Goal: Task Accomplishment & Management: Manage account settings

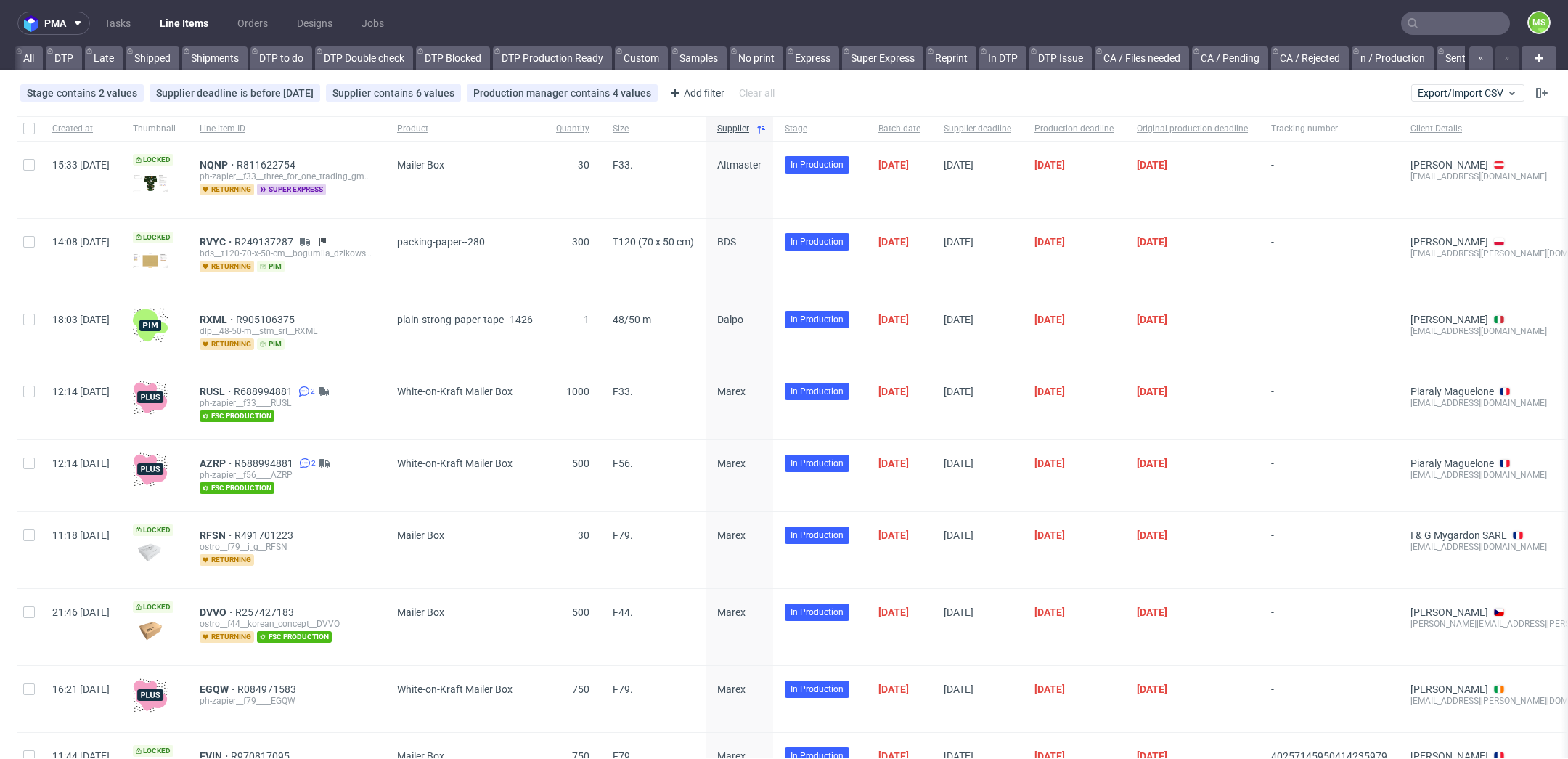
scroll to position [0, 2491]
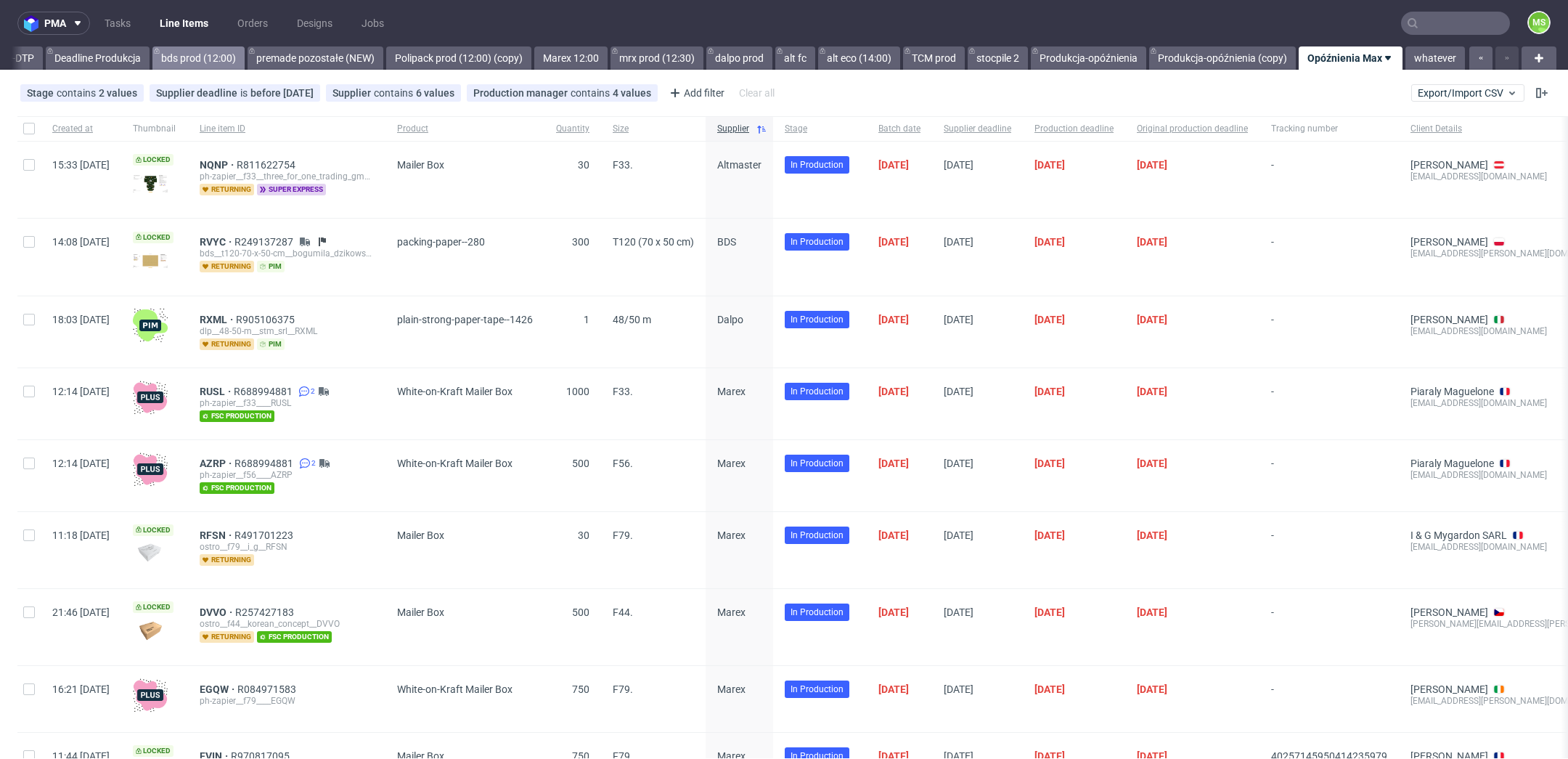
click at [200, 59] on link "bds prod (12:00)" at bounding box center [199, 58] width 92 height 23
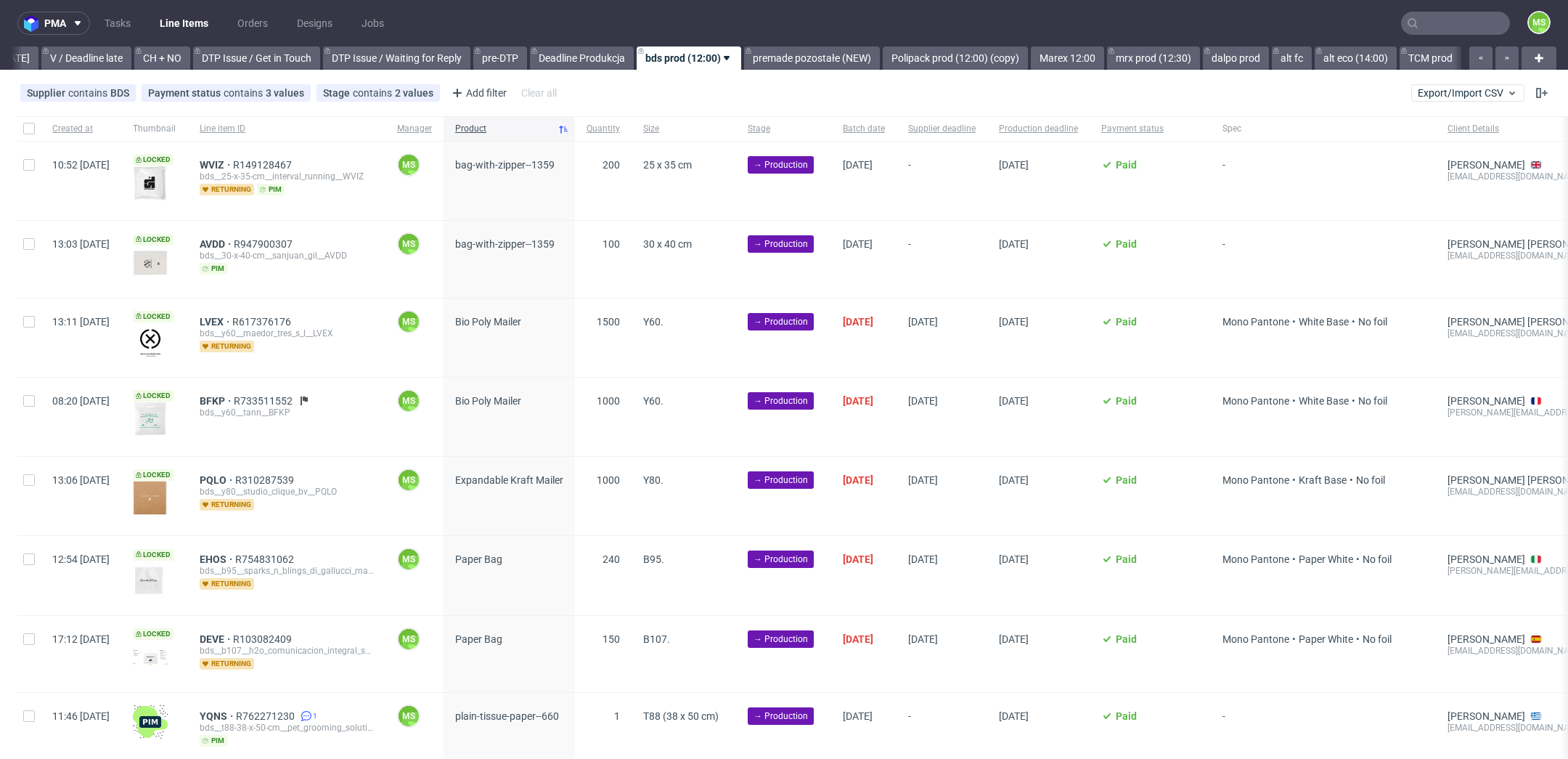
scroll to position [46, 0]
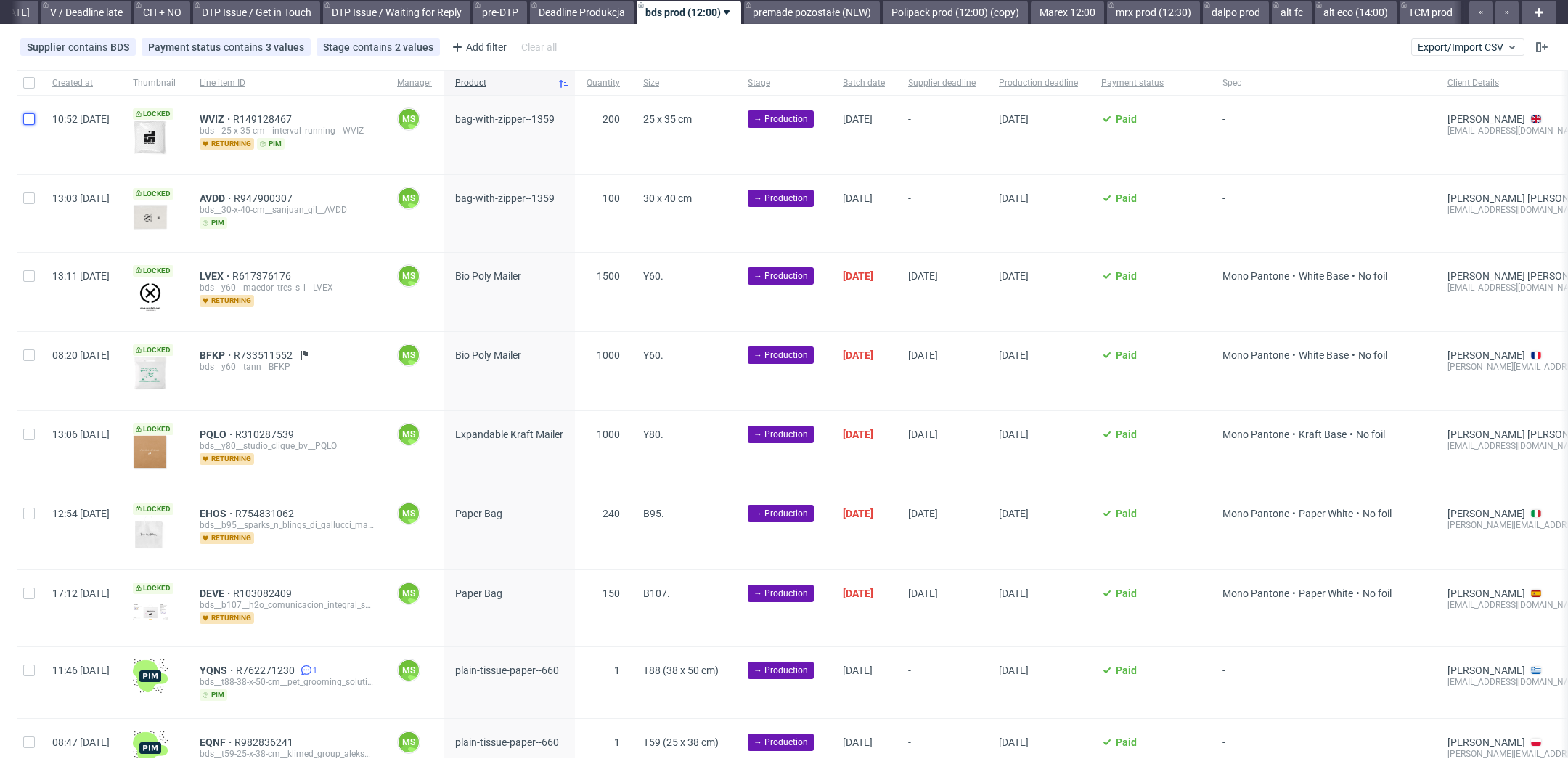
click at [30, 123] on input "checkbox" at bounding box center [29, 119] width 11 height 11
checkbox input "true"
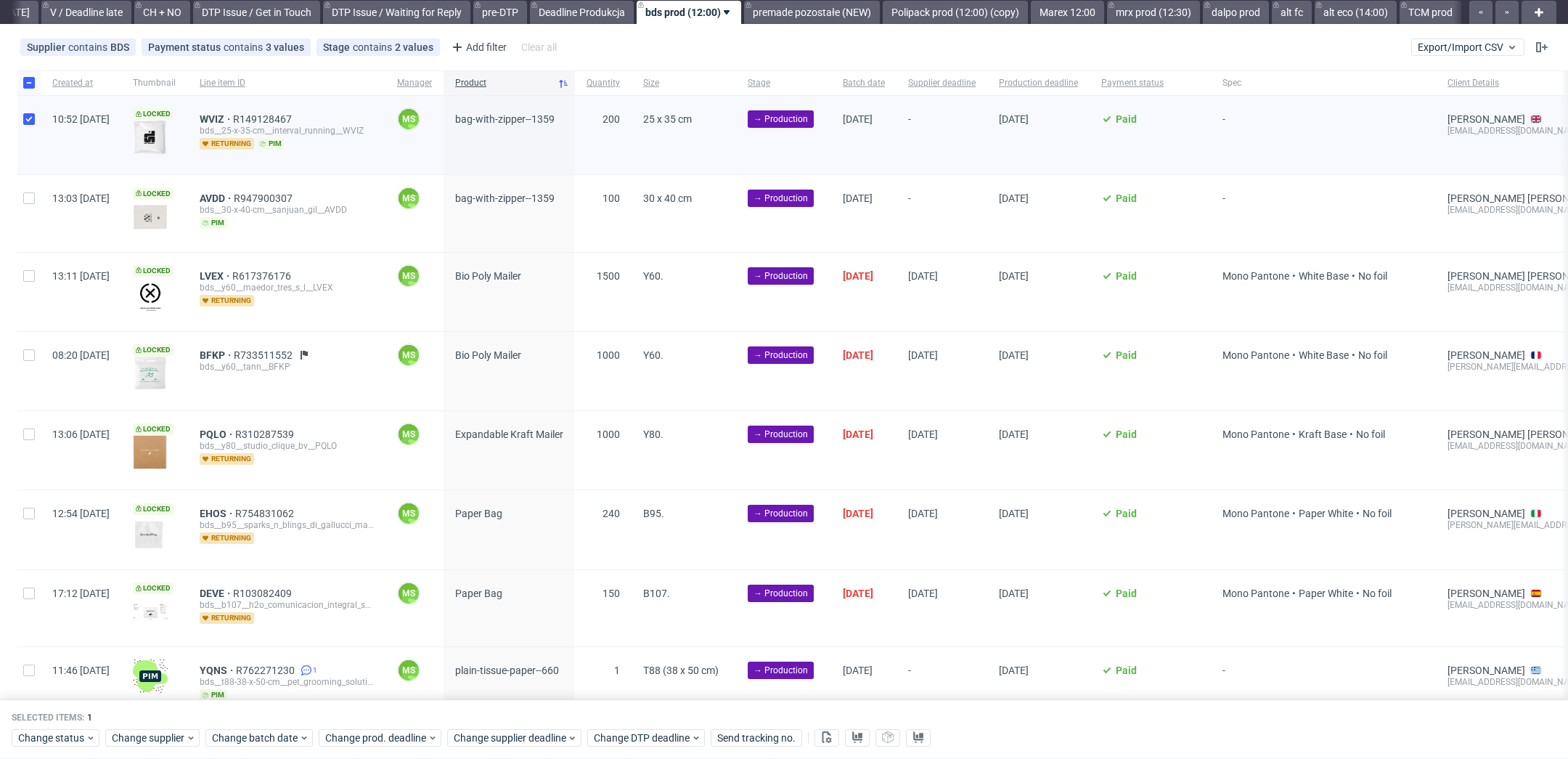
click at [27, 213] on div at bounding box center [29, 213] width 23 height 76
checkbox input "true"
click at [32, 272] on input "checkbox" at bounding box center [29, 276] width 11 height 11
checkbox input "true"
click at [32, 366] on div at bounding box center [29, 371] width 23 height 78
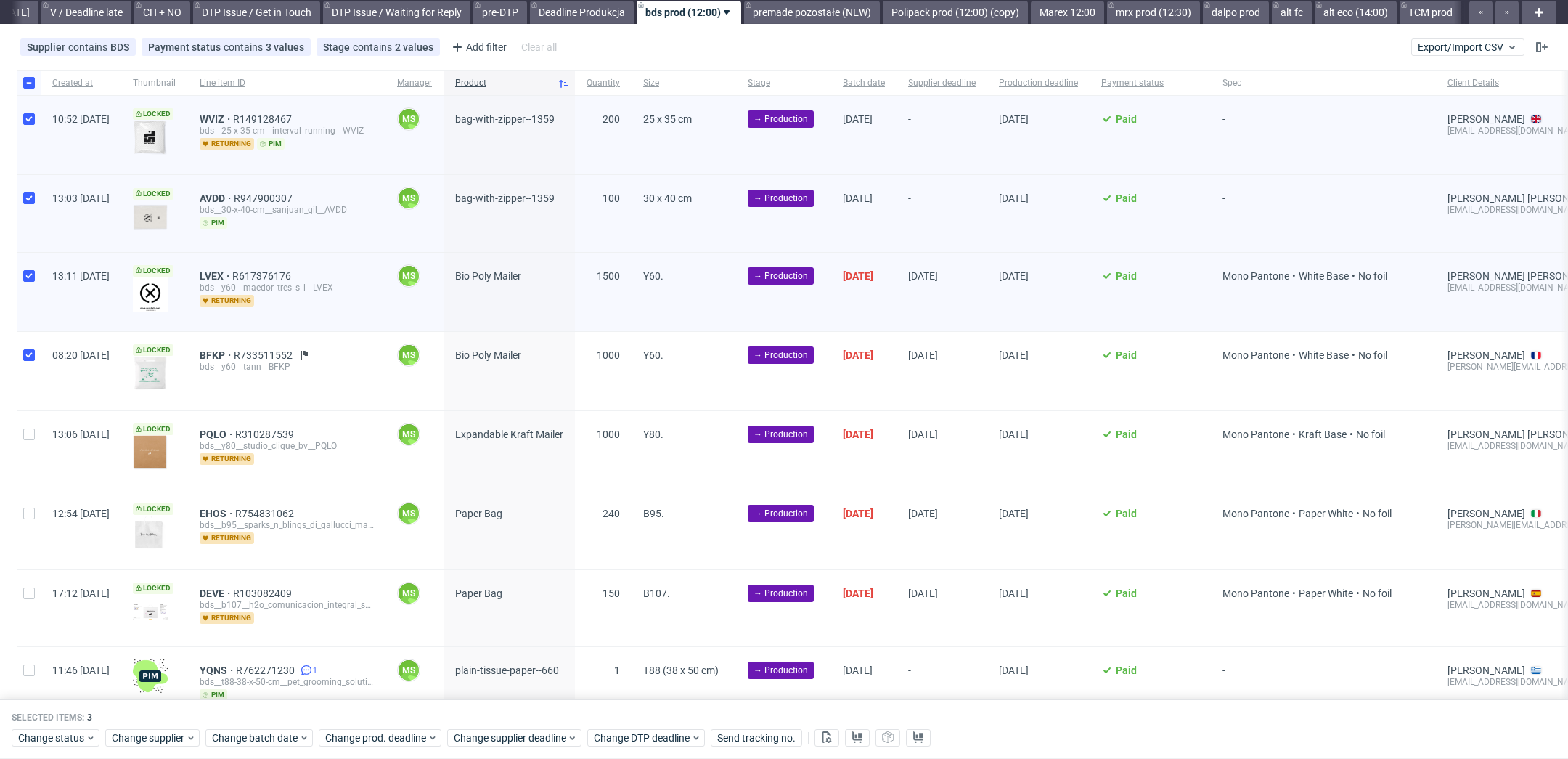
checkbox input "true"
click at [233, 356] on span "BFKP" at bounding box center [216, 355] width 34 height 11
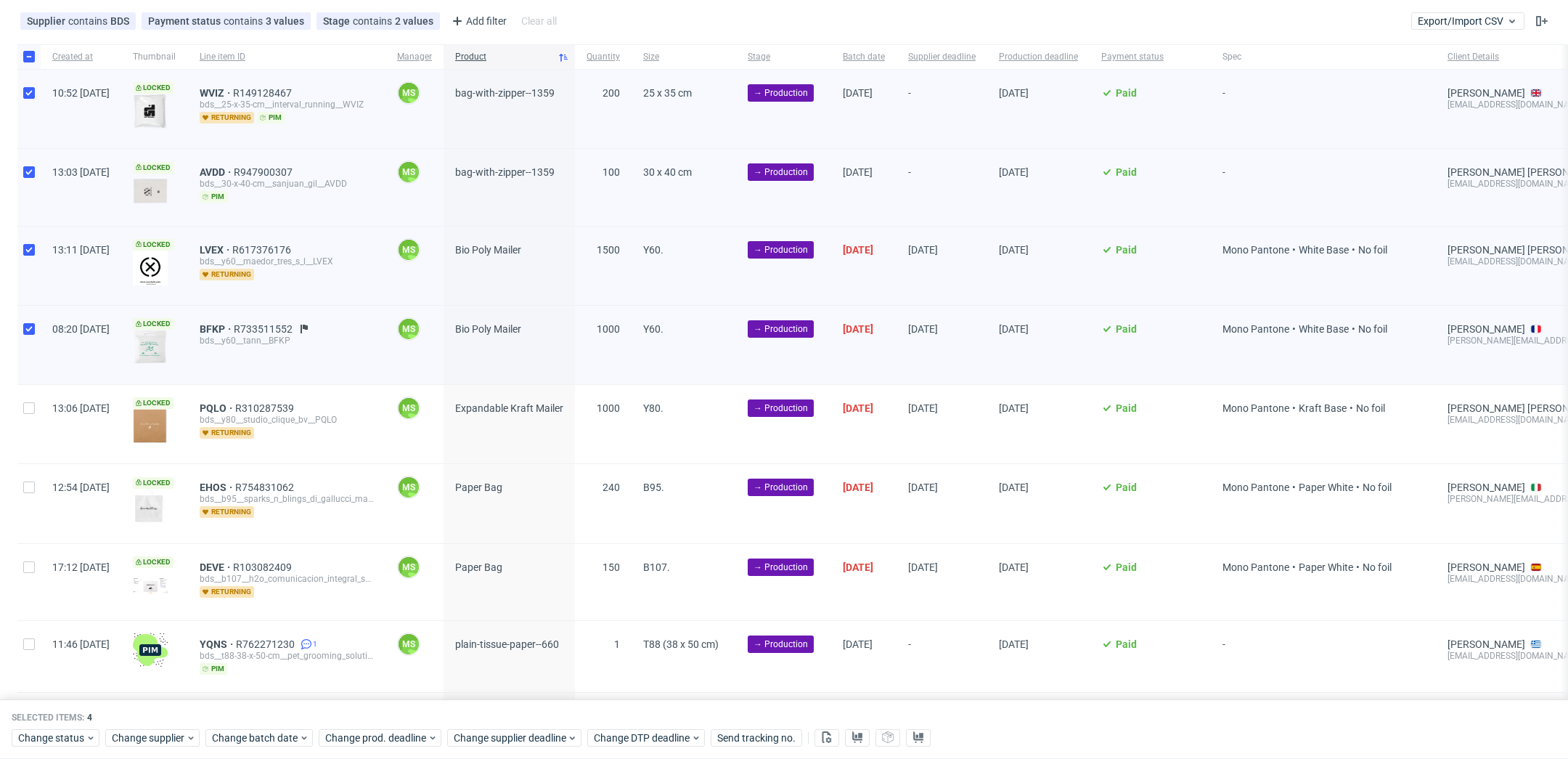
scroll to position [70, 0]
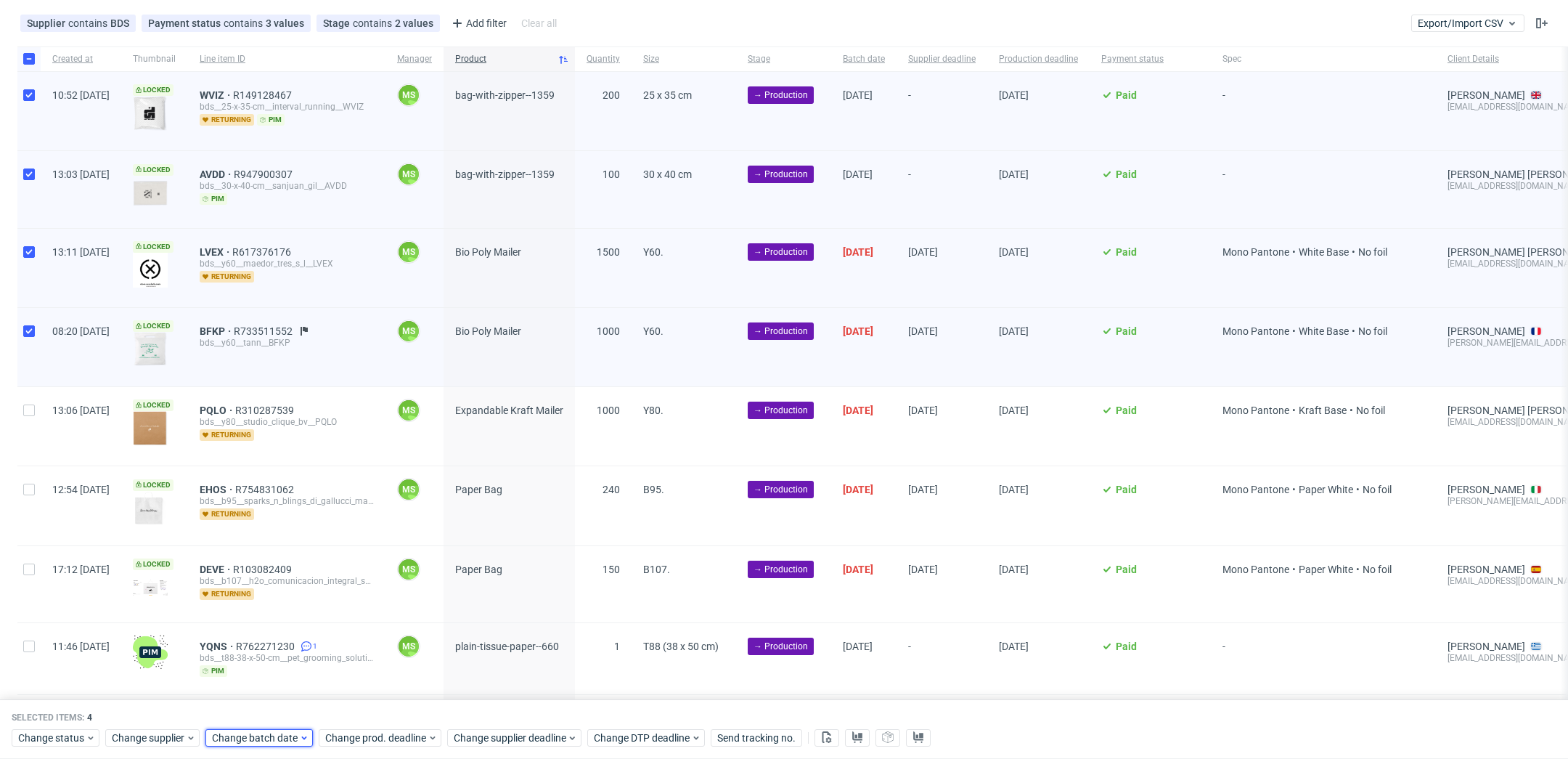
click at [240, 736] on span "Change batch date" at bounding box center [255, 738] width 87 height 15
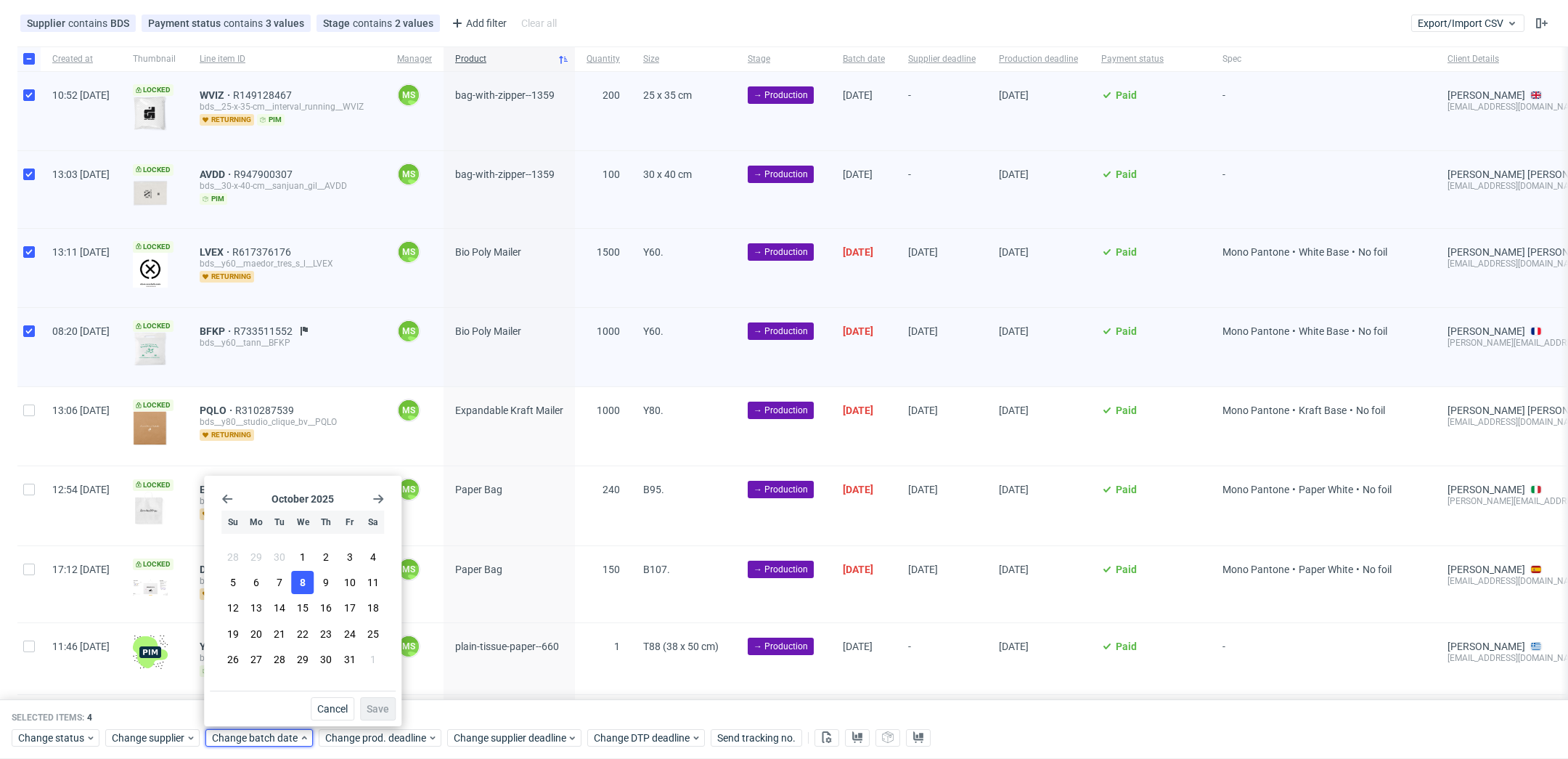
click at [303, 586] on span "8" at bounding box center [302, 583] width 6 height 15
click at [384, 709] on span "Save" at bounding box center [378, 709] width 23 height 11
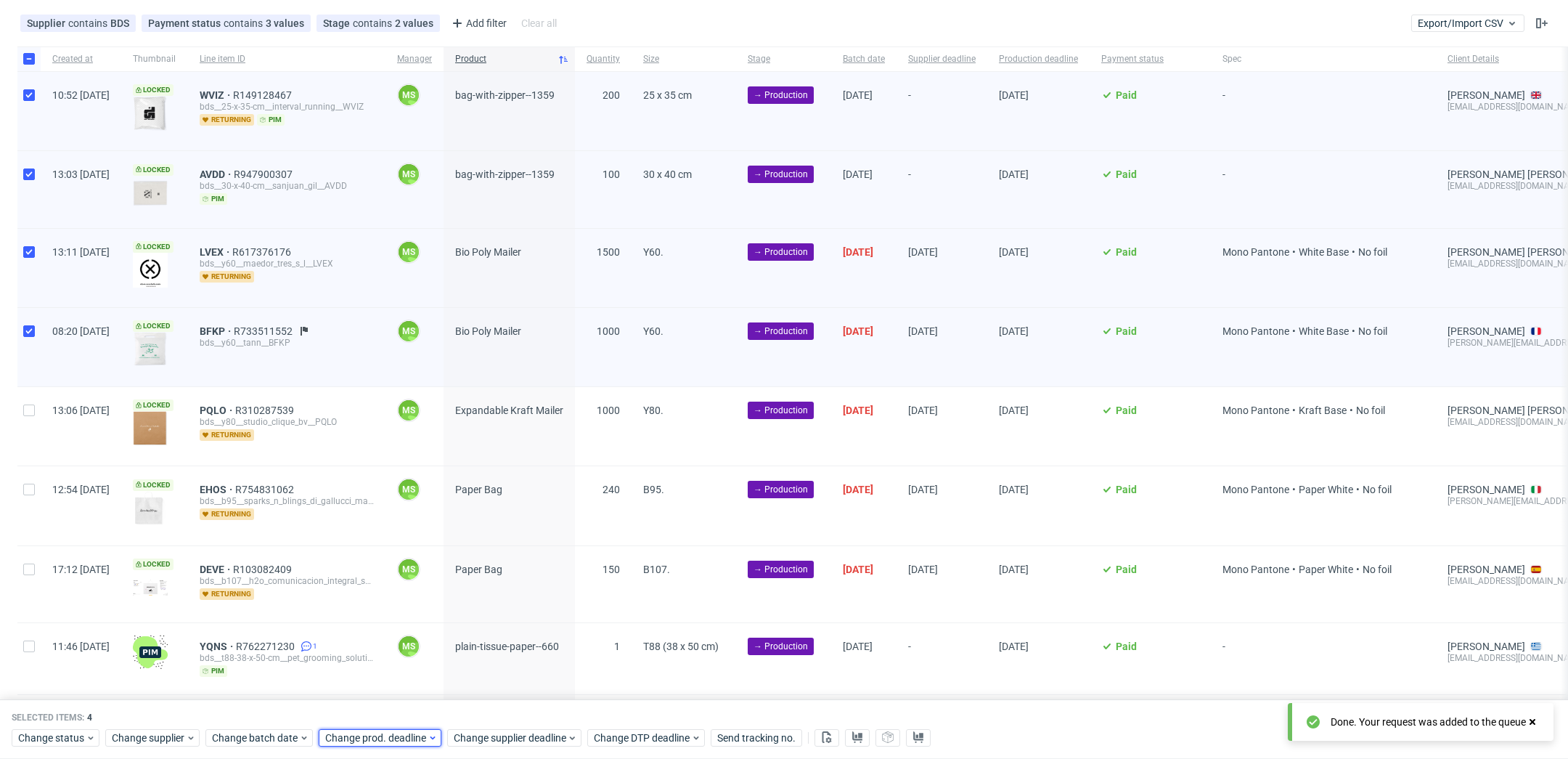
click at [392, 743] on span "Change prod. deadline" at bounding box center [376, 738] width 103 height 15
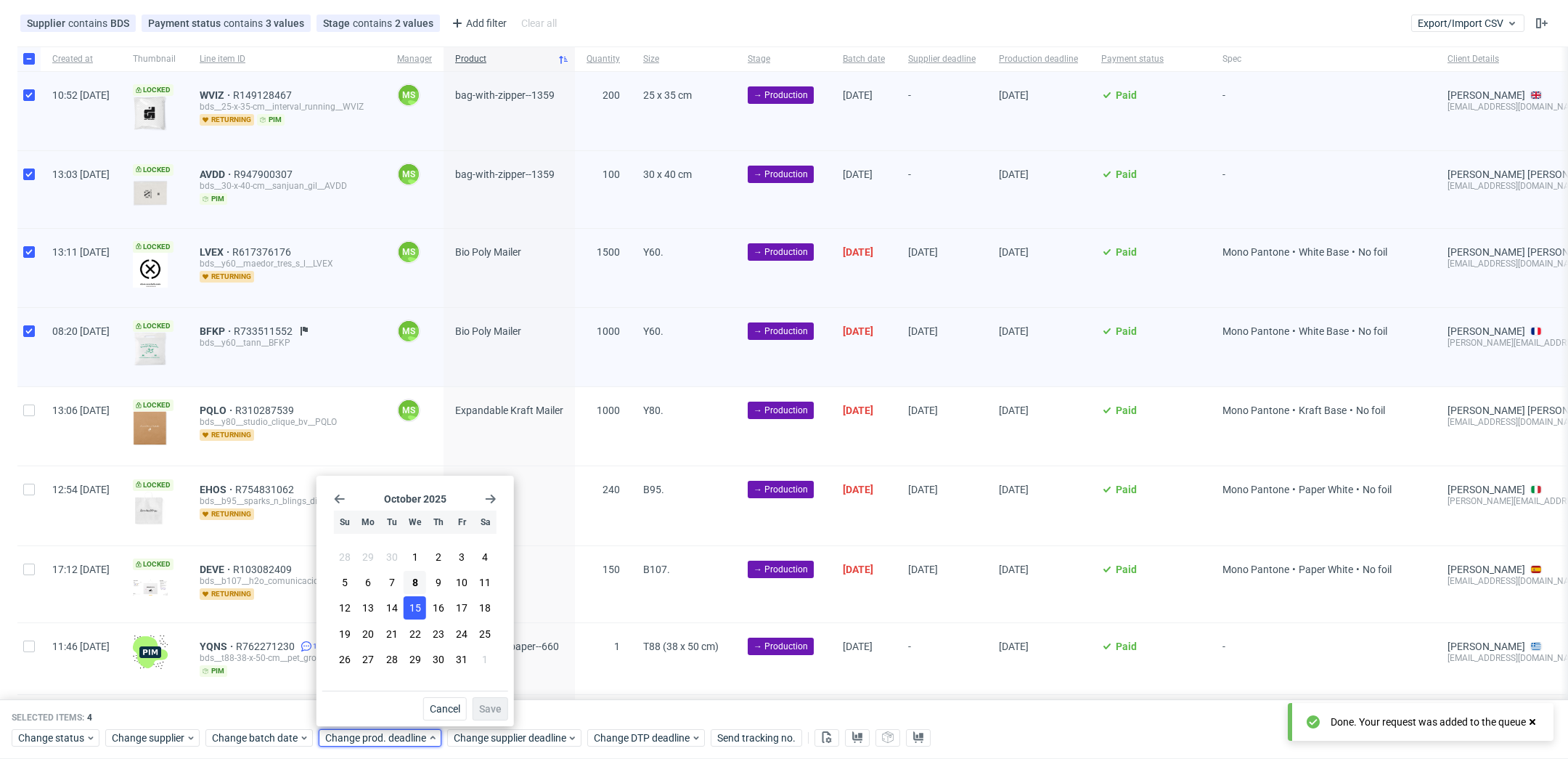
click at [418, 609] on span "15" at bounding box center [415, 608] width 11 height 15
click at [498, 710] on span "Save" at bounding box center [490, 709] width 23 height 11
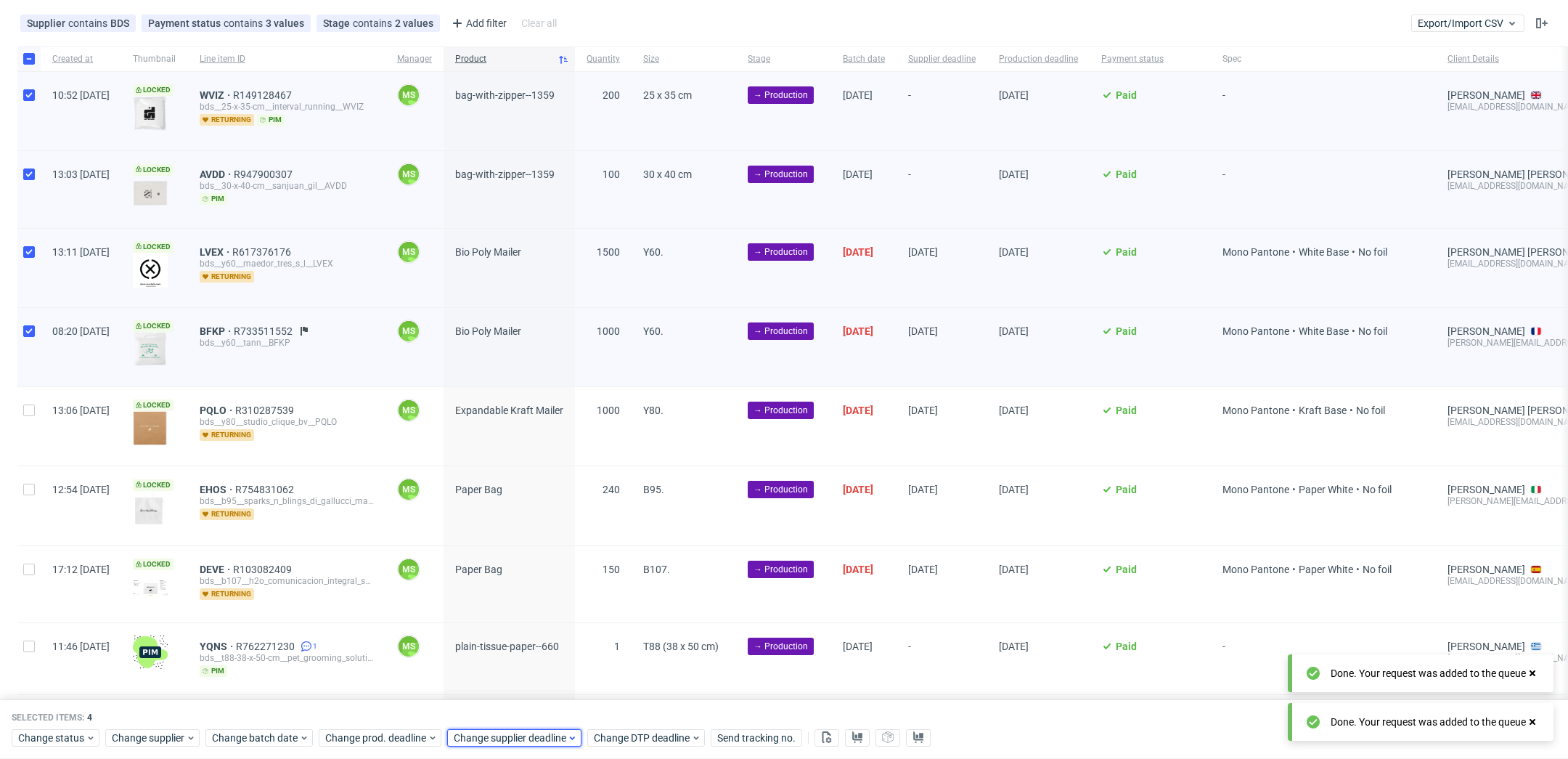
click at [517, 740] on span "Change supplier deadline" at bounding box center [511, 738] width 113 height 15
click at [547, 615] on span "15" at bounding box center [544, 608] width 11 height 15
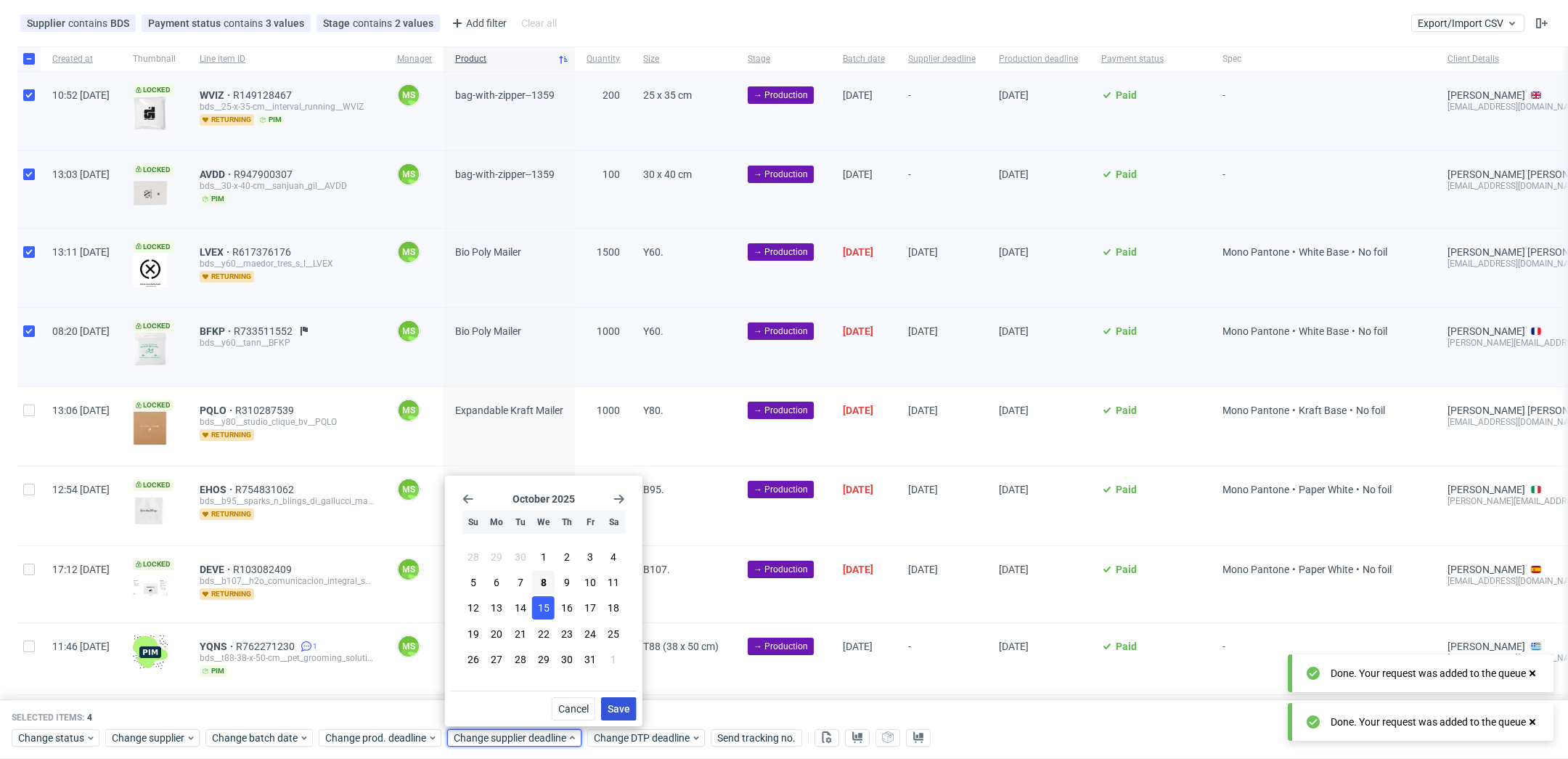
click at [625, 705] on span "Save" at bounding box center [619, 709] width 23 height 11
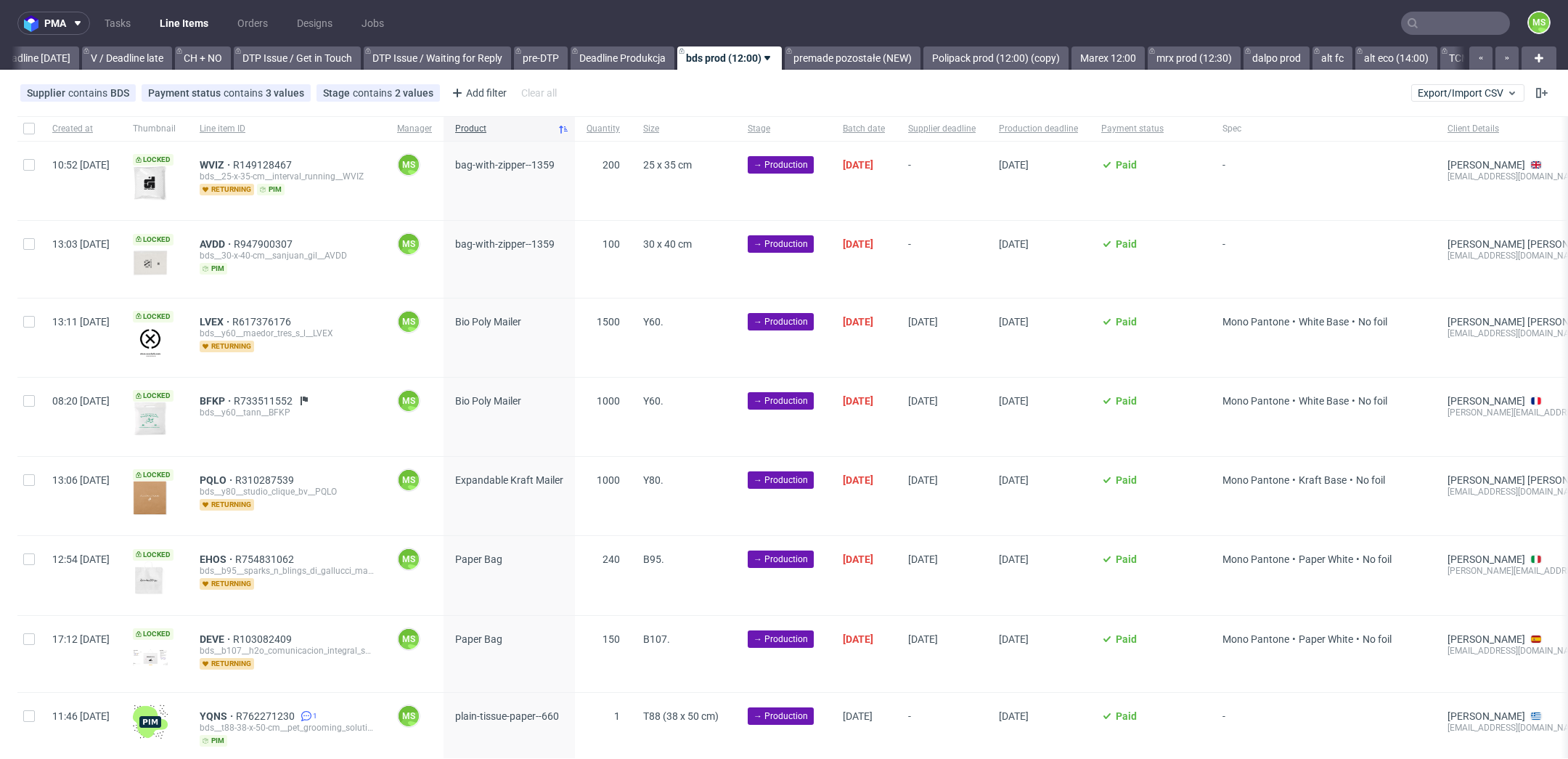
scroll to position [0, 1968]
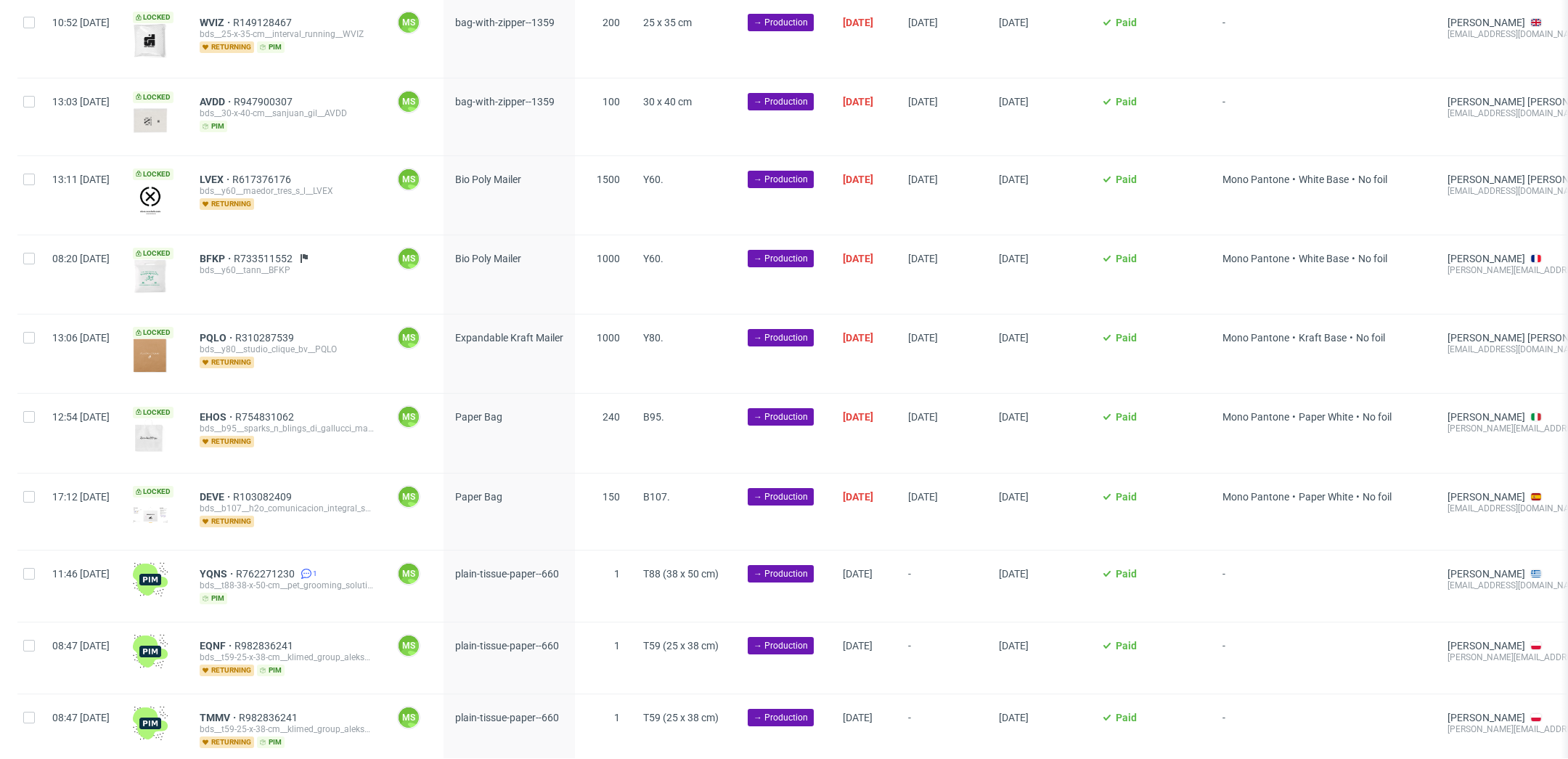
scroll to position [144, 0]
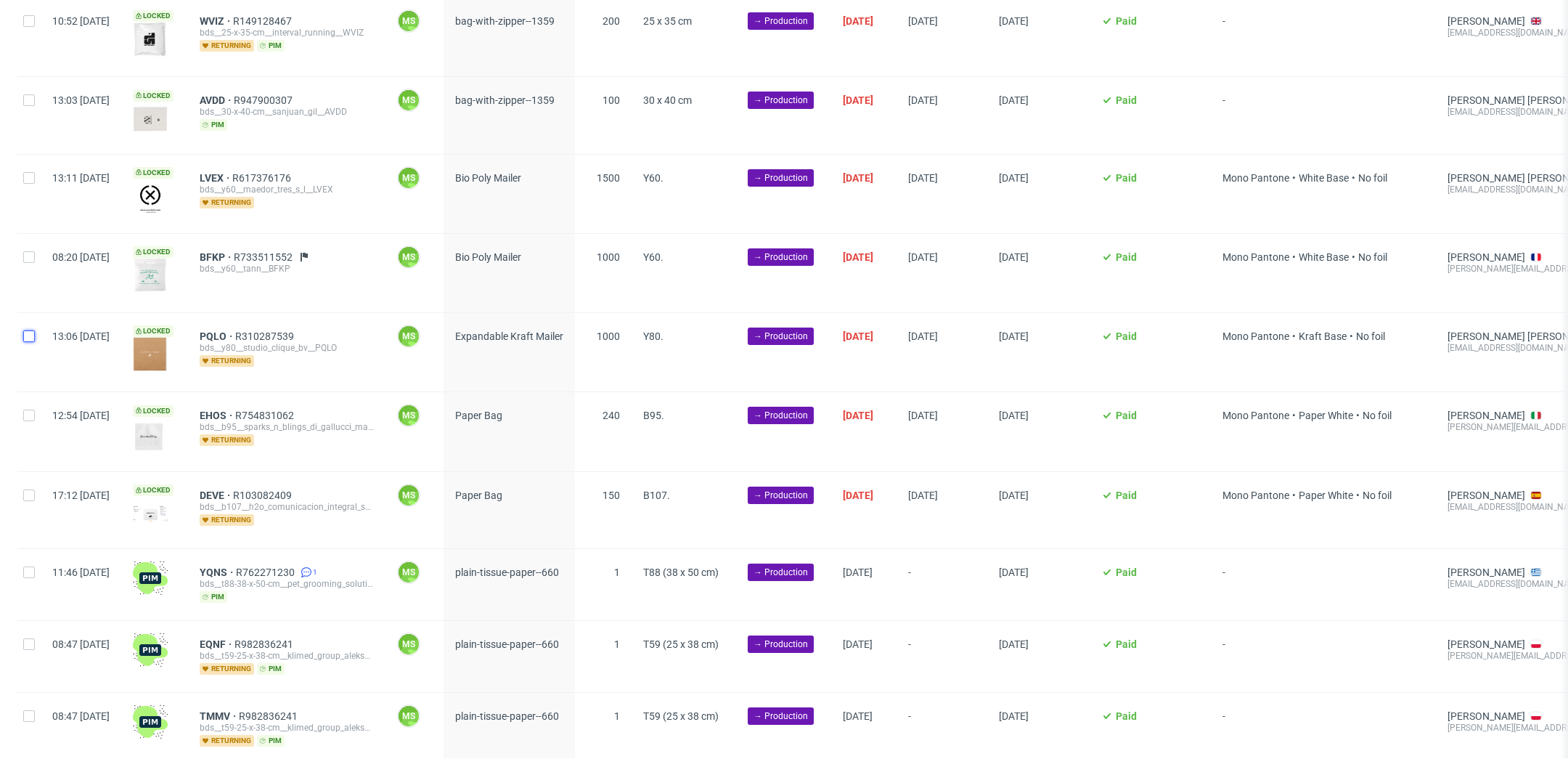
click at [32, 339] on input "checkbox" at bounding box center [29, 336] width 11 height 11
checkbox input "true"
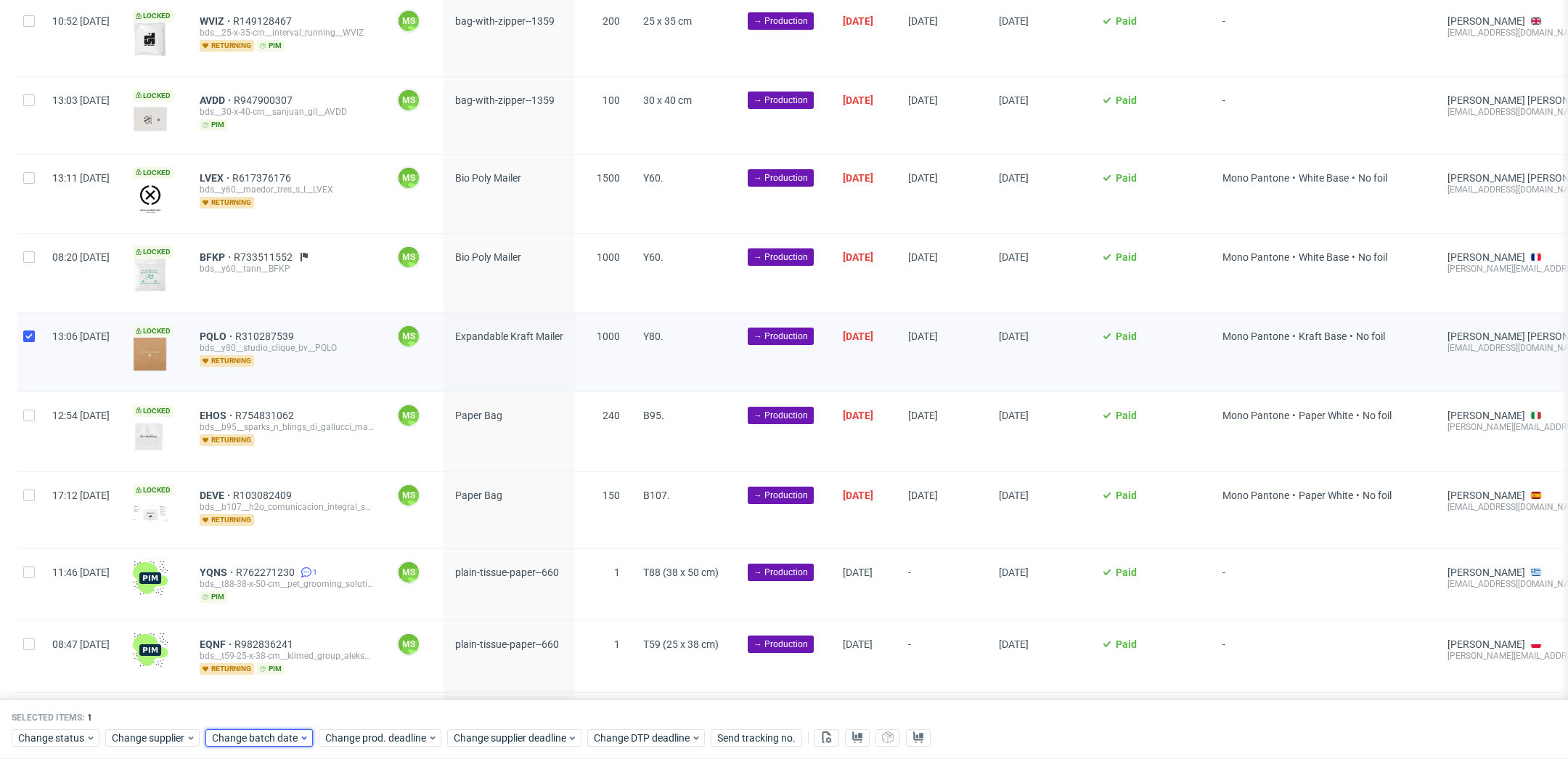
click at [269, 734] on span "Change batch date" at bounding box center [255, 738] width 87 height 15
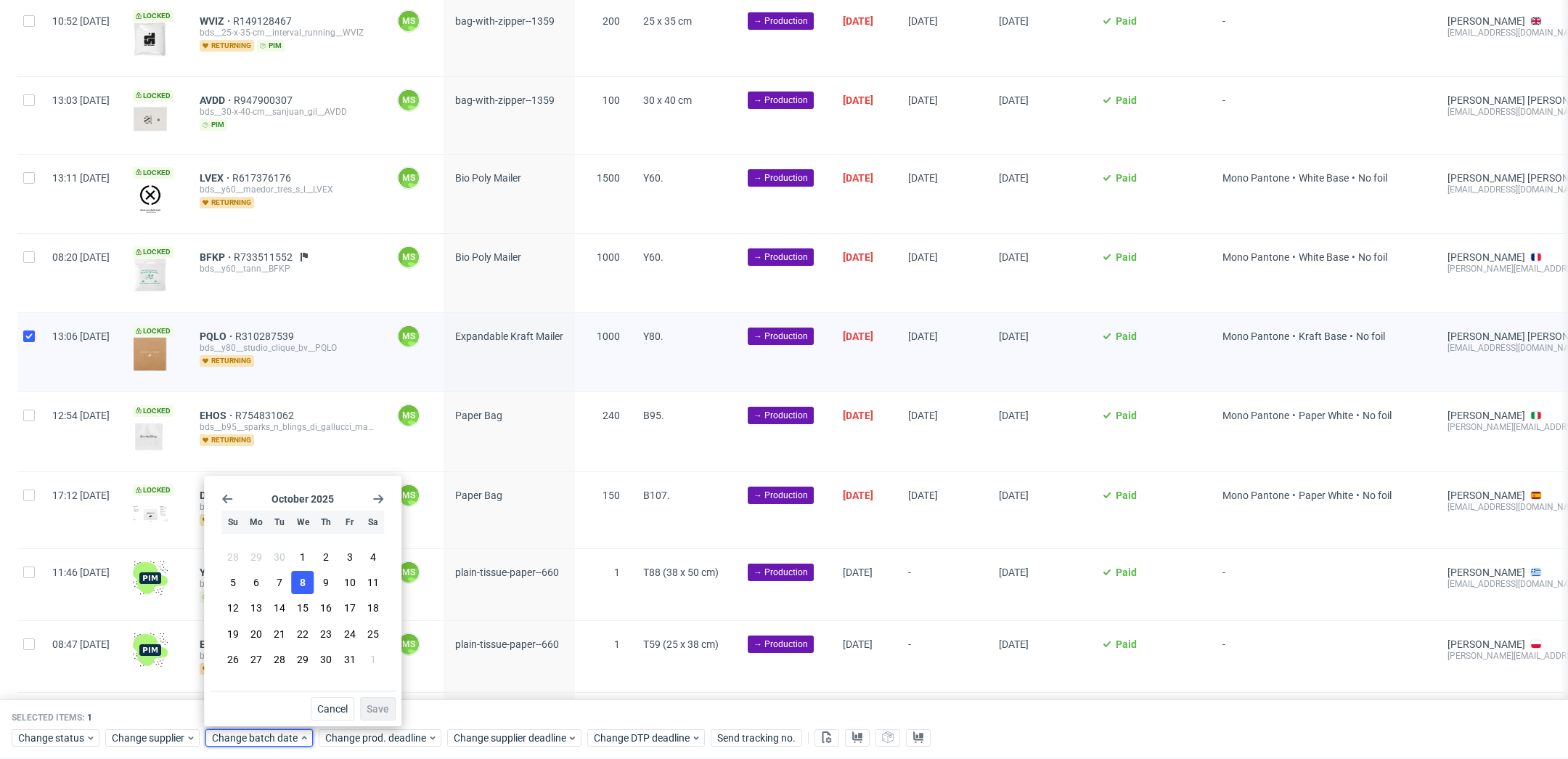
click at [300, 590] on span "8" at bounding box center [302, 583] width 6 height 15
click at [382, 708] on span "Save" at bounding box center [378, 709] width 23 height 11
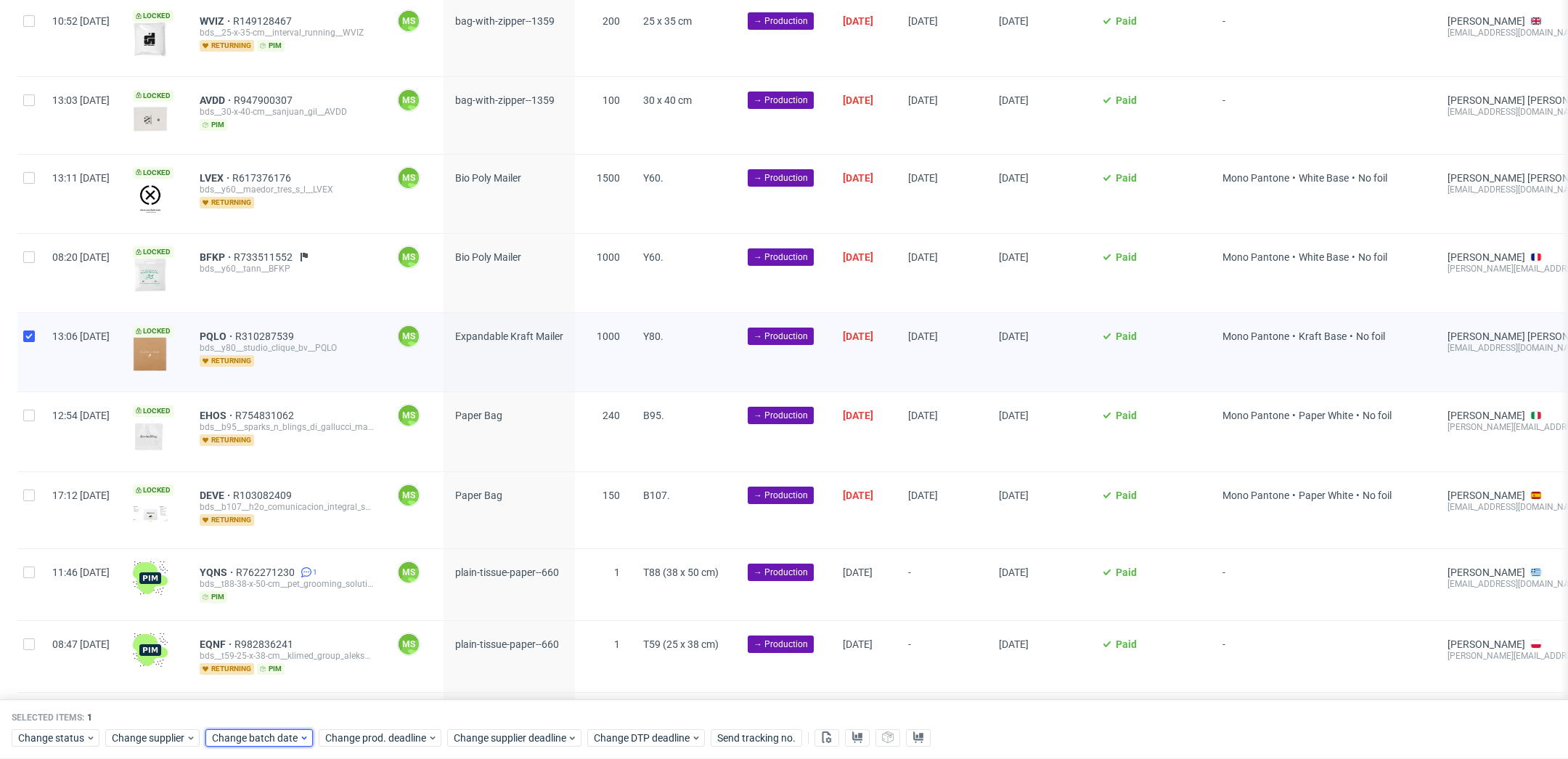
click at [280, 732] on span "Change batch date" at bounding box center [255, 738] width 87 height 15
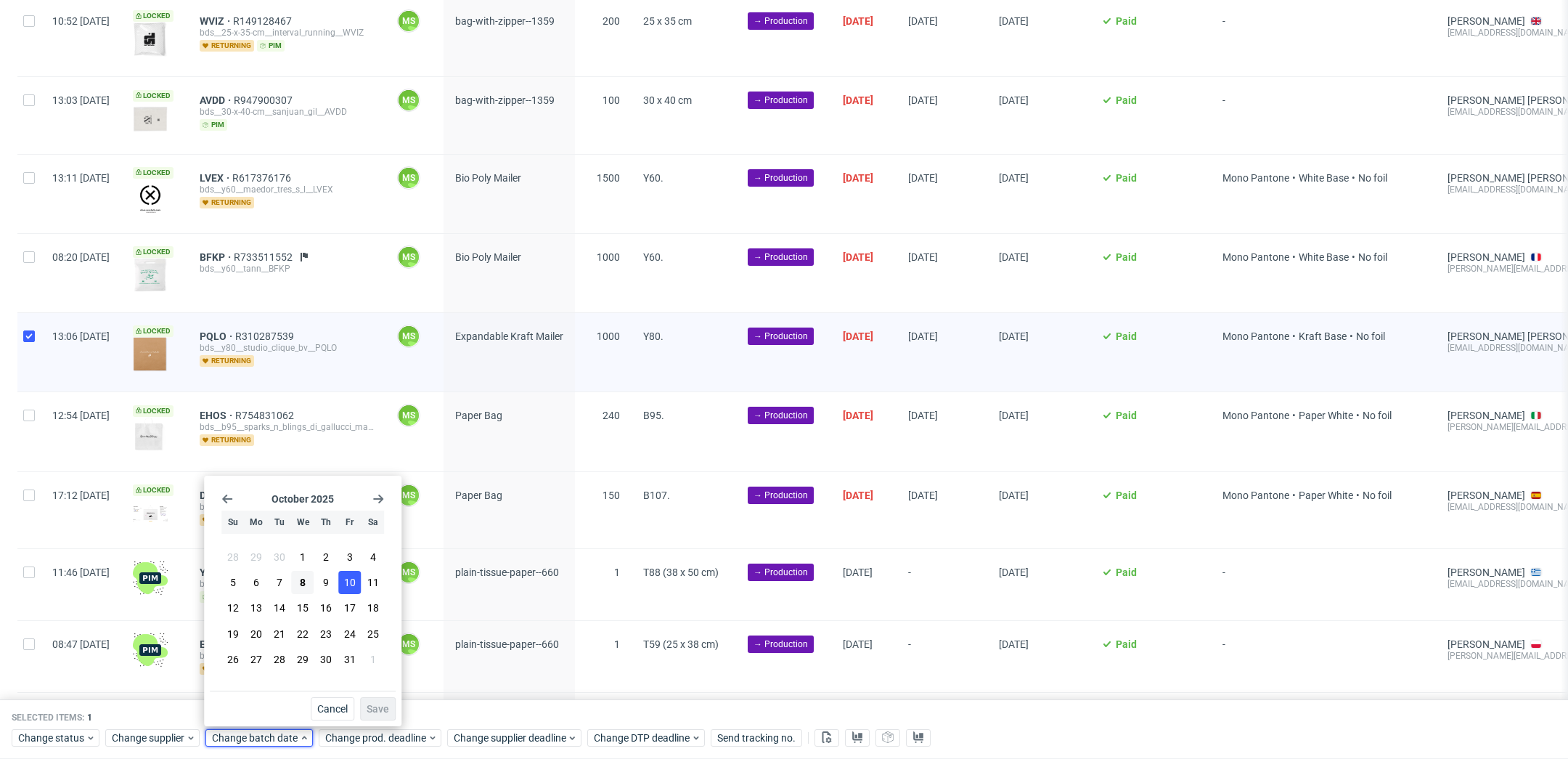
click at [340, 584] on button "10" at bounding box center [350, 582] width 23 height 23
click at [378, 706] on span "Save" at bounding box center [378, 709] width 23 height 11
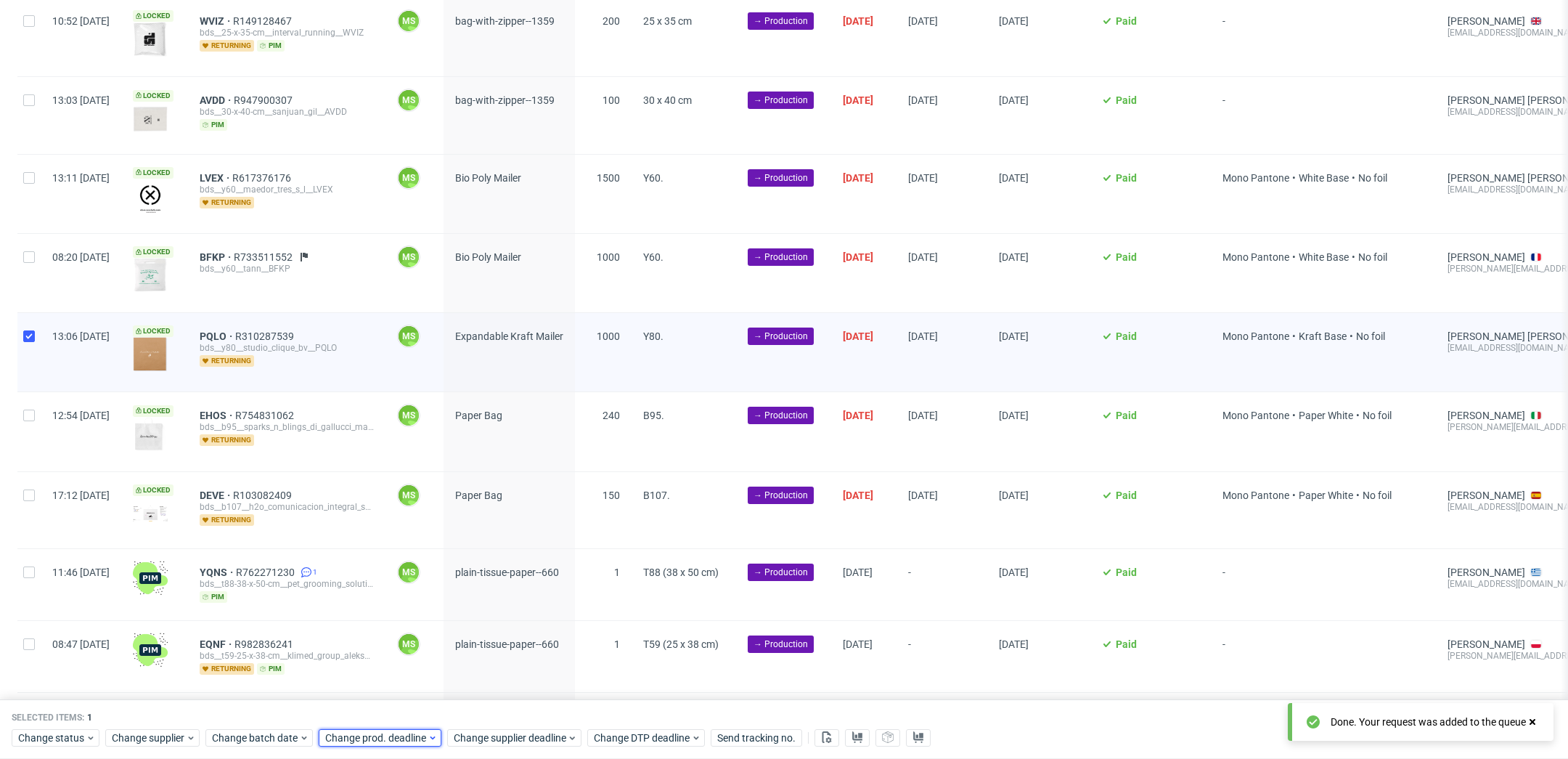
click at [384, 736] on span "Change prod. deadline" at bounding box center [376, 738] width 103 height 15
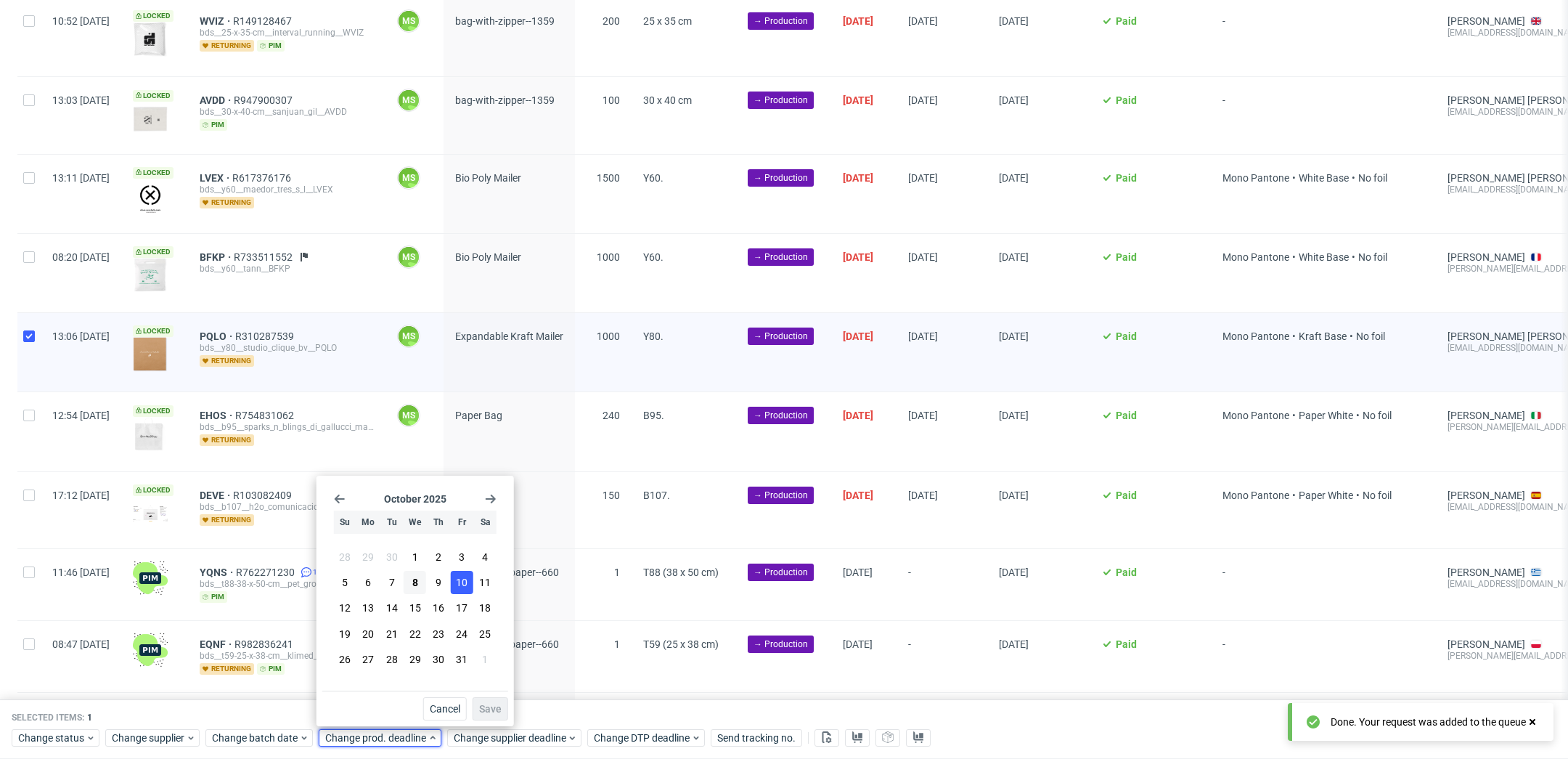
click at [467, 574] on button "10" at bounding box center [462, 582] width 23 height 23
click at [497, 719] on button "Save" at bounding box center [490, 709] width 36 height 23
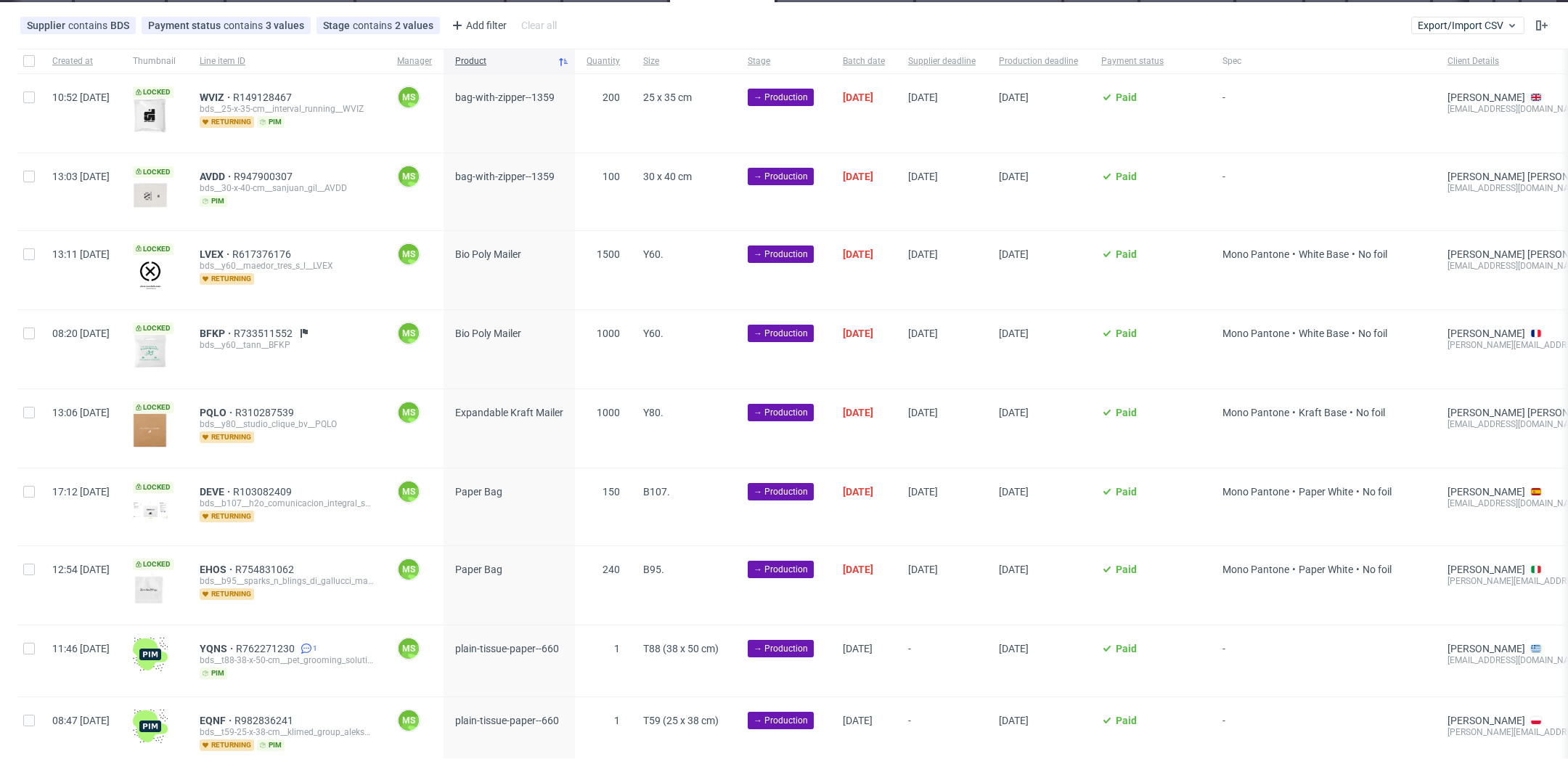
scroll to position [0, 1968]
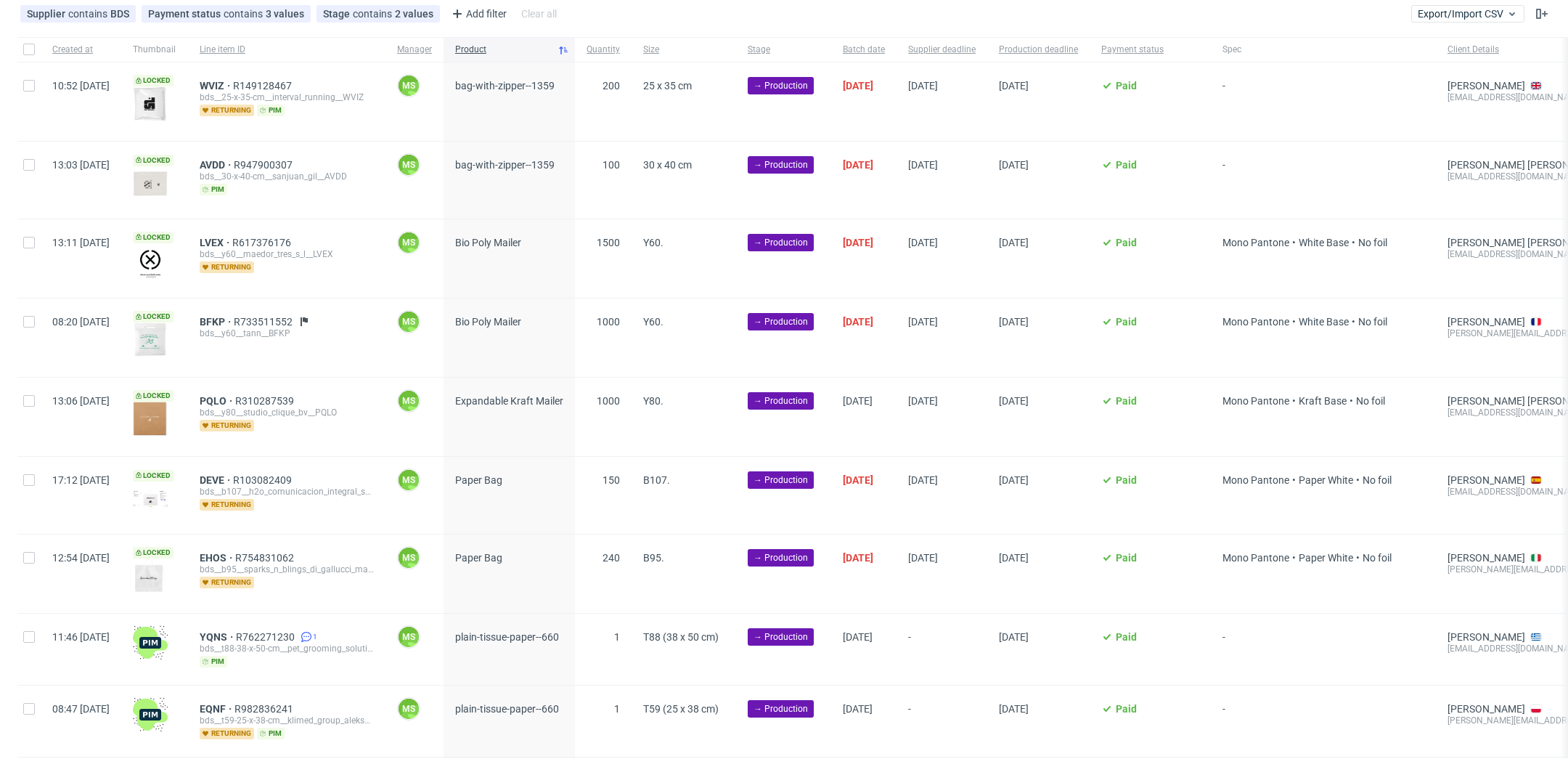
scroll to position [0, 1968]
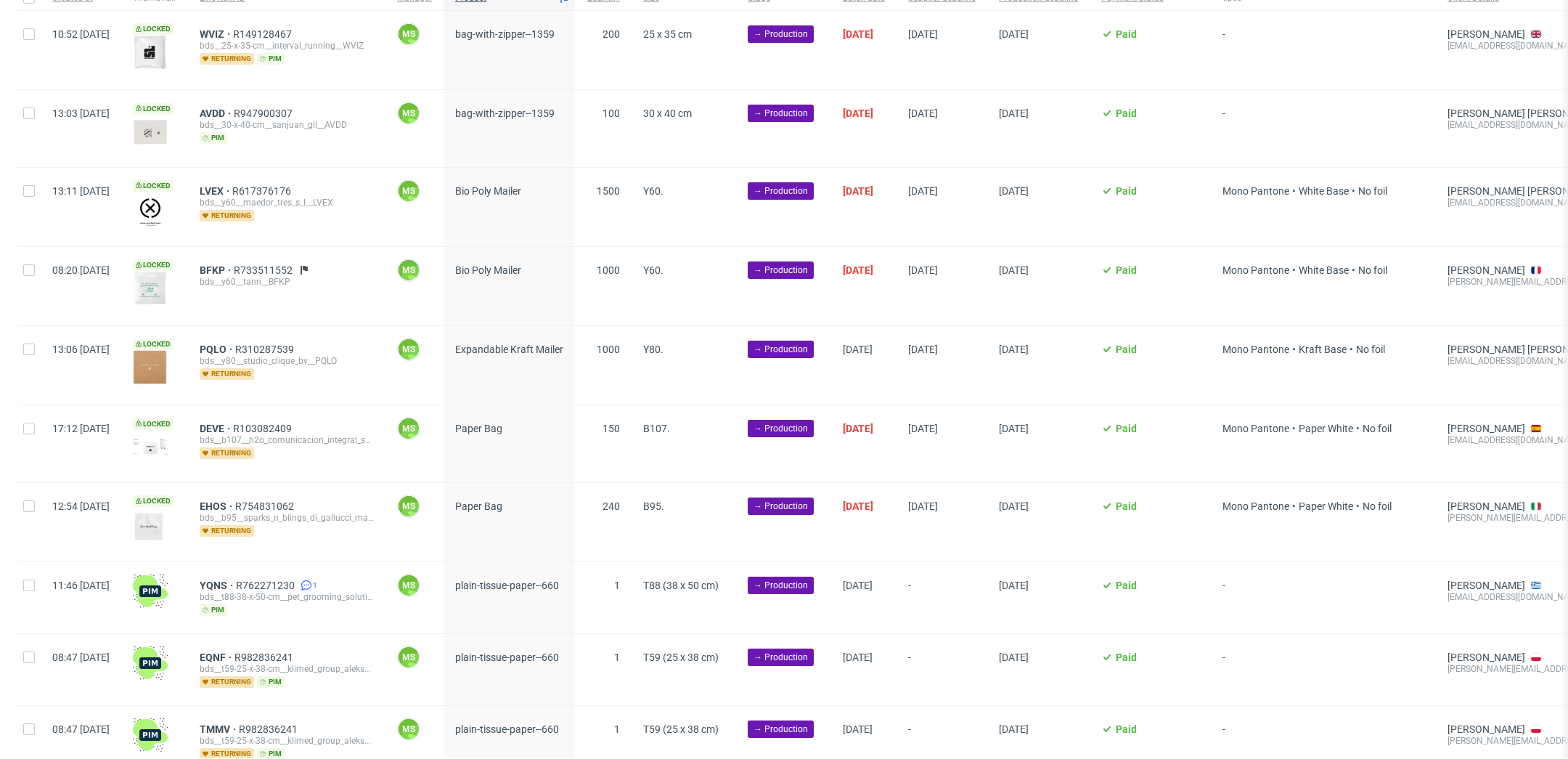
click at [29, 339] on div at bounding box center [29, 365] width 23 height 78
checkbox input "true"
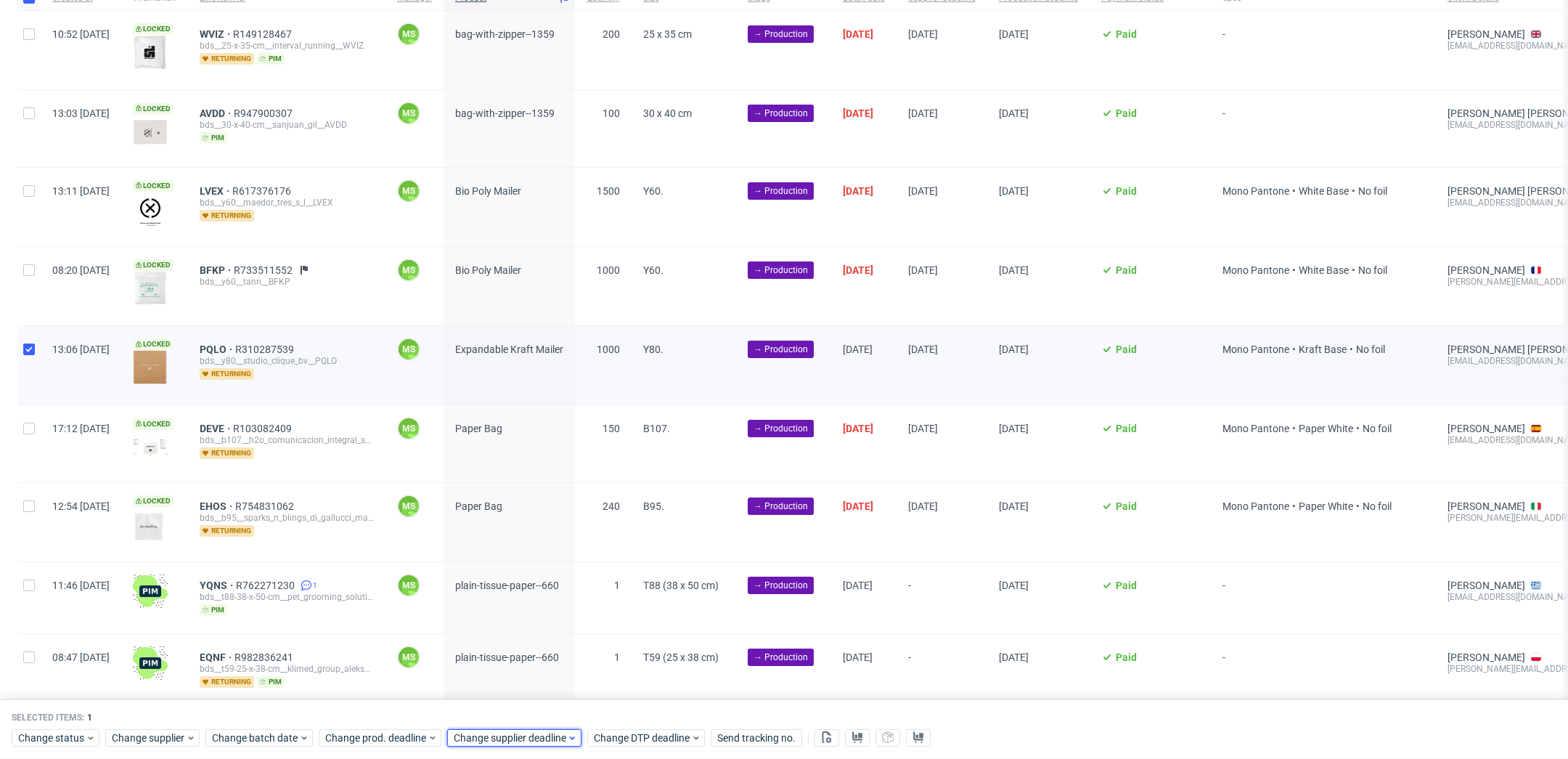
click at [514, 732] on span "Change supplier deadline" at bounding box center [511, 738] width 113 height 15
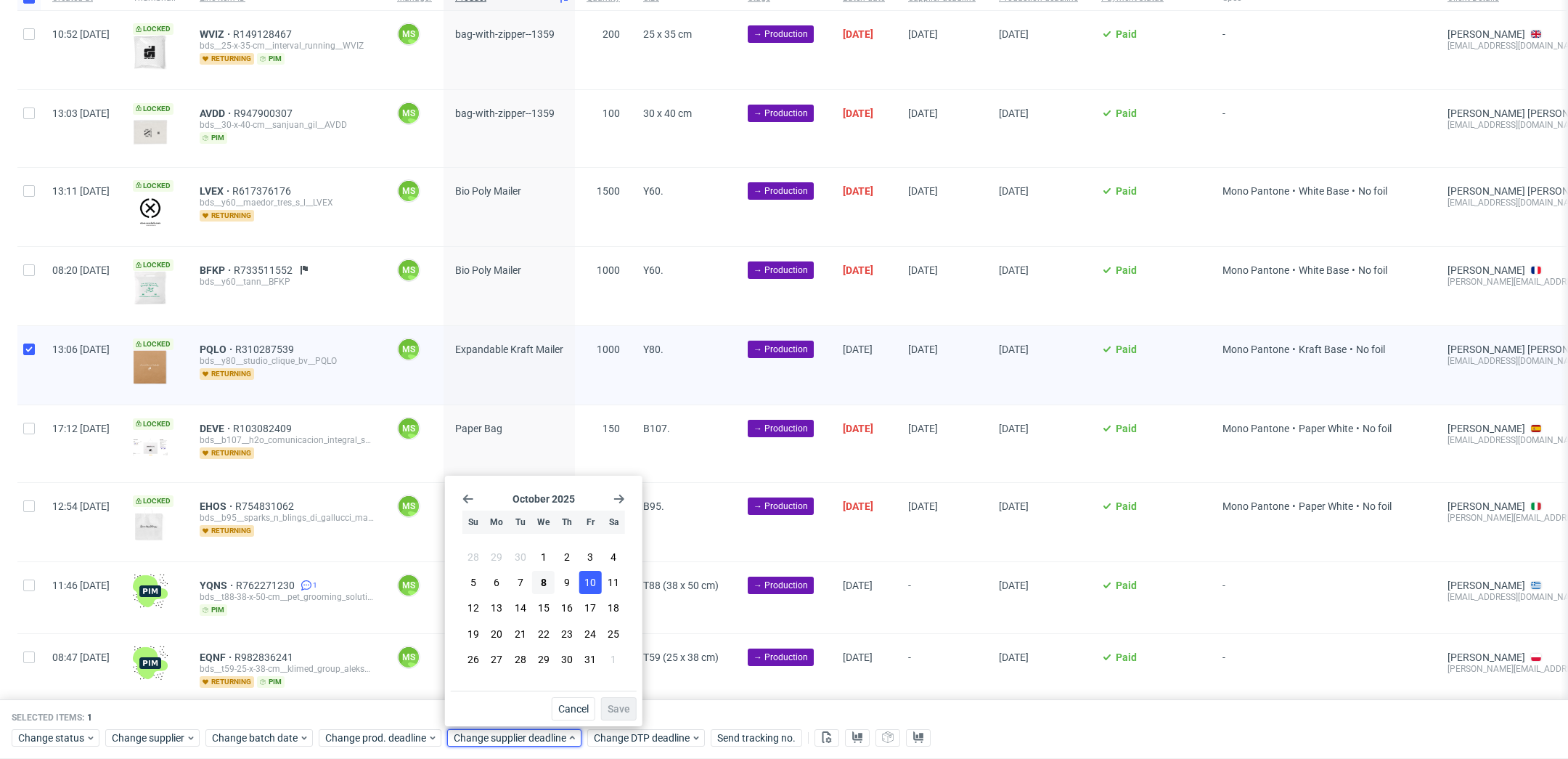
click at [589, 588] on span "10" at bounding box center [590, 583] width 11 height 15
click at [620, 710] on span "Save" at bounding box center [619, 709] width 23 height 11
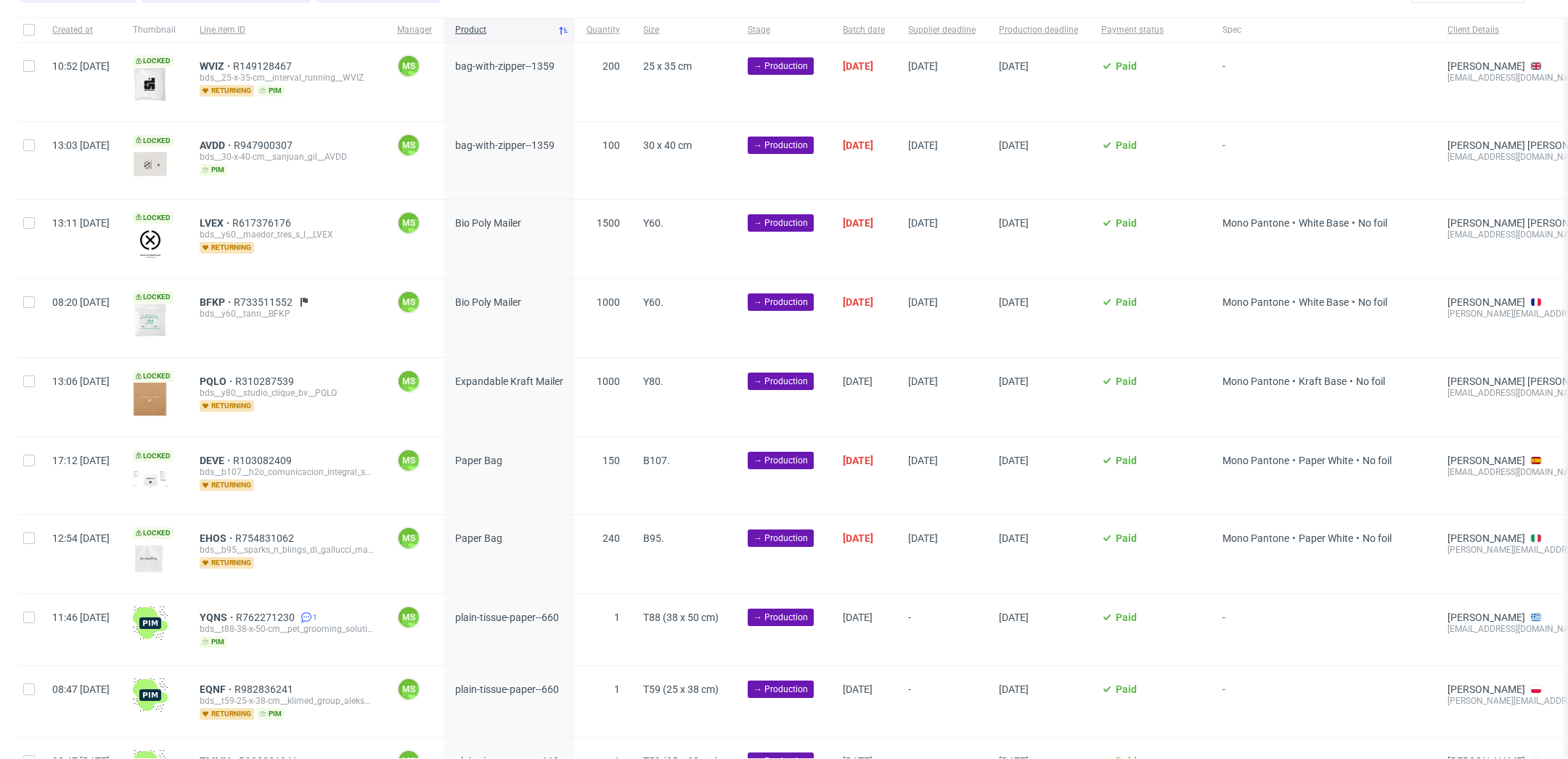
scroll to position [113, 0]
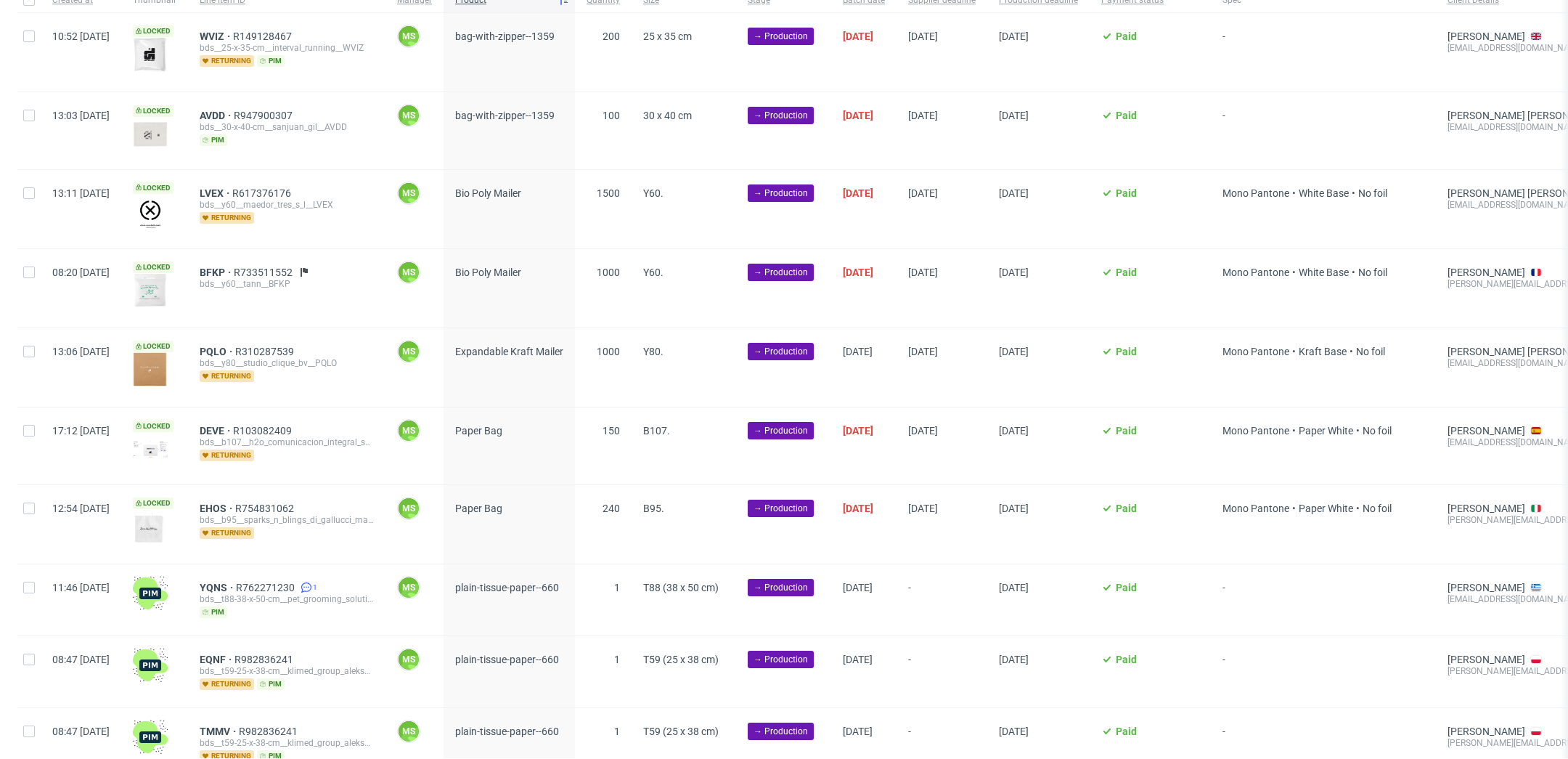
scroll to position [0, 1968]
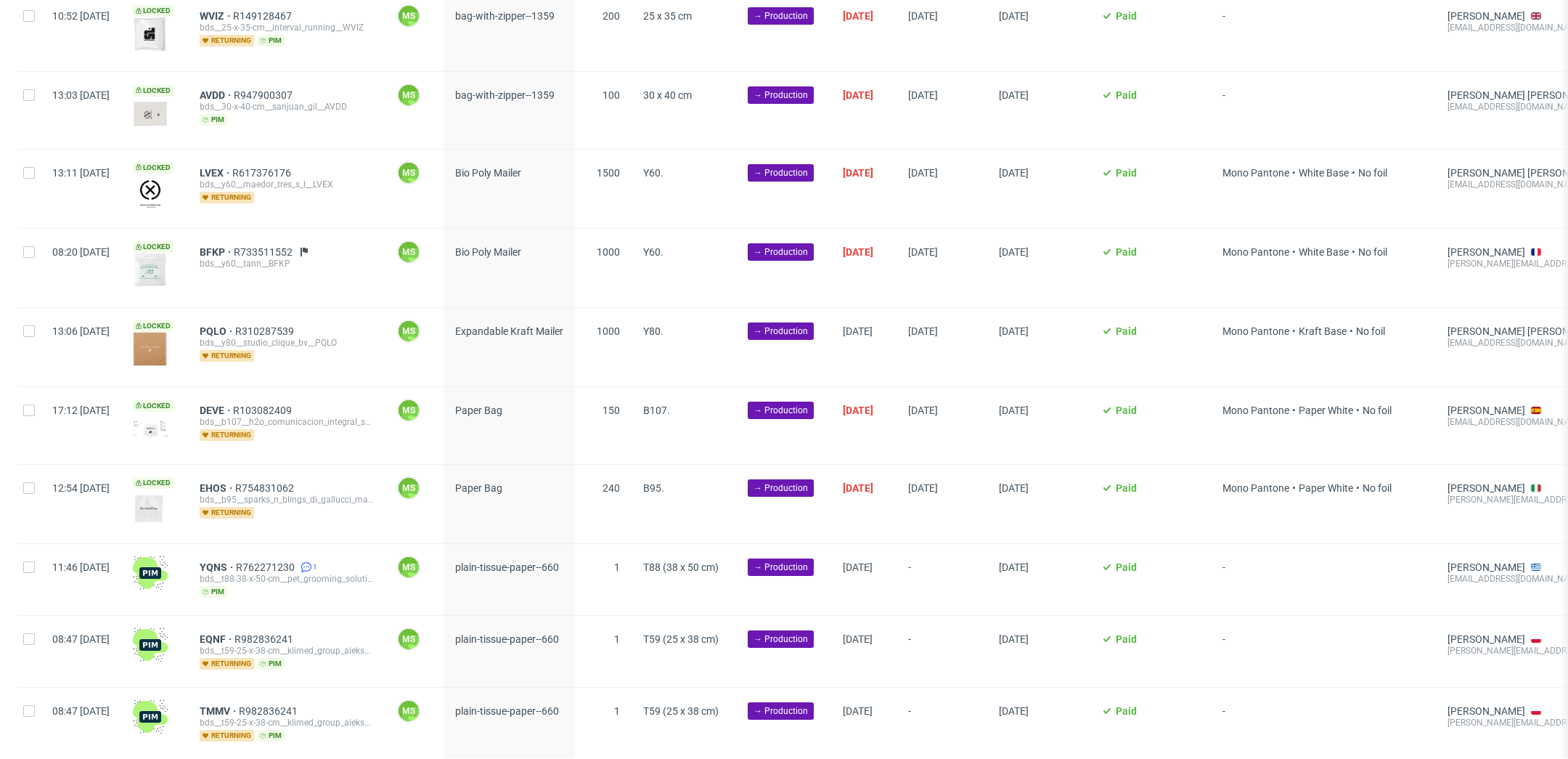
click at [32, 336] on div at bounding box center [29, 347] width 23 height 78
checkbox input "true"
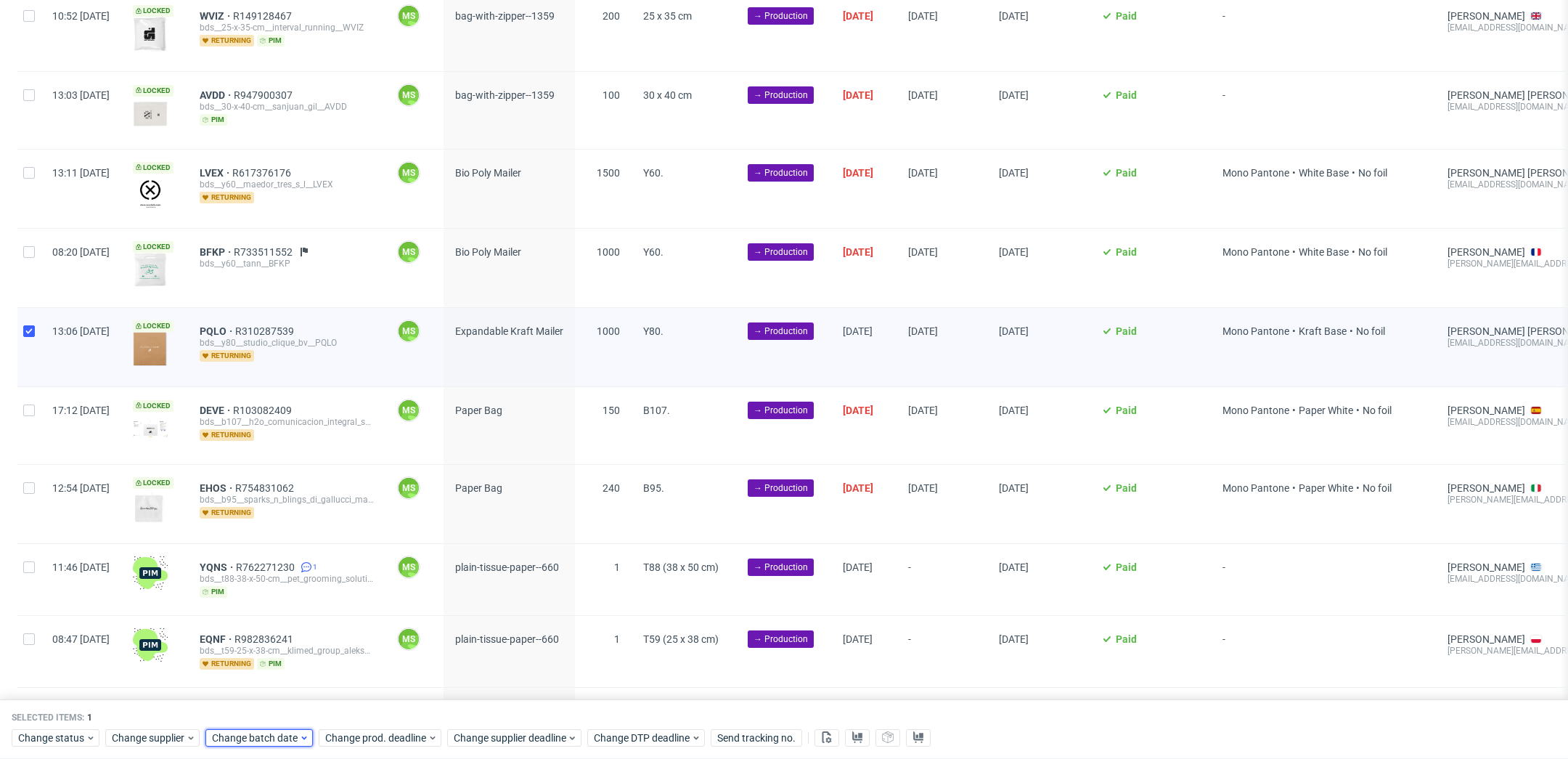
click at [265, 739] on span "Change batch date" at bounding box center [255, 738] width 87 height 15
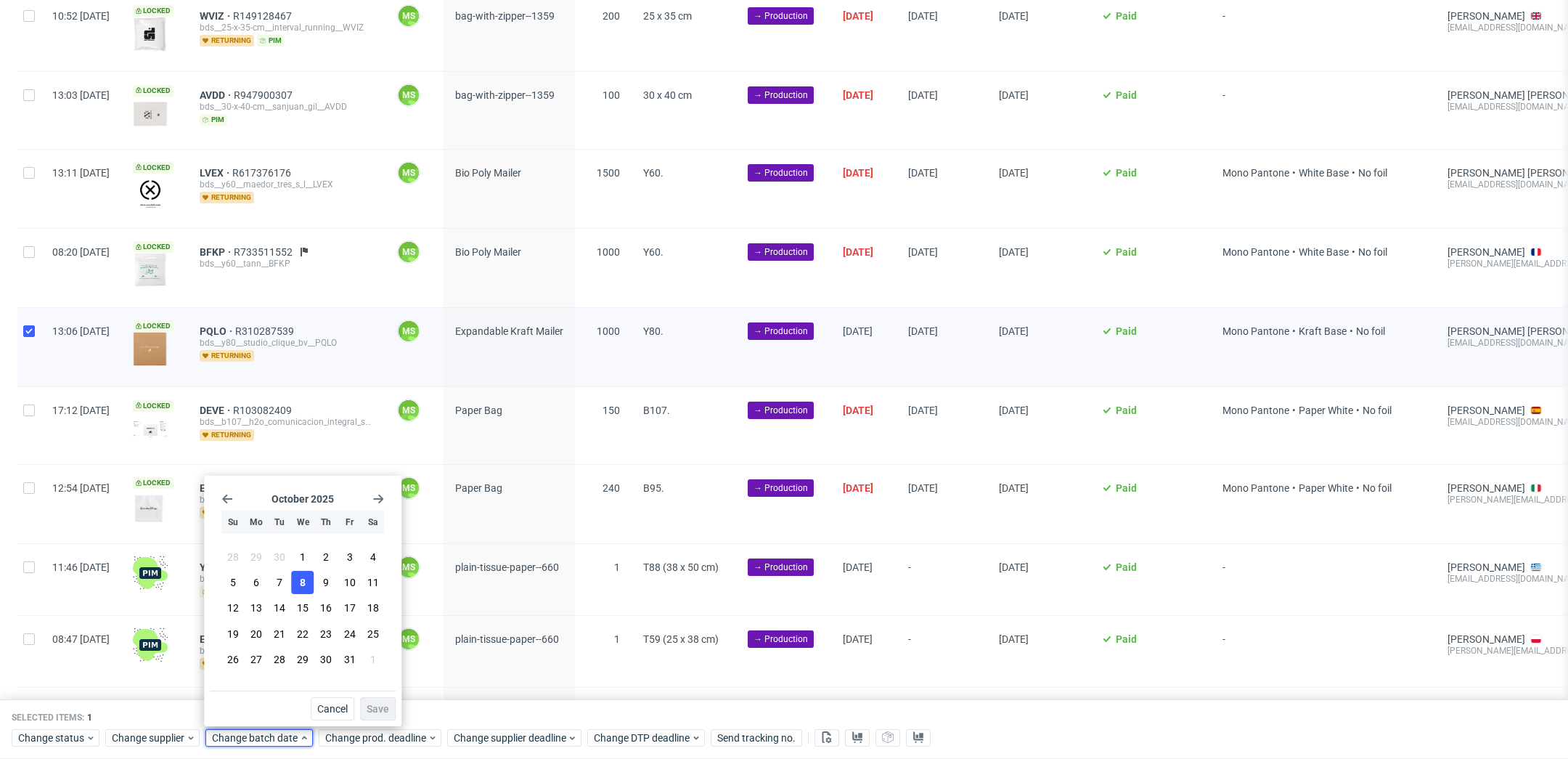
click at [305, 589] on span "8" at bounding box center [302, 583] width 6 height 15
click at [379, 710] on span "Save" at bounding box center [378, 709] width 23 height 11
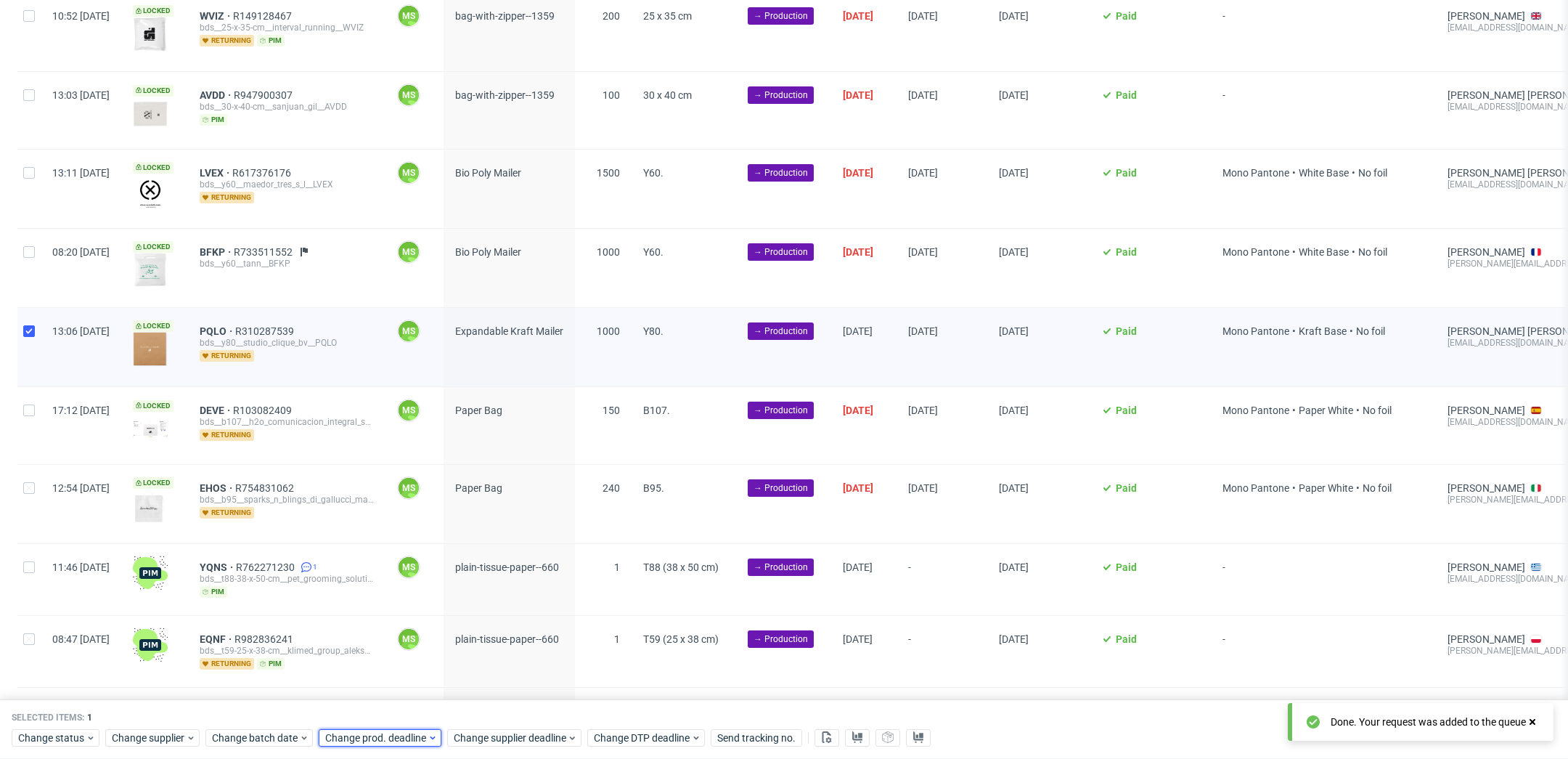
click at [390, 737] on span "Change prod. deadline" at bounding box center [376, 738] width 103 height 15
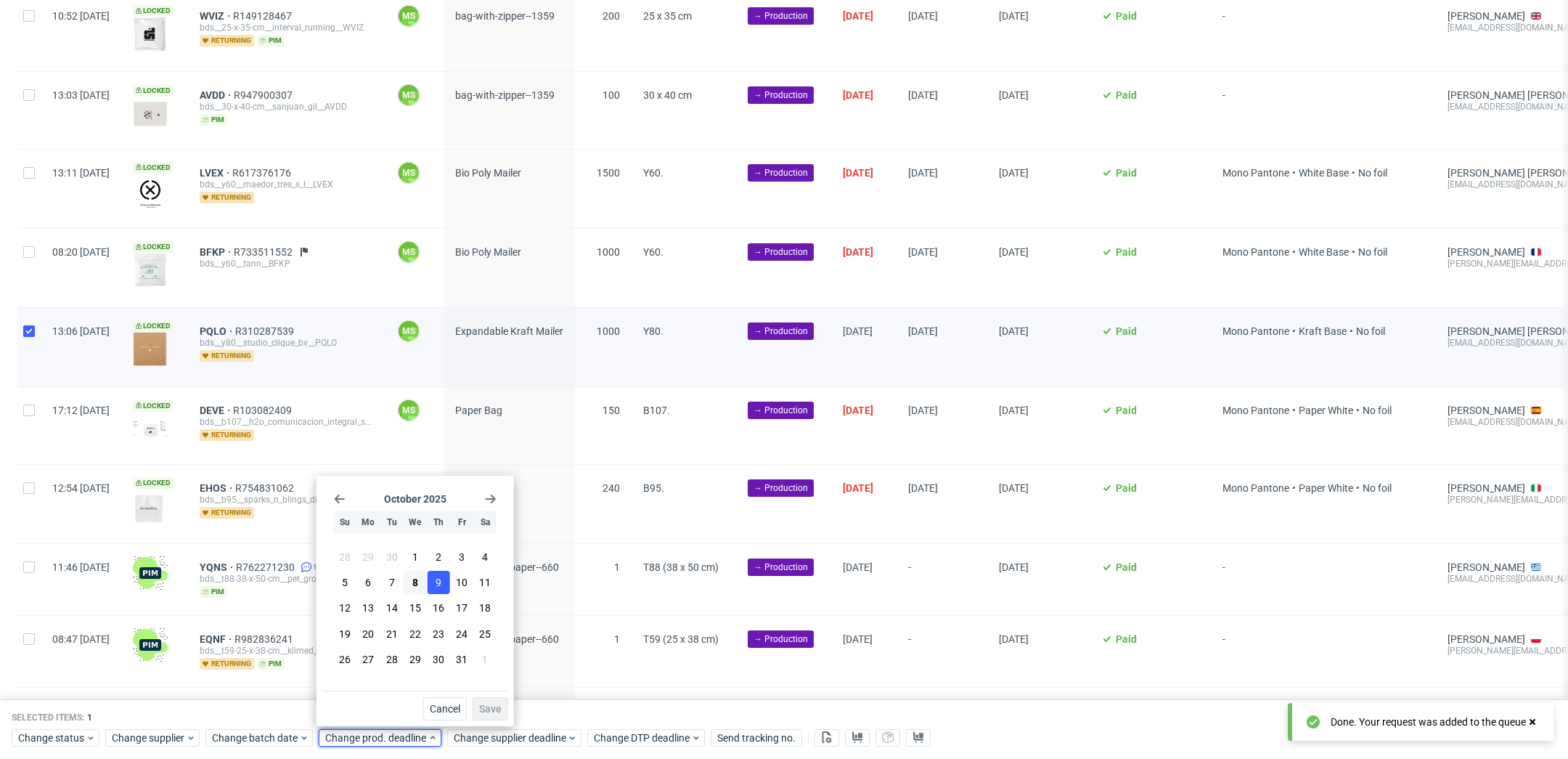
click at [443, 585] on button "9" at bounding box center [438, 582] width 23 height 23
click at [463, 588] on span "10" at bounding box center [461, 583] width 11 height 15
click at [493, 709] on span "Save" at bounding box center [490, 709] width 23 height 11
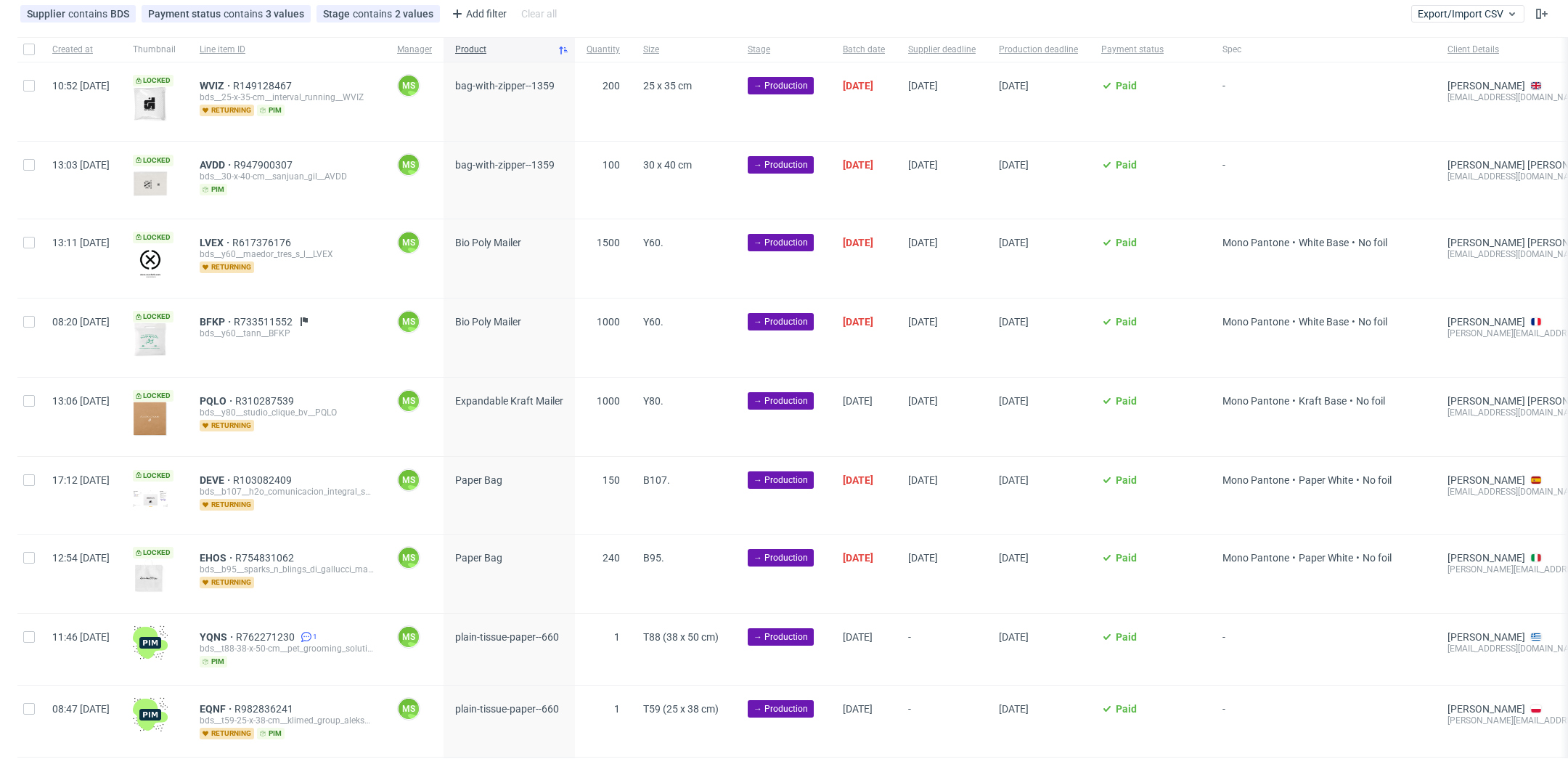
scroll to position [0, 1968]
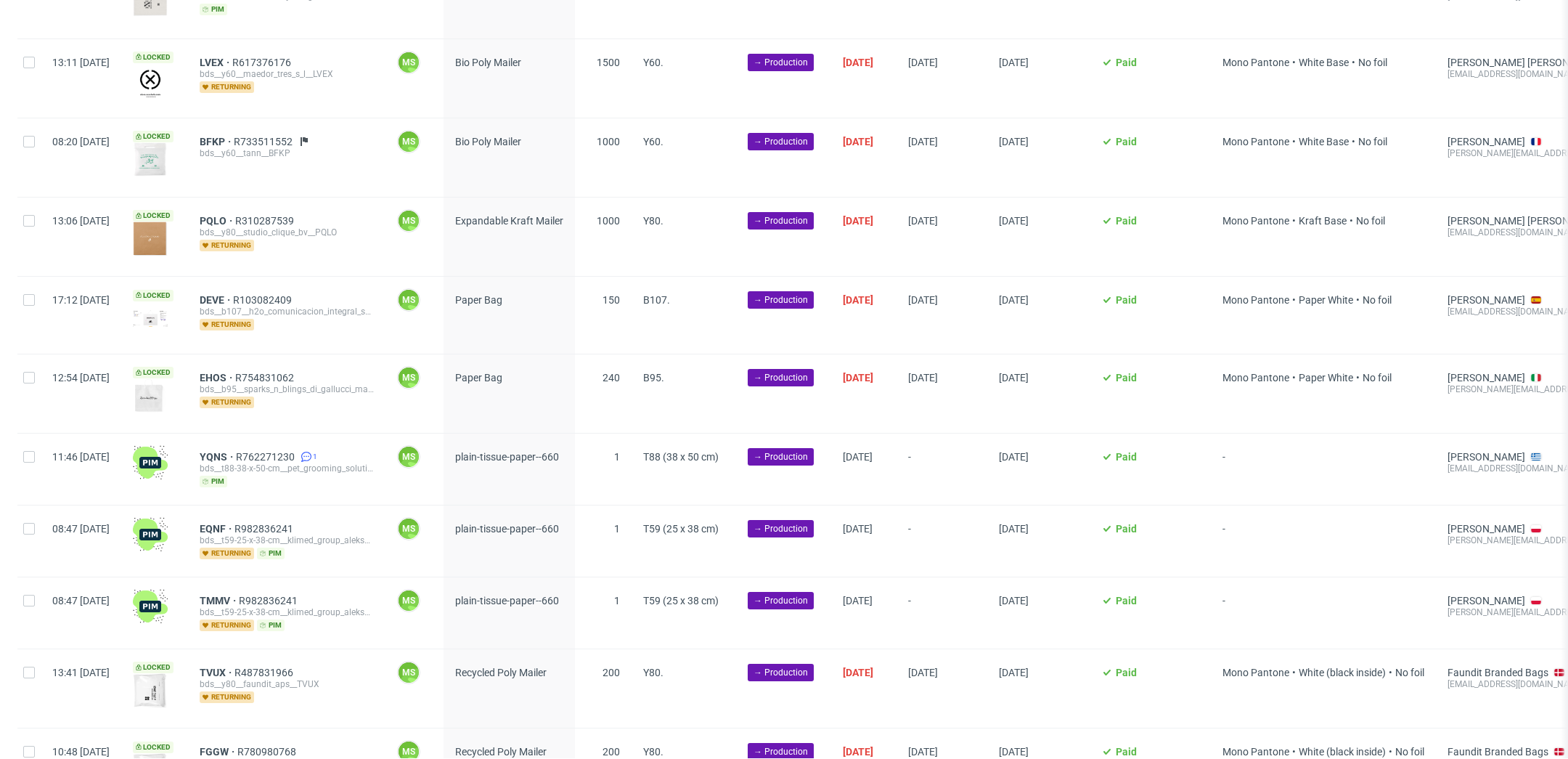
scroll to position [0, 1968]
click at [33, 302] on input "checkbox" at bounding box center [29, 300] width 11 height 11
checkbox input "true"
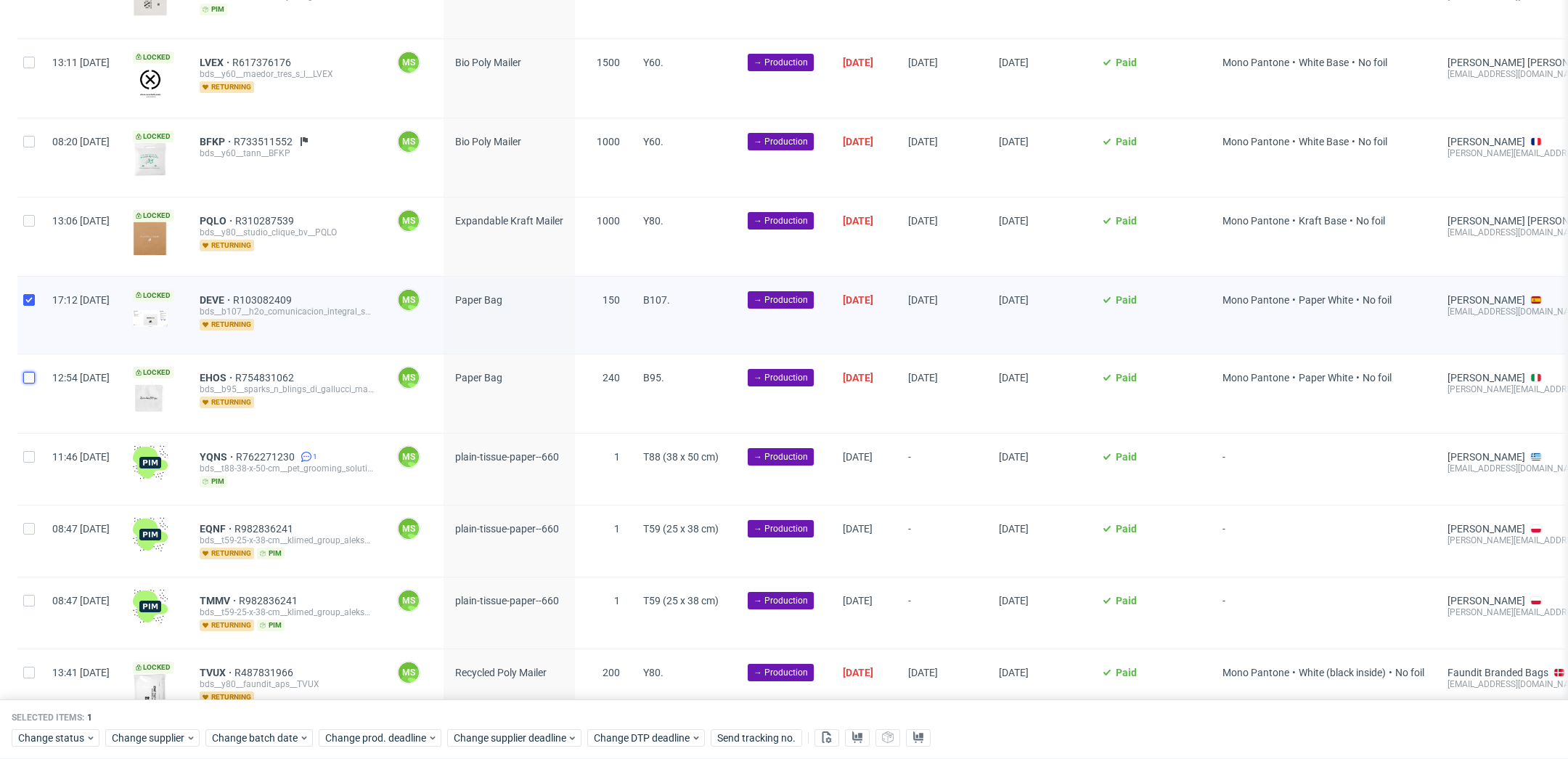
click at [32, 377] on input "checkbox" at bounding box center [29, 377] width 11 height 11
checkbox input "true"
click at [247, 736] on span "Change batch date" at bounding box center [255, 738] width 87 height 15
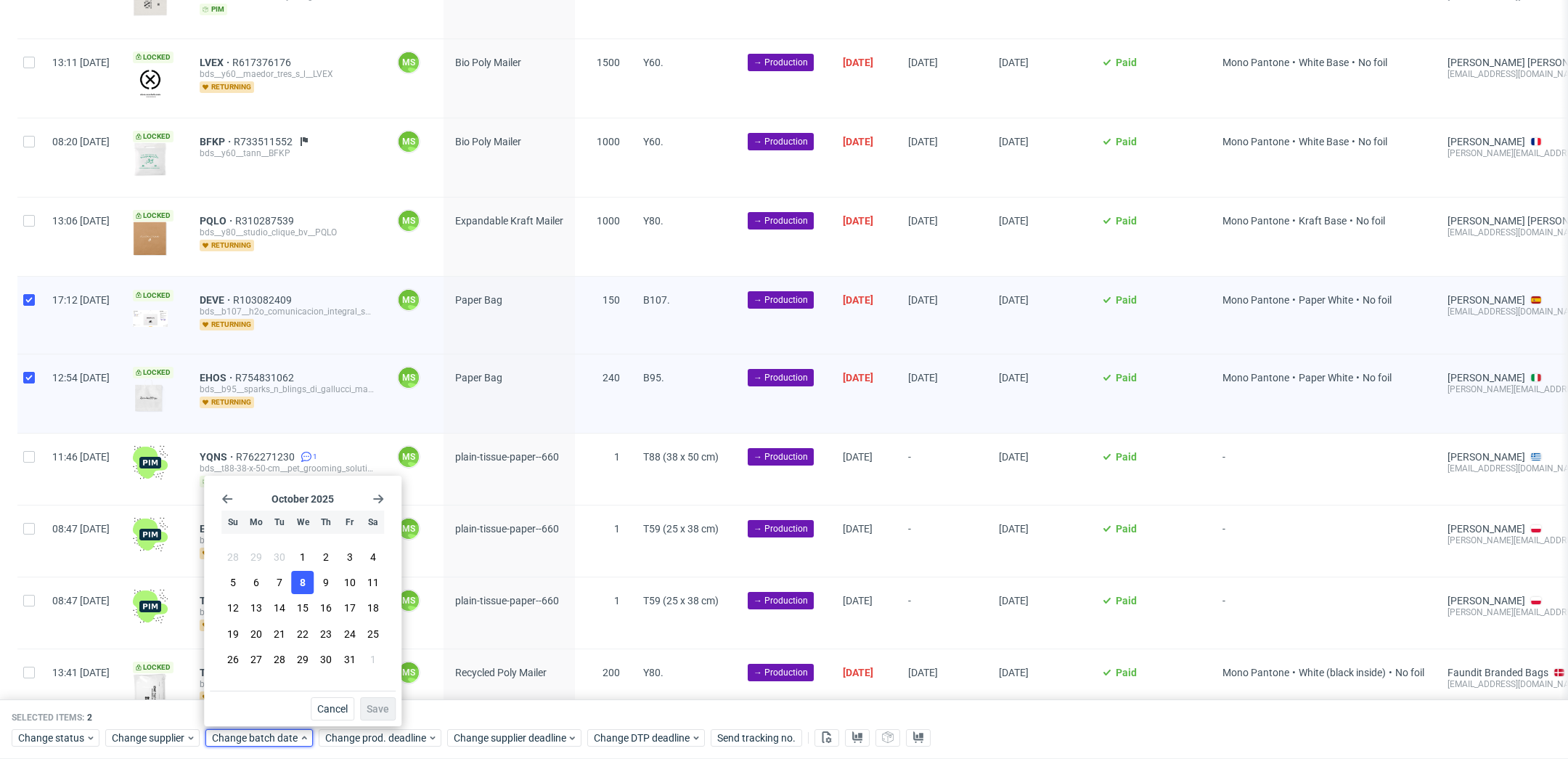
click at [305, 581] on button "8" at bounding box center [303, 582] width 23 height 23
click at [382, 706] on span "Save" at bounding box center [378, 709] width 23 height 11
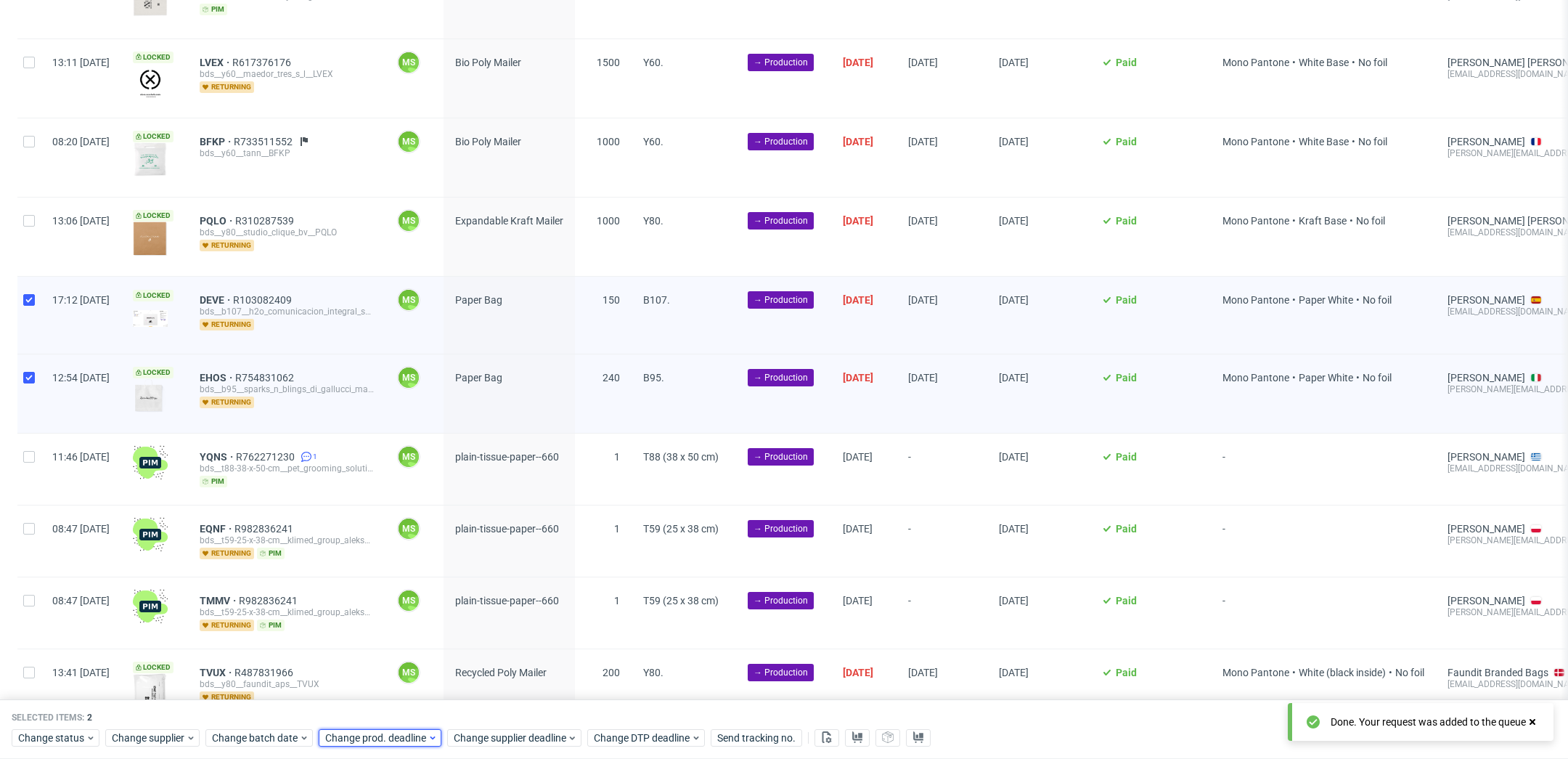
click at [390, 732] on span "Change prod. deadline" at bounding box center [376, 738] width 103 height 15
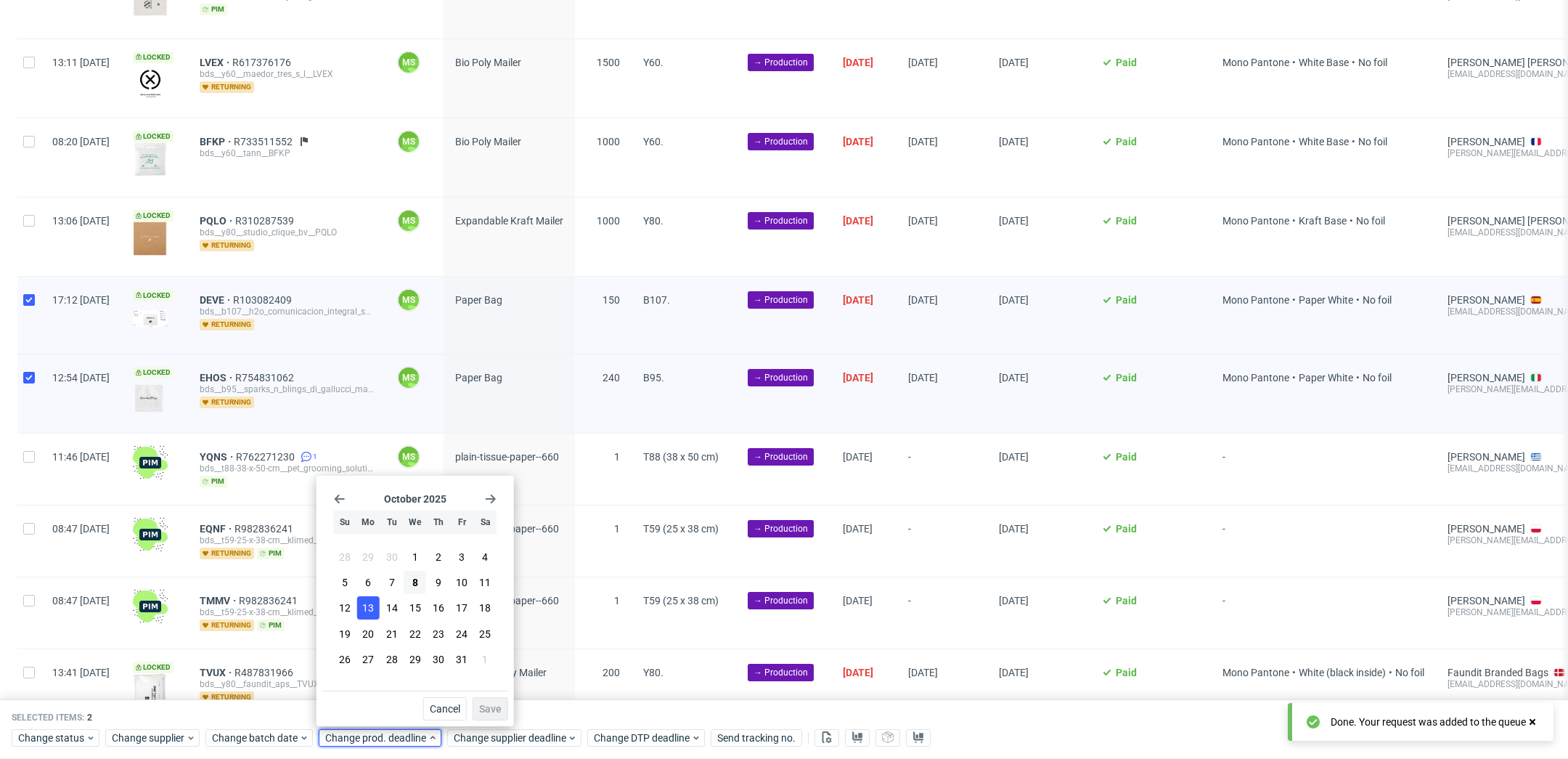
click at [363, 619] on button "13" at bounding box center [368, 608] width 23 height 23
click at [484, 704] on span "Save" at bounding box center [490, 709] width 23 height 11
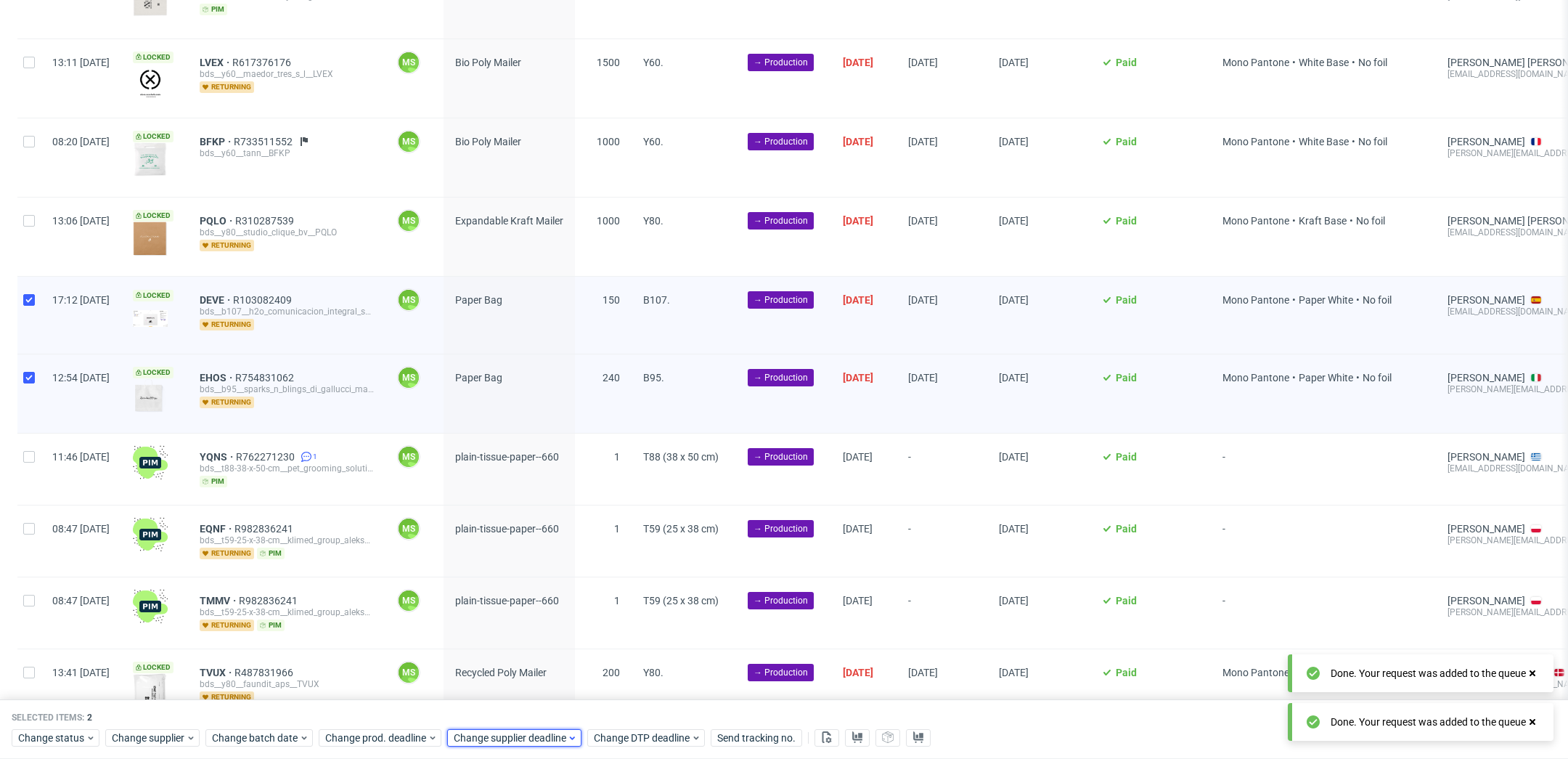
click at [512, 731] on span "Change supplier deadline" at bounding box center [511, 738] width 113 height 15
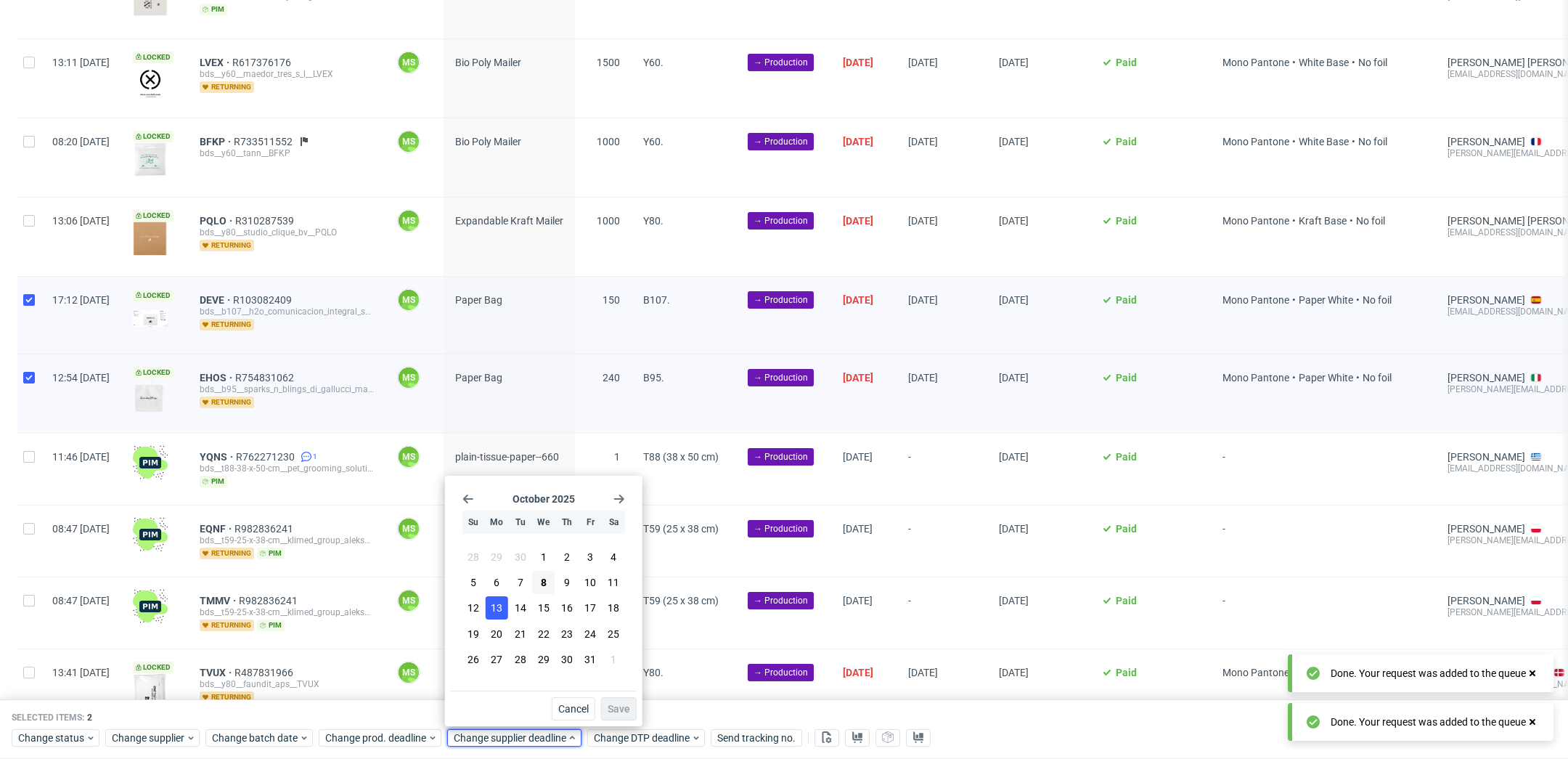
click at [496, 614] on span "13" at bounding box center [497, 608] width 11 height 15
click at [624, 711] on span "Save" at bounding box center [619, 709] width 23 height 11
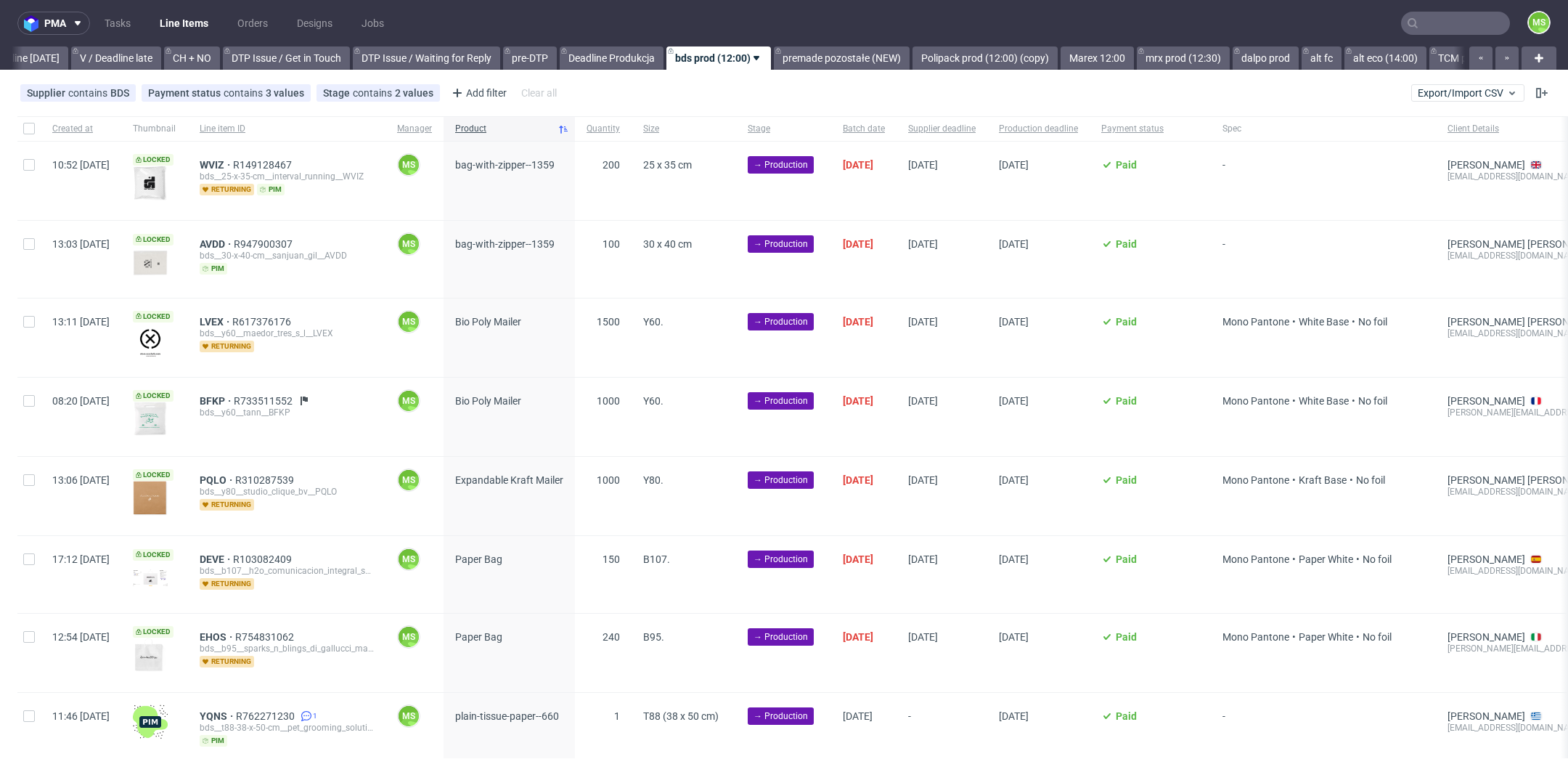
scroll to position [0, 1968]
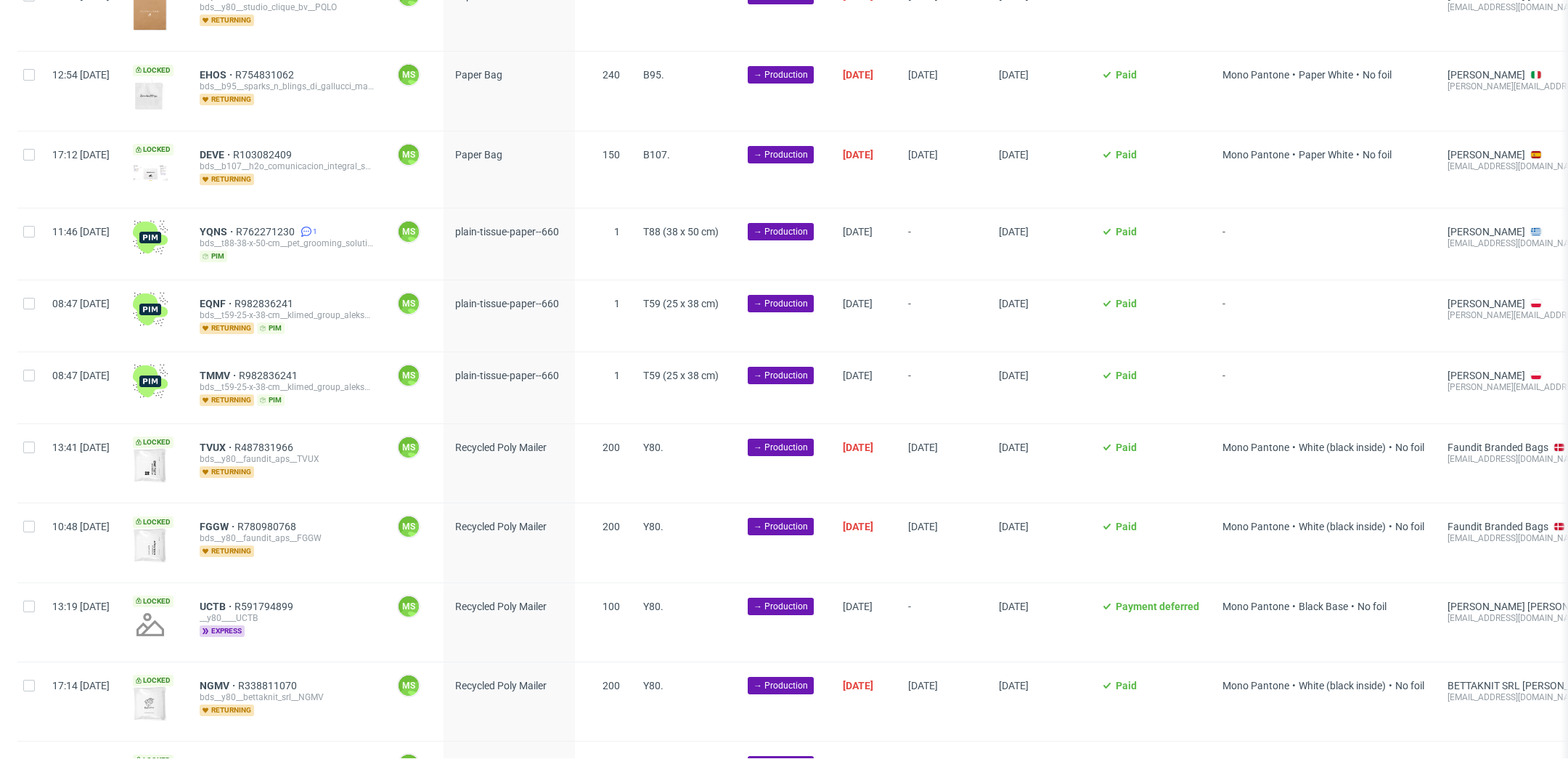
scroll to position [489, 0]
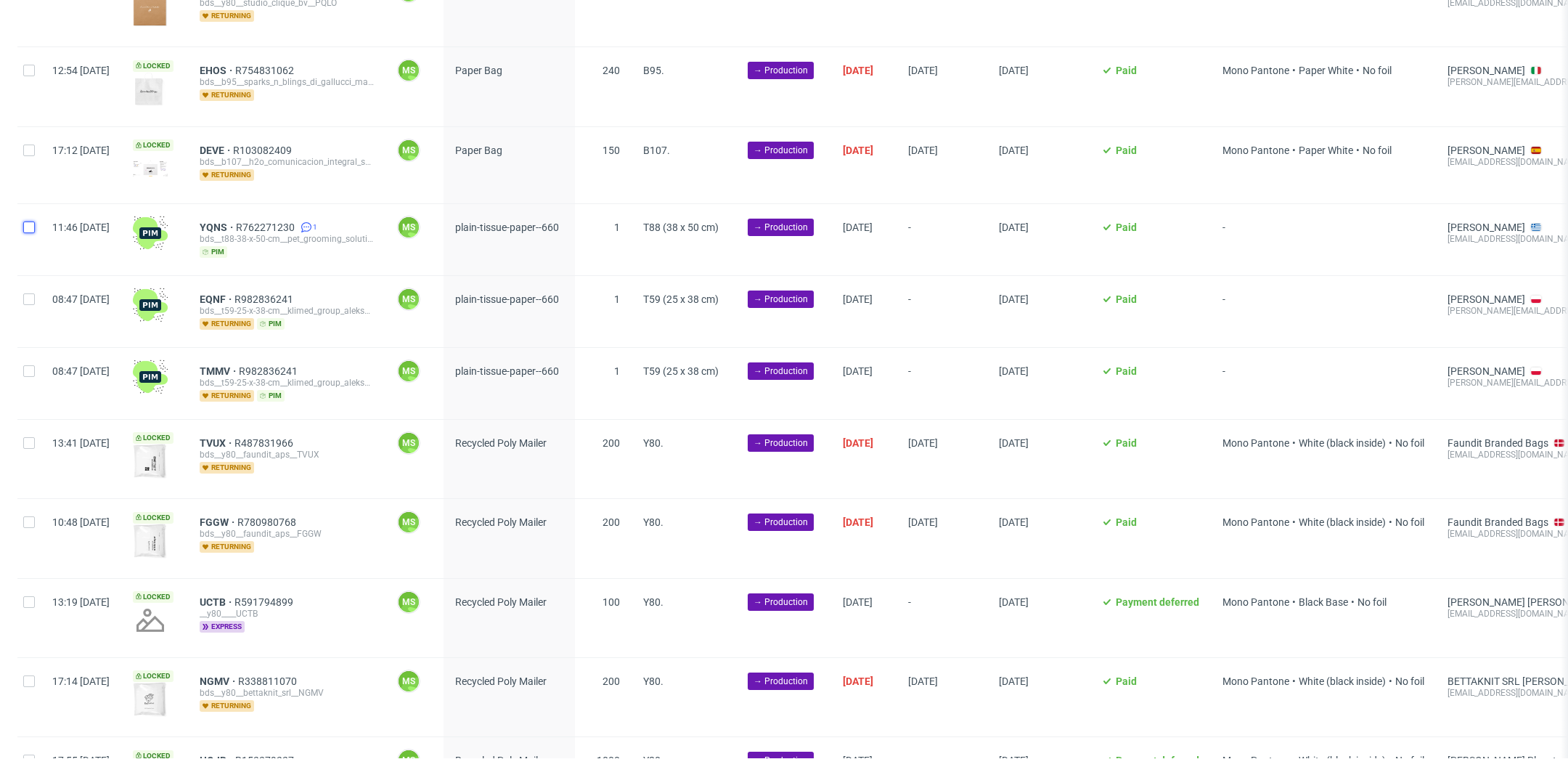
click at [32, 225] on input "checkbox" at bounding box center [29, 227] width 11 height 11
checkbox input "true"
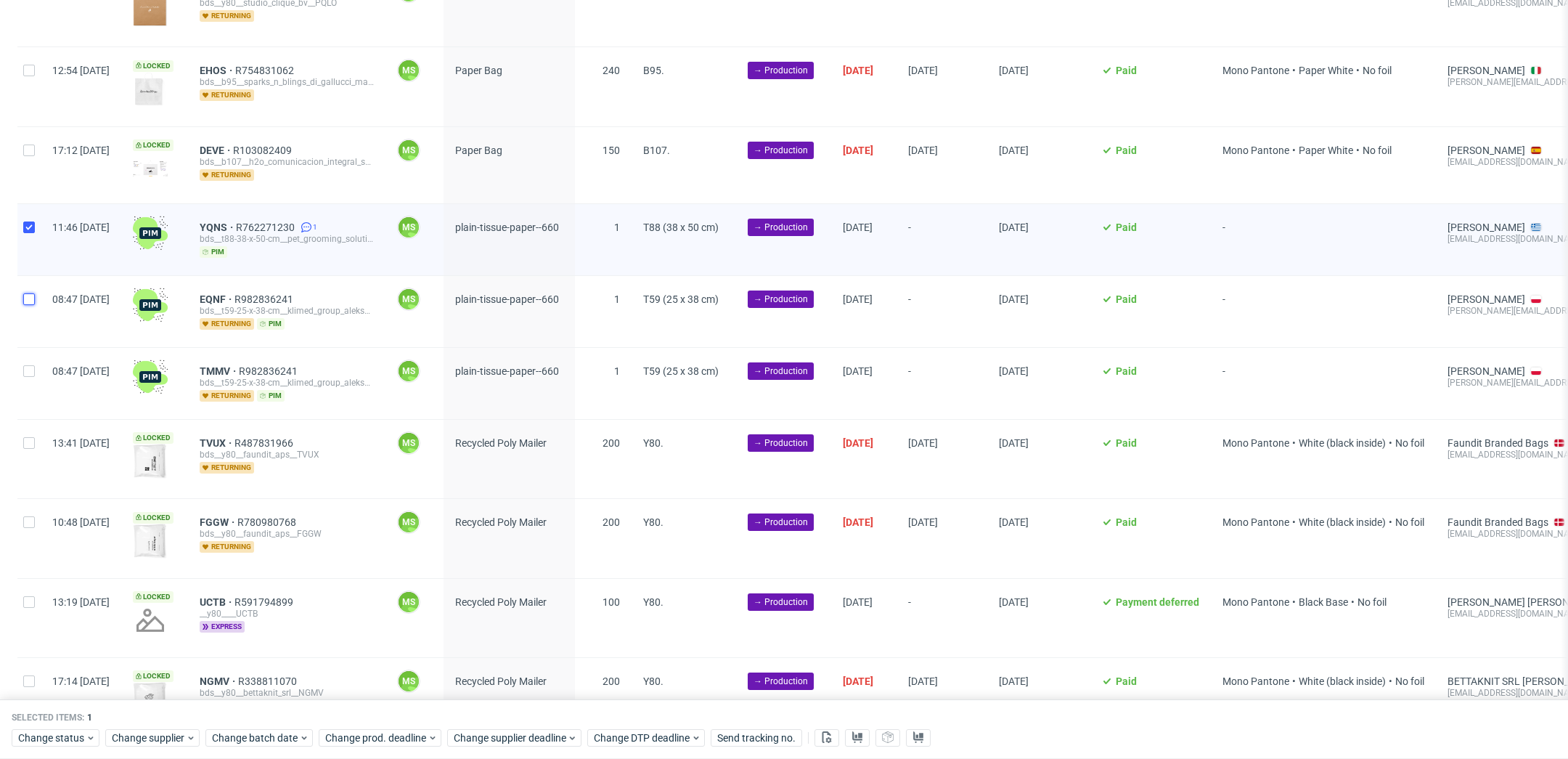
click at [33, 296] on input "checkbox" at bounding box center [29, 299] width 11 height 11
checkbox input "true"
click at [34, 365] on input "checkbox" at bounding box center [29, 371] width 11 height 11
checkbox input "true"
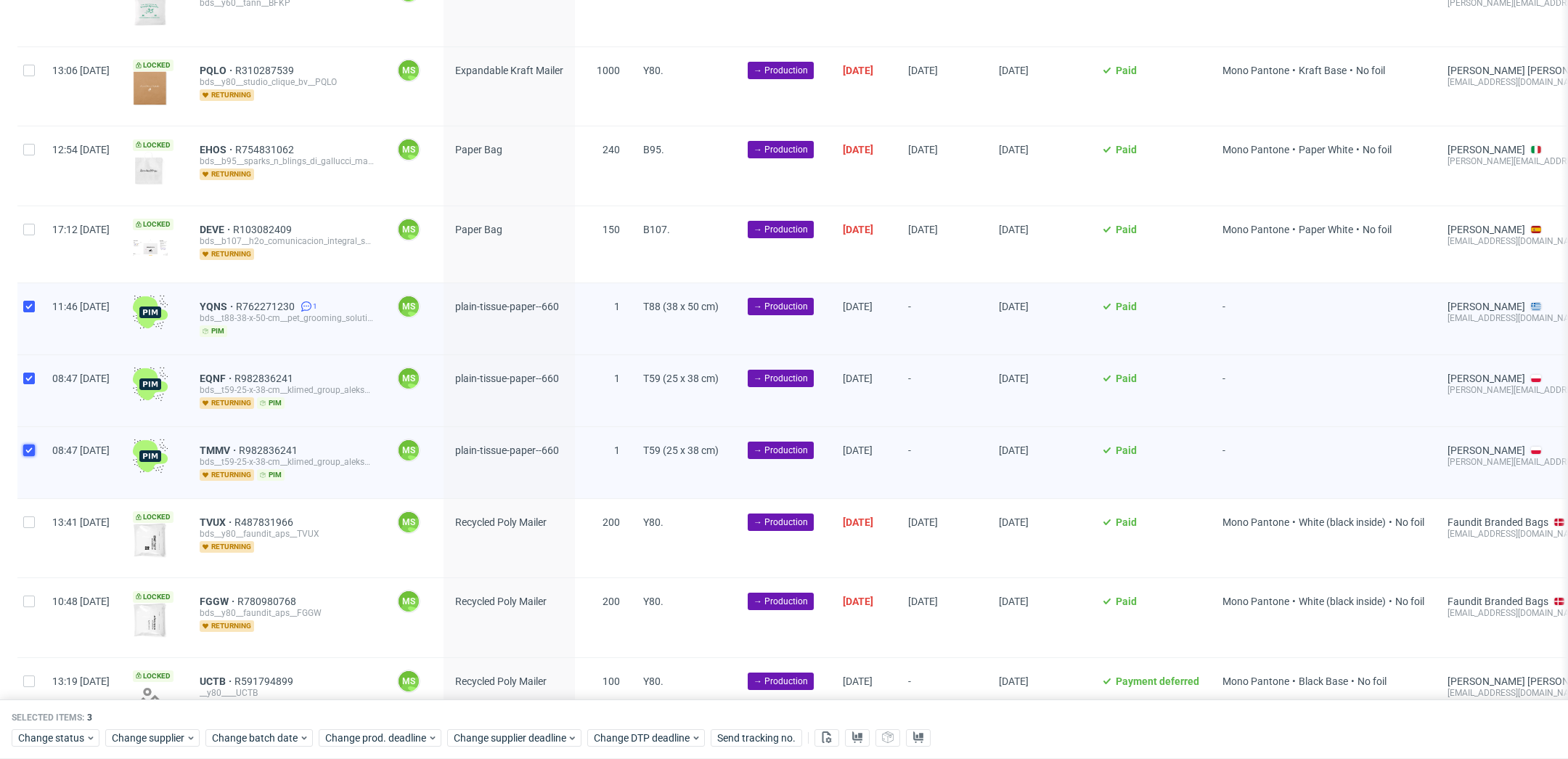
scroll to position [347, 0]
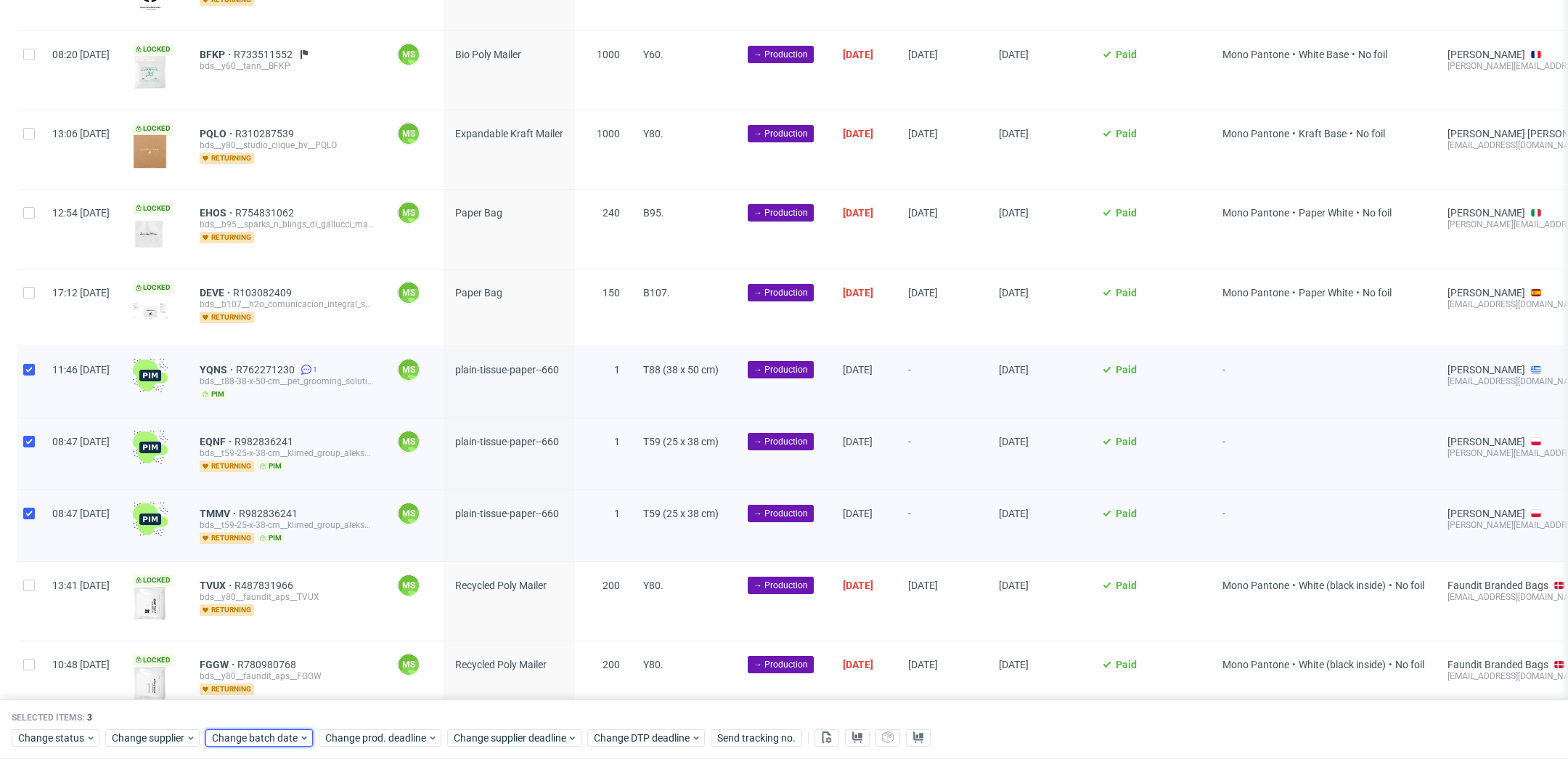
click at [263, 734] on span "Change batch date" at bounding box center [255, 738] width 87 height 15
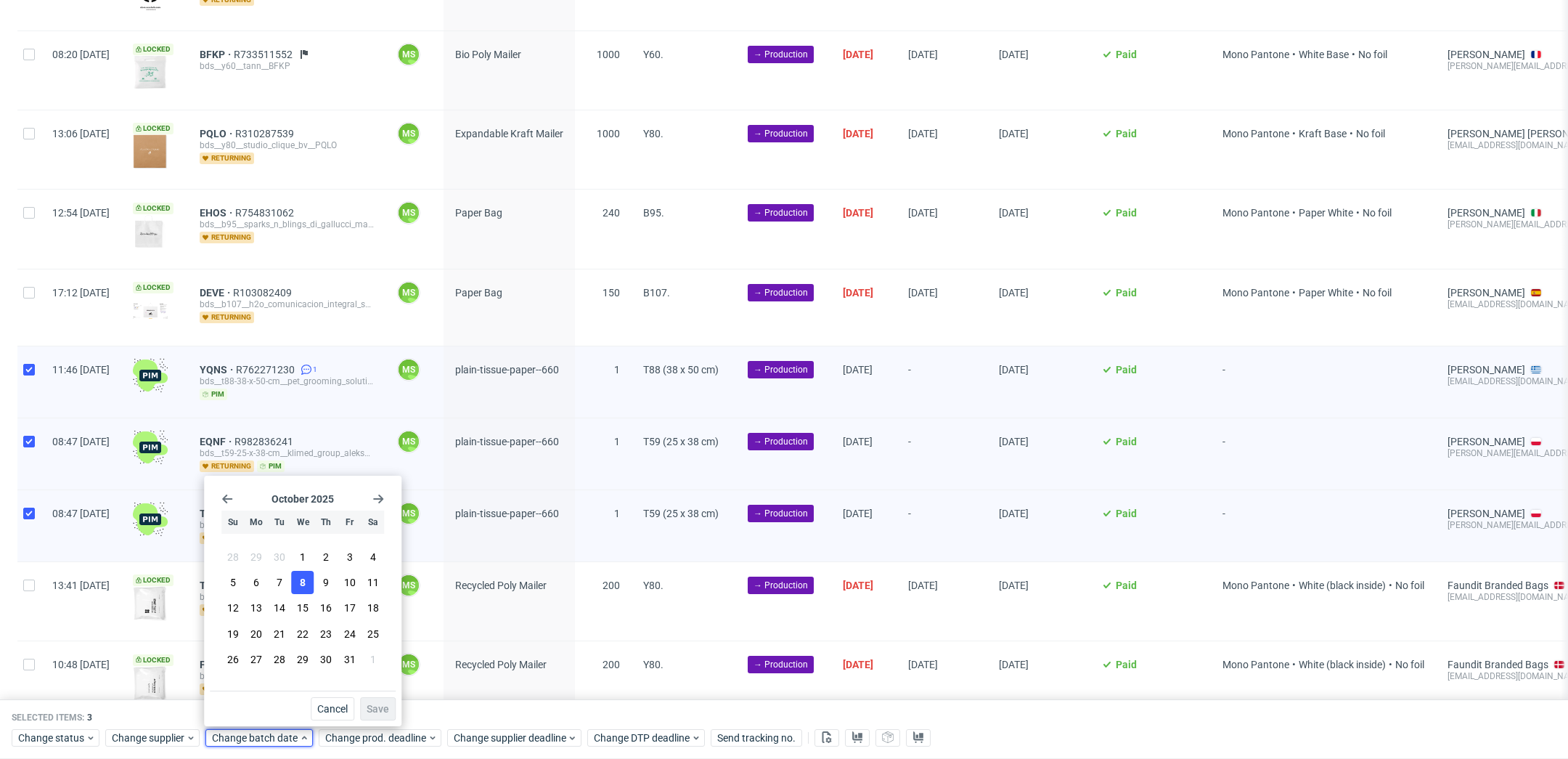
click at [309, 589] on button "8" at bounding box center [303, 582] width 23 height 23
click at [385, 704] on span "Save" at bounding box center [378, 709] width 23 height 11
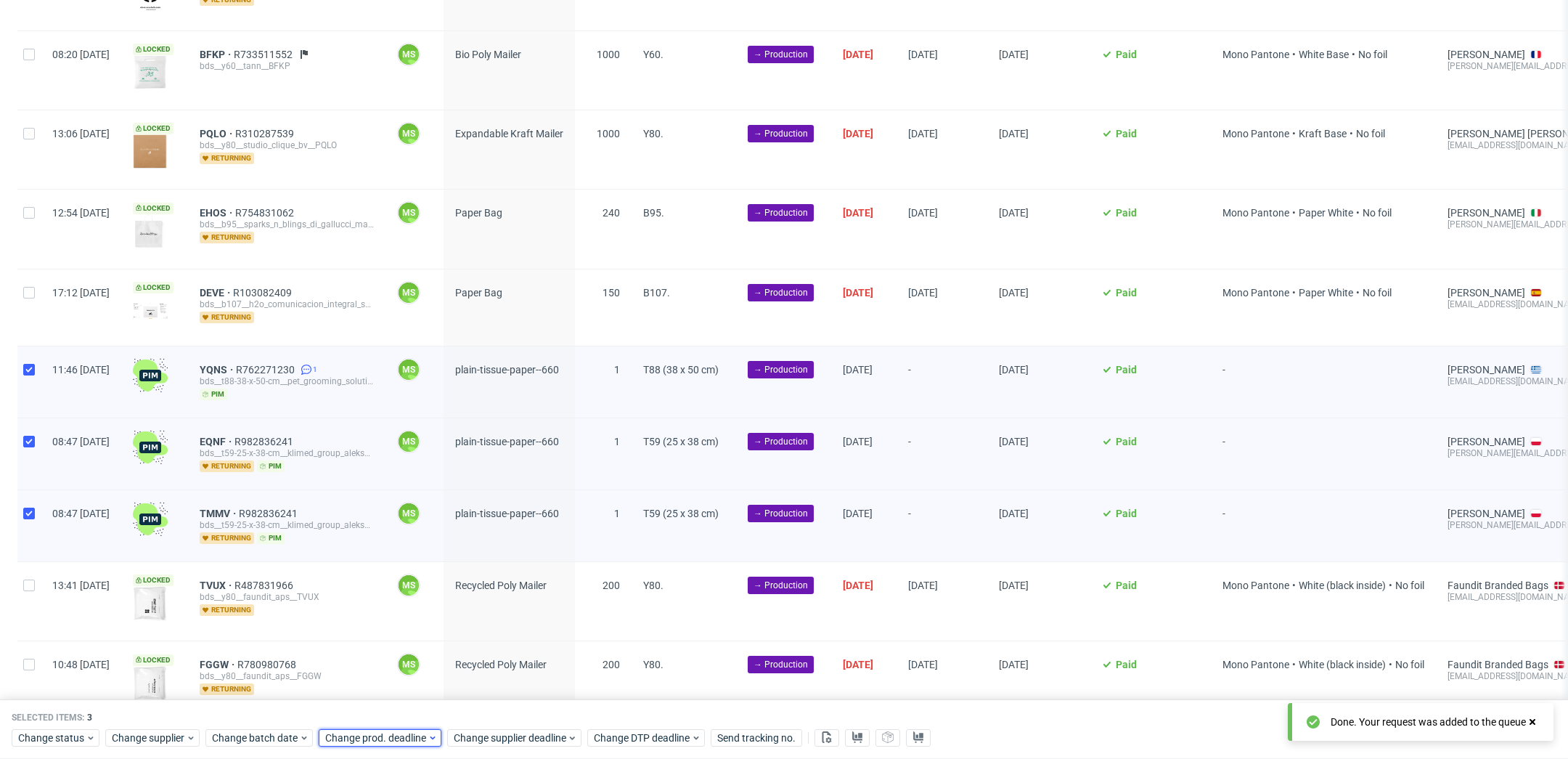
click at [400, 741] on span "Change prod. deadline" at bounding box center [376, 738] width 103 height 15
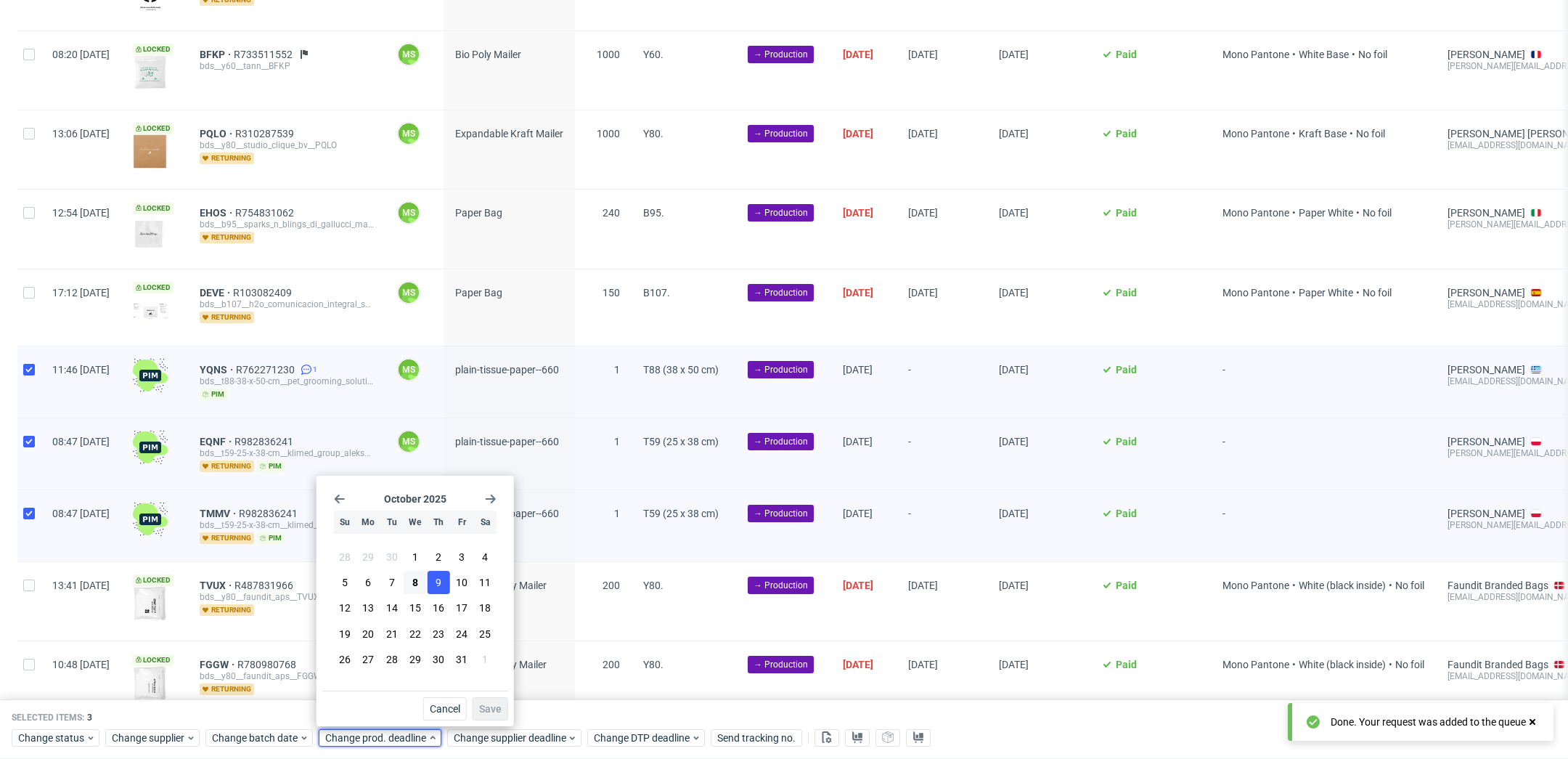
click at [444, 592] on button "9" at bounding box center [438, 582] width 23 height 23
click at [487, 702] on button "Save" at bounding box center [490, 709] width 36 height 23
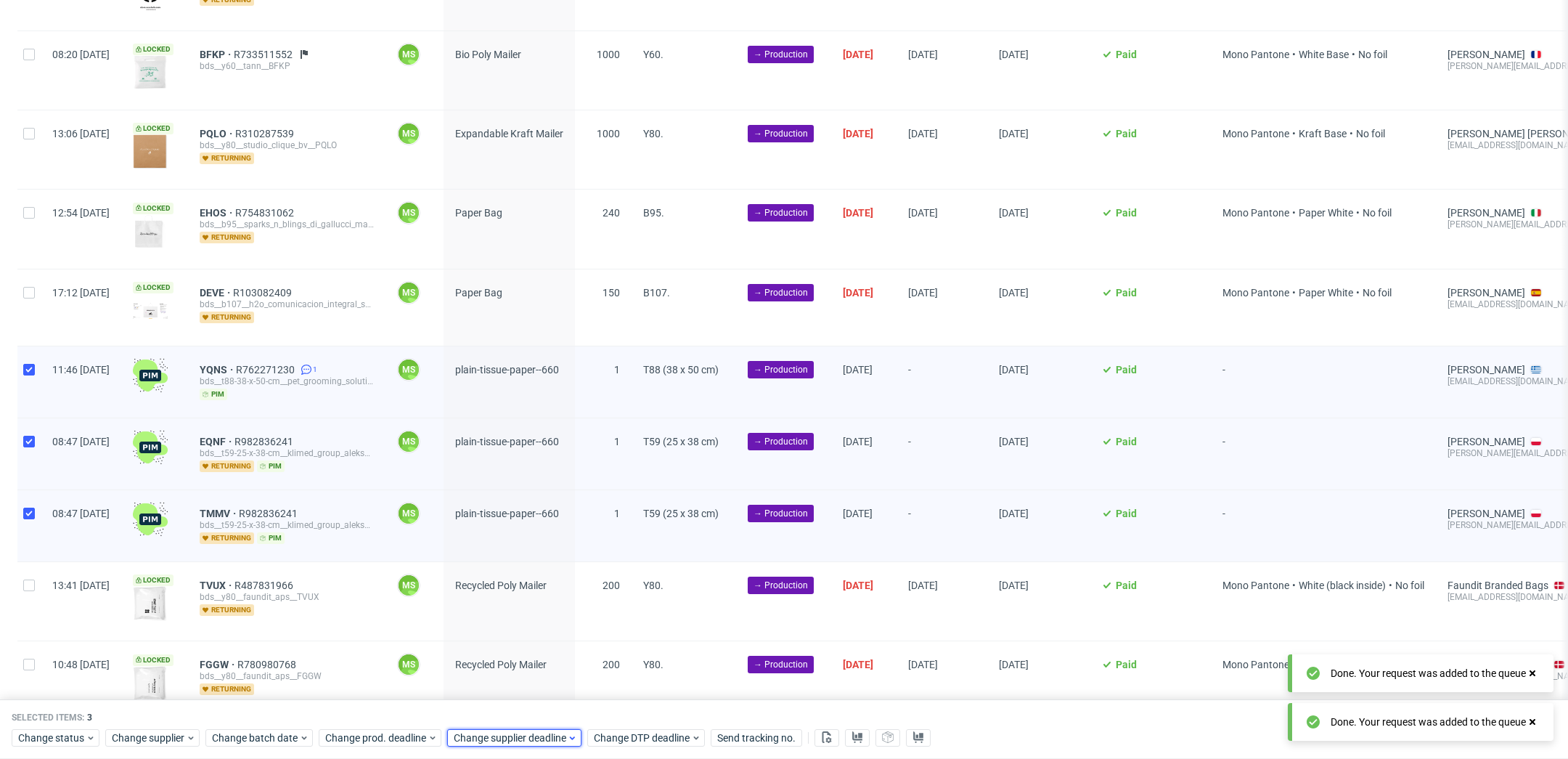
click at [505, 732] on span "Change supplier deadline" at bounding box center [511, 738] width 113 height 15
click at [570, 592] on button "9" at bounding box center [566, 582] width 23 height 23
click at [620, 711] on span "Save" at bounding box center [619, 709] width 23 height 11
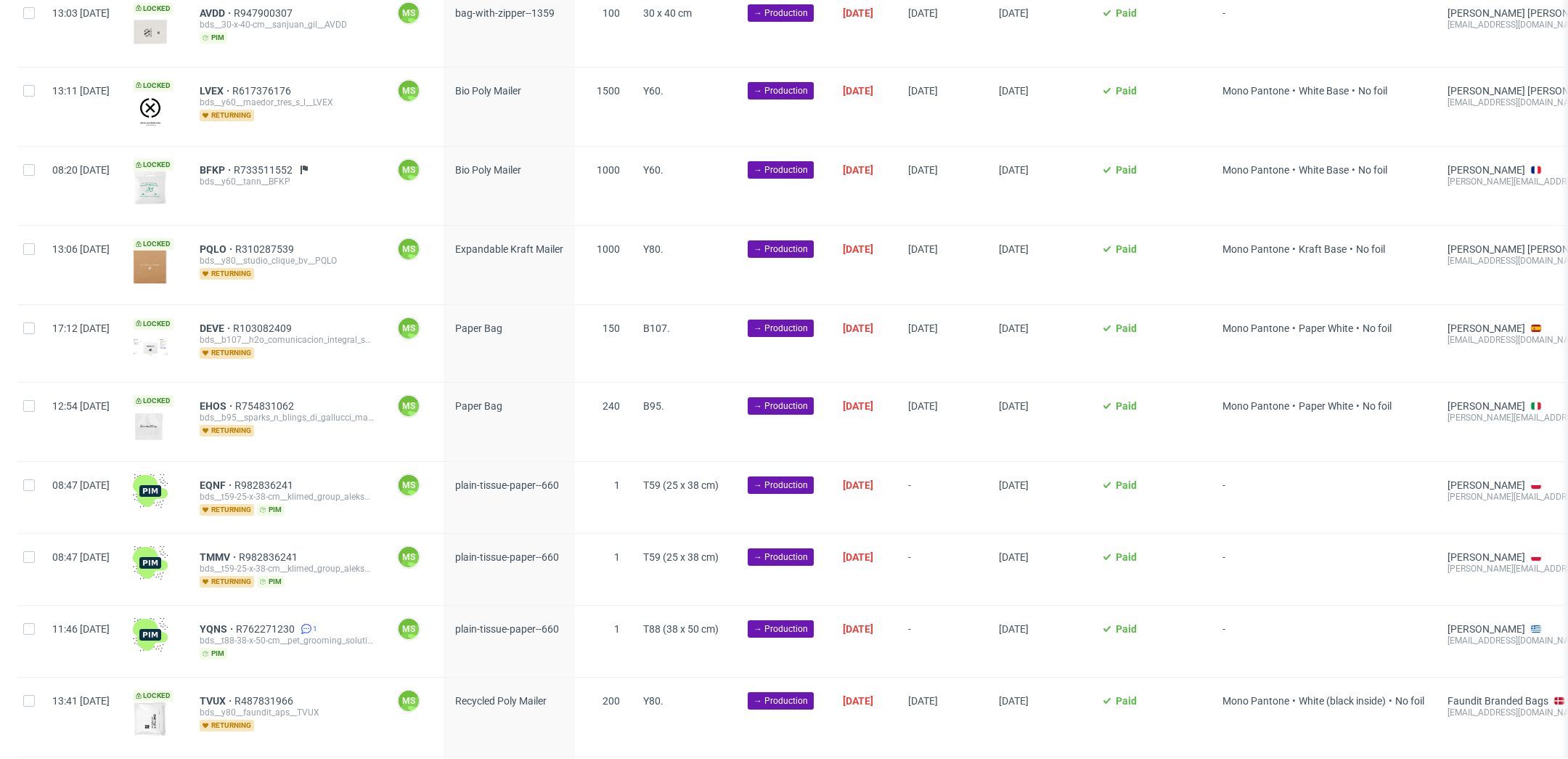
scroll to position [323, 0]
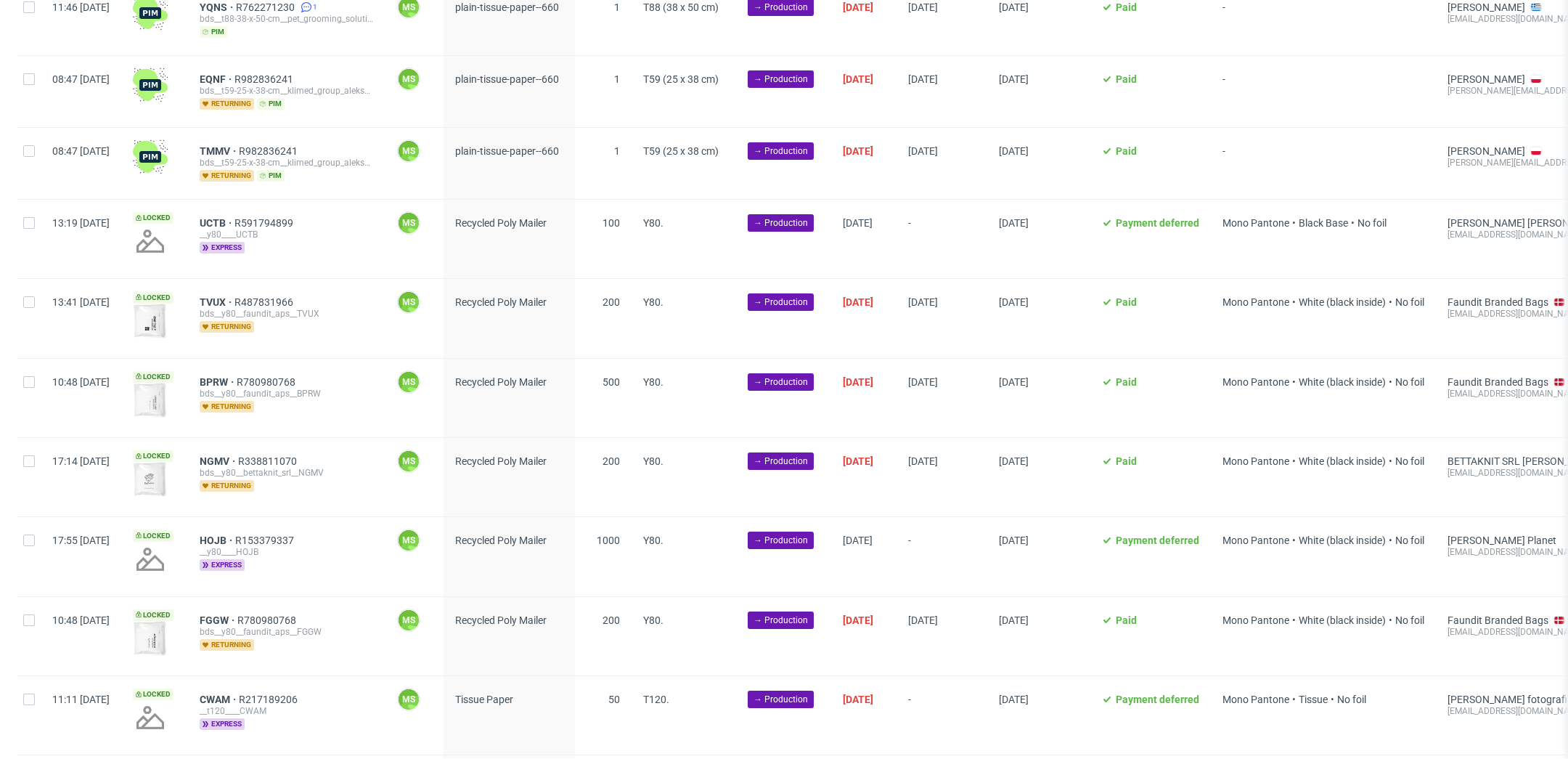
scroll to position [719, 0]
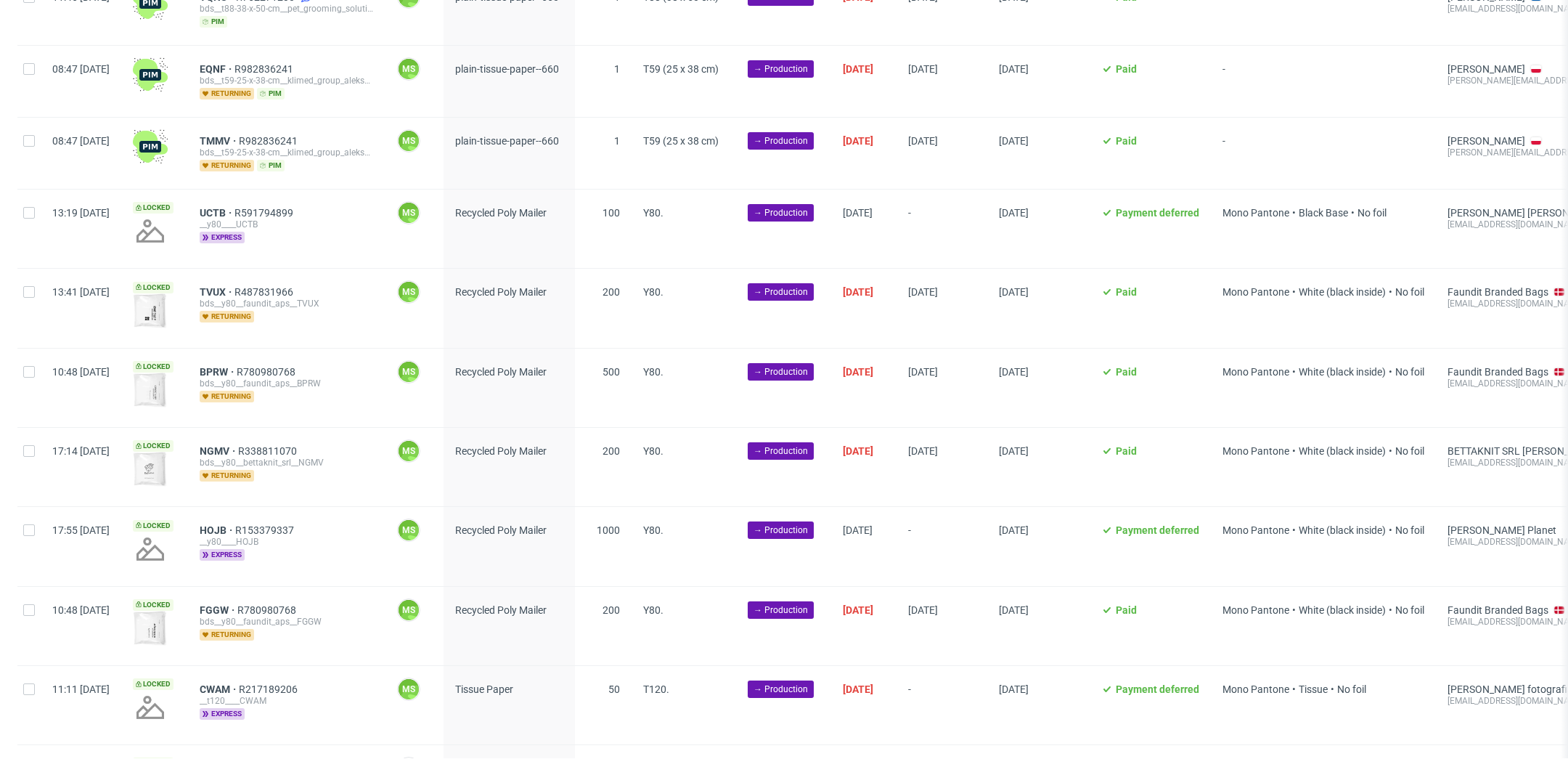
click at [29, 217] on div at bounding box center [29, 229] width 23 height 78
checkbox input "true"
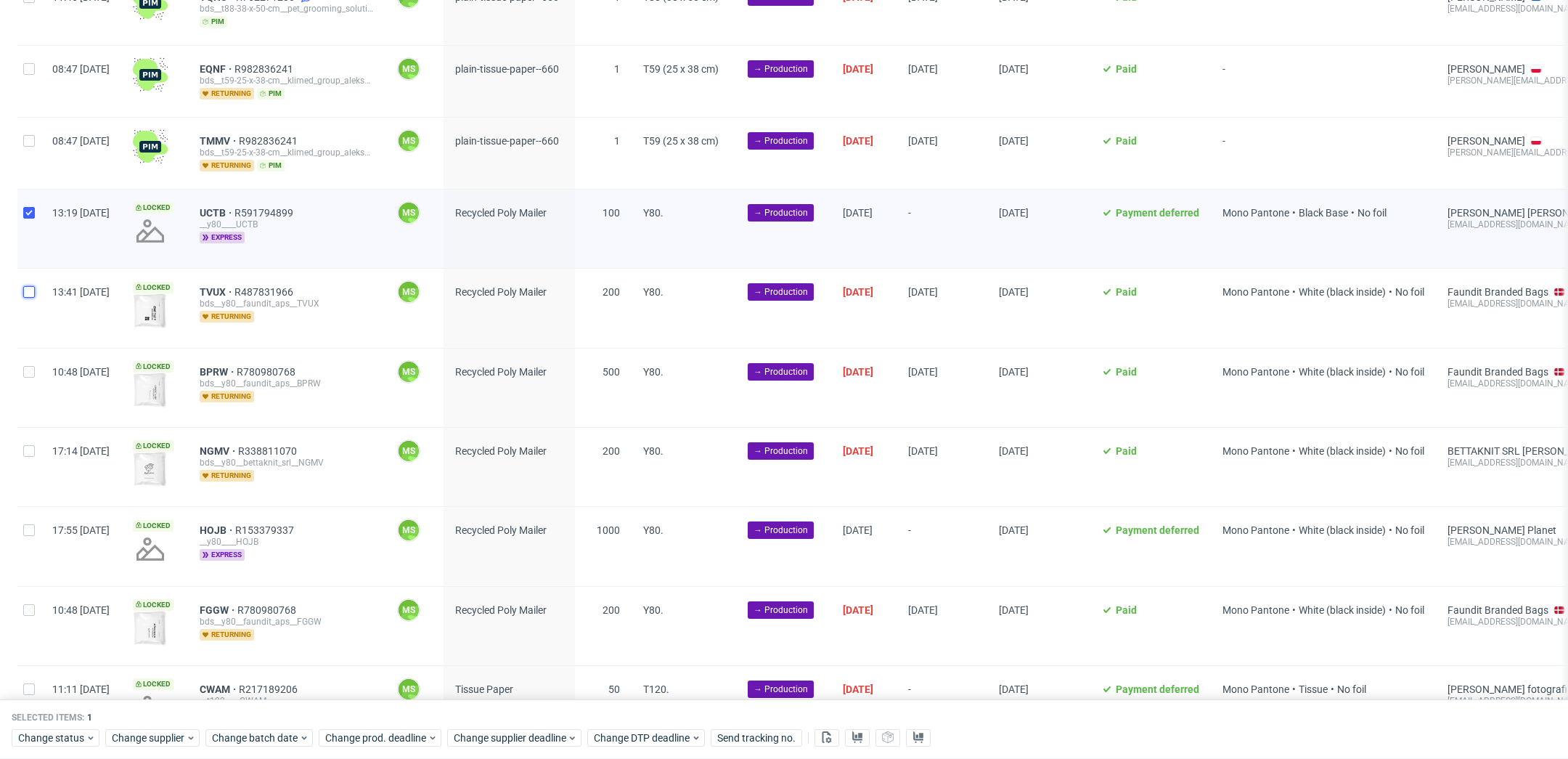
click at [32, 287] on input "checkbox" at bounding box center [29, 292] width 11 height 11
checkbox input "true"
click at [33, 386] on div at bounding box center [29, 387] width 23 height 78
checkbox input "true"
click at [32, 476] on div at bounding box center [29, 466] width 23 height 78
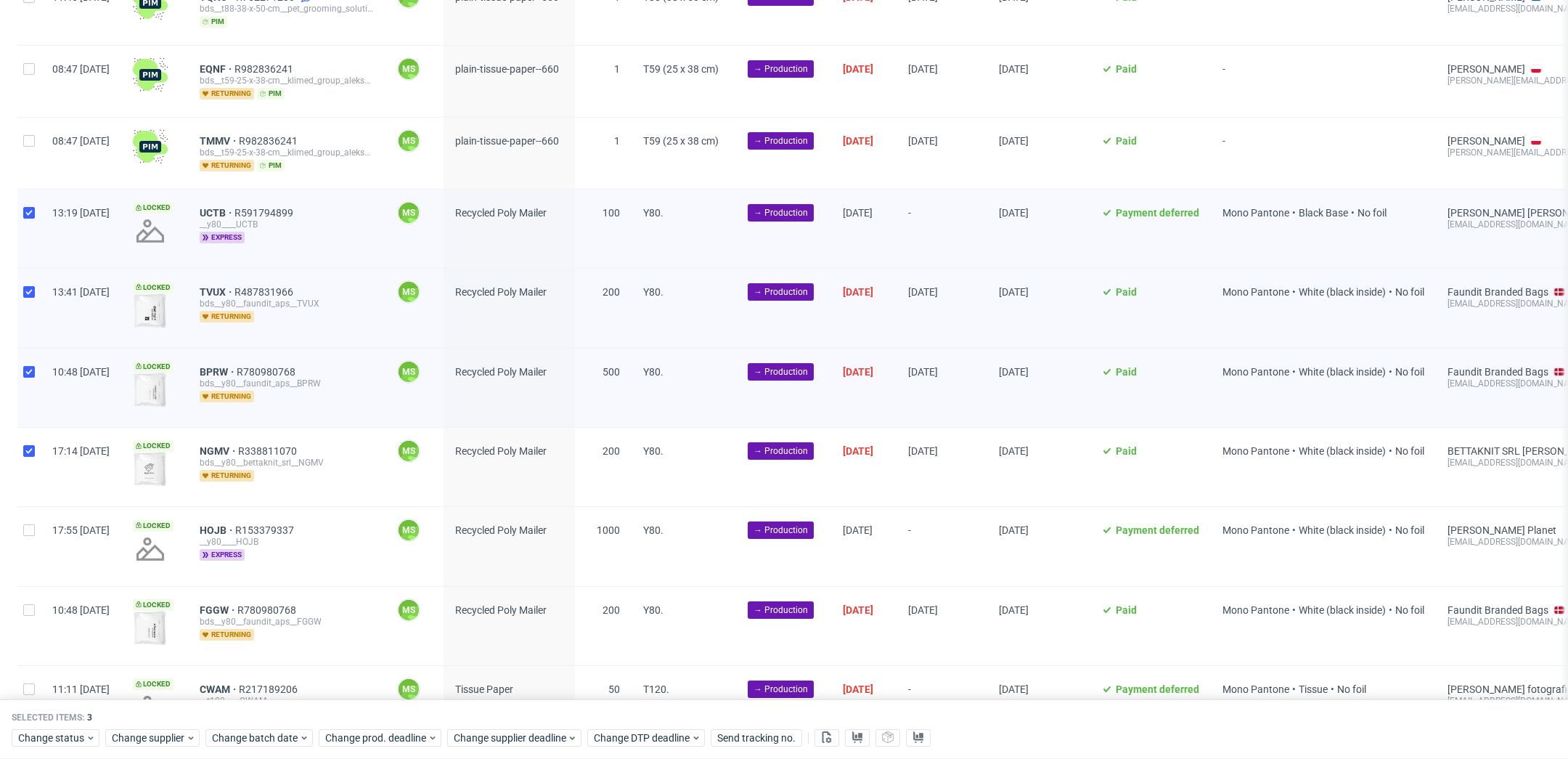
checkbox input "true"
click at [32, 534] on div at bounding box center [29, 546] width 23 height 78
checkbox input "true"
click at [33, 622] on div at bounding box center [29, 626] width 23 height 78
checkbox input "true"
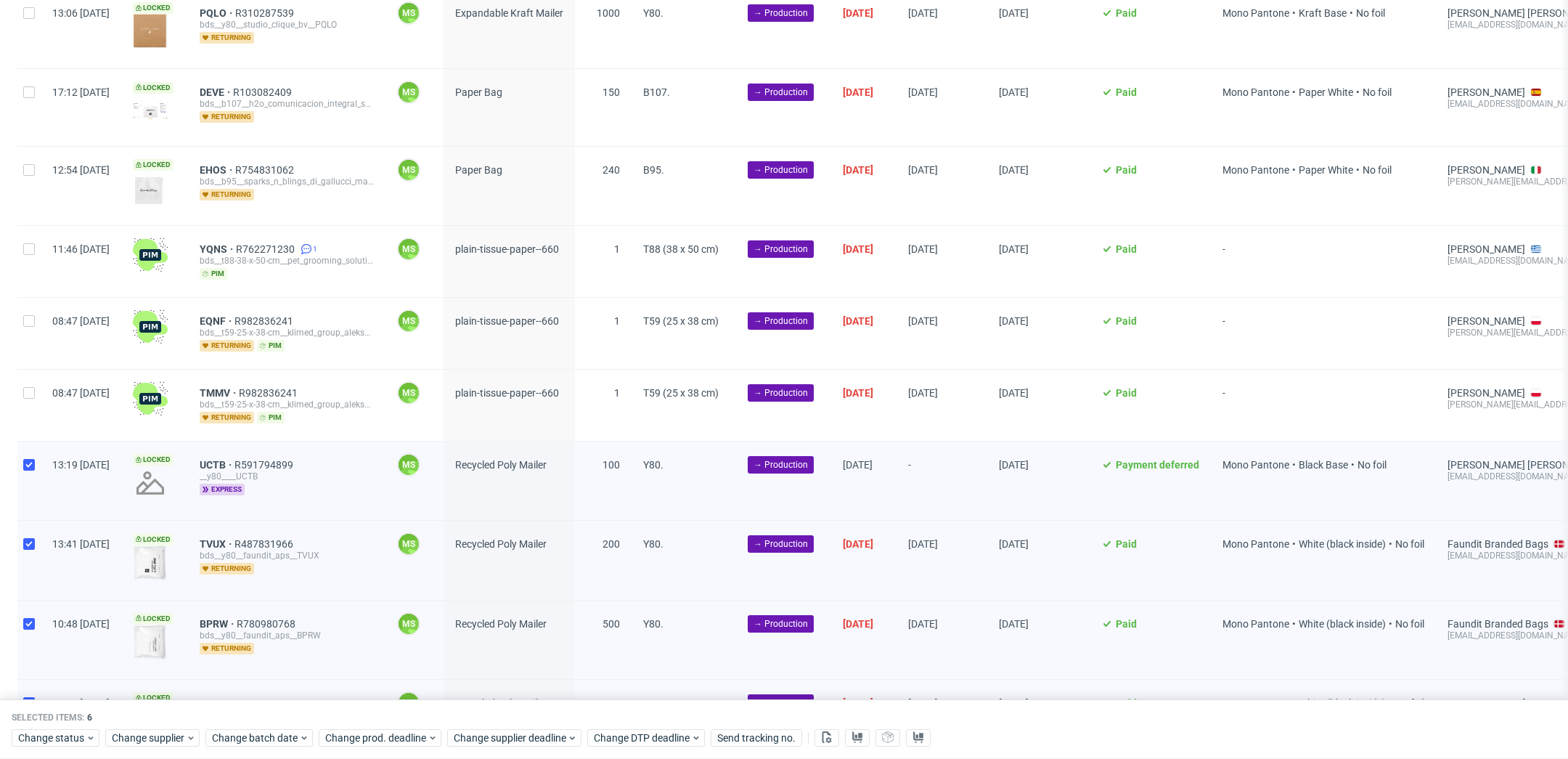
scroll to position [959, 0]
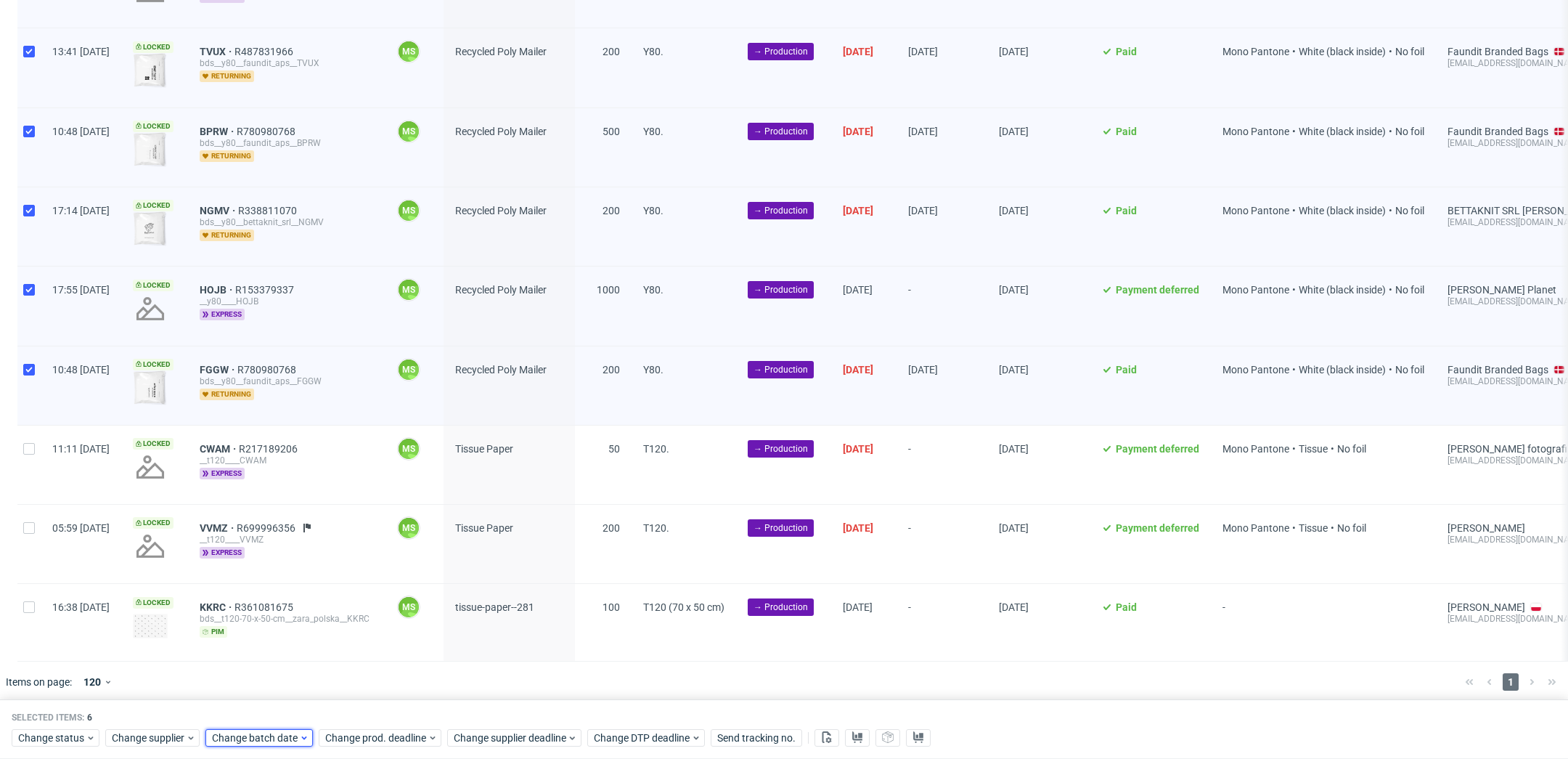
click at [255, 733] on span "Change batch date" at bounding box center [255, 738] width 87 height 15
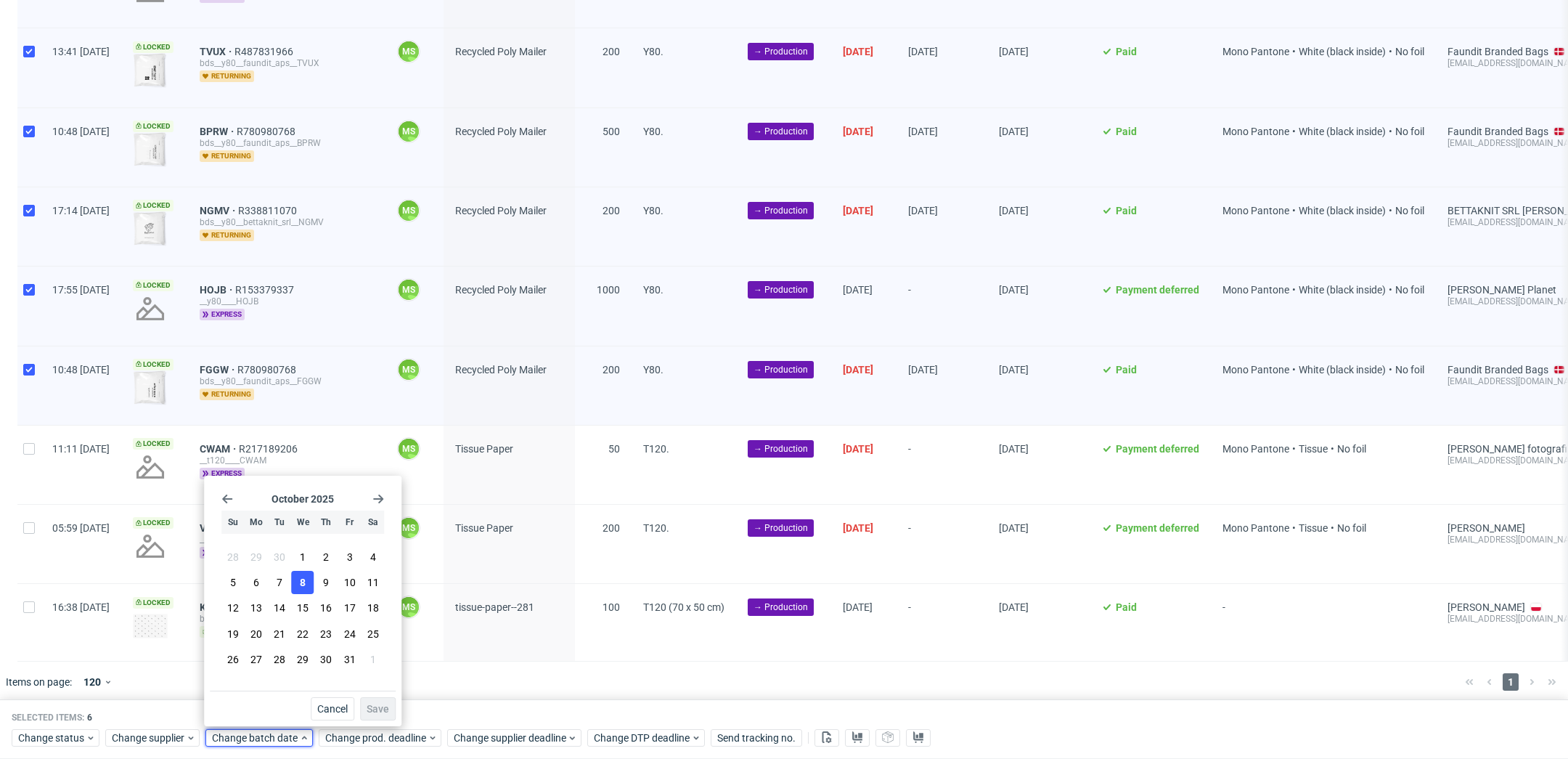
click at [310, 584] on button "8" at bounding box center [303, 582] width 23 height 23
click at [376, 706] on span "Save" at bounding box center [378, 709] width 23 height 11
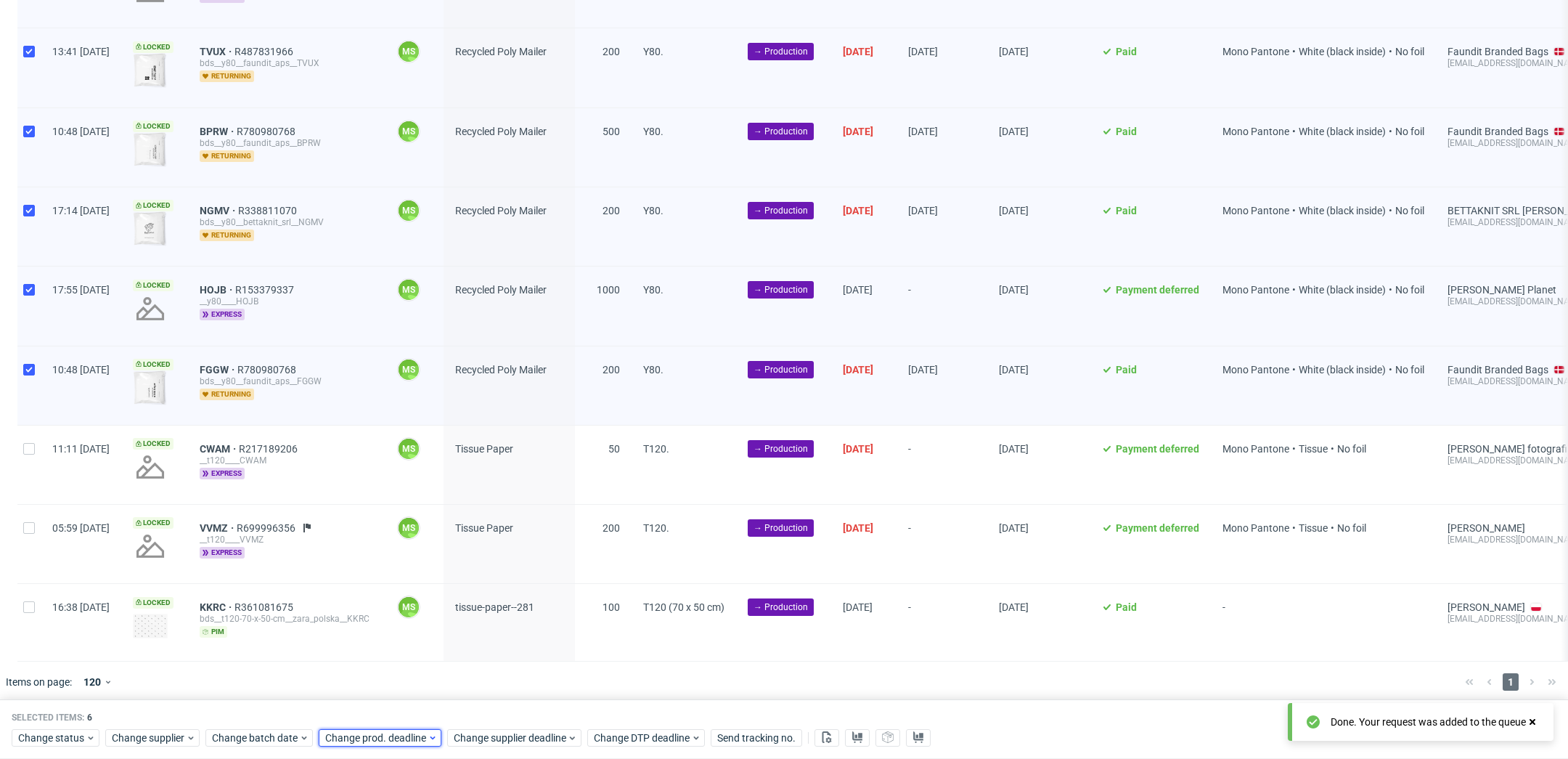
click at [385, 735] on span "Change prod. deadline" at bounding box center [376, 738] width 103 height 15
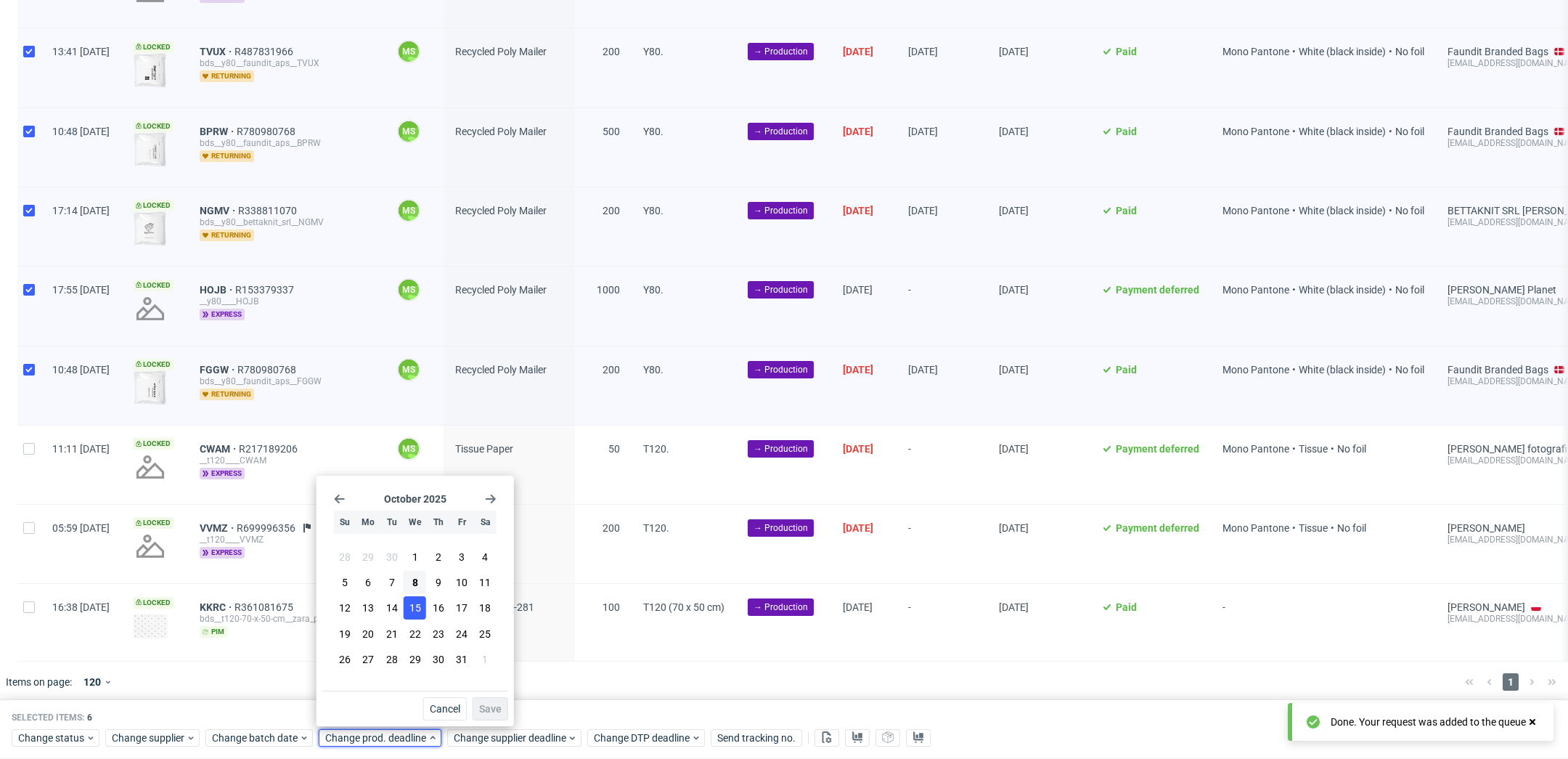
click at [421, 609] on button "15" at bounding box center [415, 608] width 23 height 23
click at [501, 708] on span "Save" at bounding box center [490, 709] width 23 height 11
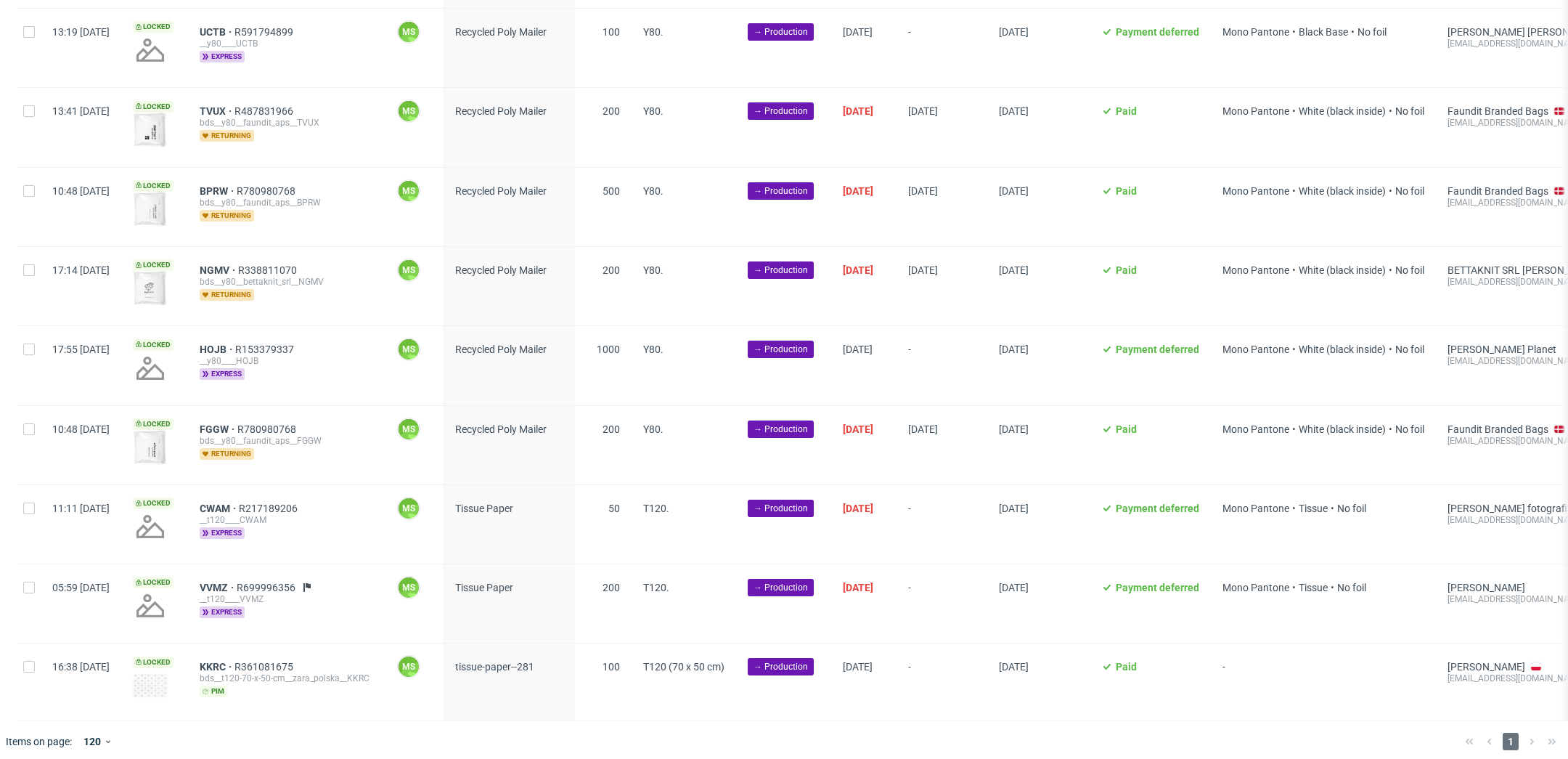
scroll to position [0, 1968]
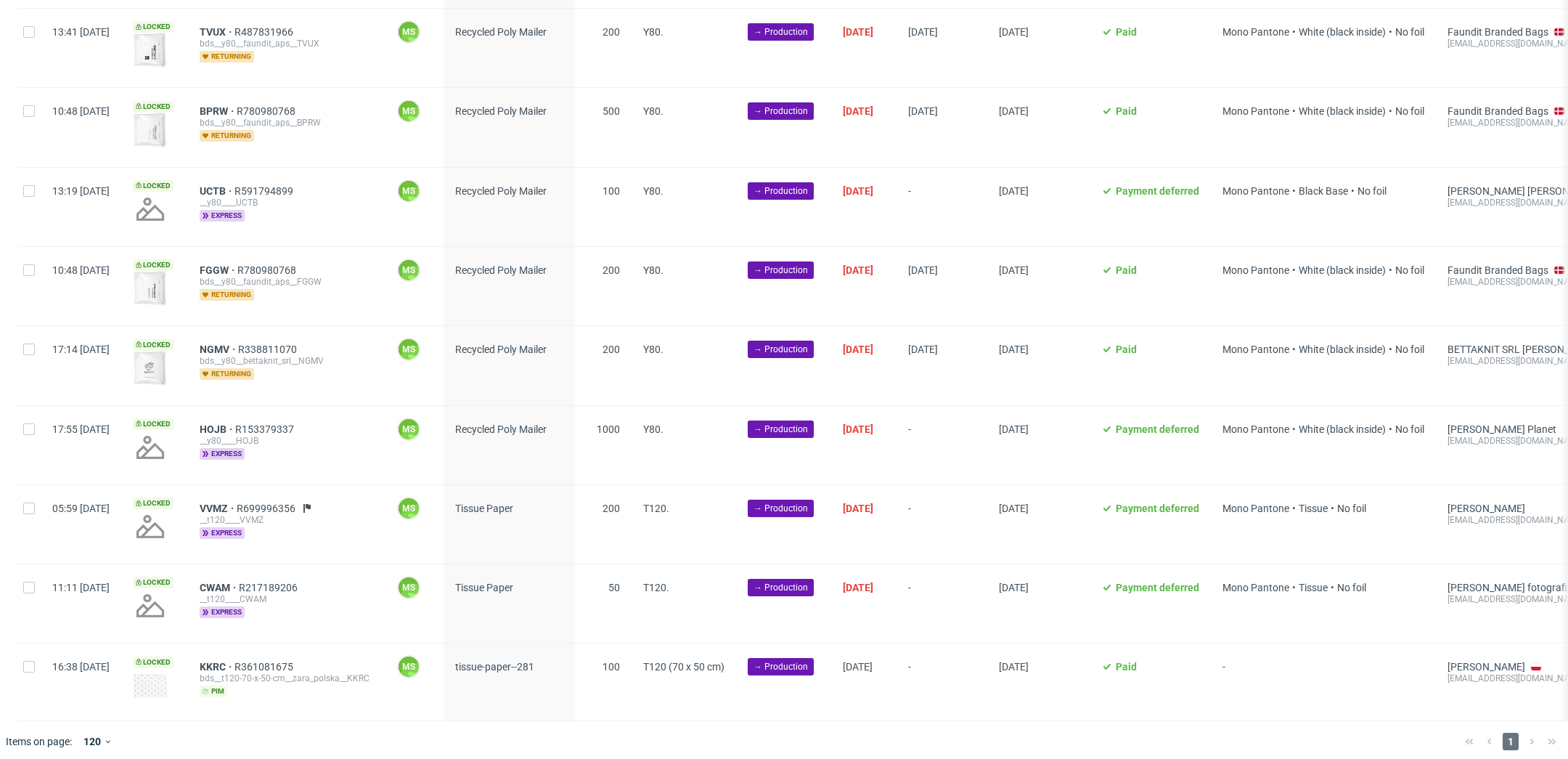
scroll to position [0, 1968]
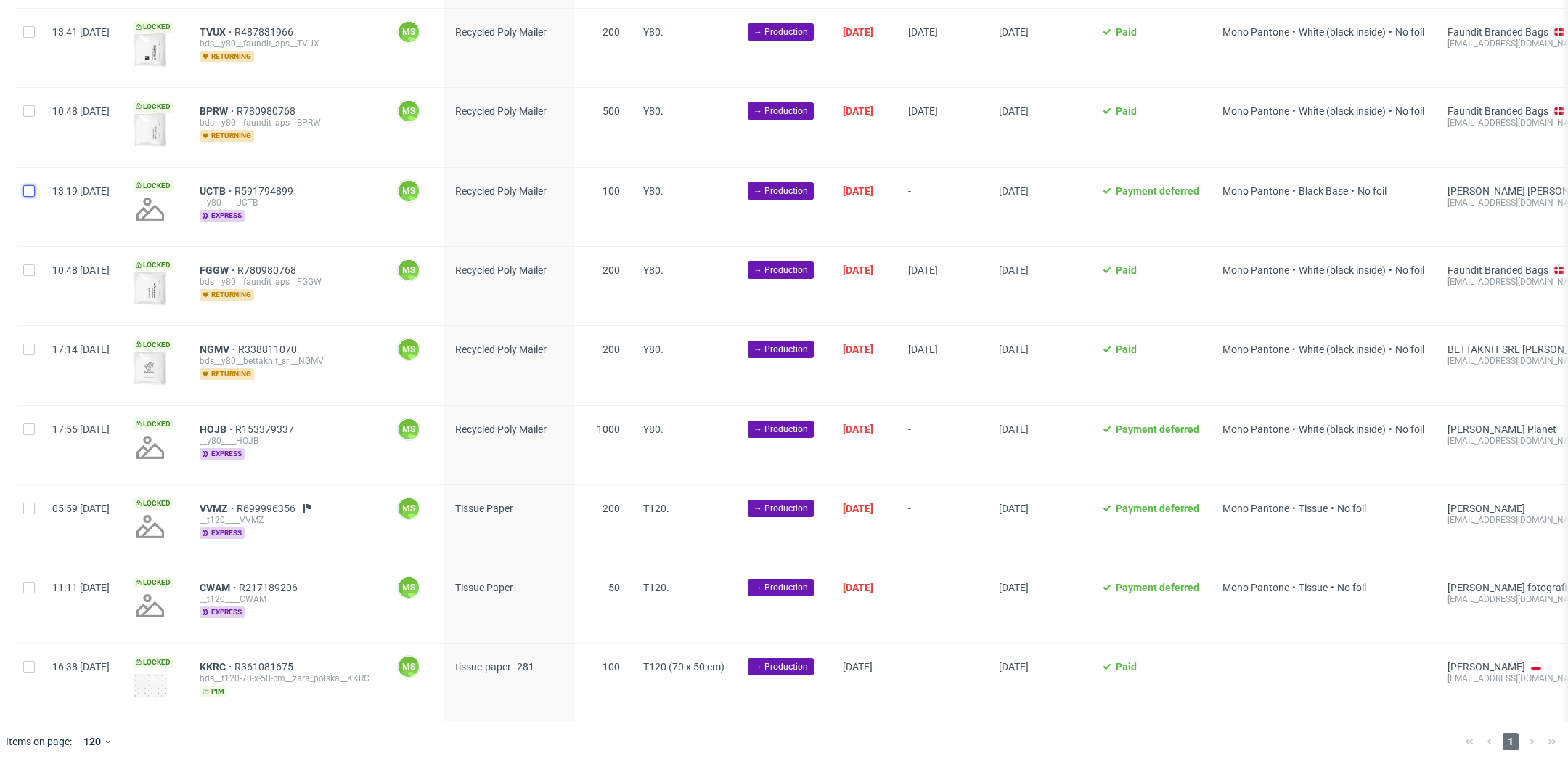
click at [27, 185] on input "checkbox" at bounding box center [29, 191] width 11 height 11
checkbox input "true"
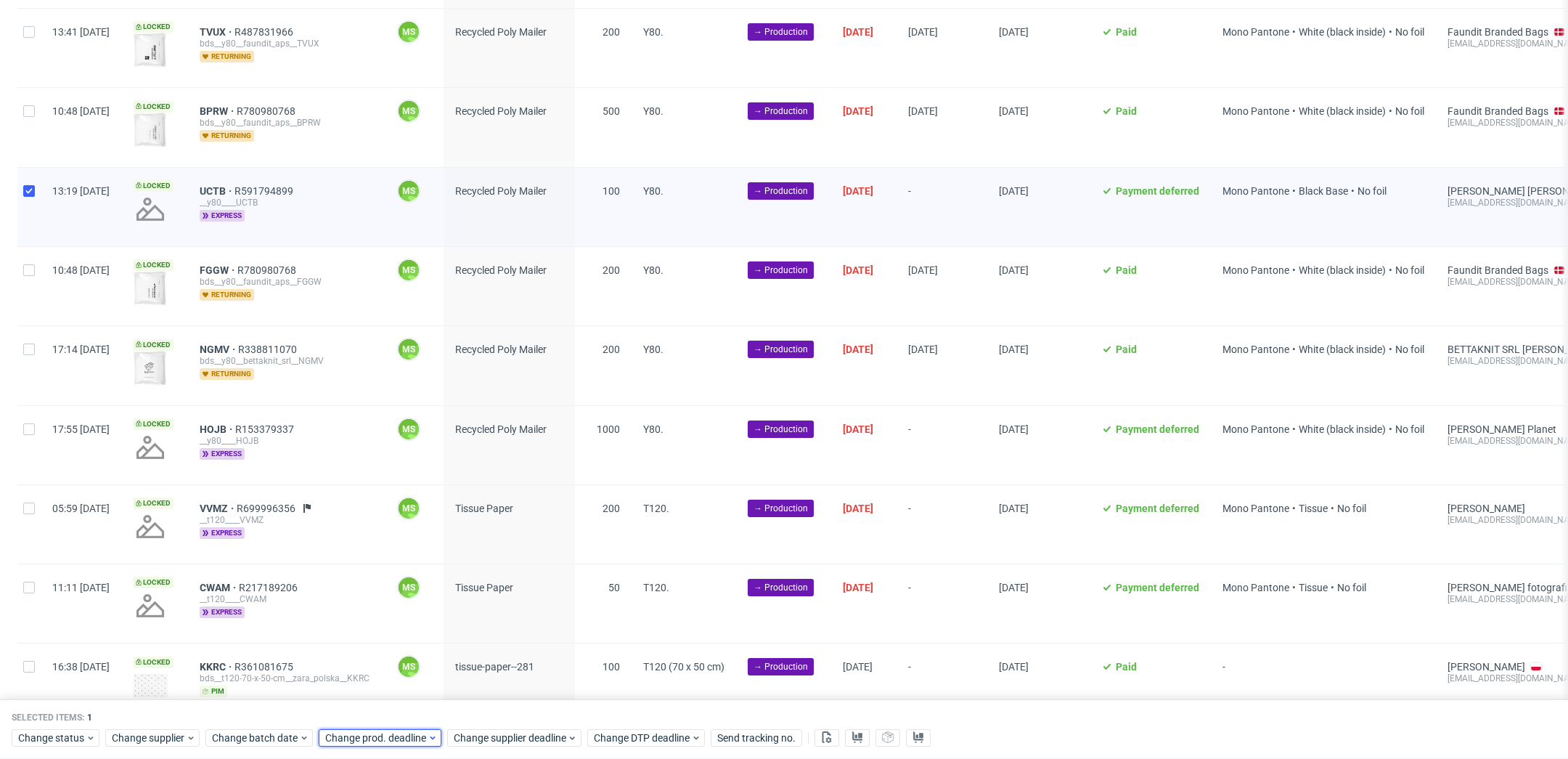
click at [412, 739] on span "Change prod. deadline" at bounding box center [376, 738] width 103 height 15
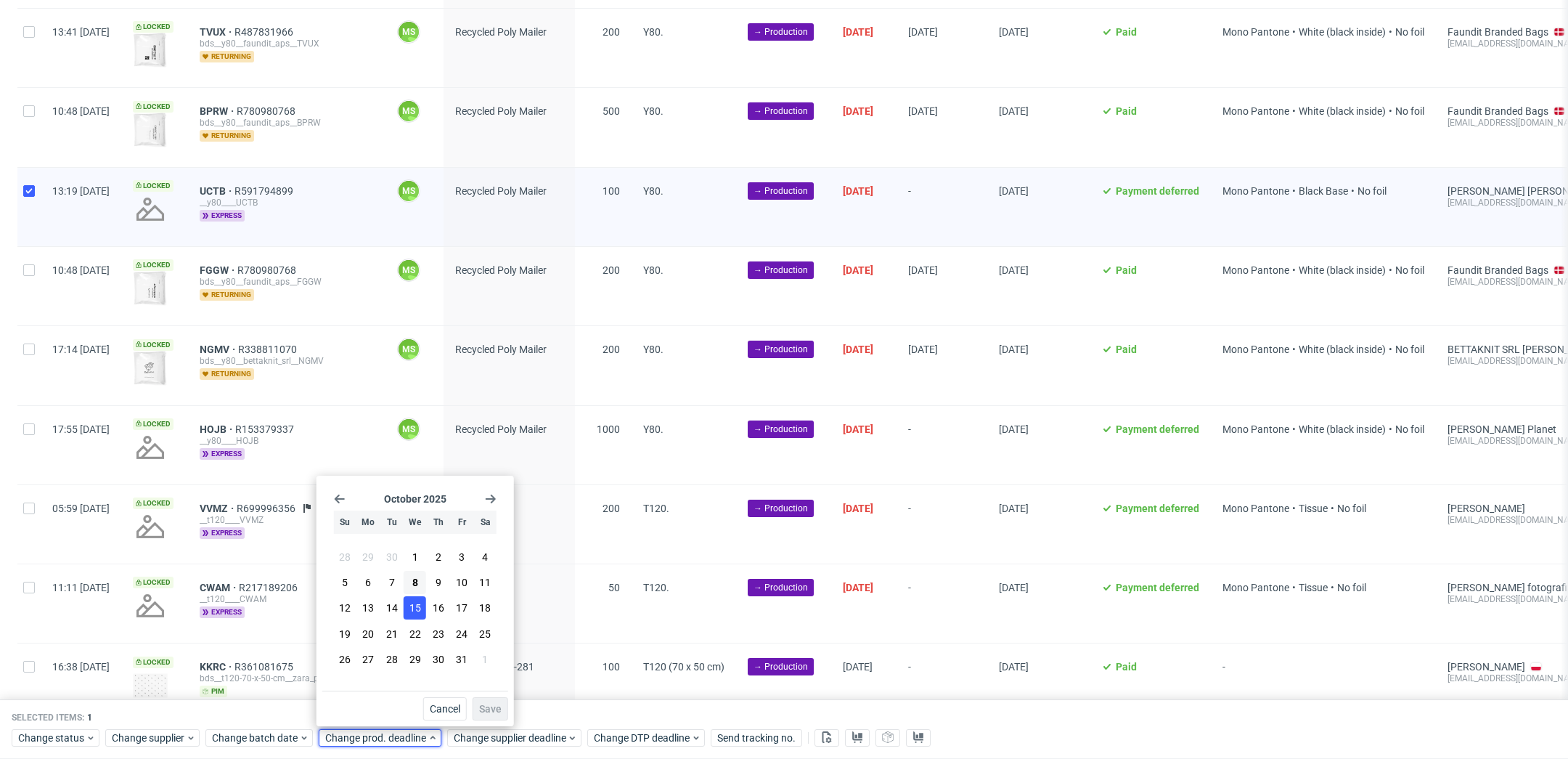
click at [420, 613] on span "15" at bounding box center [415, 608] width 11 height 15
click at [499, 713] on span "Save" at bounding box center [490, 709] width 23 height 11
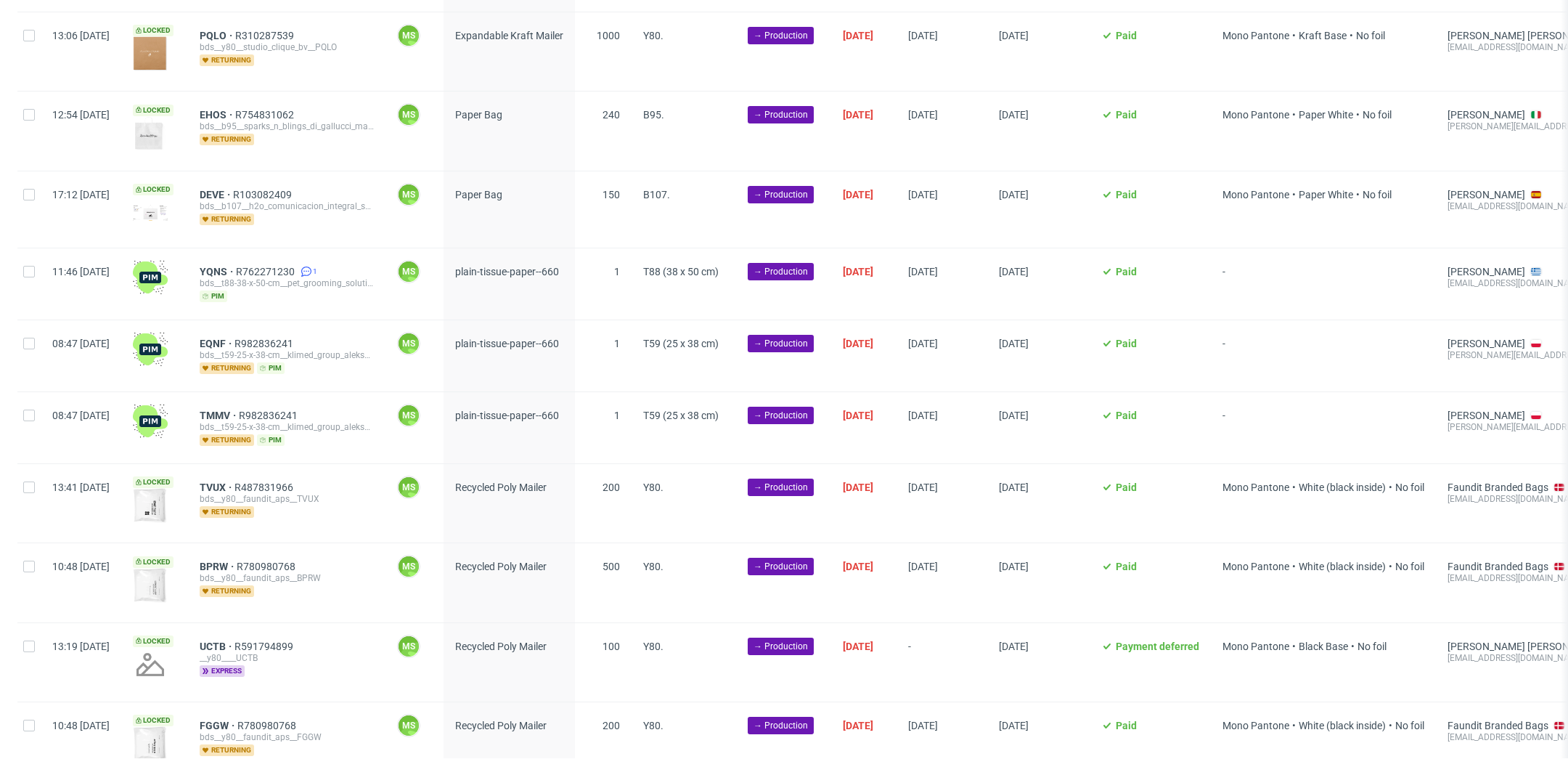
scroll to position [900, 0]
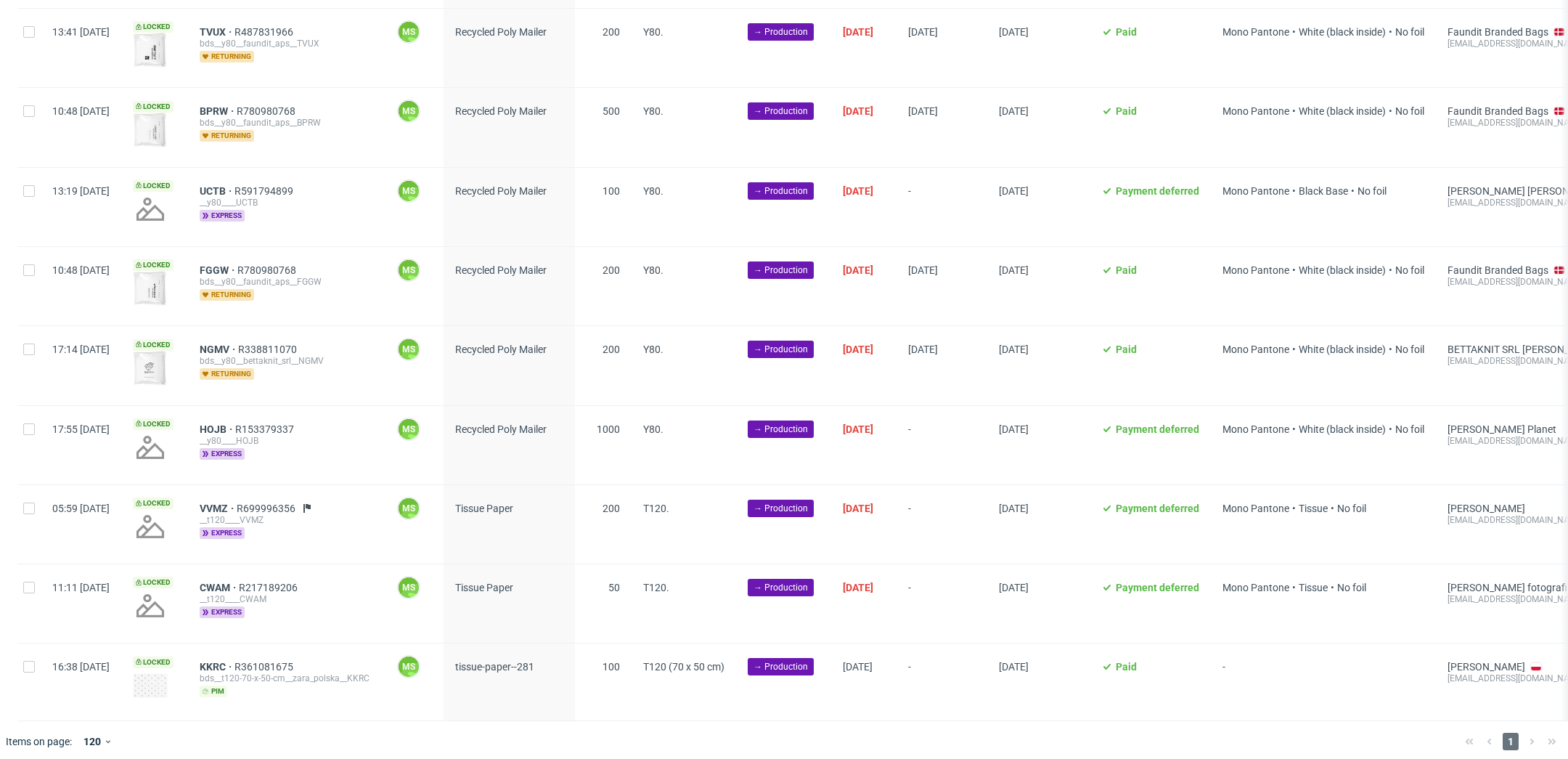
scroll to position [0, 1968]
click at [31, 424] on input "checkbox" at bounding box center [29, 429] width 11 height 11
checkbox input "true"
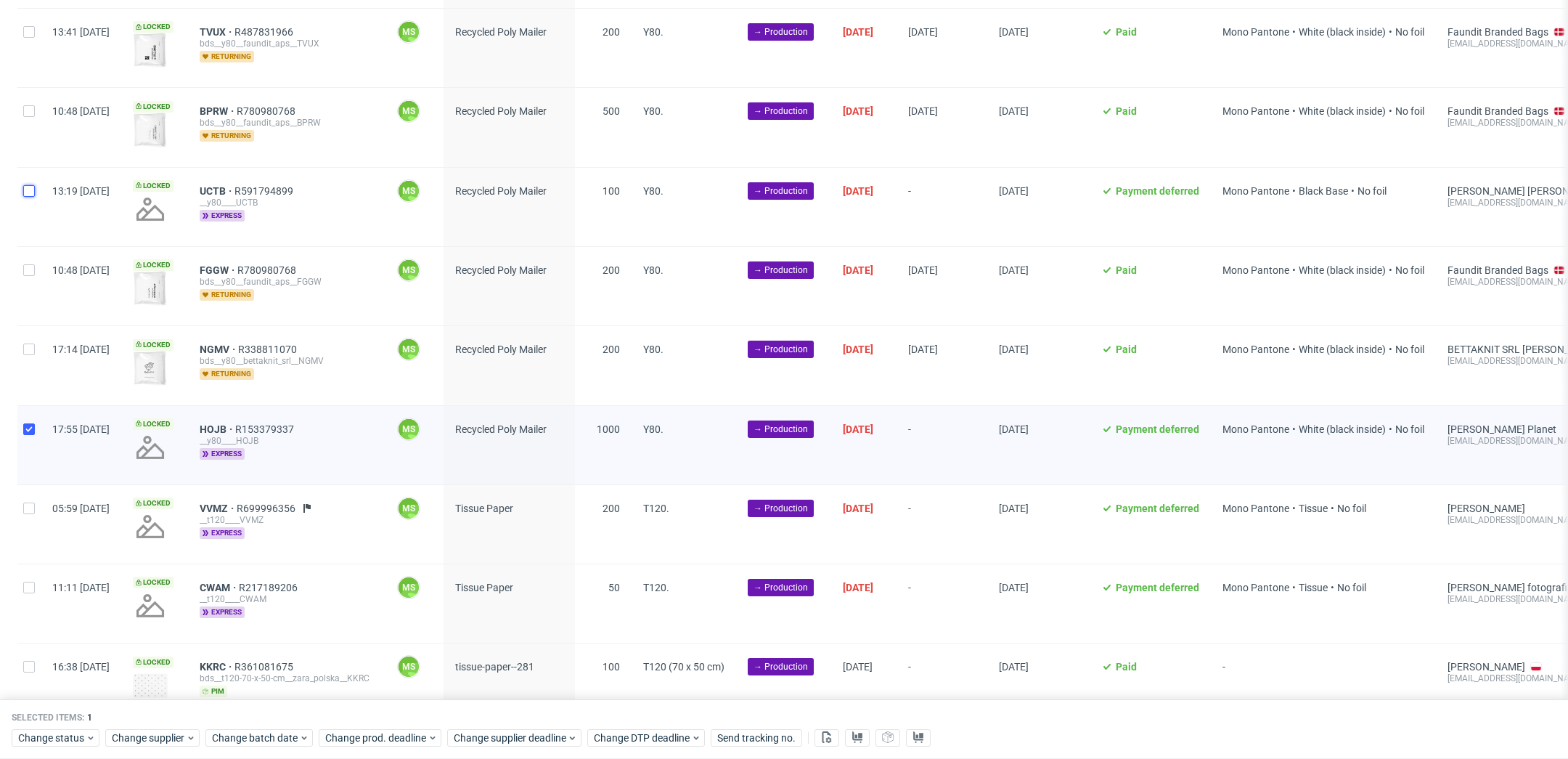
click at [32, 185] on input "checkbox" at bounding box center [29, 191] width 11 height 11
checkbox input "true"
click at [281, 737] on span "Change batch date" at bounding box center [255, 738] width 87 height 15
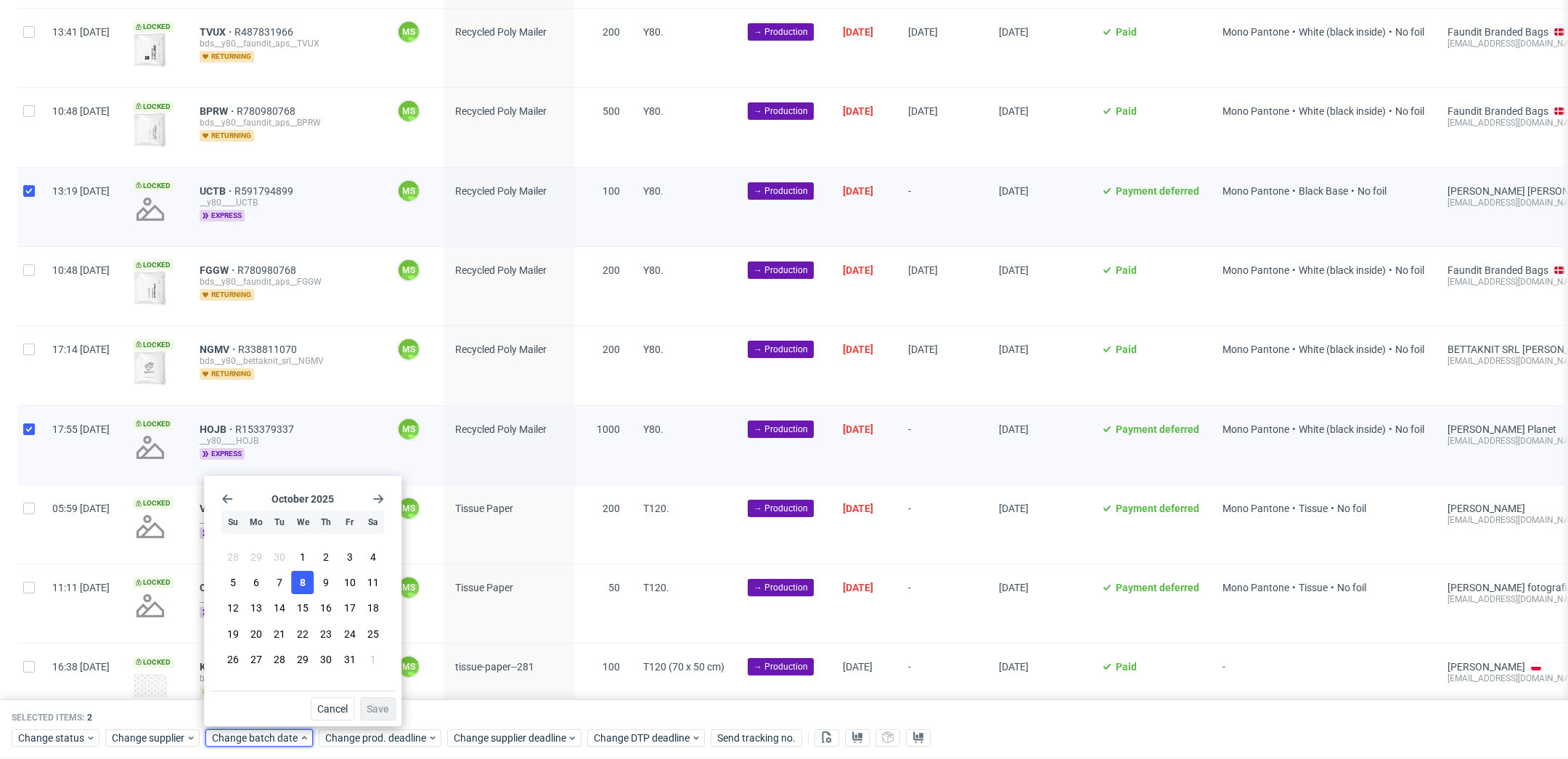
click at [300, 585] on span "8" at bounding box center [302, 583] width 6 height 15
click at [372, 713] on span "Save" at bounding box center [378, 709] width 23 height 11
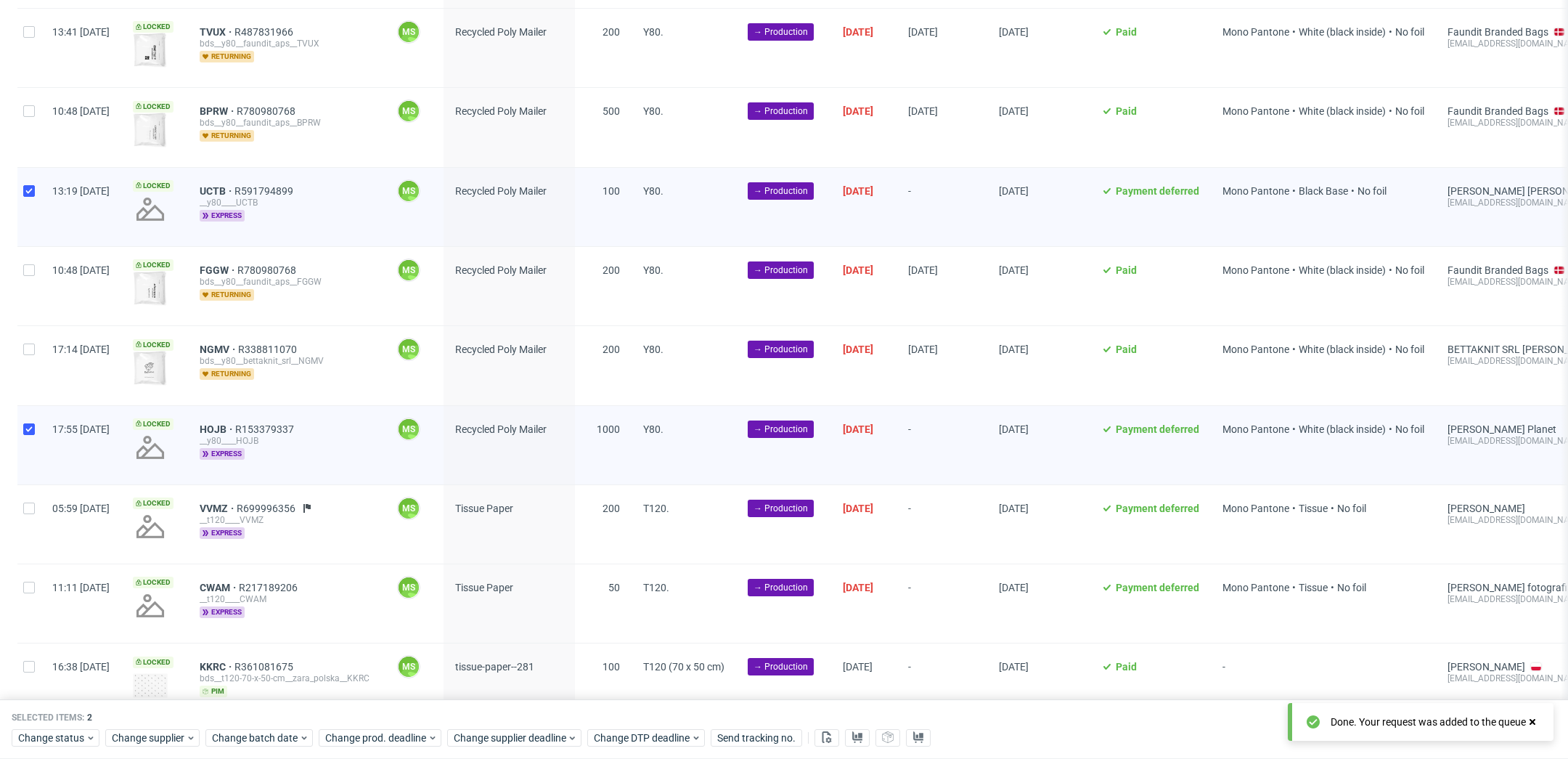
click at [384, 724] on div "Selected items: 2 Change status Change supplier Change batch date Change prod. …" at bounding box center [784, 729] width 1568 height 61
click at [388, 733] on span "Change prod. deadline" at bounding box center [376, 738] width 103 height 15
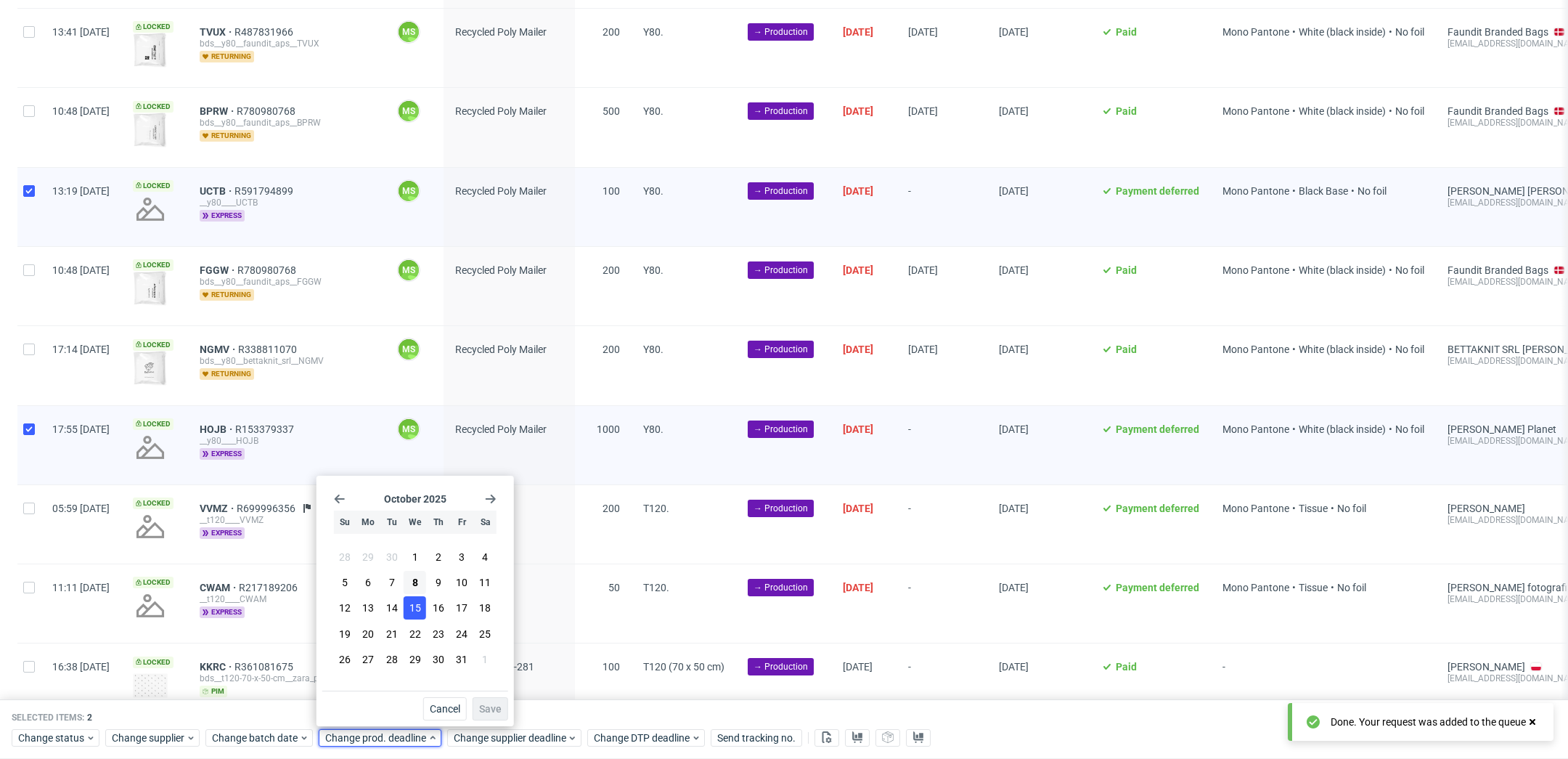
click at [425, 606] on button "15" at bounding box center [415, 608] width 23 height 23
click at [491, 712] on span "Save" at bounding box center [490, 709] width 23 height 11
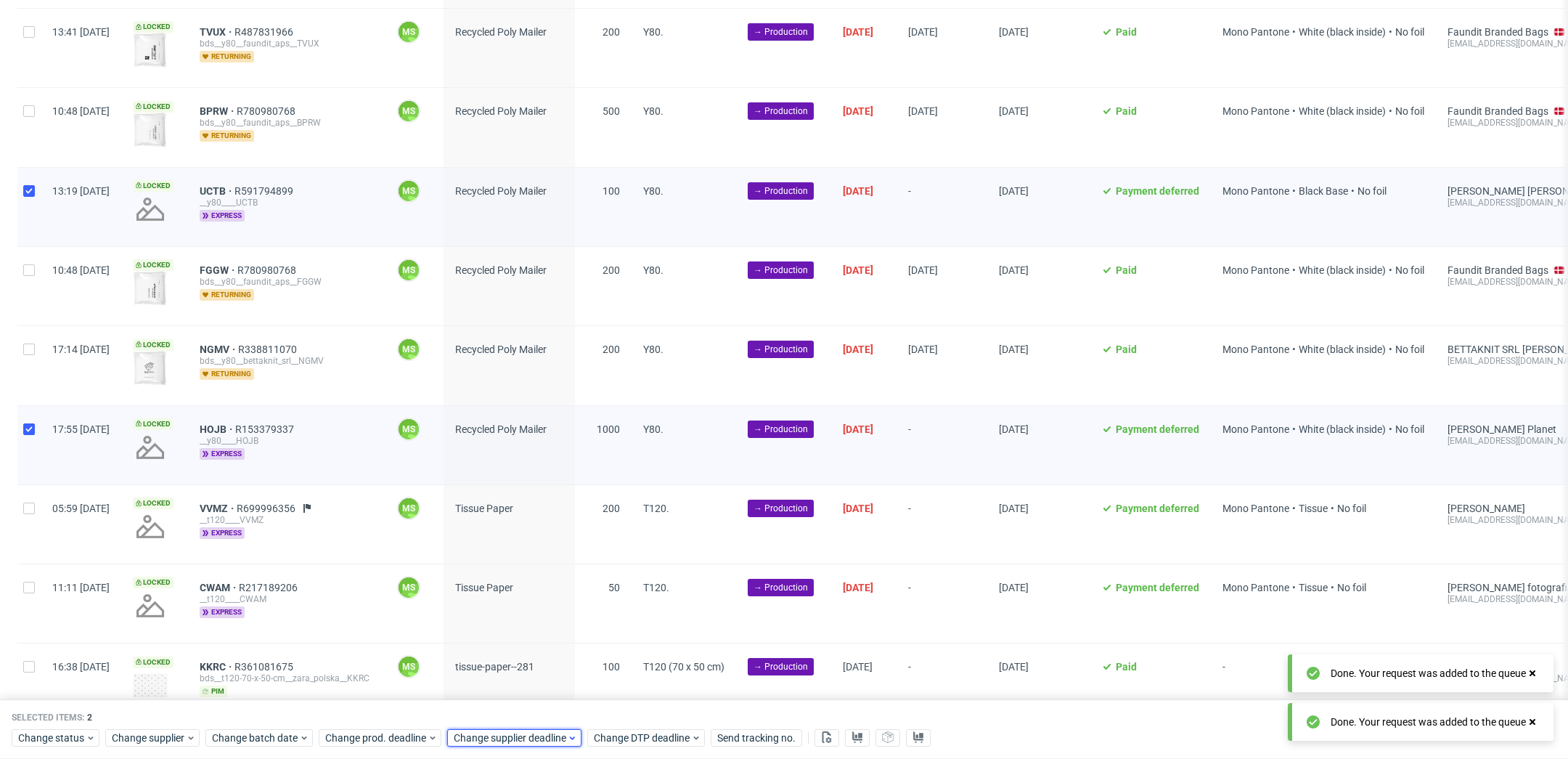
click at [498, 732] on span "Change supplier deadline" at bounding box center [511, 738] width 113 height 15
click at [544, 618] on button "15" at bounding box center [544, 608] width 23 height 23
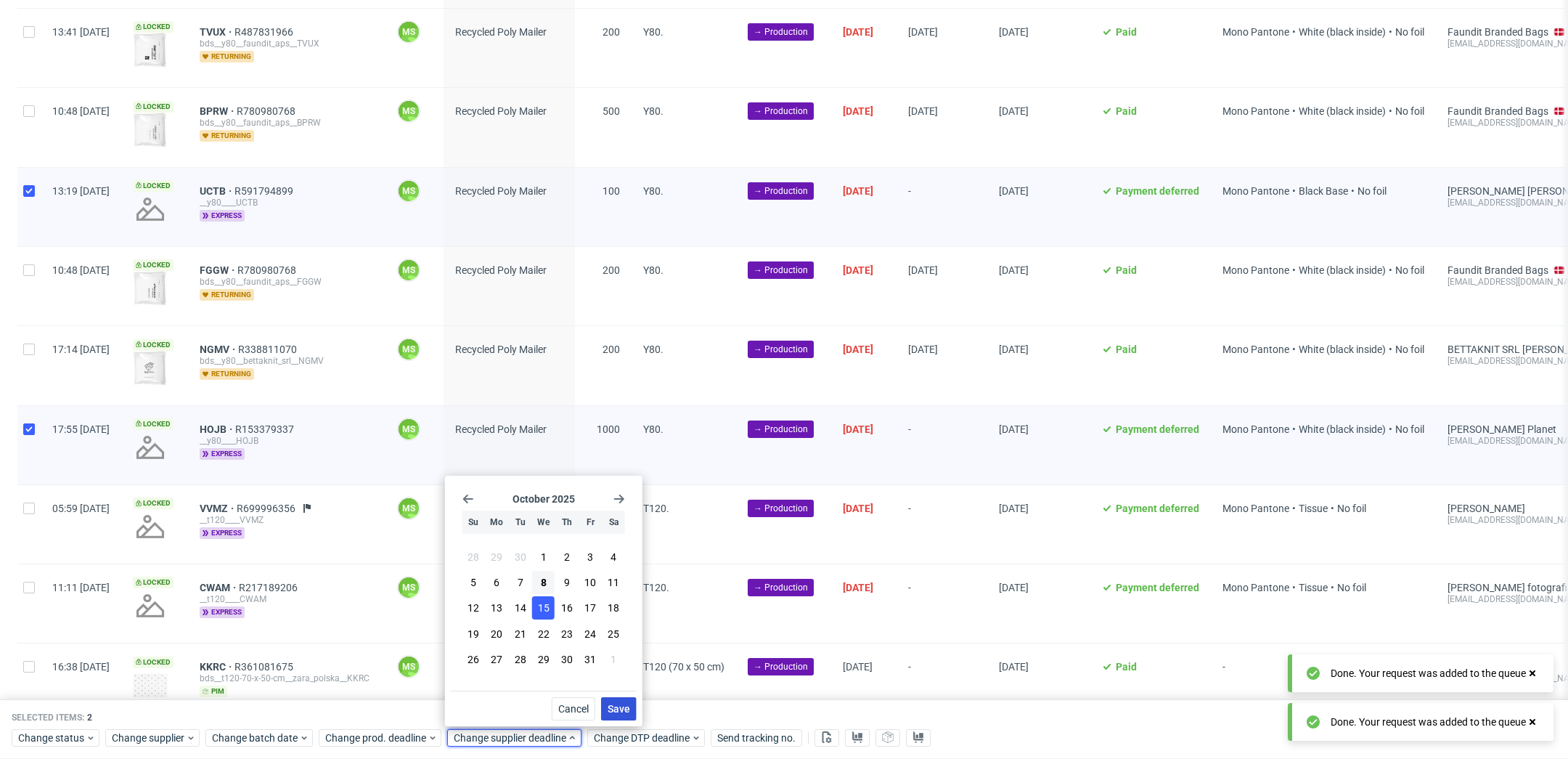
click at [615, 702] on button "Save" at bounding box center [619, 709] width 36 height 23
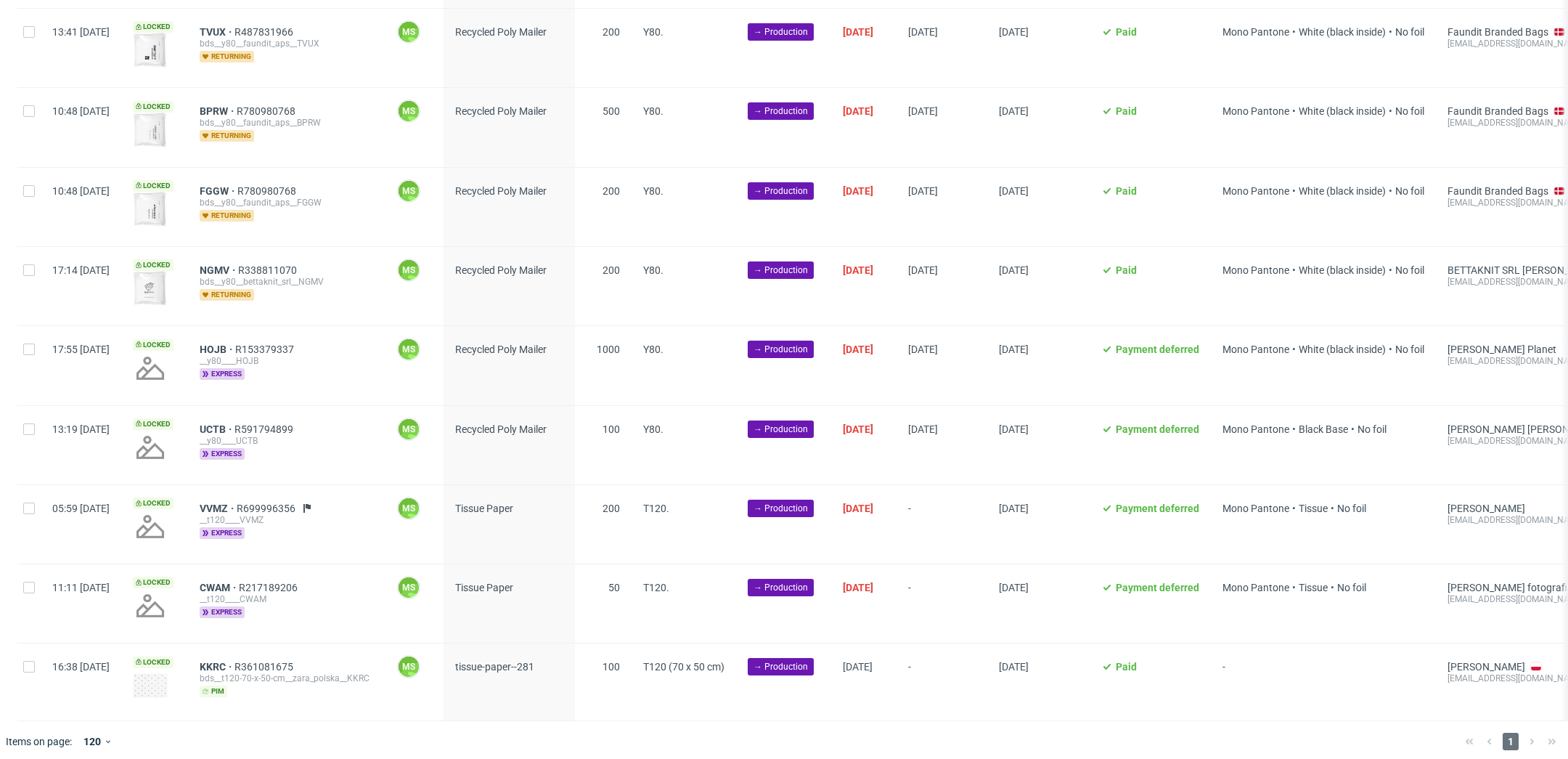
scroll to position [0, 1968]
drag, startPoint x: 30, startPoint y: 500, endPoint x: 30, endPoint y: 521, distance: 21.0
click at [30, 503] on input "checkbox" at bounding box center [29, 508] width 11 height 11
checkbox input "true"
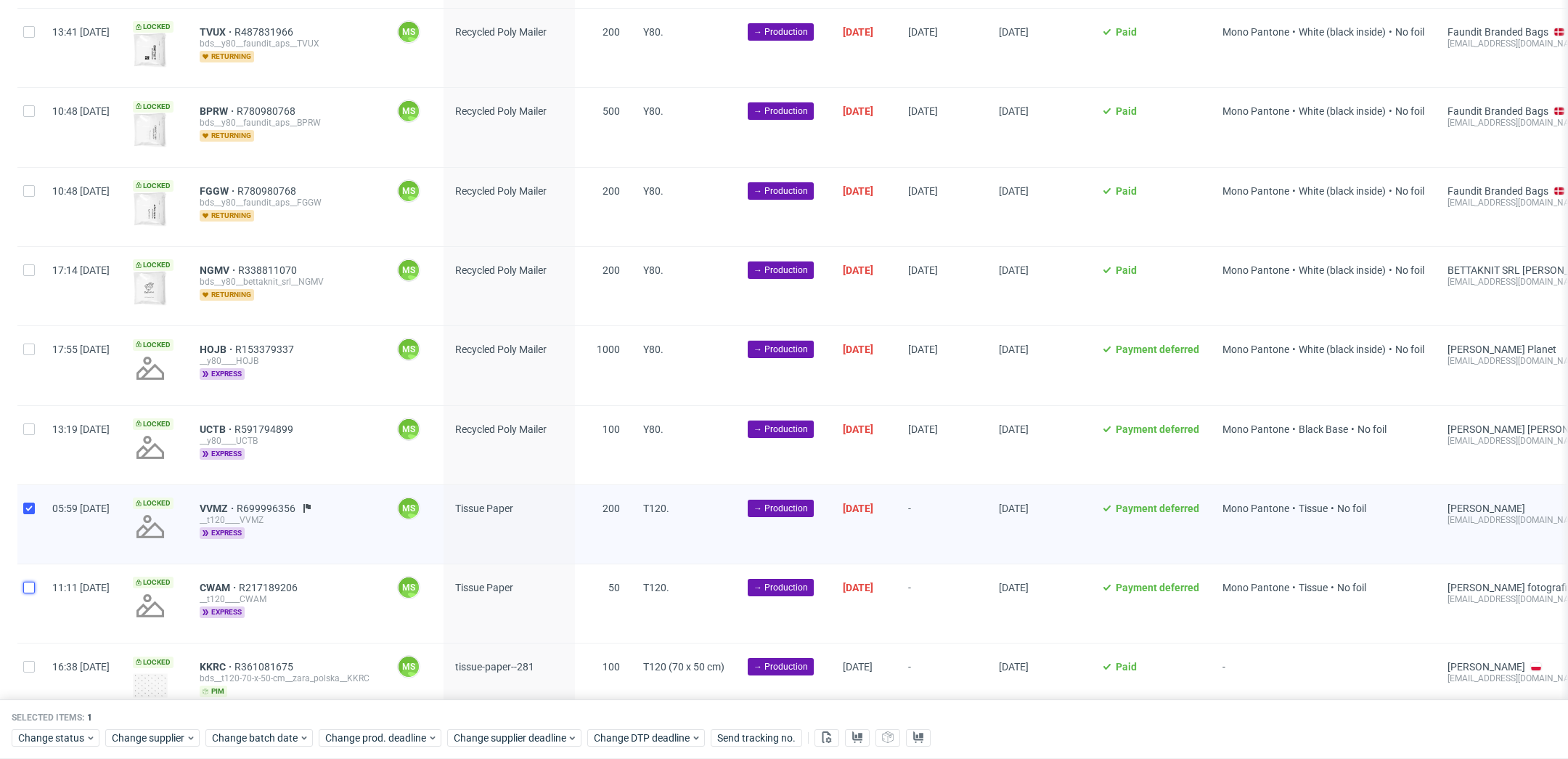
click at [32, 584] on input "checkbox" at bounding box center [29, 588] width 11 height 11
checkbox input "true"
click at [32, 661] on input "checkbox" at bounding box center [29, 667] width 11 height 11
checkbox input "true"
click at [237, 503] on span "VVMZ" at bounding box center [218, 508] width 37 height 11
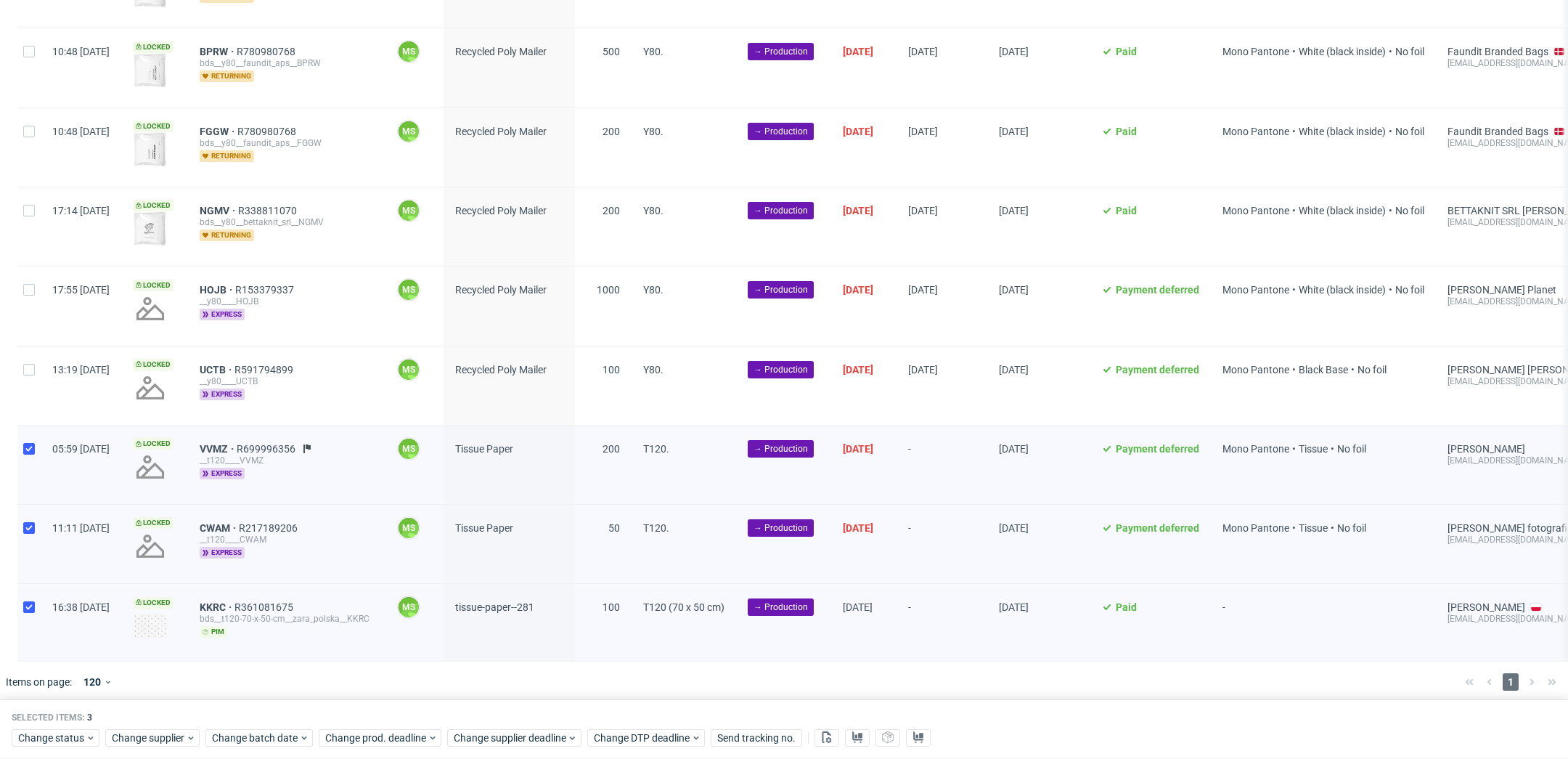
scroll to position [957, 0]
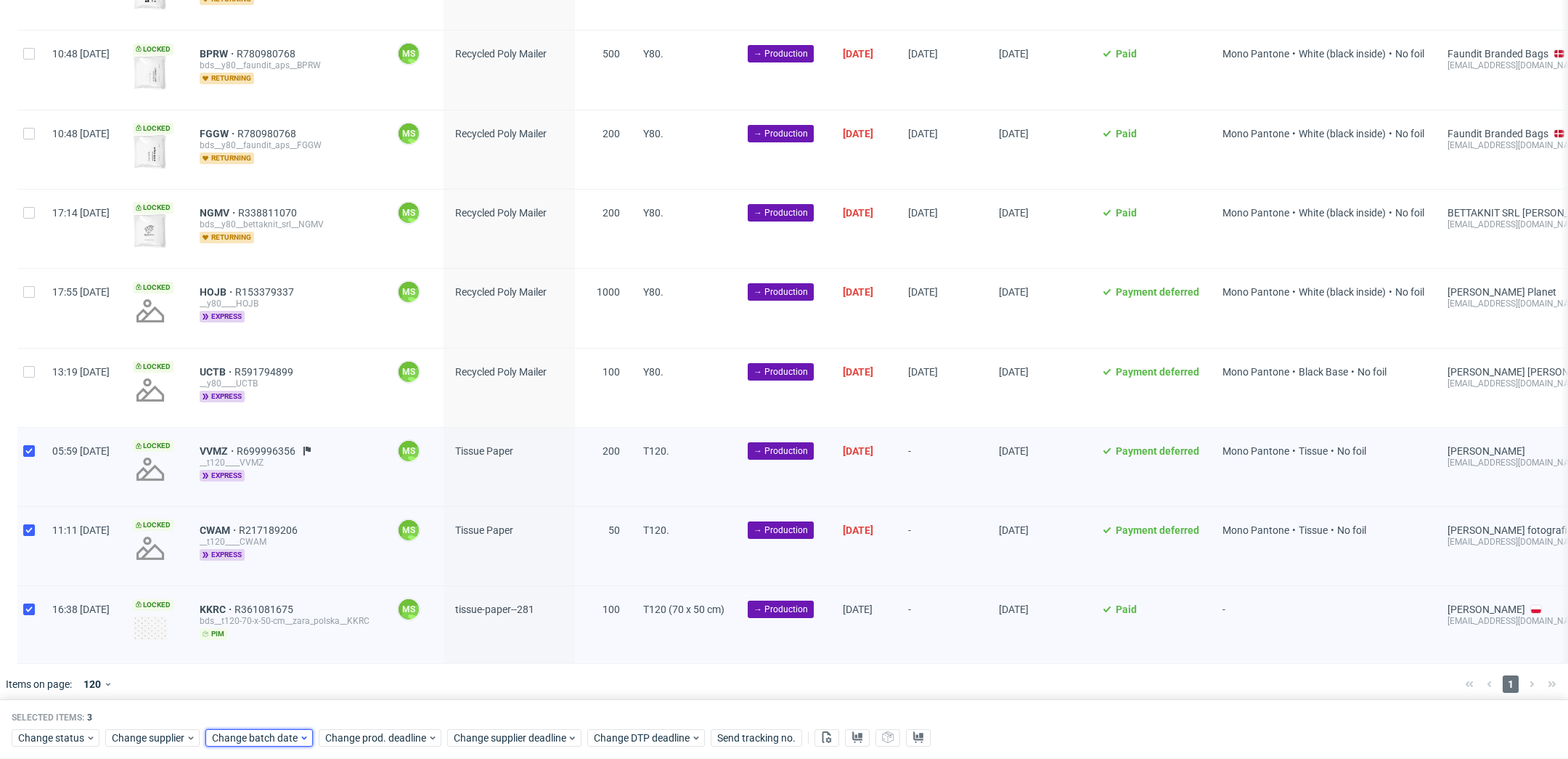
click at [283, 734] on span "Change batch date" at bounding box center [255, 738] width 87 height 15
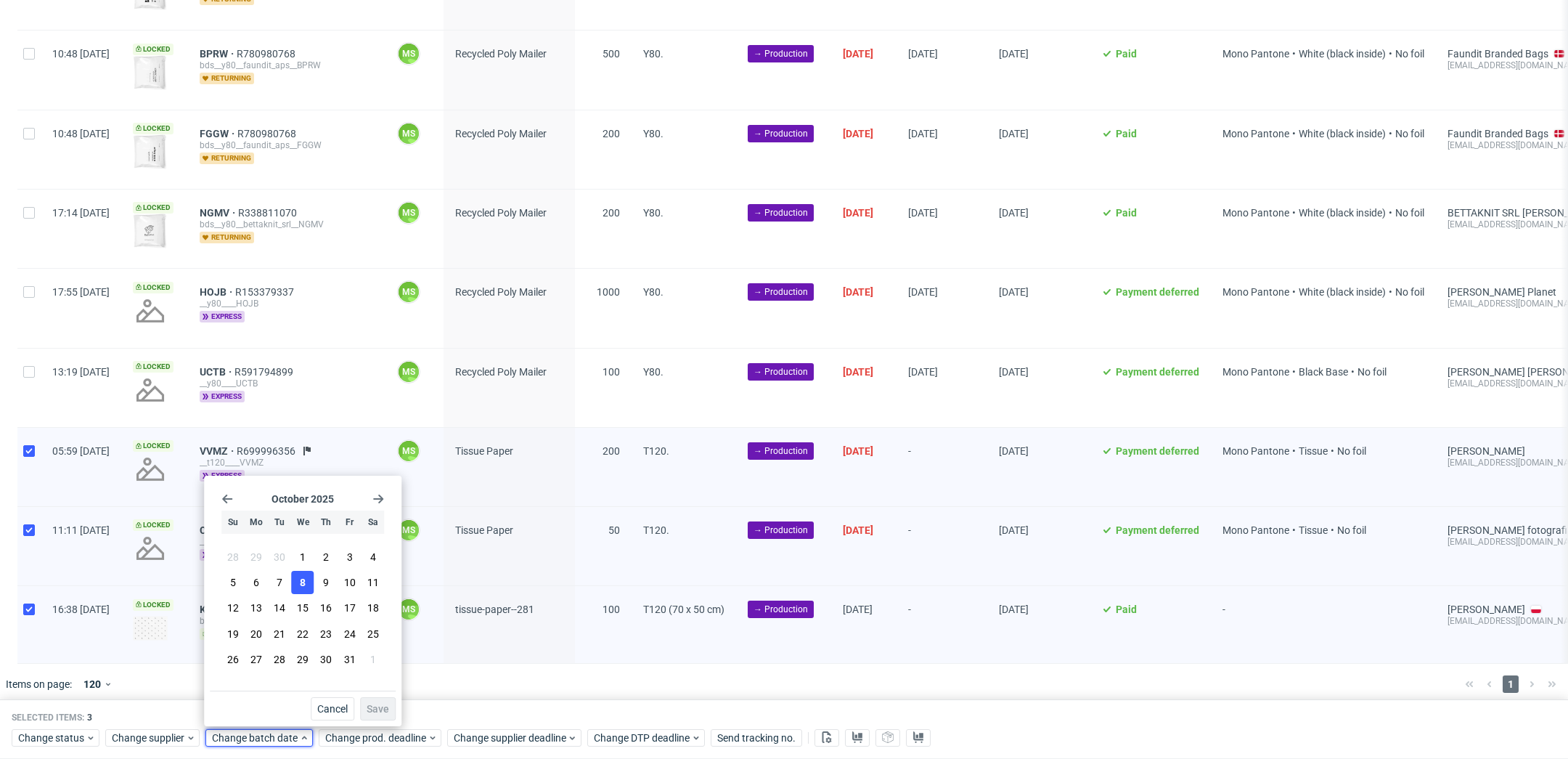
click at [303, 579] on span "8" at bounding box center [302, 583] width 6 height 15
click at [385, 723] on div "October 2025 Su Mo Tu We Th Fr Sa 28 29 30 1 2 3 4 5 6 7 8 9 10 11 12 13 14 15 …" at bounding box center [303, 601] width 197 height 251
drag, startPoint x: 377, startPoint y: 707, endPoint x: 379, endPoint y: 719, distance: 12.2
click at [377, 706] on span "Save" at bounding box center [378, 709] width 23 height 11
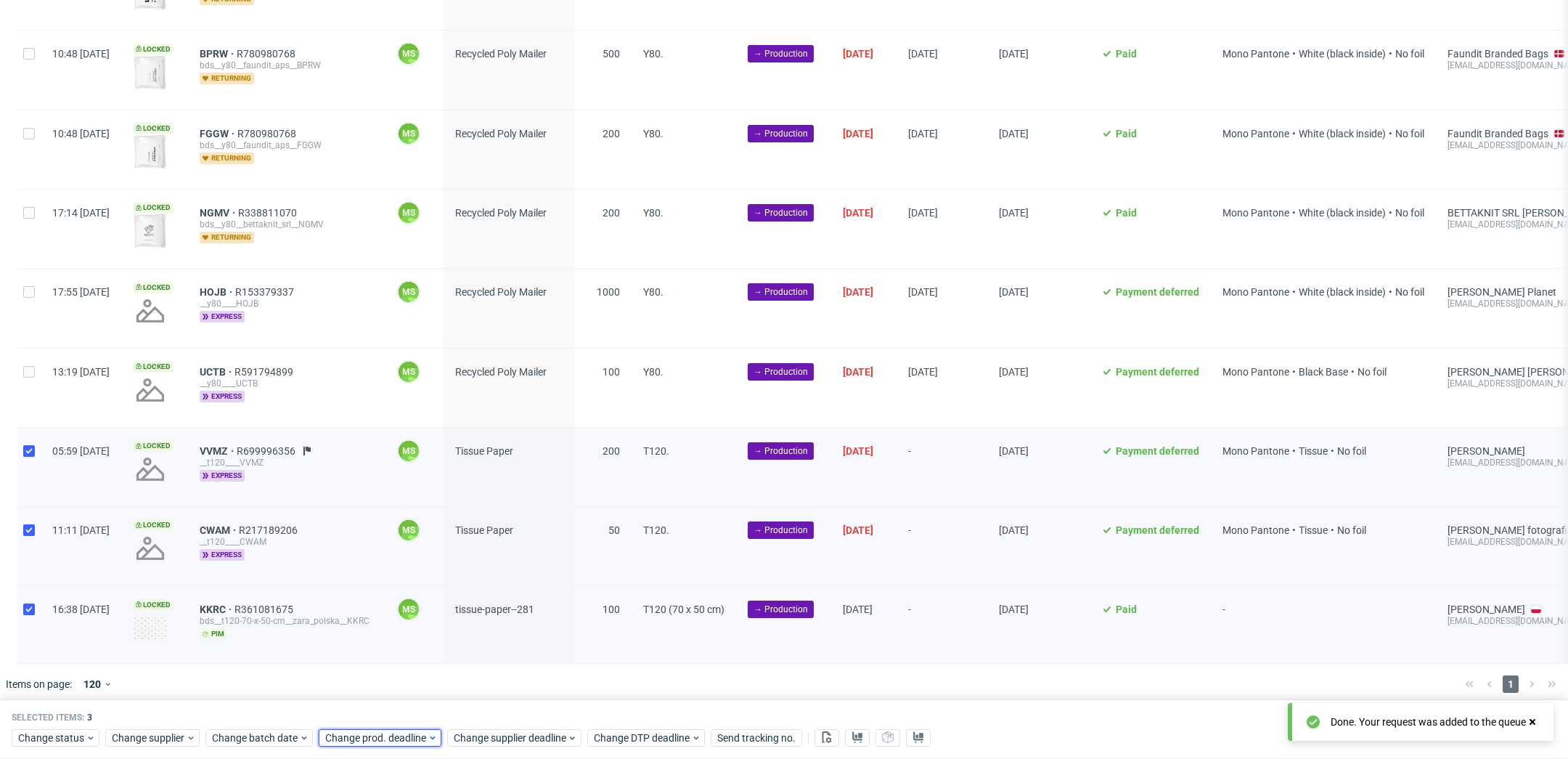
click at [386, 732] on span "Change prod. deadline" at bounding box center [376, 738] width 103 height 15
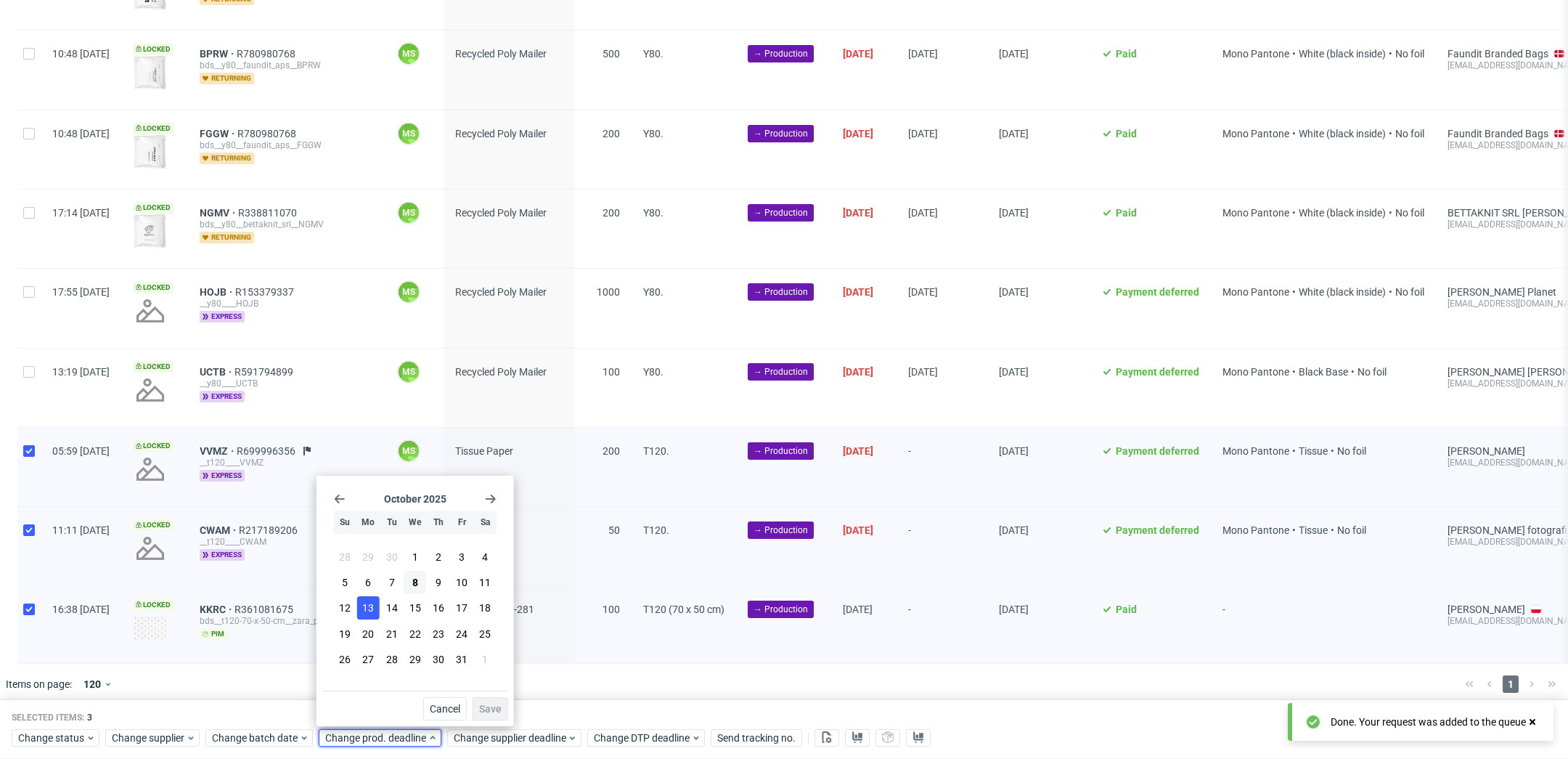
click at [375, 614] on button "13" at bounding box center [368, 608] width 23 height 23
click at [484, 706] on span "Save" at bounding box center [490, 709] width 23 height 11
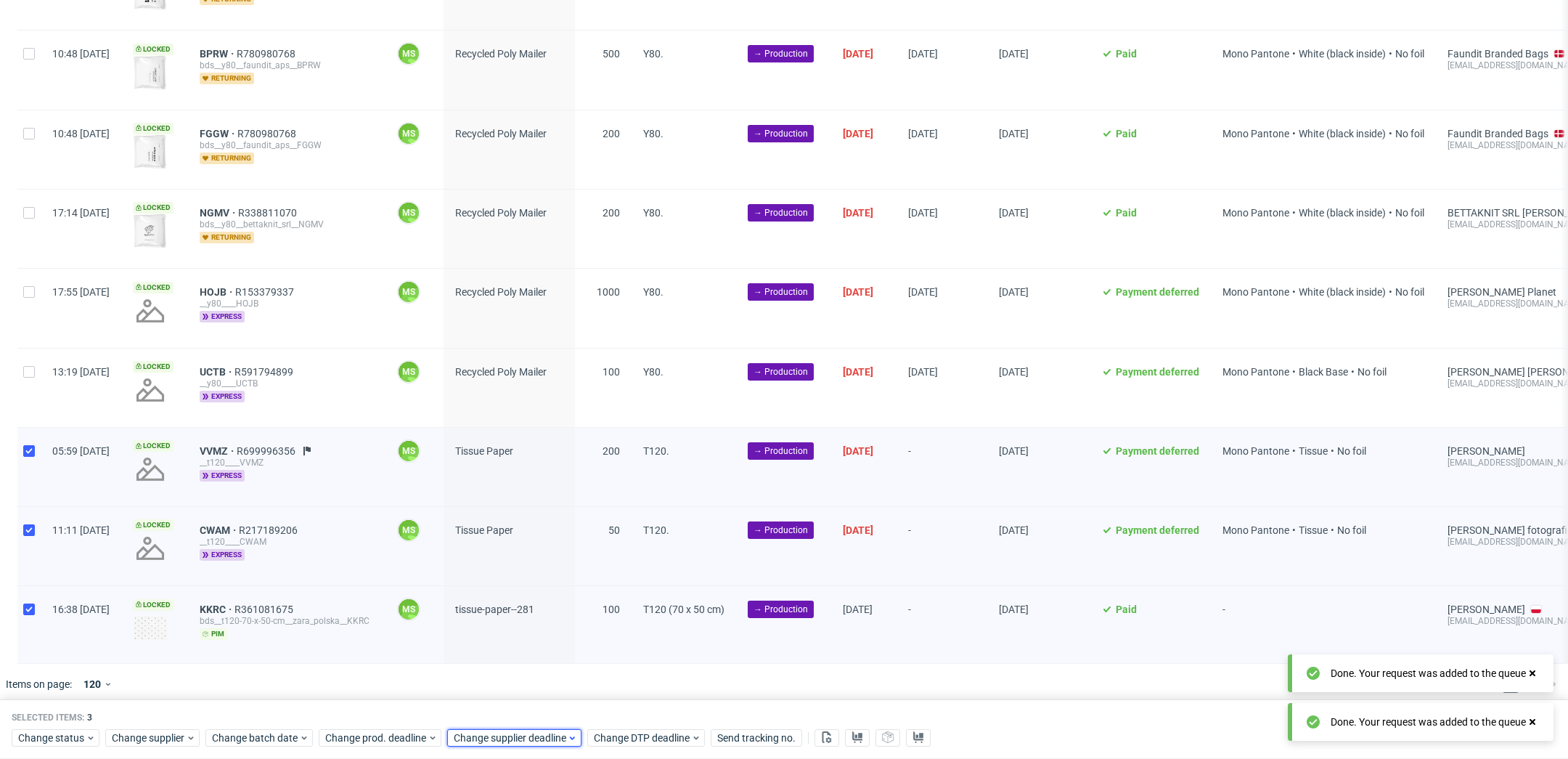
click at [491, 734] on span "Change supplier deadline" at bounding box center [511, 738] width 113 height 15
click at [496, 614] on span "13" at bounding box center [497, 608] width 11 height 15
click at [605, 710] on button "Save" at bounding box center [619, 709] width 36 height 23
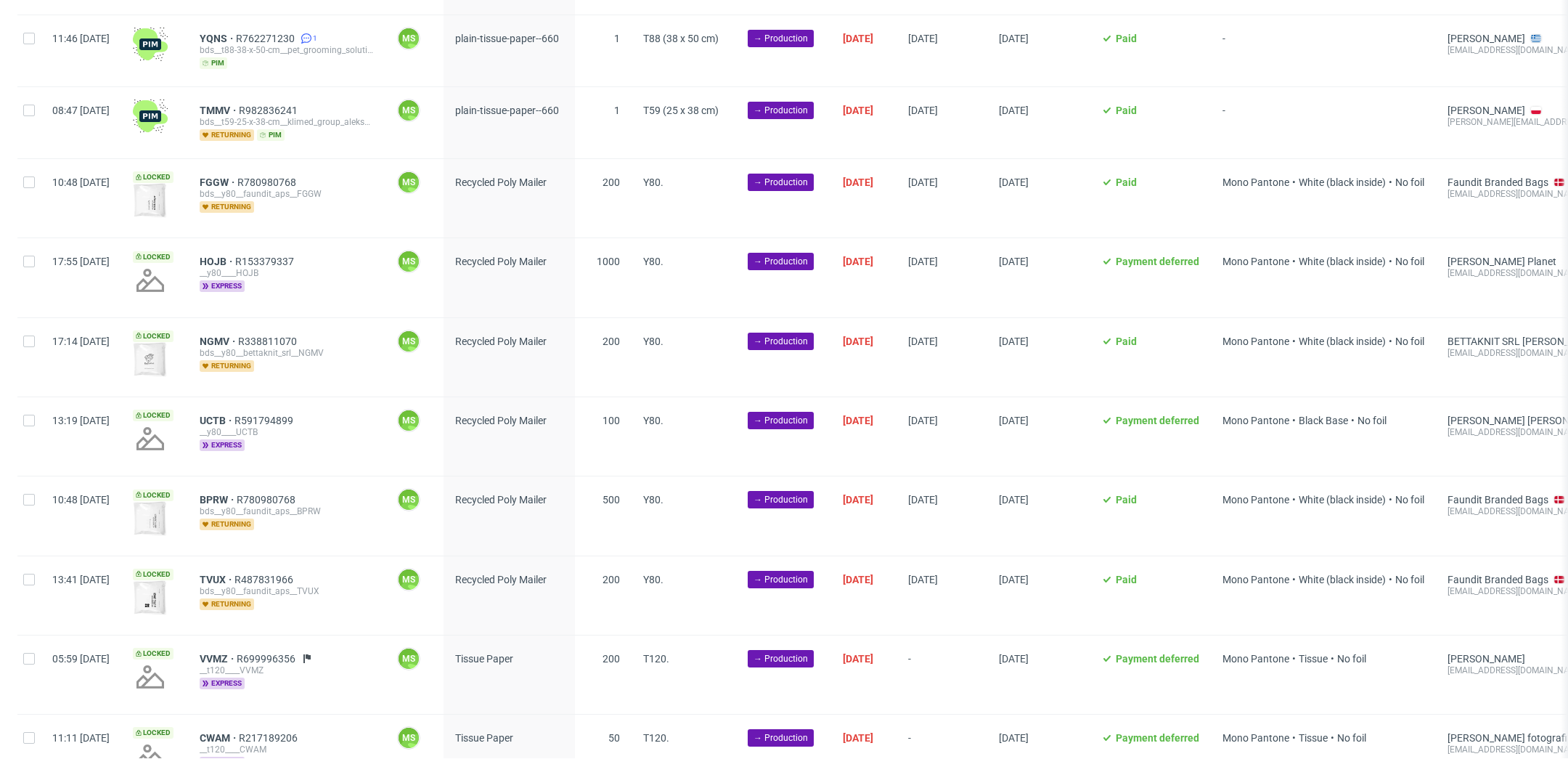
scroll to position [0, 1968]
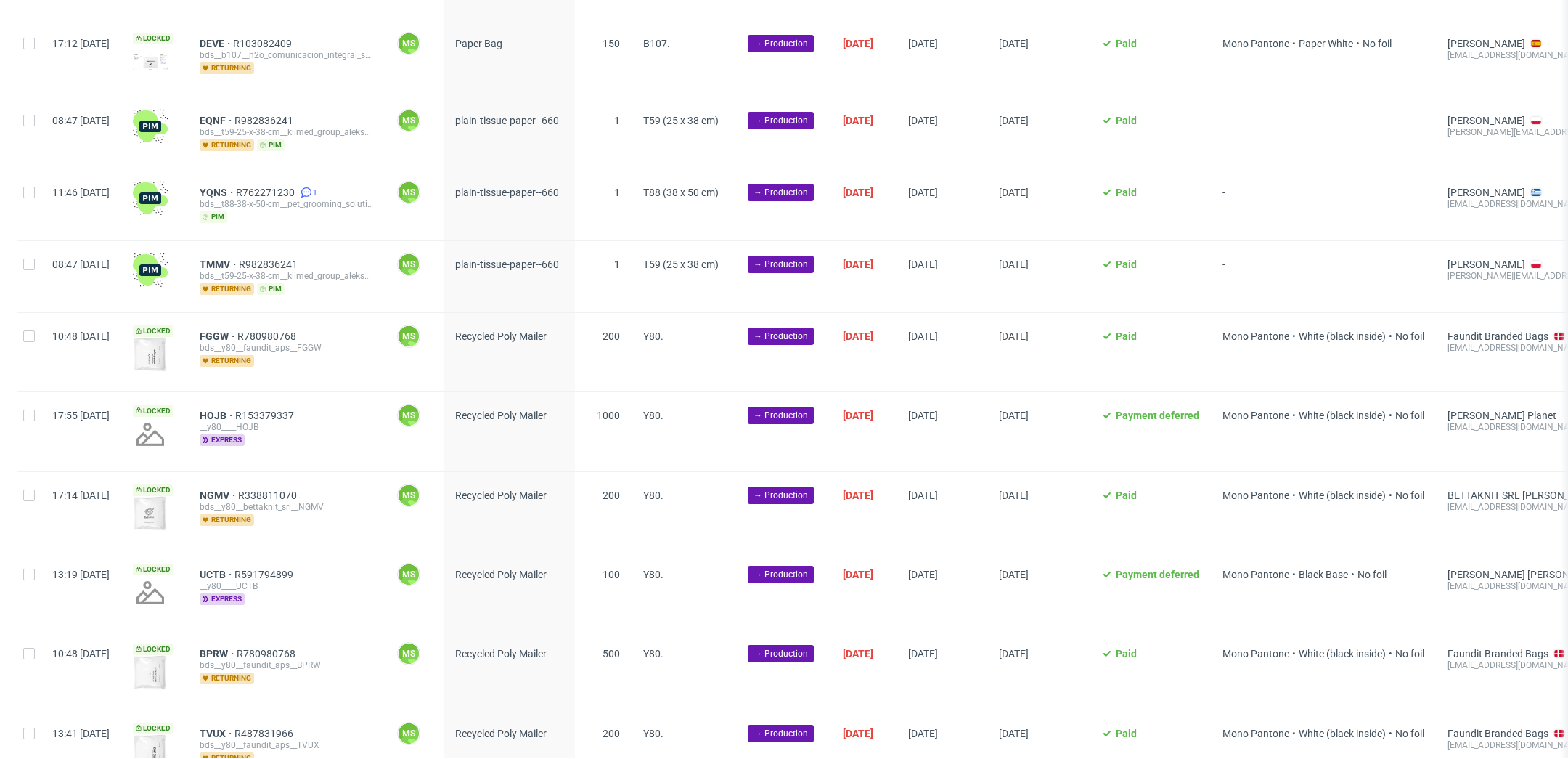
scroll to position [900, 0]
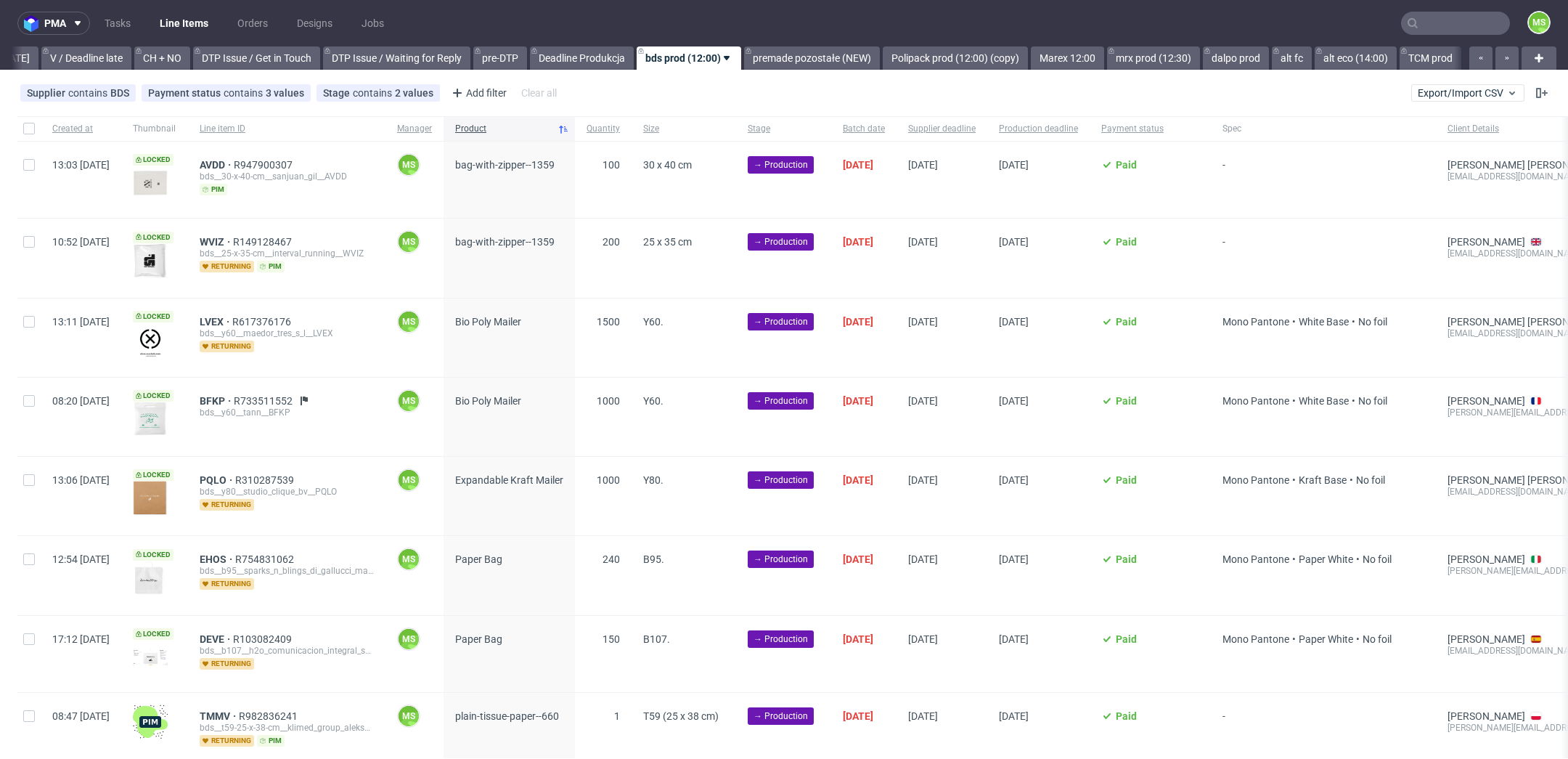
click at [35, 129] on div at bounding box center [29, 129] width 23 height 25
checkbox input "true"
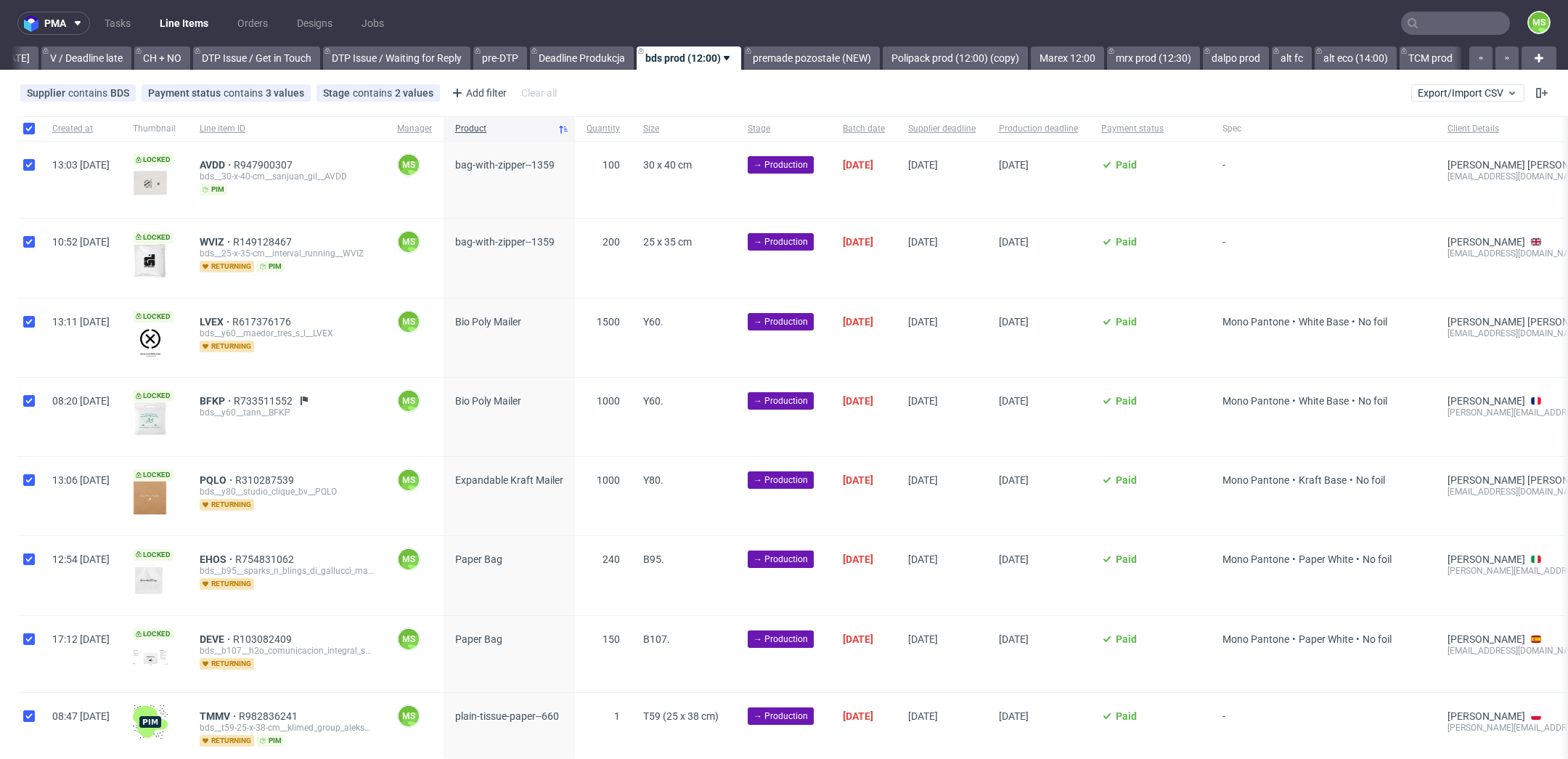
checkbox input "true"
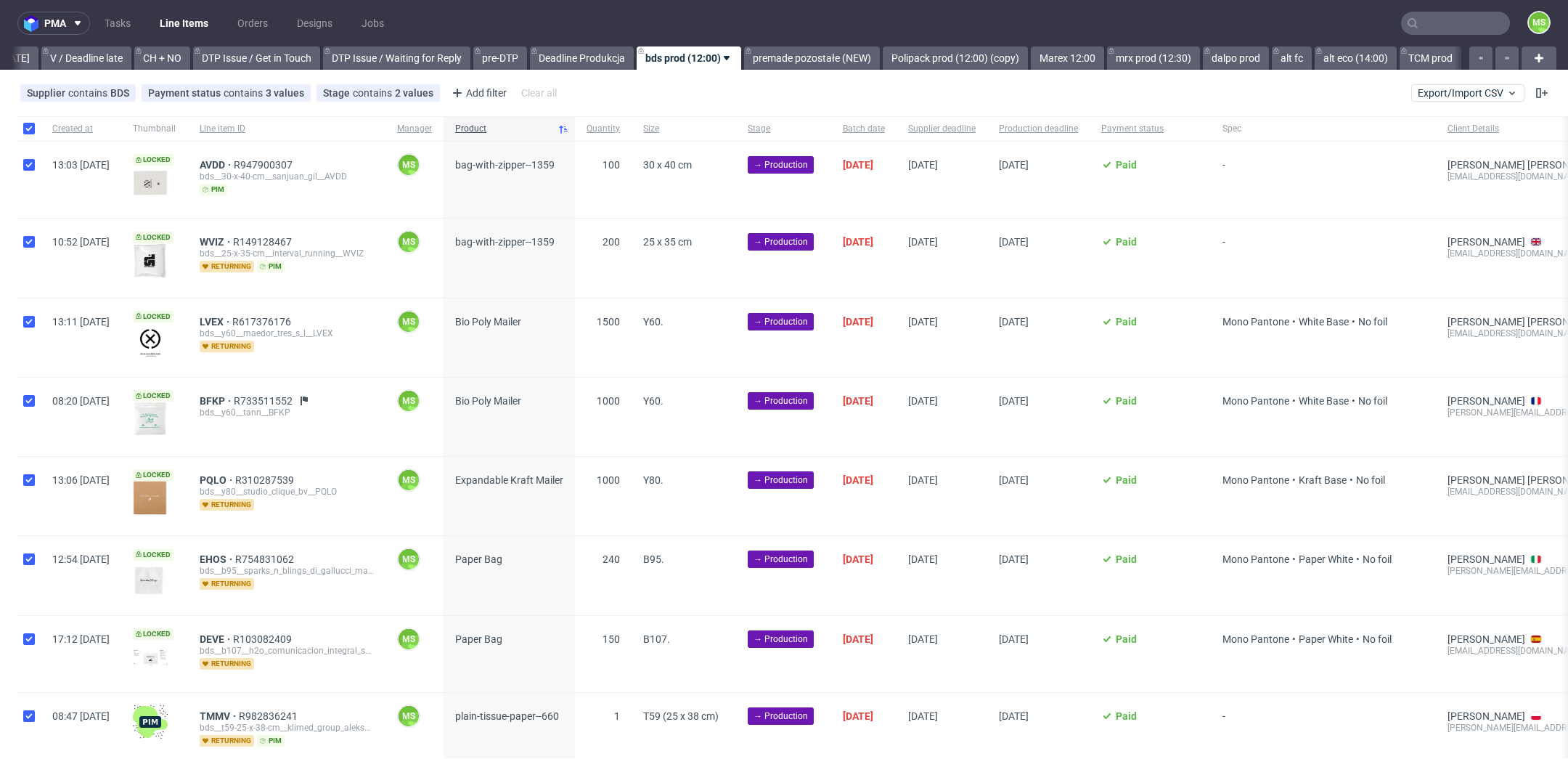
checkbox input "true"
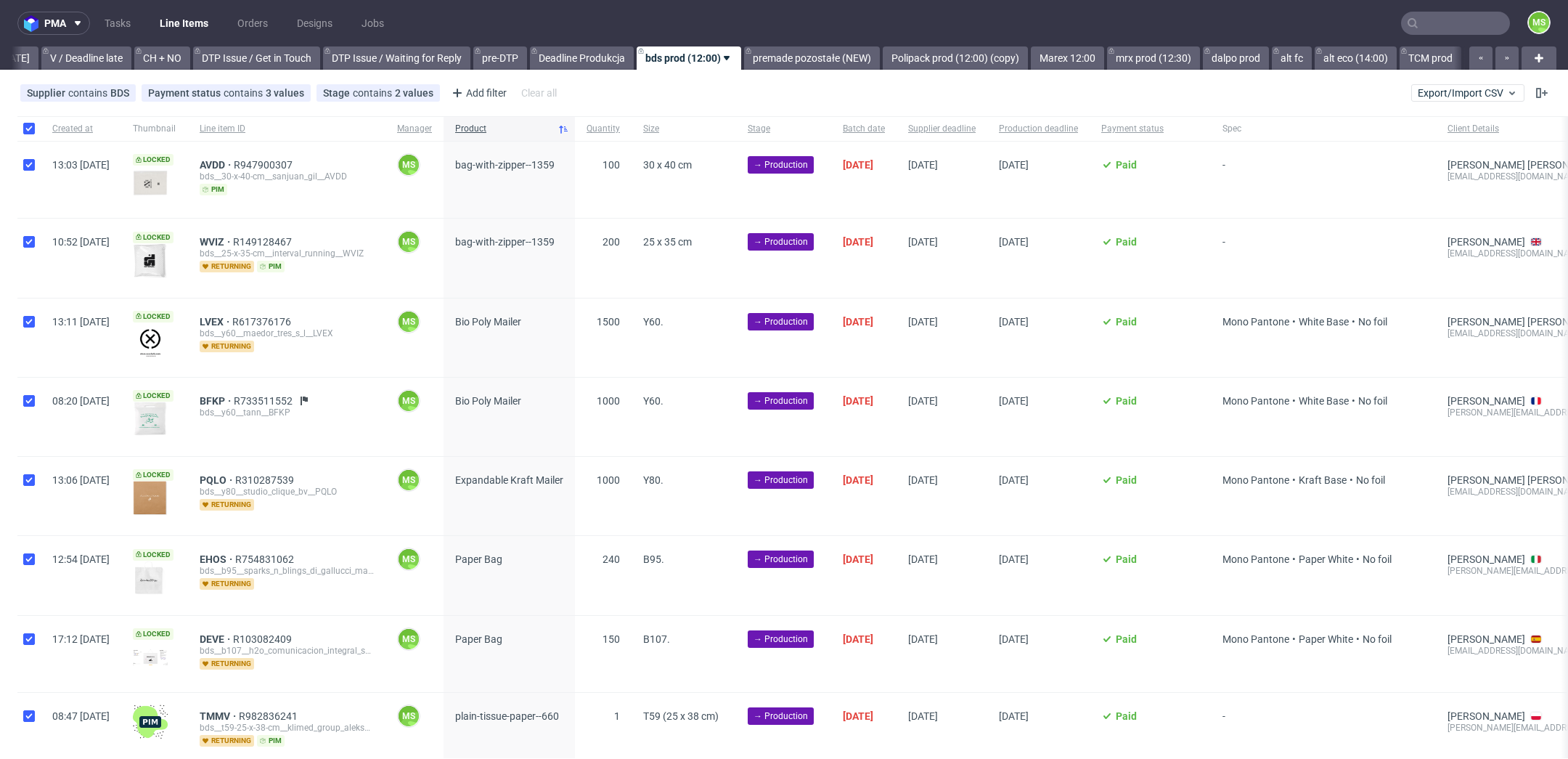
checkbox input "true"
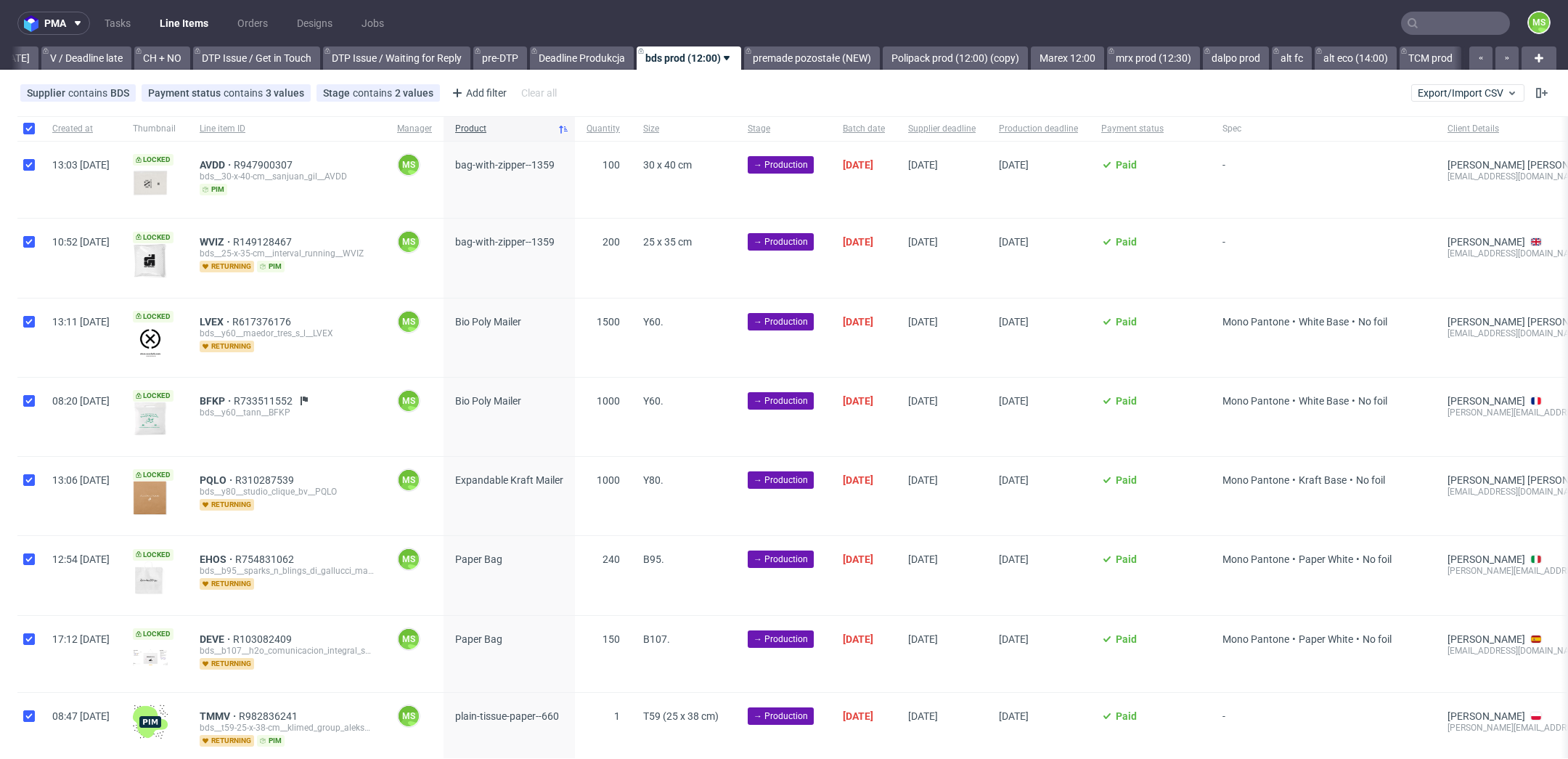
checkbox input "true"
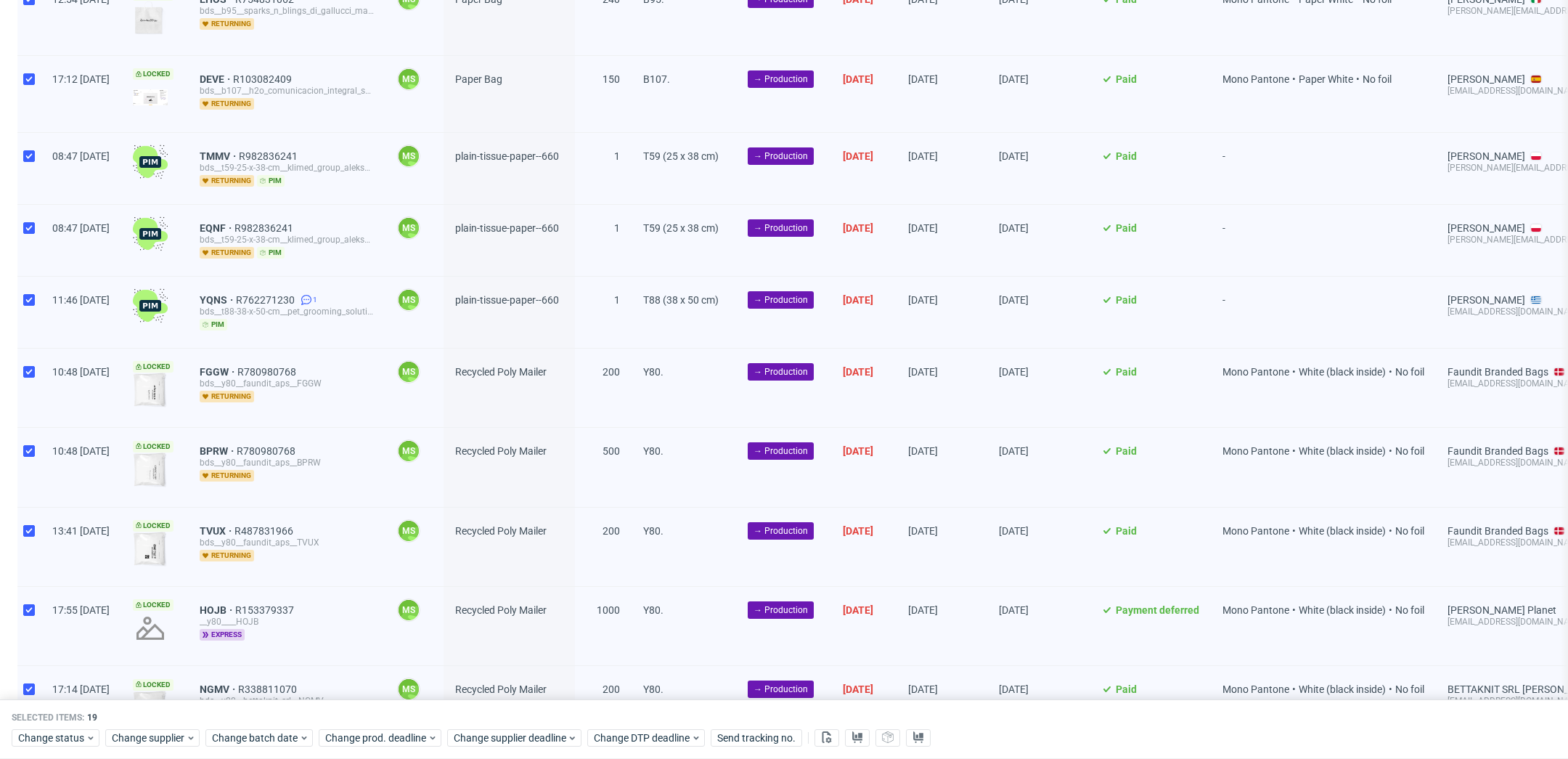
scroll to position [556, 0]
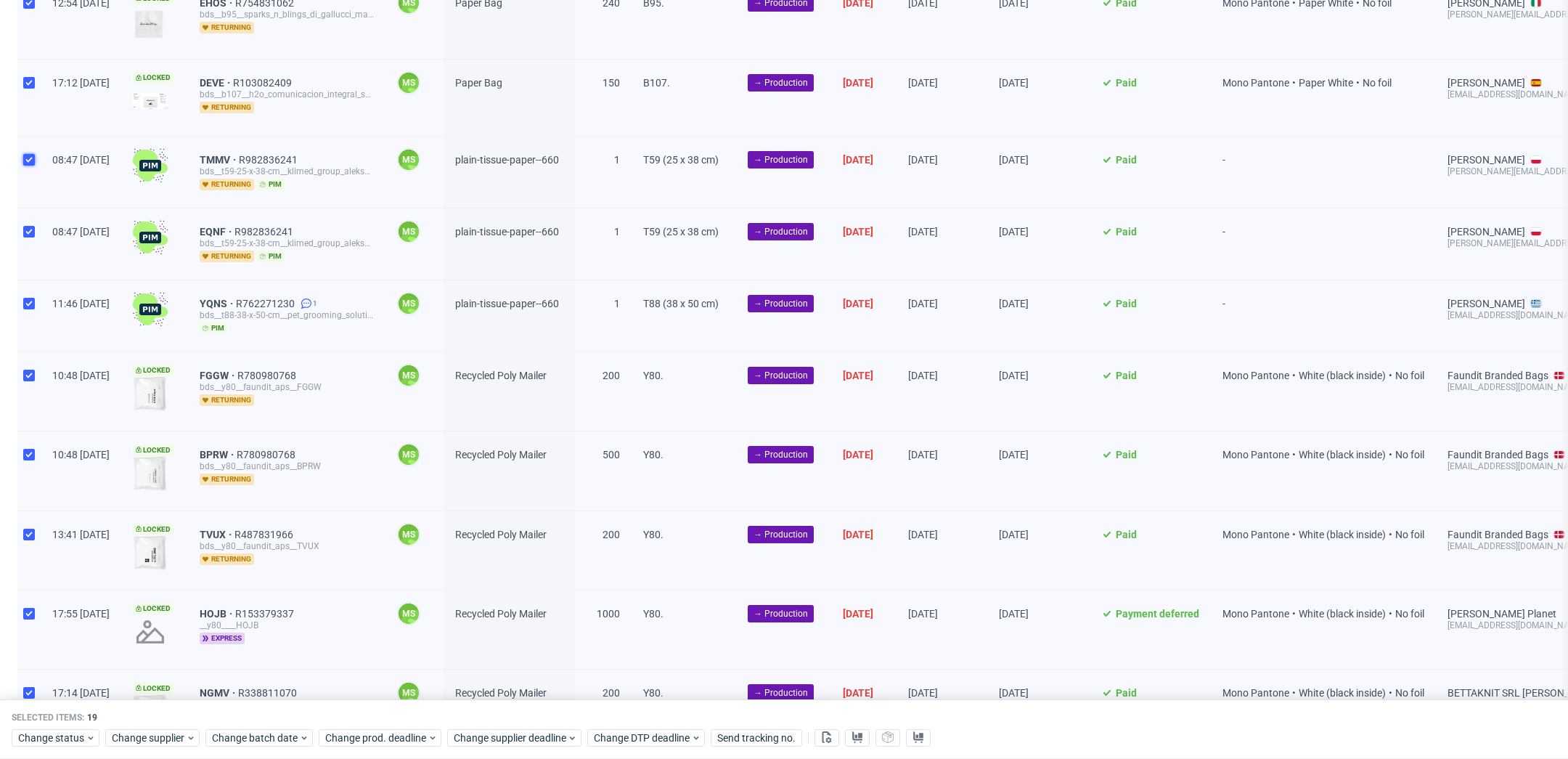
click at [31, 158] on input "checkbox" at bounding box center [29, 160] width 11 height 11
checkbox input "false"
click at [32, 226] on input "checkbox" at bounding box center [29, 231] width 11 height 11
checkbox input "false"
click at [32, 297] on input "checkbox" at bounding box center [29, 303] width 11 height 11
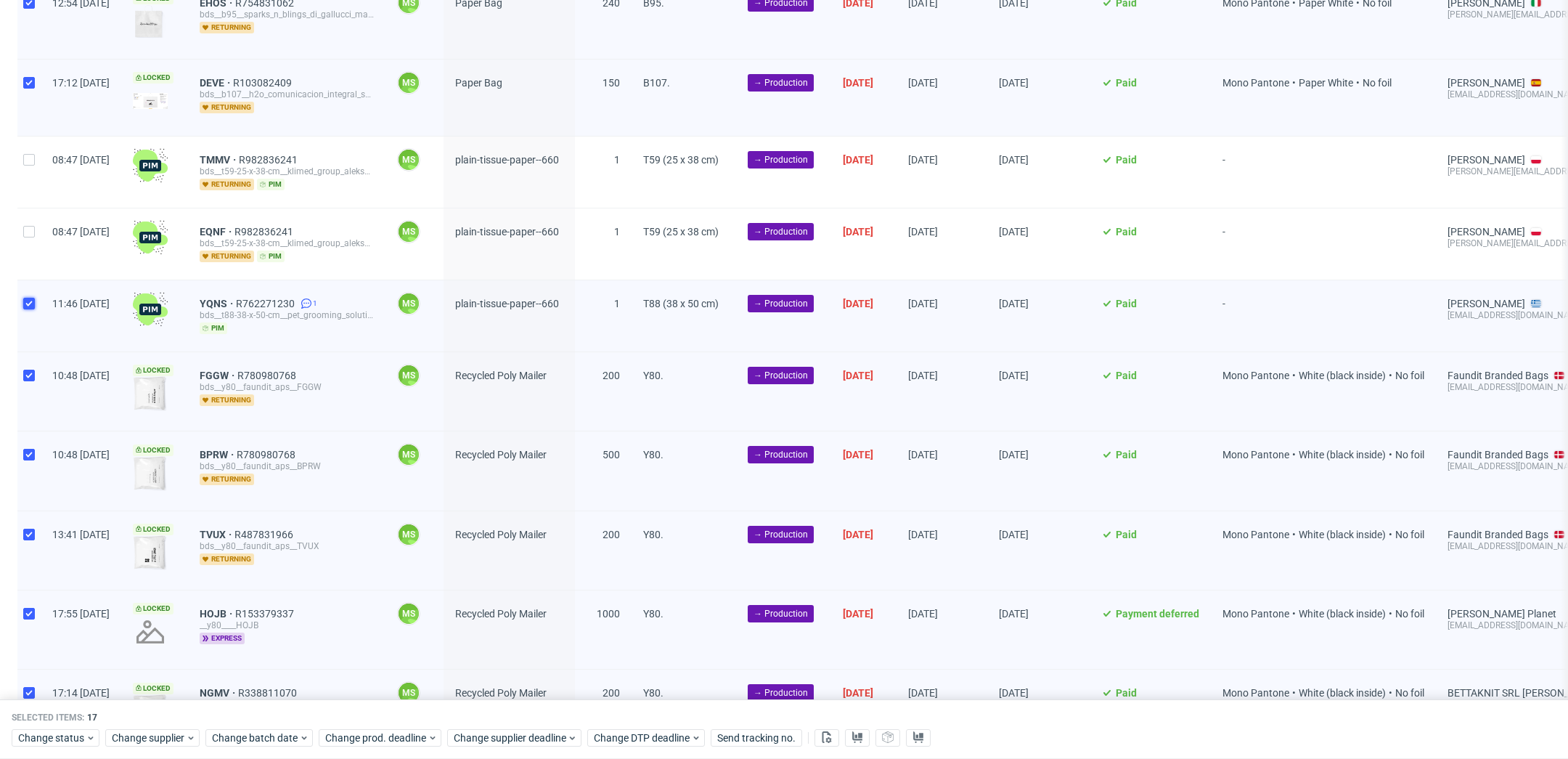
checkbox input "false"
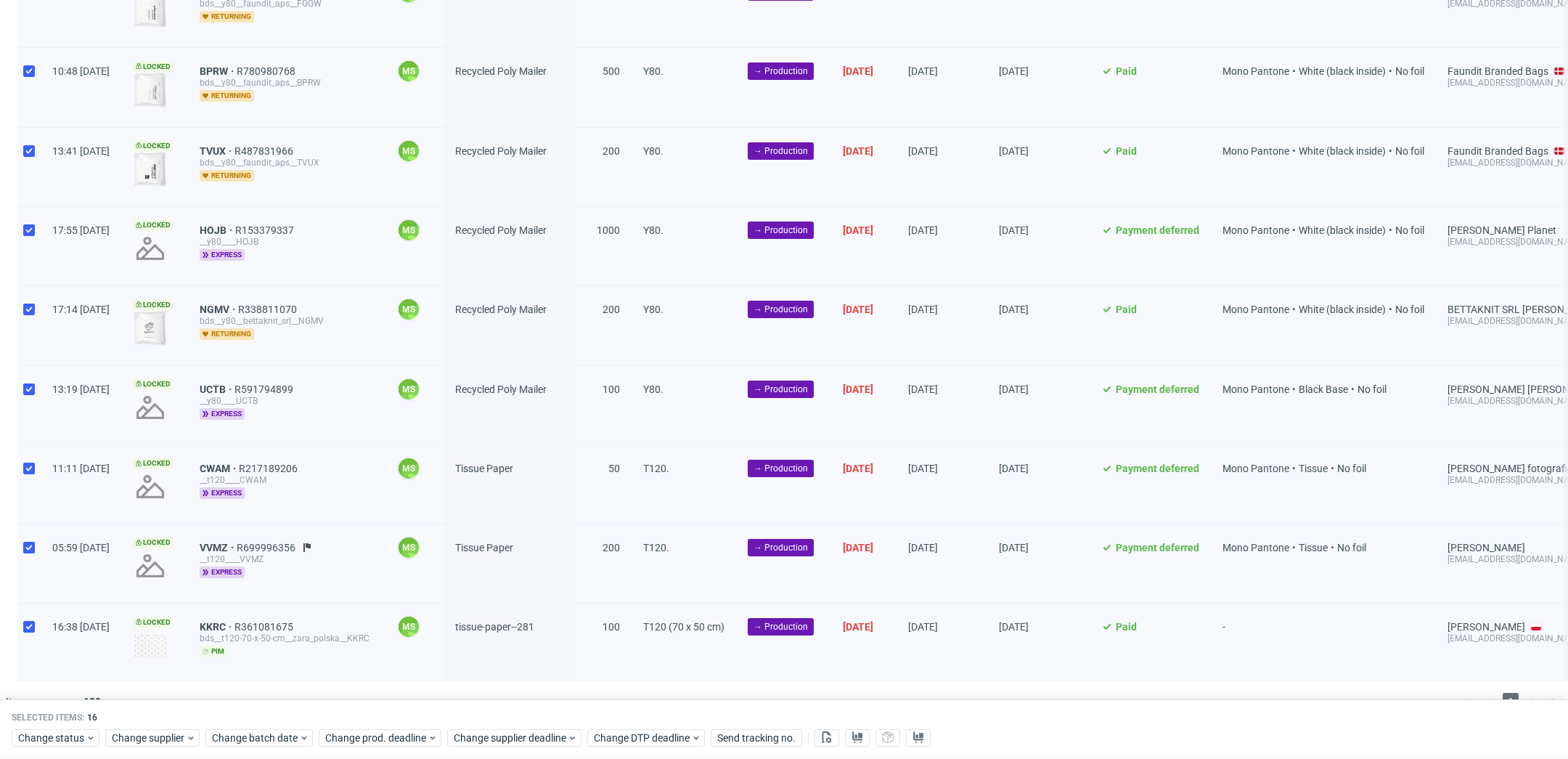
scroll to position [953, 0]
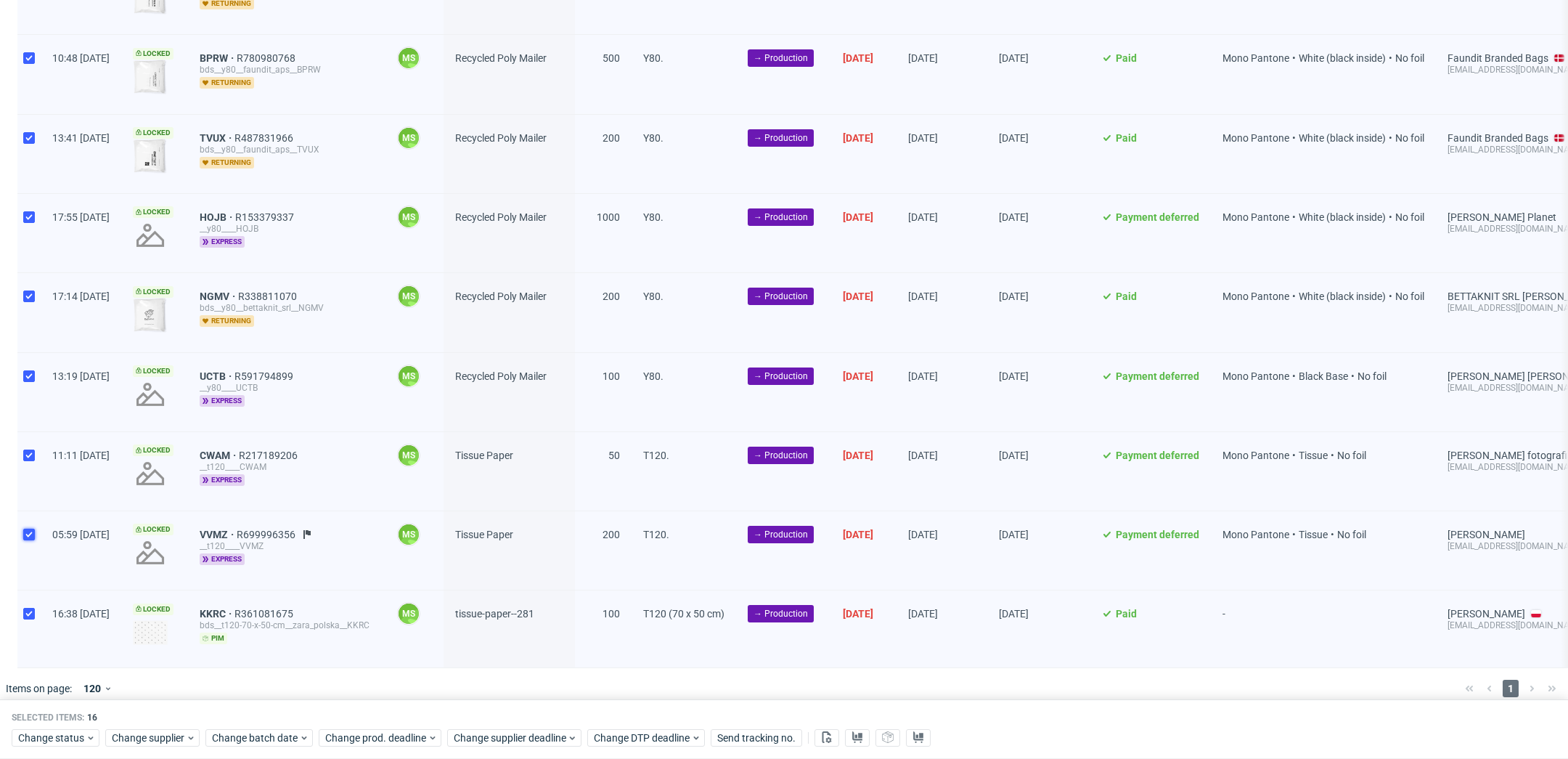
click at [31, 529] on input "checkbox" at bounding box center [29, 534] width 11 height 11
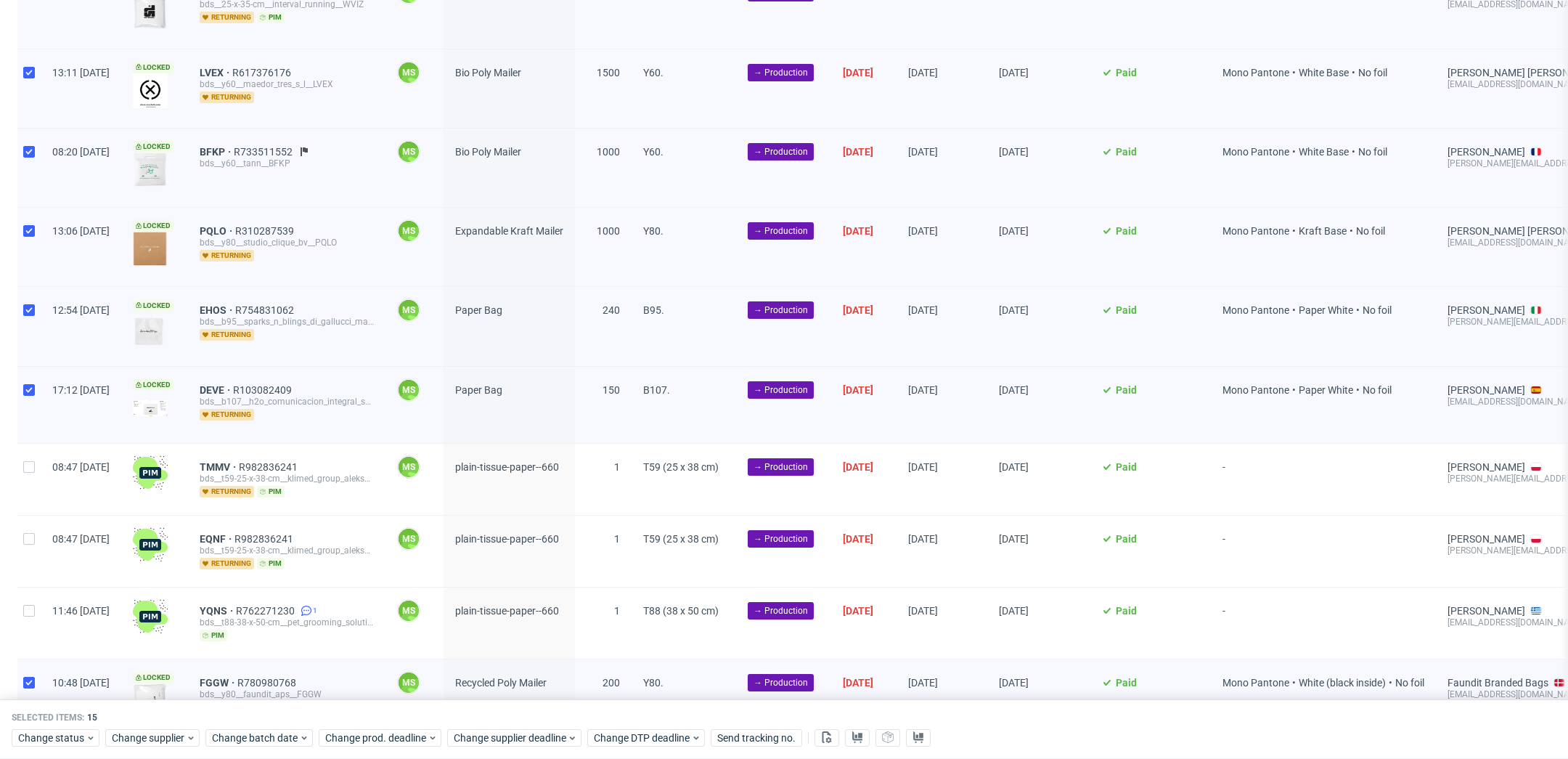
scroll to position [220, 0]
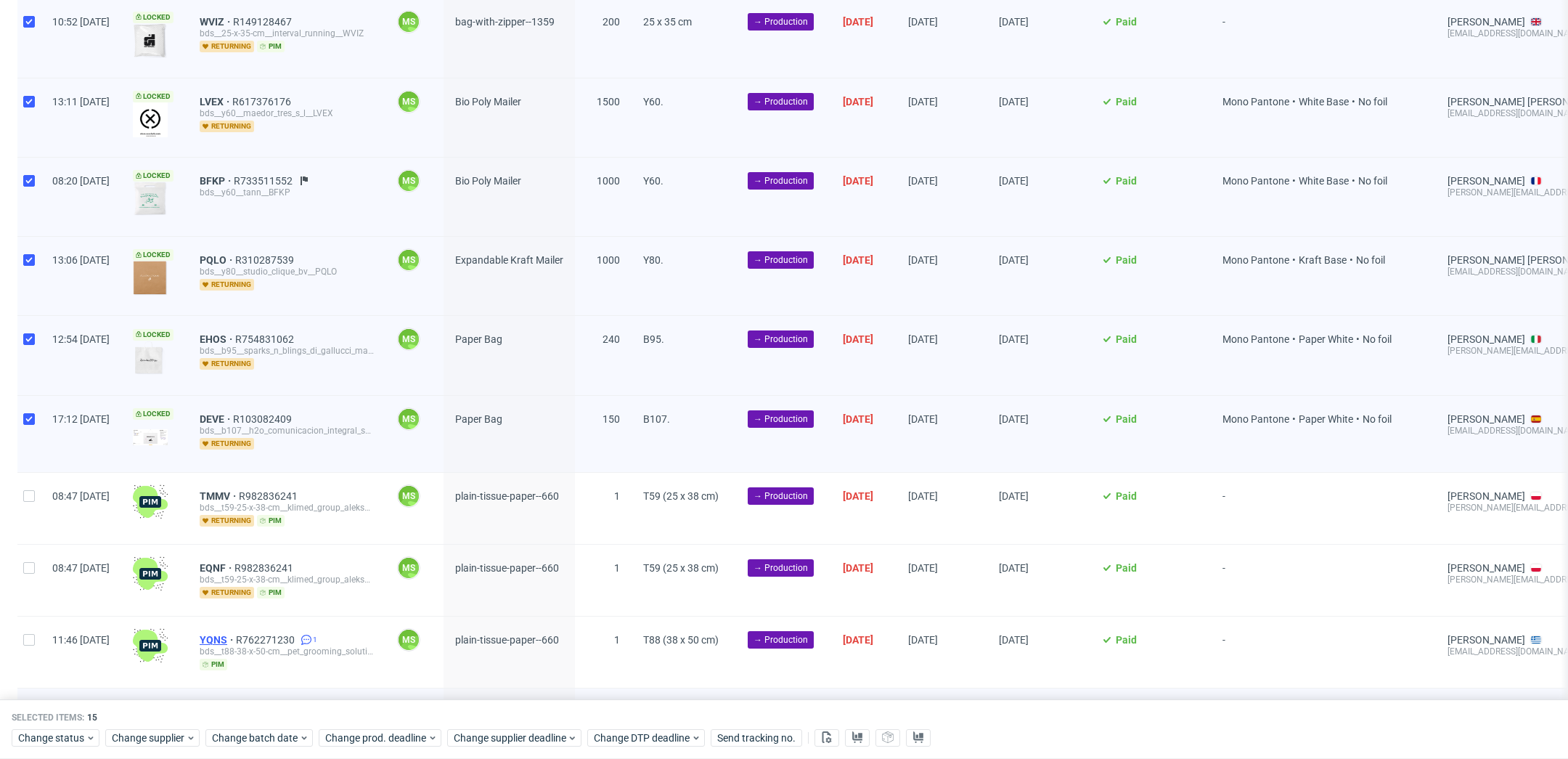
click at [236, 635] on span "YQNS" at bounding box center [217, 640] width 36 height 11
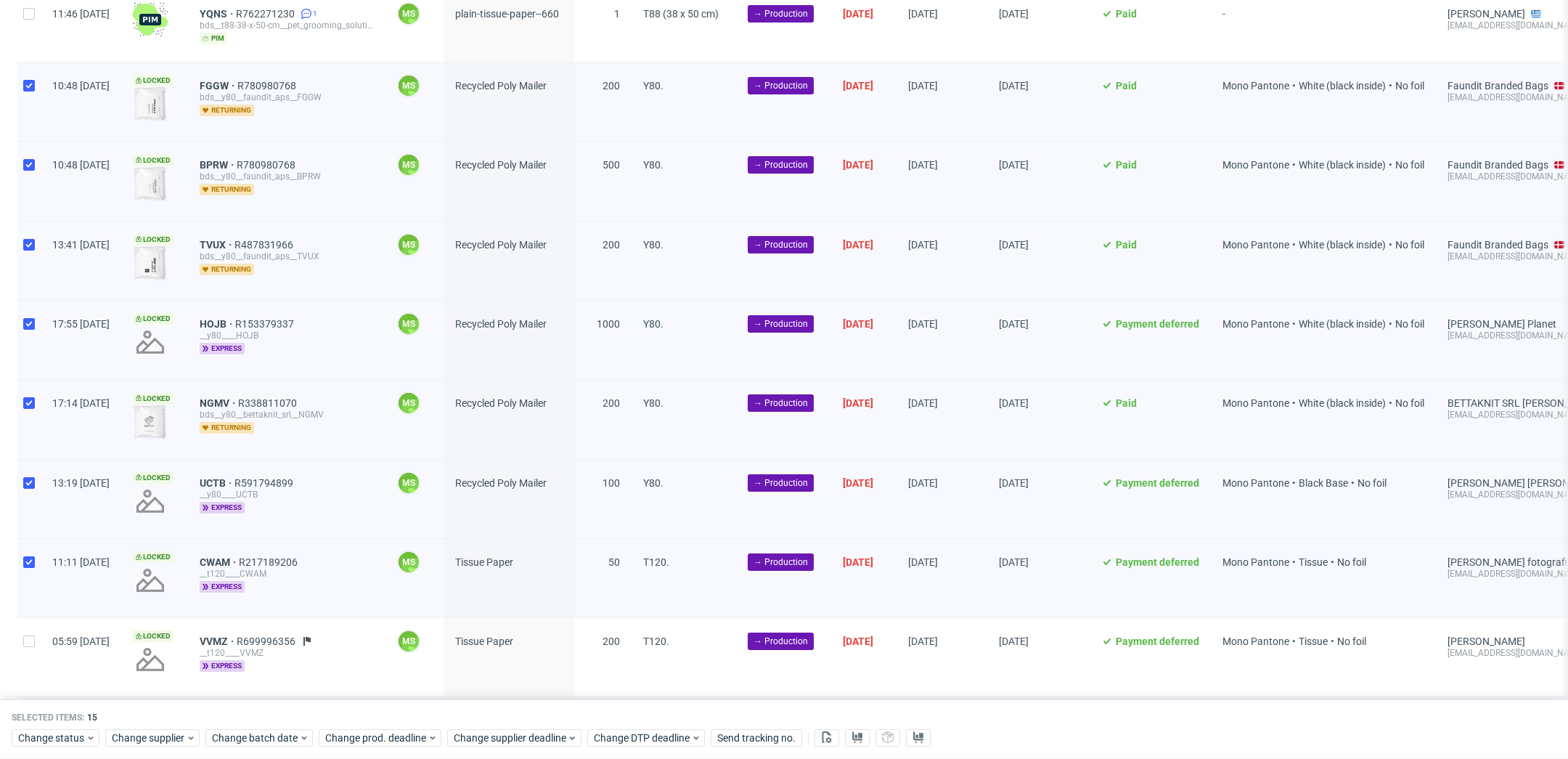
scroll to position [959, 0]
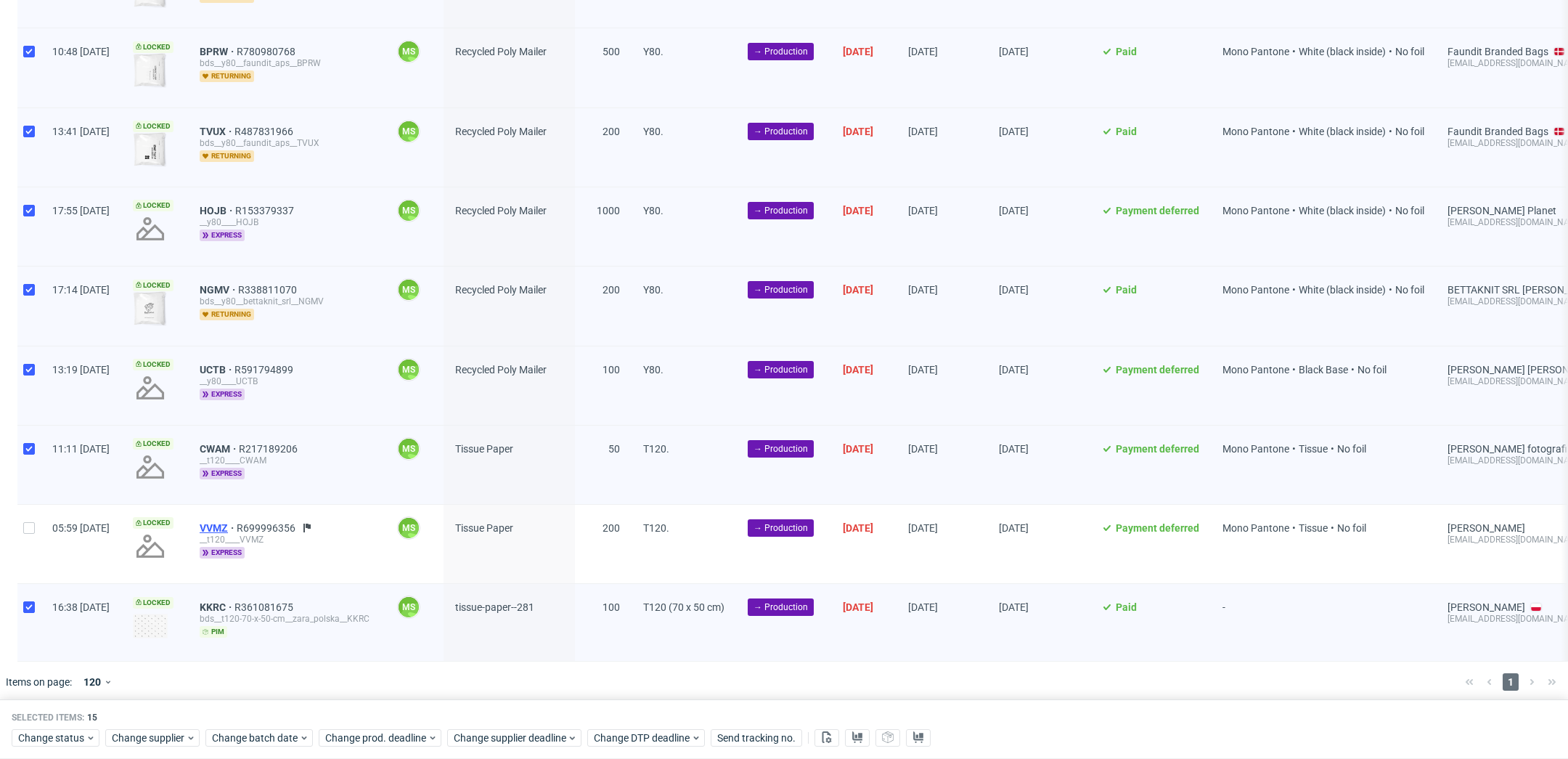
click at [237, 522] on span "VVMZ" at bounding box center [218, 528] width 37 height 11
click at [32, 522] on input "checkbox" at bounding box center [29, 528] width 11 height 11
click at [20, 523] on div at bounding box center [29, 544] width 23 height 78
checkbox input "false"
click at [830, 735] on icon at bounding box center [826, 737] width 11 height 11
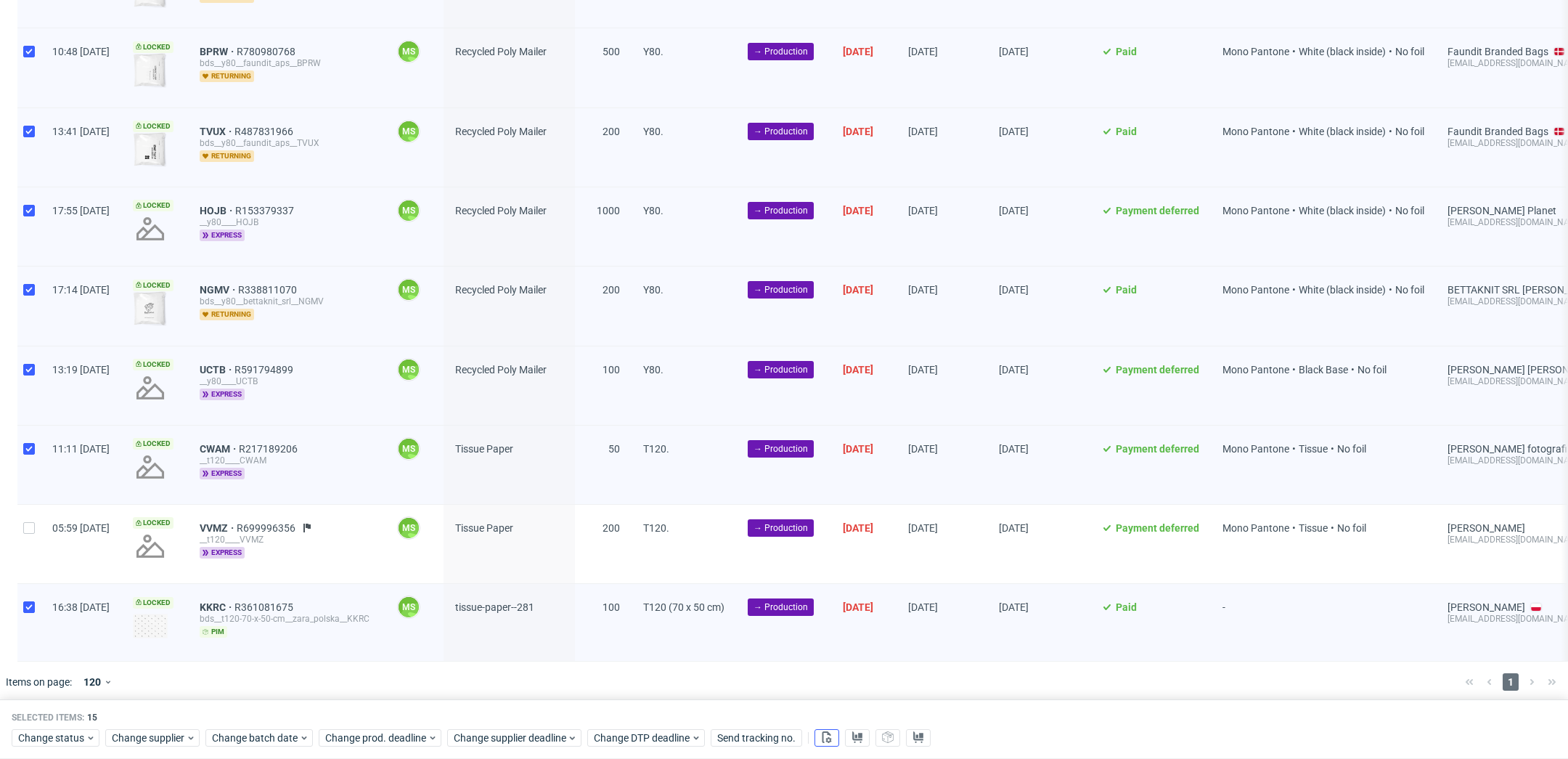
scroll to position [0, 0]
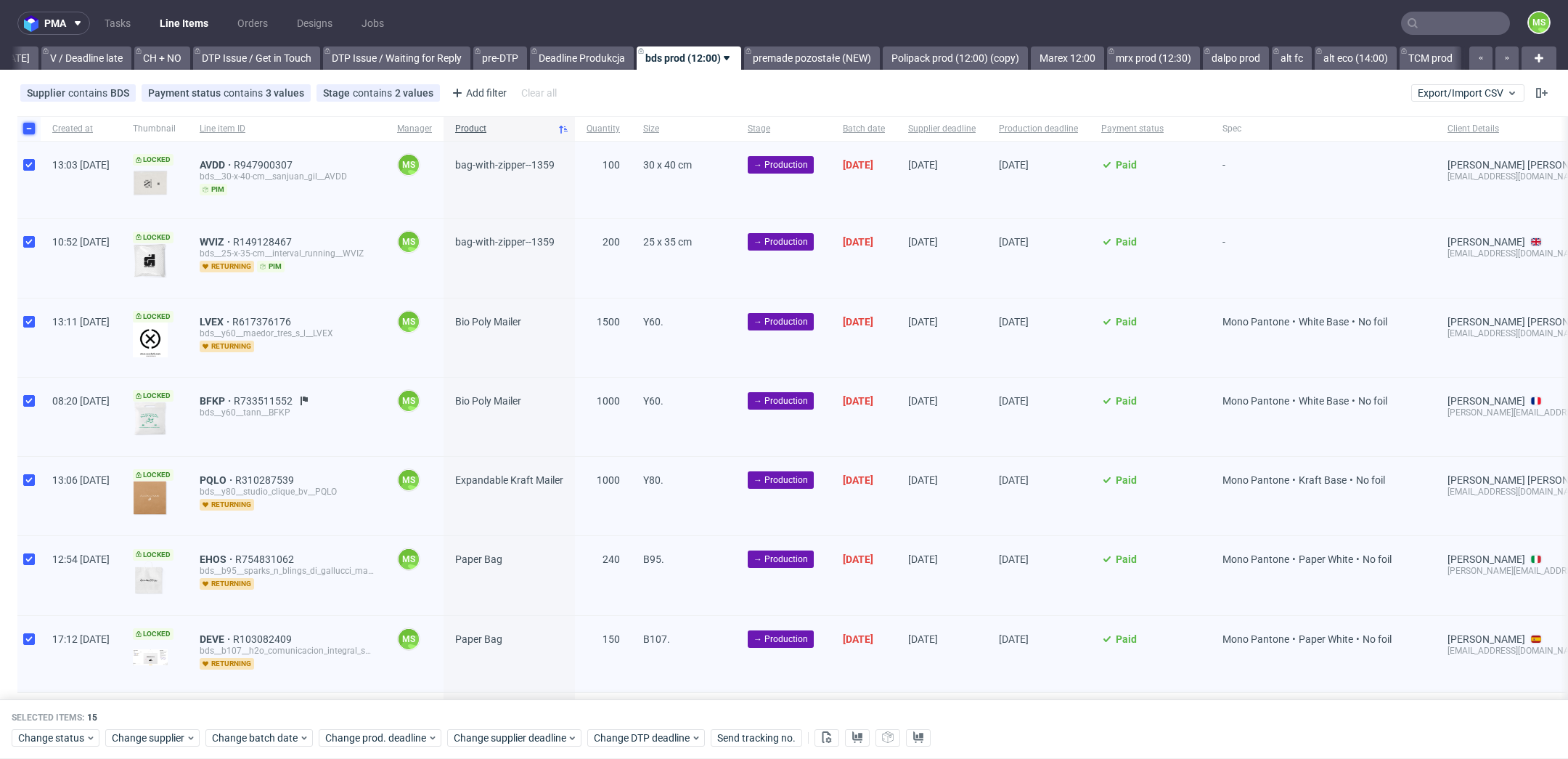
click at [32, 127] on input "checkbox" at bounding box center [29, 129] width 11 height 11
checkbox input "false"
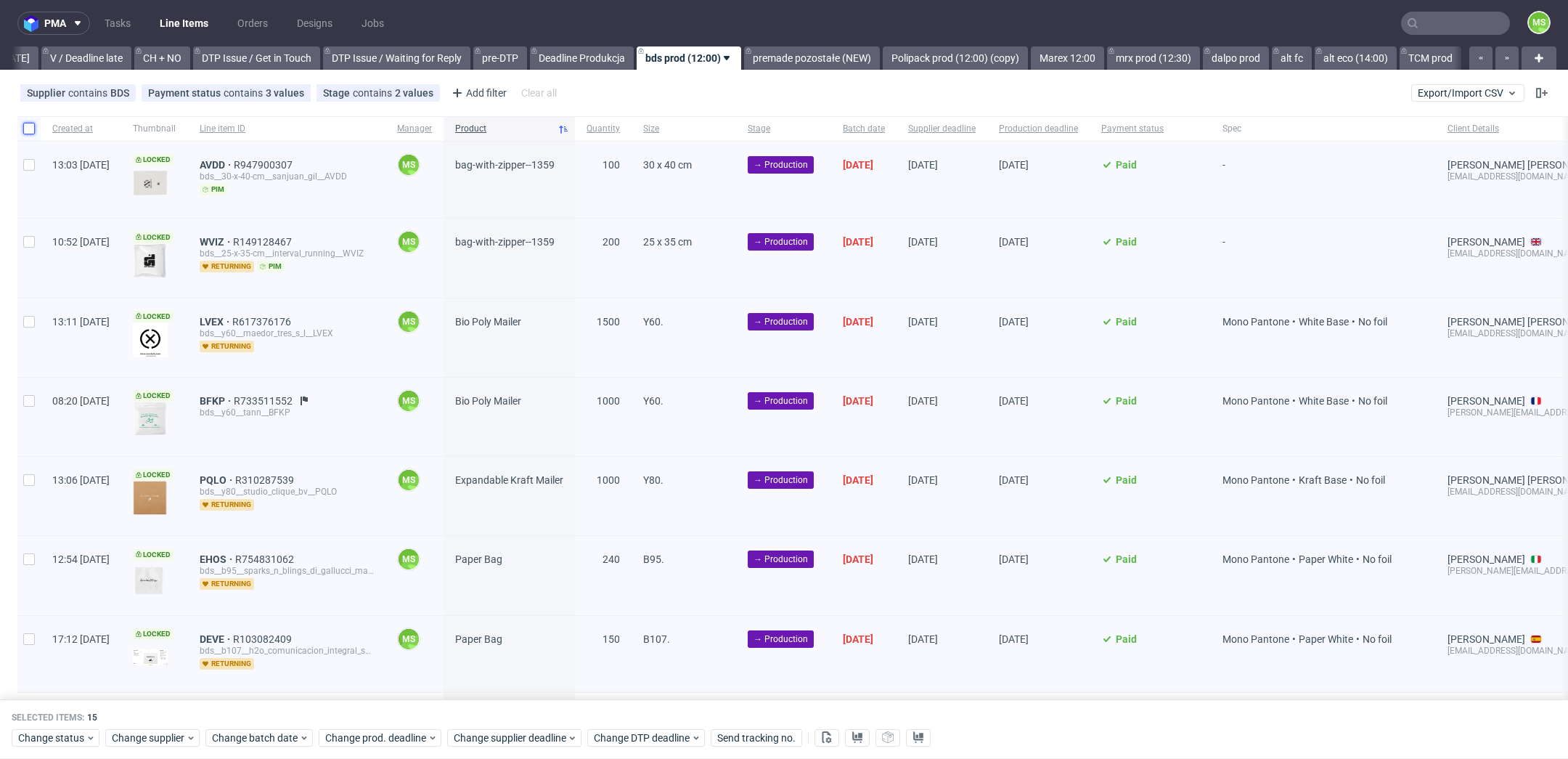
checkbox input "false"
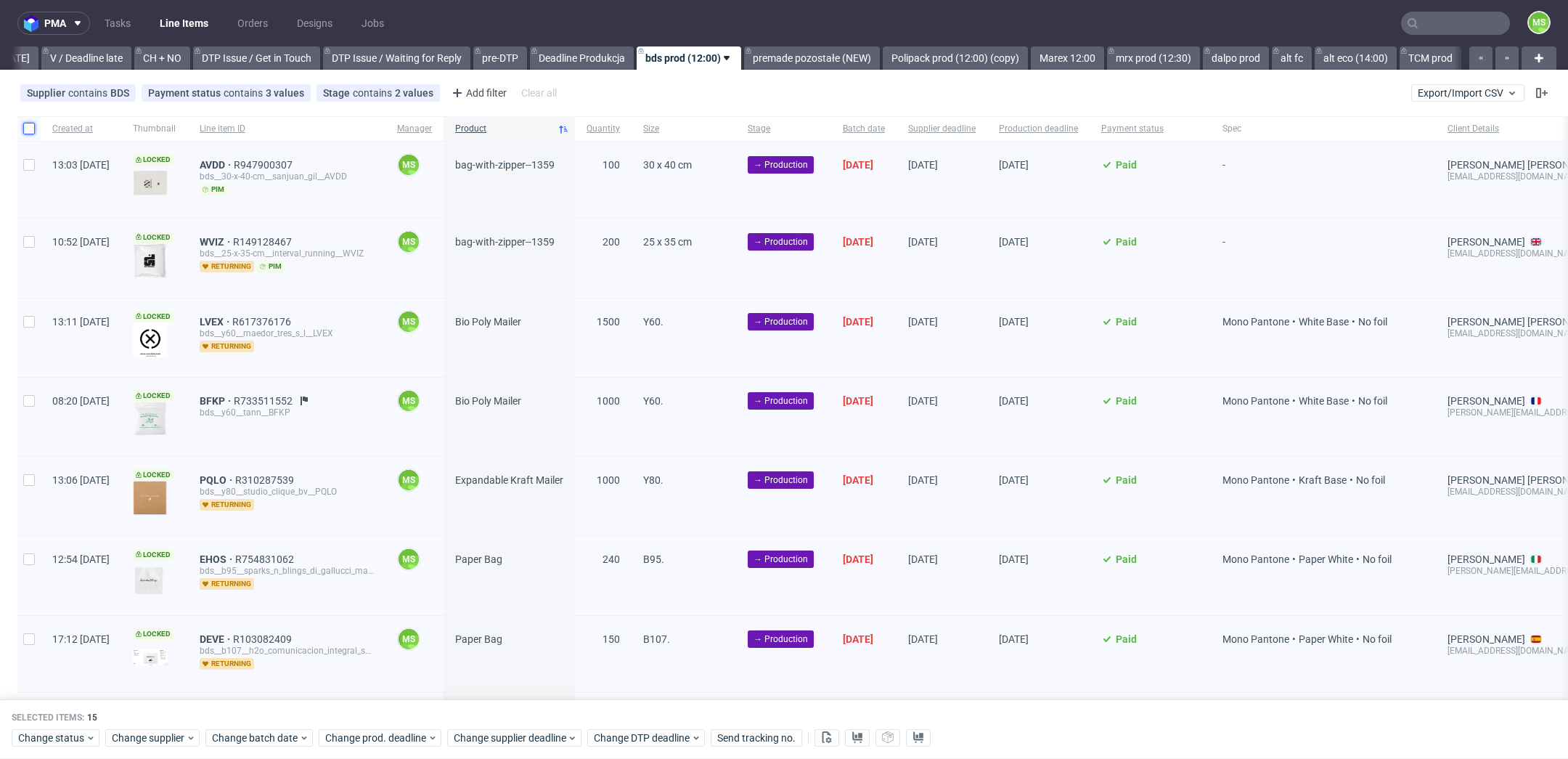
checkbox input "false"
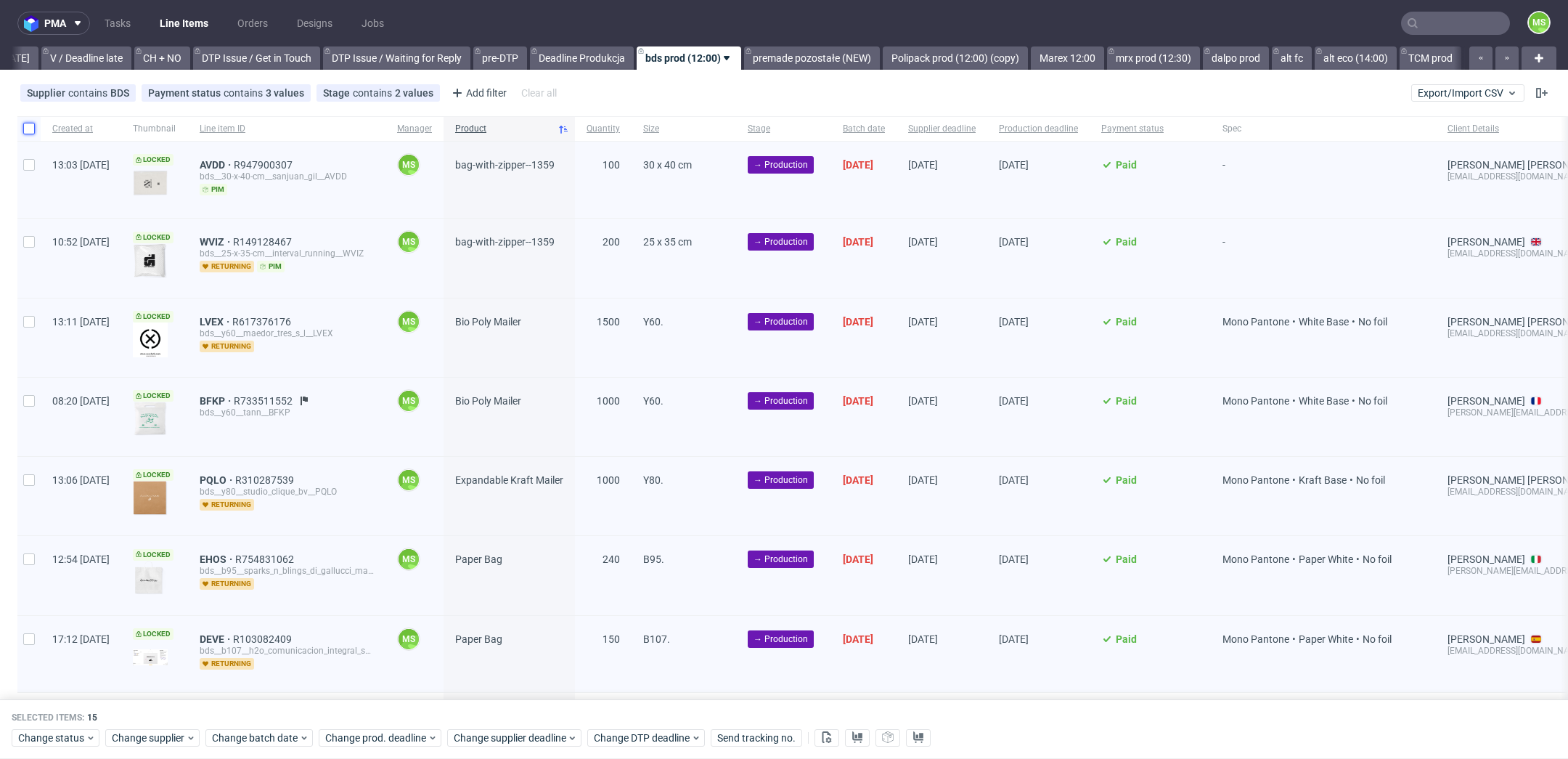
checkbox input "false"
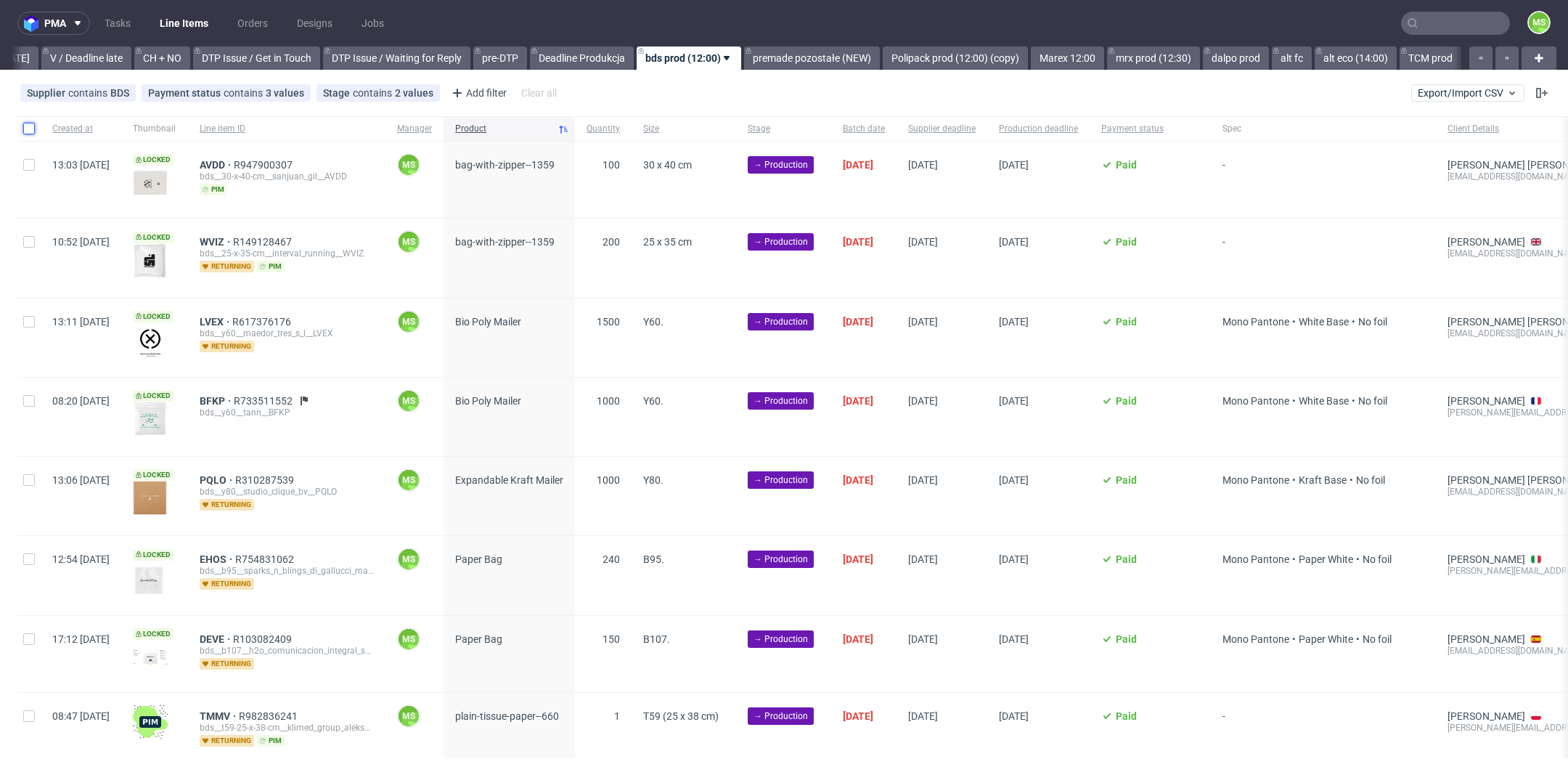
click at [25, 123] on input "checkbox" at bounding box center [29, 129] width 11 height 11
checkbox input "true"
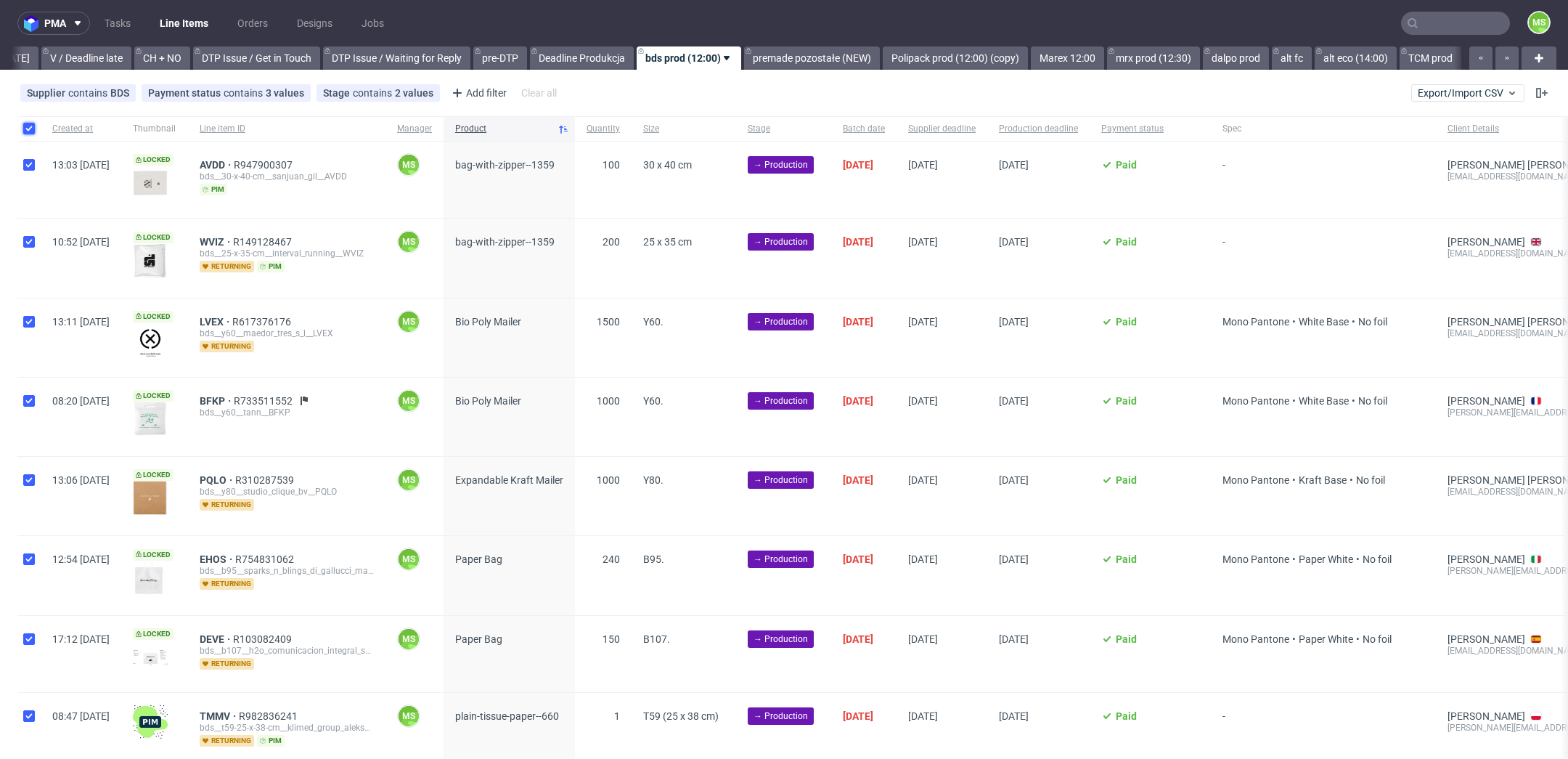
checkbox input "true"
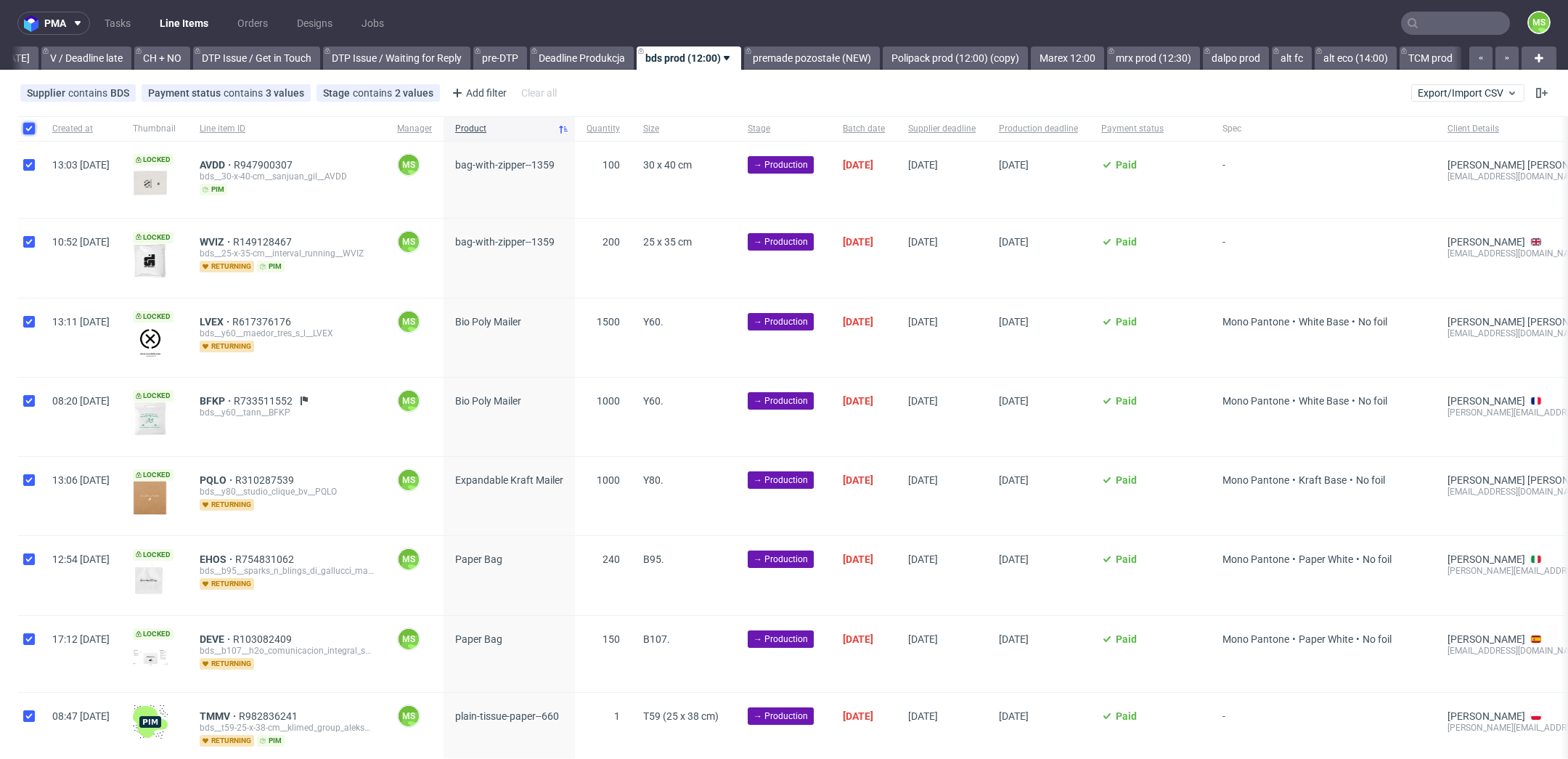
checkbox input "true"
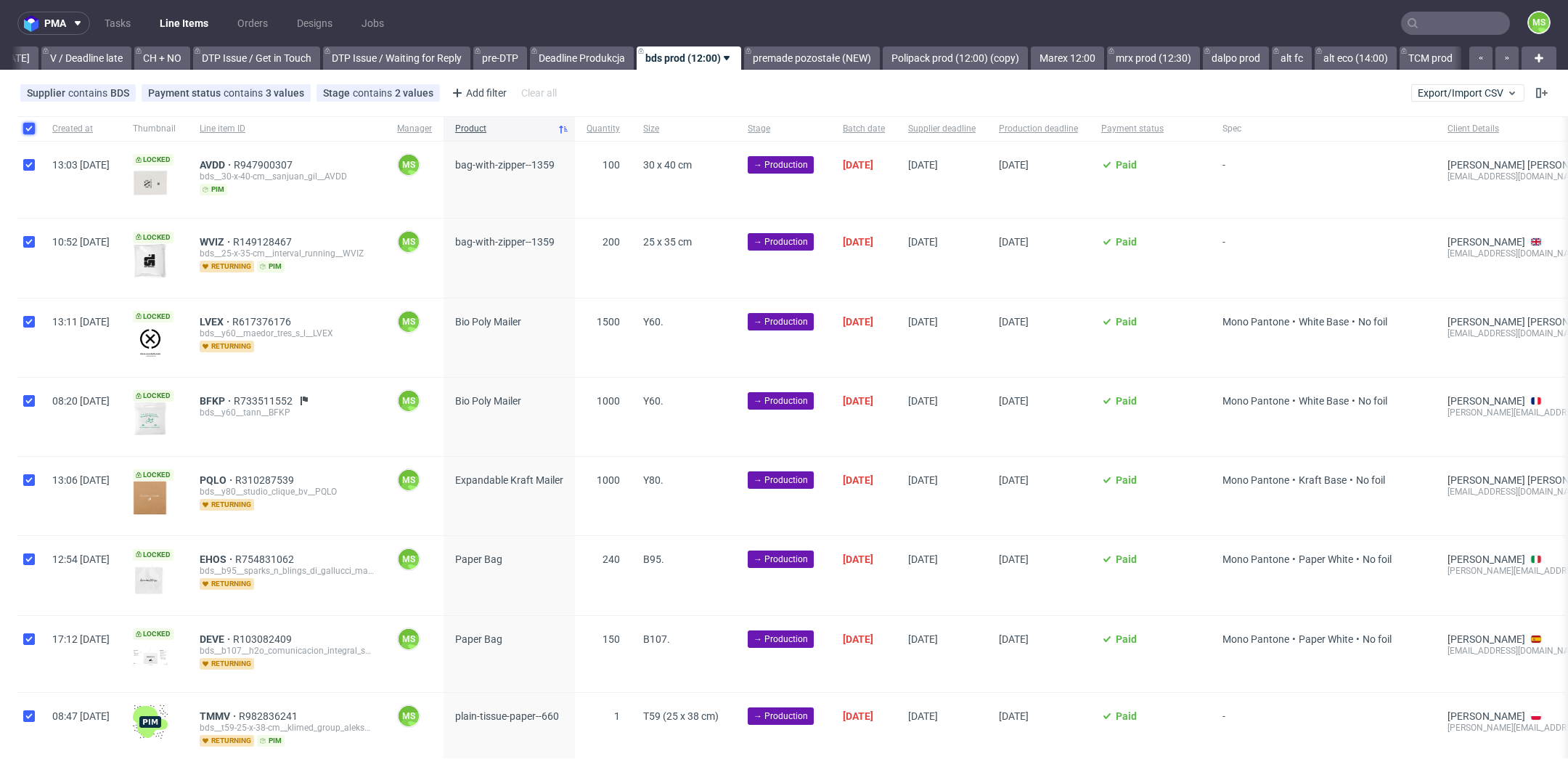
checkbox input "true"
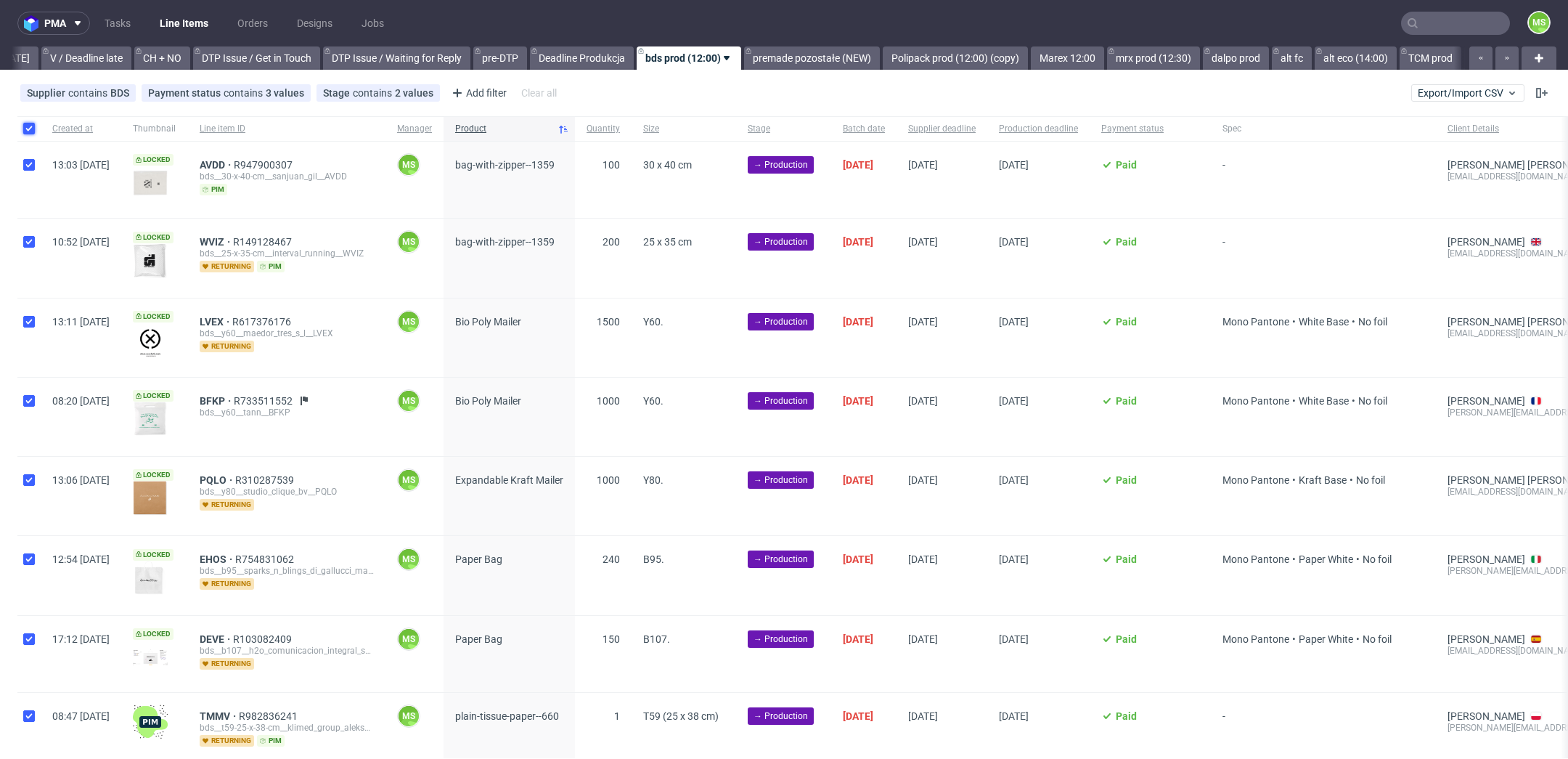
checkbox input "true"
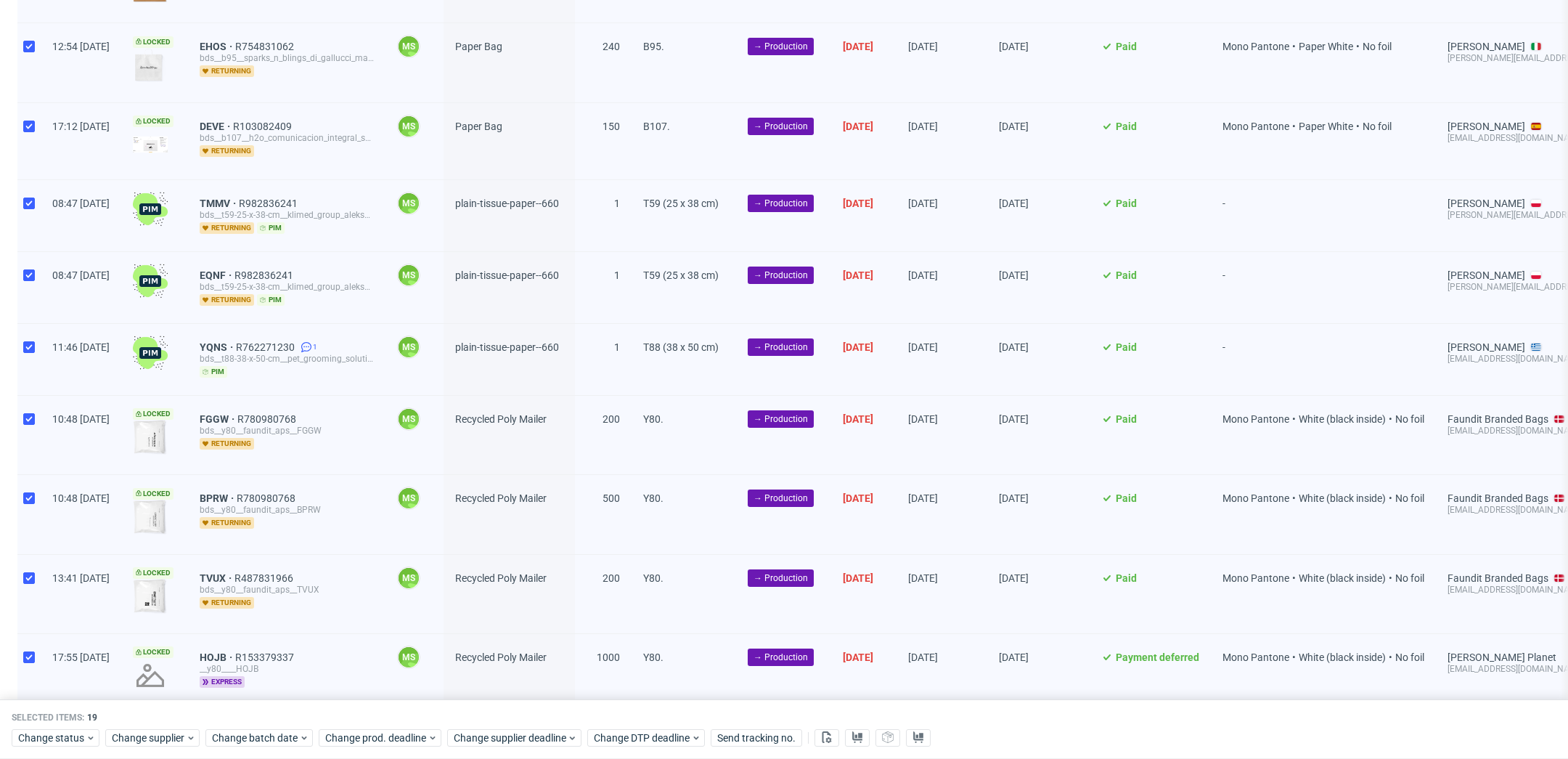
scroll to position [959, 0]
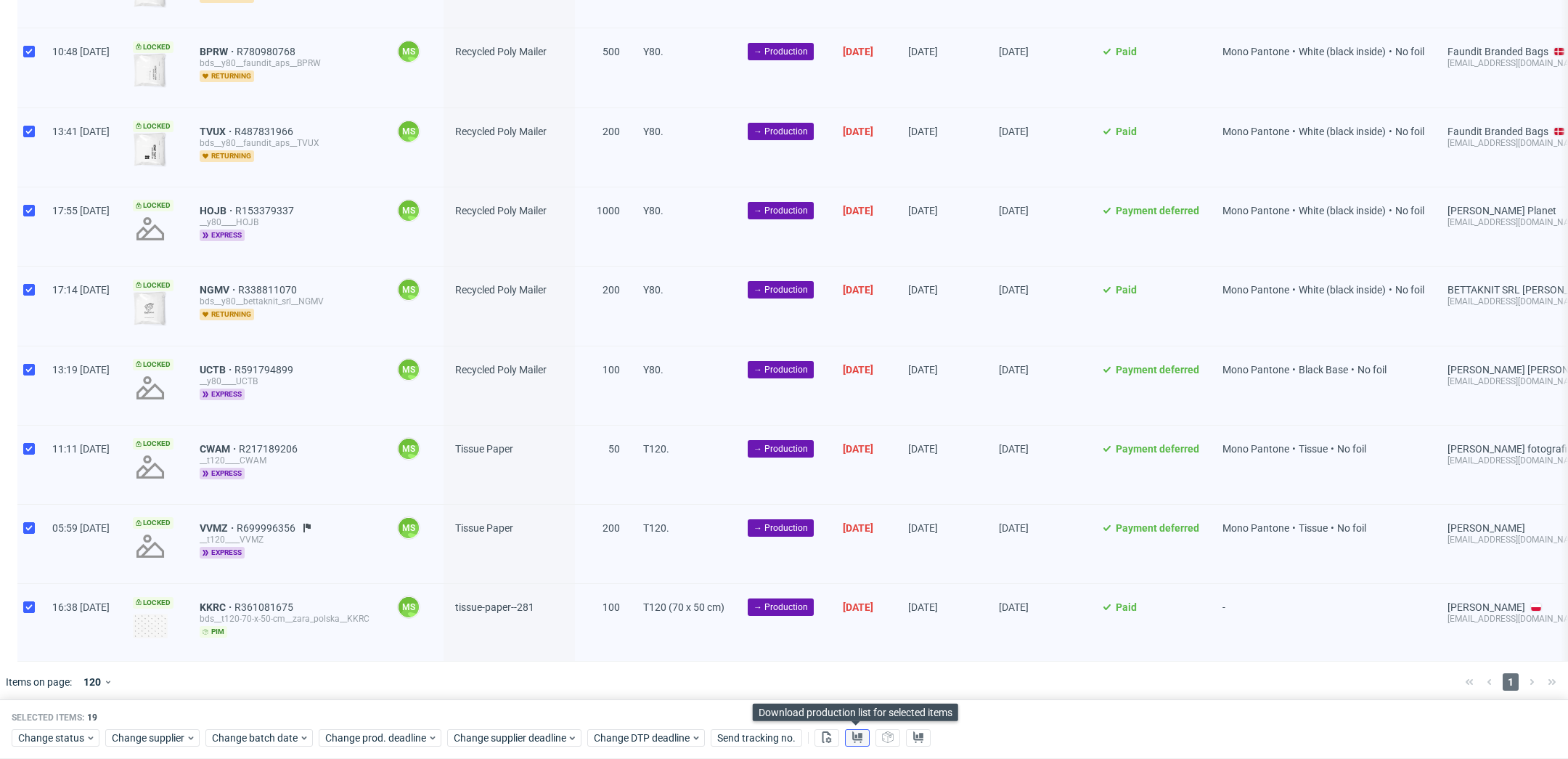
click at [864, 731] on button at bounding box center [857, 738] width 25 height 18
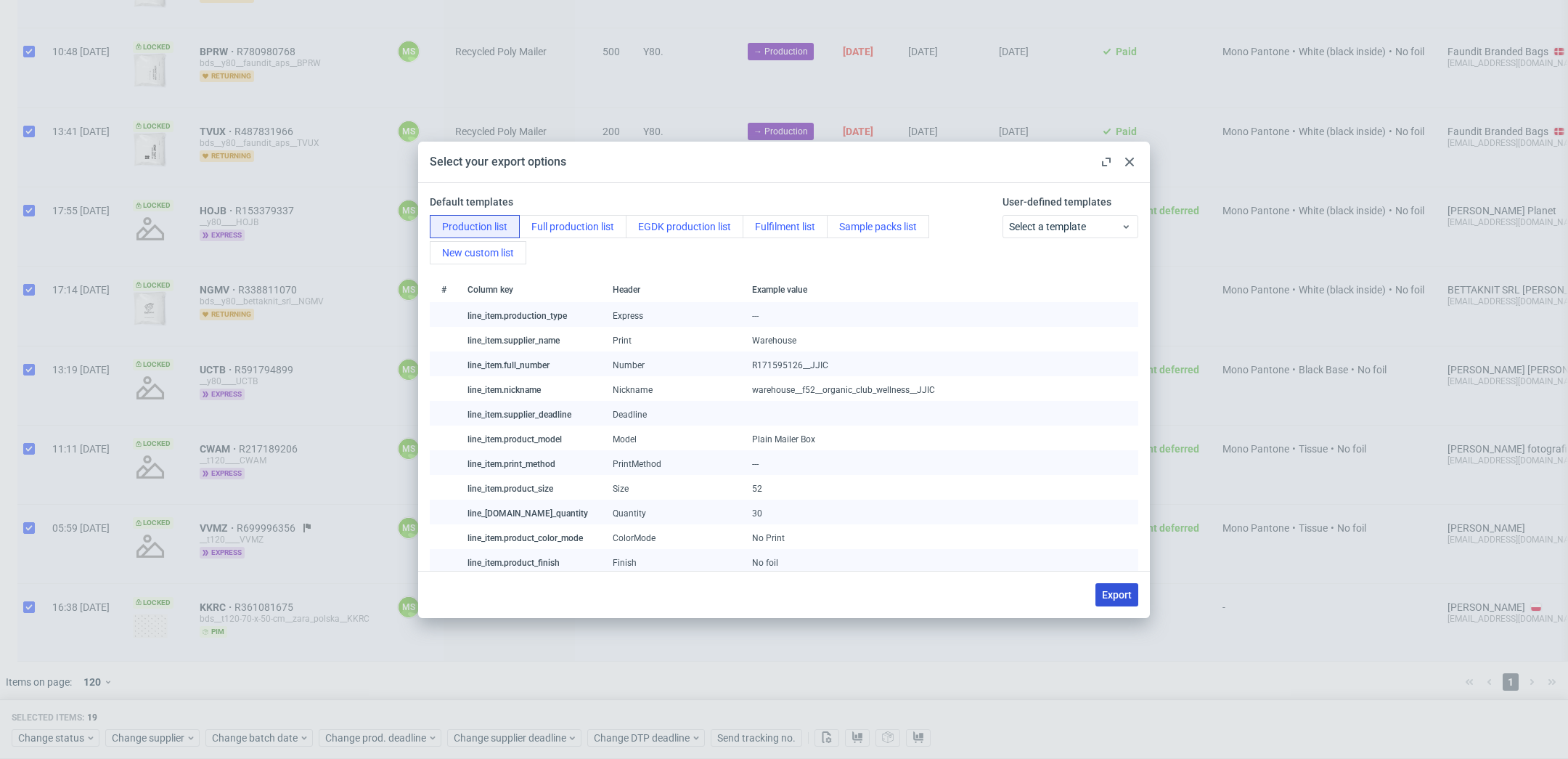
click at [1130, 592] on span "Export" at bounding box center [1116, 595] width 30 height 11
checkbox input "false"
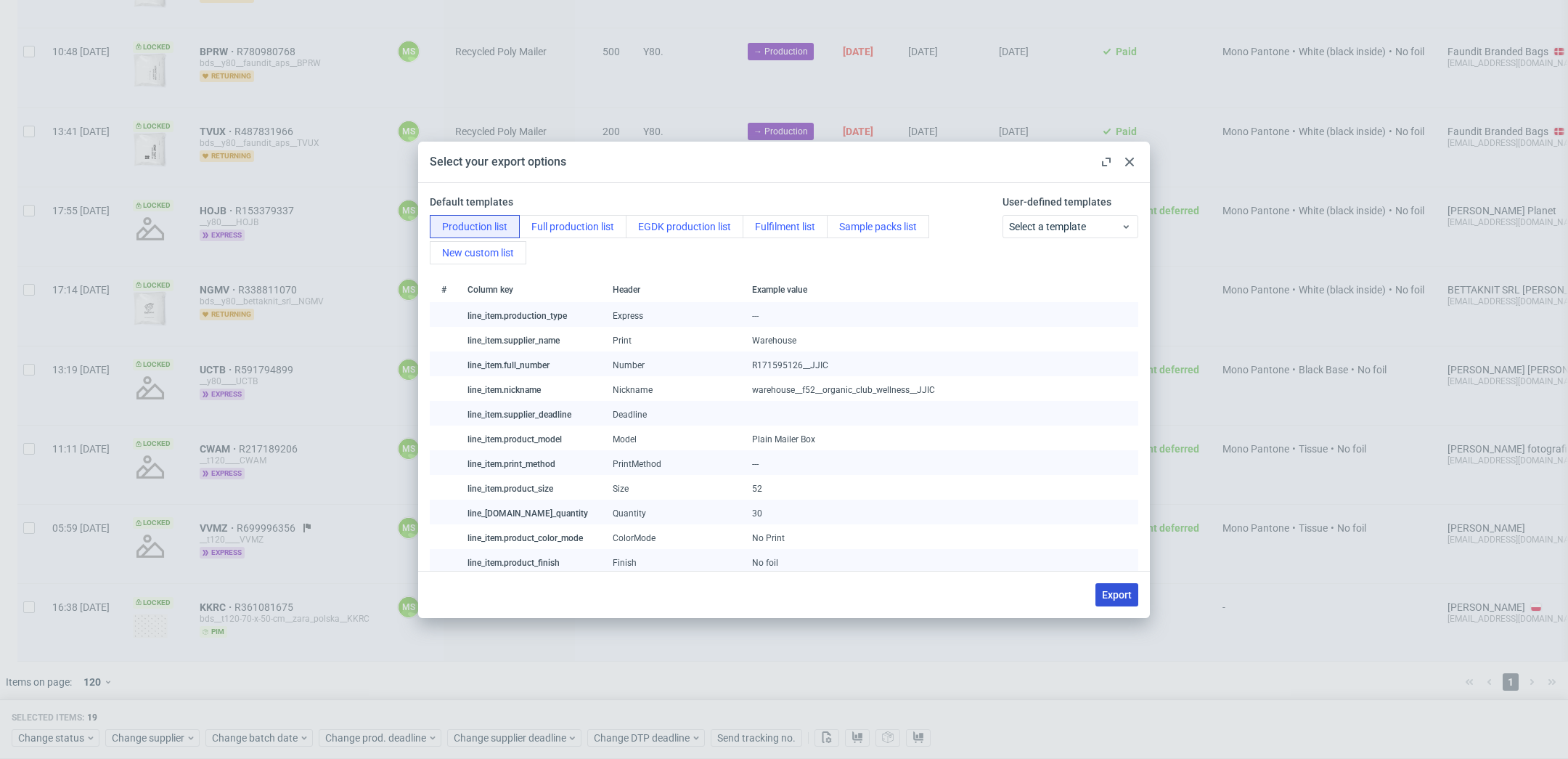
checkbox input "false"
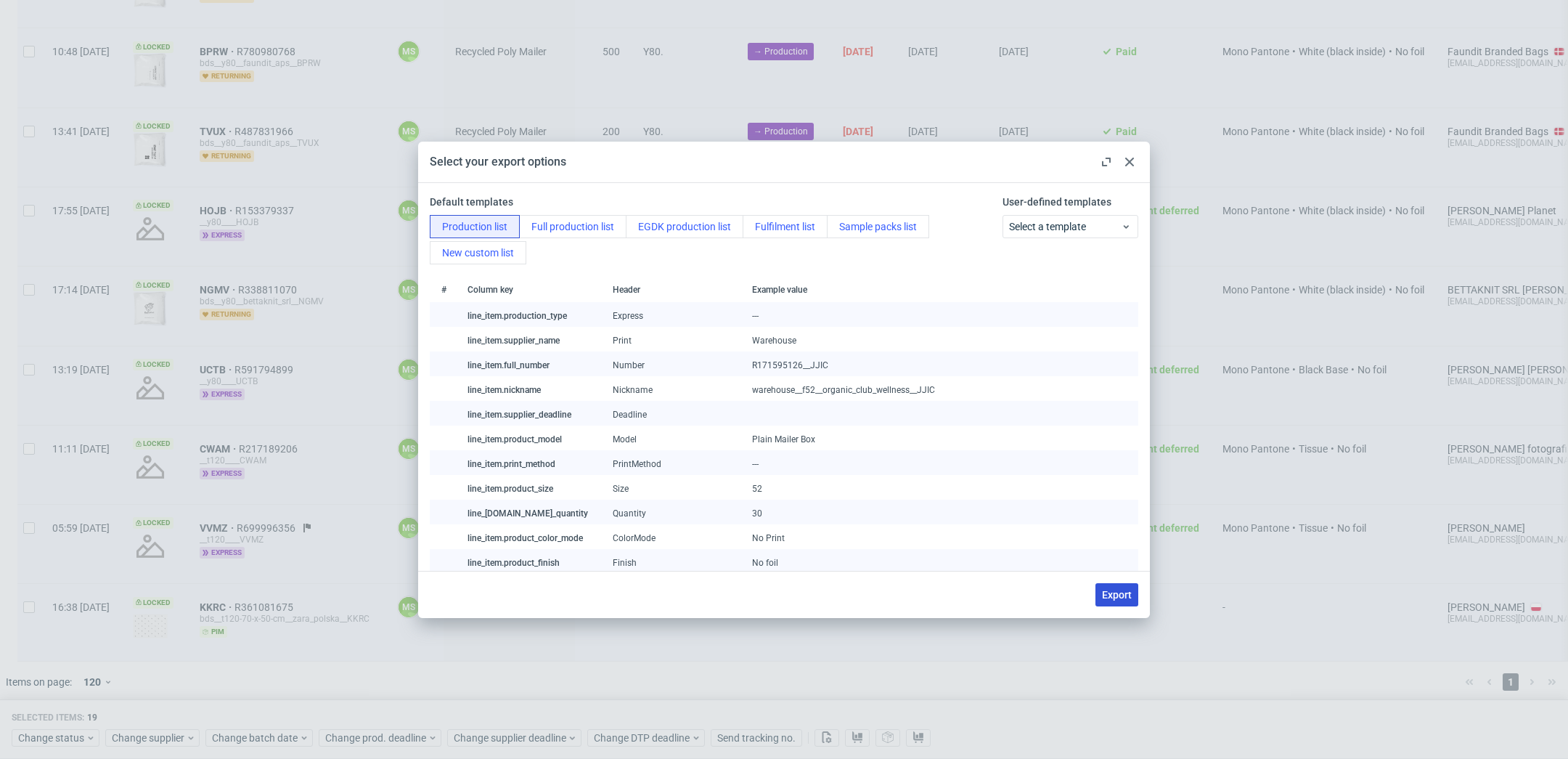
checkbox input "false"
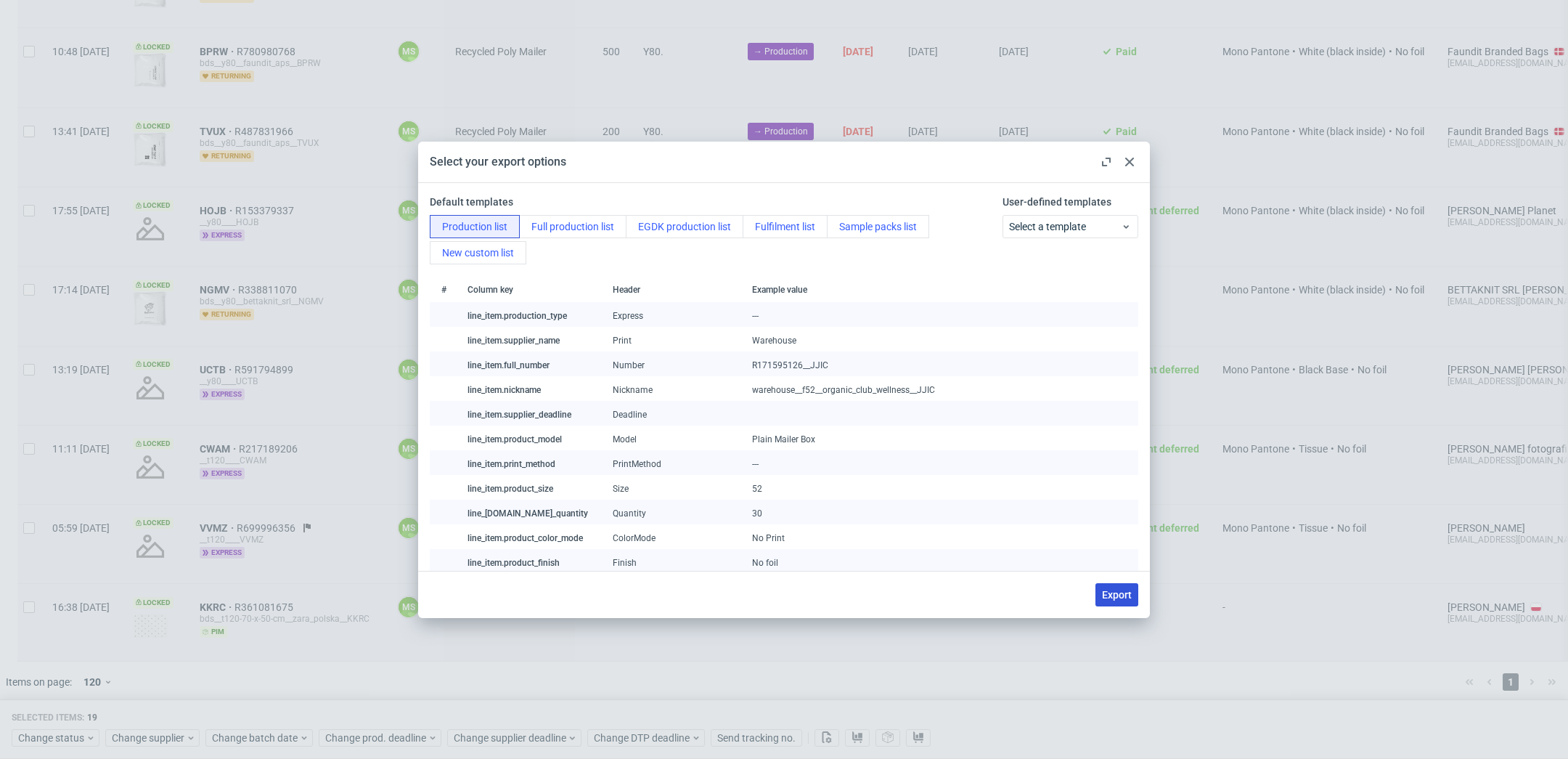
checkbox input "false"
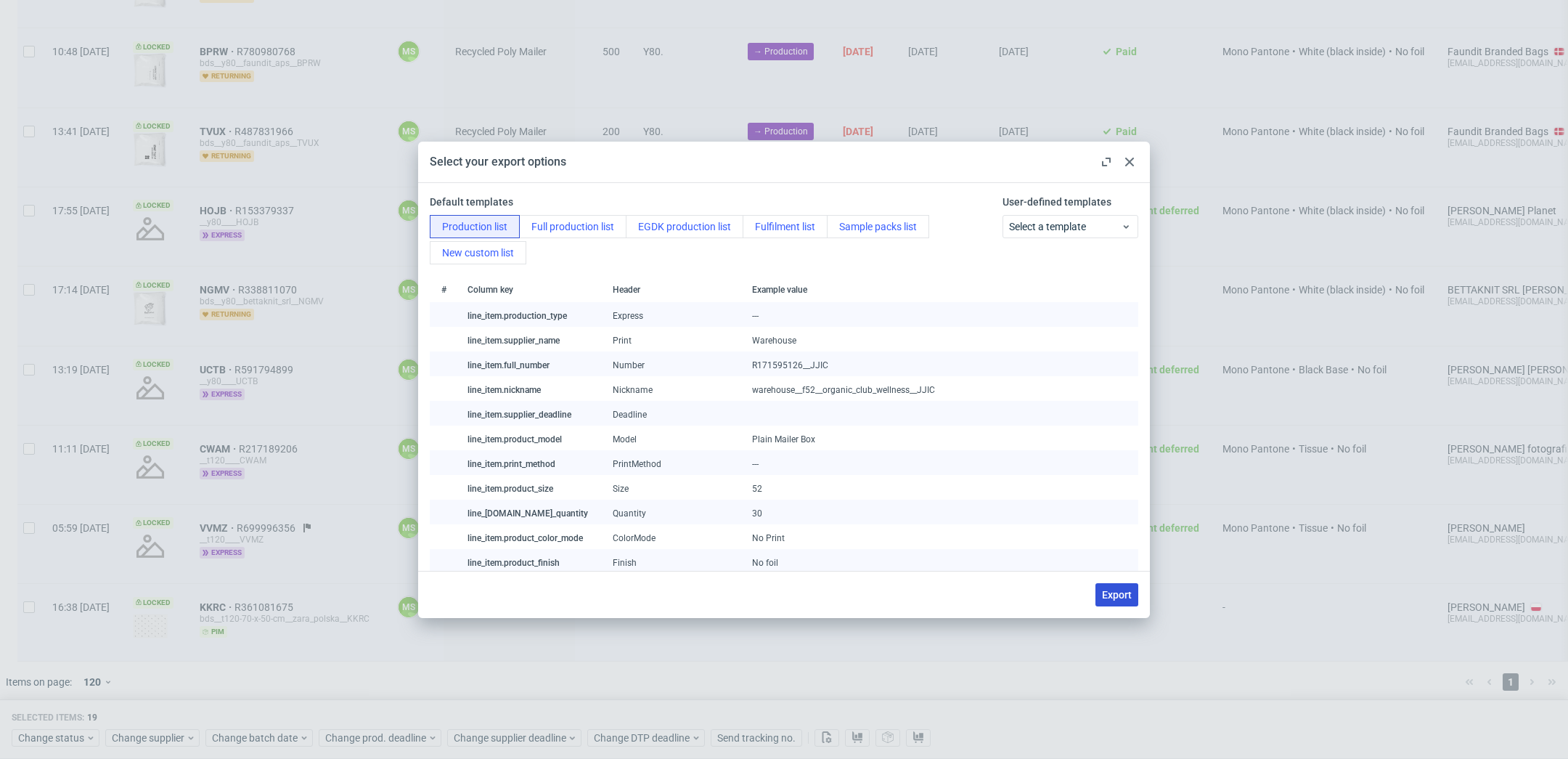
checkbox input "false"
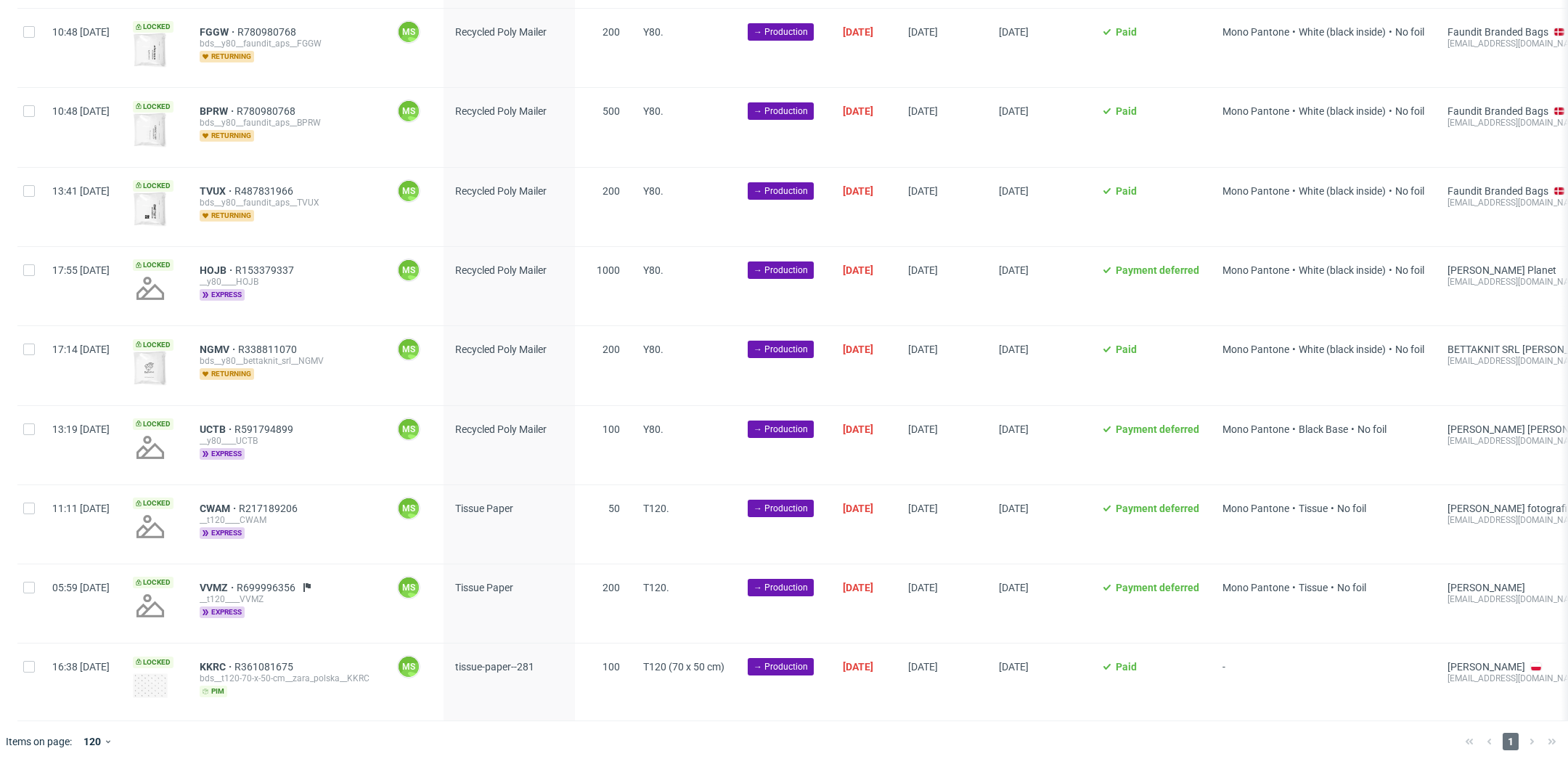
scroll to position [0, 0]
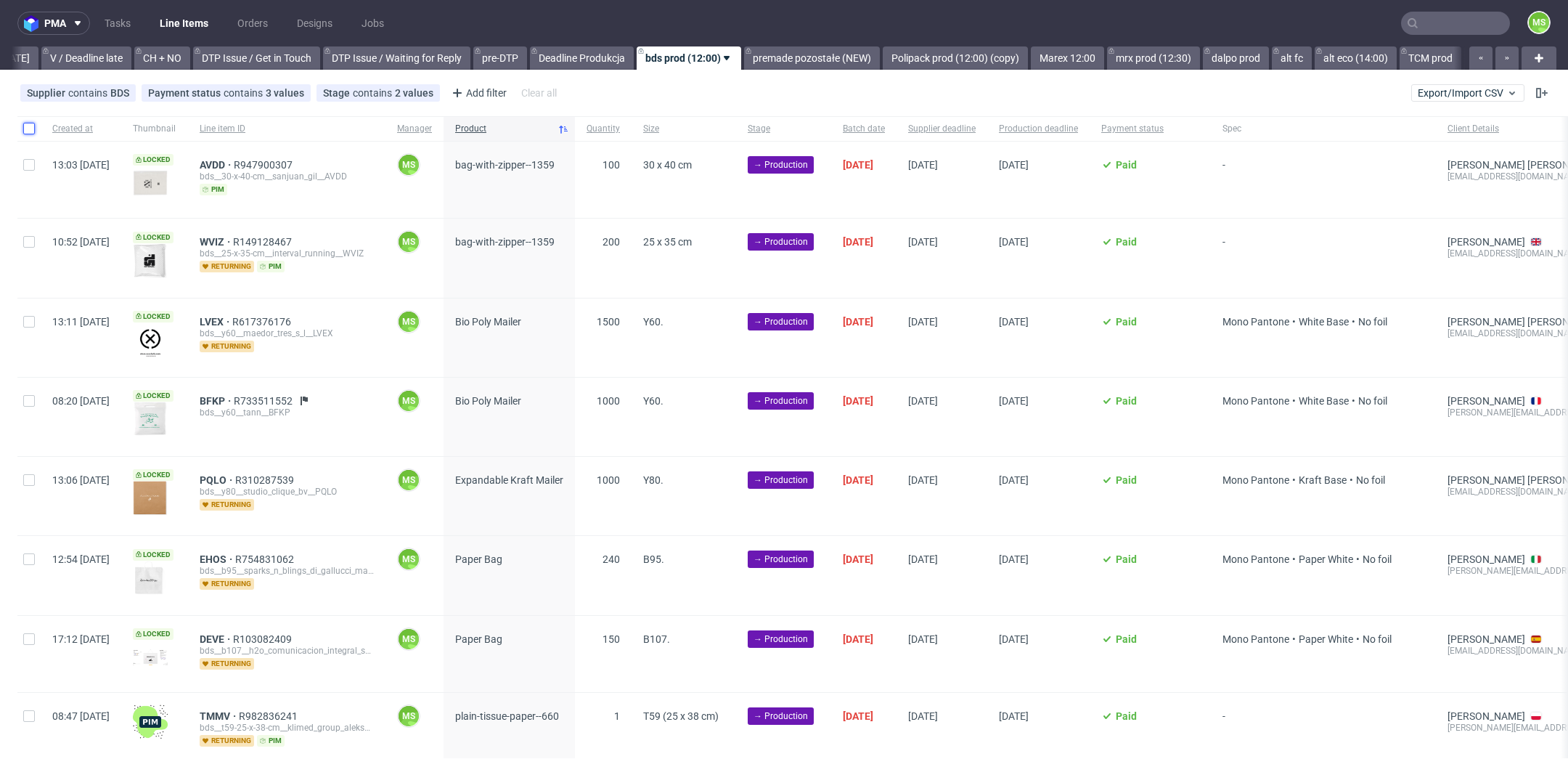
click at [32, 130] on input "checkbox" at bounding box center [29, 129] width 11 height 11
checkbox input "true"
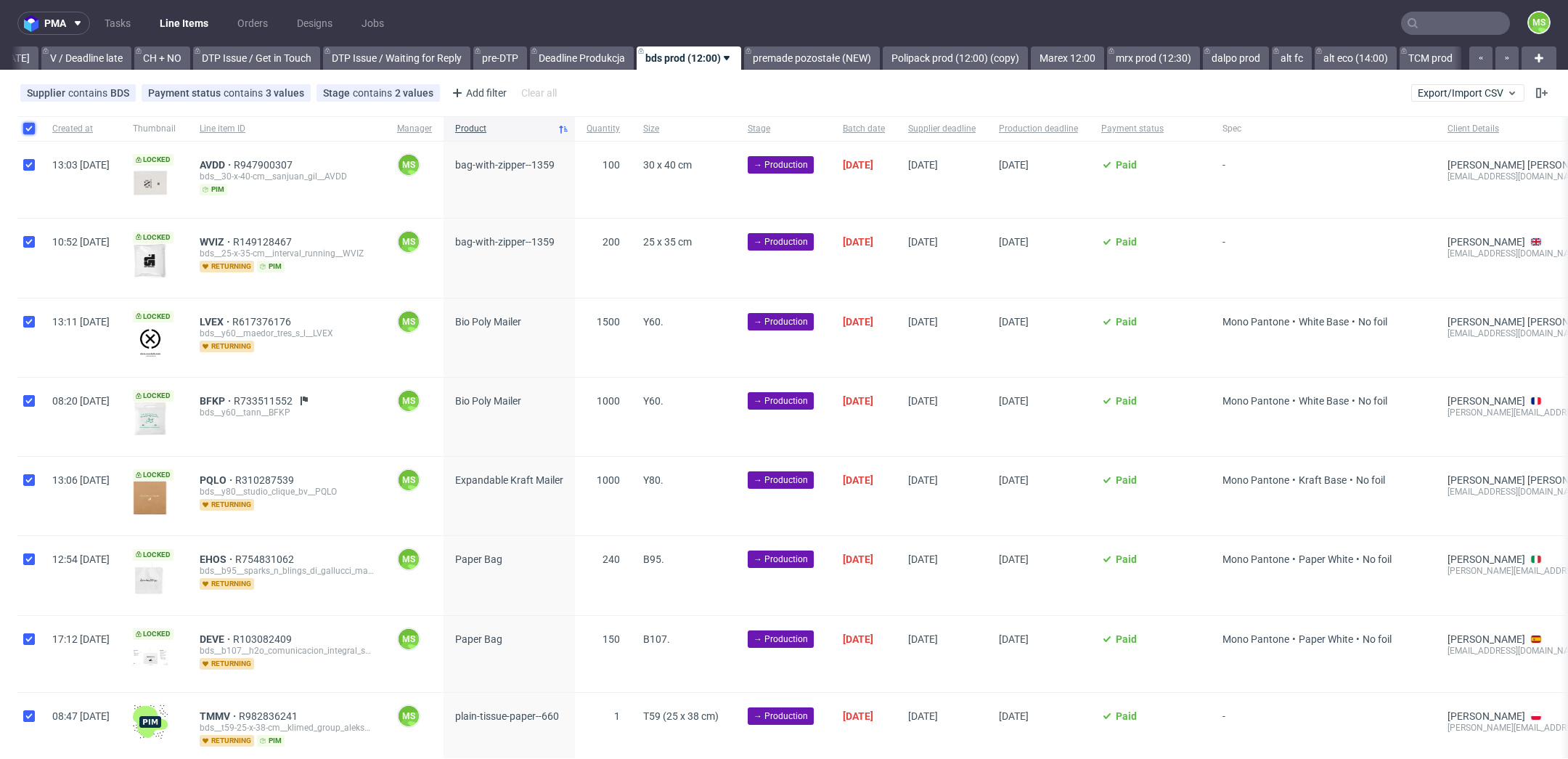
checkbox input "true"
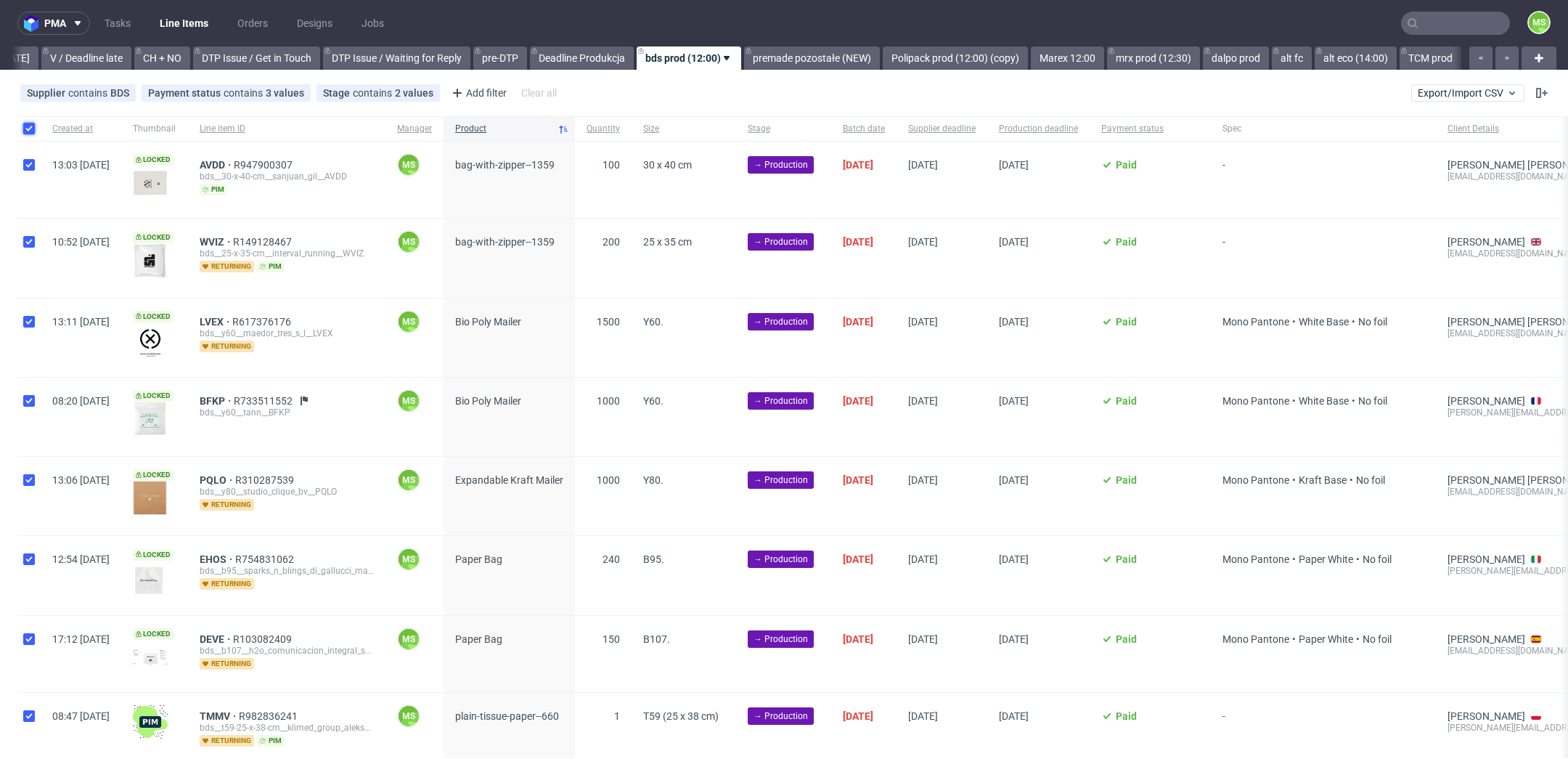
checkbox input "true"
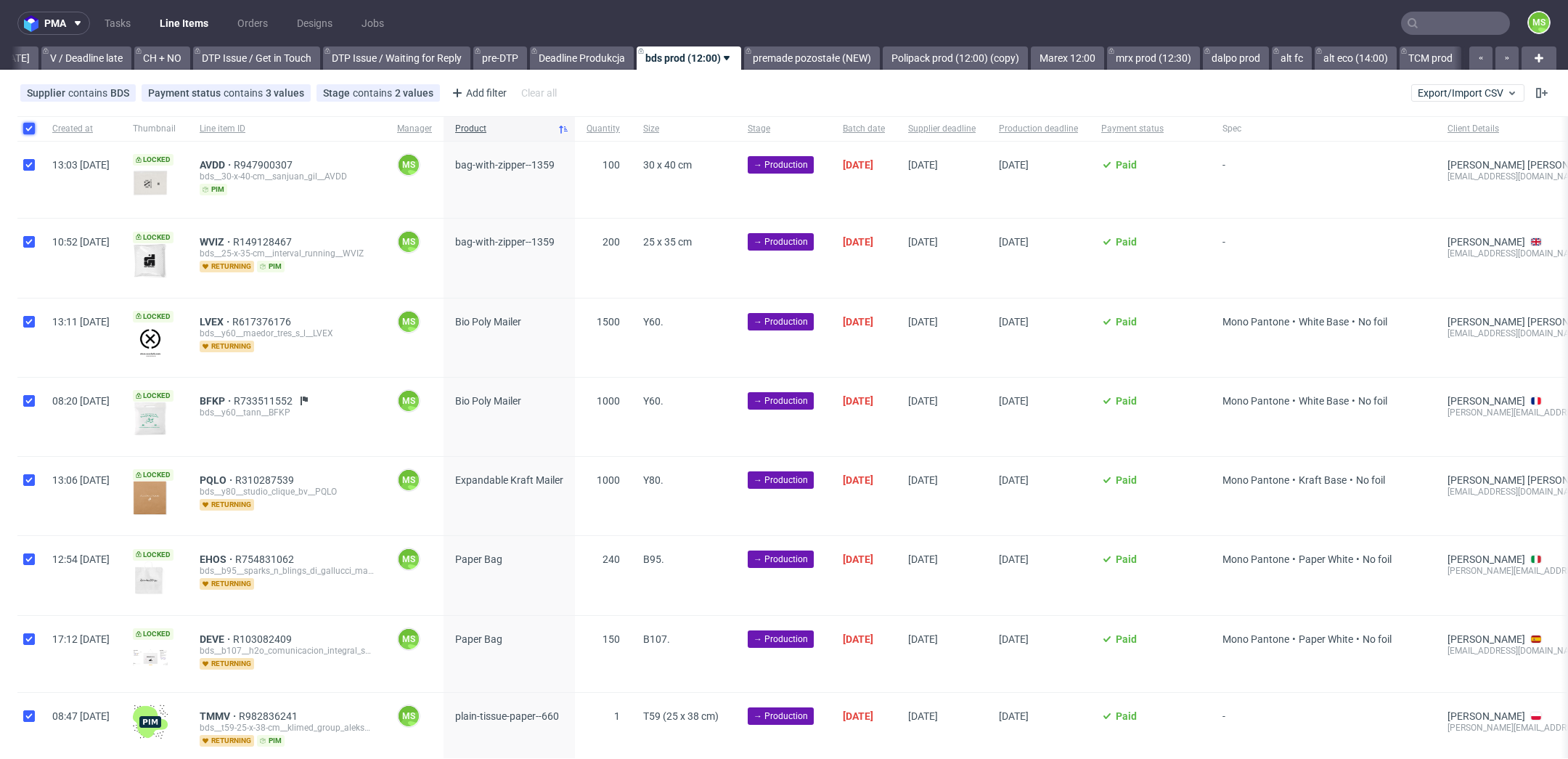
checkbox input "true"
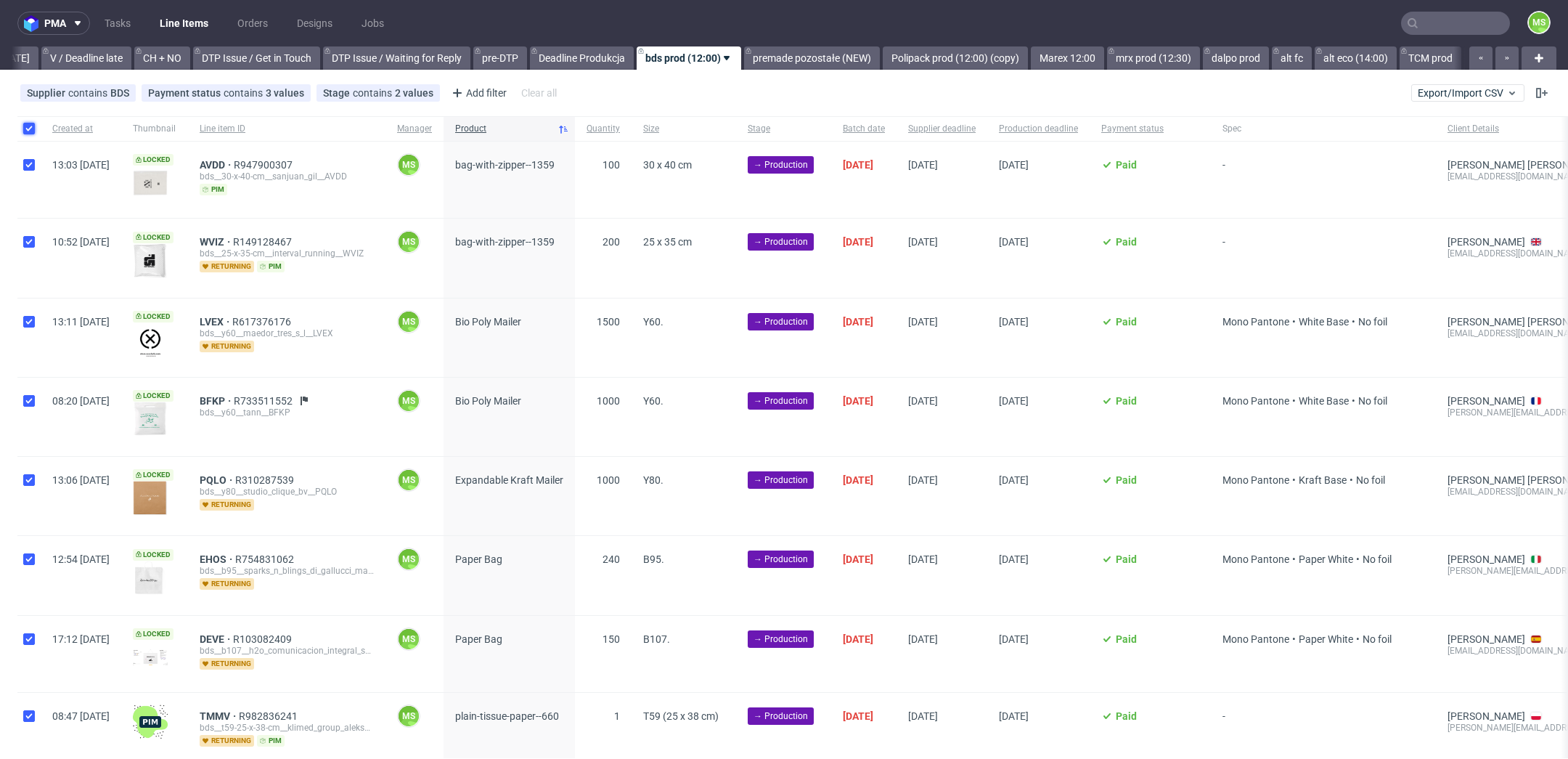
checkbox input "true"
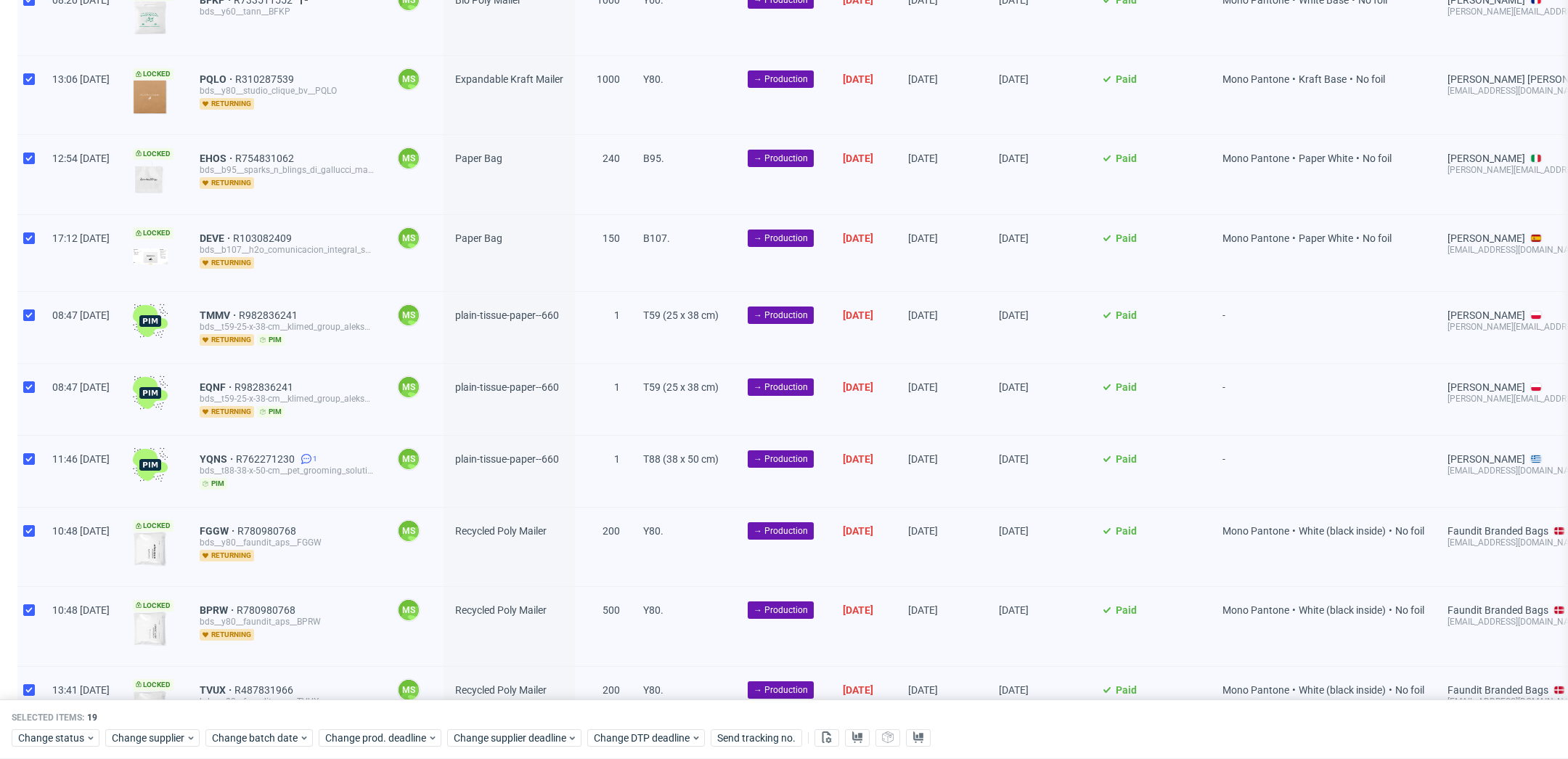
scroll to position [959, 0]
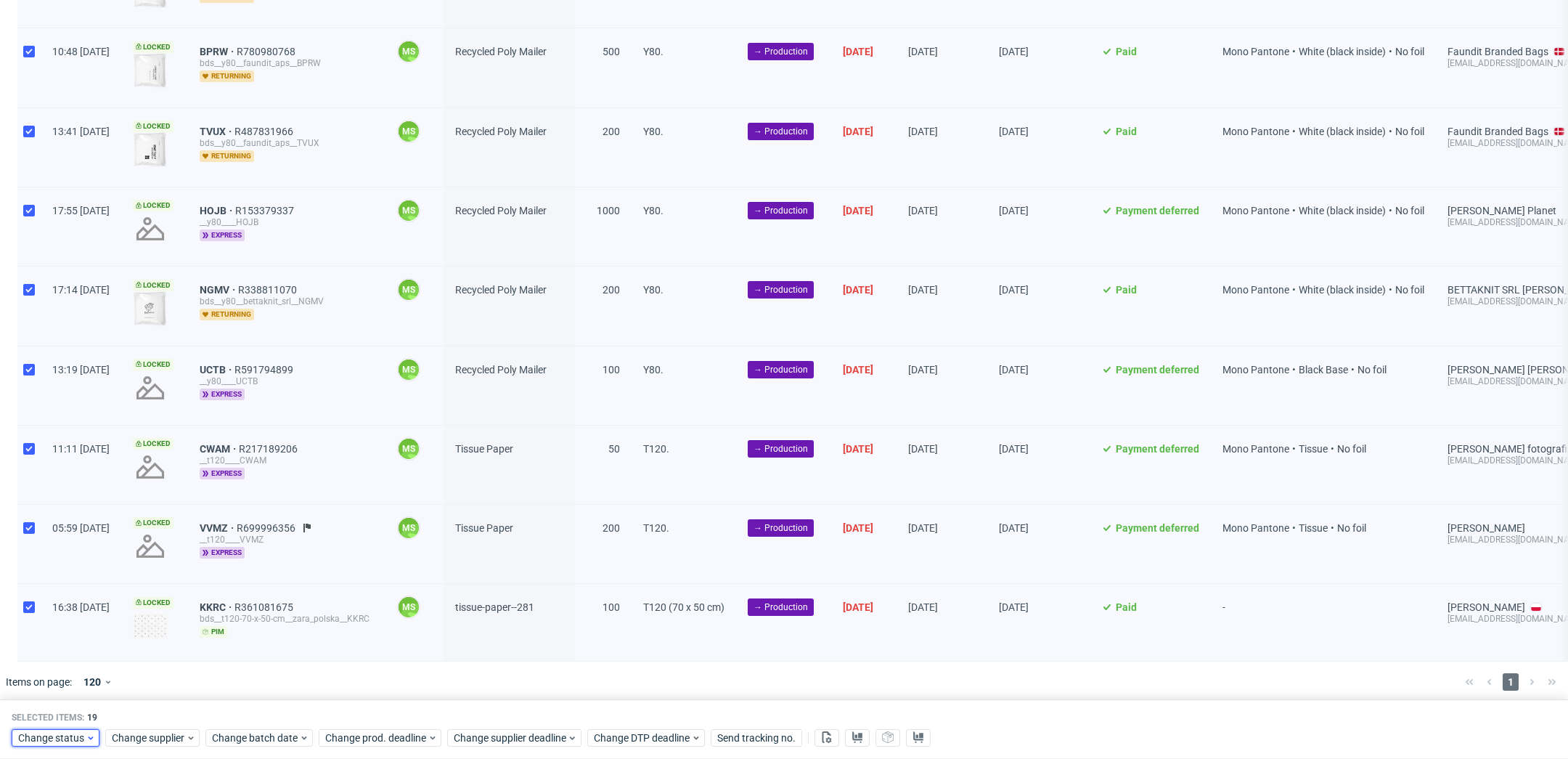
click at [65, 737] on span "Change status" at bounding box center [52, 738] width 68 height 15
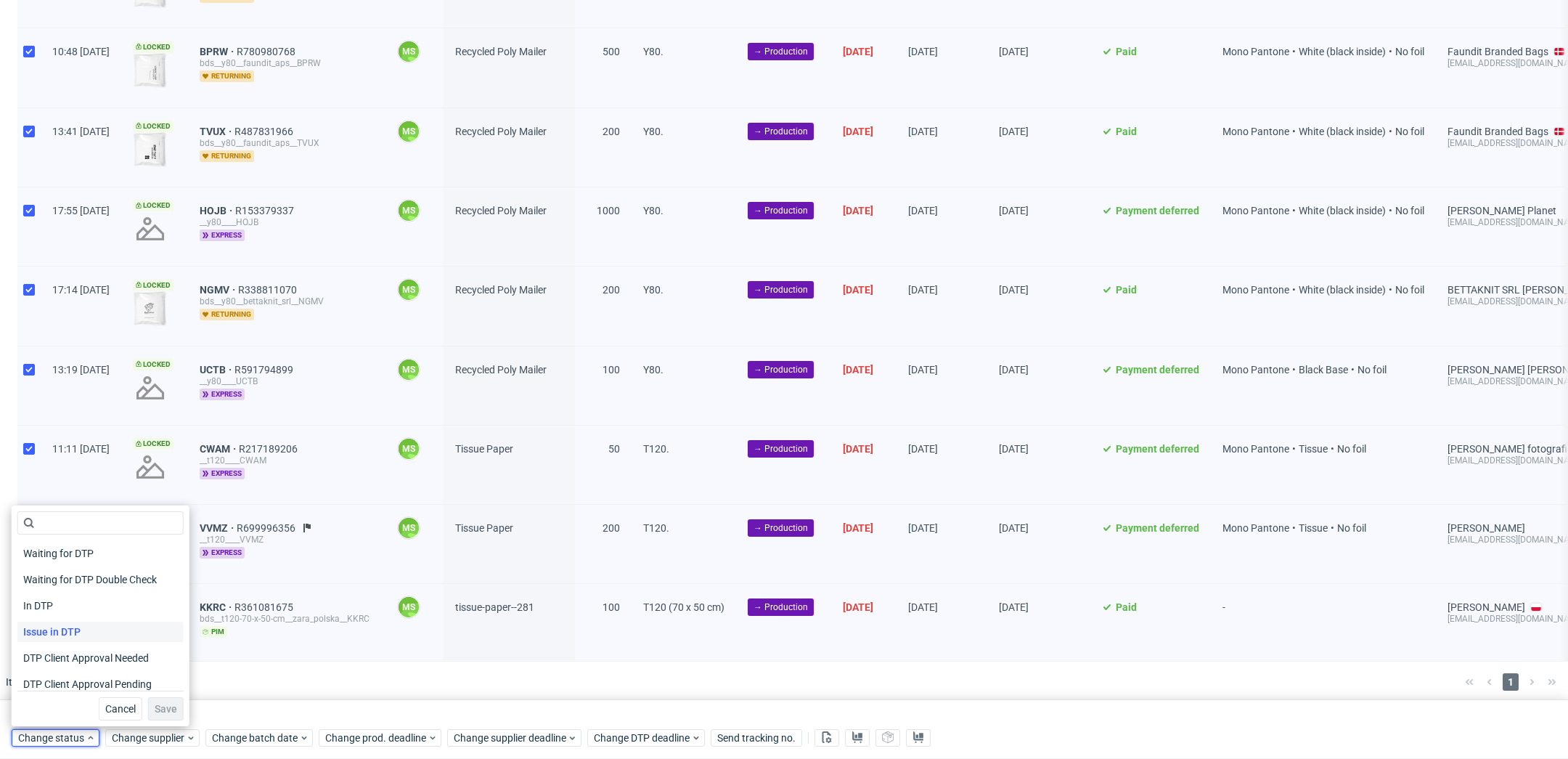
scroll to position [190, 0]
click at [87, 578] on span "In Production" at bounding box center [54, 572] width 74 height 20
click at [154, 712] on span "Save" at bounding box center [166, 709] width 23 height 11
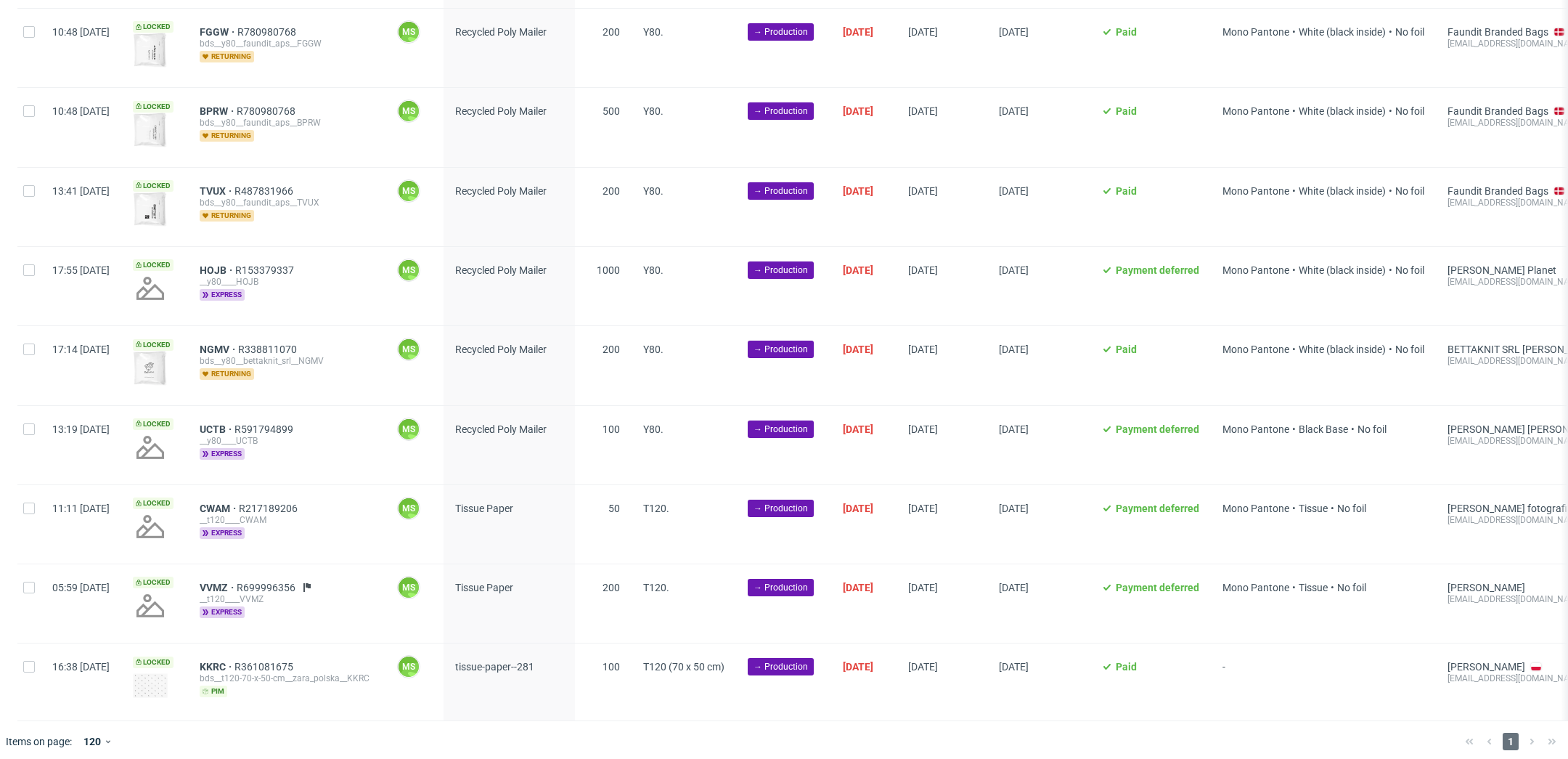
scroll to position [0, 1968]
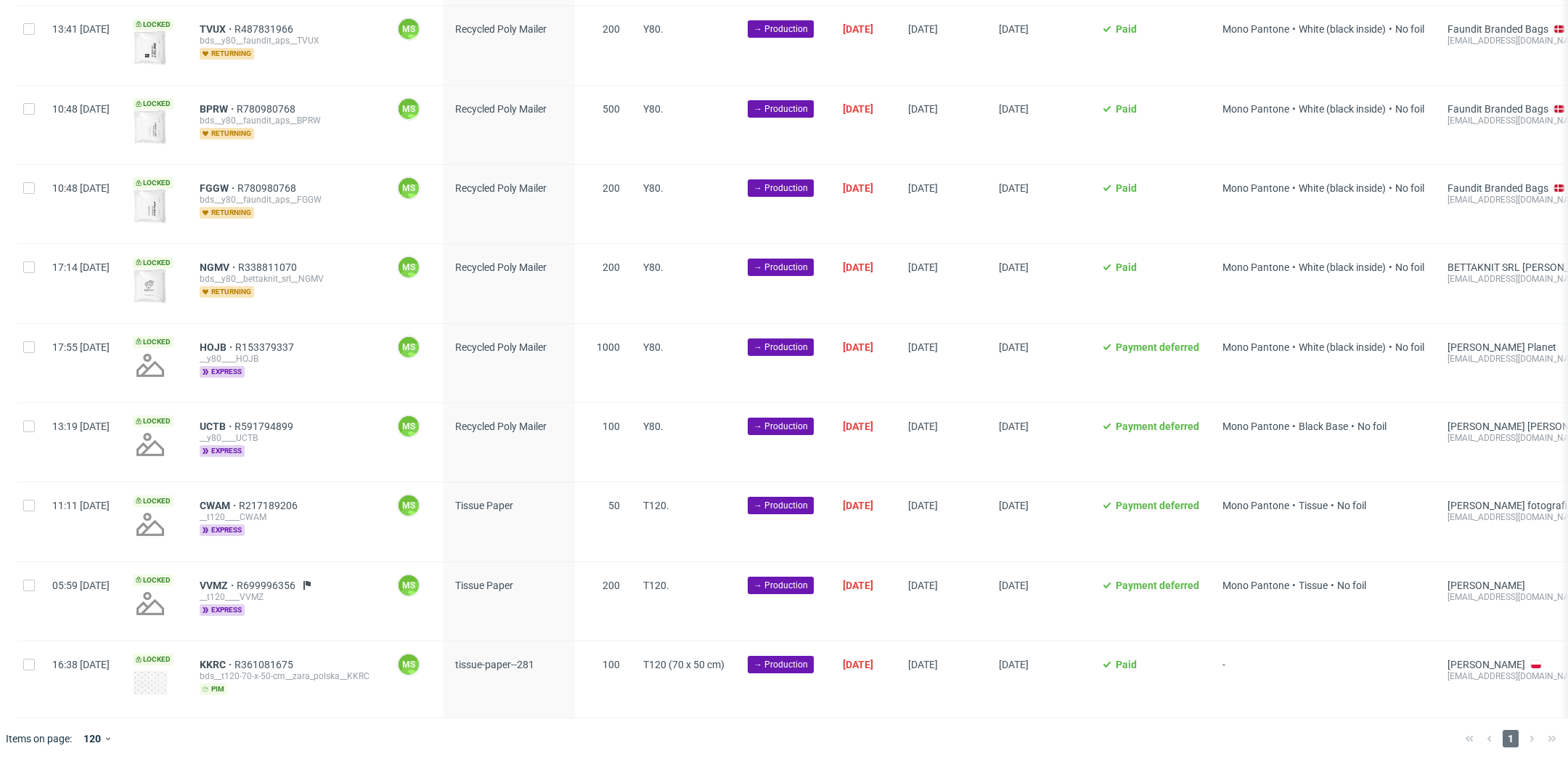
scroll to position [0, 1968]
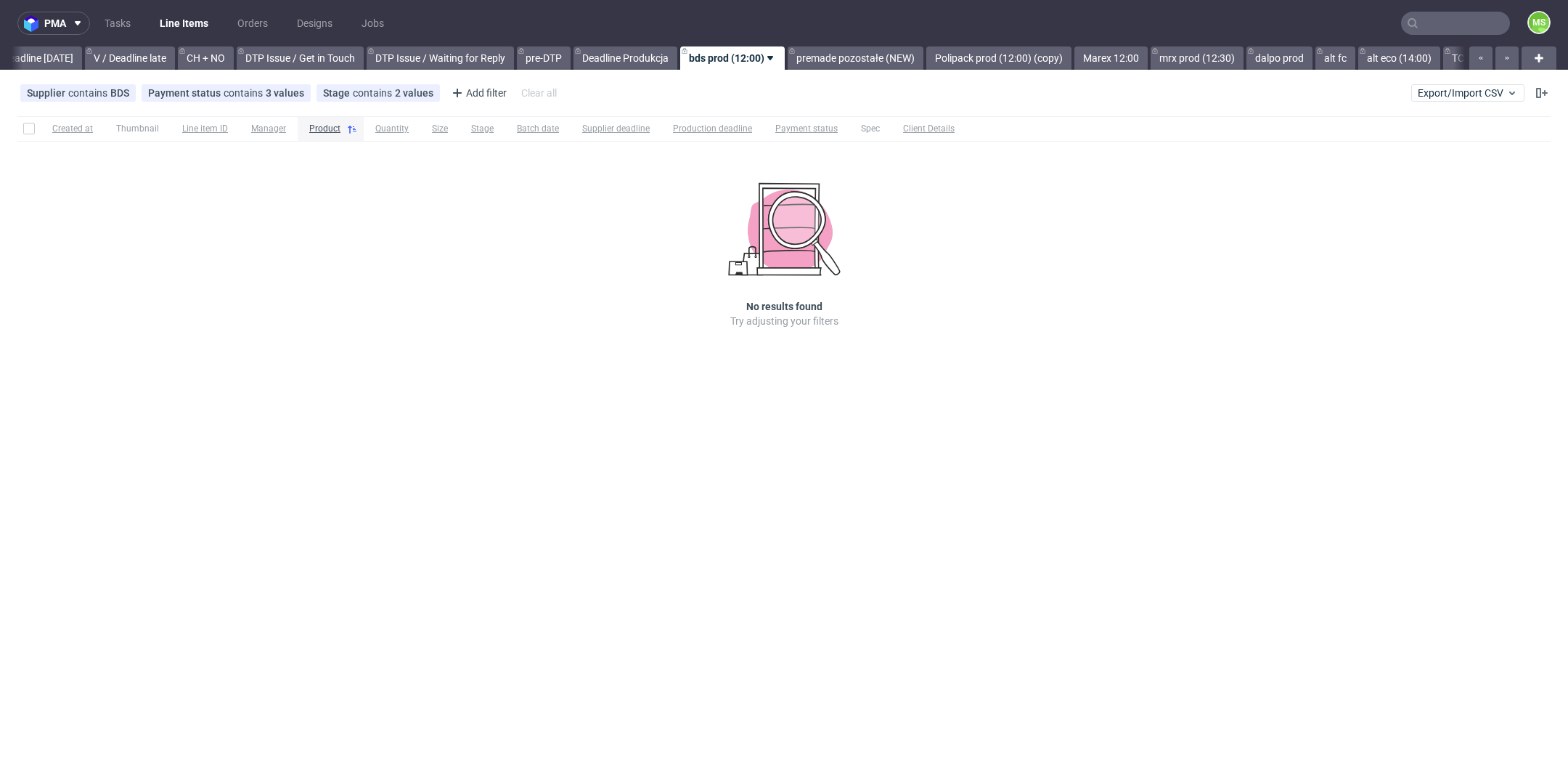
scroll to position [0, 1960]
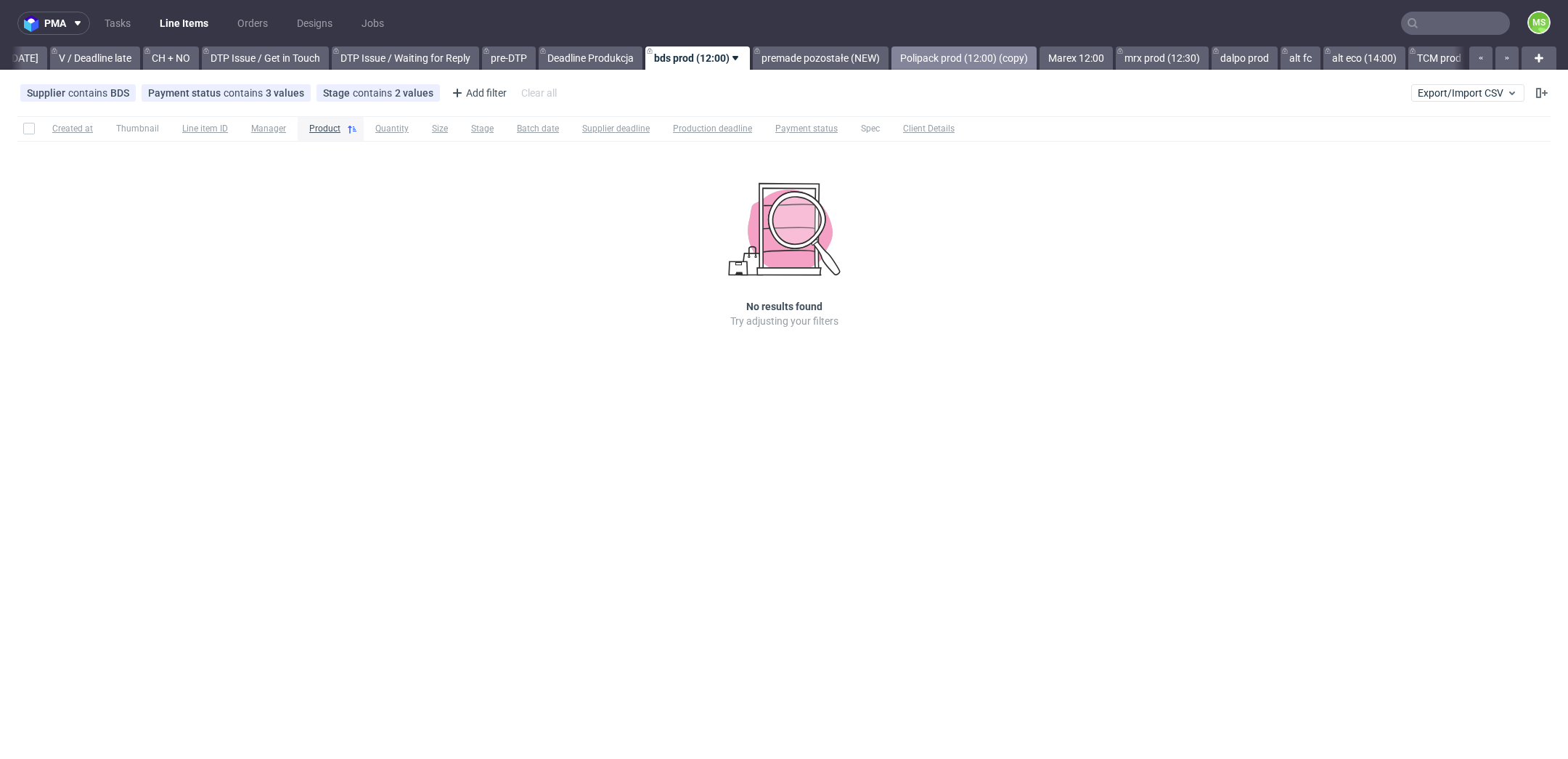
click at [977, 62] on link "Polipack prod (12:00) (copy)" at bounding box center [965, 58] width 145 height 23
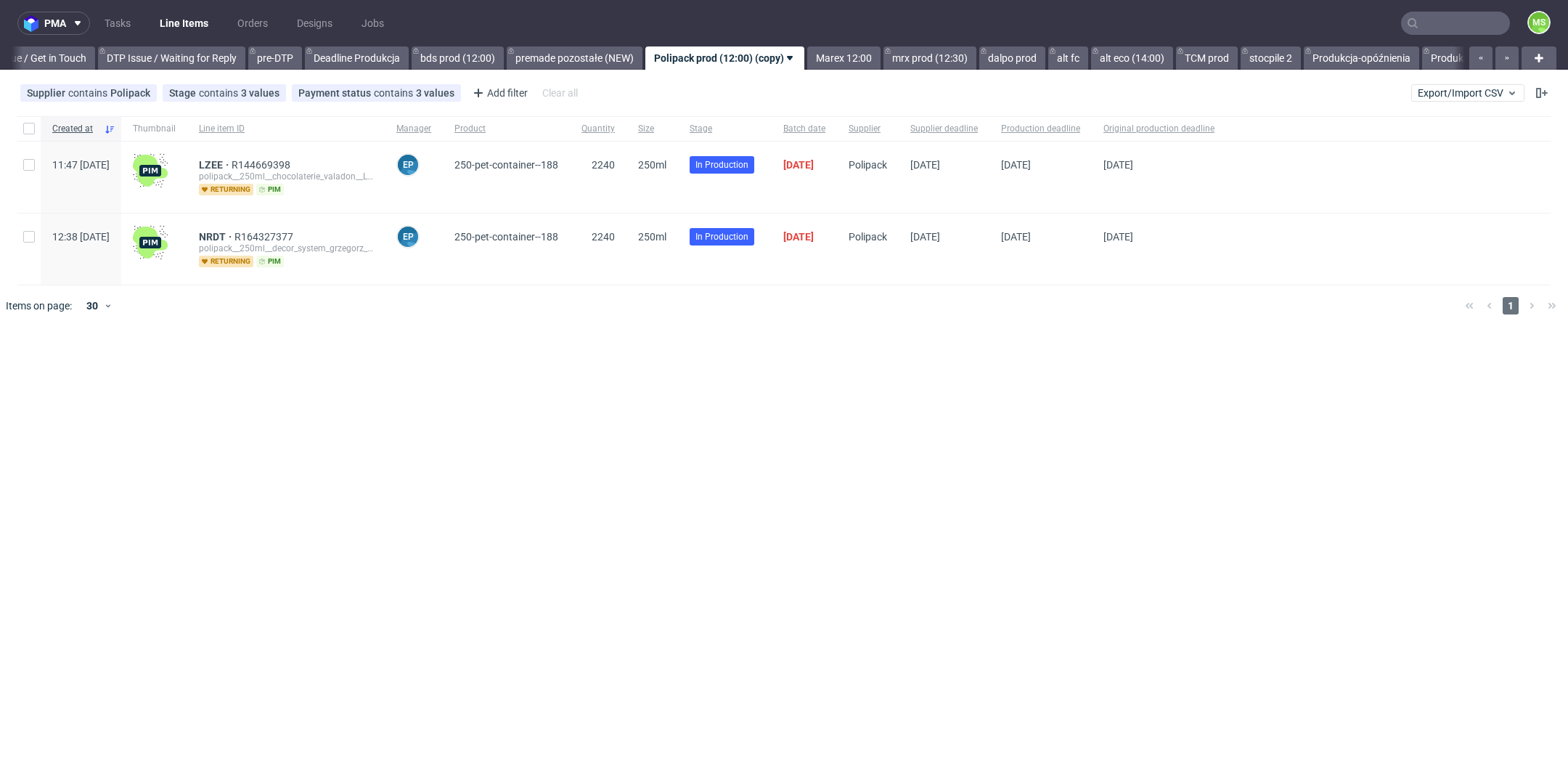
scroll to position [0, 2221]
click at [933, 59] on link "mrx prod (12:30)" at bounding box center [902, 58] width 93 height 23
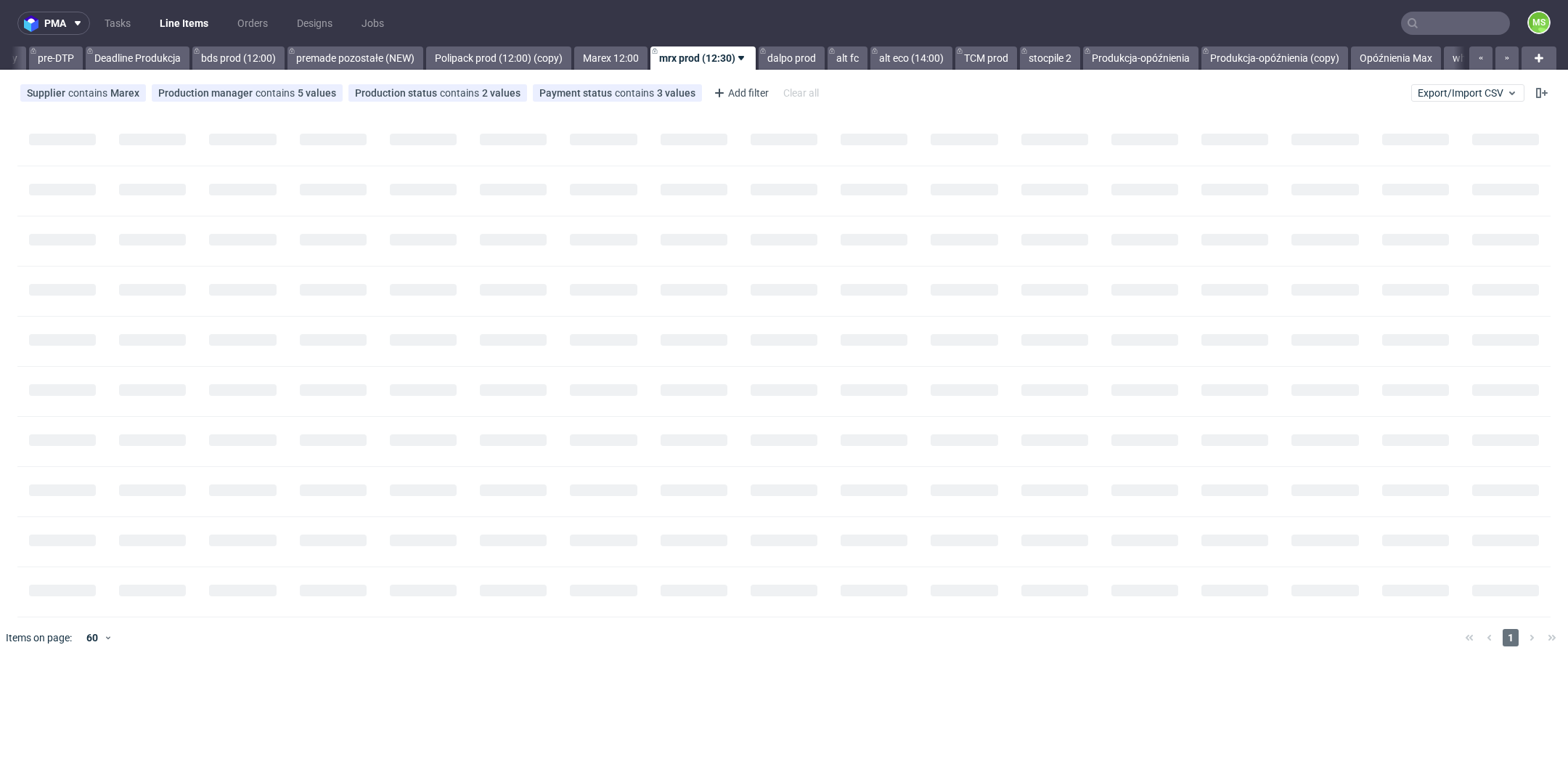
scroll to position [0, 2418]
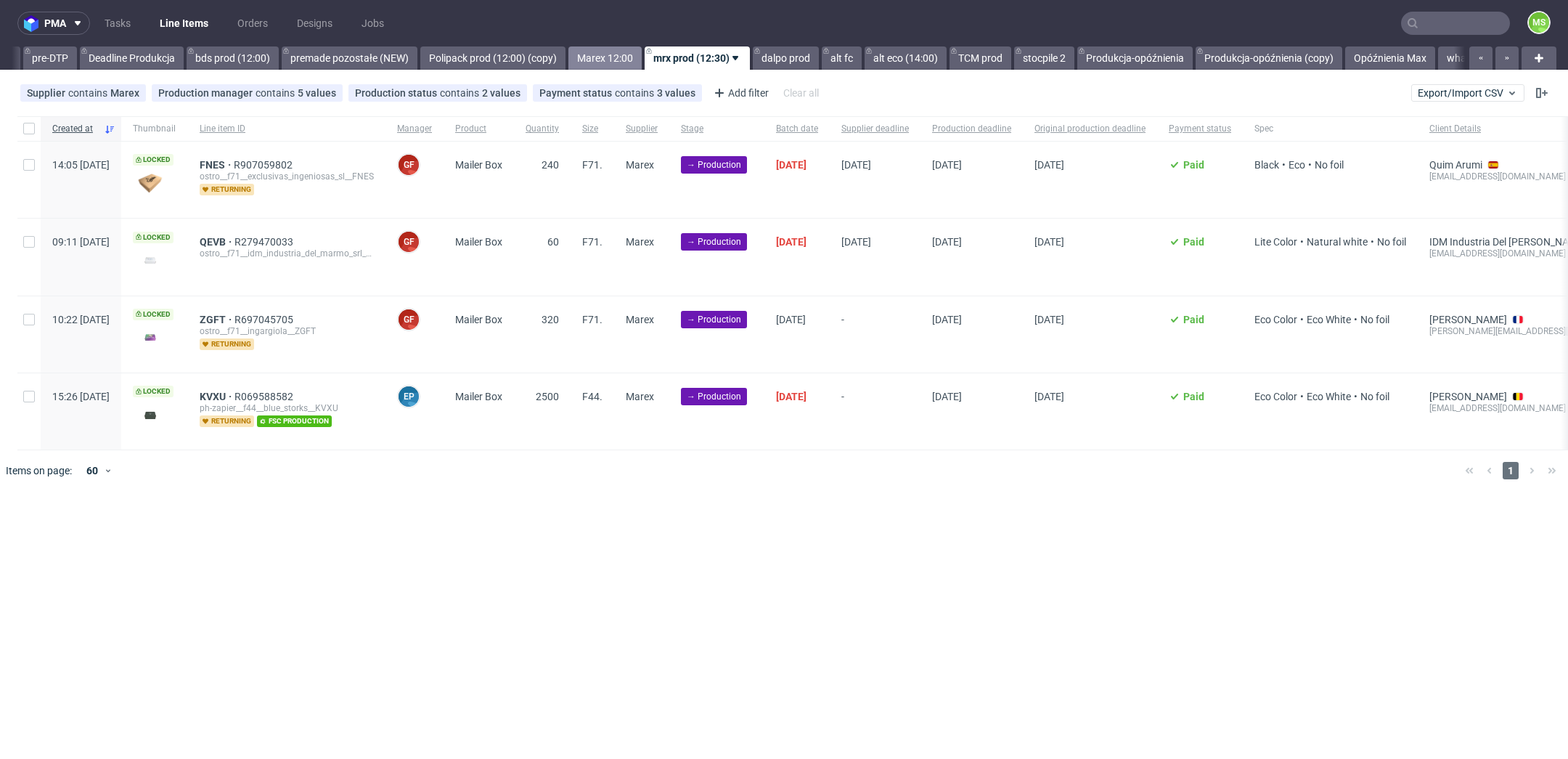
click at [641, 57] on link "Marex 12:00" at bounding box center [605, 58] width 74 height 23
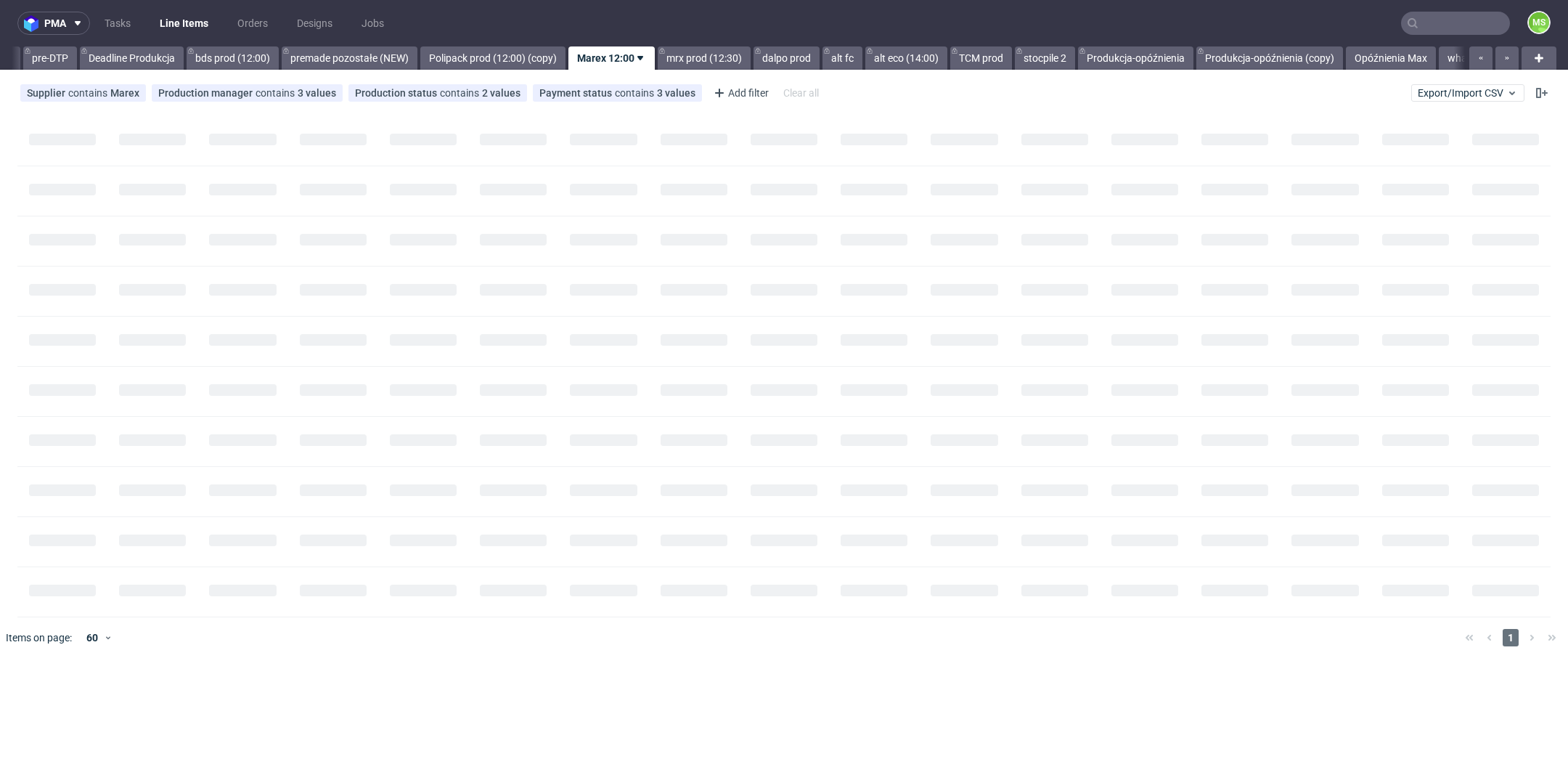
scroll to position [0, 2332]
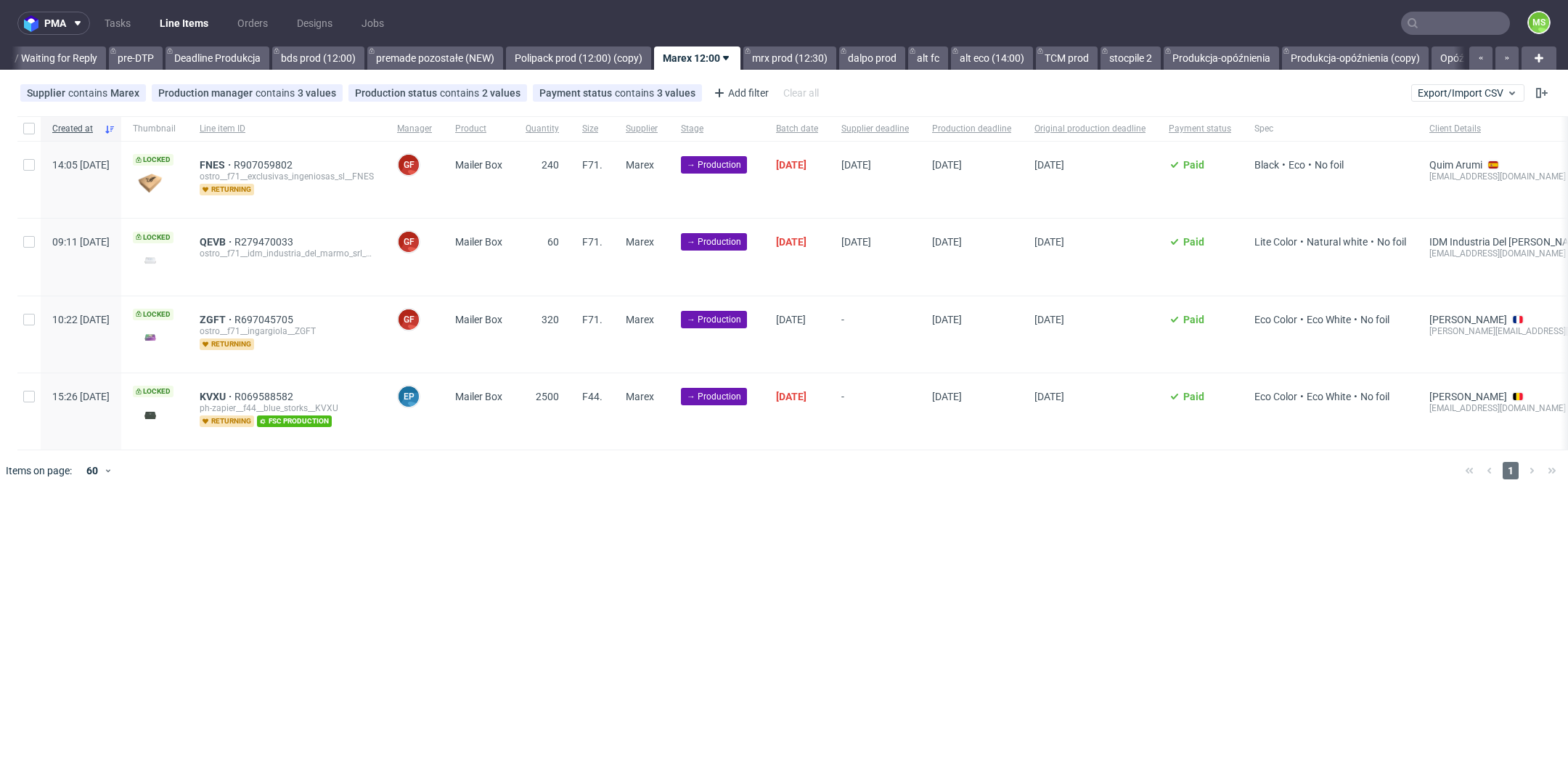
click at [36, 171] on div at bounding box center [29, 179] width 23 height 76
checkbox input "true"
click at [32, 245] on input "checkbox" at bounding box center [29, 242] width 11 height 11
checkbox input "true"
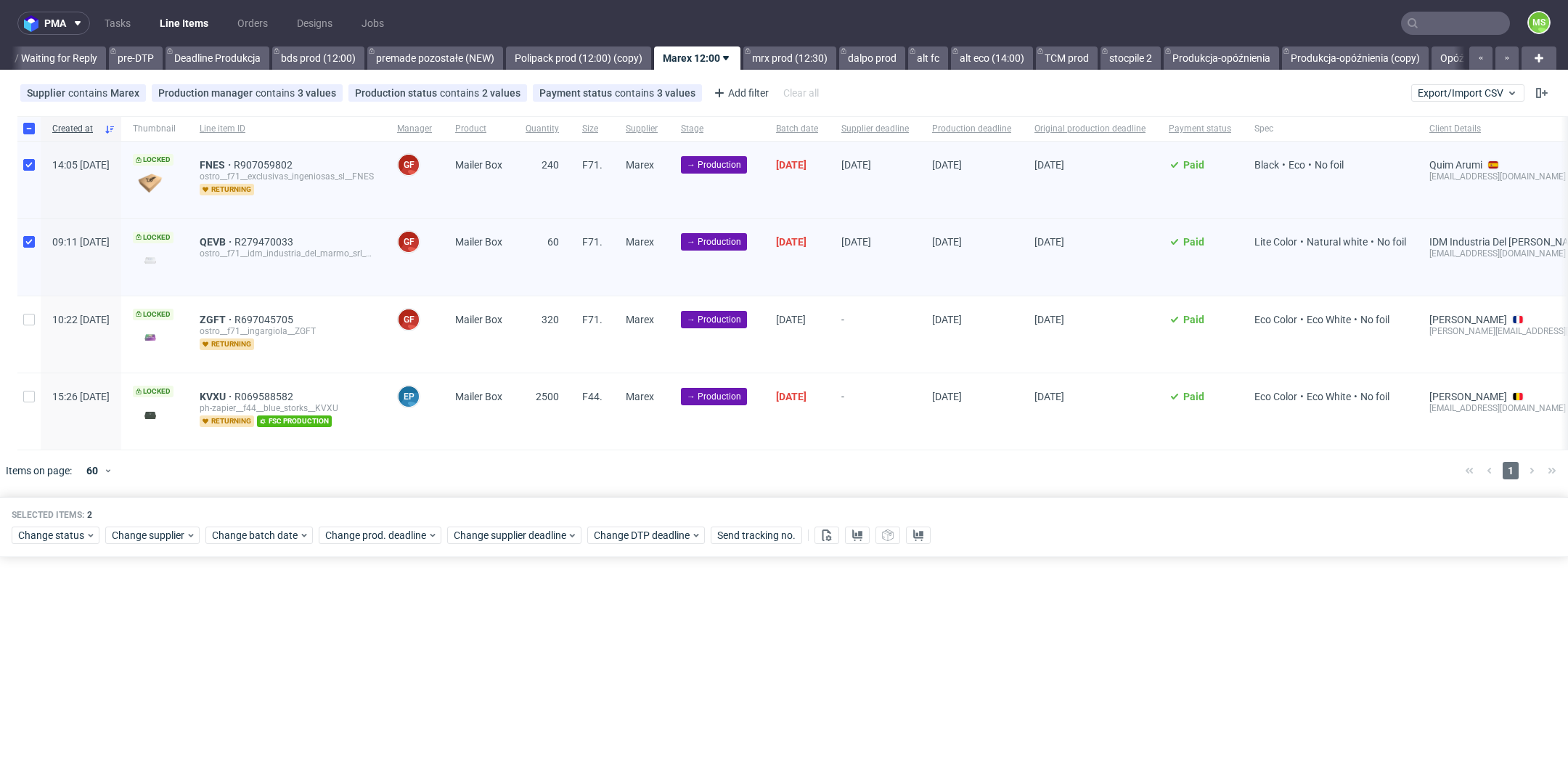
click at [27, 325] on div at bounding box center [29, 335] width 23 height 76
checkbox input "true"
click at [30, 395] on input "checkbox" at bounding box center [29, 396] width 11 height 11
checkbox input "true"
click at [240, 534] on span "Change batch date" at bounding box center [255, 535] width 87 height 15
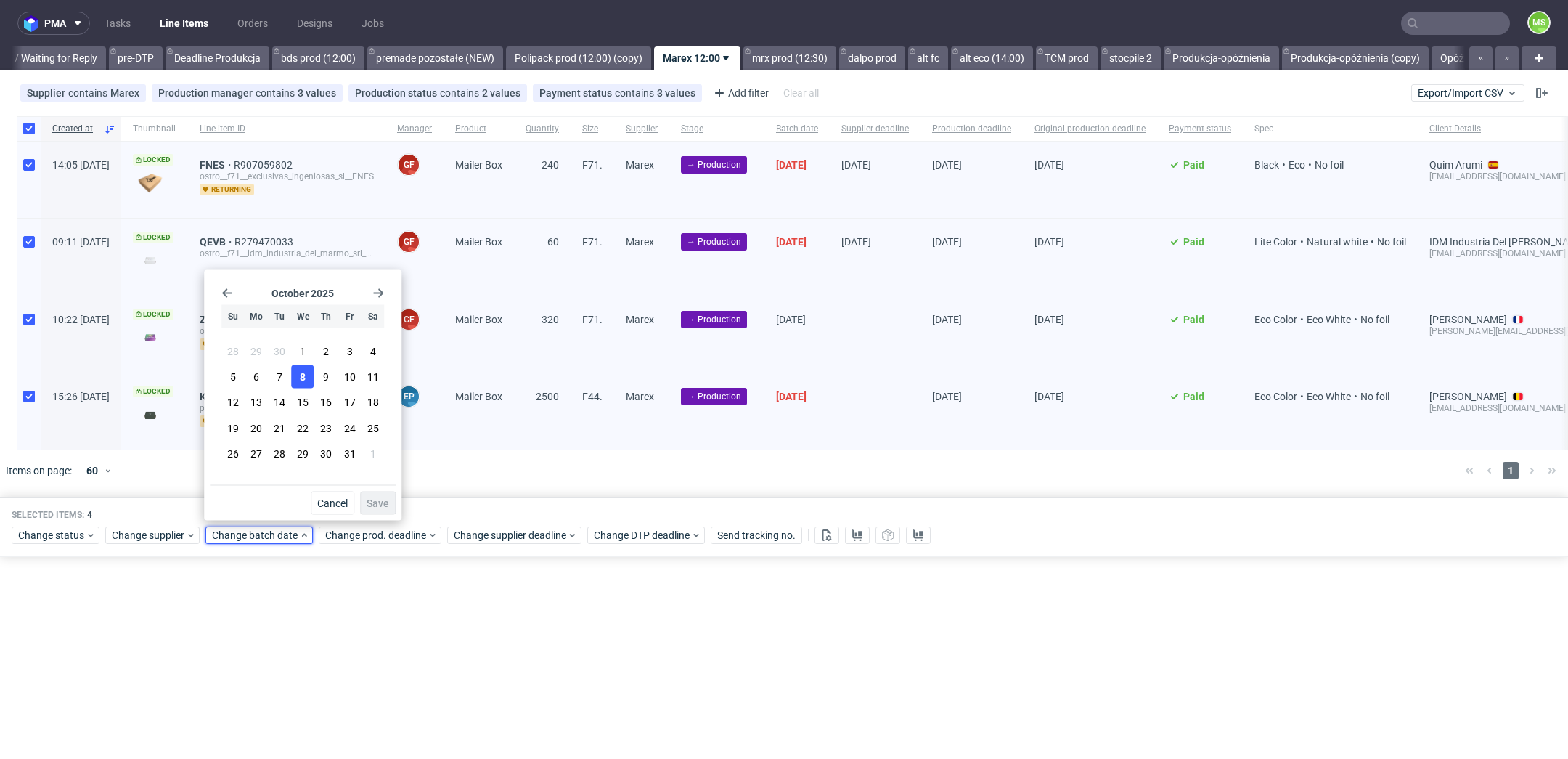
click at [296, 377] on button "8" at bounding box center [303, 377] width 23 height 23
click at [376, 491] on button "Save" at bounding box center [378, 503] width 36 height 23
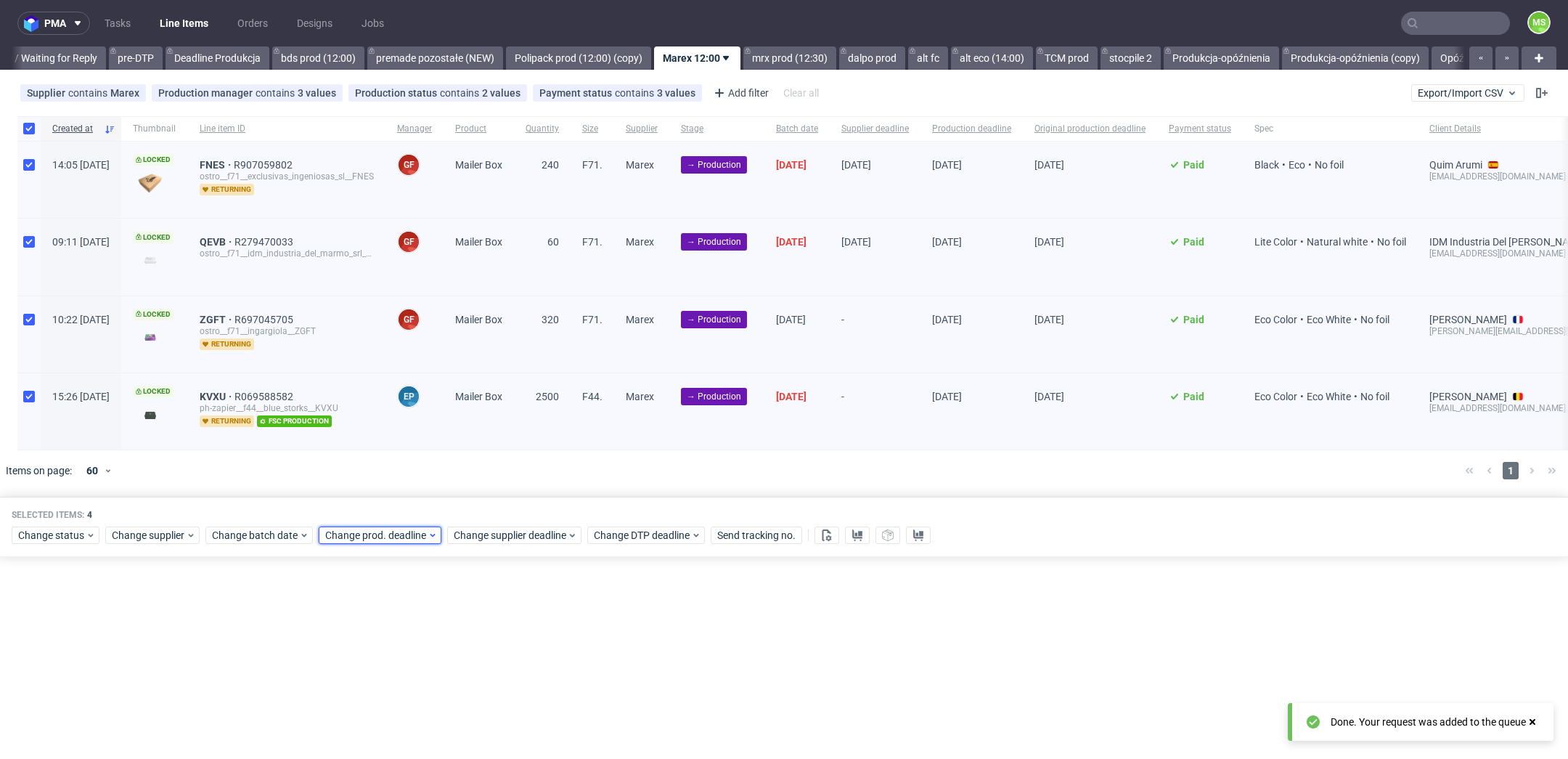
click at [401, 534] on span "Change prod. deadline" at bounding box center [376, 535] width 103 height 15
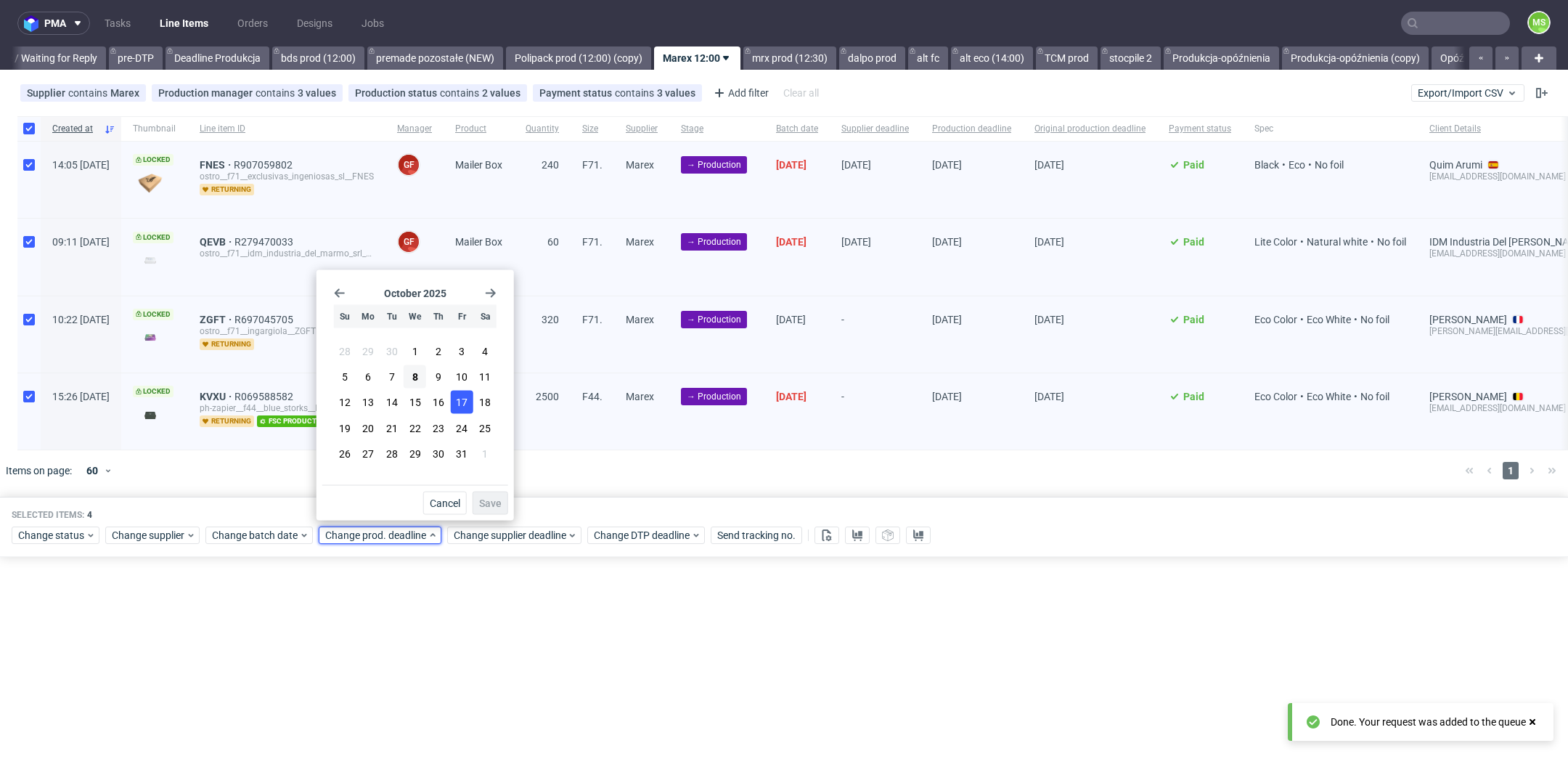
click at [459, 408] on span "17" at bounding box center [461, 403] width 11 height 15
click at [484, 510] on button "Save" at bounding box center [490, 503] width 36 height 23
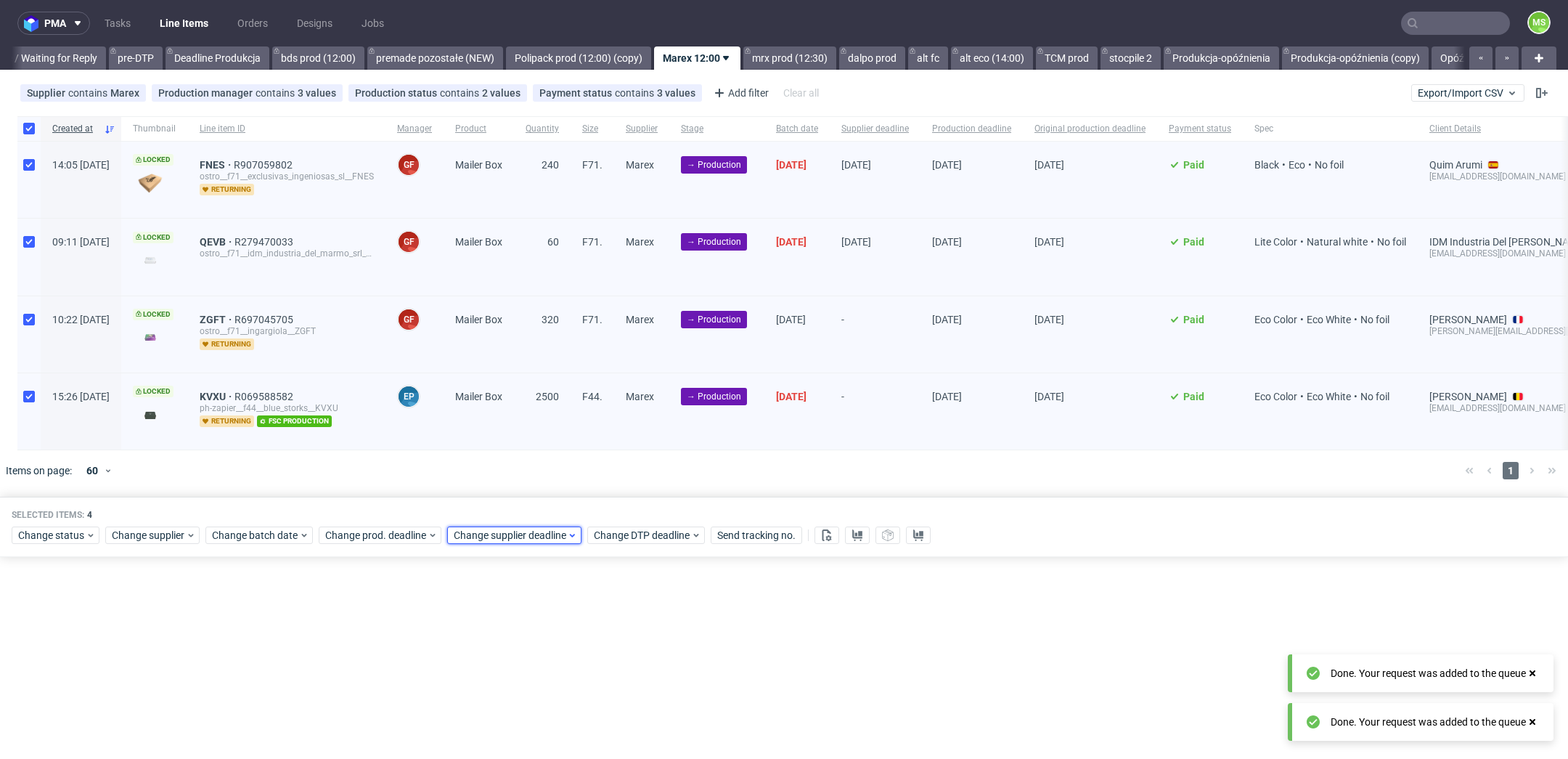
click at [496, 527] on div "Change supplier deadline" at bounding box center [515, 536] width 134 height 18
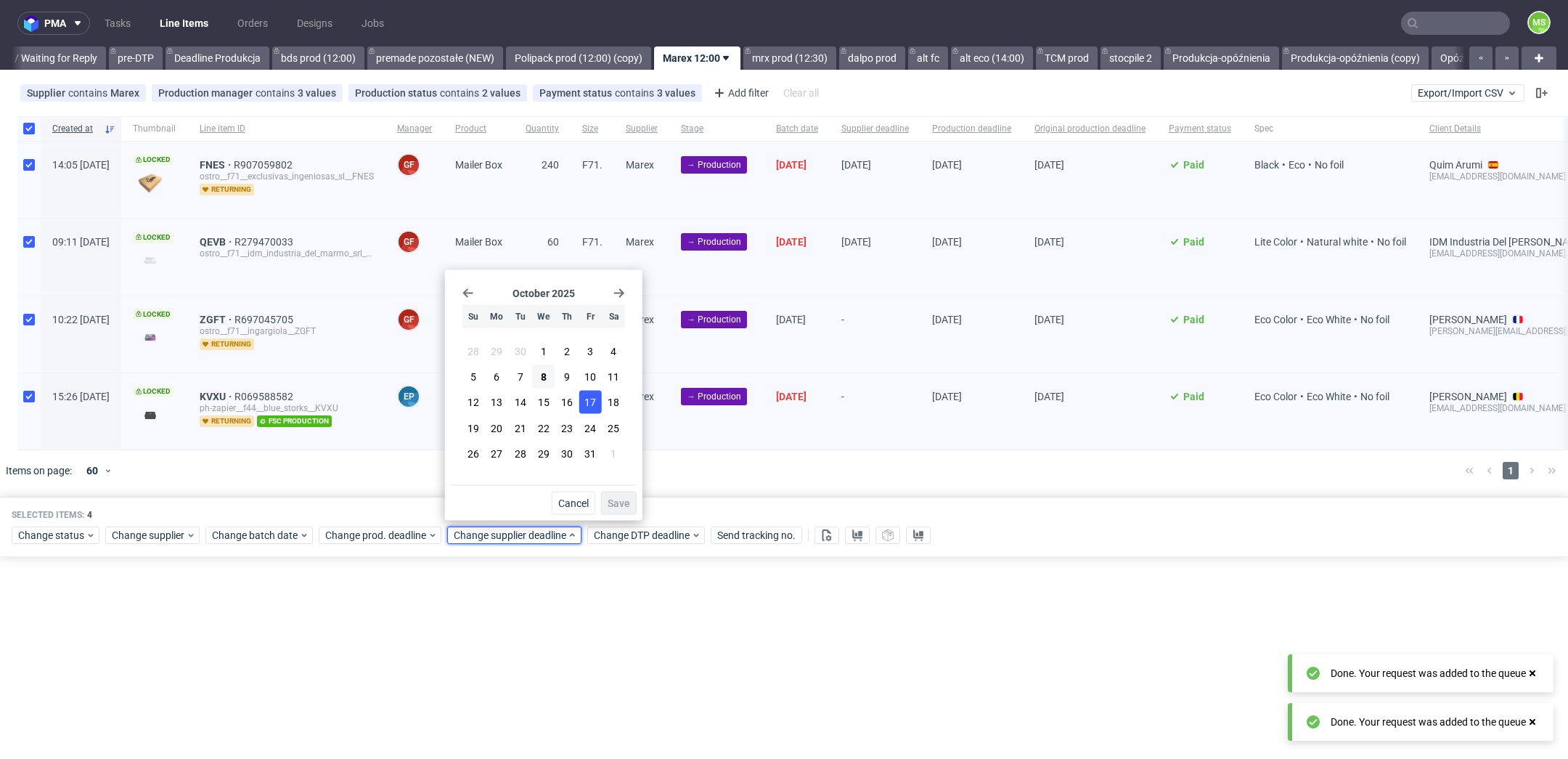
click at [586, 411] on button "17" at bounding box center [591, 402] width 23 height 23
click at [624, 504] on span "Save" at bounding box center [619, 503] width 23 height 11
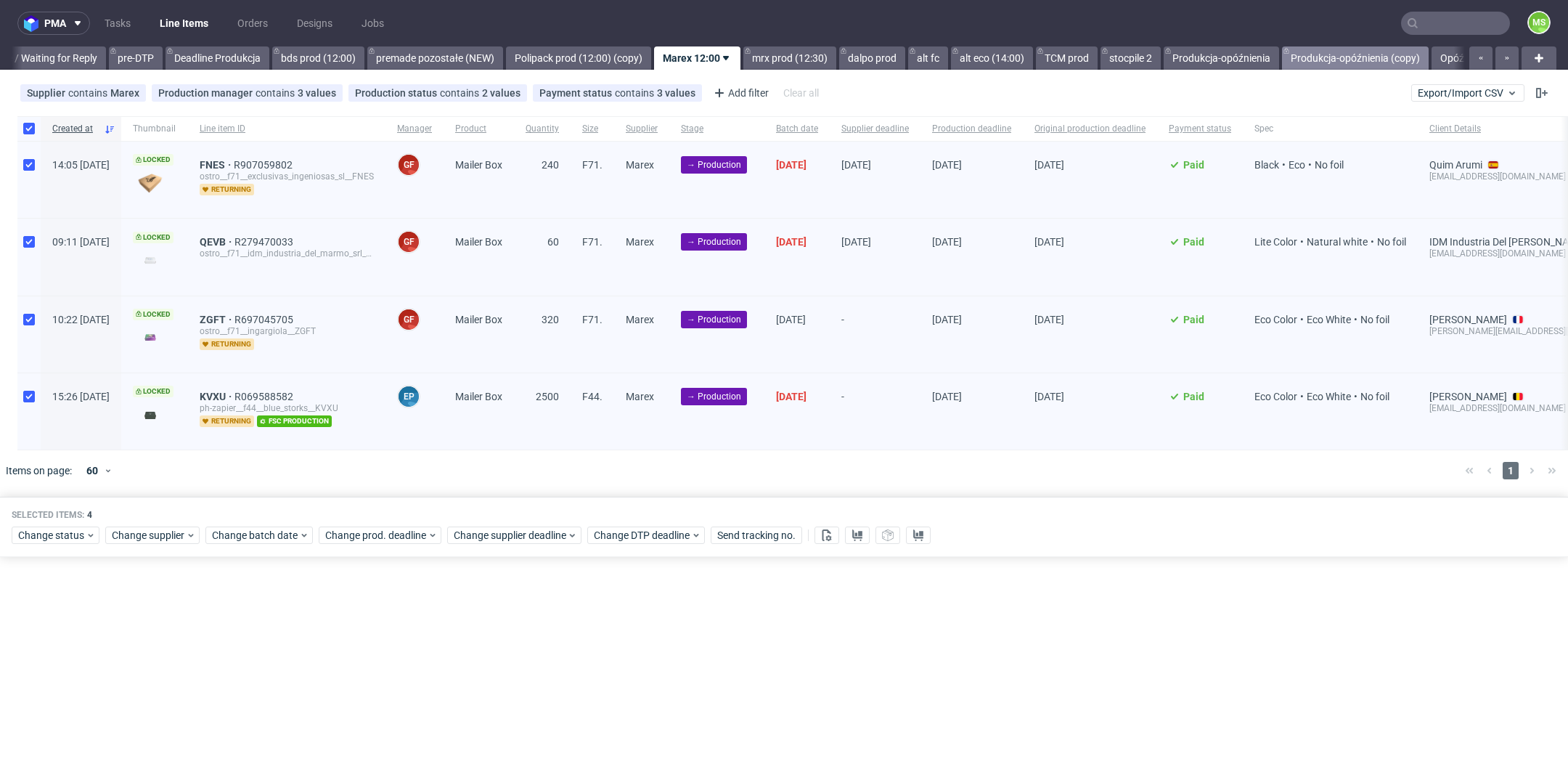
click at [1388, 63] on link "Produkcja-opóźnienia (copy)" at bounding box center [1356, 58] width 147 height 23
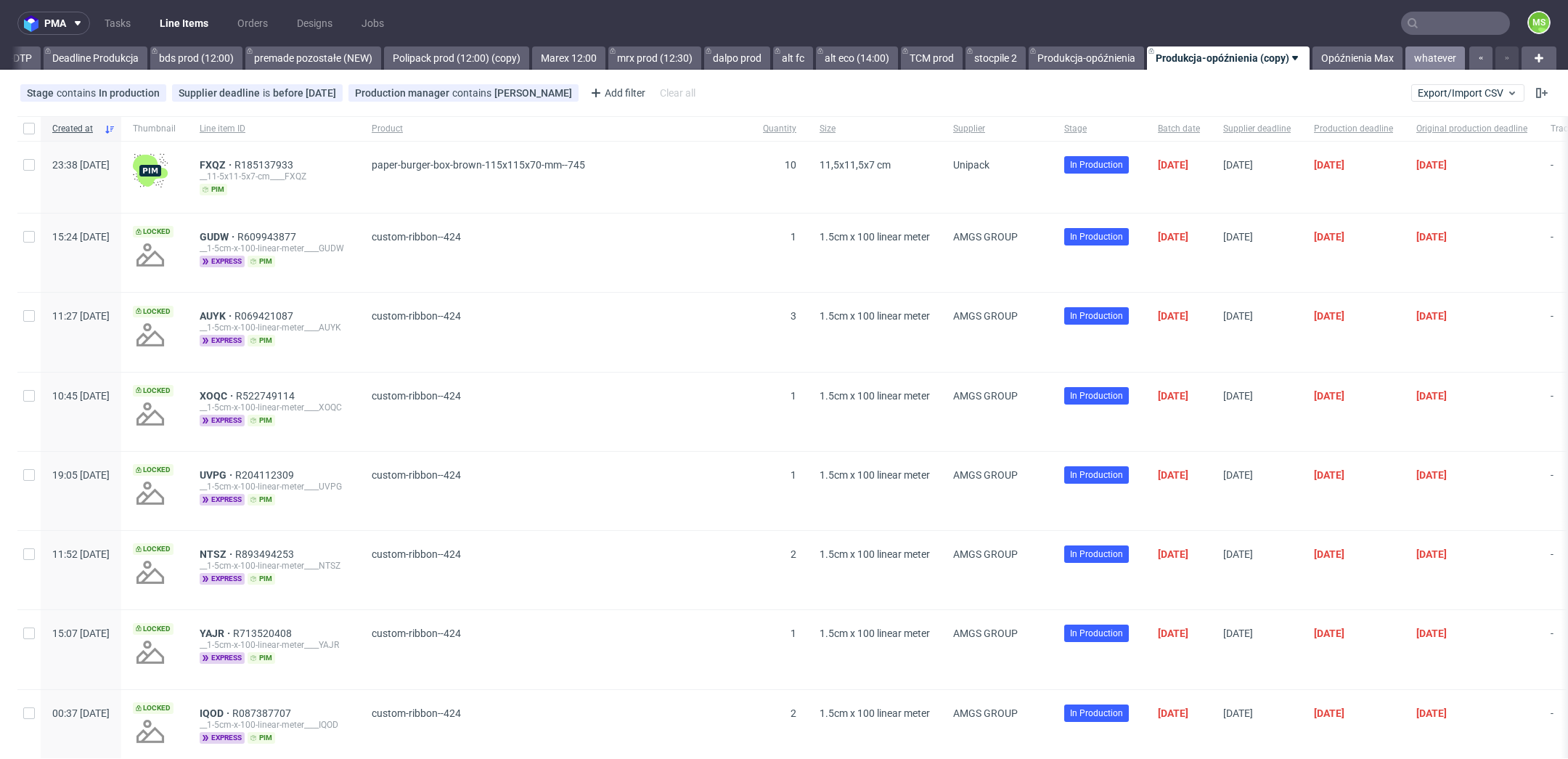
click at [1424, 57] on link "whatever" at bounding box center [1436, 58] width 60 height 23
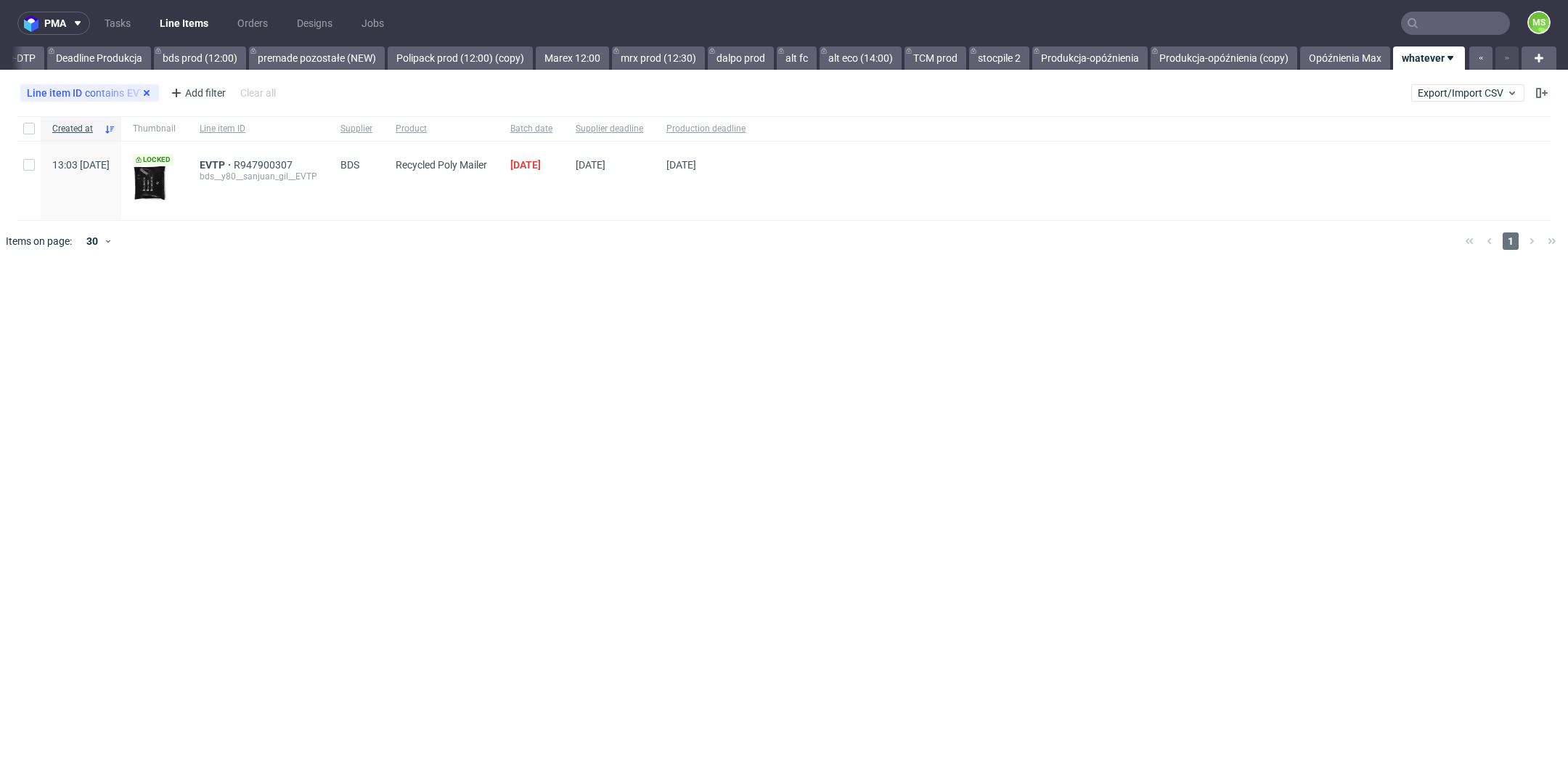
click at [144, 92] on use at bounding box center [146, 92] width 6 height 6
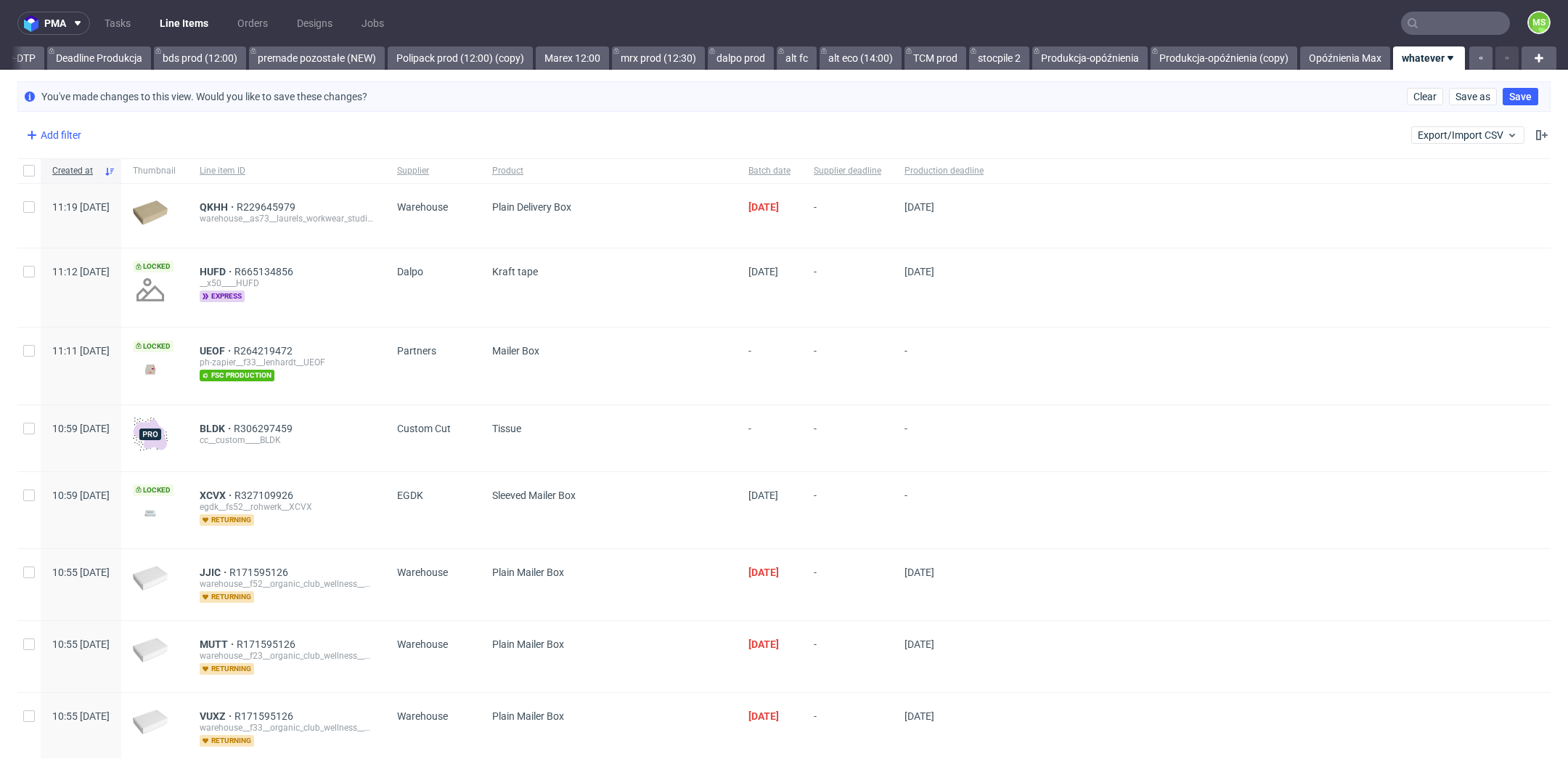
click at [44, 134] on div "Add filter" at bounding box center [52, 135] width 64 height 23
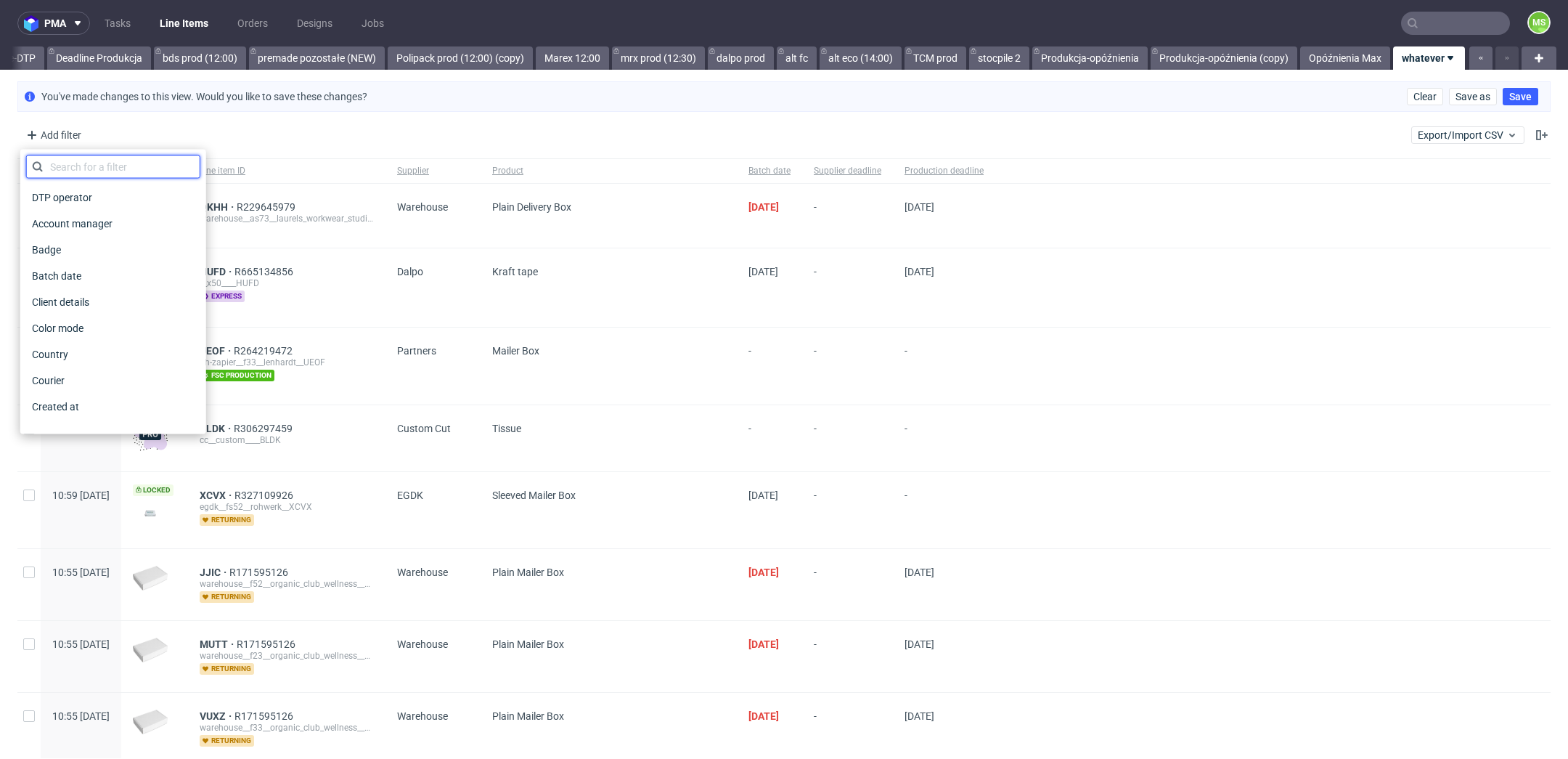
click at [183, 170] on input "text" at bounding box center [113, 167] width 174 height 23
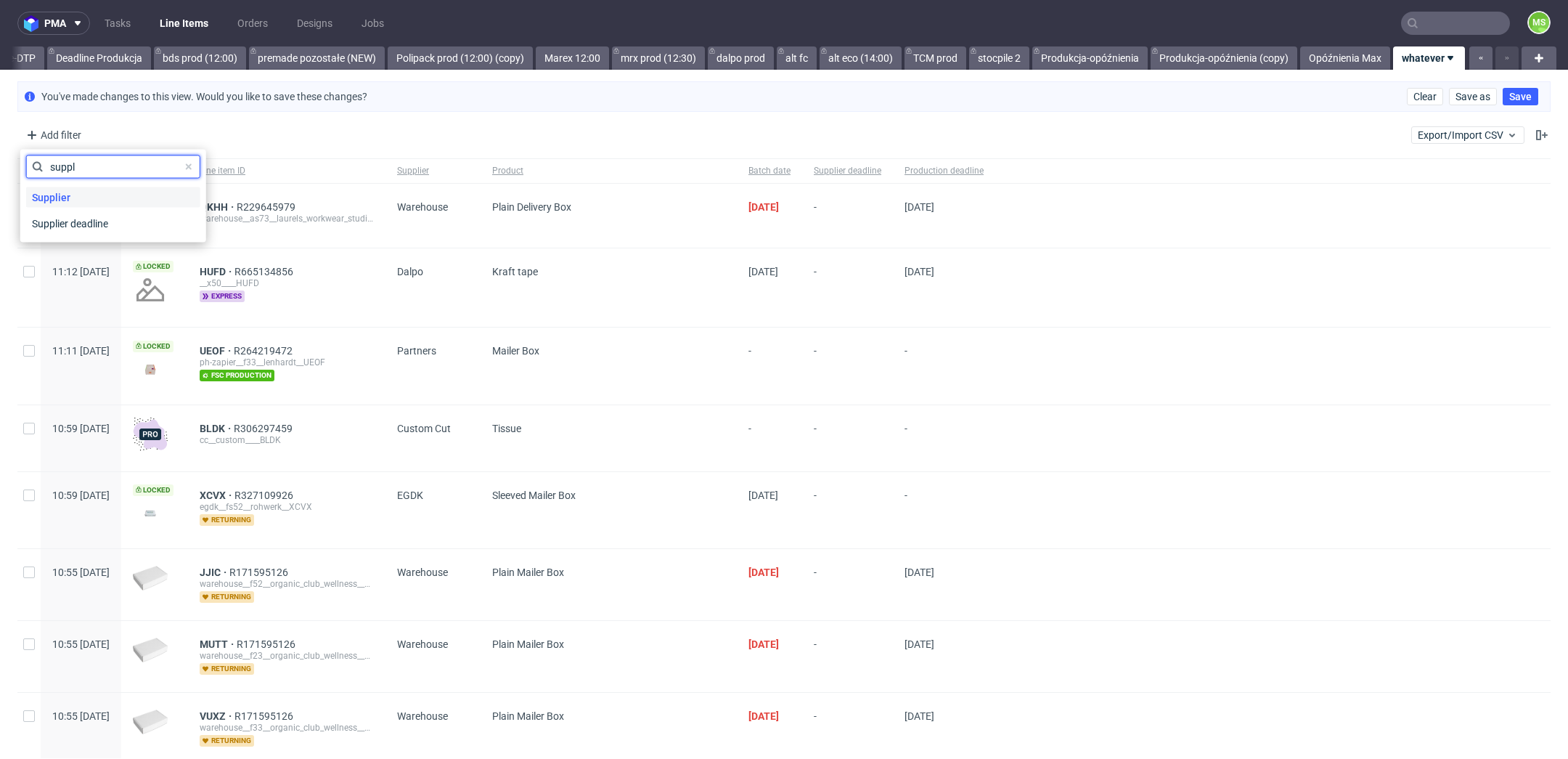
type input "suppl"
click at [183, 200] on div "Supplier" at bounding box center [113, 197] width 174 height 20
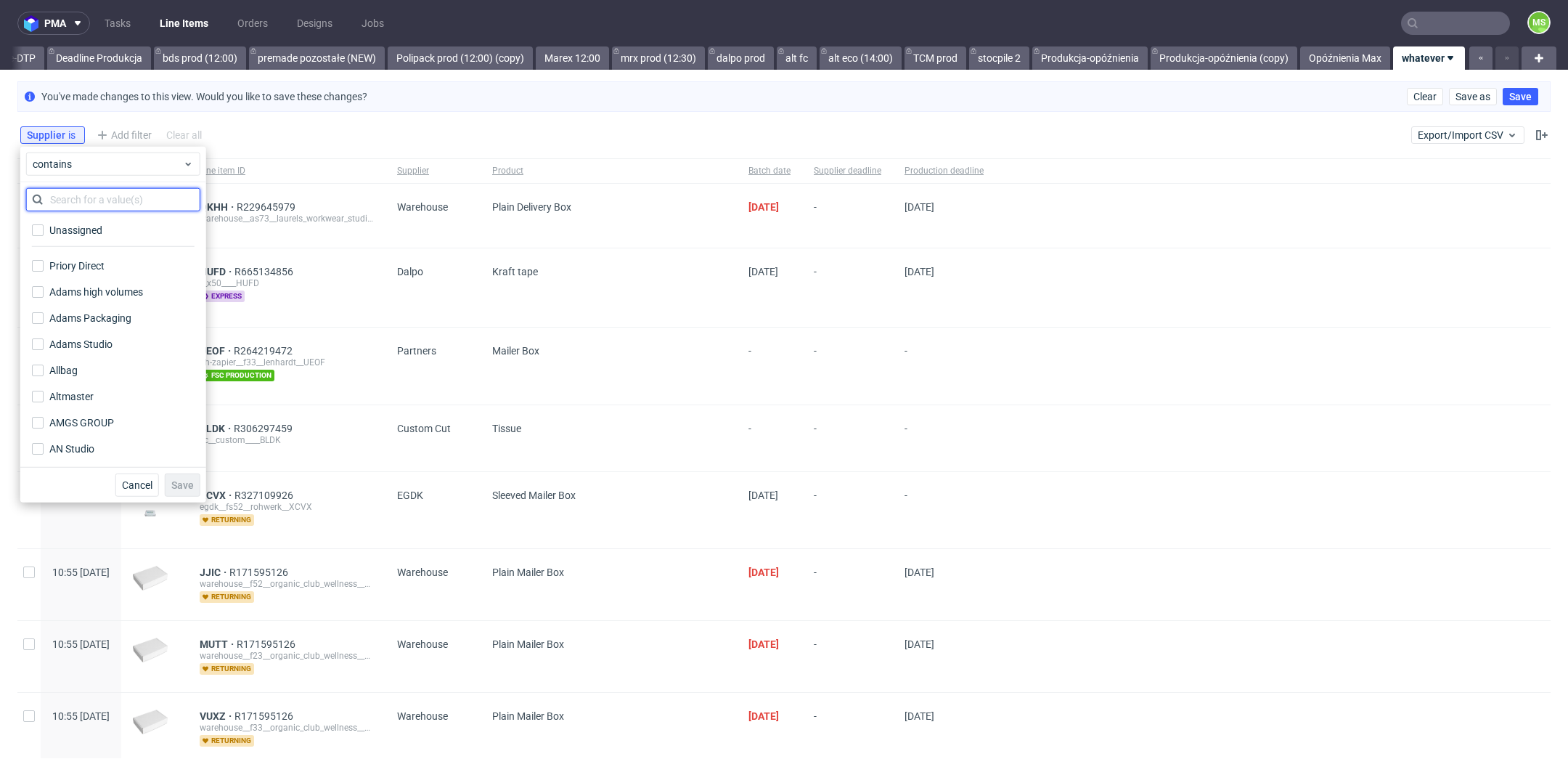
click at [157, 202] on input "text" at bounding box center [113, 200] width 174 height 23
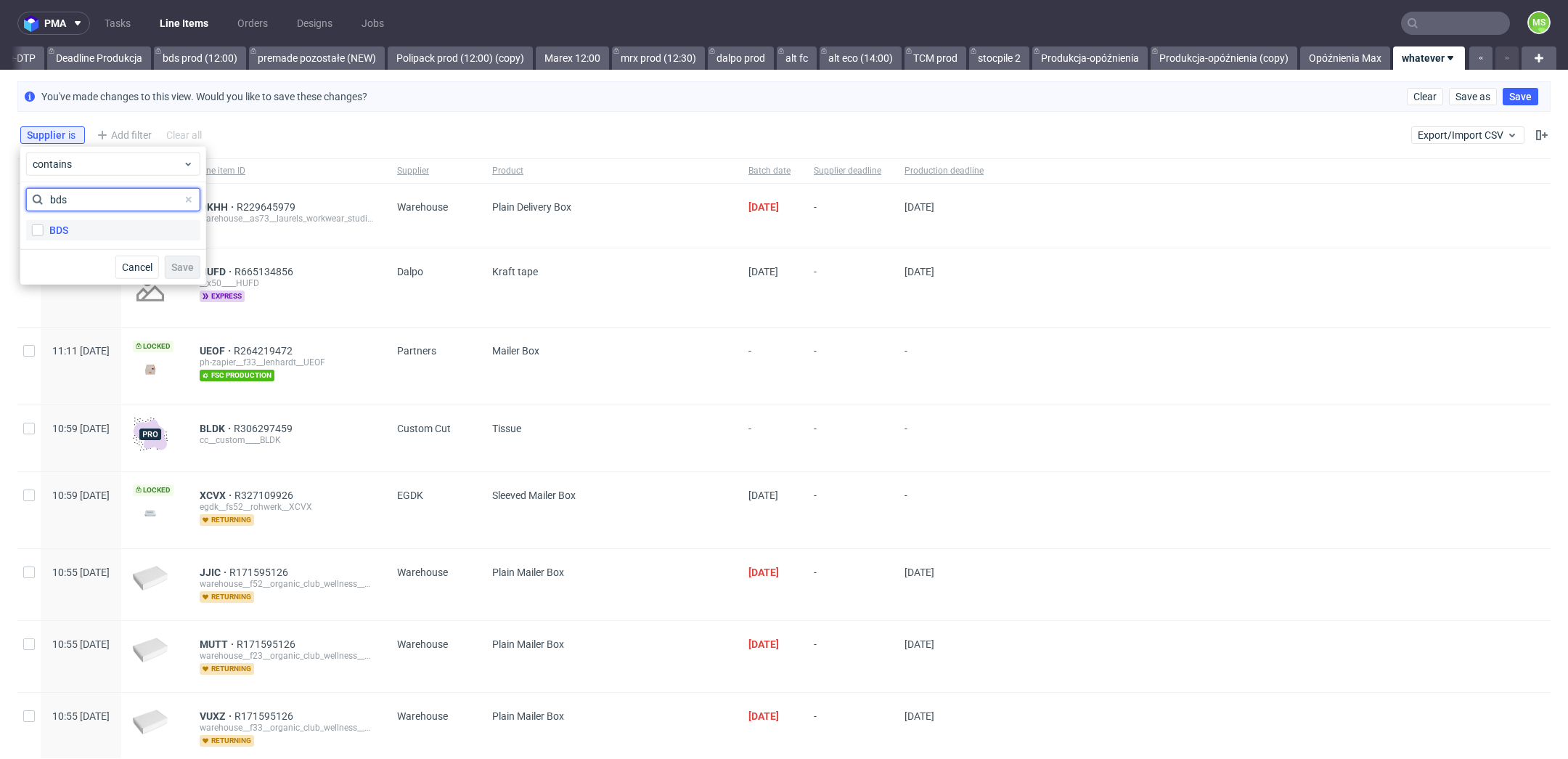
type input "bds"
click at [140, 224] on label "BDS" at bounding box center [113, 230] width 174 height 20
click at [44, 225] on input "BDS" at bounding box center [38, 230] width 11 height 11
checkbox input "true"
click at [183, 264] on span "Save" at bounding box center [183, 267] width 23 height 11
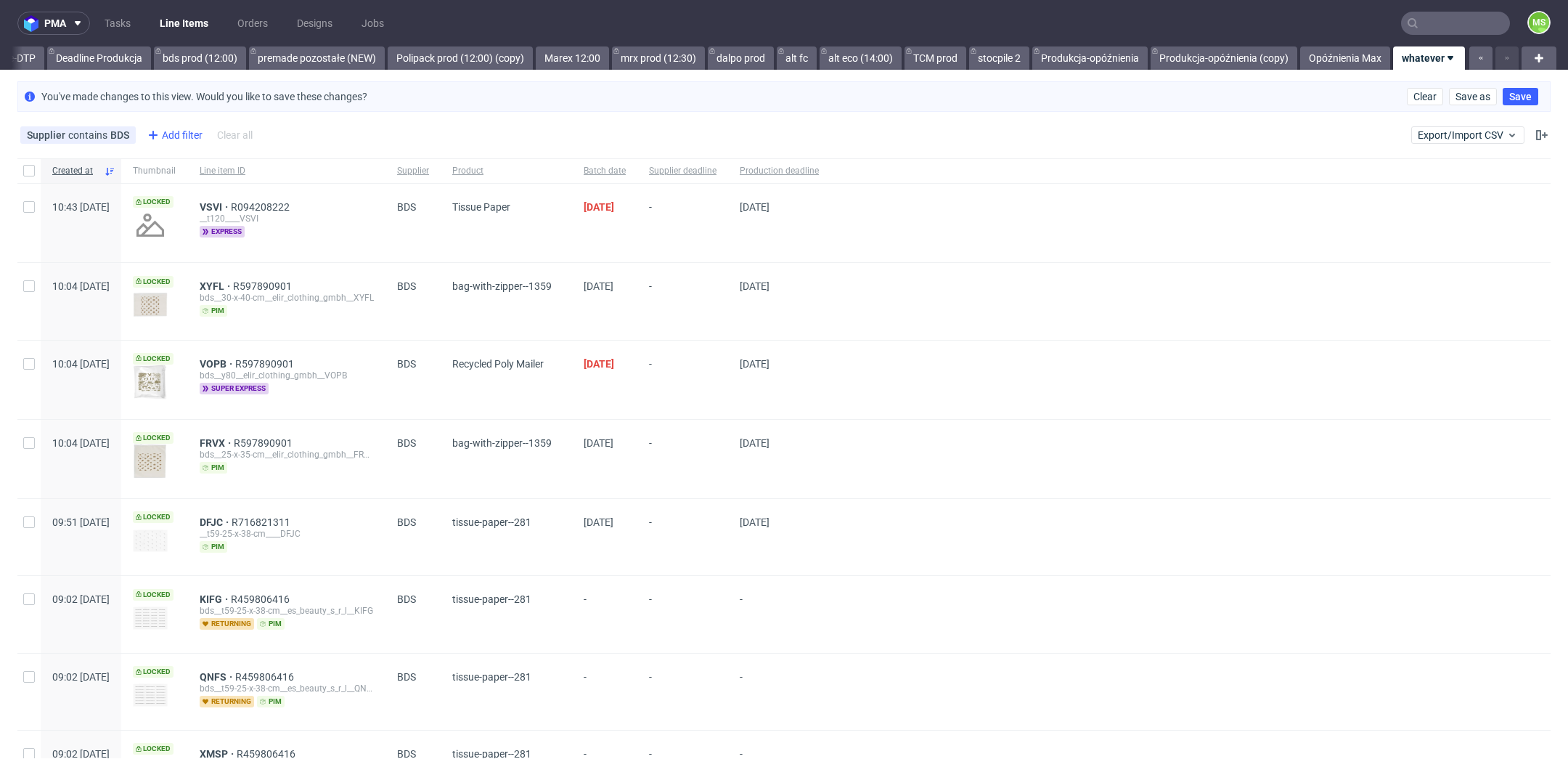
click at [177, 137] on div "Add filter" at bounding box center [173, 135] width 64 height 23
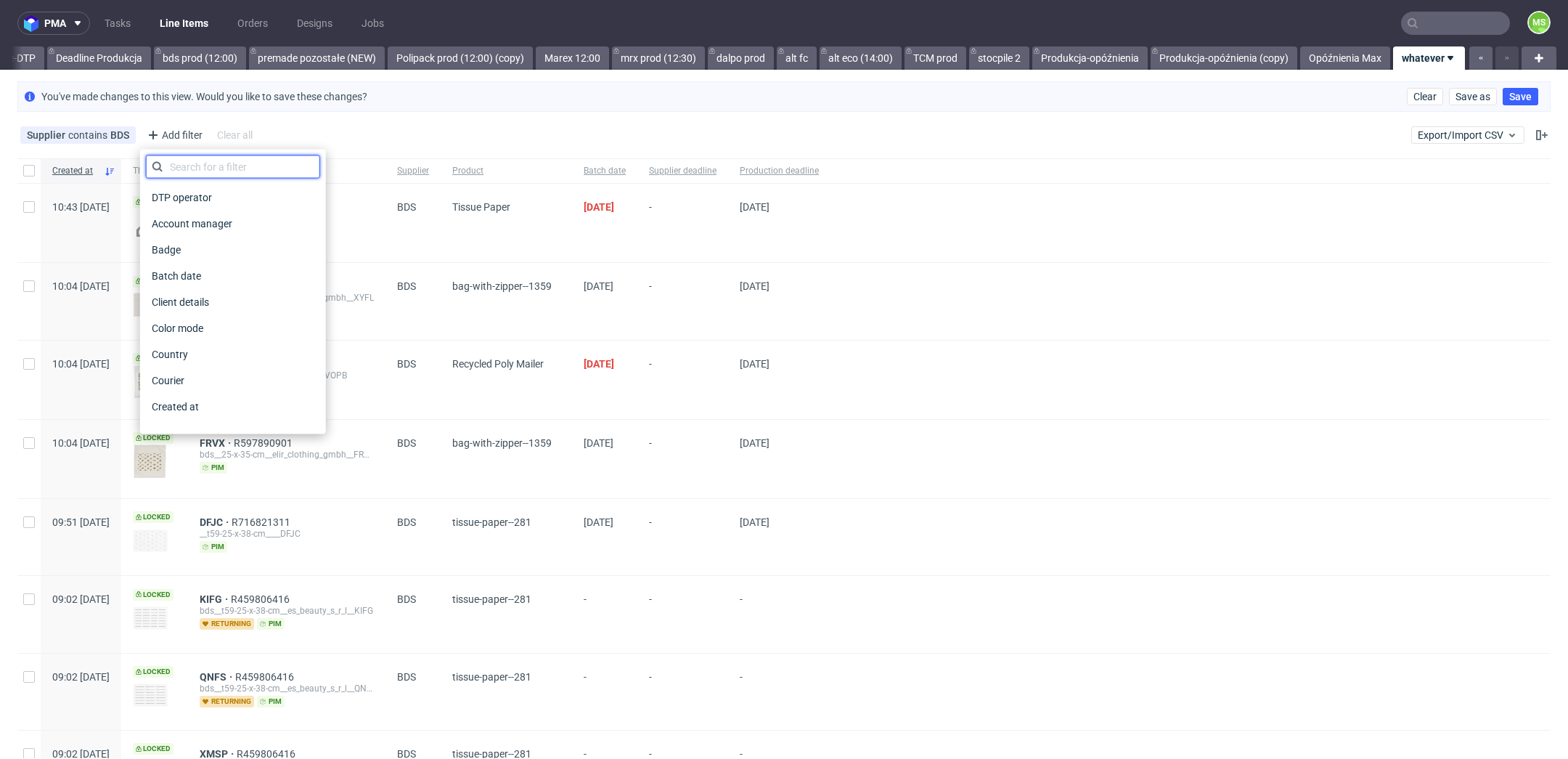
click at [196, 164] on input "text" at bounding box center [233, 167] width 174 height 23
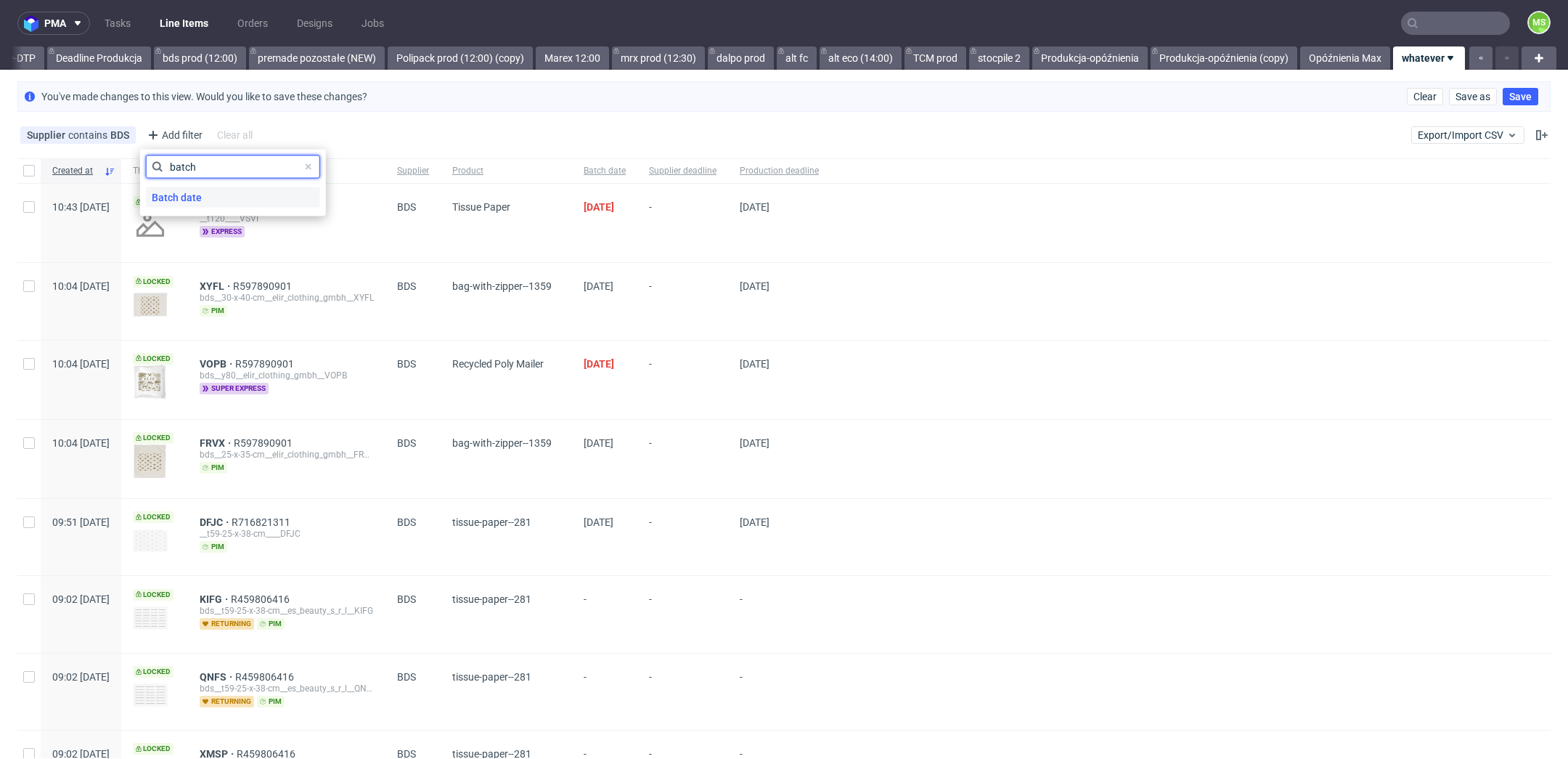
type input "batch"
click at [197, 200] on span "Batch date" at bounding box center [177, 197] width 61 height 20
click at [301, 239] on span "Save" at bounding box center [302, 235] width 23 height 11
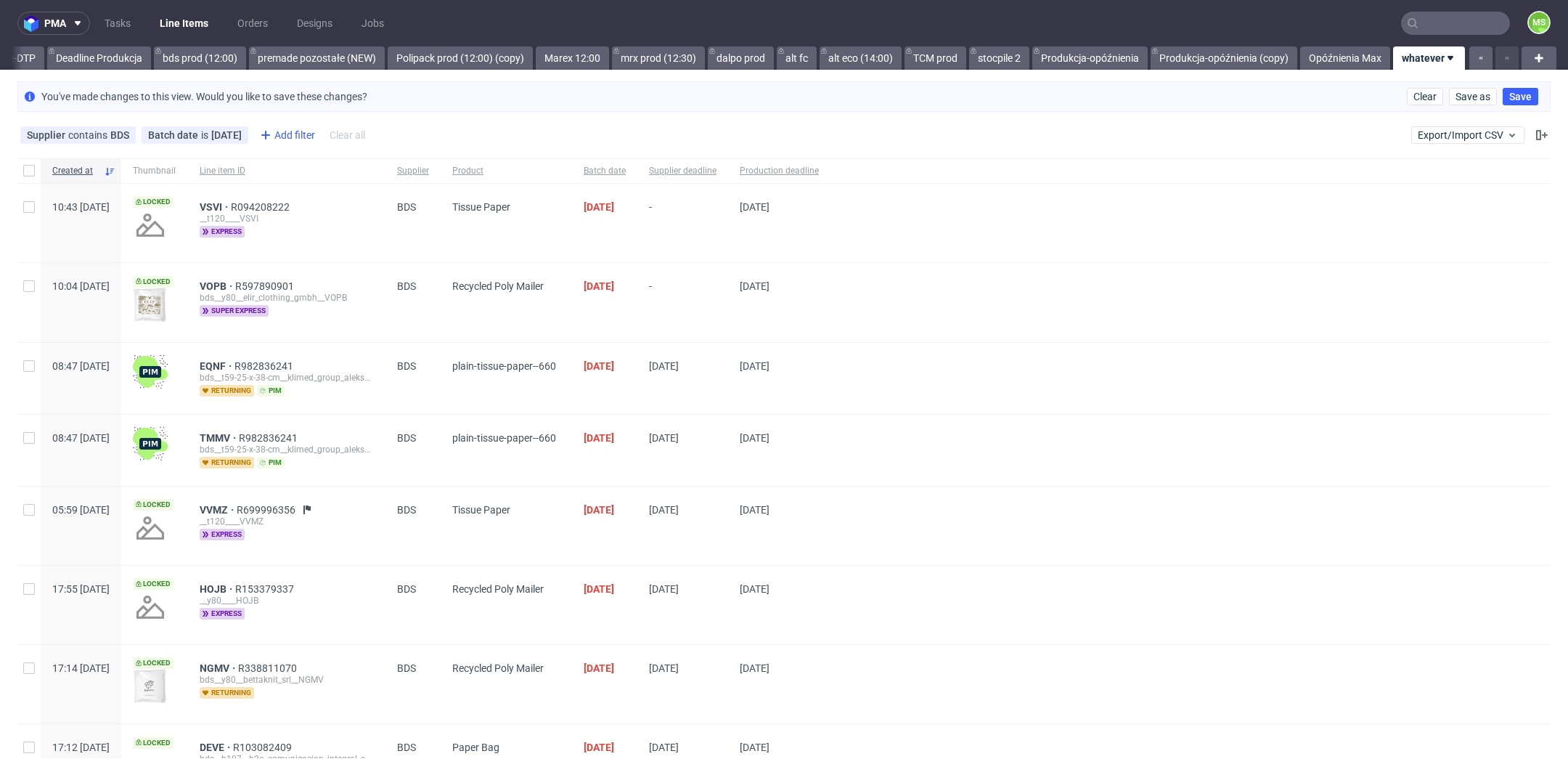
click at [284, 130] on div "Add filter" at bounding box center [286, 135] width 64 height 23
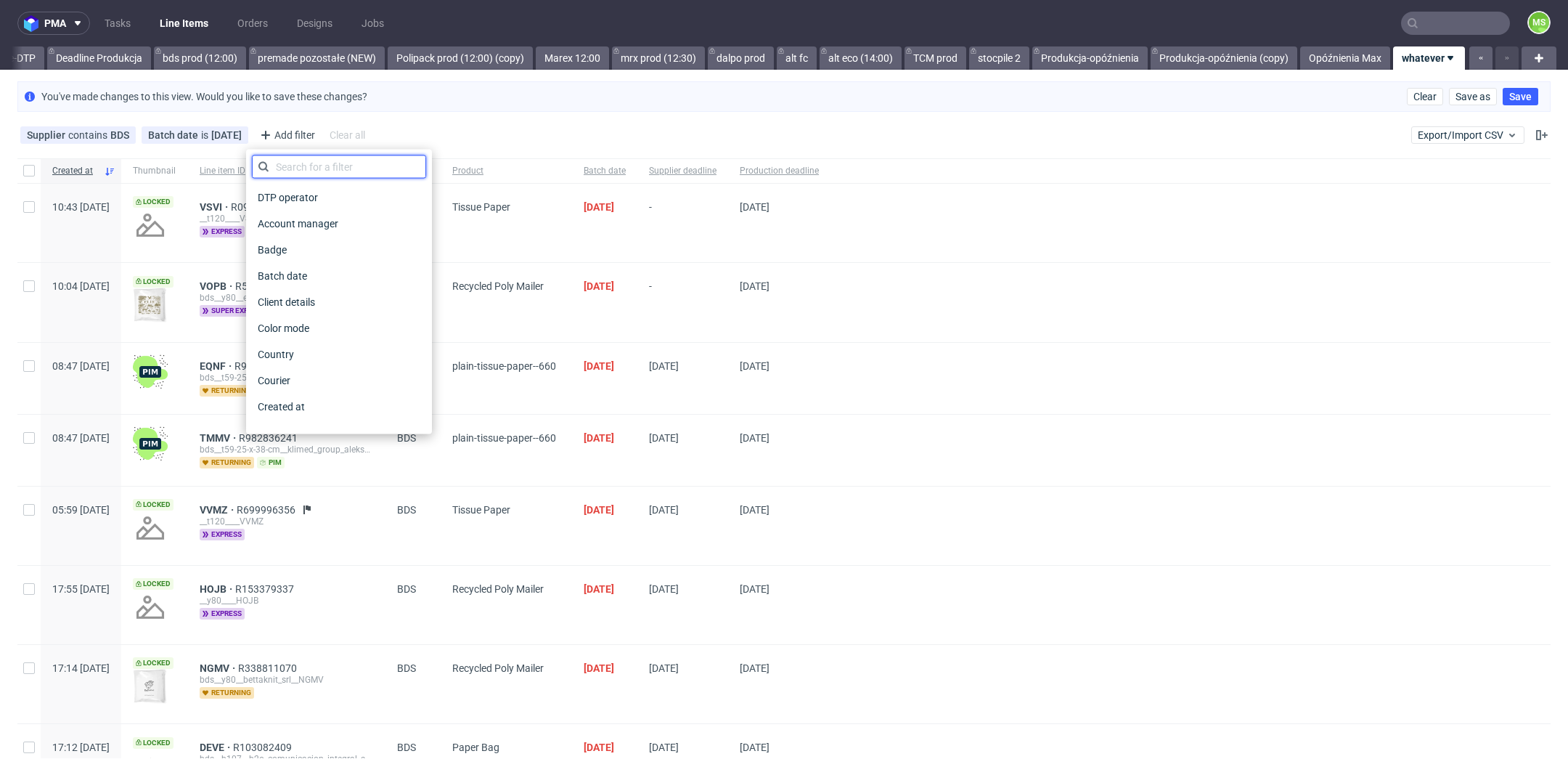
click at [315, 172] on input "text" at bounding box center [339, 167] width 174 height 23
type input "stage"
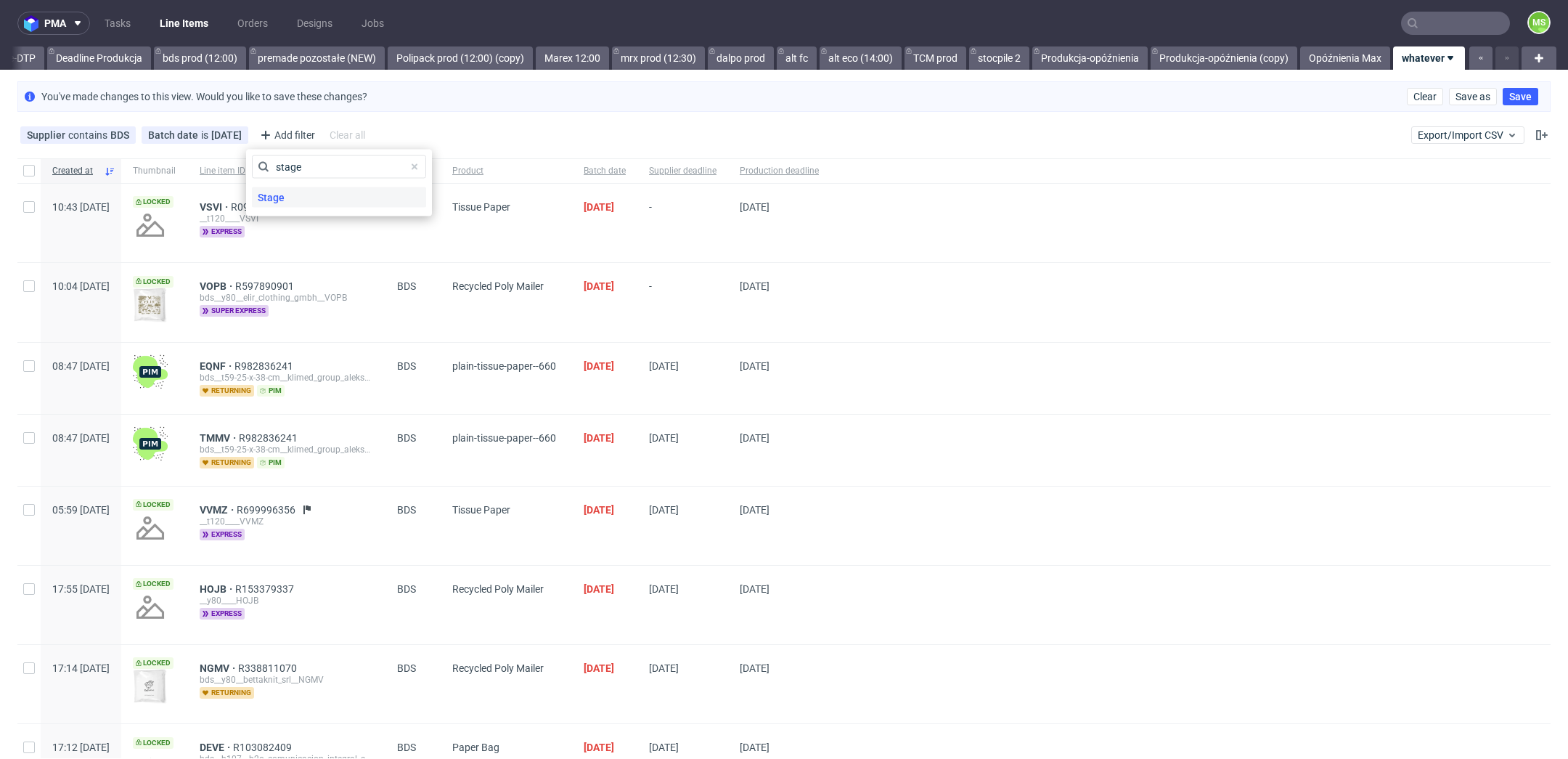
click at [326, 200] on div "Stage" at bounding box center [339, 197] width 174 height 20
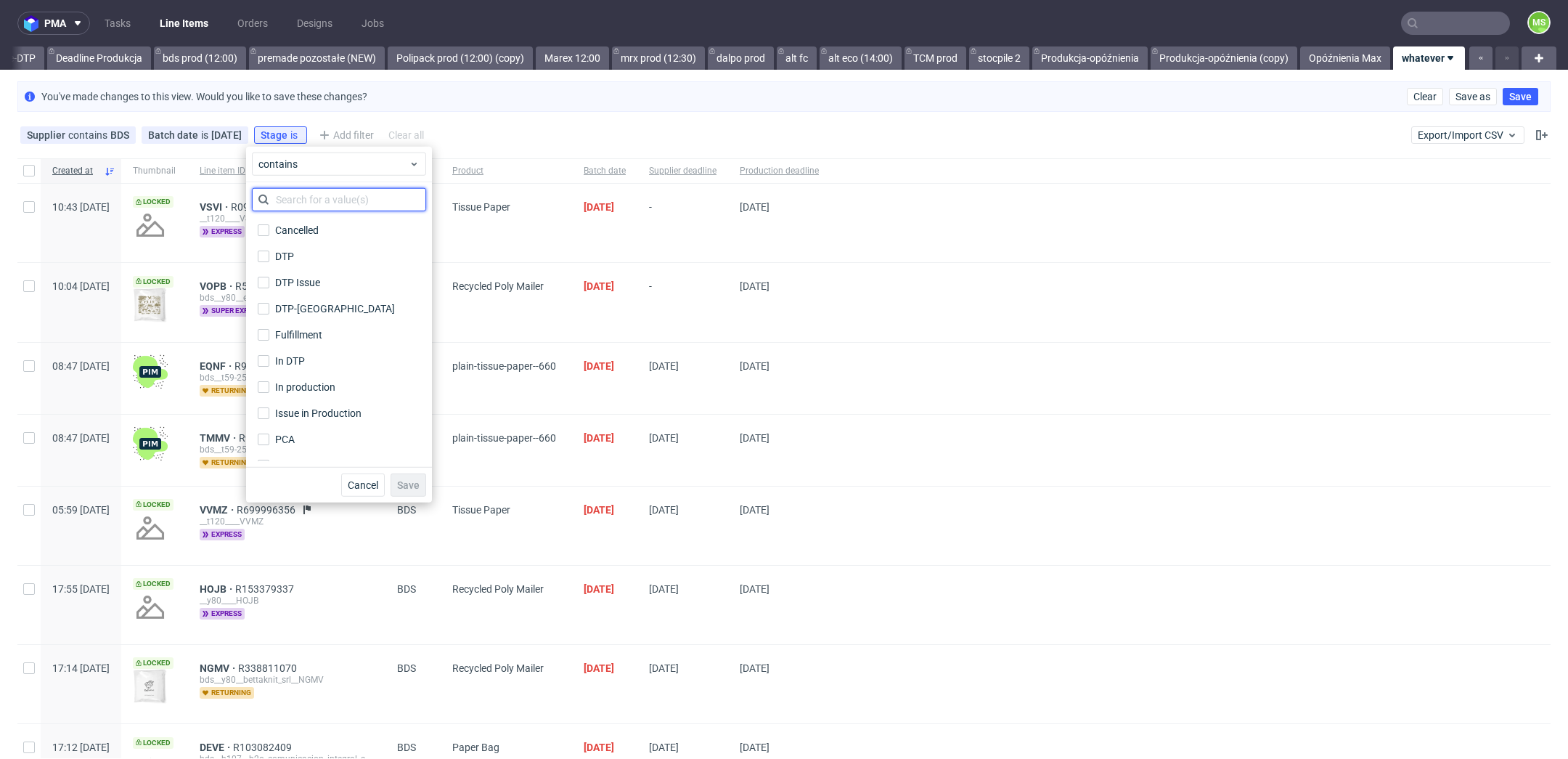
click at [332, 205] on input "text" at bounding box center [339, 200] width 174 height 23
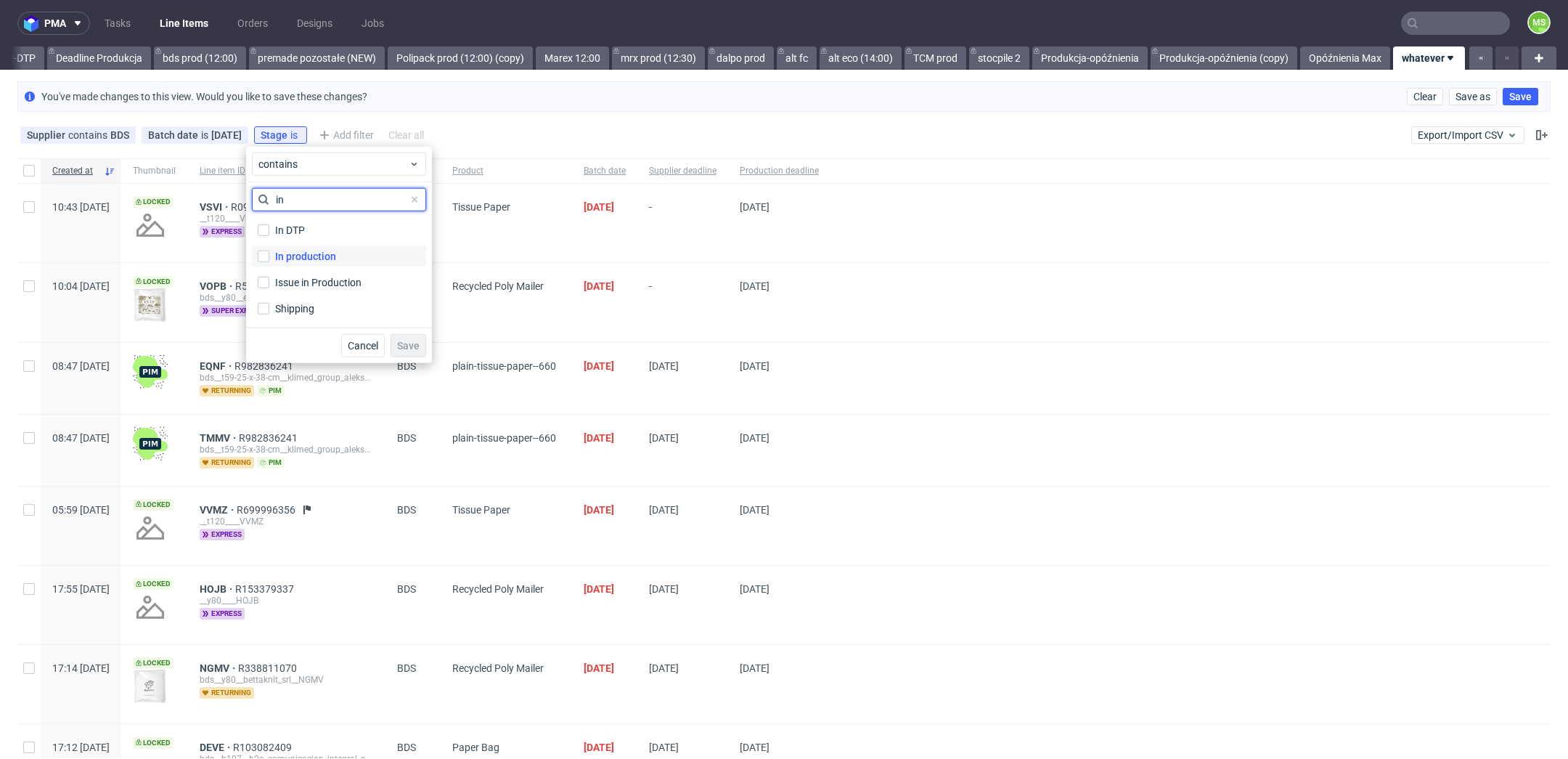
type input "in"
click at [343, 253] on label "In production" at bounding box center [339, 256] width 174 height 20
click at [269, 253] on input "In production" at bounding box center [263, 256] width 11 height 11
checkbox input "true"
click at [410, 341] on span "Save" at bounding box center [409, 345] width 23 height 11
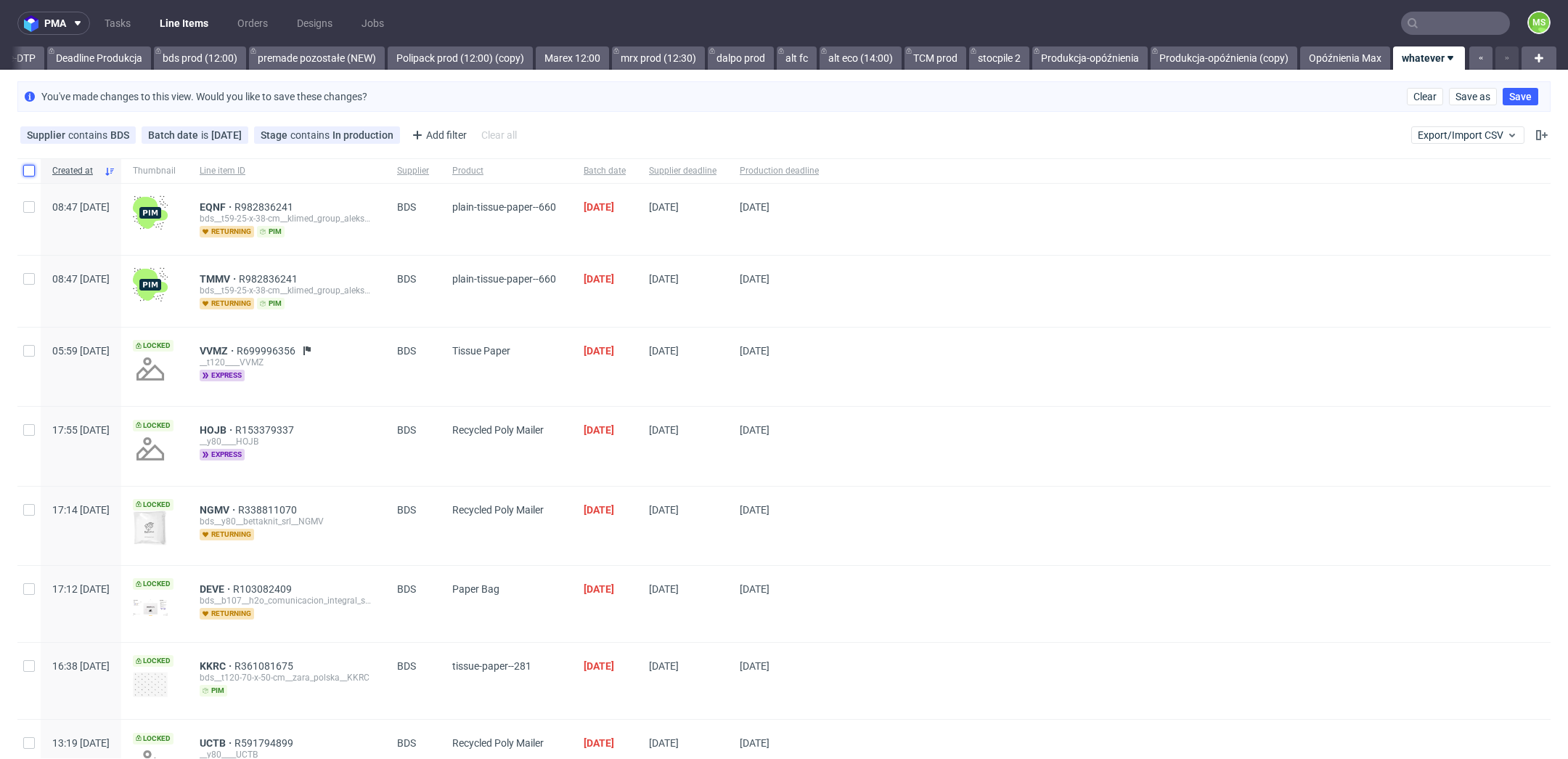
click at [27, 166] on input "checkbox" at bounding box center [29, 171] width 11 height 11
checkbox input "true"
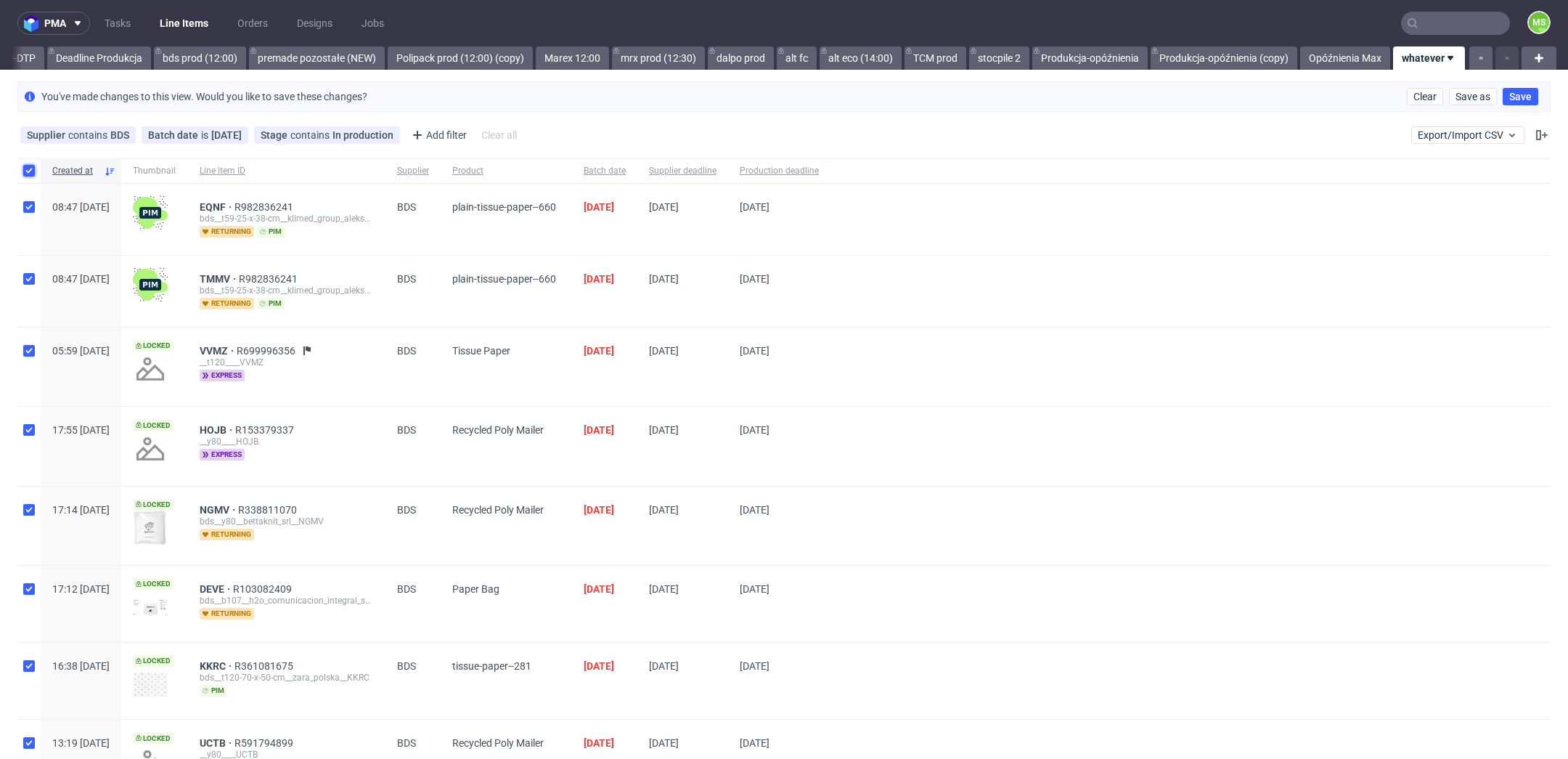
checkbox input "true"
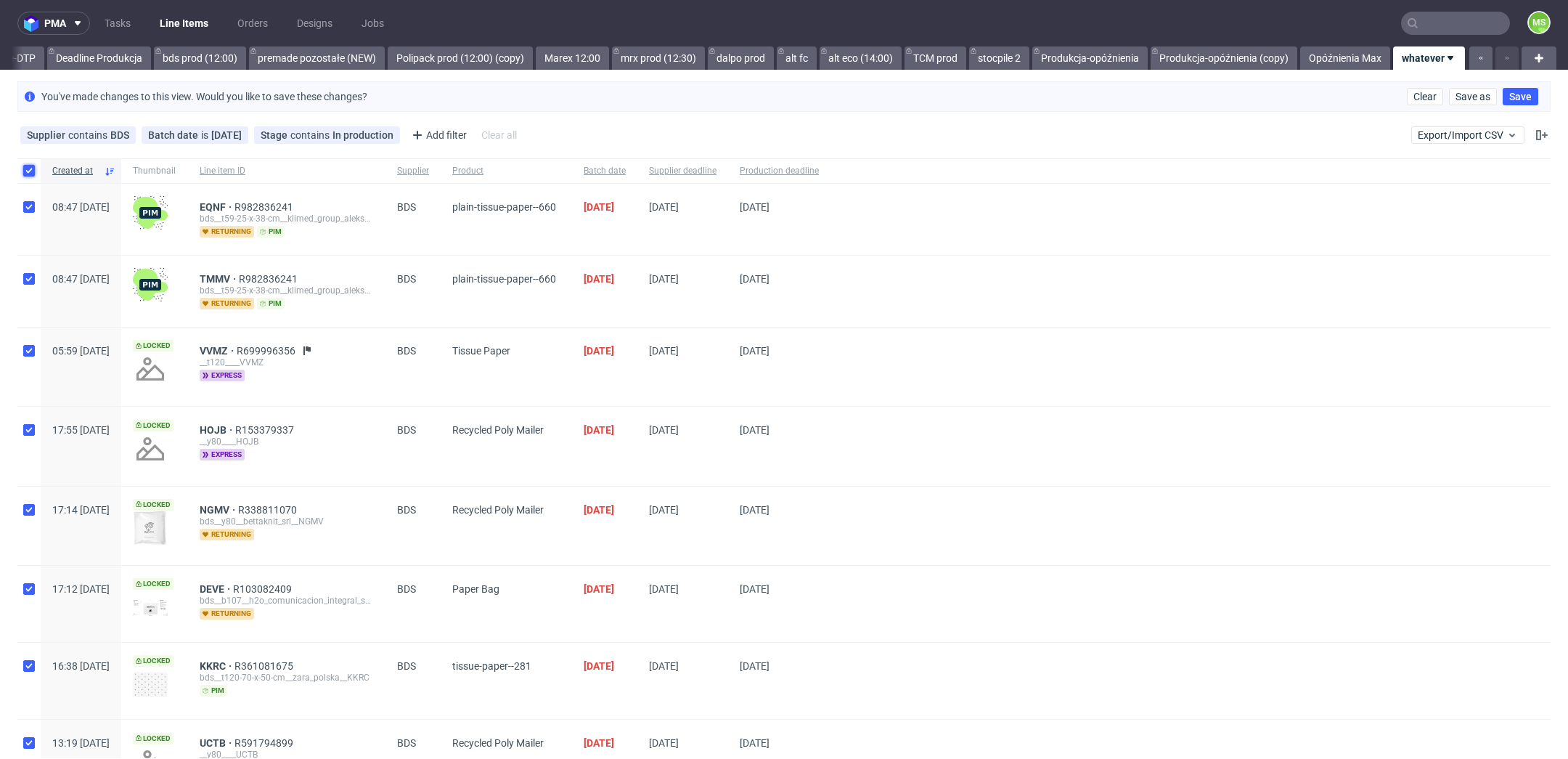
checkbox input "true"
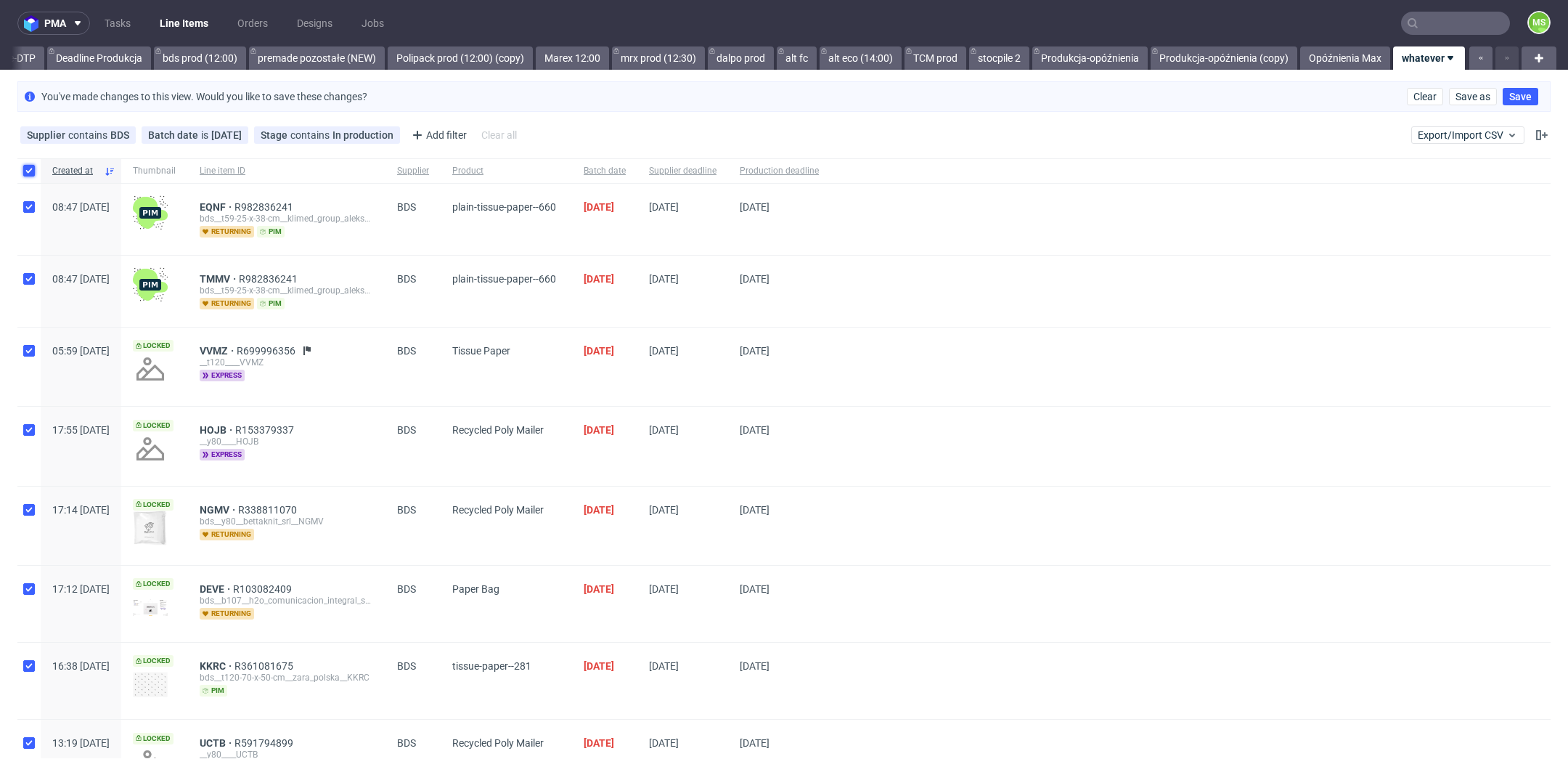
checkbox input "true"
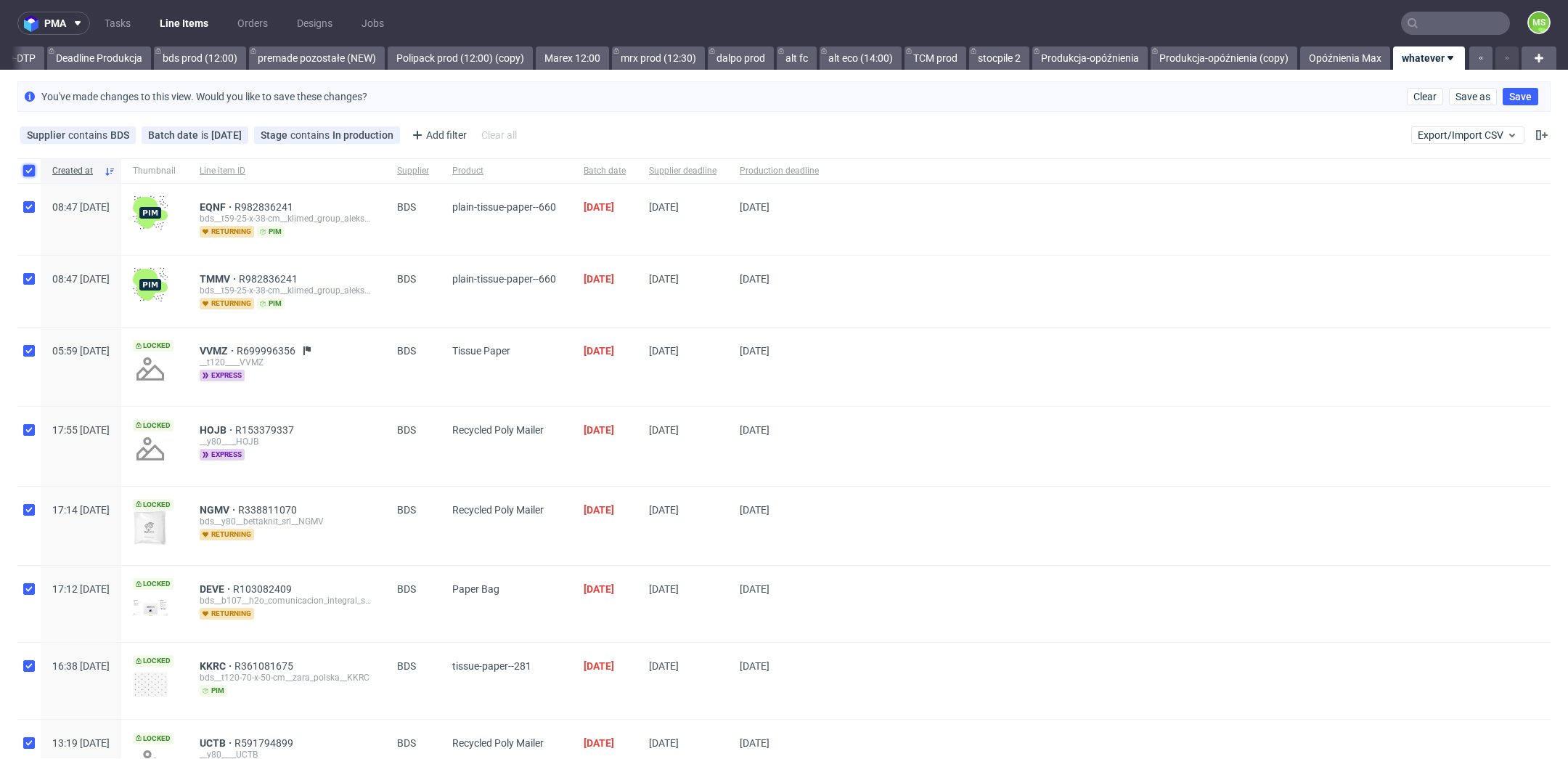
checkbox input "true"
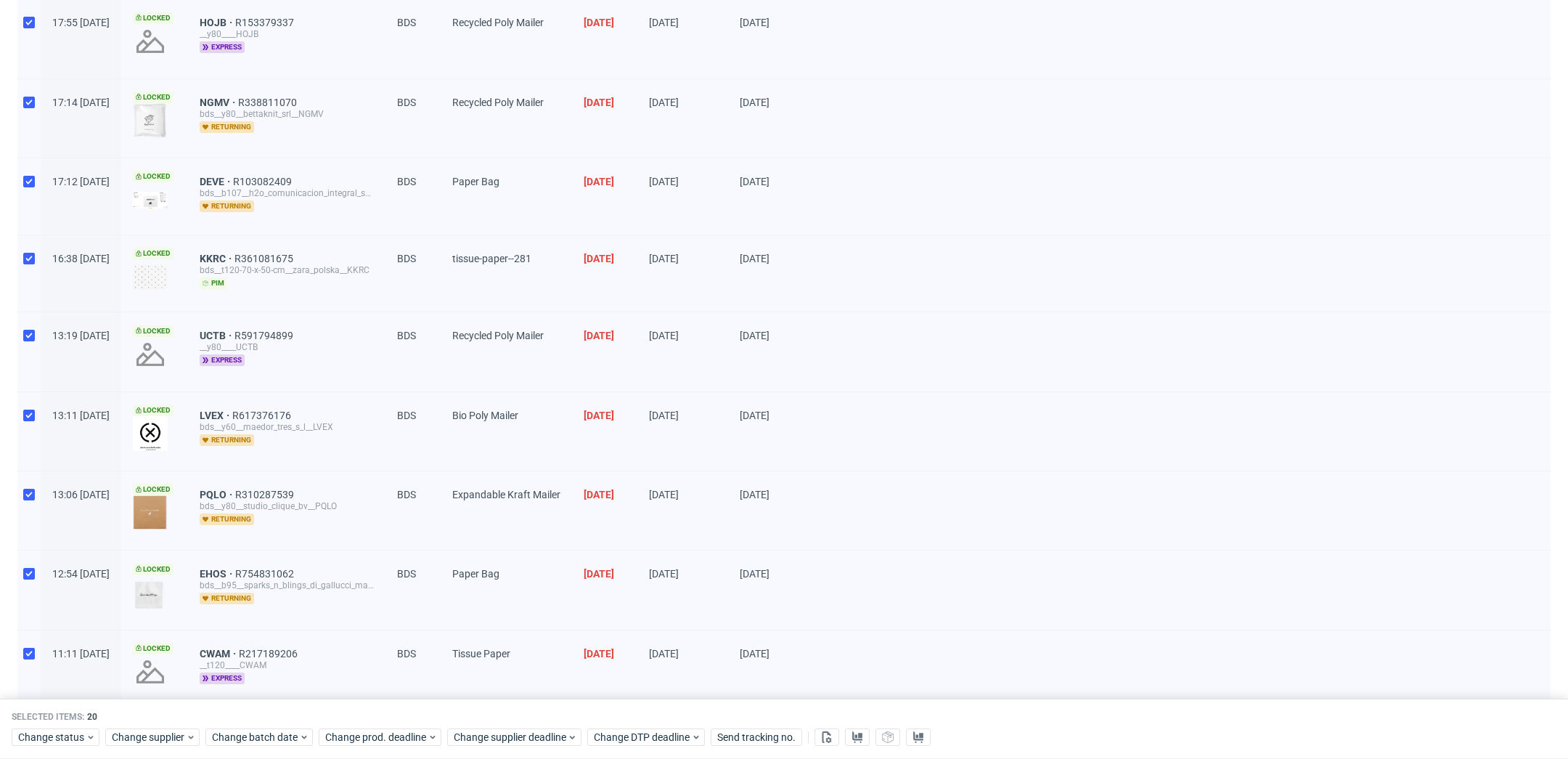
scroll to position [0, 0]
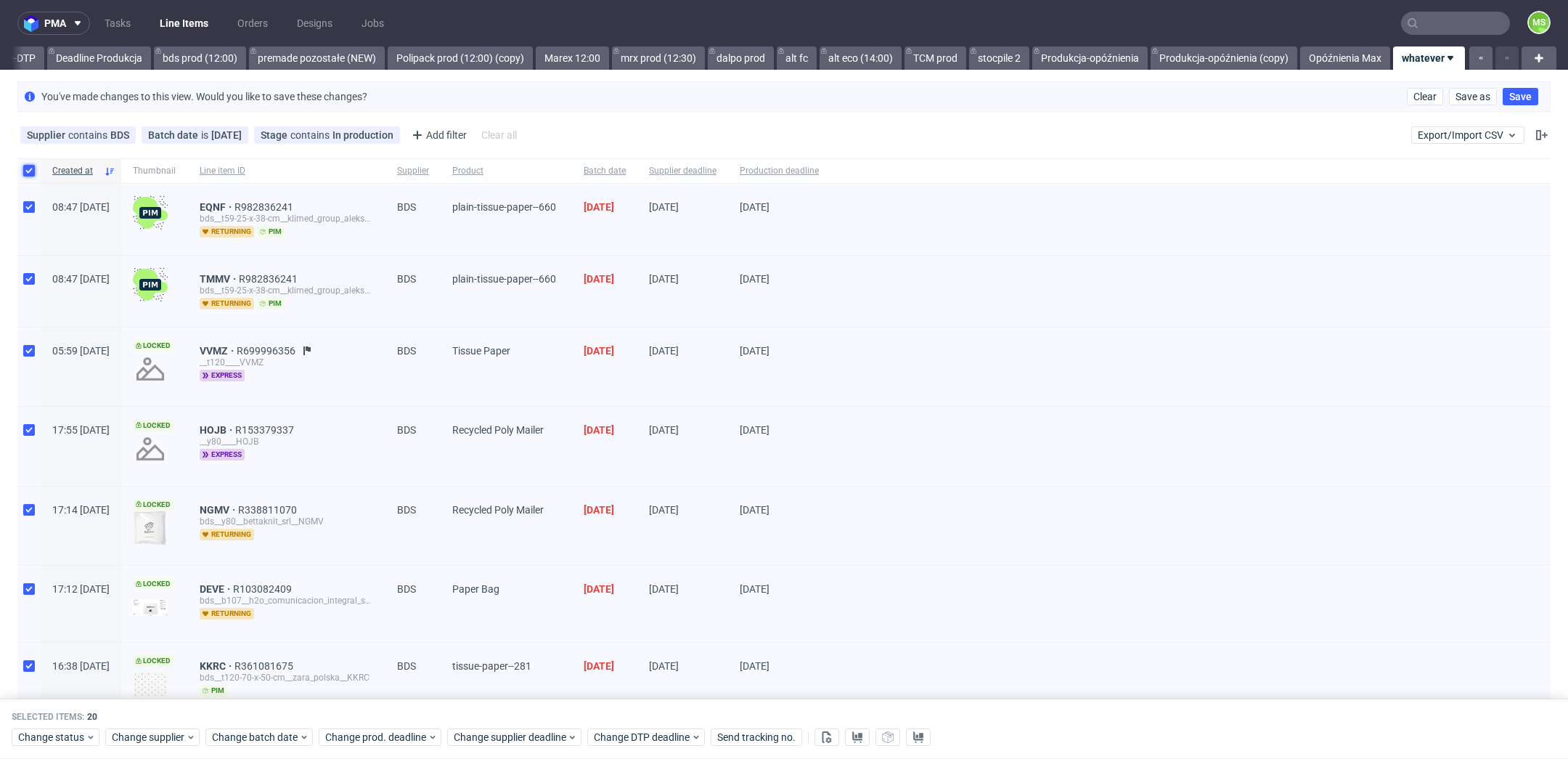
click at [31, 173] on input "checkbox" at bounding box center [29, 171] width 11 height 11
checkbox input "false"
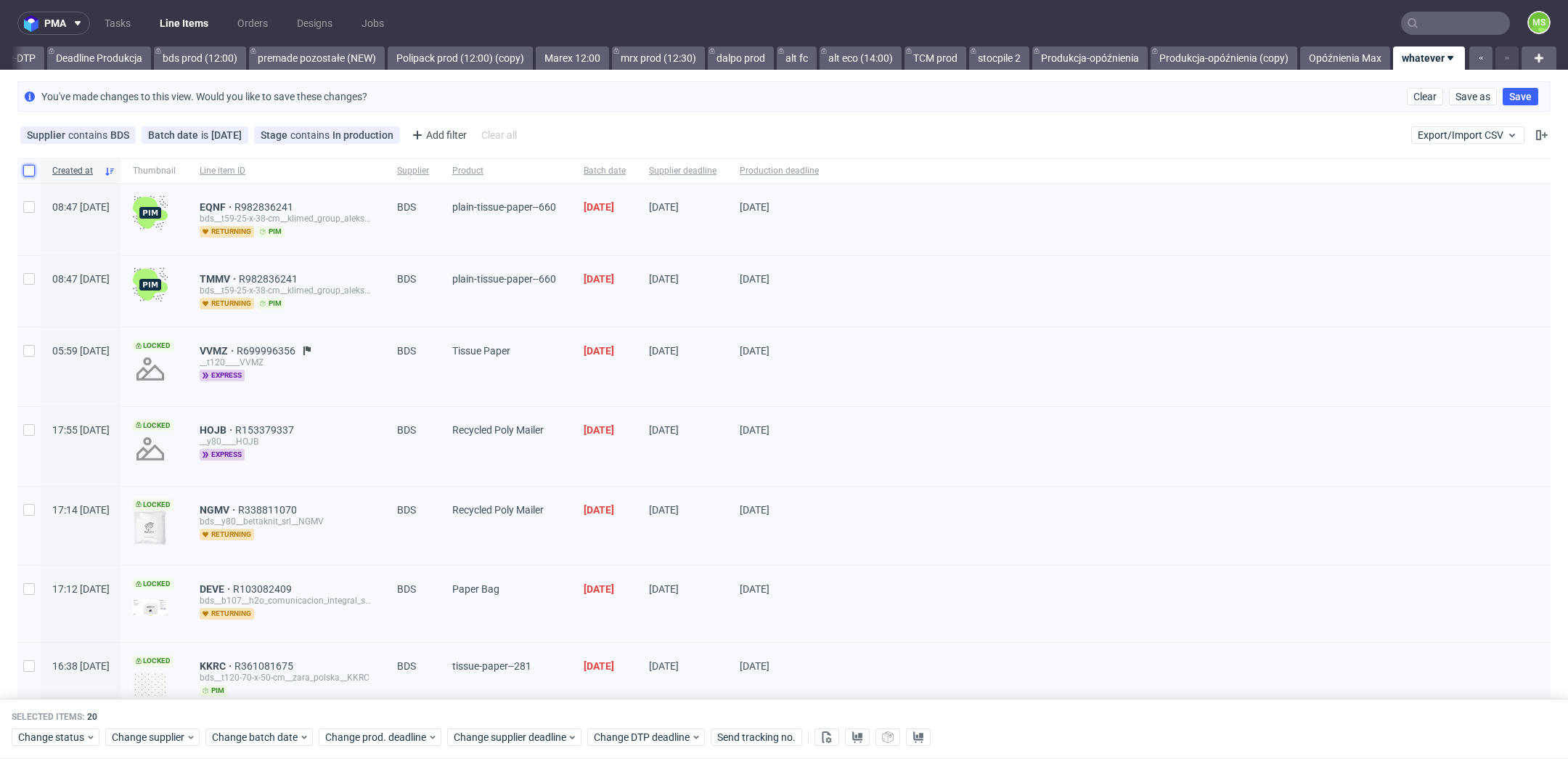
checkbox input "false"
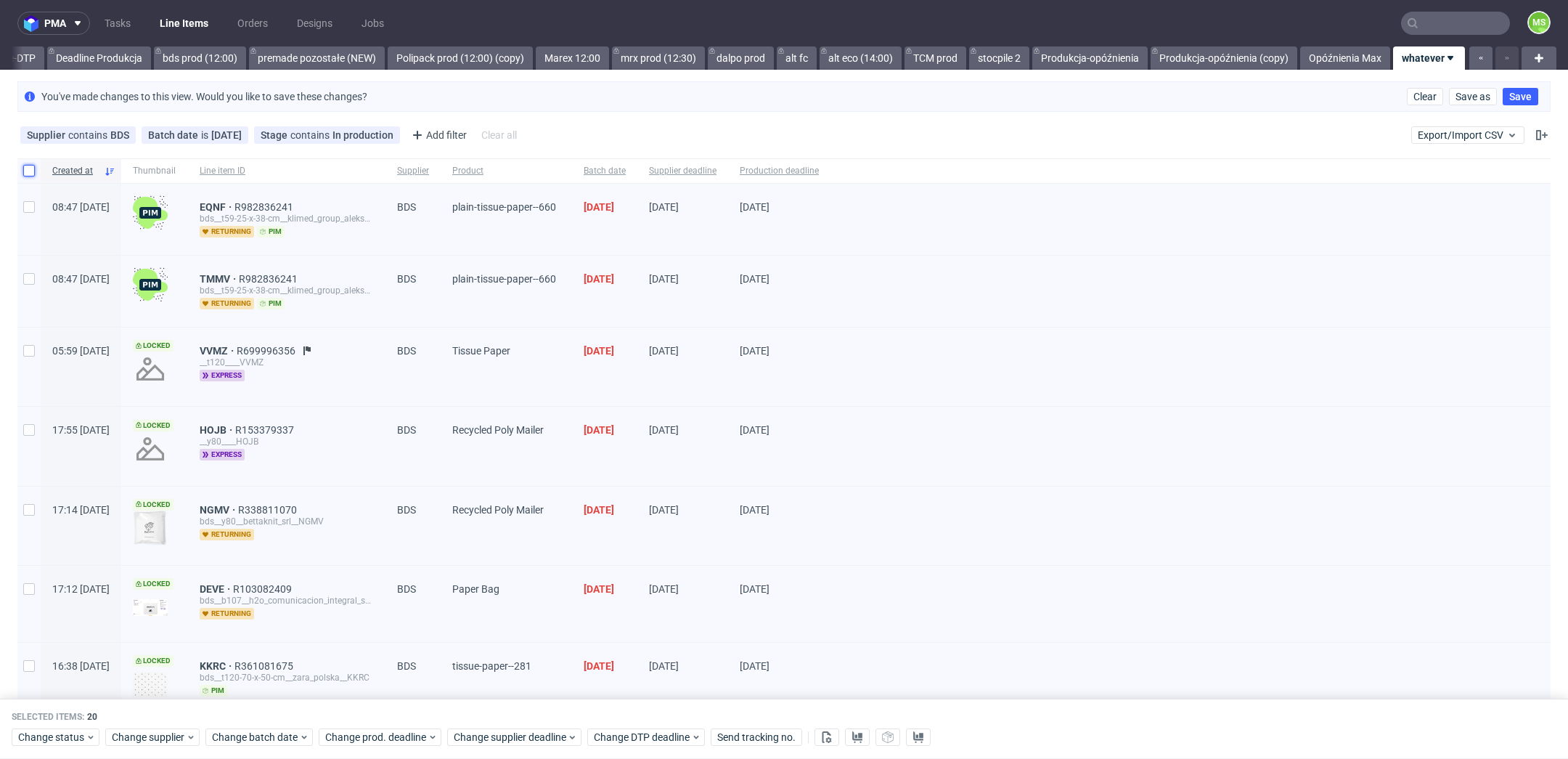
checkbox input "false"
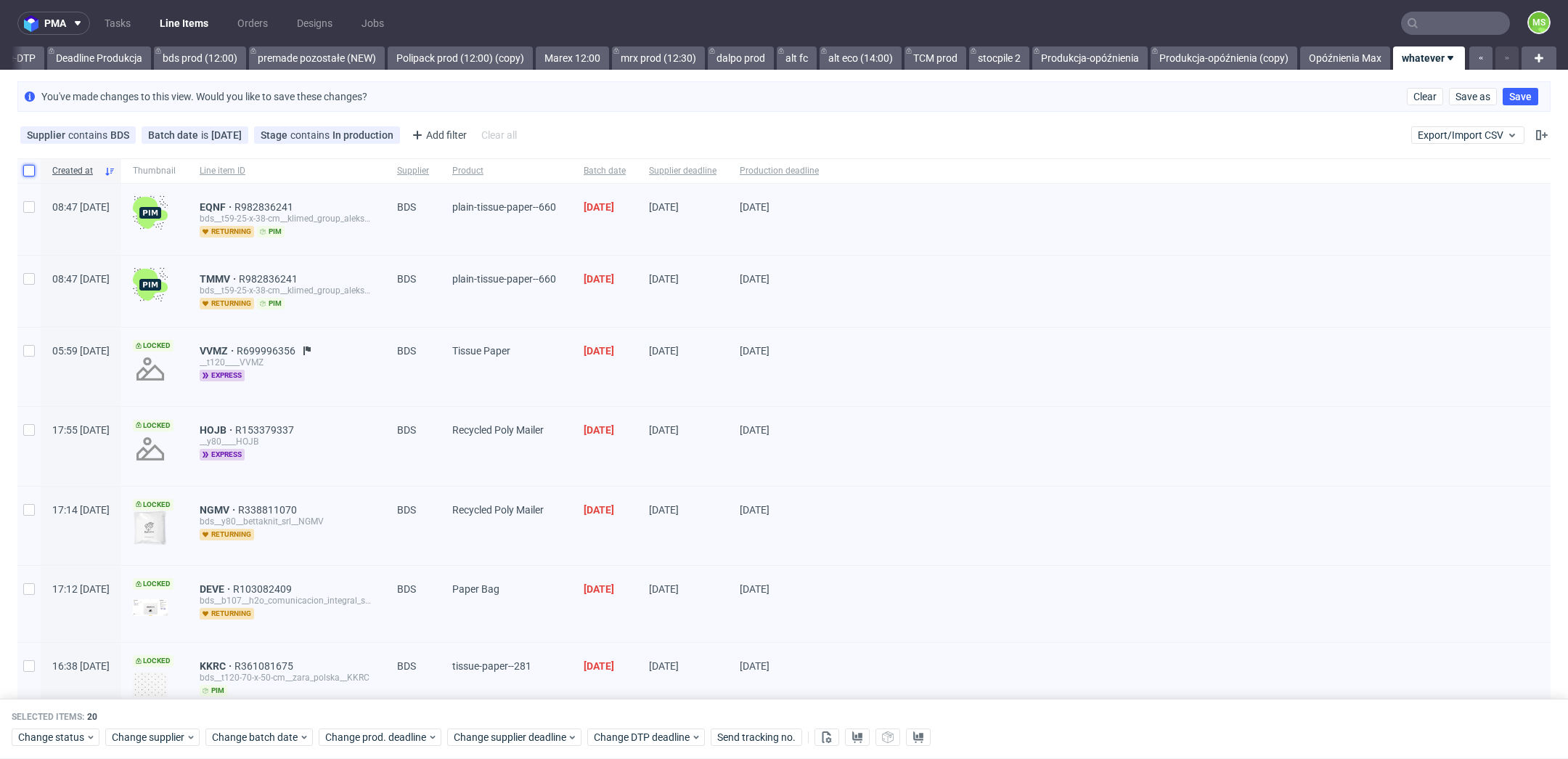
checkbox input "false"
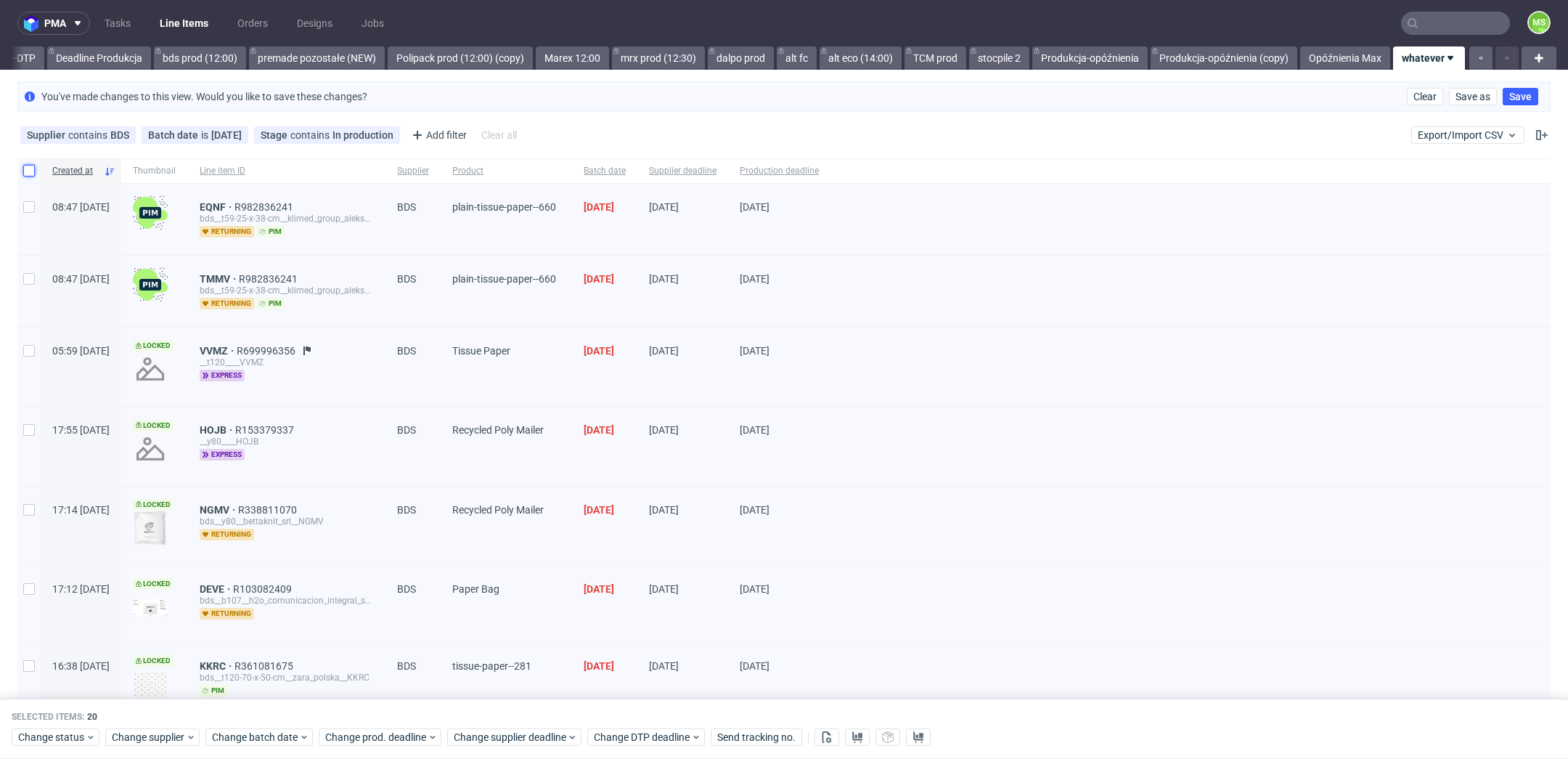
checkbox input "false"
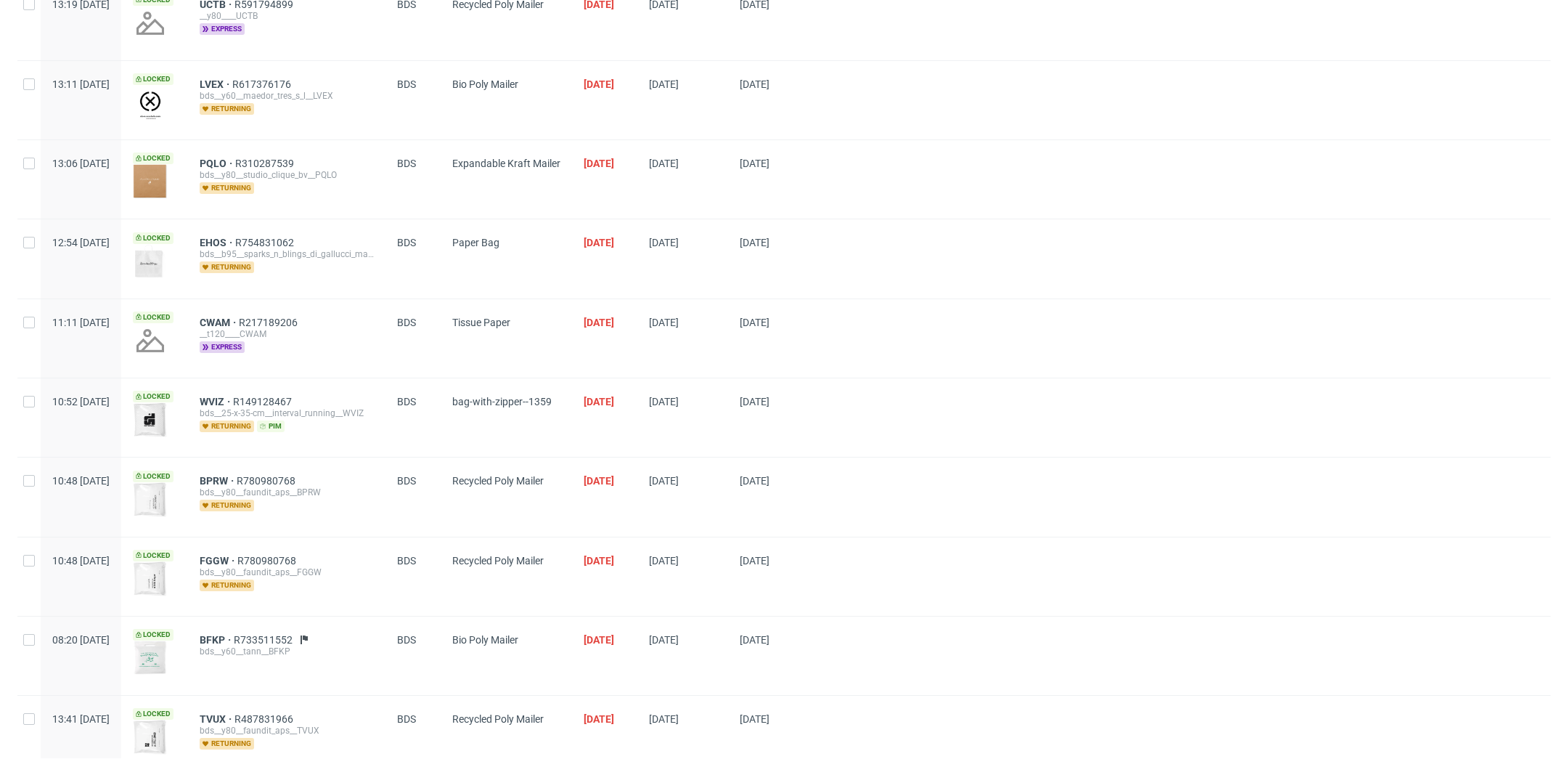
scroll to position [1022, 0]
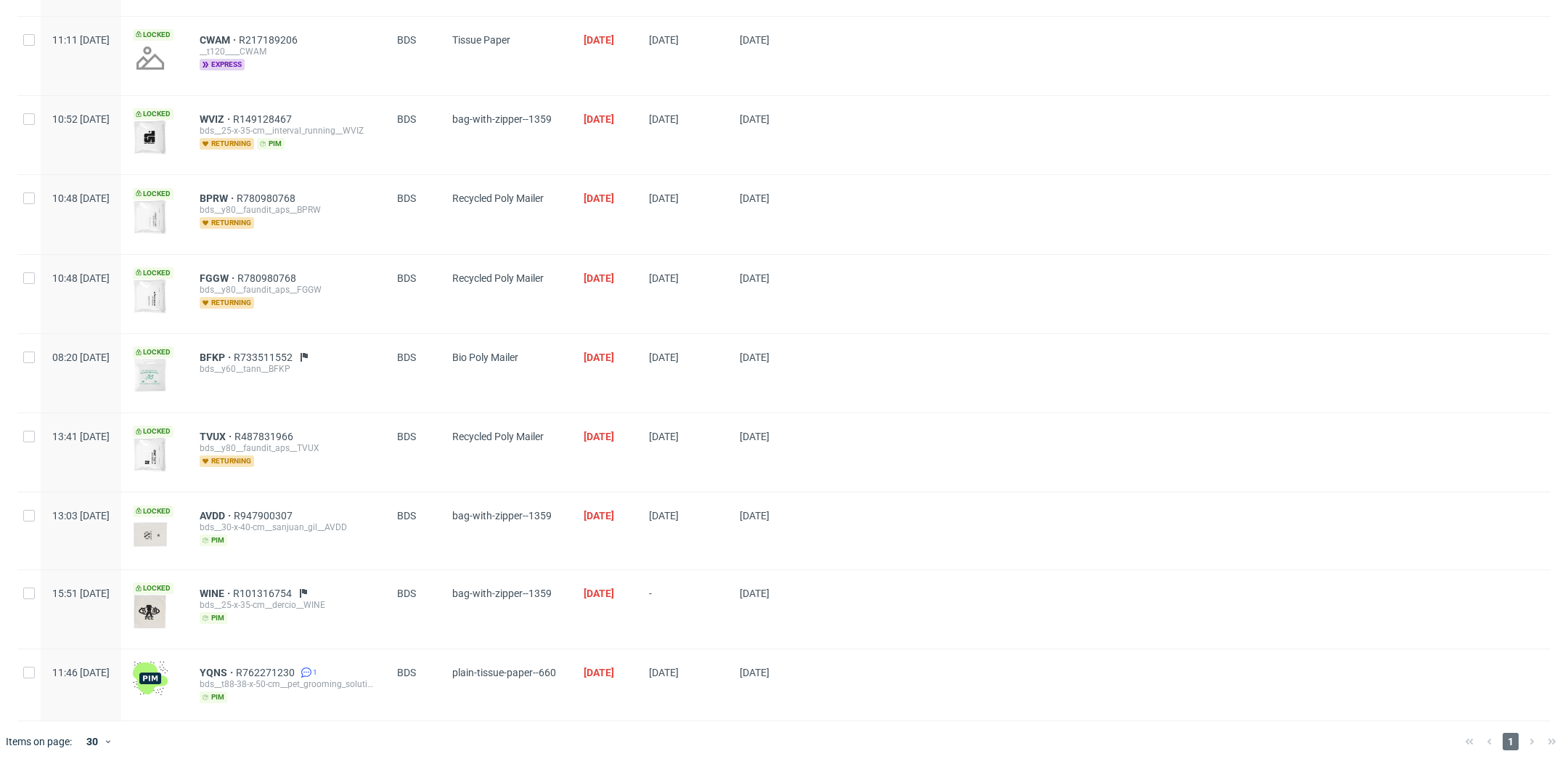
click at [18, 590] on div at bounding box center [29, 609] width 23 height 78
checkbox input "true"
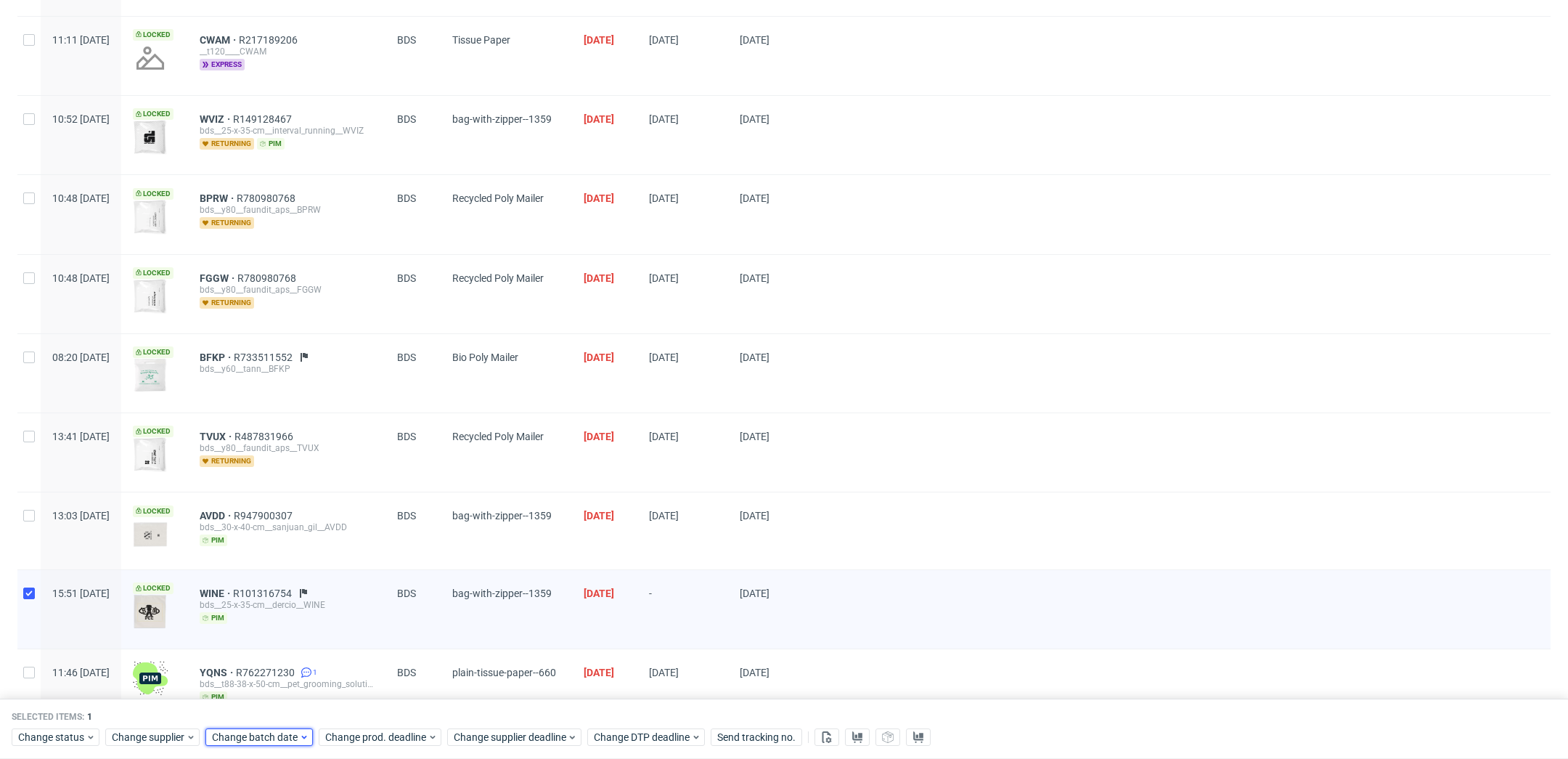
click at [248, 740] on span "Change batch date" at bounding box center [255, 738] width 87 height 15
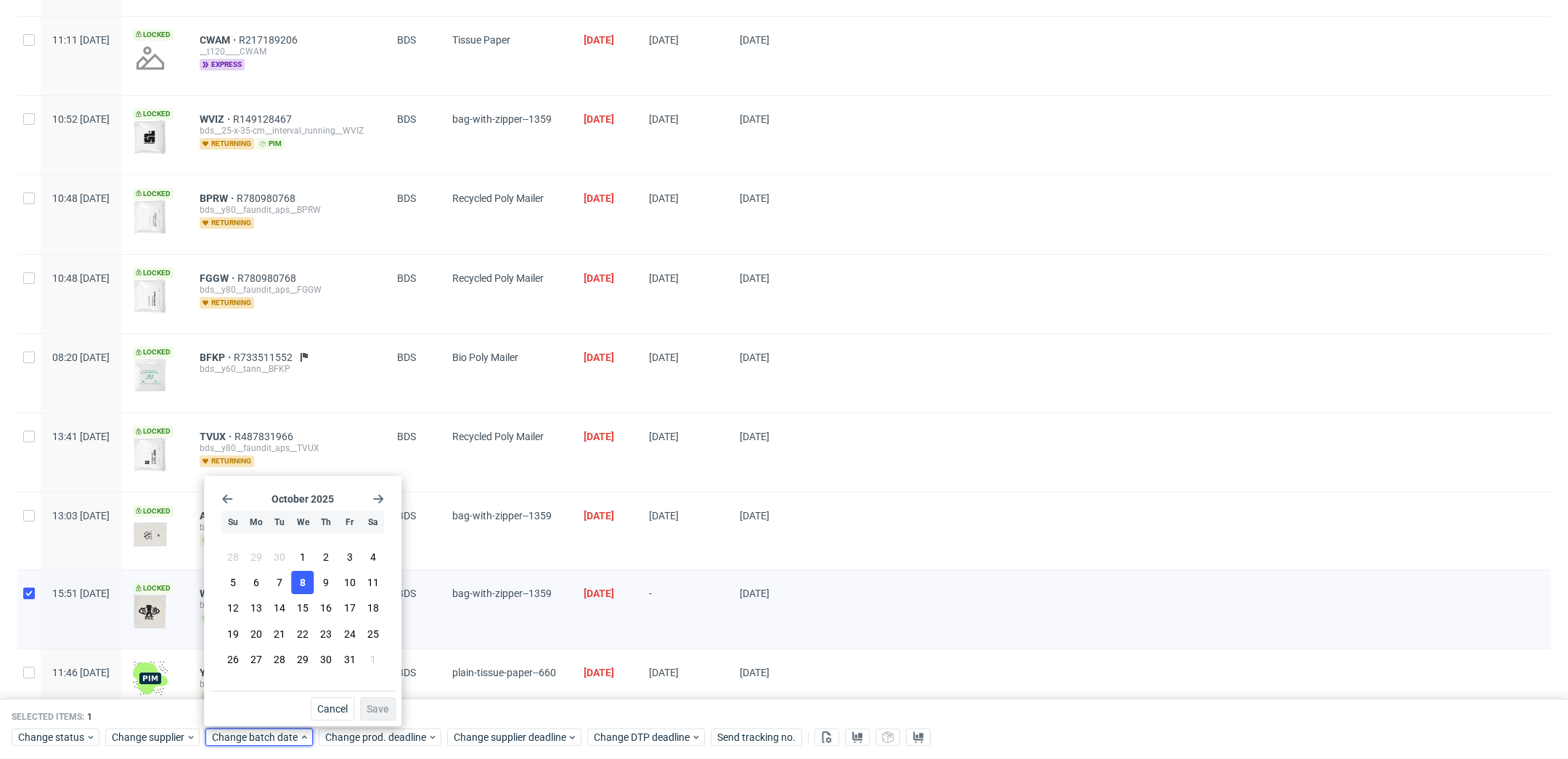
click at [307, 580] on button "8" at bounding box center [303, 582] width 23 height 23
click at [379, 715] on button "Save" at bounding box center [378, 709] width 36 height 23
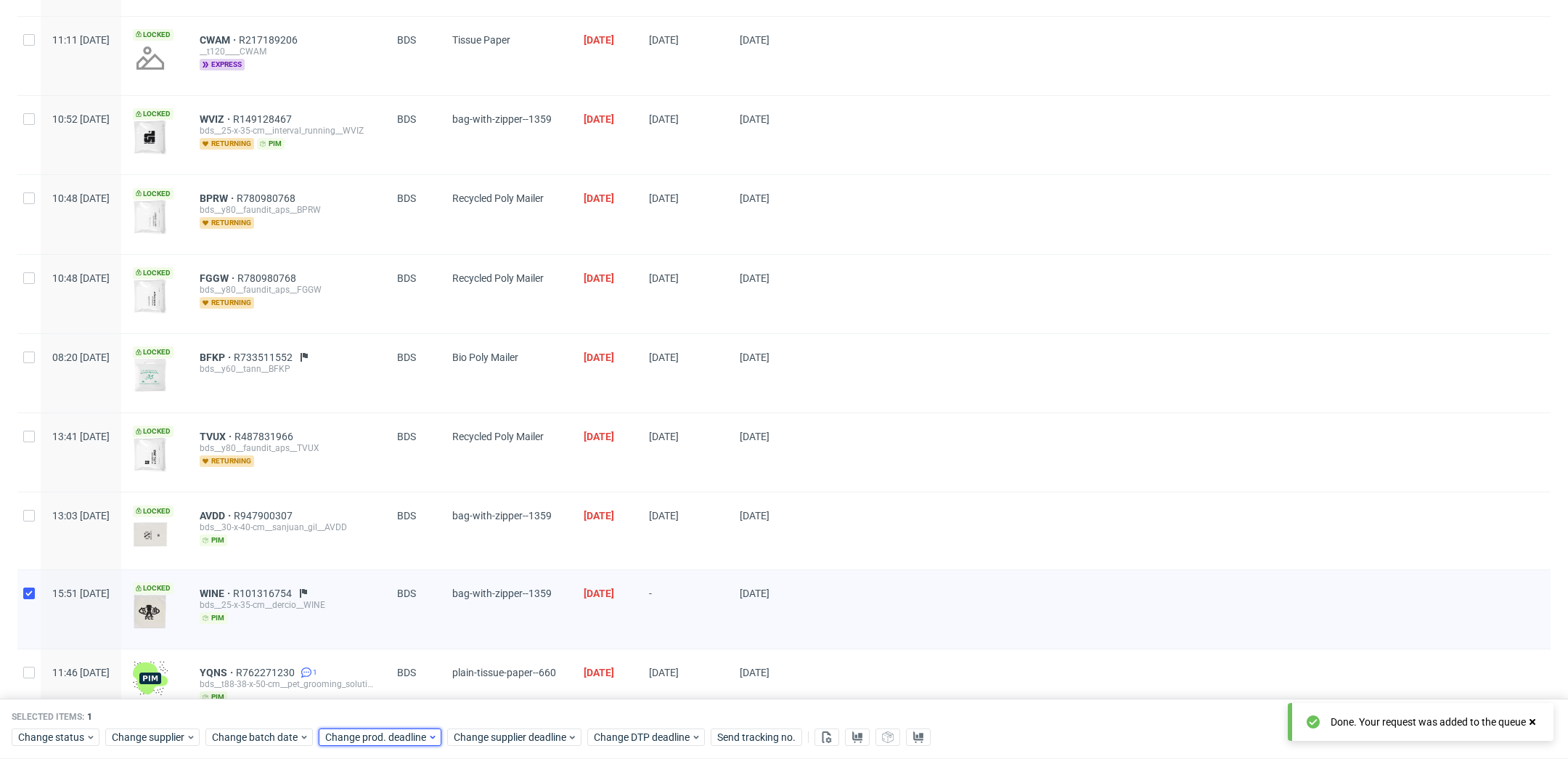
click at [395, 736] on span "Change prod. deadline" at bounding box center [376, 738] width 103 height 15
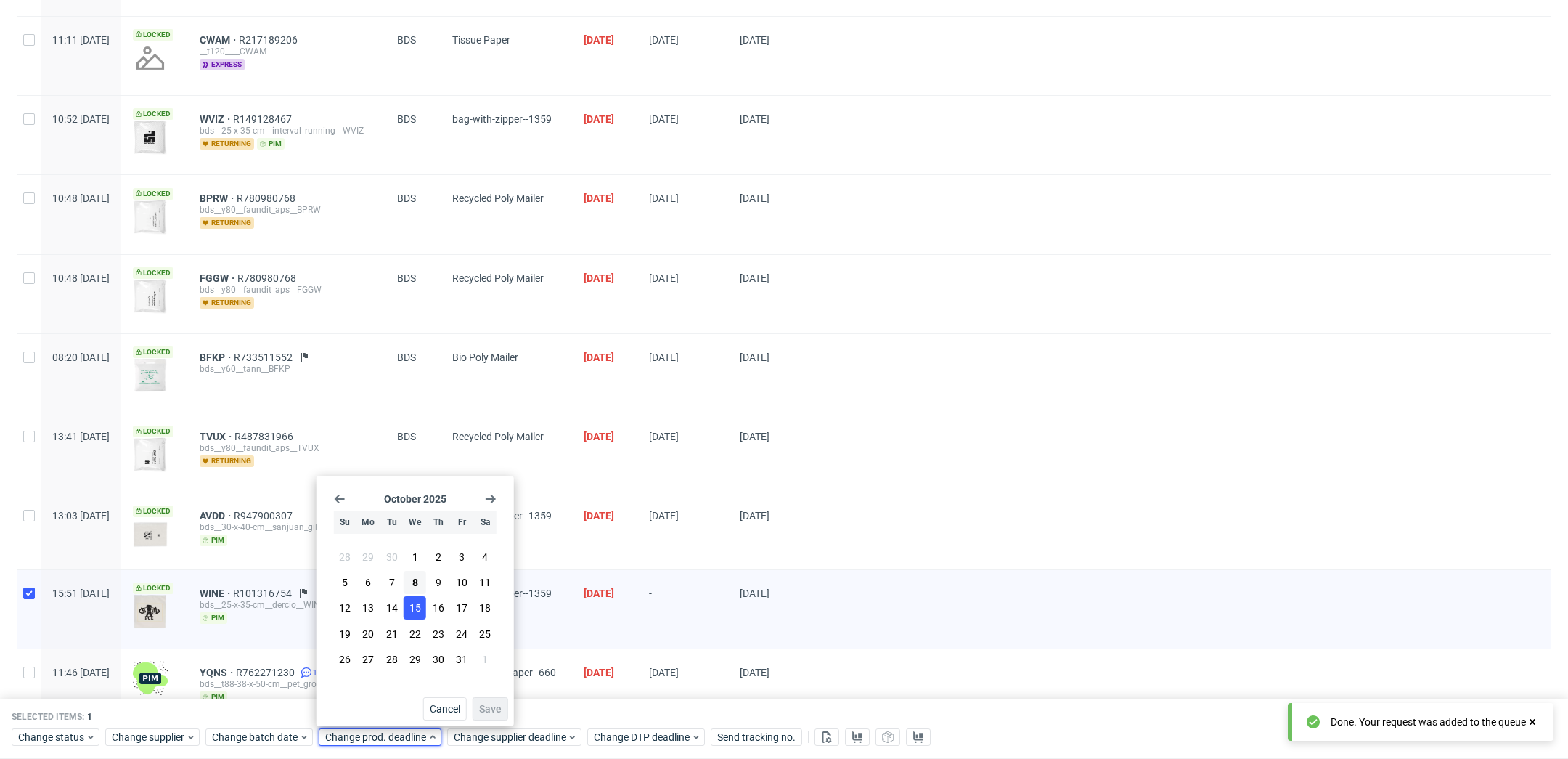
click at [415, 616] on button "15" at bounding box center [415, 608] width 23 height 23
click at [497, 714] on span "Save" at bounding box center [490, 709] width 23 height 11
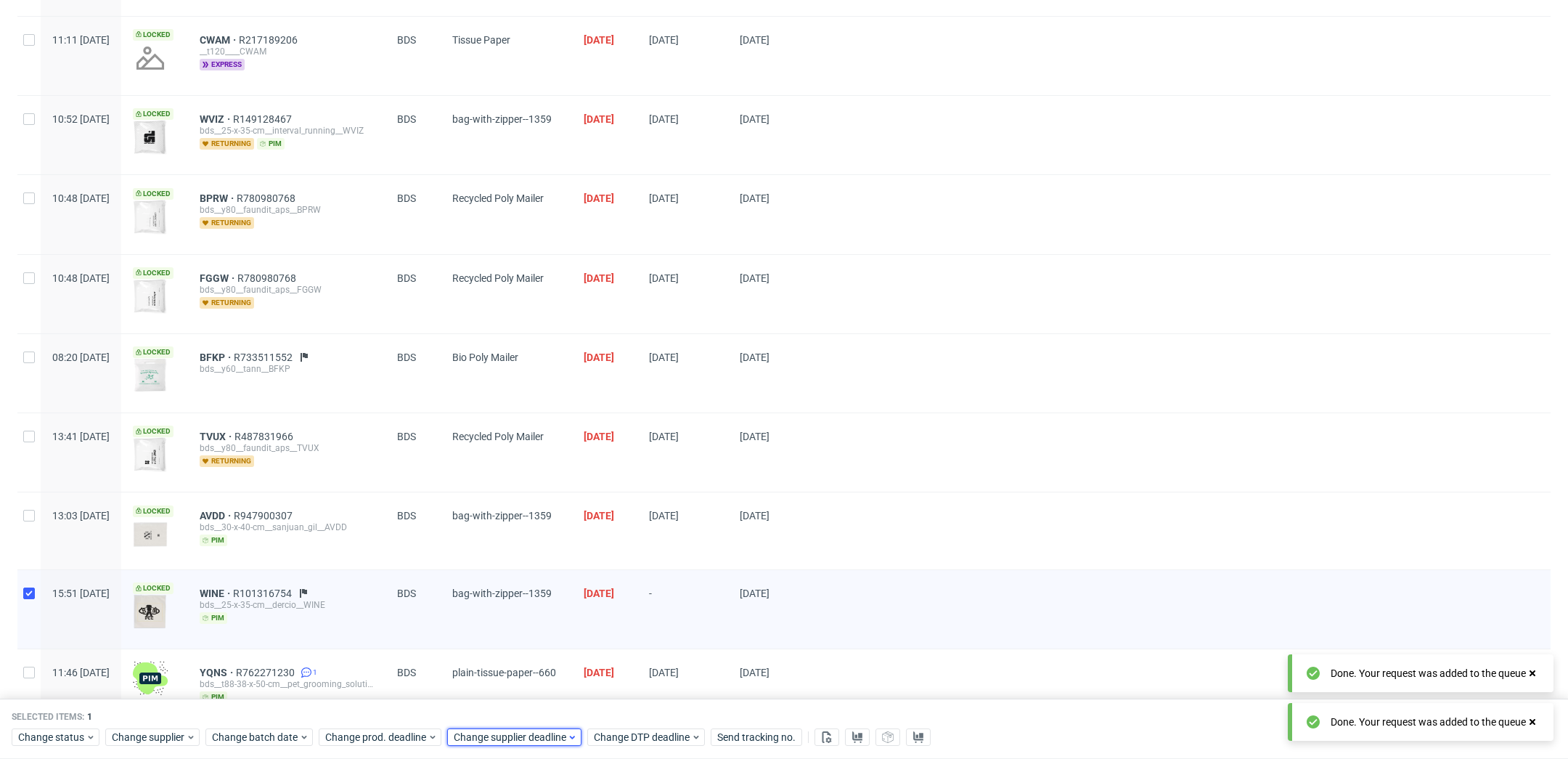
click at [505, 738] on span "Change supplier deadline" at bounding box center [511, 738] width 113 height 15
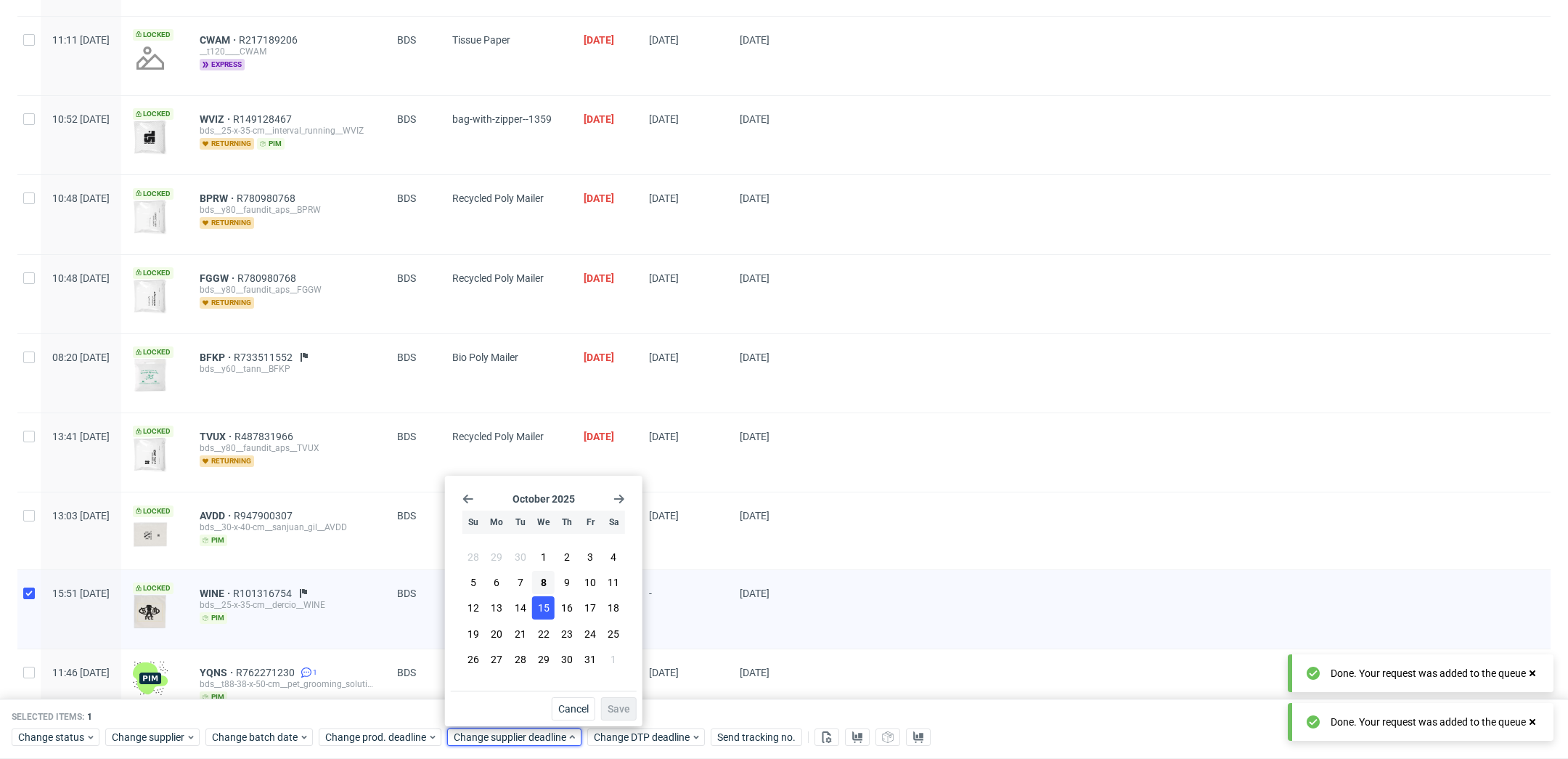
click at [547, 614] on span "15" at bounding box center [544, 608] width 11 height 15
click at [626, 706] on span "Save" at bounding box center [619, 709] width 23 height 11
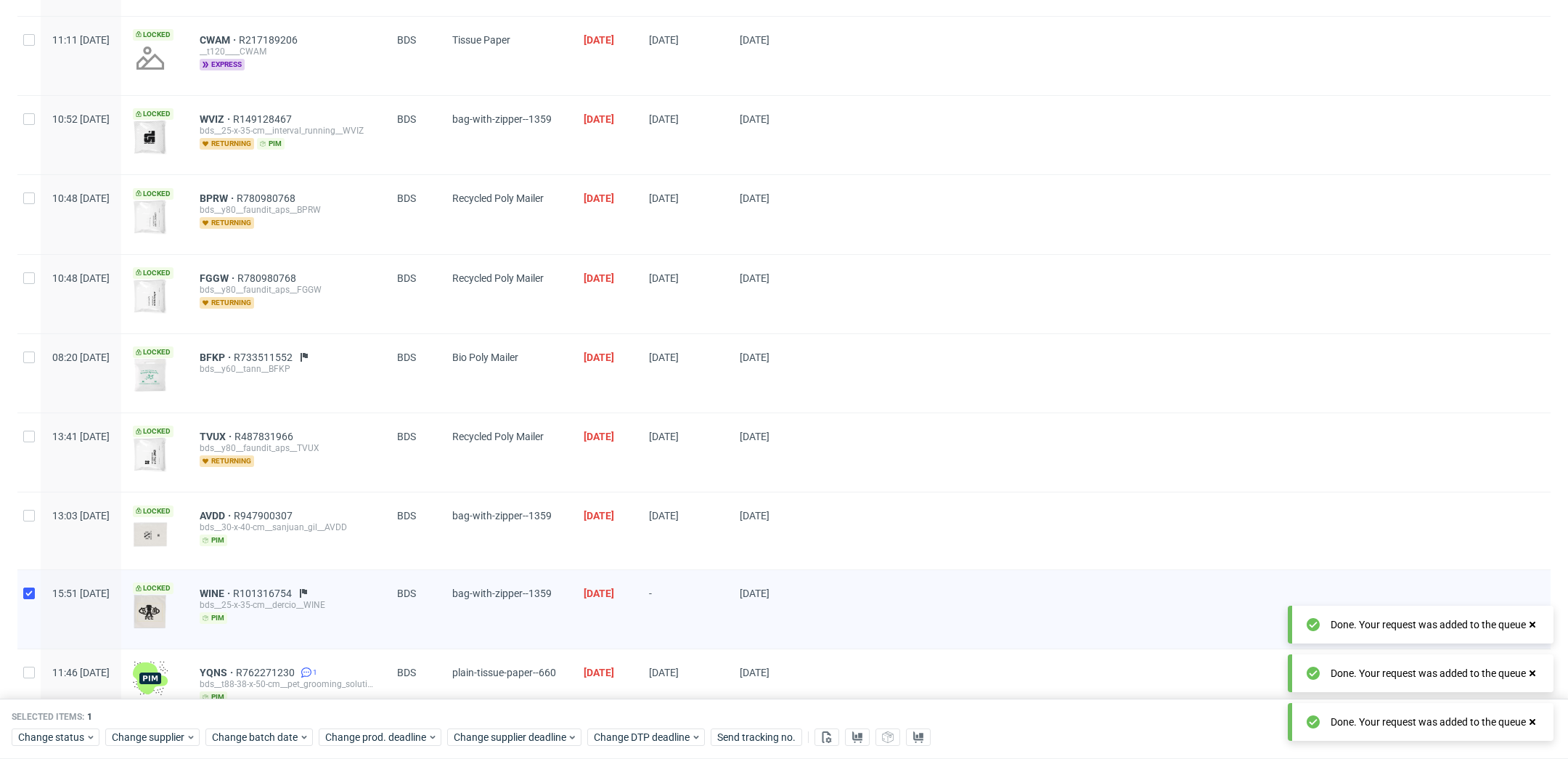
scroll to position [0, 0]
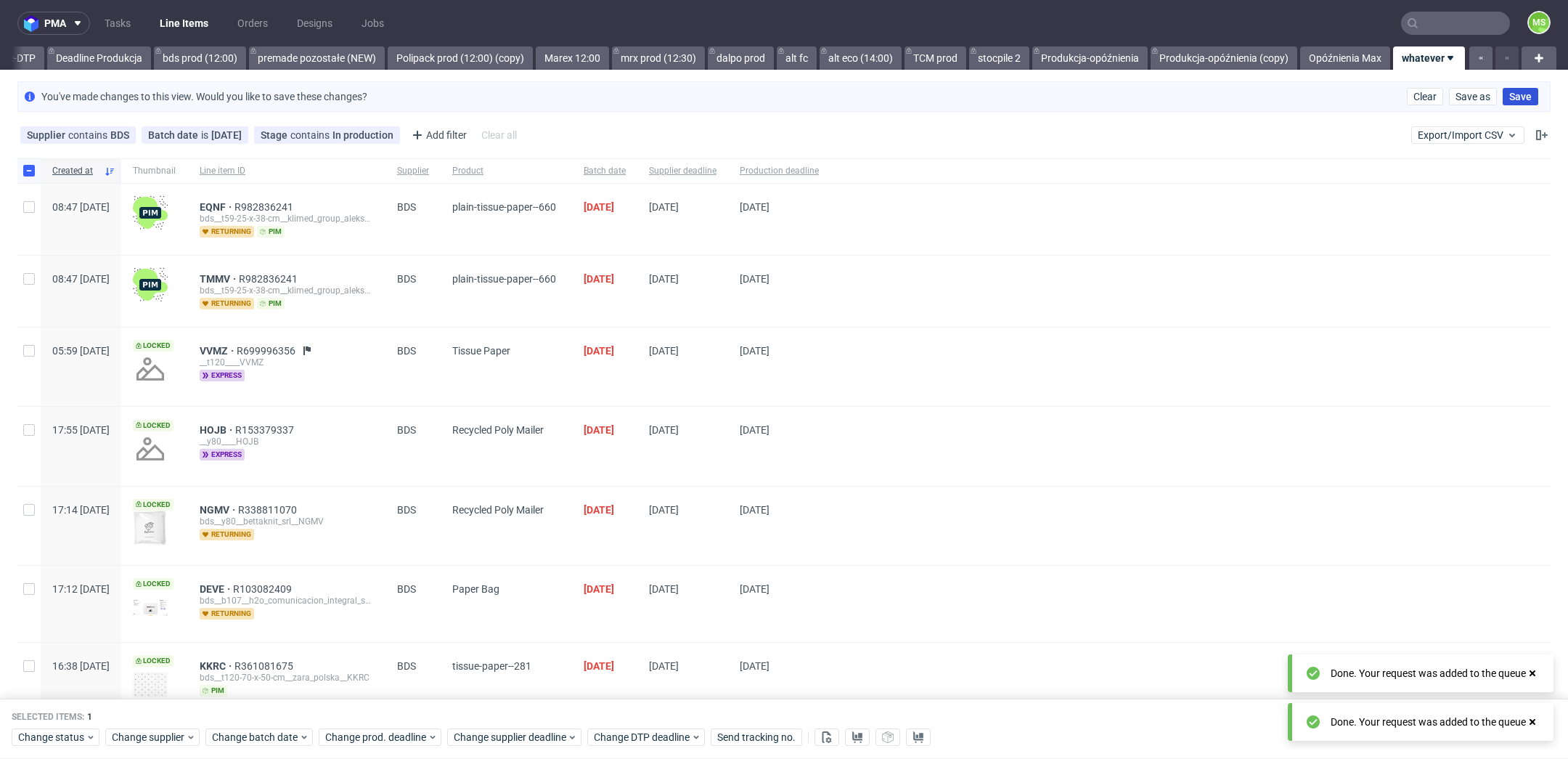
click at [1508, 103] on button "Save" at bounding box center [1520, 97] width 36 height 18
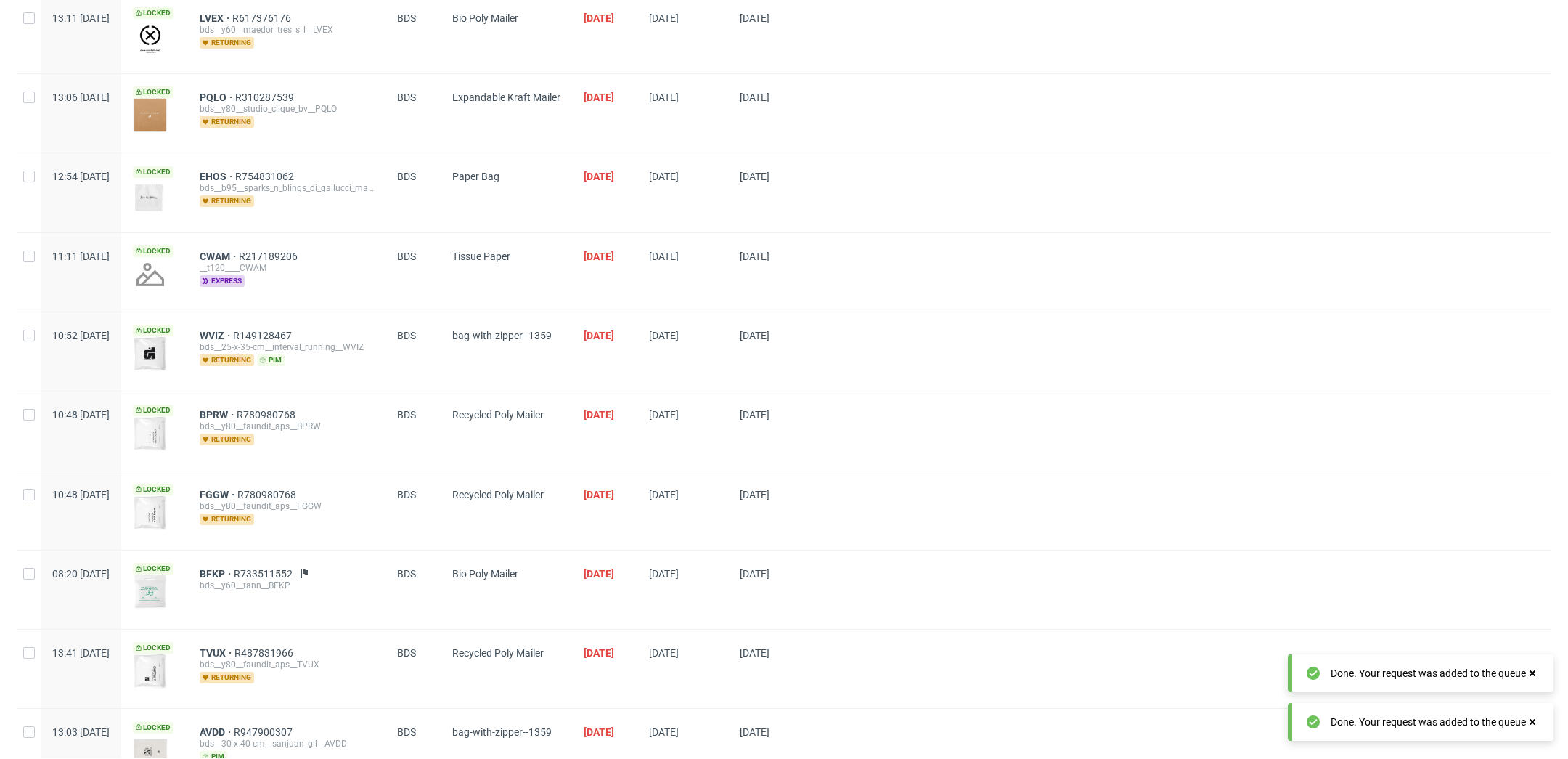
scroll to position [980, 0]
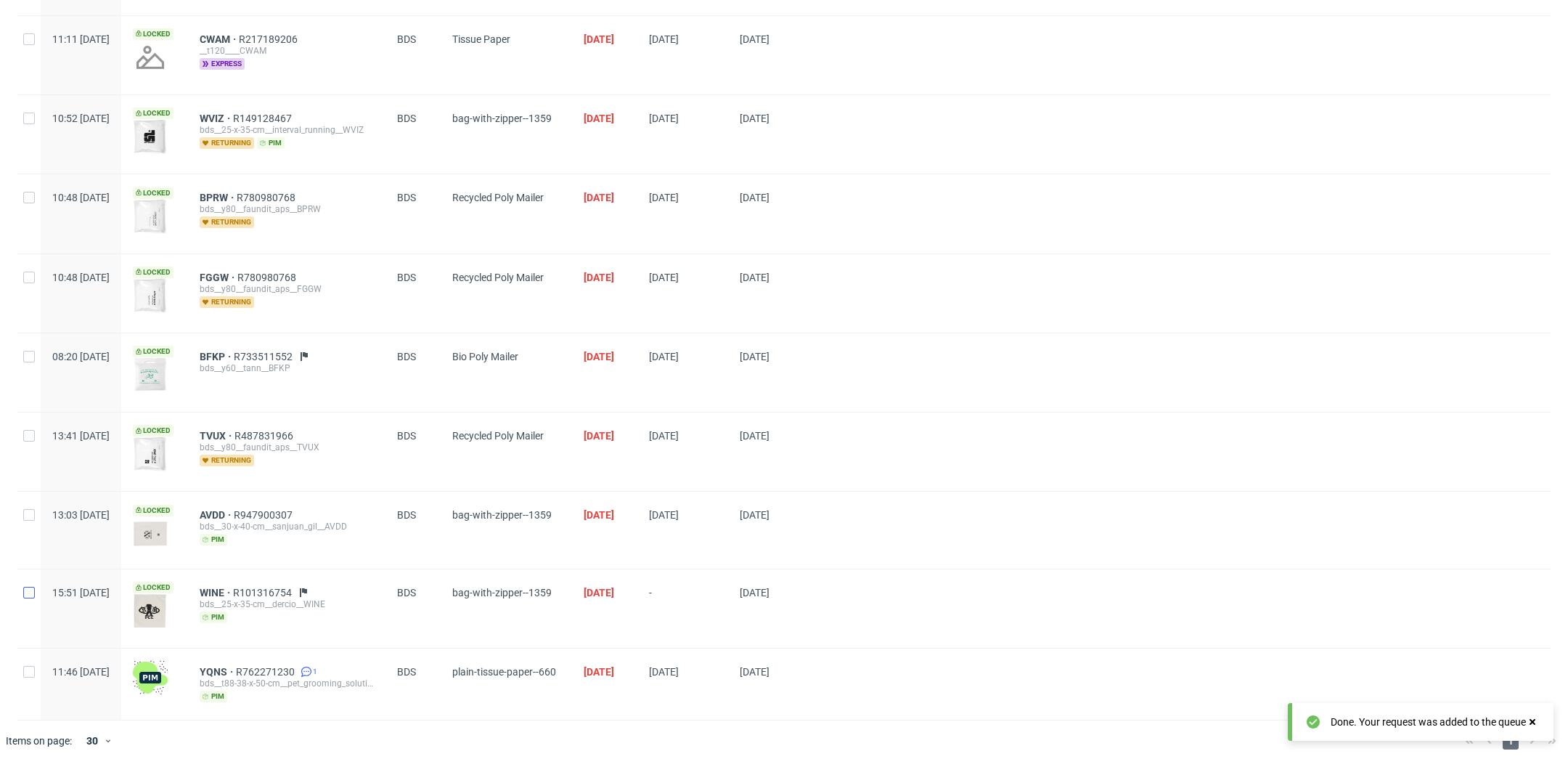
click at [22, 588] on div at bounding box center [29, 609] width 23 height 78
checkbox input "true"
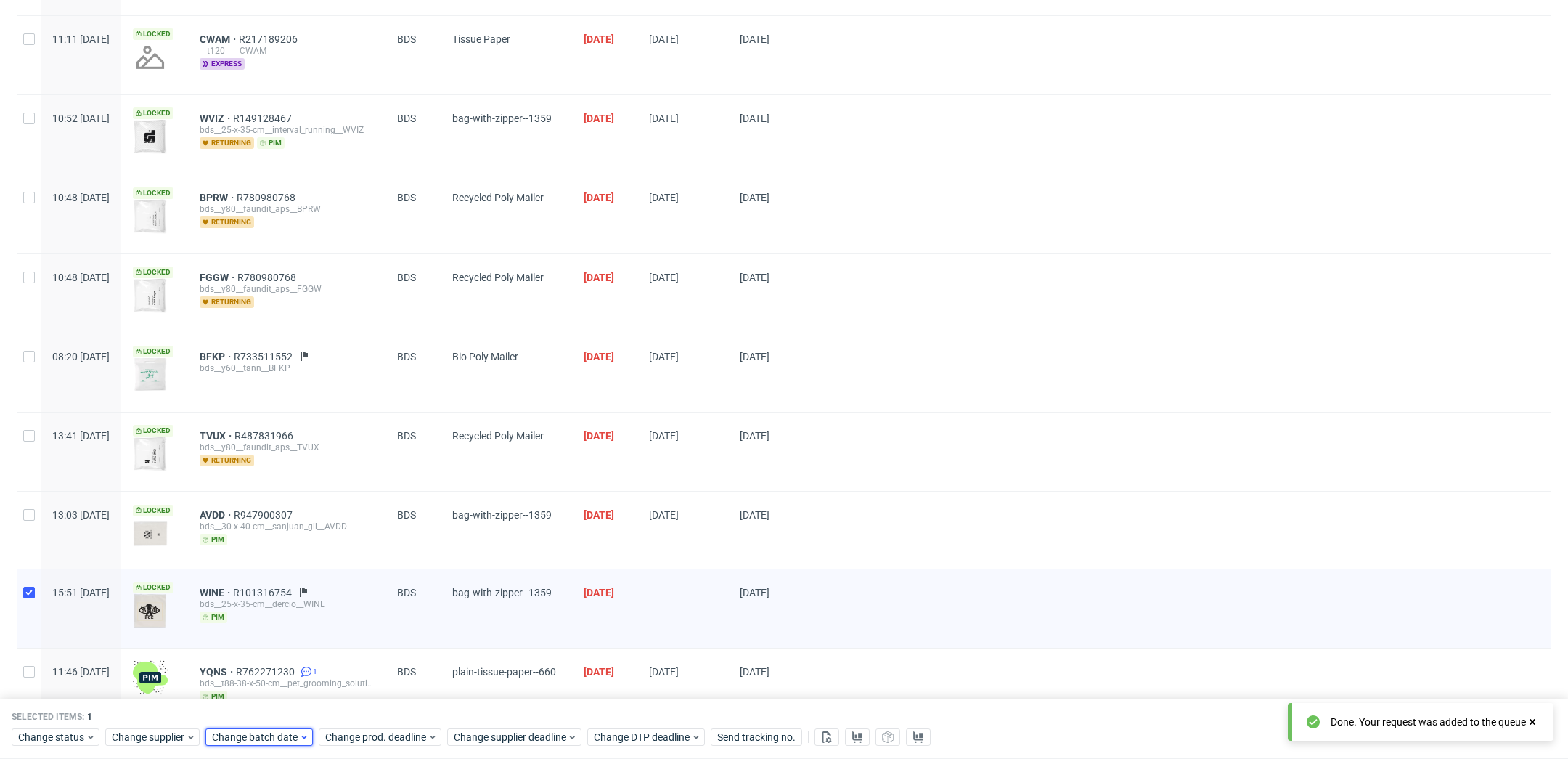
click at [246, 739] on span "Change batch date" at bounding box center [255, 738] width 87 height 15
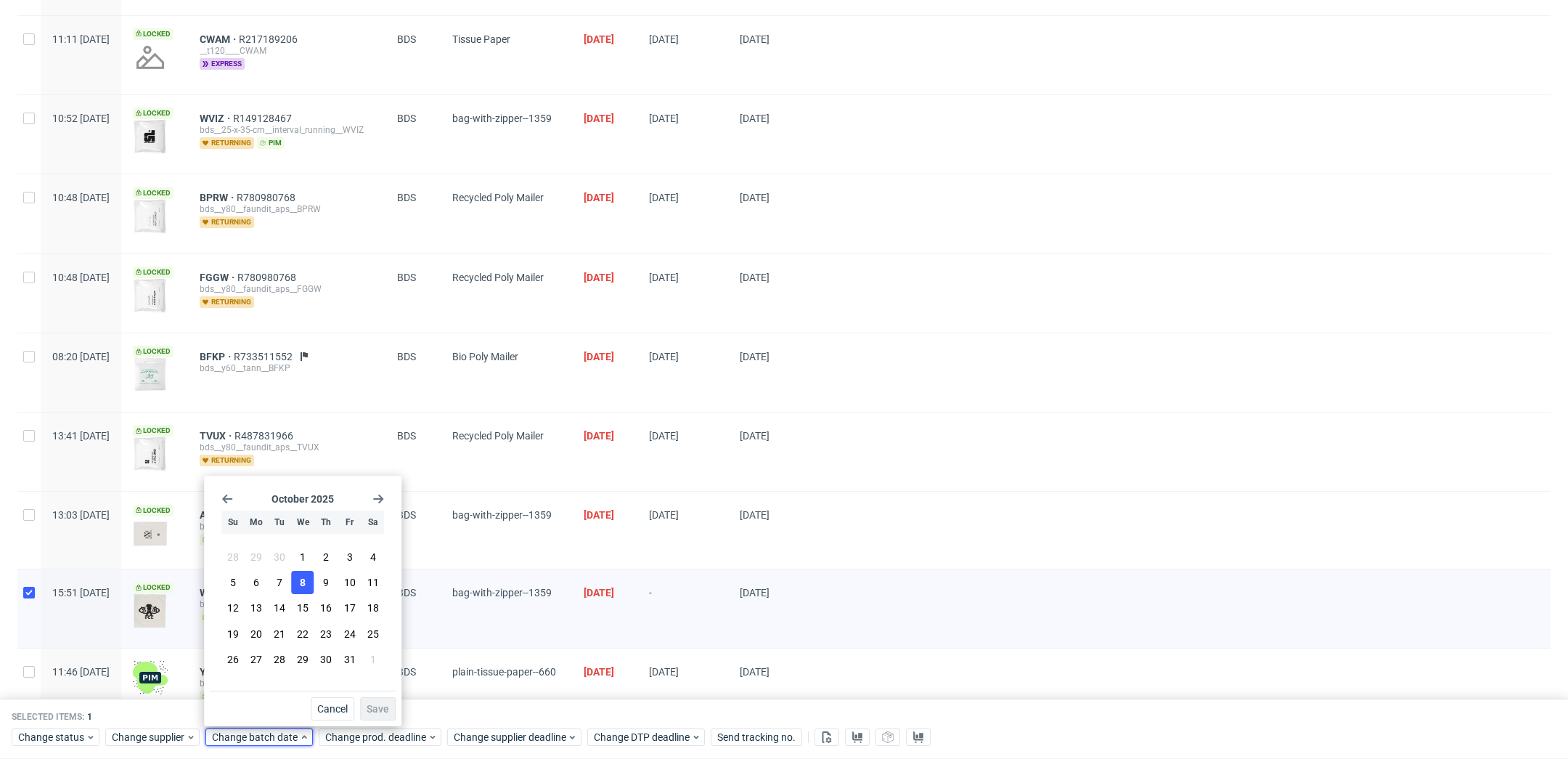
click at [305, 584] on button "8" at bounding box center [303, 582] width 23 height 23
click at [384, 710] on span "Save" at bounding box center [378, 709] width 23 height 11
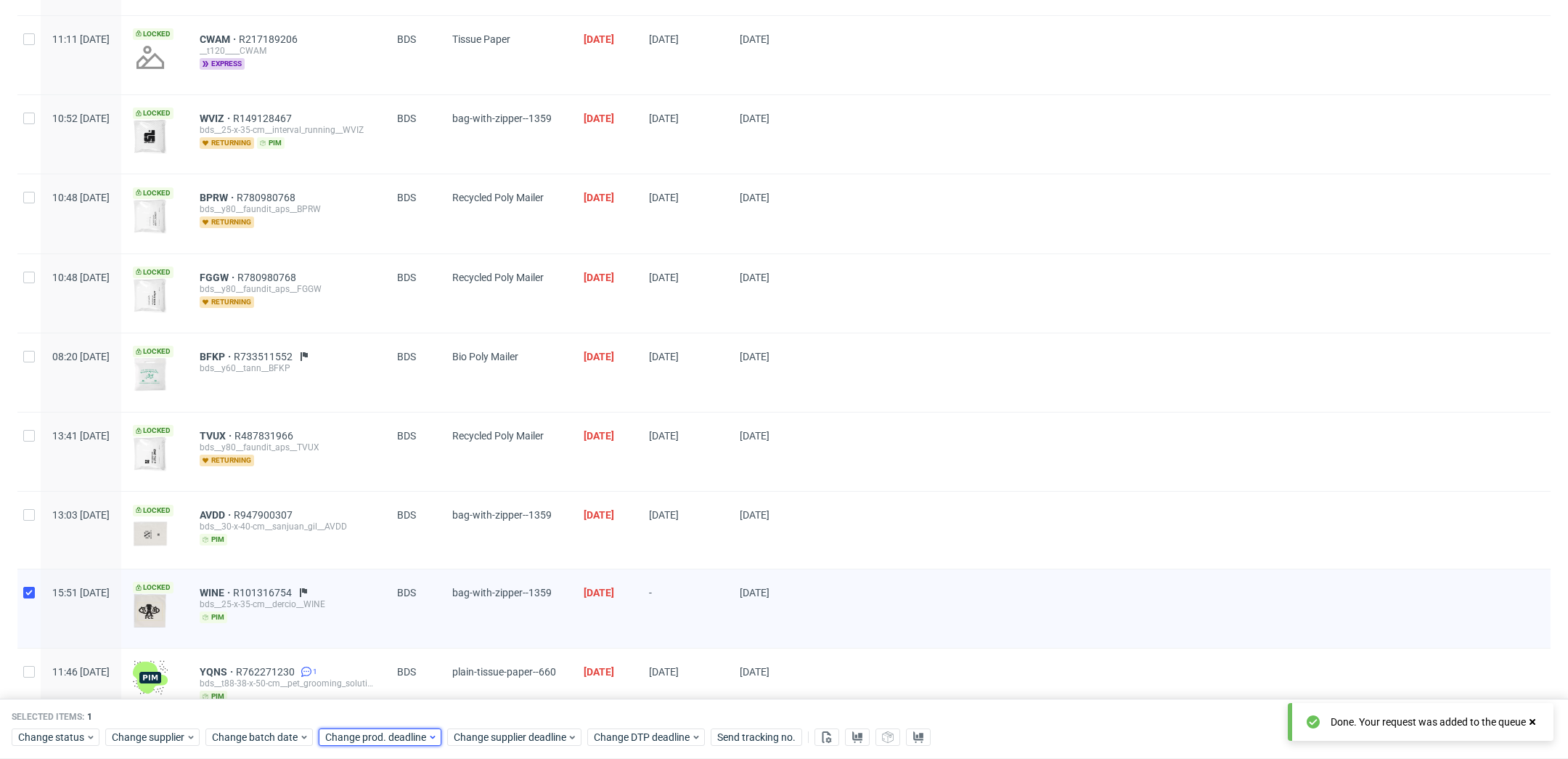
click at [397, 740] on span "Change prod. deadline" at bounding box center [376, 738] width 103 height 15
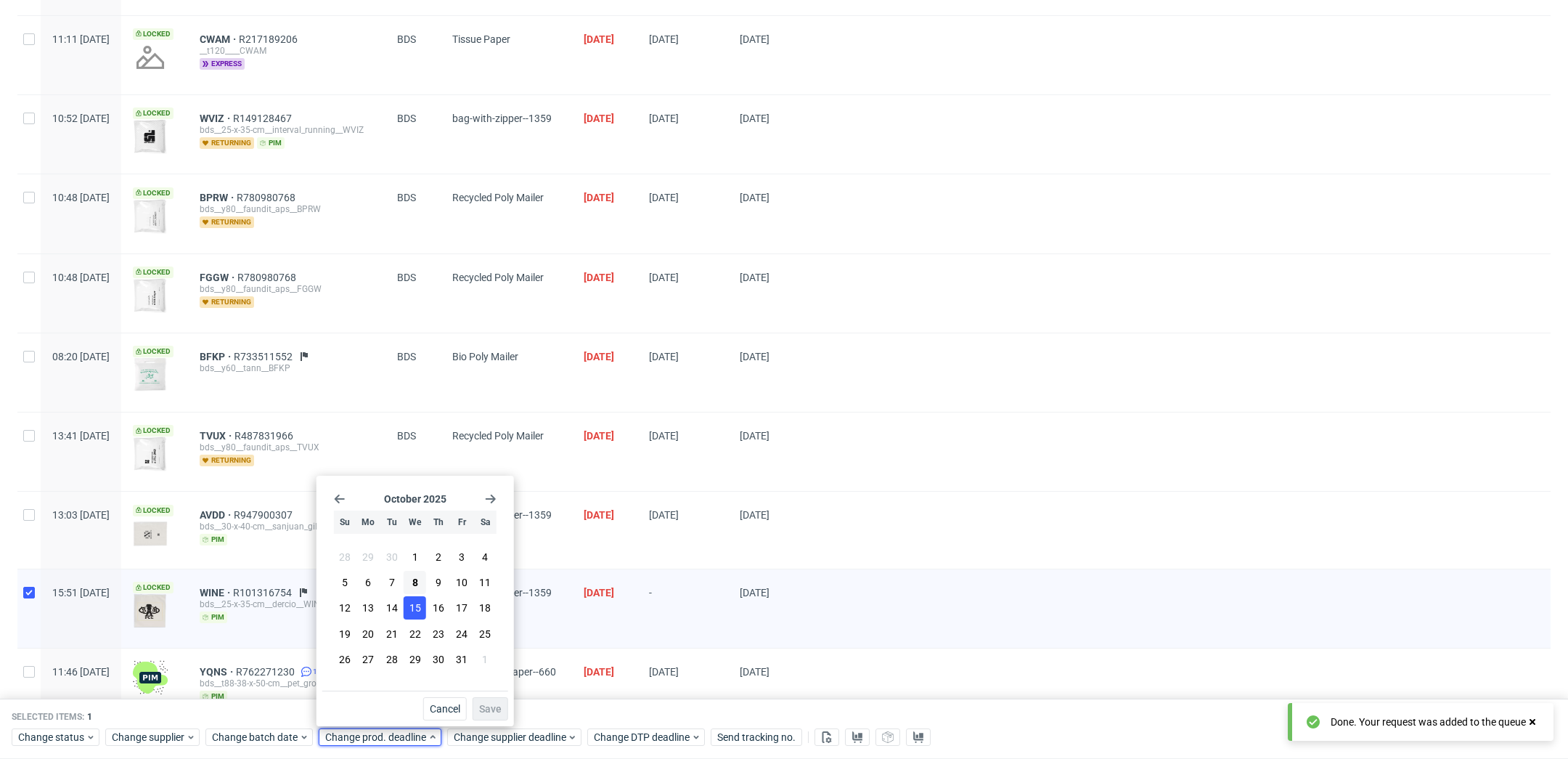
click at [415, 615] on span "15" at bounding box center [415, 608] width 11 height 15
click at [498, 711] on span "Save" at bounding box center [490, 709] width 23 height 11
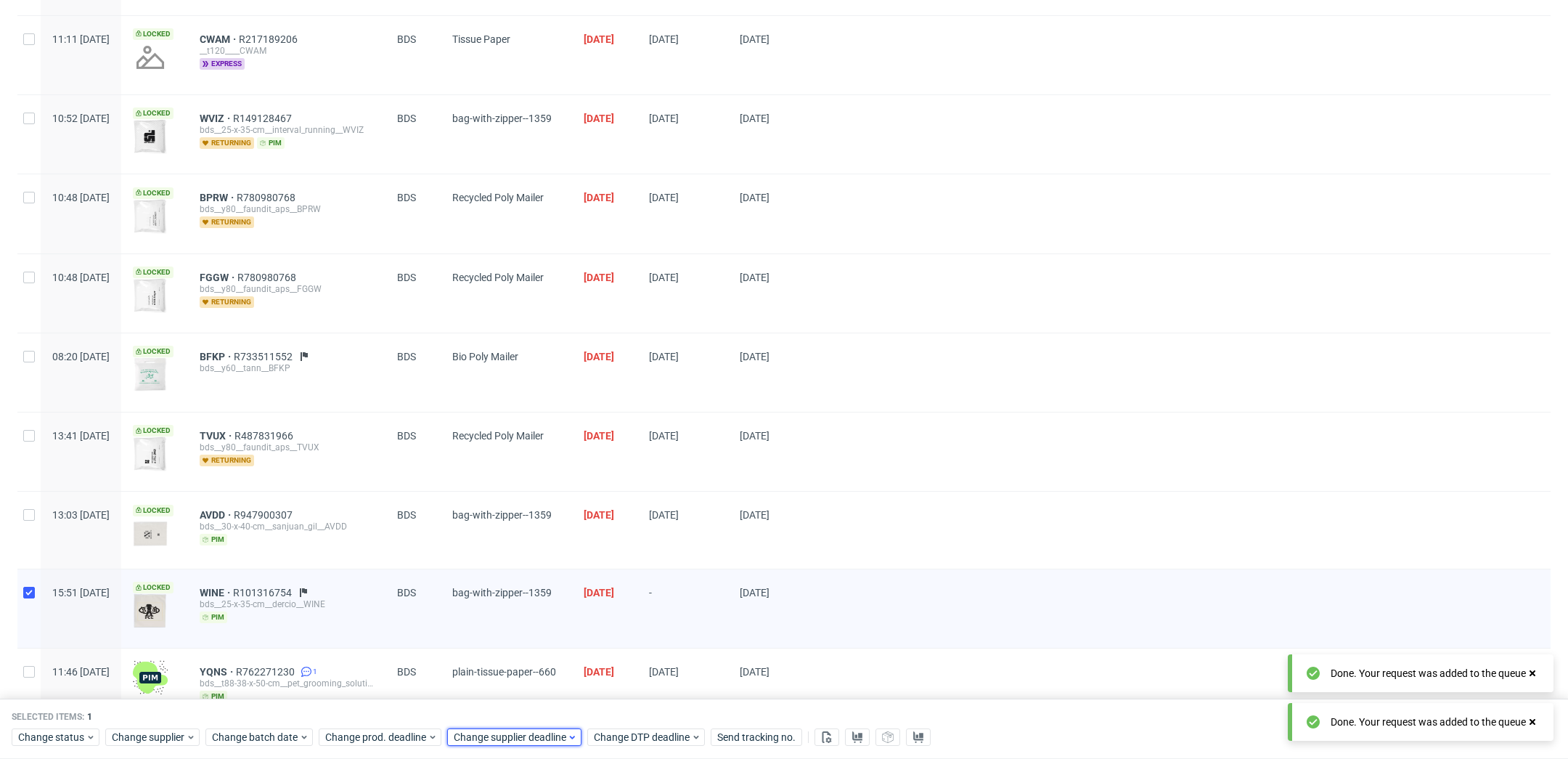
click at [515, 737] on span "Change supplier deadline" at bounding box center [511, 738] width 113 height 15
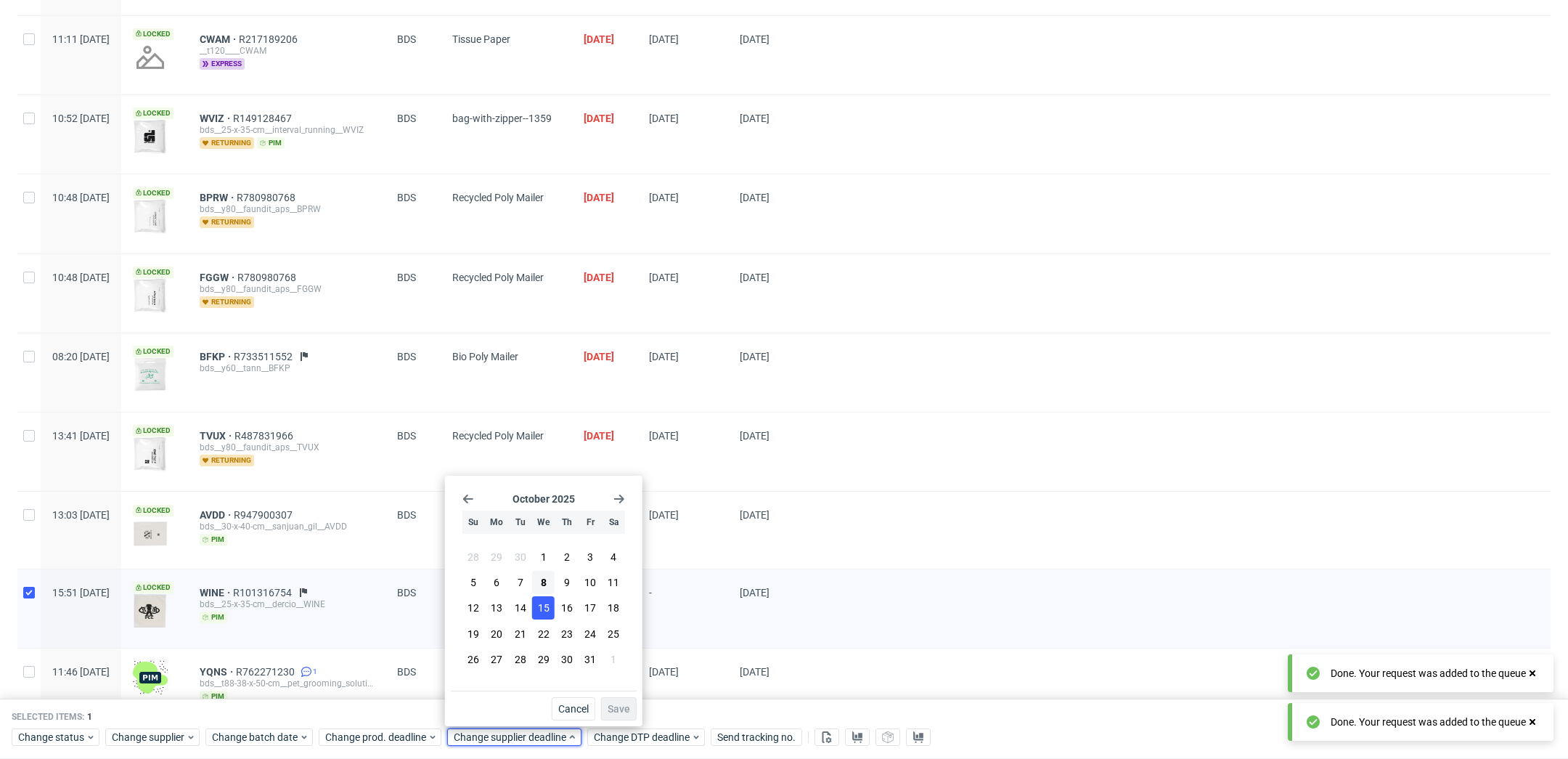
drag, startPoint x: 547, startPoint y: 604, endPoint x: 552, endPoint y: 613, distance: 10.3
click at [547, 604] on span "15" at bounding box center [544, 608] width 11 height 15
click at [623, 712] on span "Save" at bounding box center [619, 709] width 23 height 11
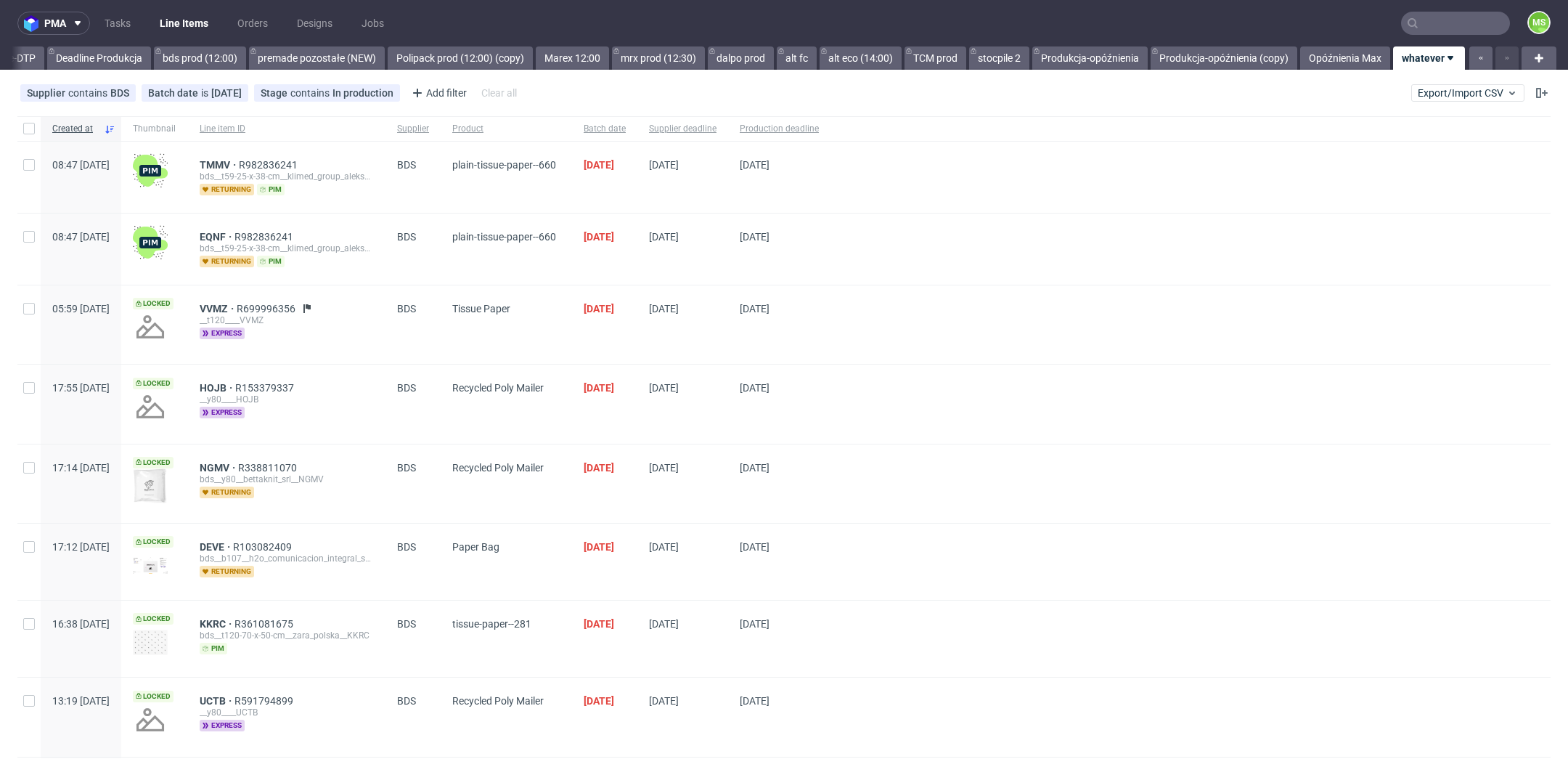
click at [21, 131] on div at bounding box center [29, 129] width 23 height 25
checkbox input "true"
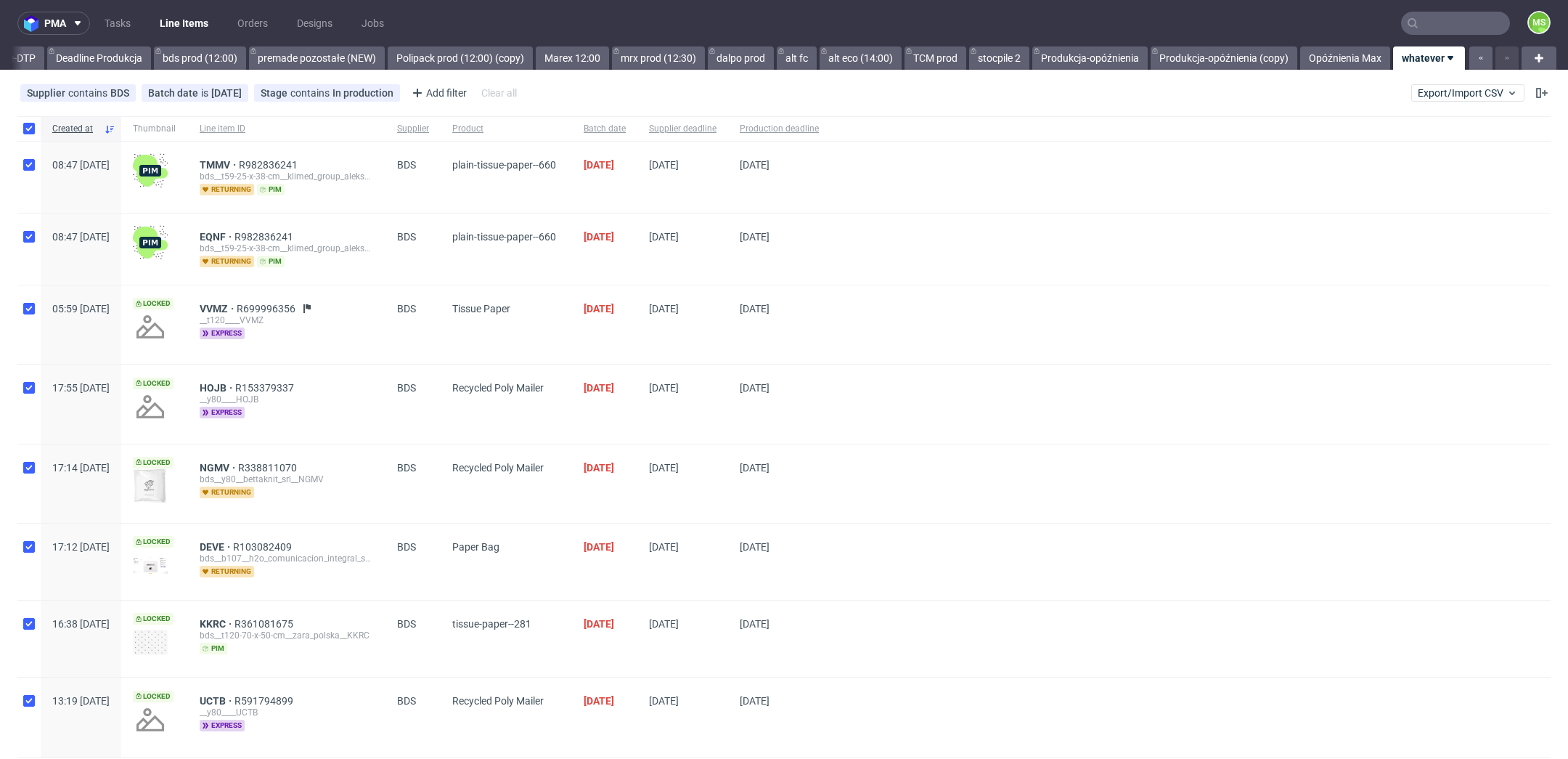
checkbox input "true"
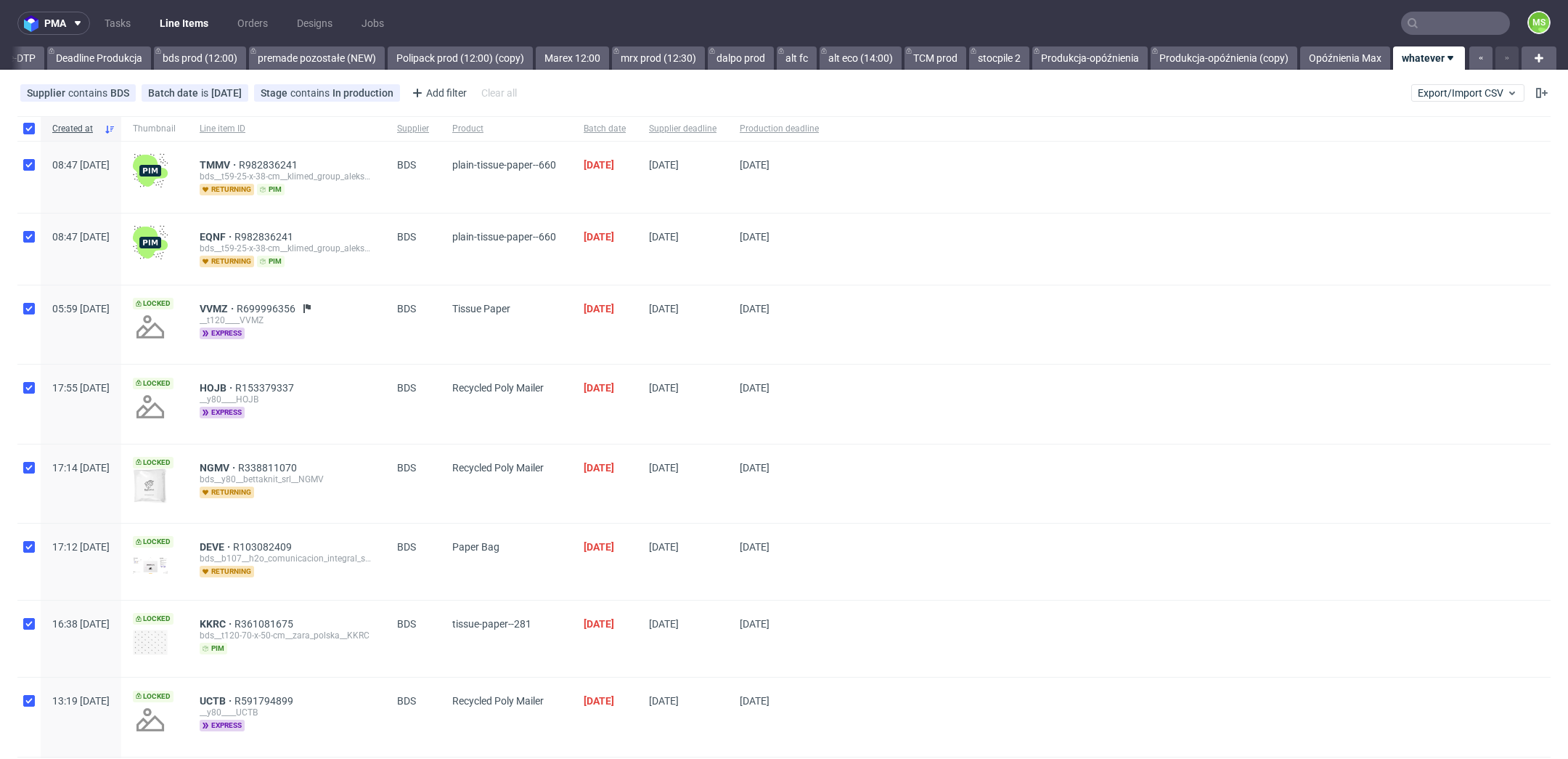
checkbox input "true"
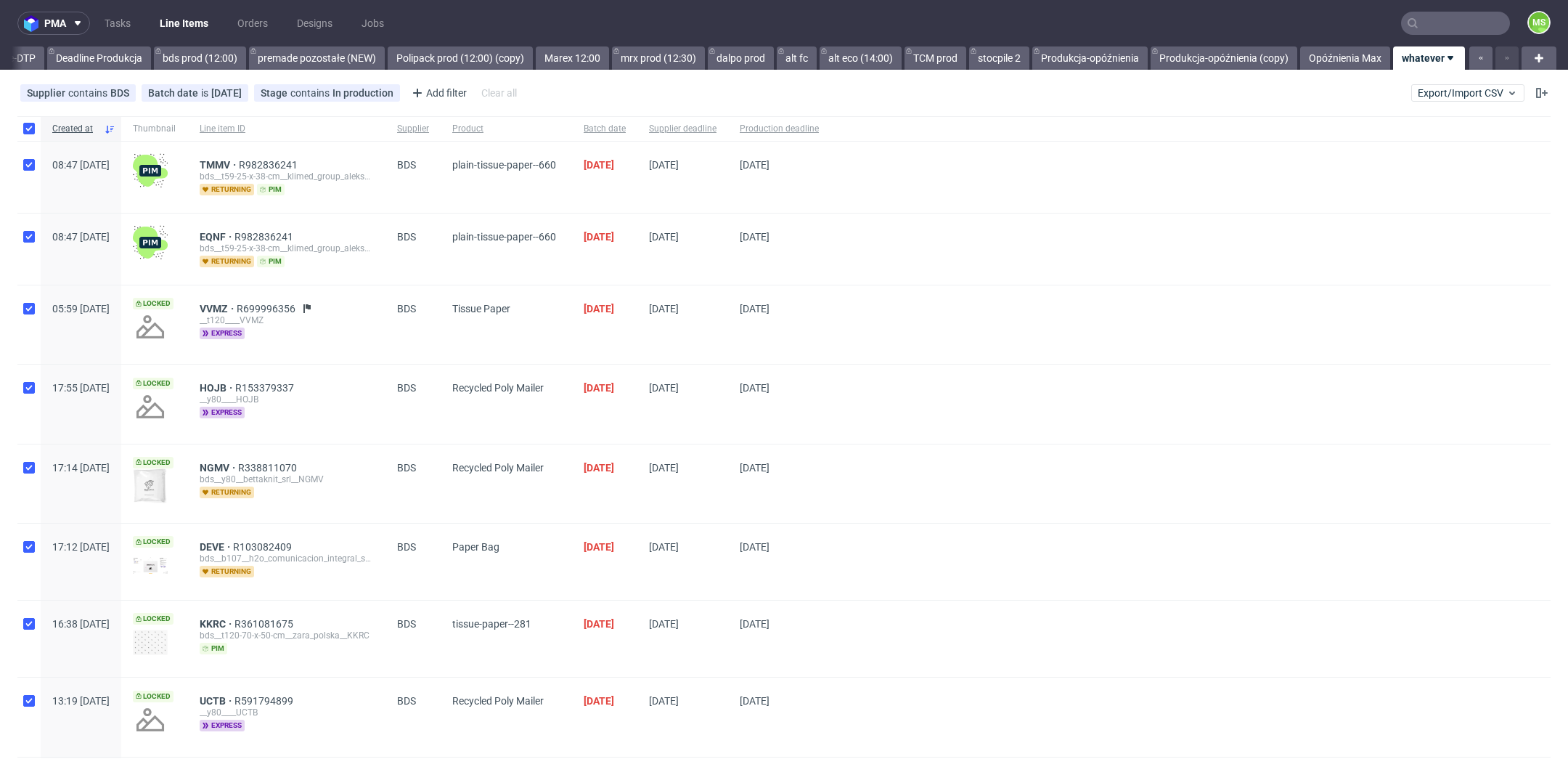
checkbox input "true"
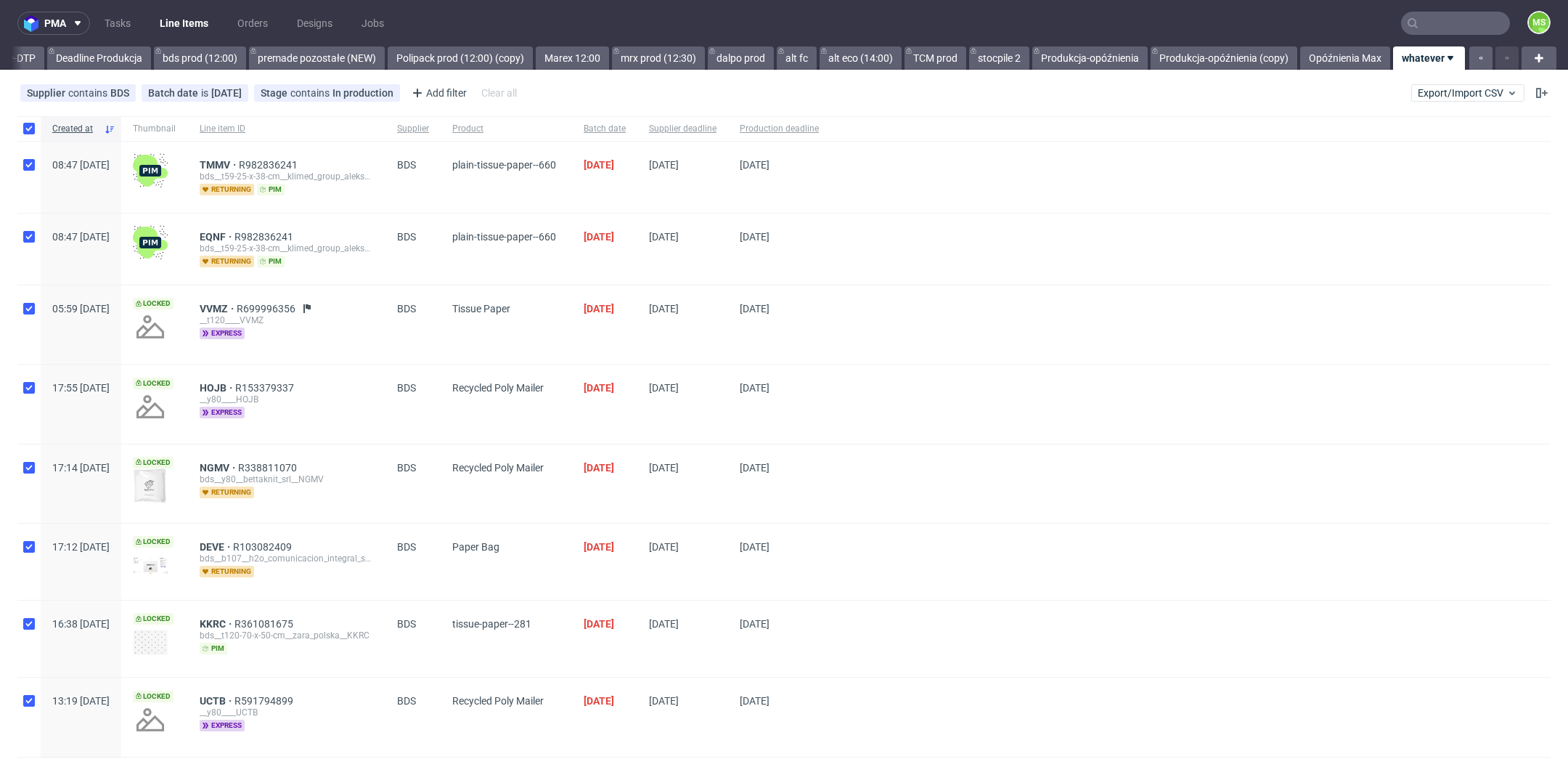
checkbox input "true"
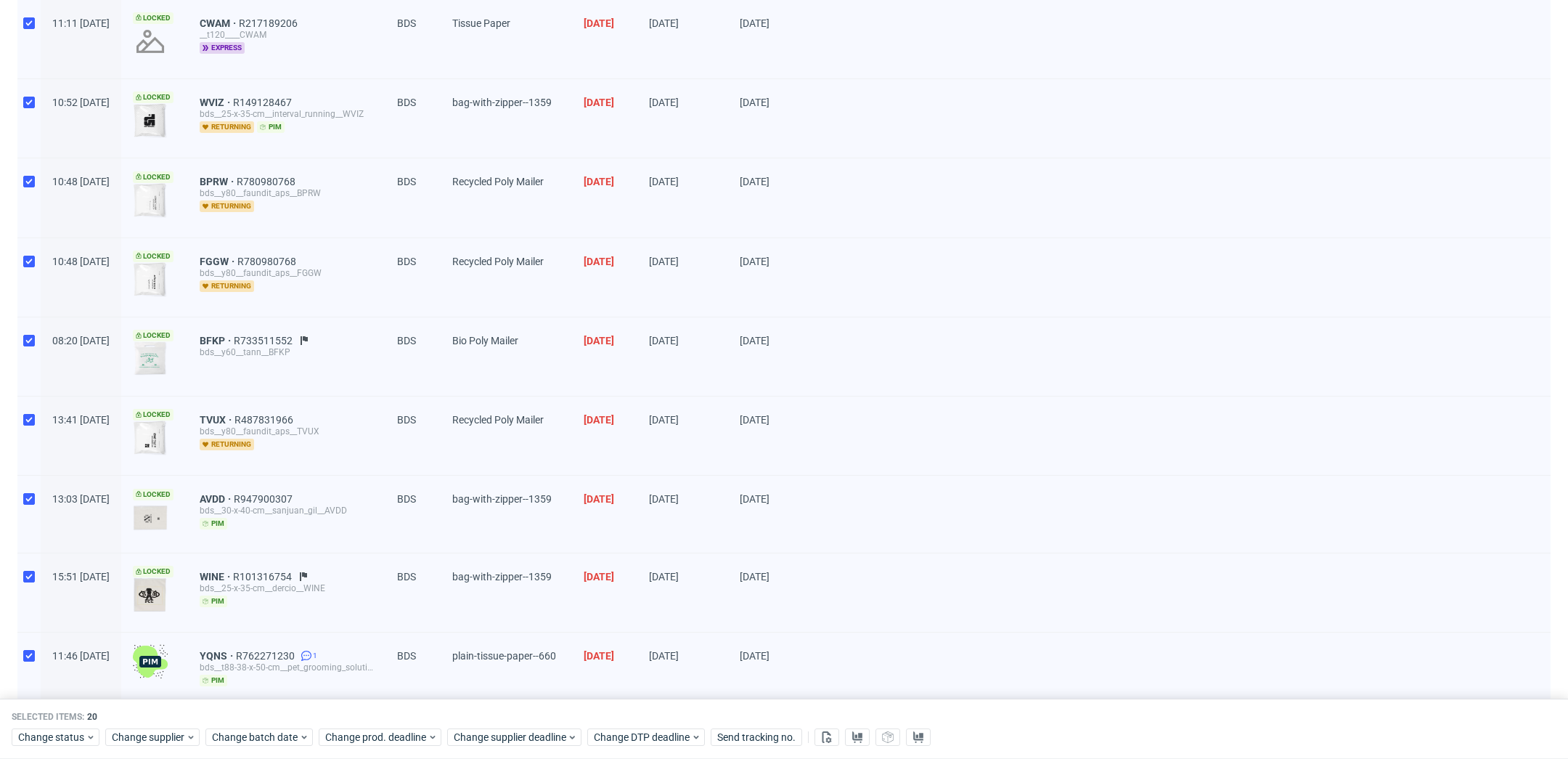
scroll to position [1039, 0]
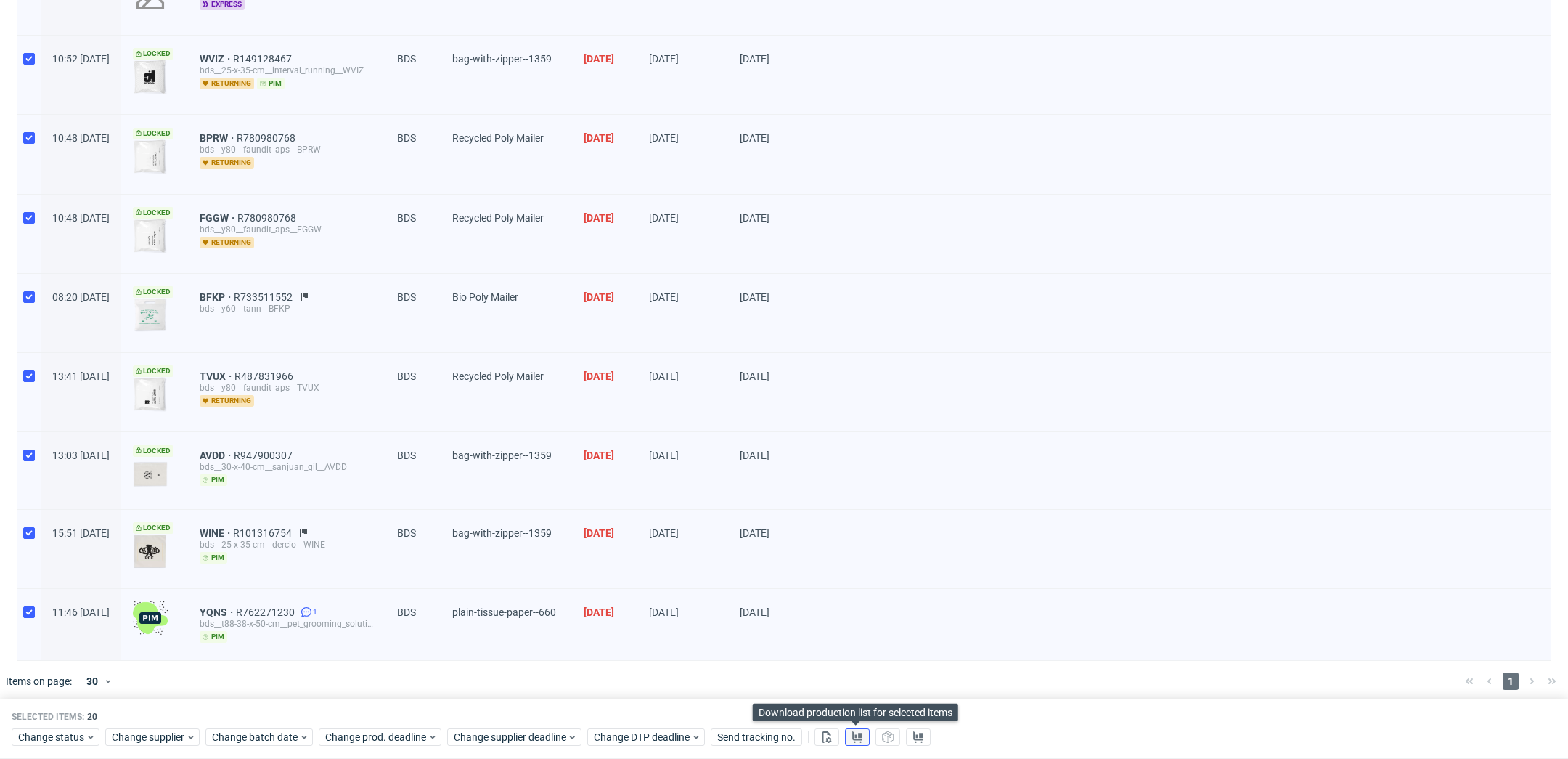
click at [857, 739] on use at bounding box center [857, 737] width 11 height 11
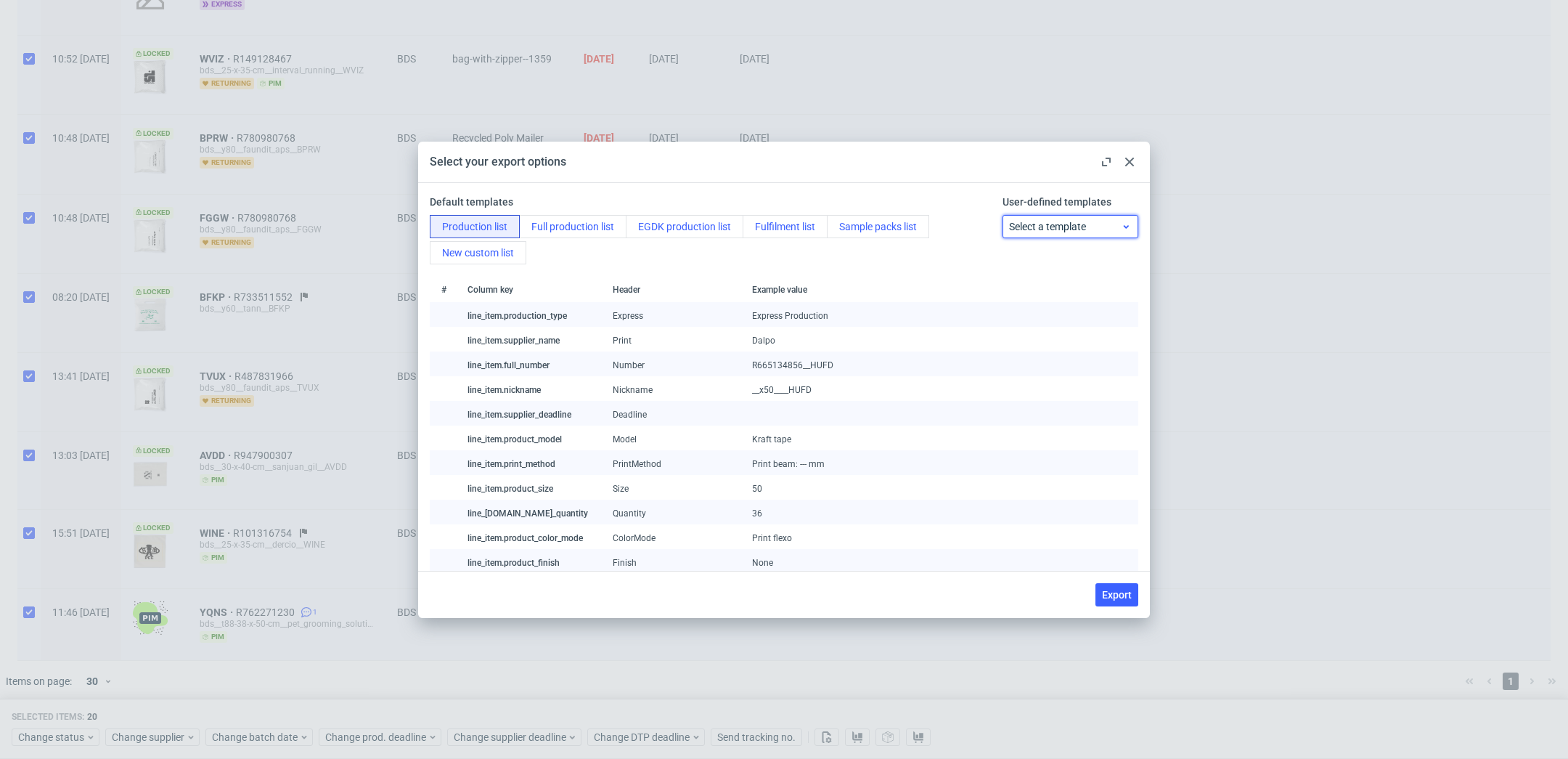
click at [1070, 222] on span "Select a template" at bounding box center [1065, 226] width 112 height 15
click at [1069, 319] on div "BDS" at bounding box center [1070, 312] width 124 height 26
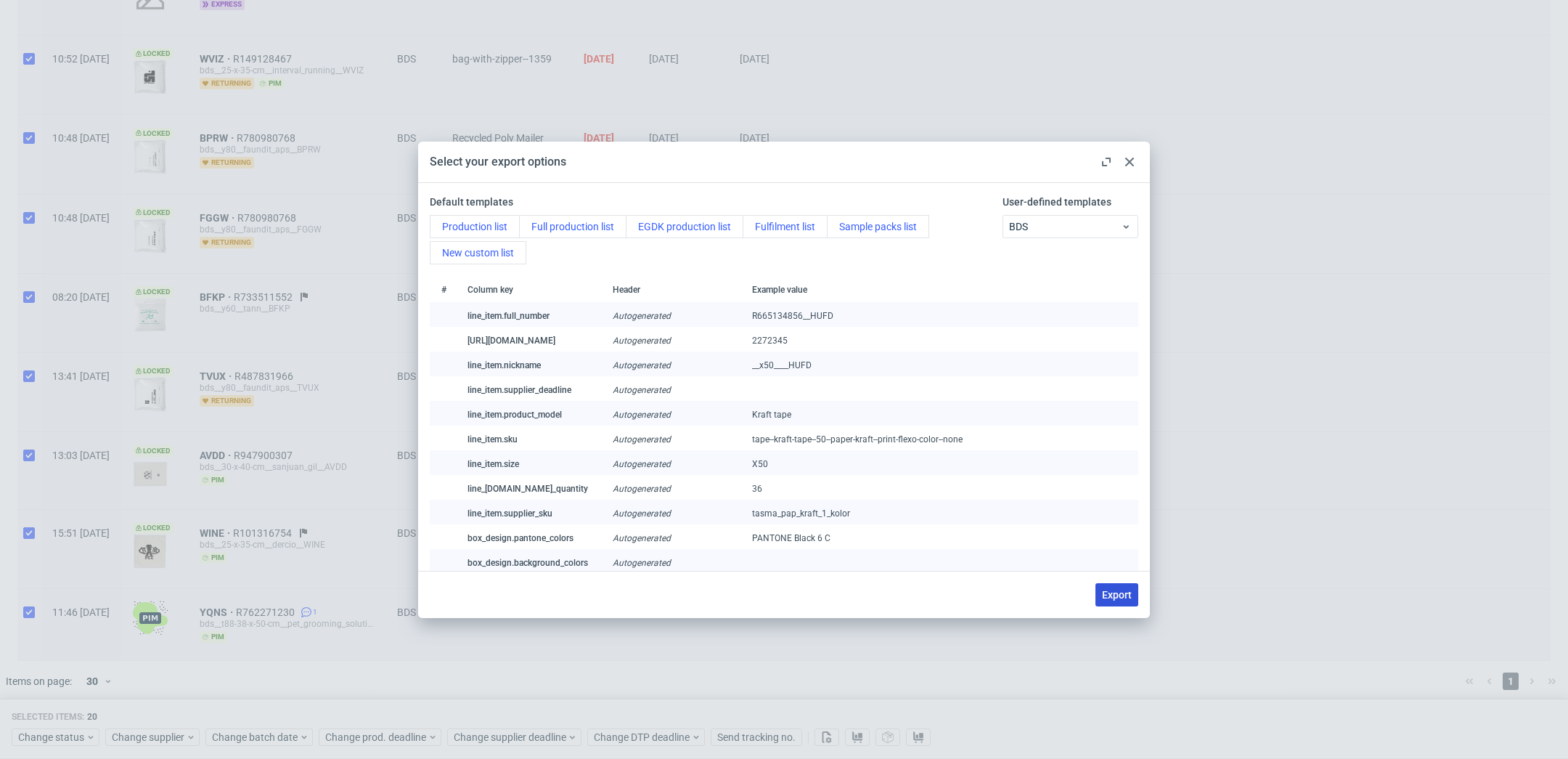
click at [1122, 592] on span "Export" at bounding box center [1116, 595] width 30 height 11
checkbox input "false"
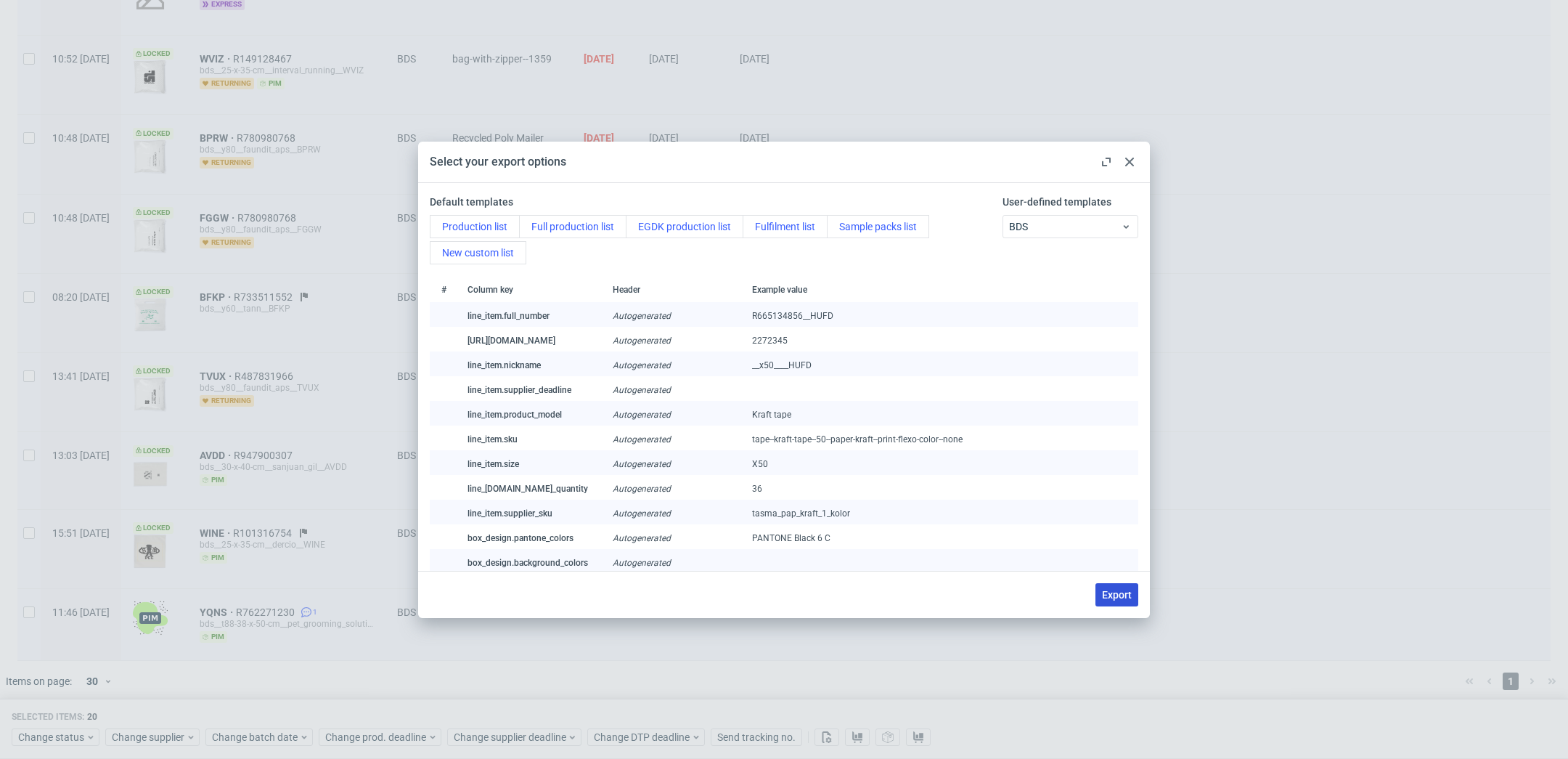
checkbox input "false"
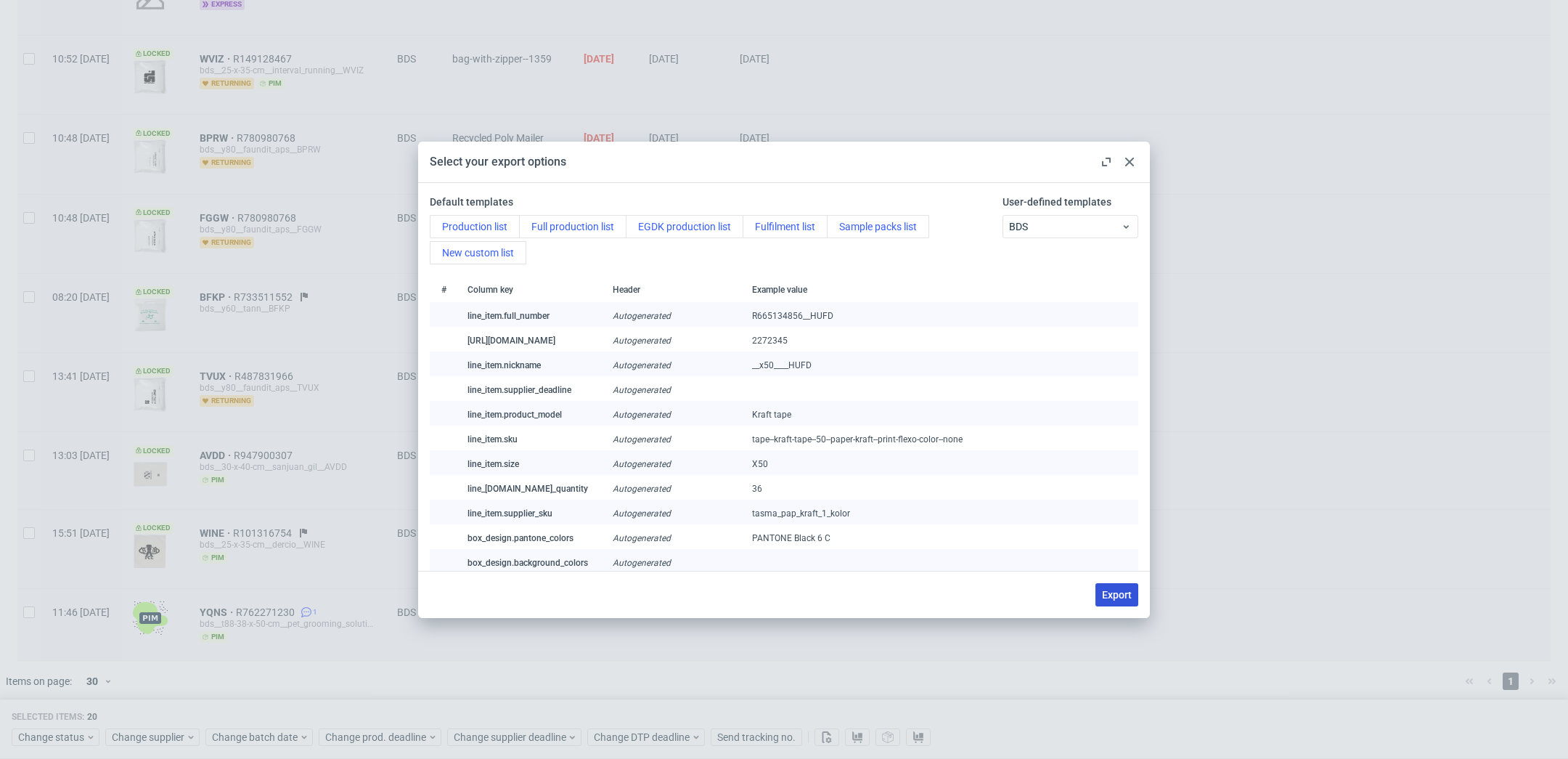
checkbox input "false"
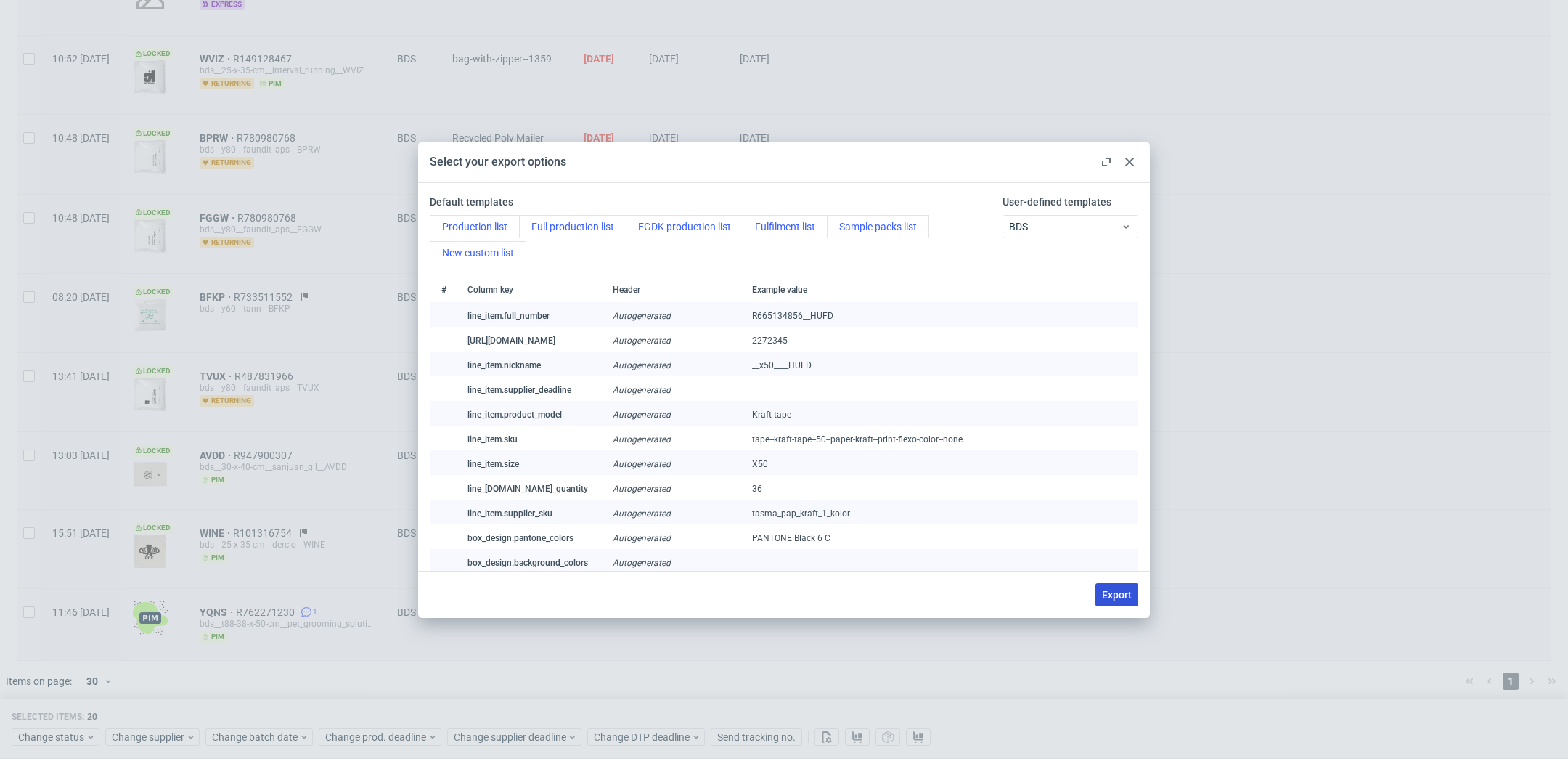
checkbox input "false"
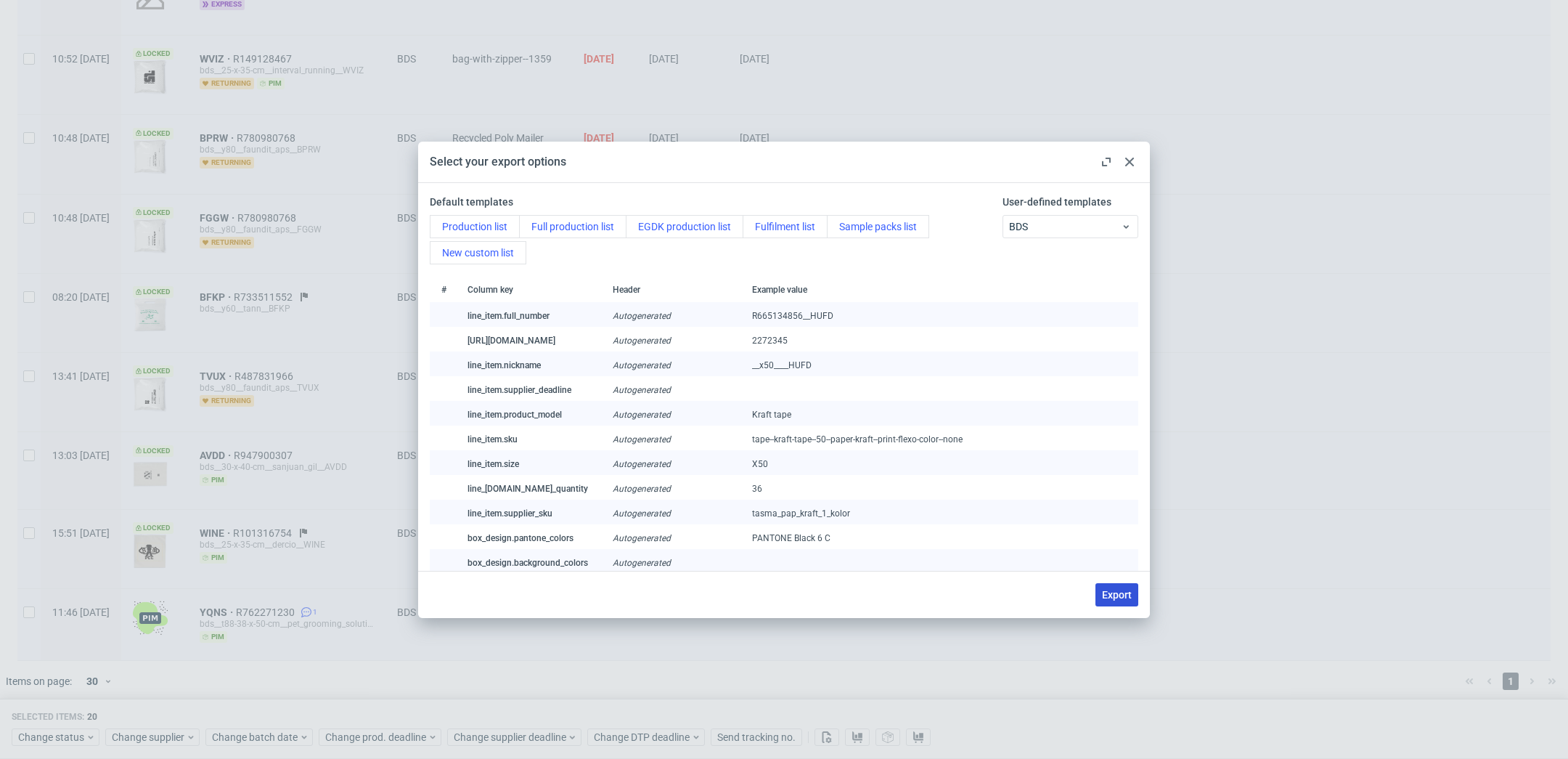
checkbox input "false"
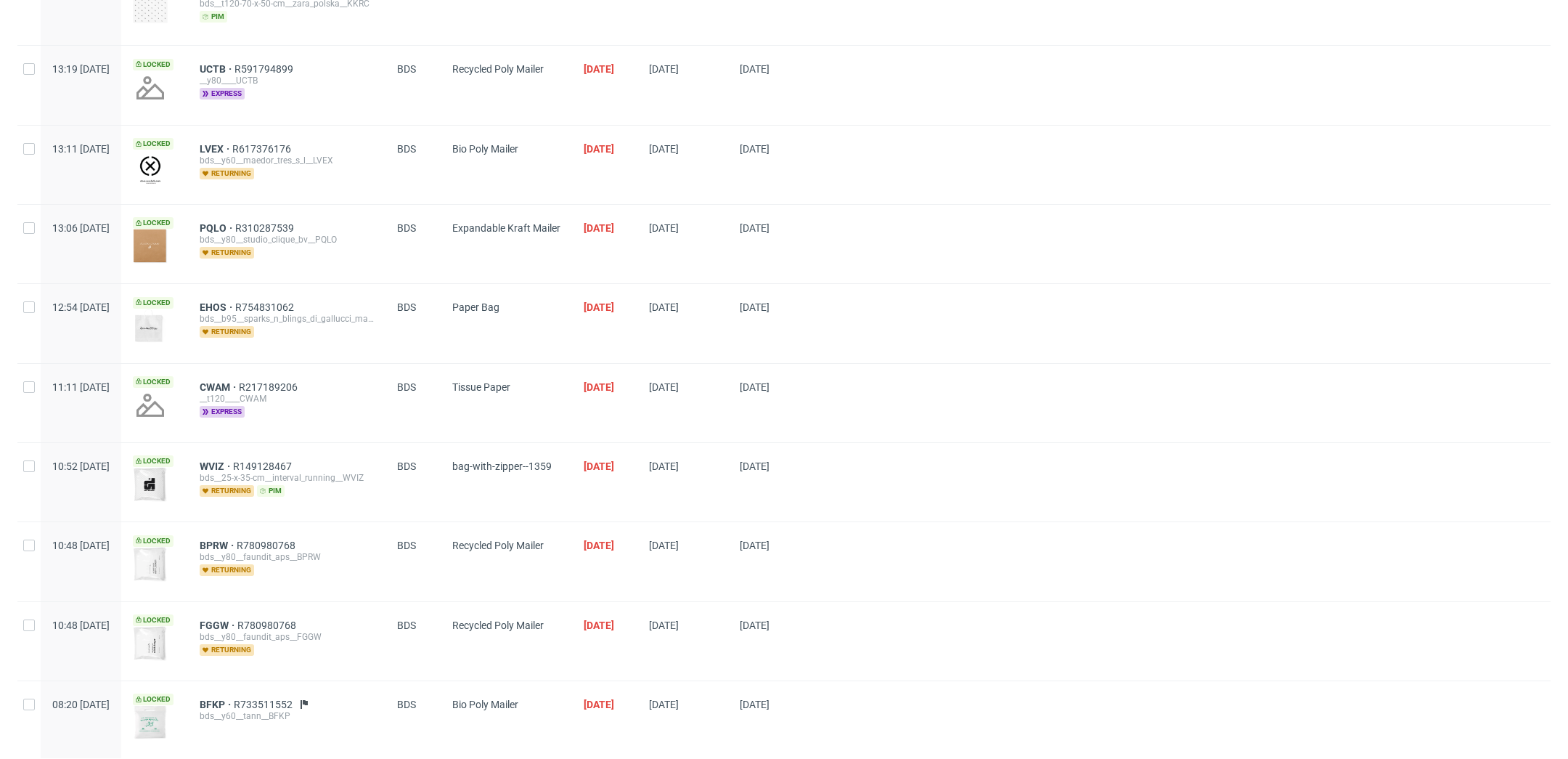
scroll to position [0, 0]
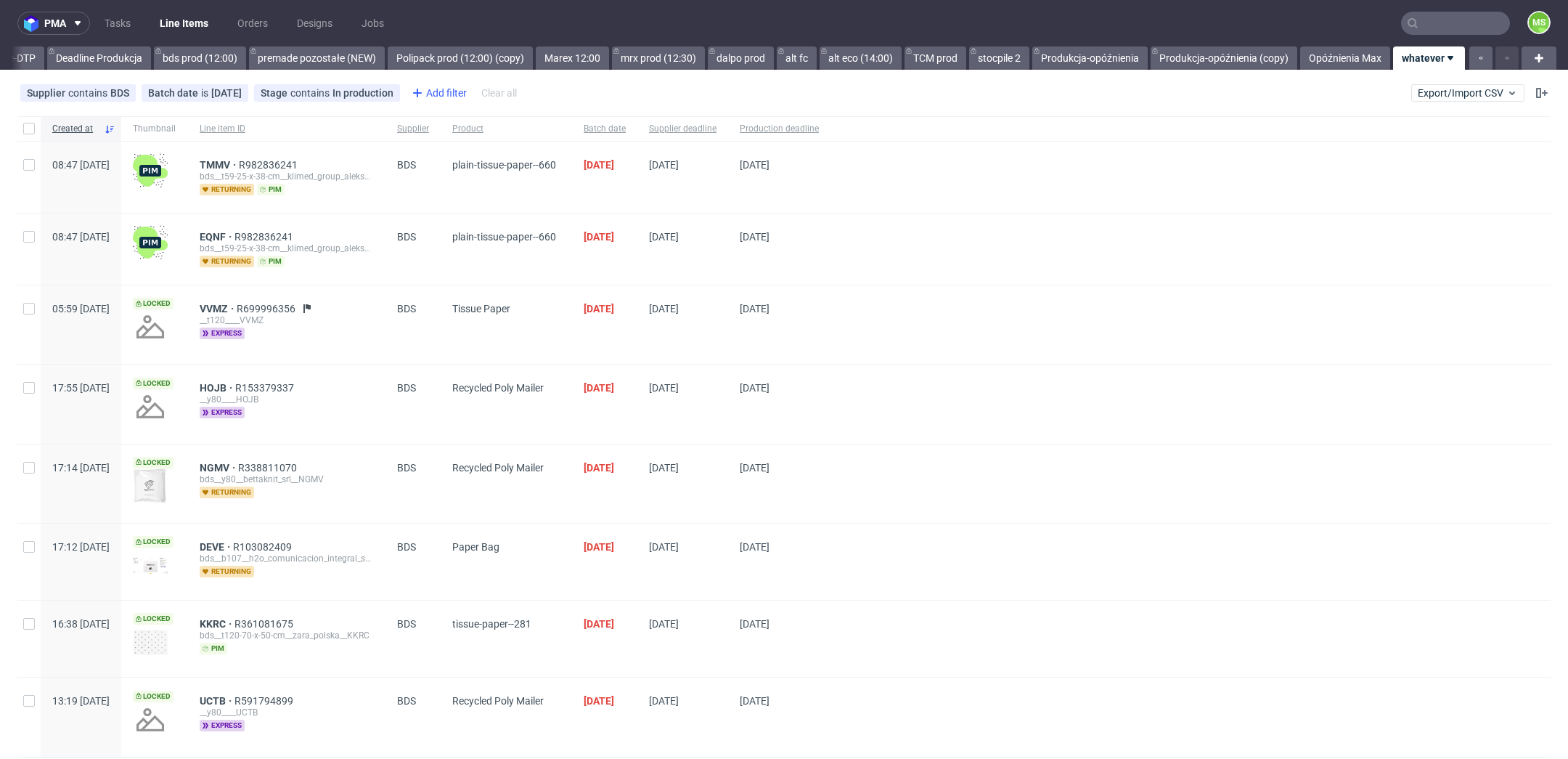
click at [424, 92] on div "Add filter" at bounding box center [437, 93] width 64 height 23
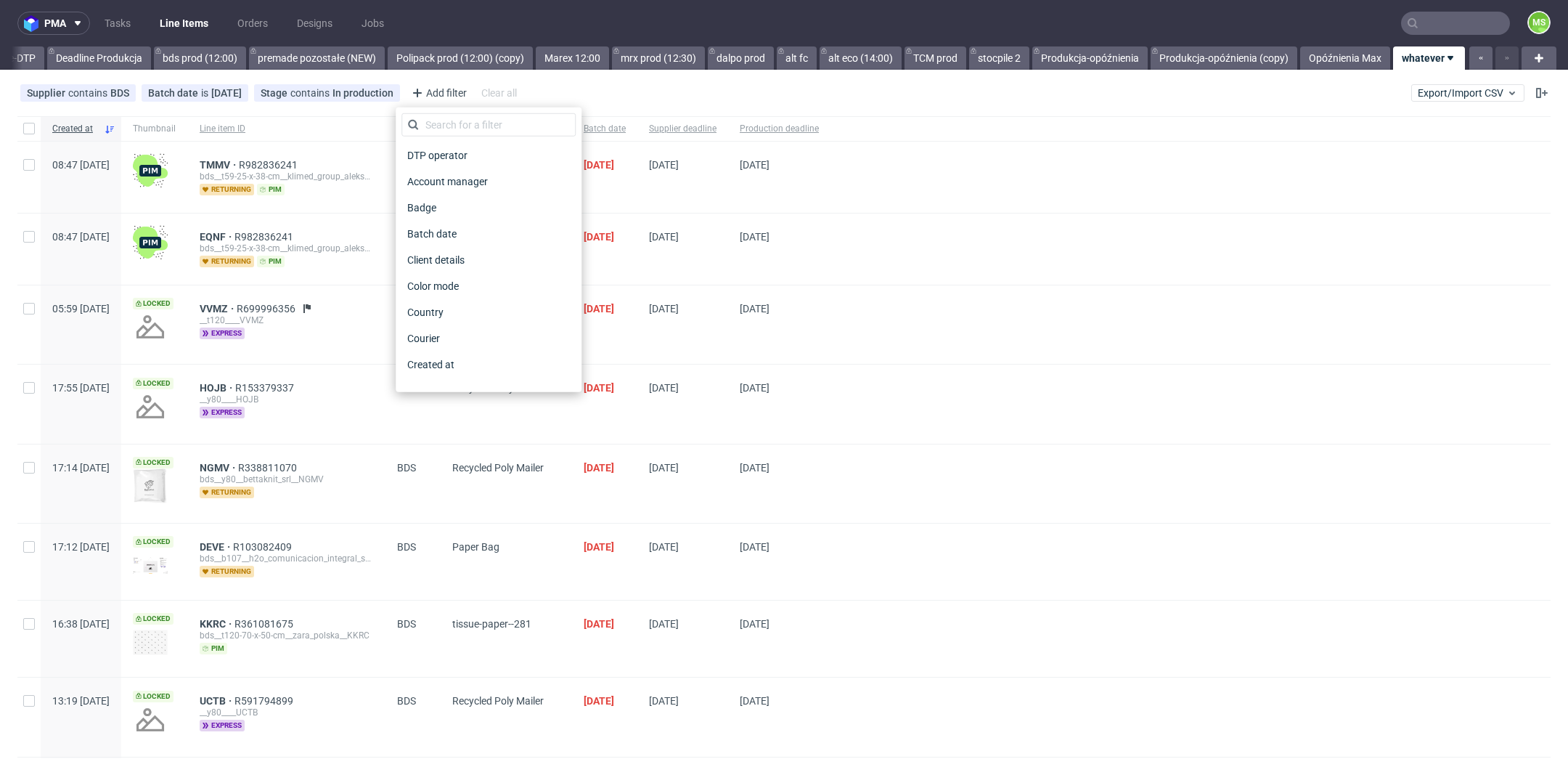
click at [586, 88] on div "Supplier contains BDS Batch date is today Stage contains In production Add filt…" at bounding box center [784, 92] width 1568 height 35
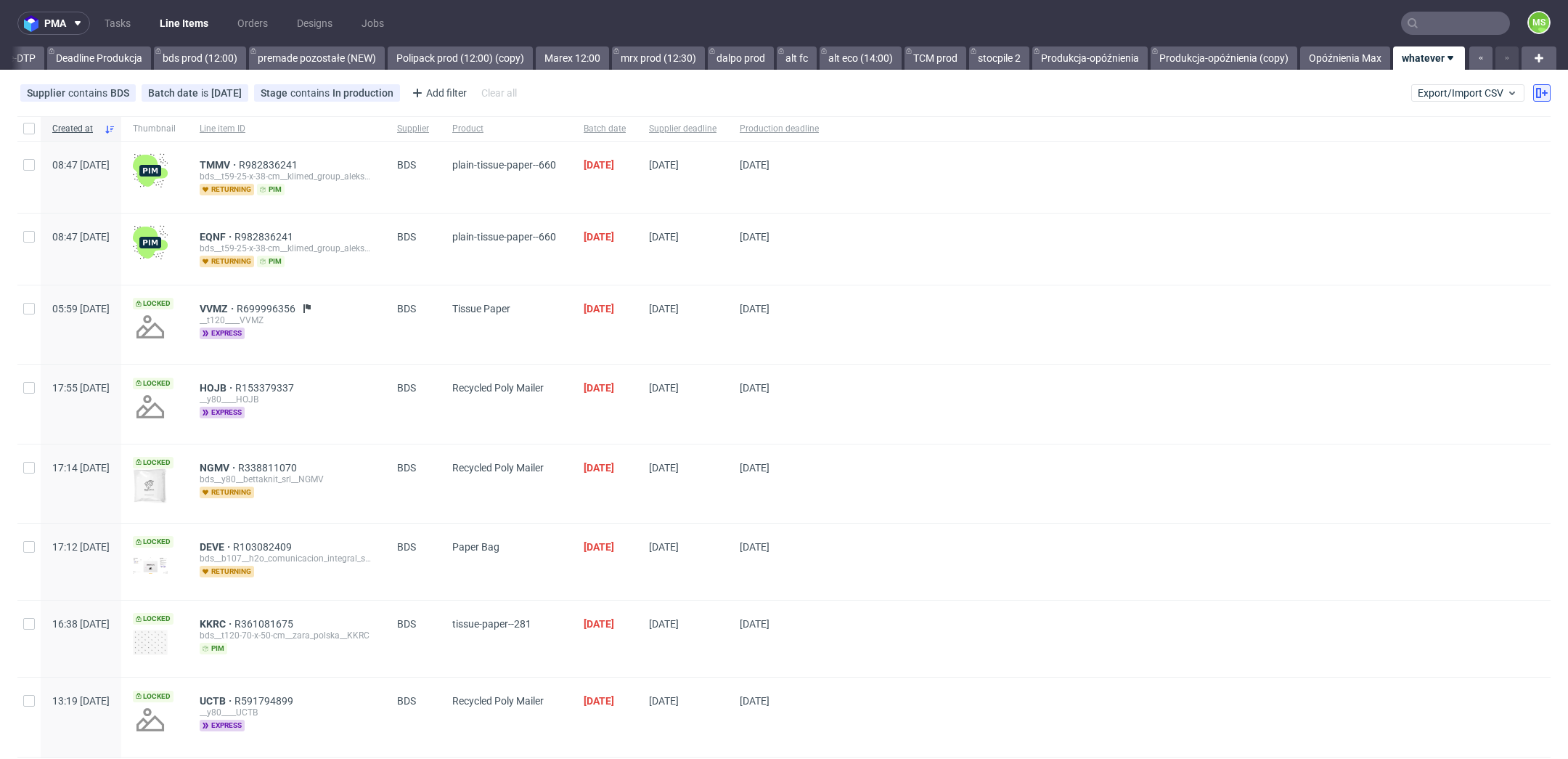
click at [1536, 96] on use at bounding box center [1542, 93] width 11 height 11
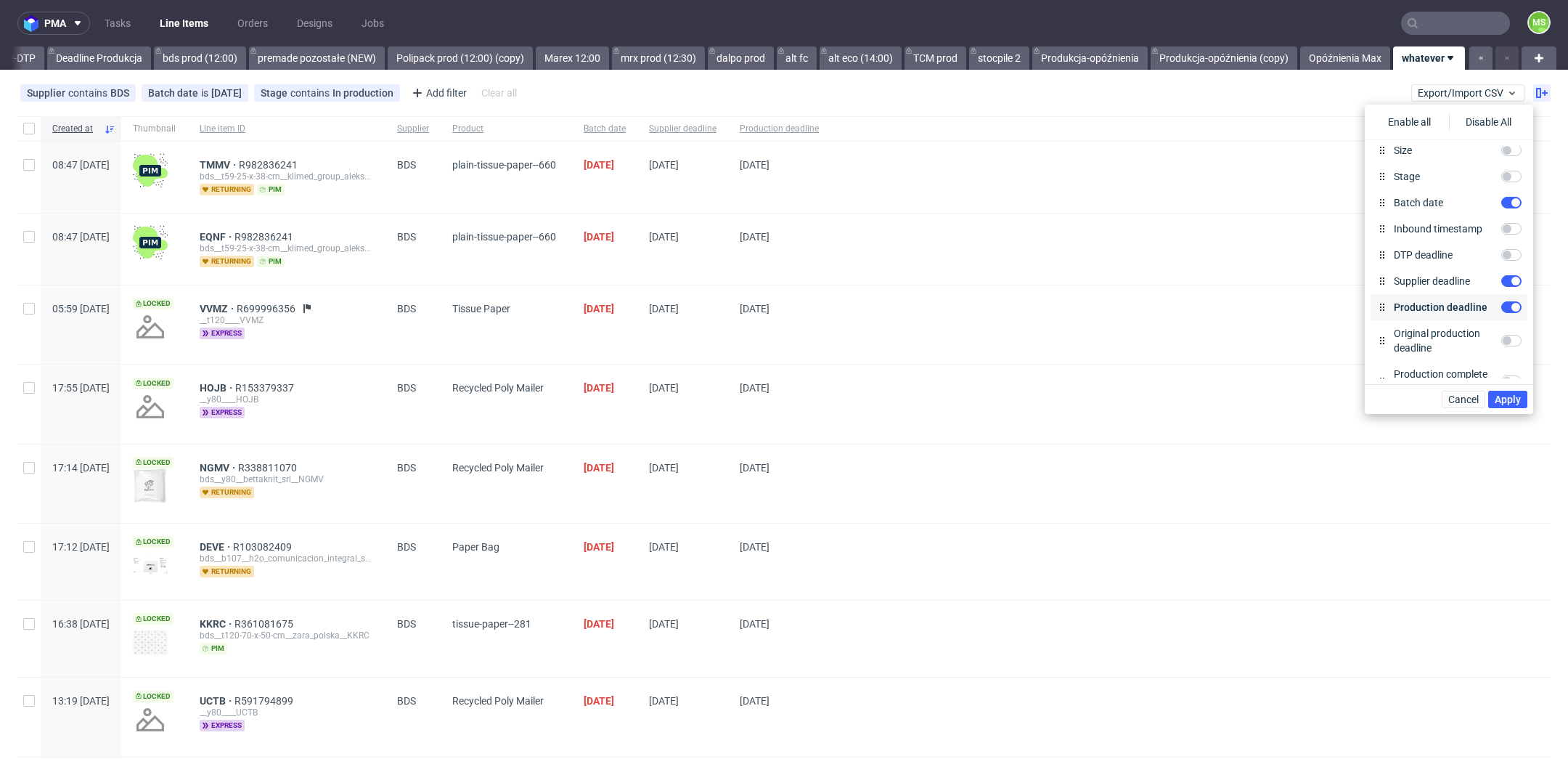
scroll to position [264, 0]
click at [1506, 184] on input "Stage" at bounding box center [1511, 182] width 20 height 11
checkbox input "true"
click at [1511, 397] on span "Apply" at bounding box center [1507, 399] width 26 height 11
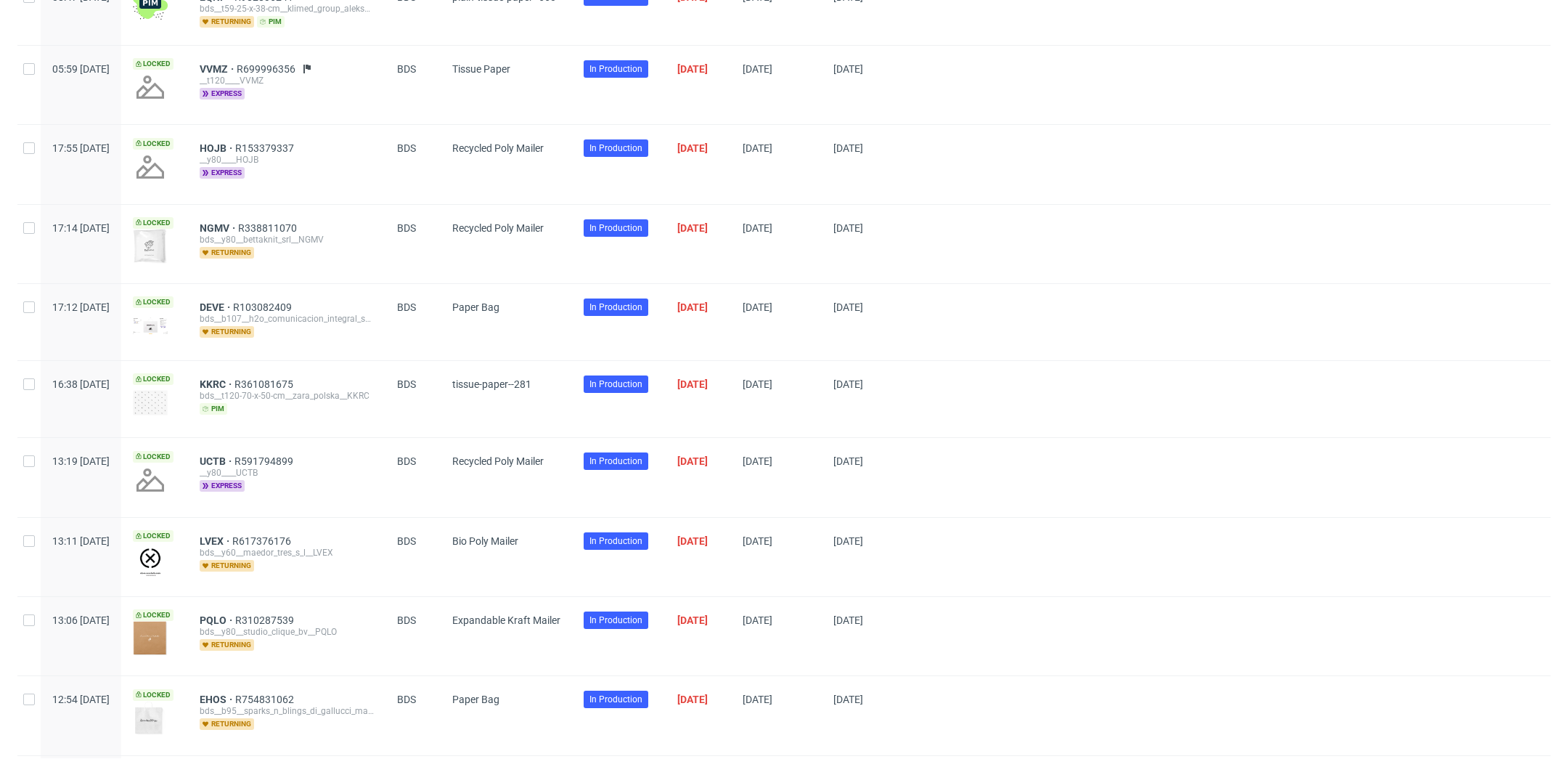
scroll to position [1022, 0]
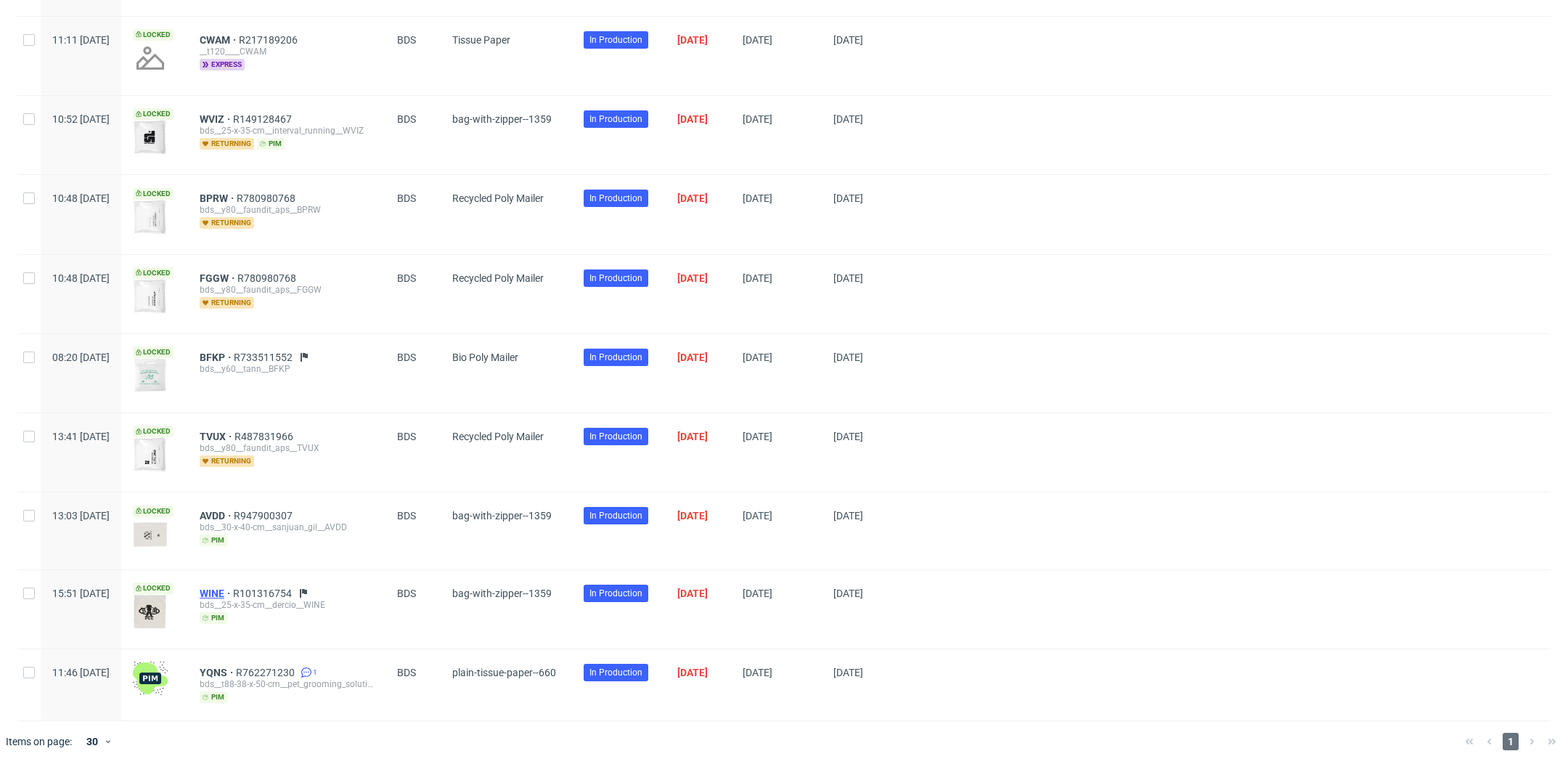
click at [233, 588] on span "WINE" at bounding box center [216, 593] width 33 height 11
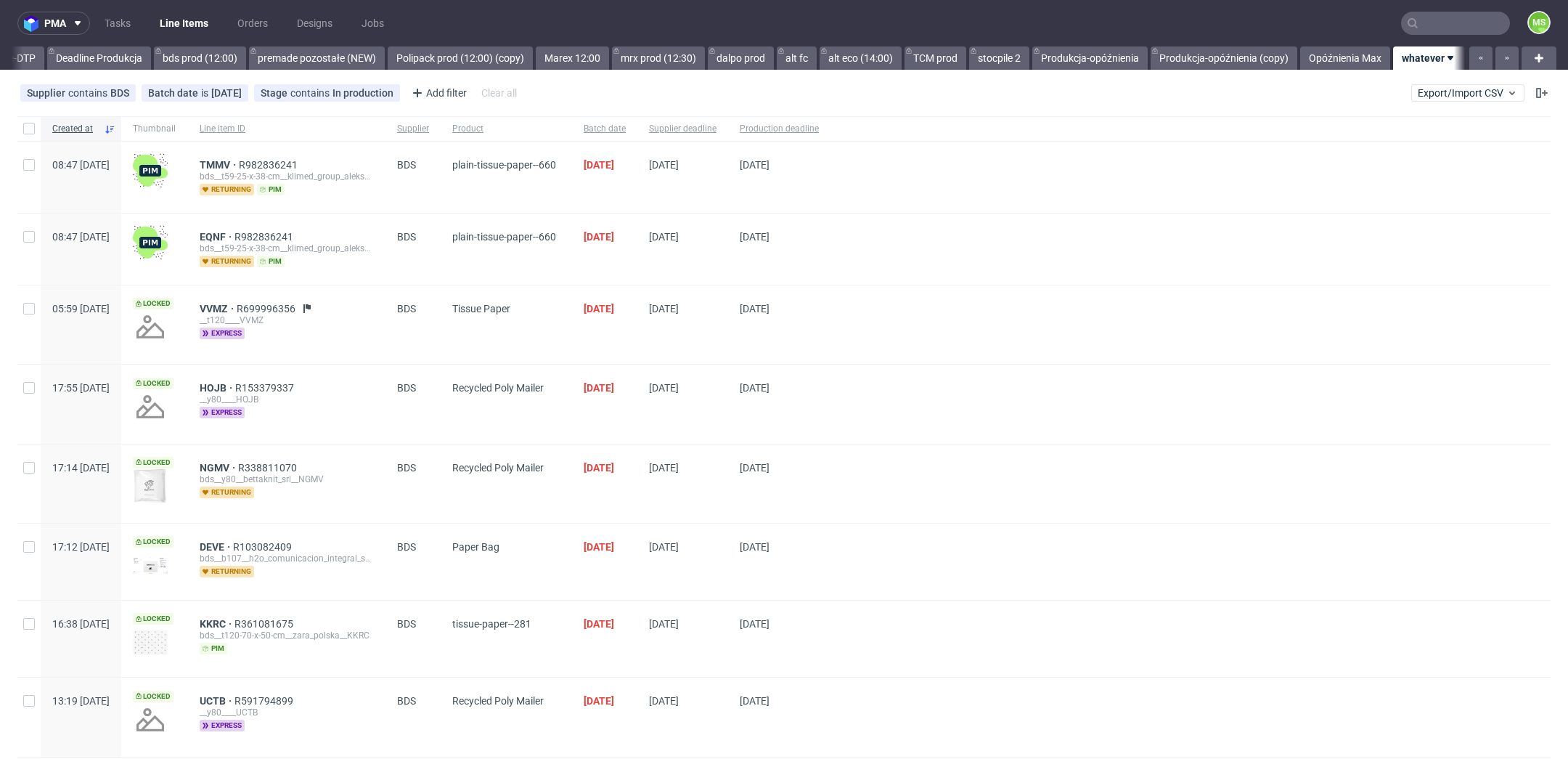
scroll to position [0, 2508]
click at [194, 60] on link "bds prod (12:00)" at bounding box center [200, 58] width 92 height 23
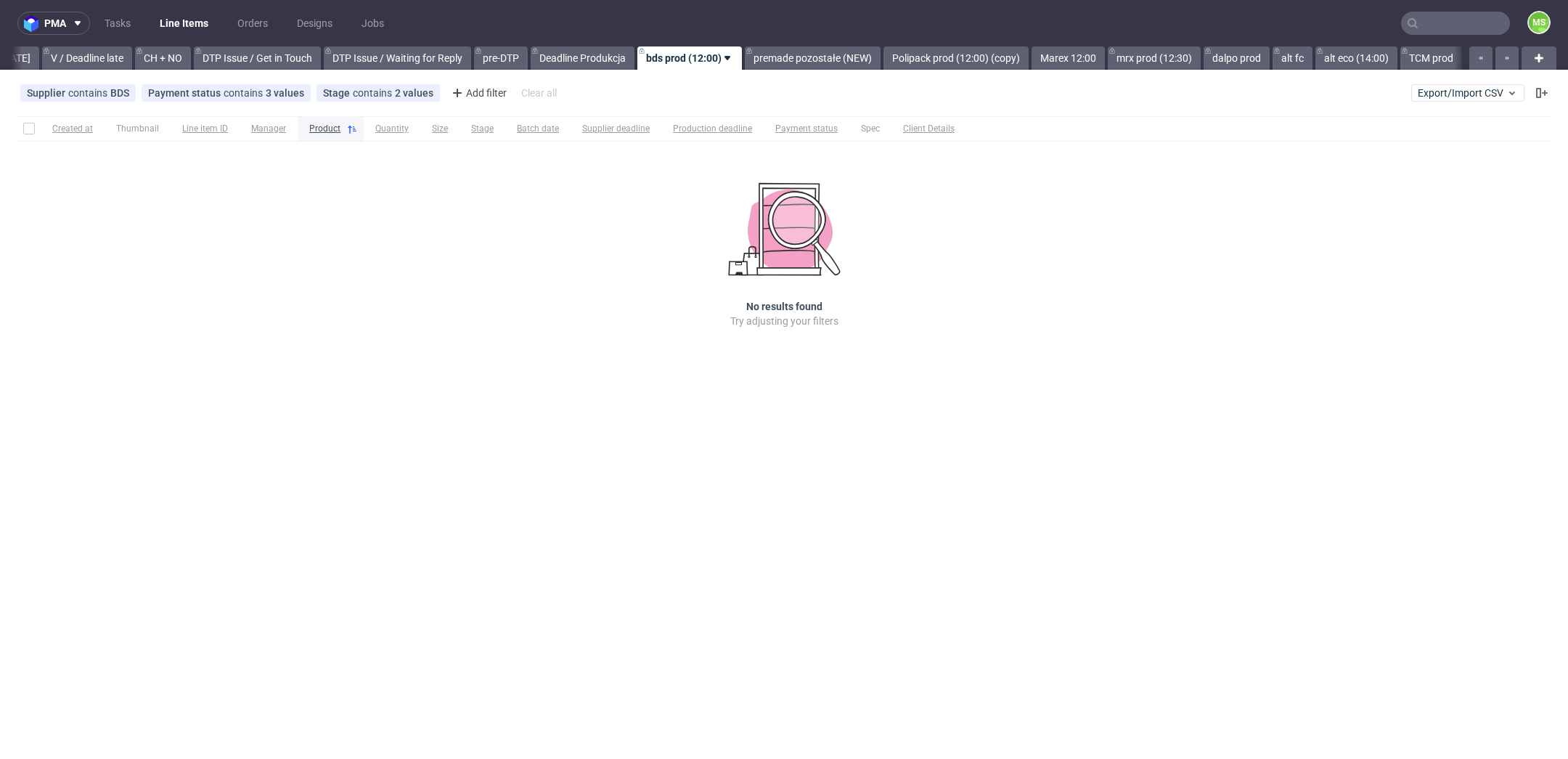
scroll to position [0, 1960]
click at [1106, 58] on link "Marex 12:00" at bounding box center [1076, 58] width 74 height 23
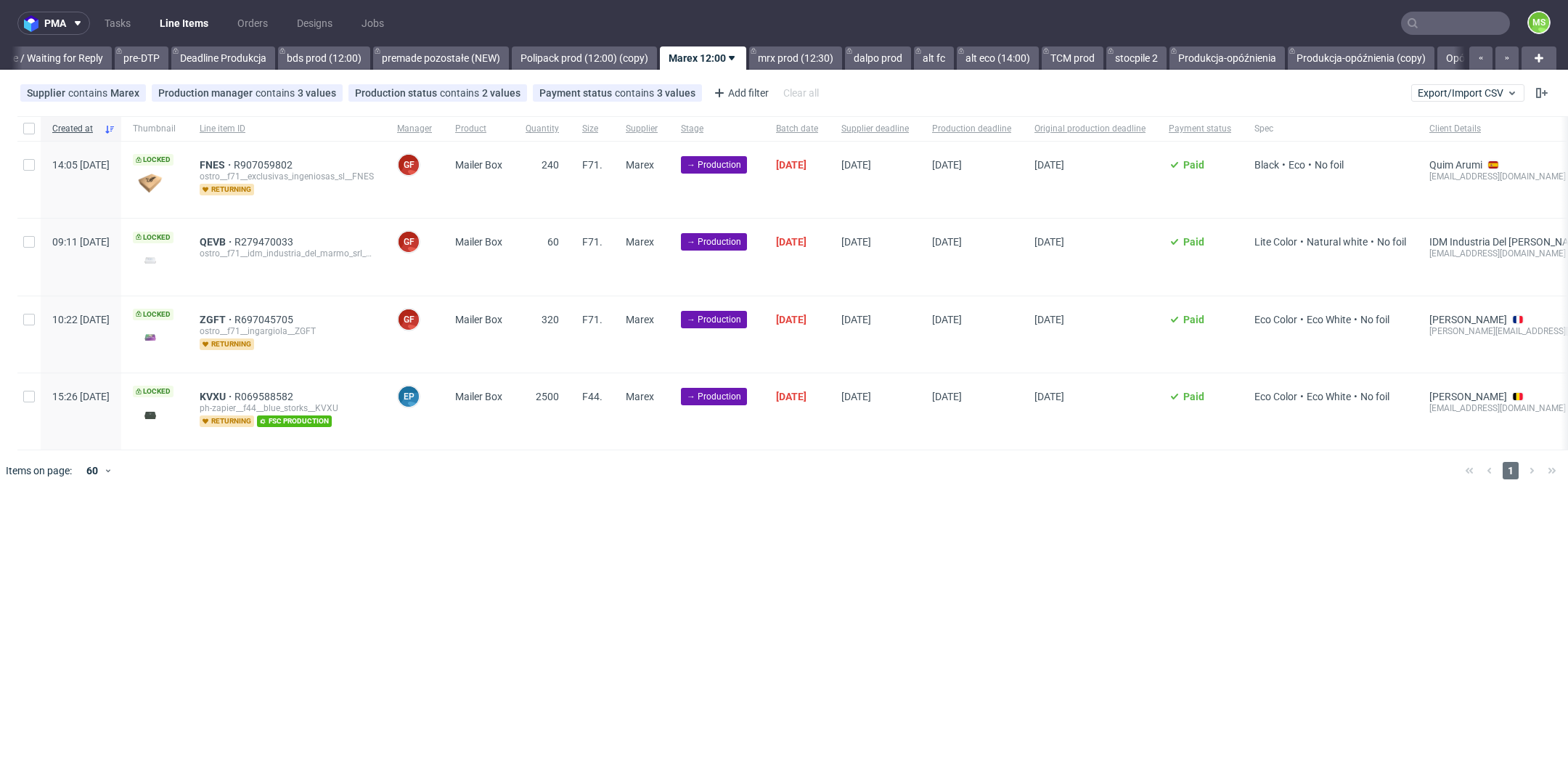
scroll to position [0, 2332]
click at [233, 165] on span "FNES" at bounding box center [216, 165] width 34 height 11
click at [234, 240] on span "QEVB" at bounding box center [216, 242] width 35 height 11
click at [234, 316] on span "ZGFT" at bounding box center [216, 319] width 35 height 11
click at [234, 390] on span "KVXU" at bounding box center [216, 396] width 35 height 11
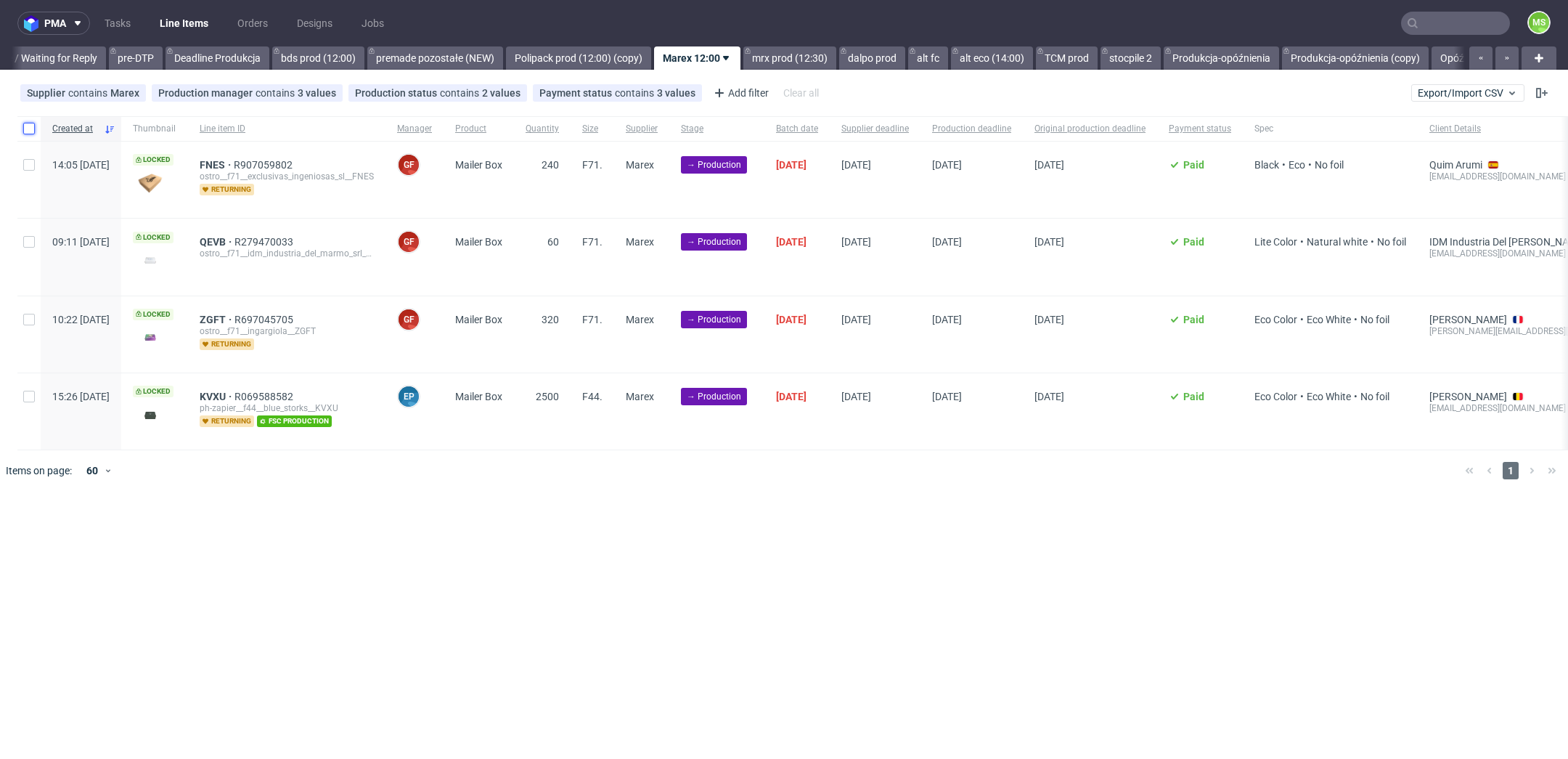
click at [30, 133] on input "checkbox" at bounding box center [29, 129] width 11 height 11
checkbox input "true"
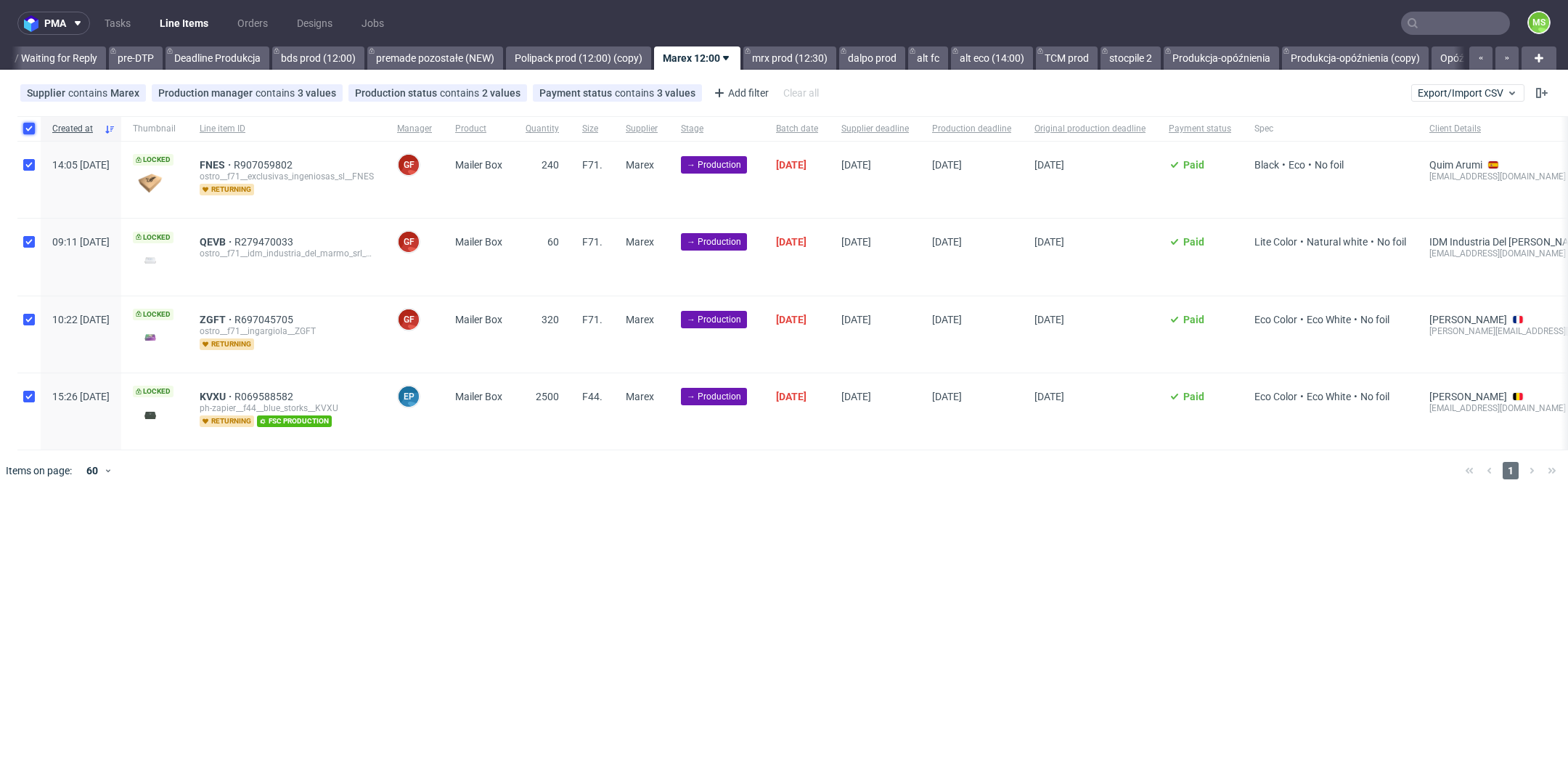
checkbox input "true"
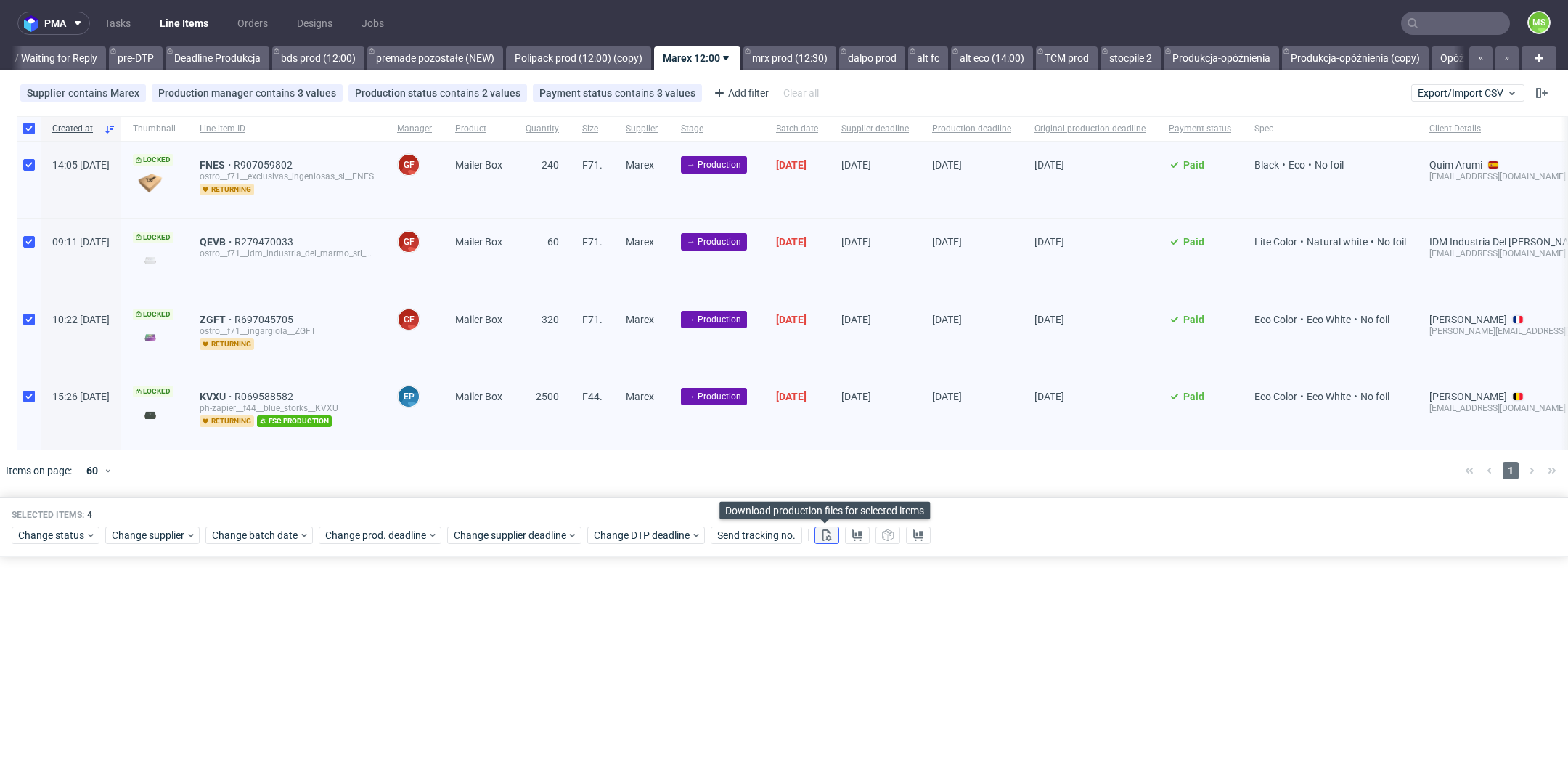
click at [830, 536] on icon at bounding box center [826, 535] width 11 height 11
click at [852, 534] on use at bounding box center [857, 535] width 11 height 11
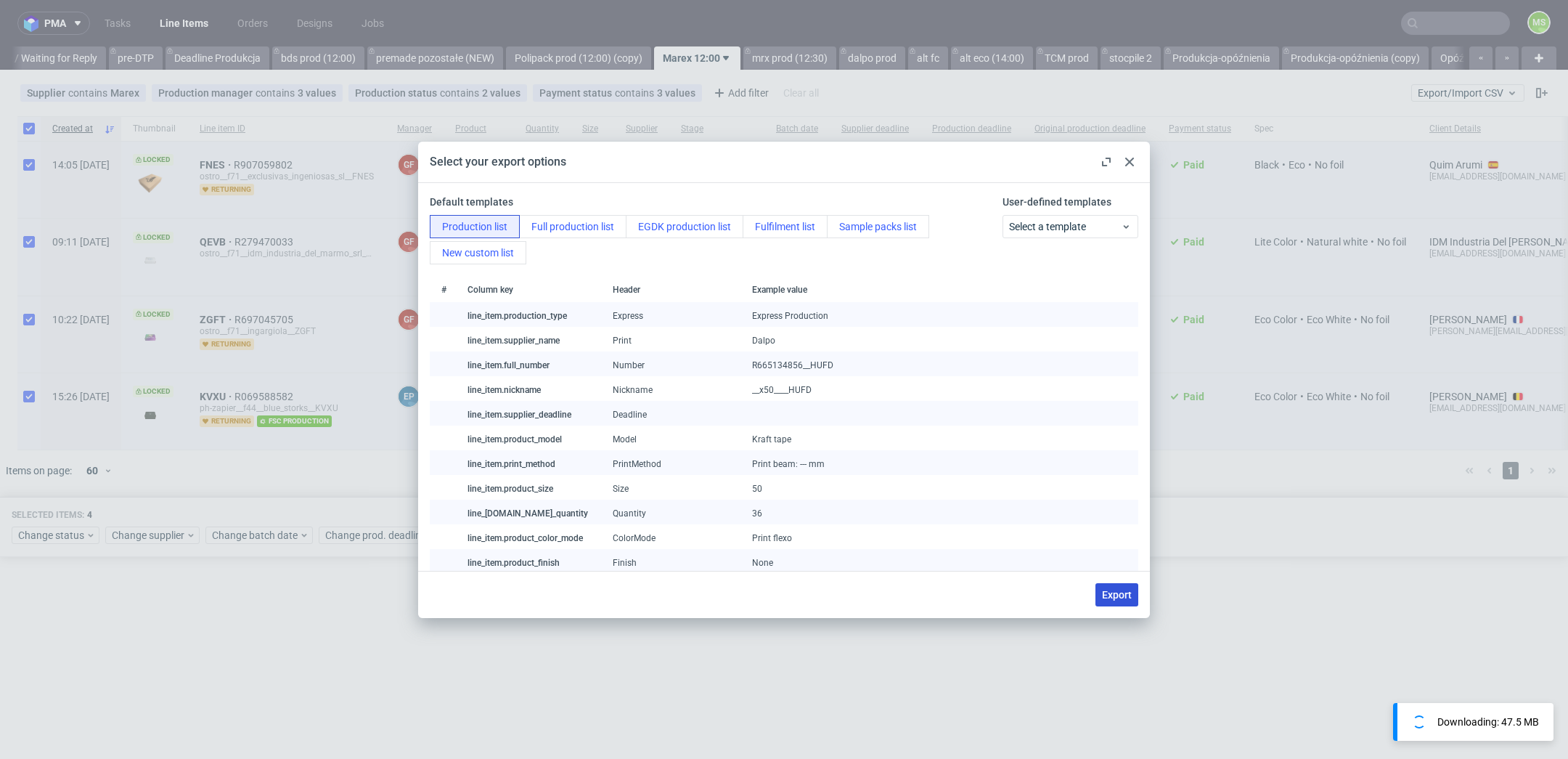
click at [1123, 603] on button "Export" at bounding box center [1116, 595] width 43 height 23
checkbox input "false"
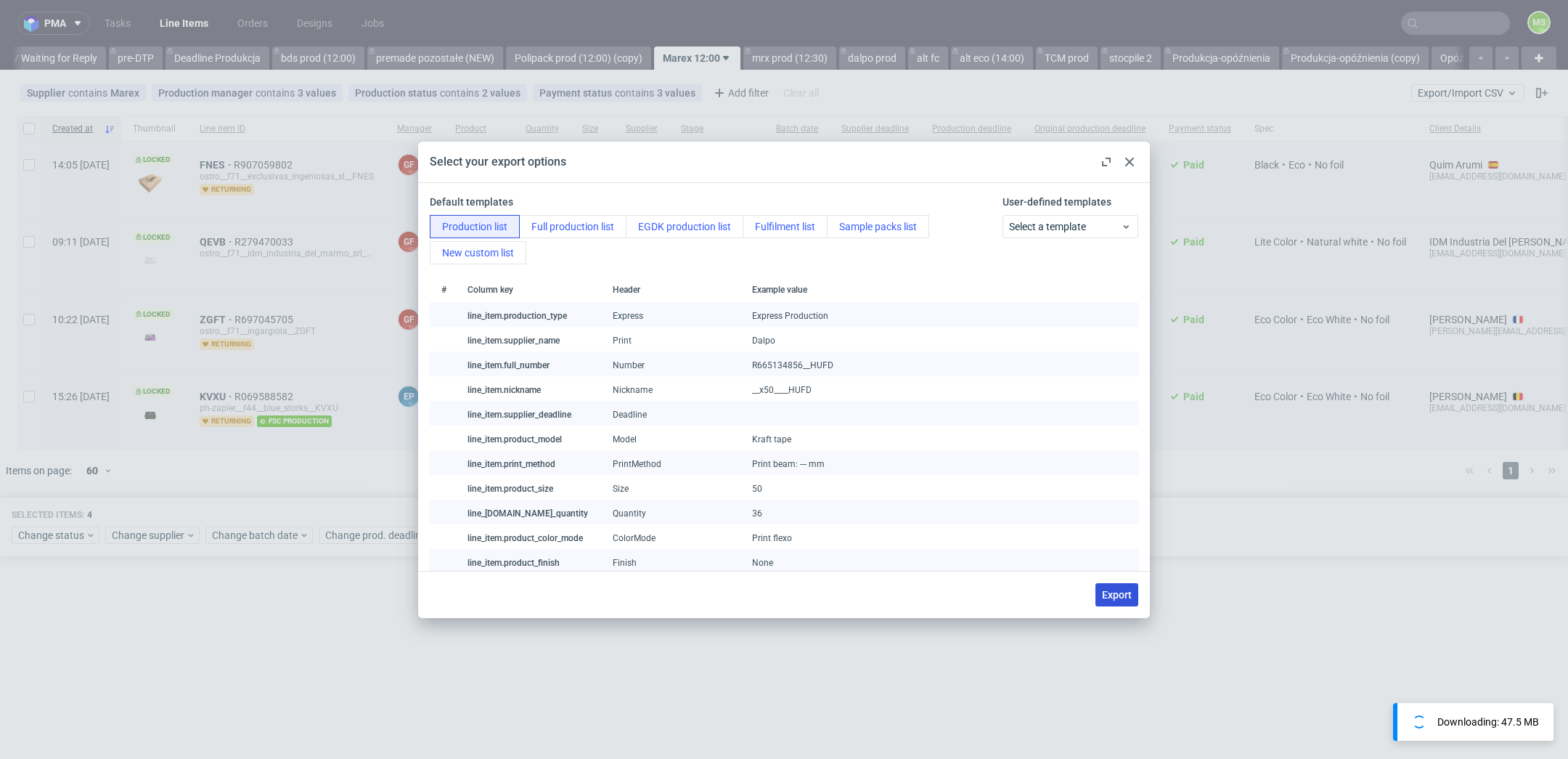
checkbox input "false"
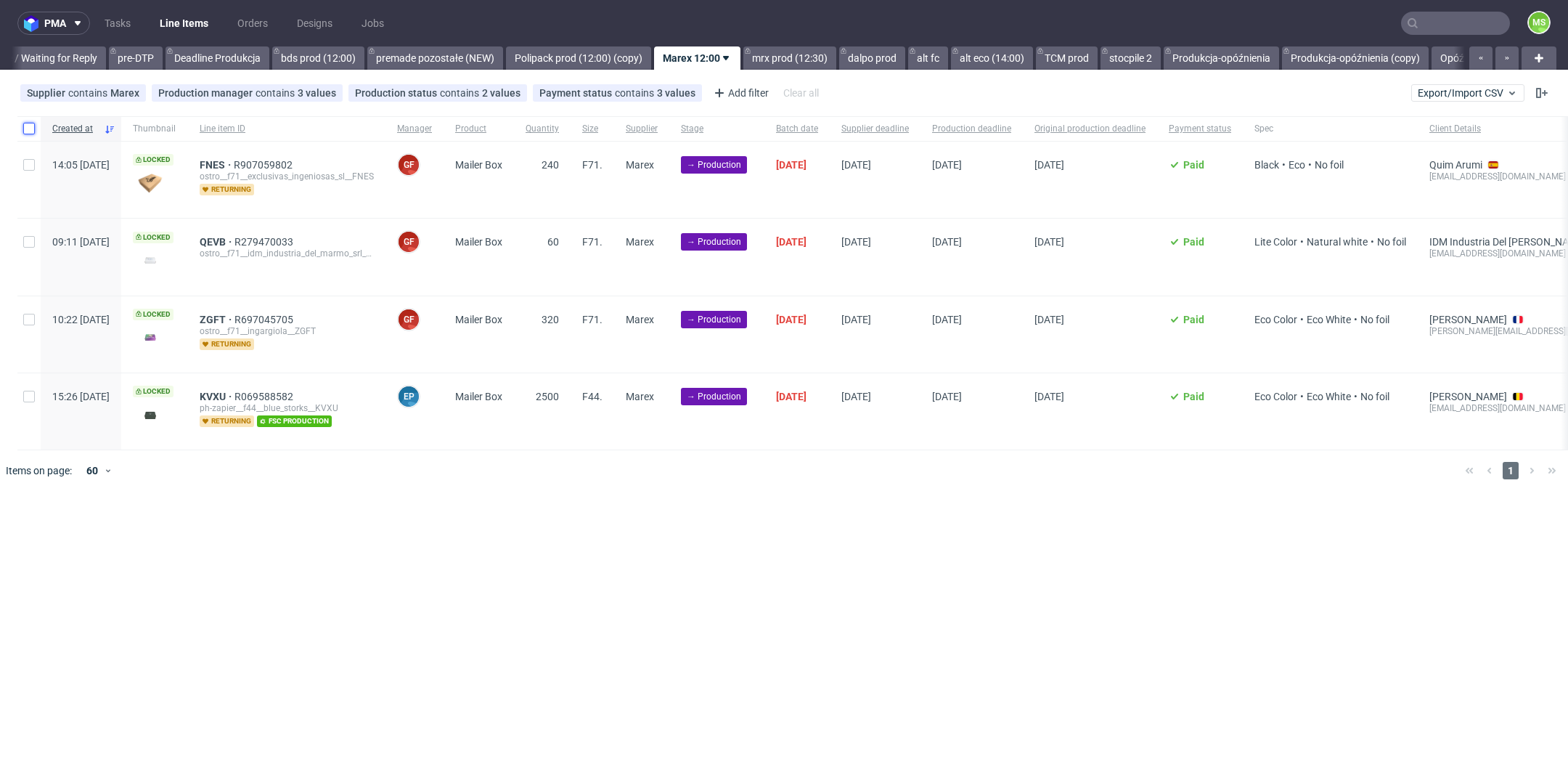
click at [29, 125] on input "checkbox" at bounding box center [29, 129] width 11 height 11
checkbox input "true"
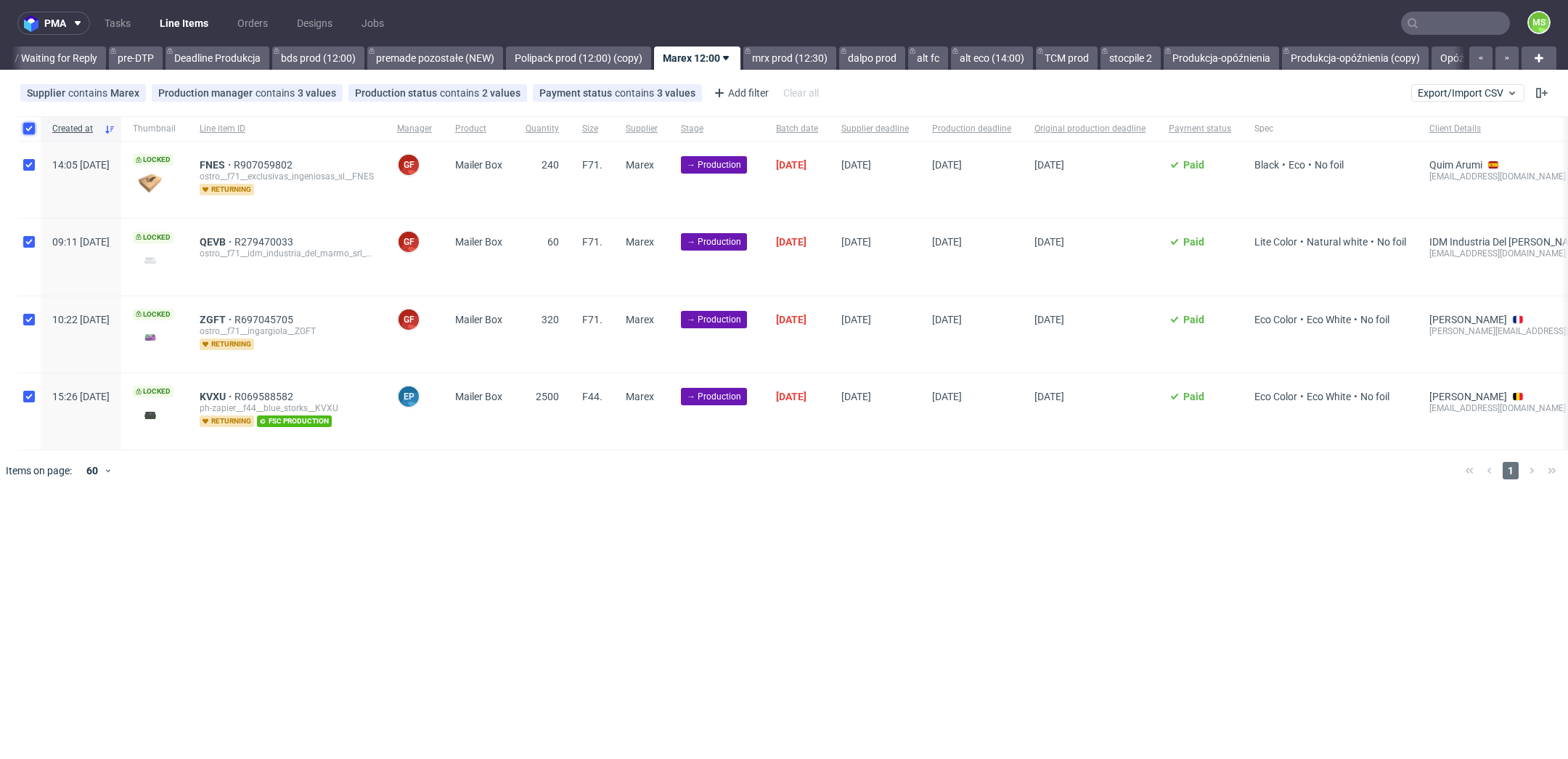
checkbox input "true"
click at [79, 532] on span "Change status" at bounding box center [52, 535] width 68 height 15
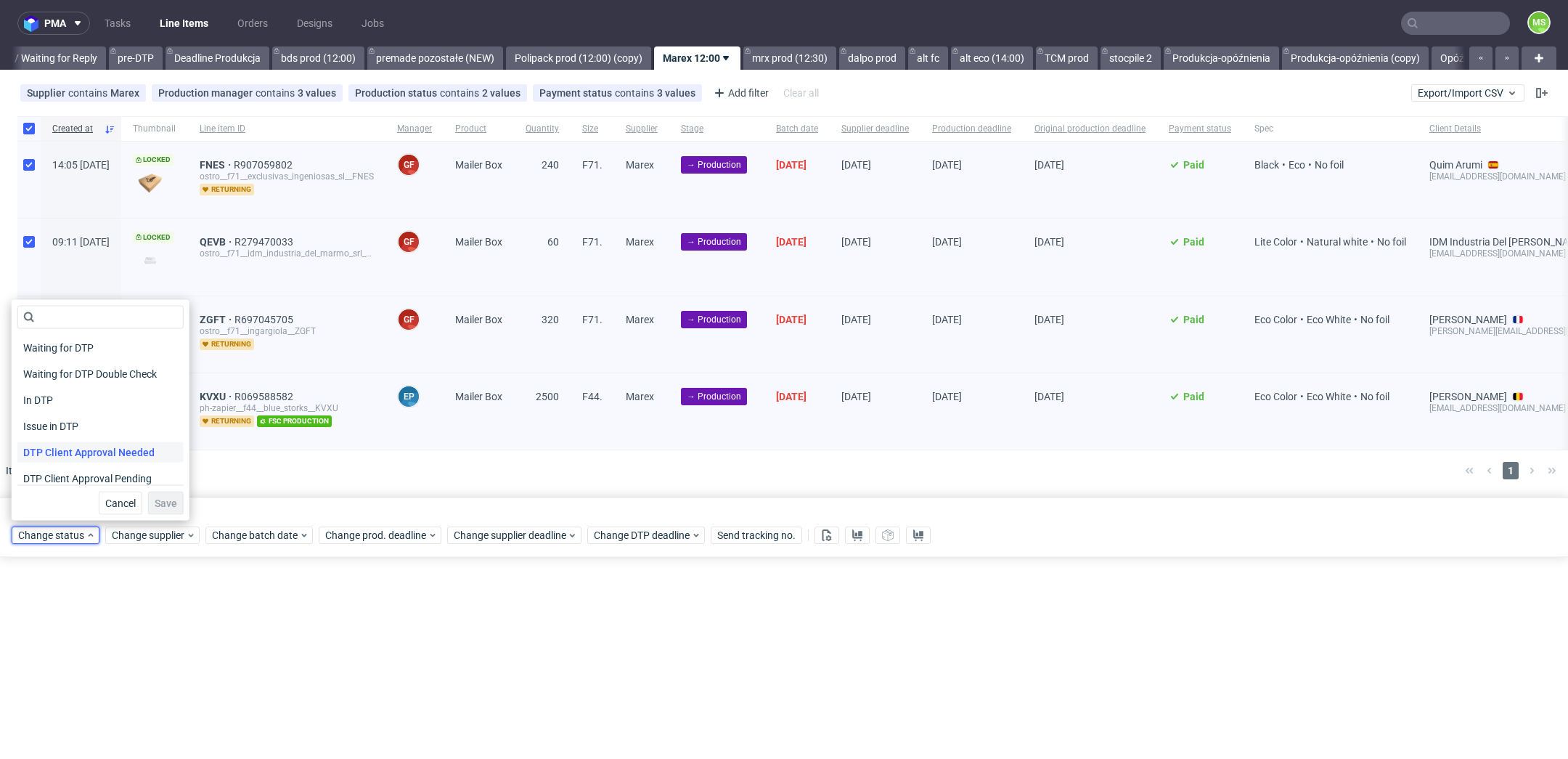
scroll to position [190, 0]
click at [118, 374] on div "In Production" at bounding box center [101, 367] width 166 height 20
click at [157, 505] on span "Save" at bounding box center [166, 503] width 23 height 11
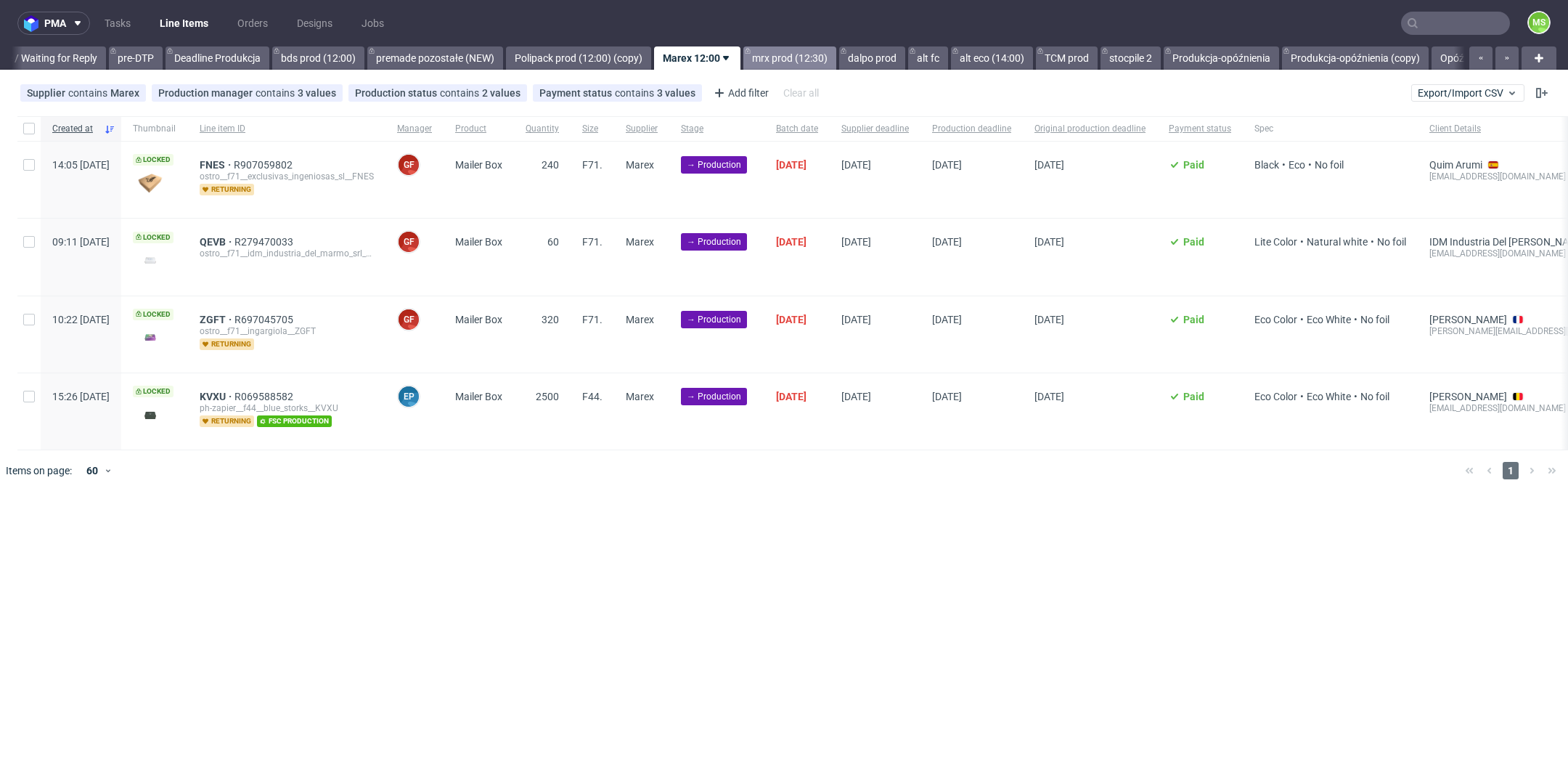
click at [810, 61] on link "mrx prod (12:30)" at bounding box center [789, 58] width 93 height 23
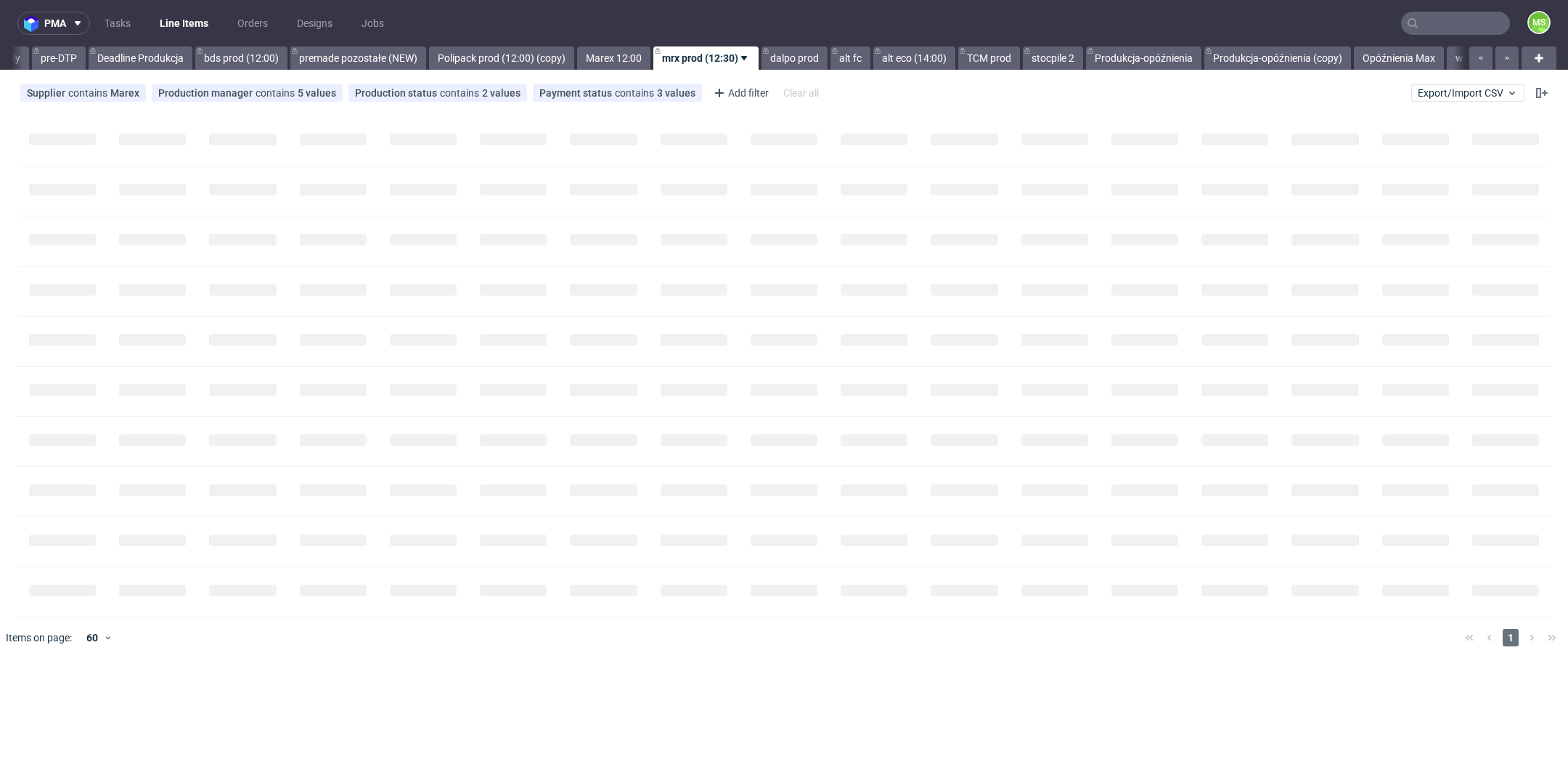
scroll to position [0, 2418]
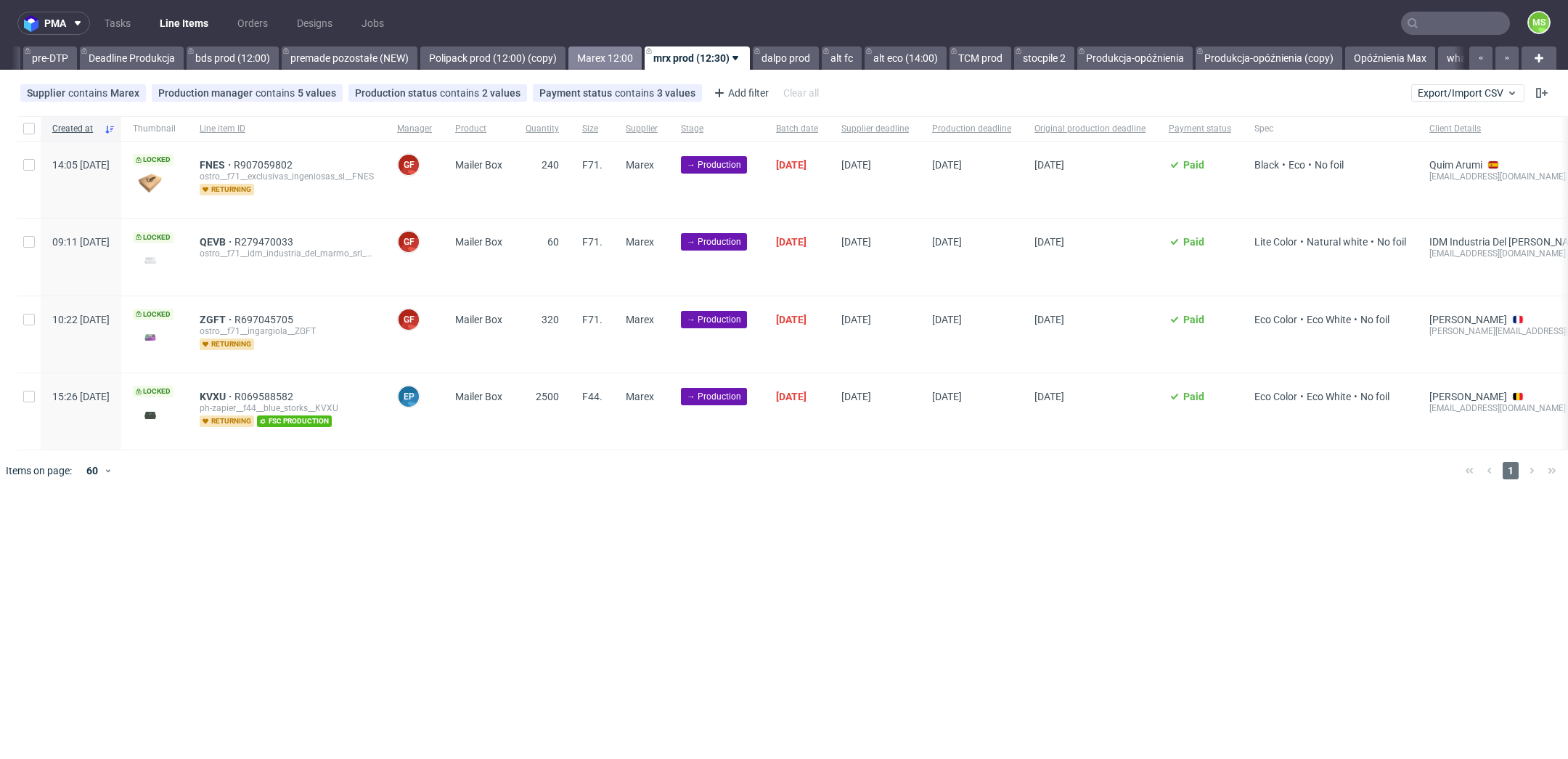
click at [637, 59] on link "Marex 12:00" at bounding box center [605, 58] width 74 height 23
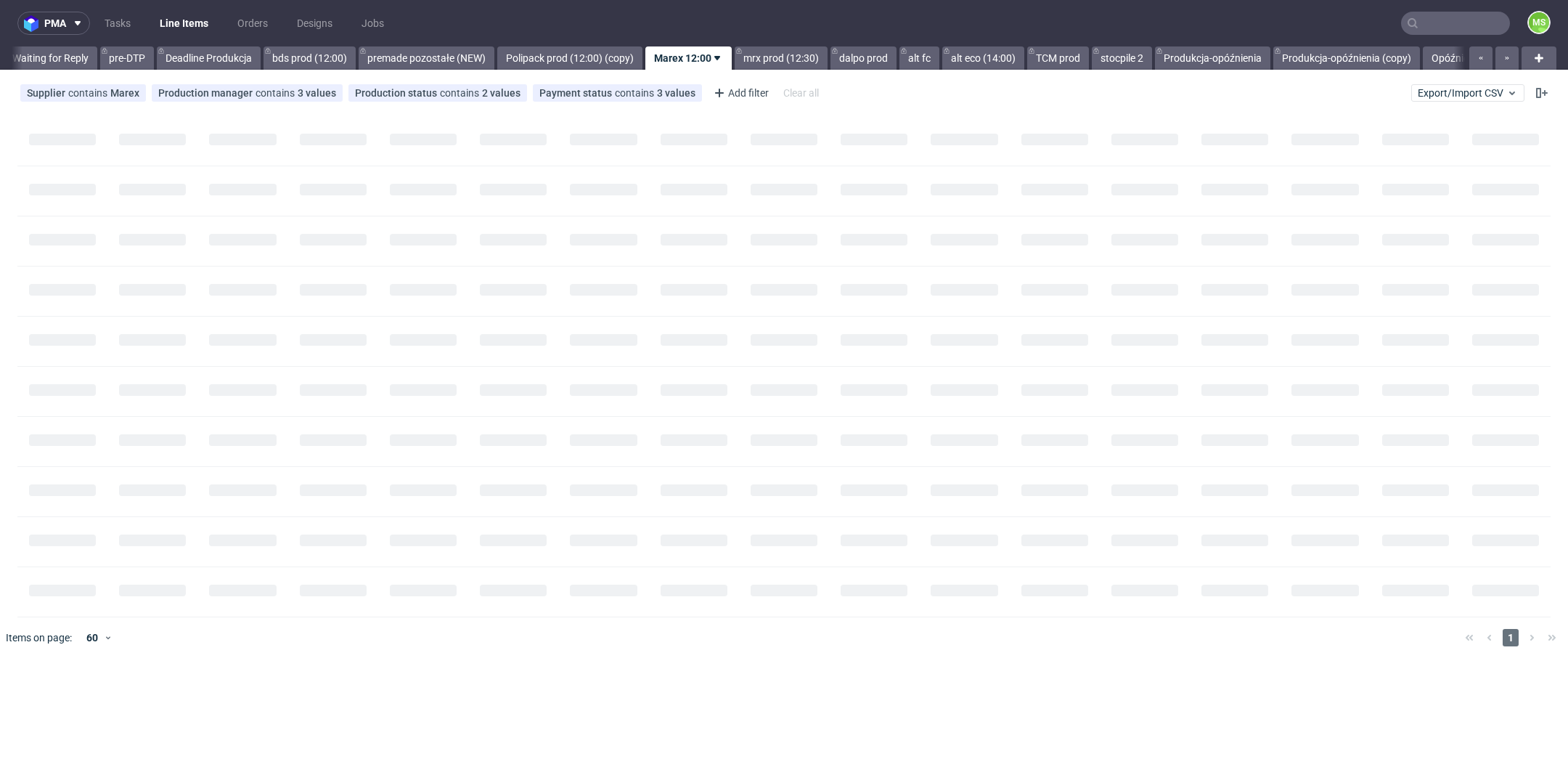
scroll to position [0, 2332]
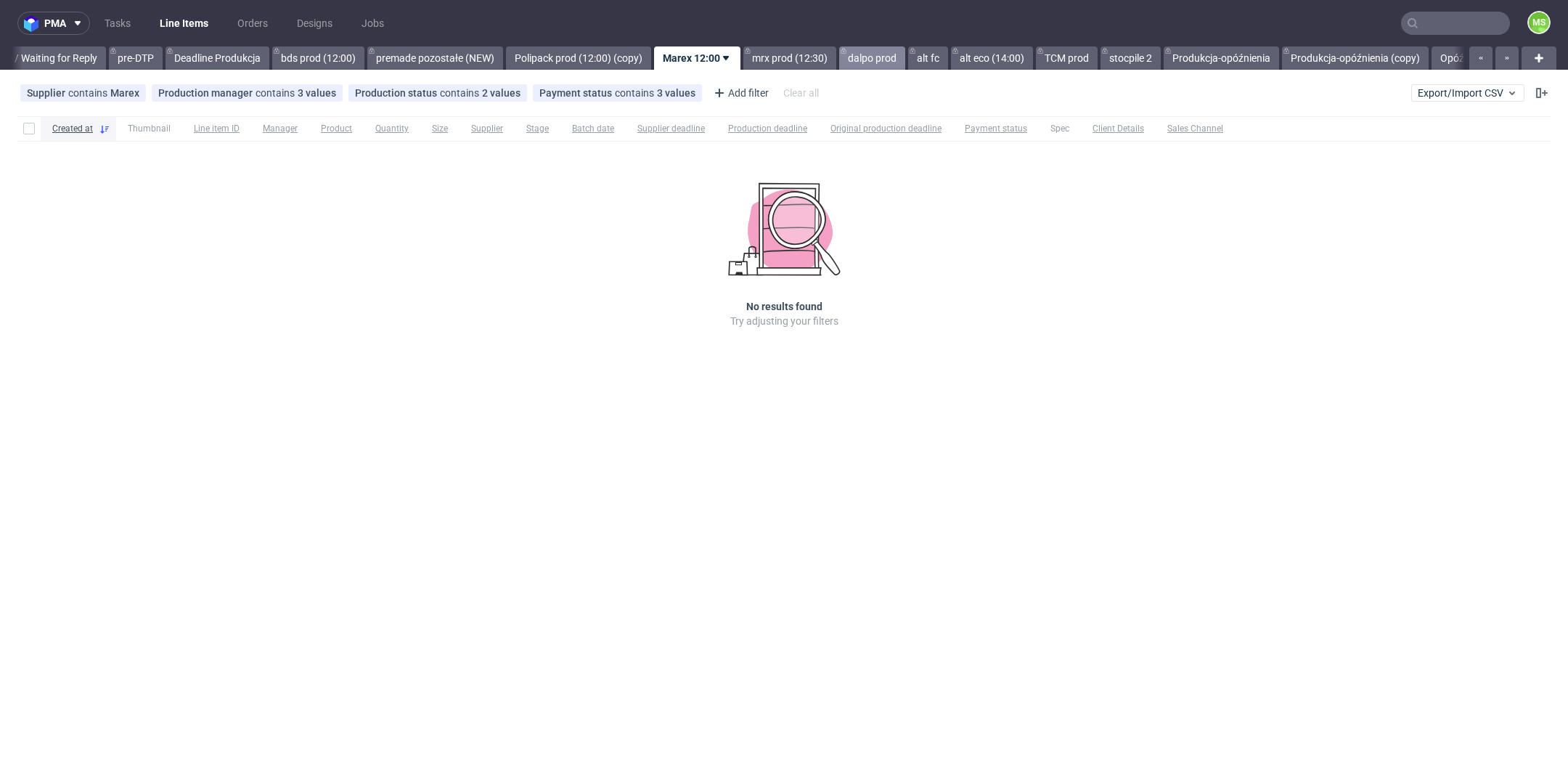
click at [906, 57] on link "dalpo prod" at bounding box center [872, 58] width 66 height 23
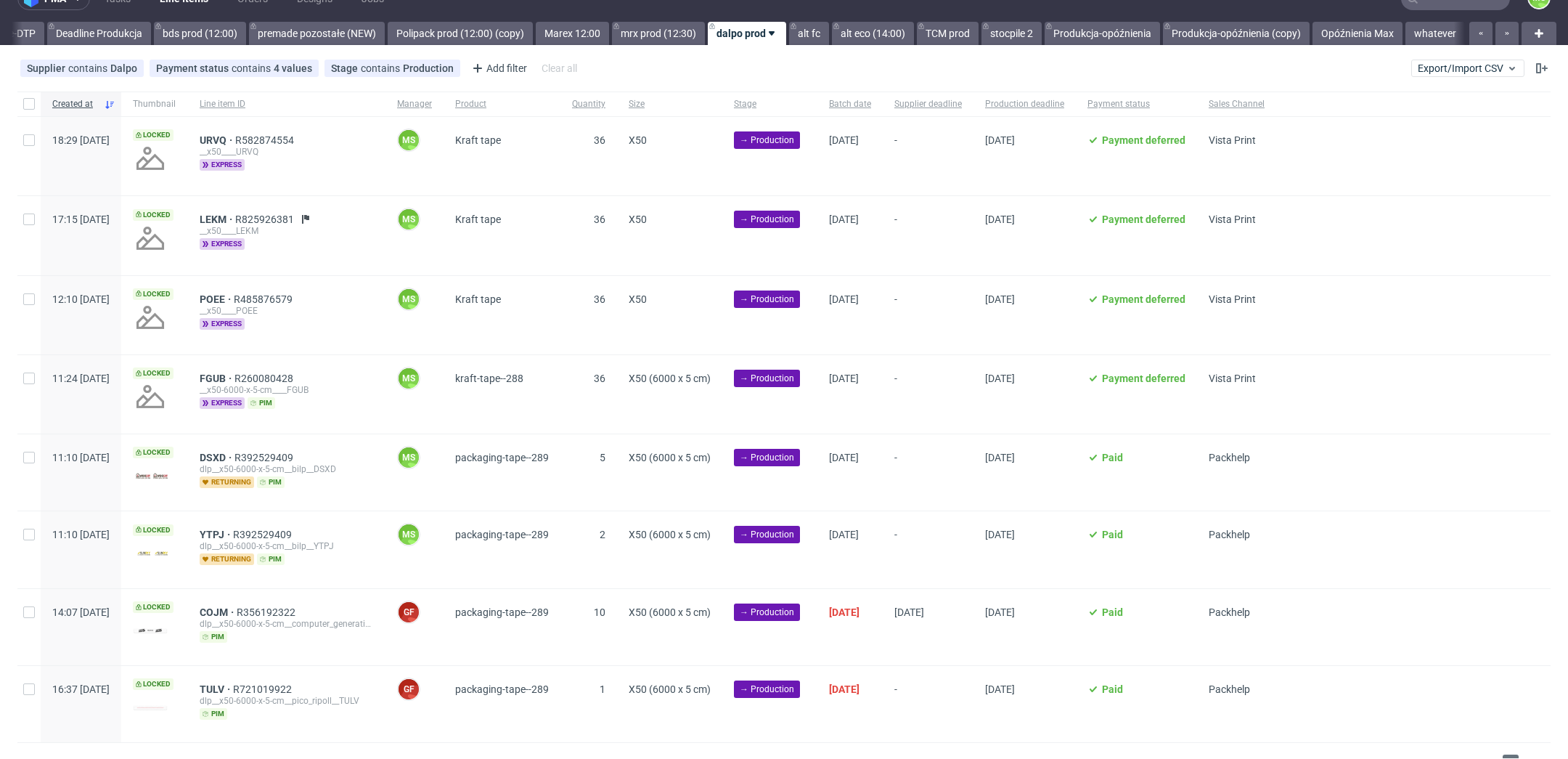
scroll to position [51, 0]
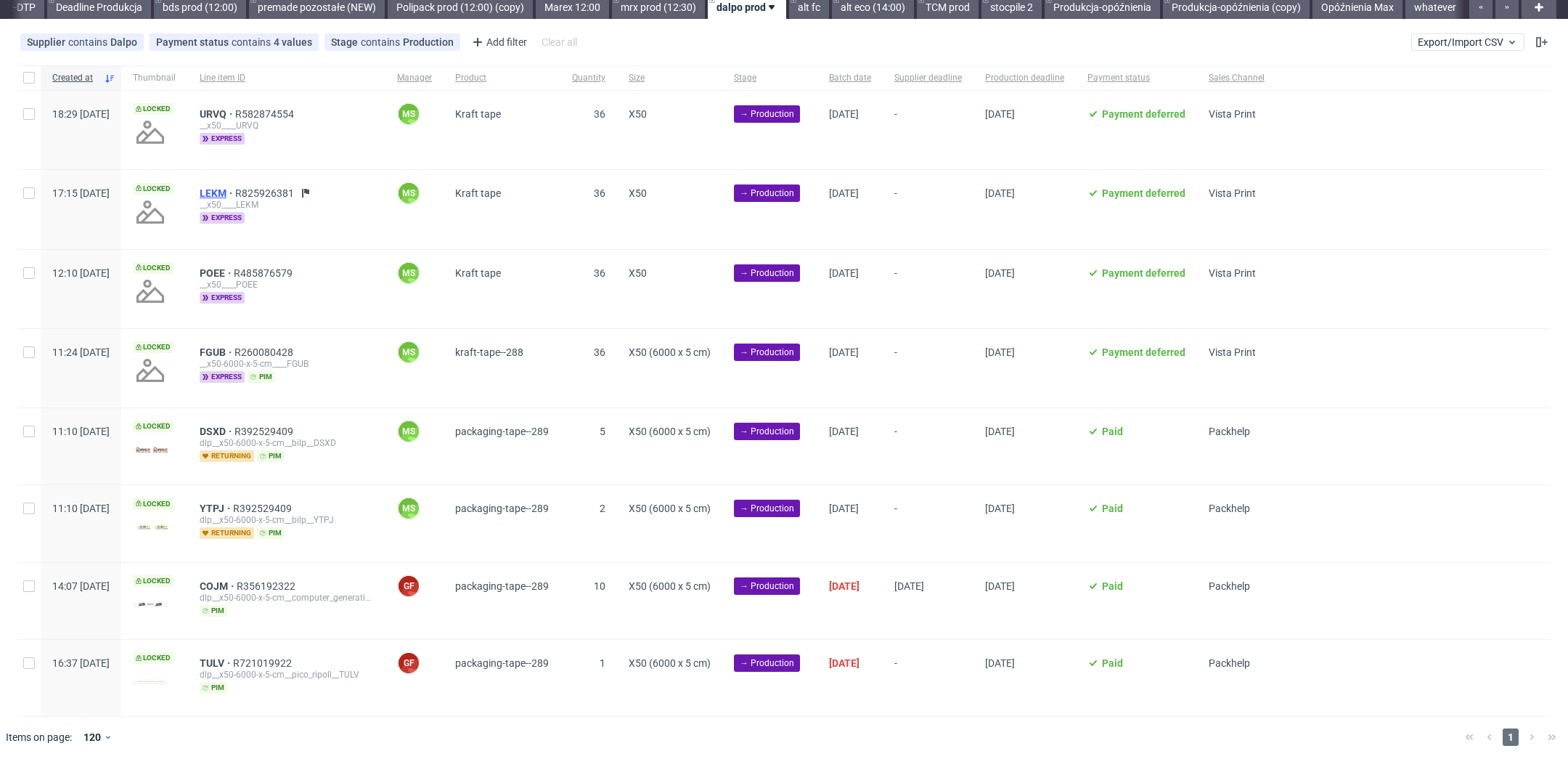
click at [235, 196] on span "LEKM" at bounding box center [217, 193] width 36 height 11
click at [29, 77] on input "checkbox" at bounding box center [29, 78] width 11 height 11
checkbox input "true"
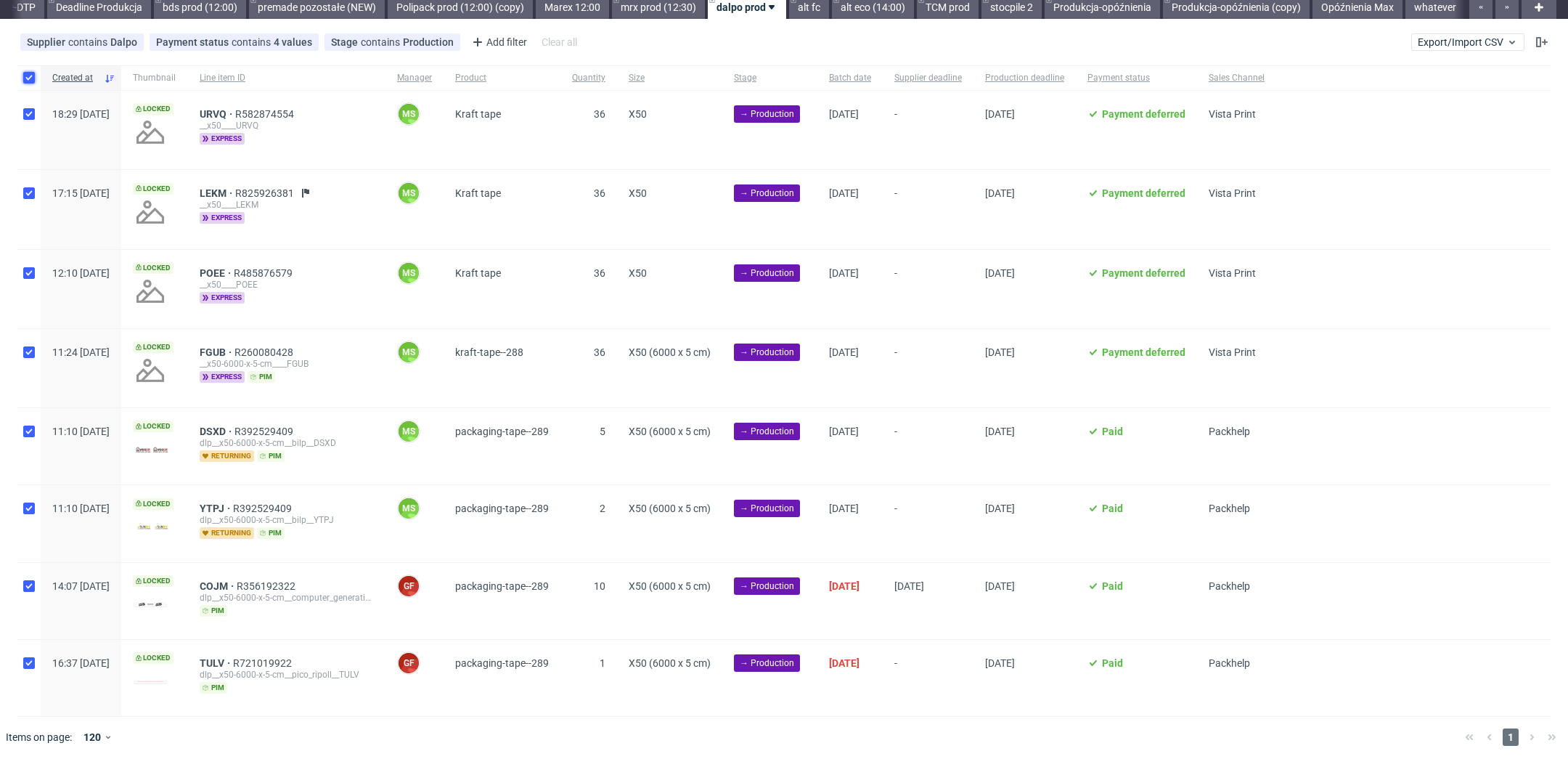
checkbox input "true"
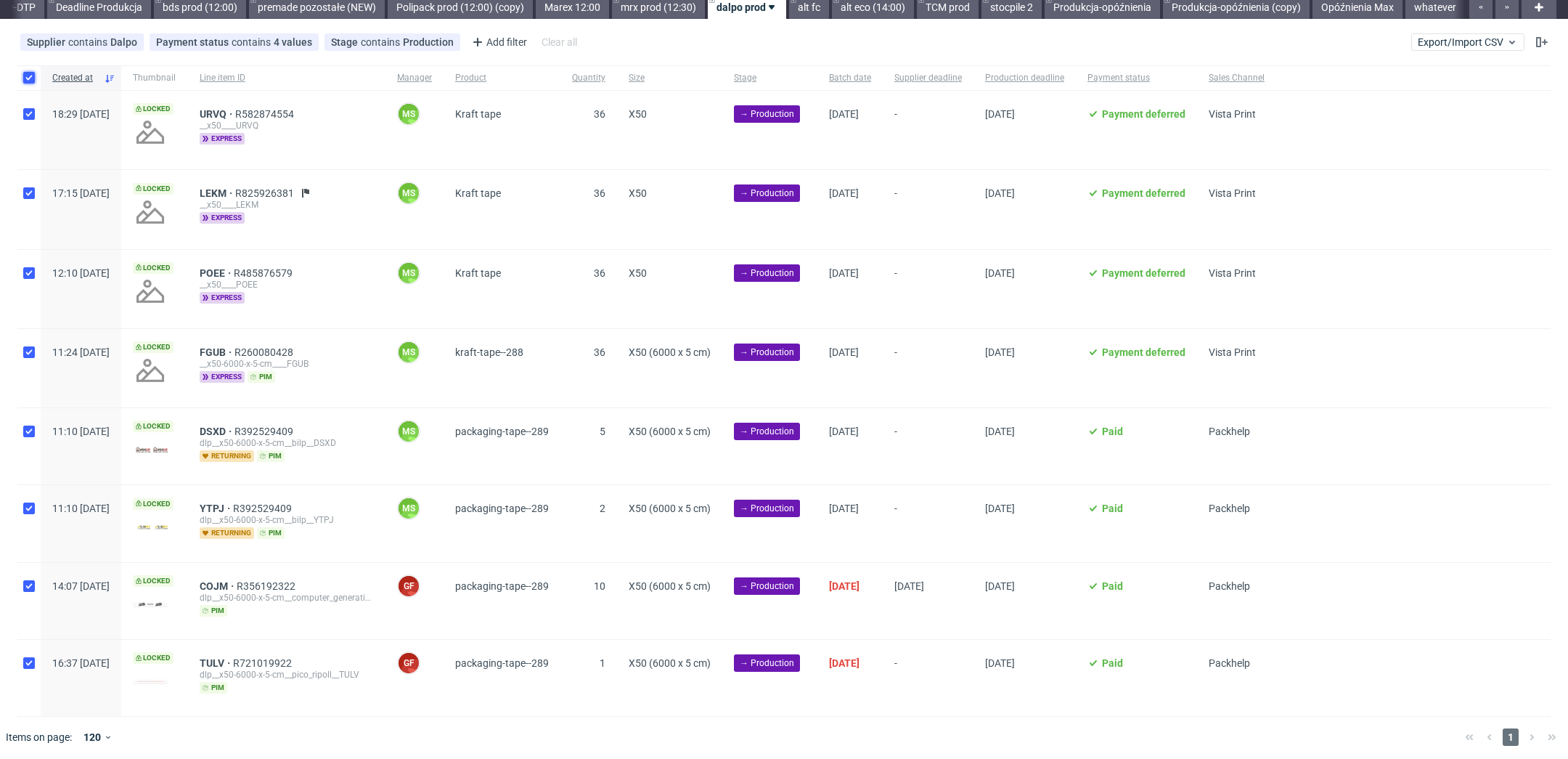
checkbox input "true"
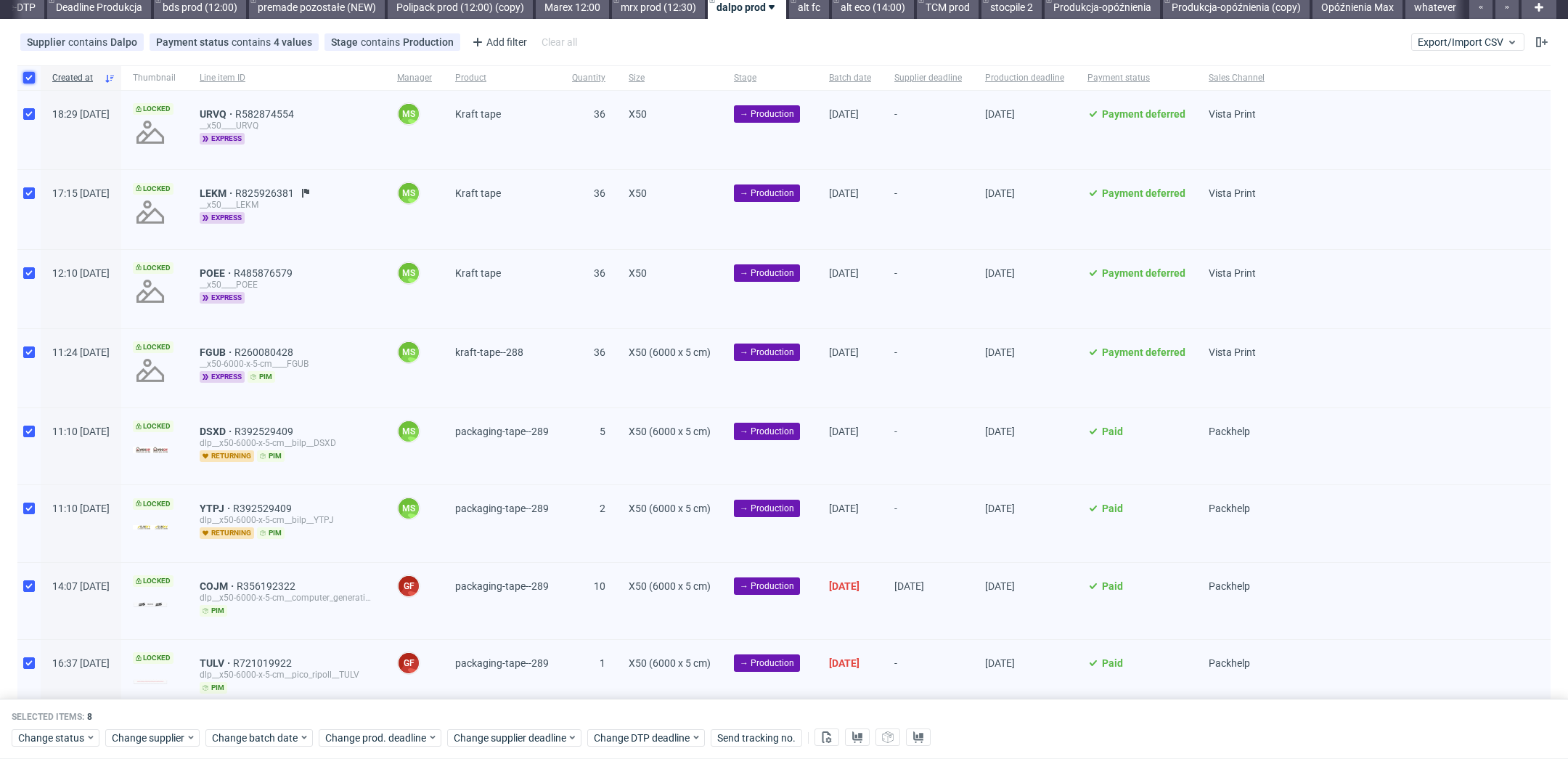
scroll to position [111, 0]
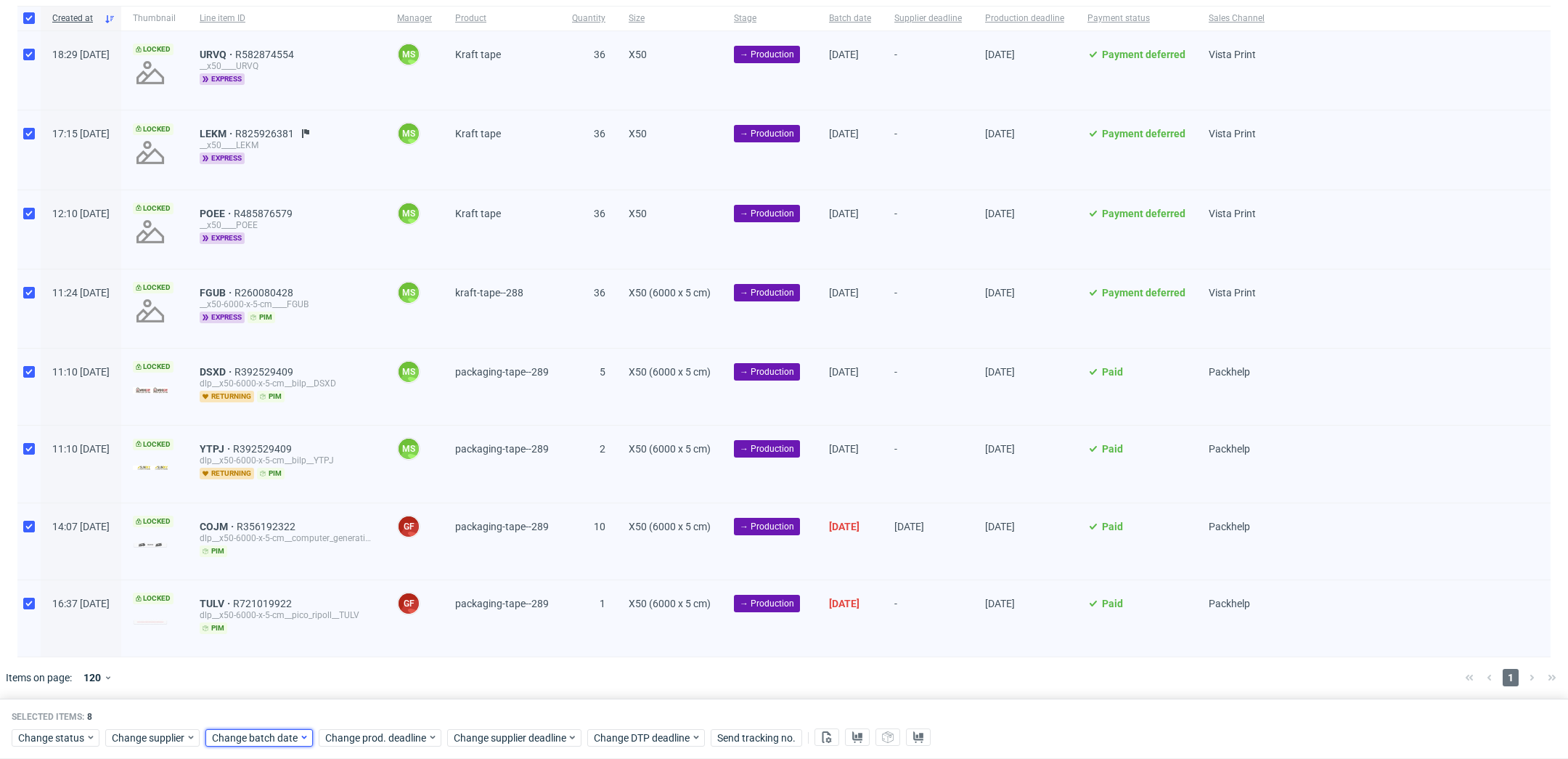
click at [278, 737] on span "Change batch date" at bounding box center [255, 738] width 87 height 15
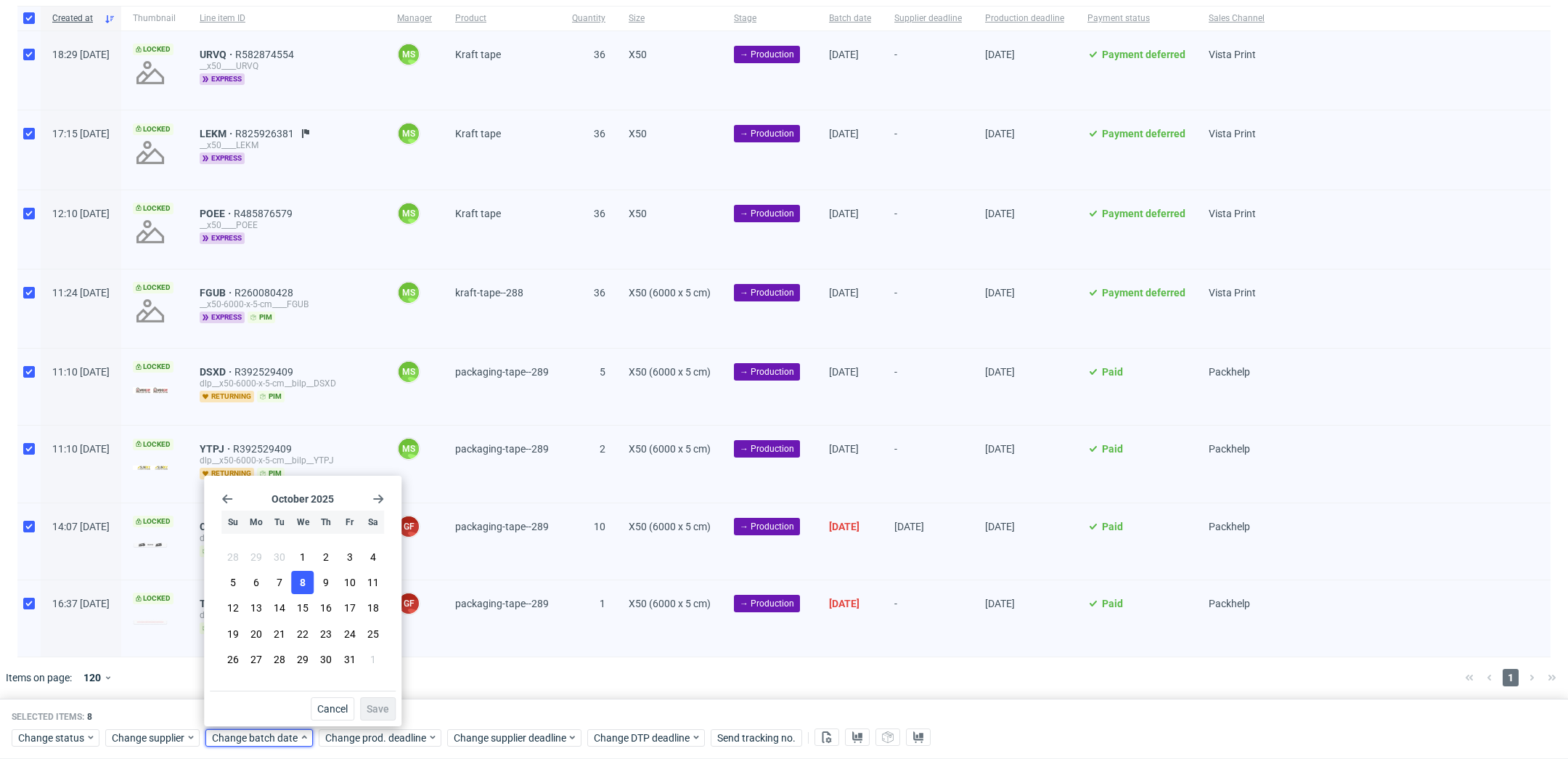
click at [312, 584] on button "8" at bounding box center [303, 582] width 23 height 23
click at [383, 714] on span "Save" at bounding box center [378, 709] width 23 height 11
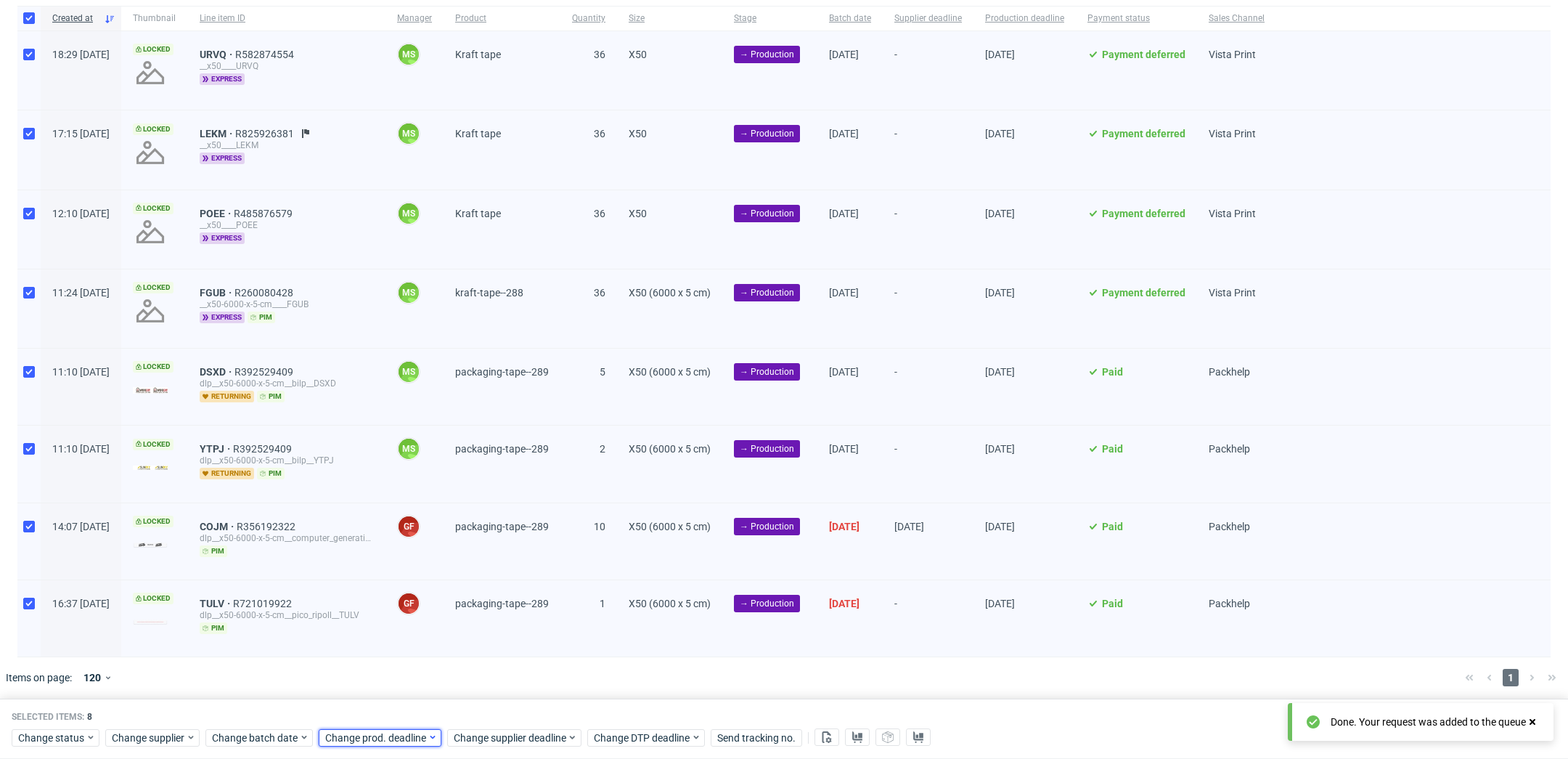
click at [389, 736] on span "Change prod. deadline" at bounding box center [376, 738] width 103 height 15
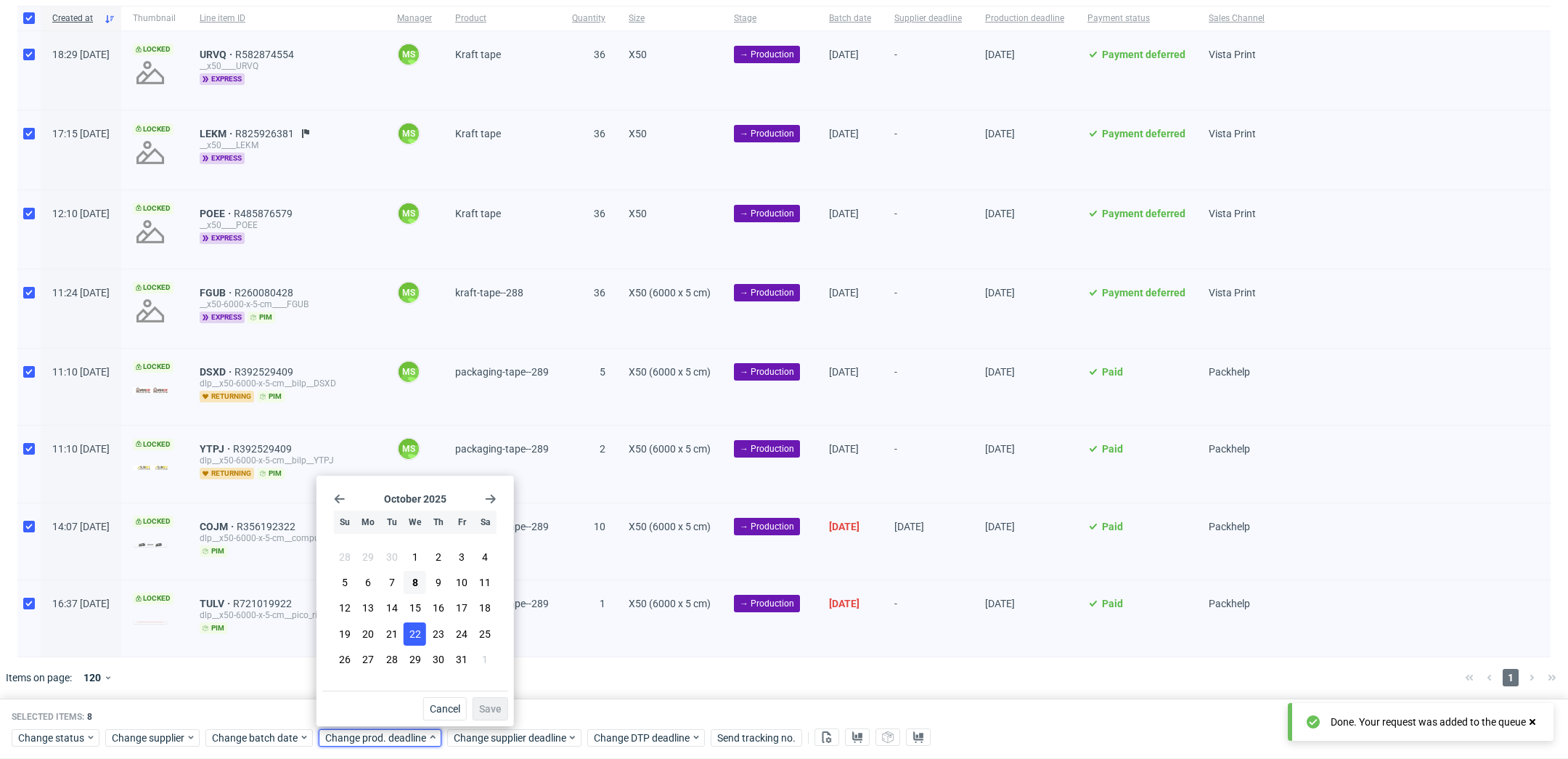
click at [419, 633] on span "22" at bounding box center [415, 635] width 11 height 15
click at [498, 711] on span "Save" at bounding box center [490, 709] width 23 height 11
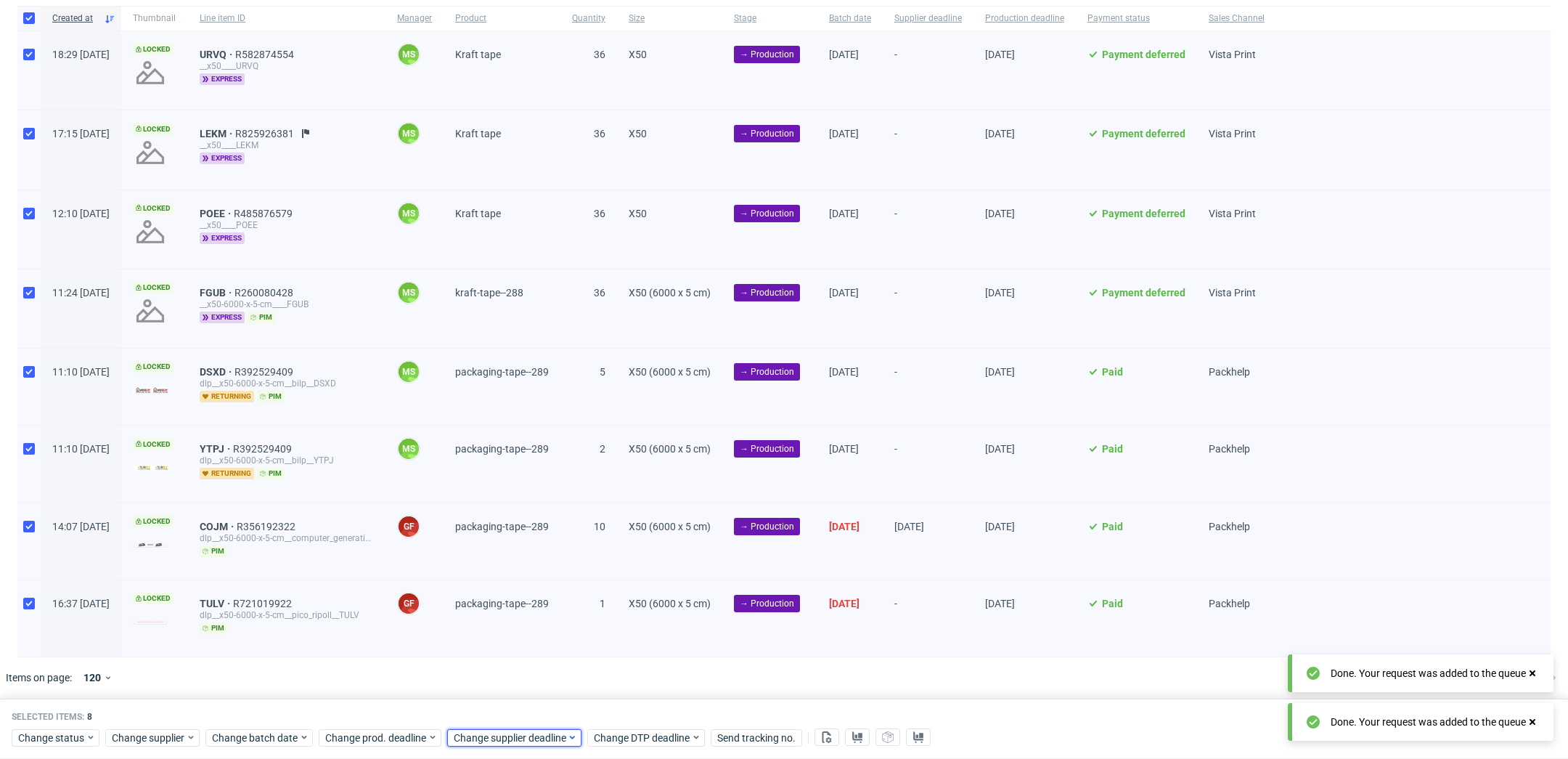
click at [515, 742] on span "Change supplier deadline" at bounding box center [511, 738] width 113 height 15
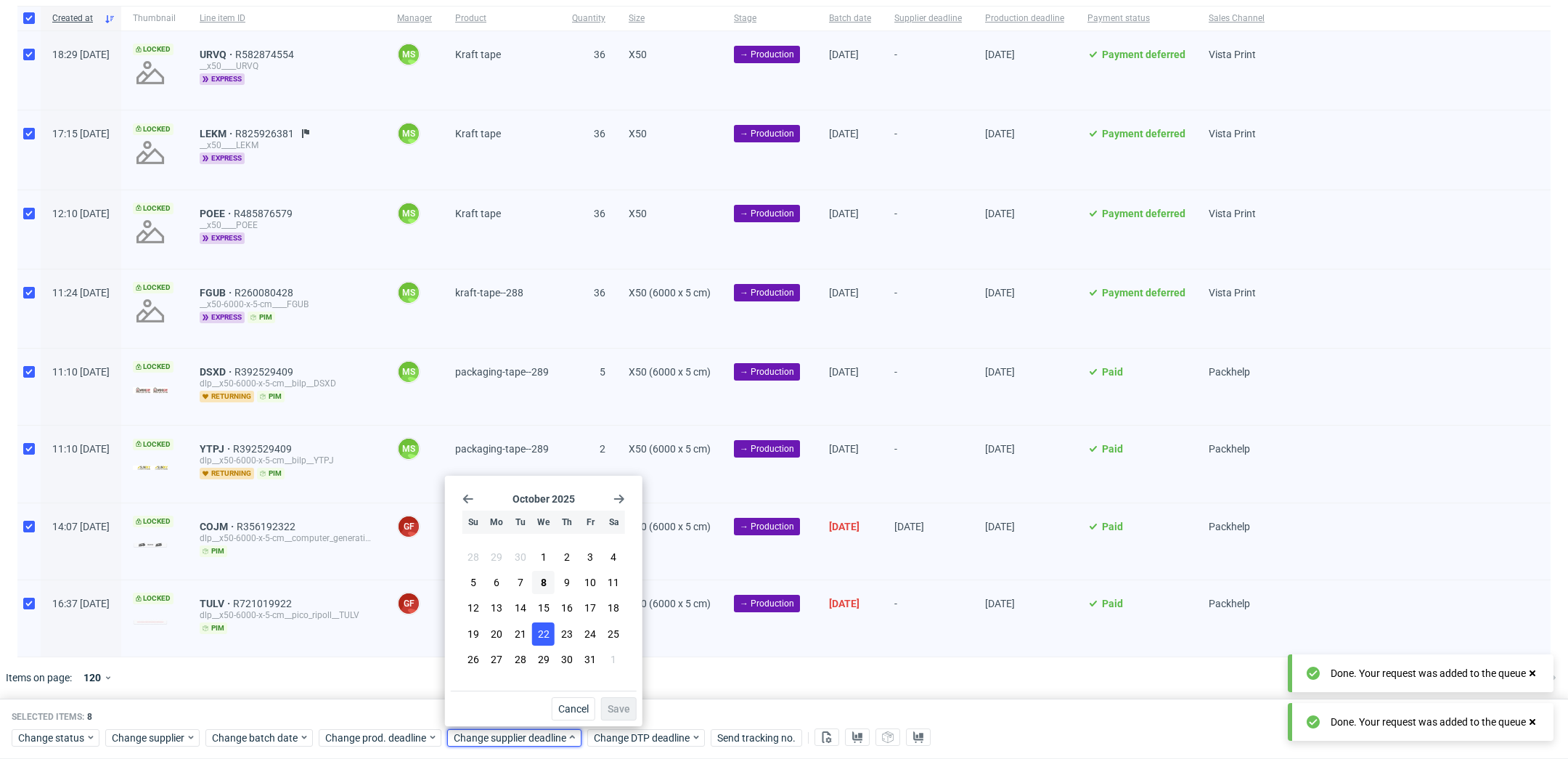
click at [548, 635] on span "22" at bounding box center [544, 635] width 11 height 15
click at [627, 702] on button "Save" at bounding box center [619, 709] width 36 height 23
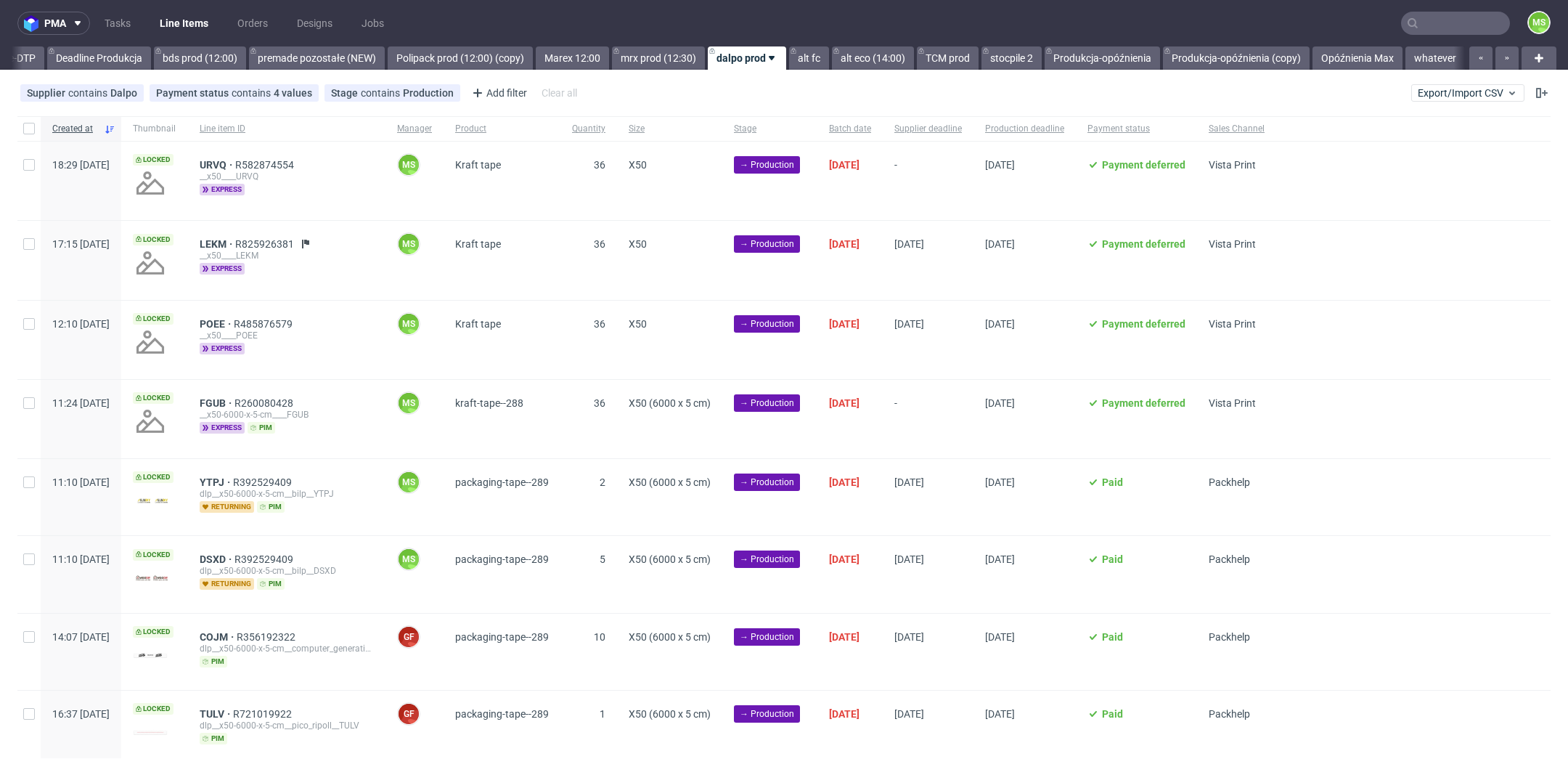
scroll to position [0, 2508]
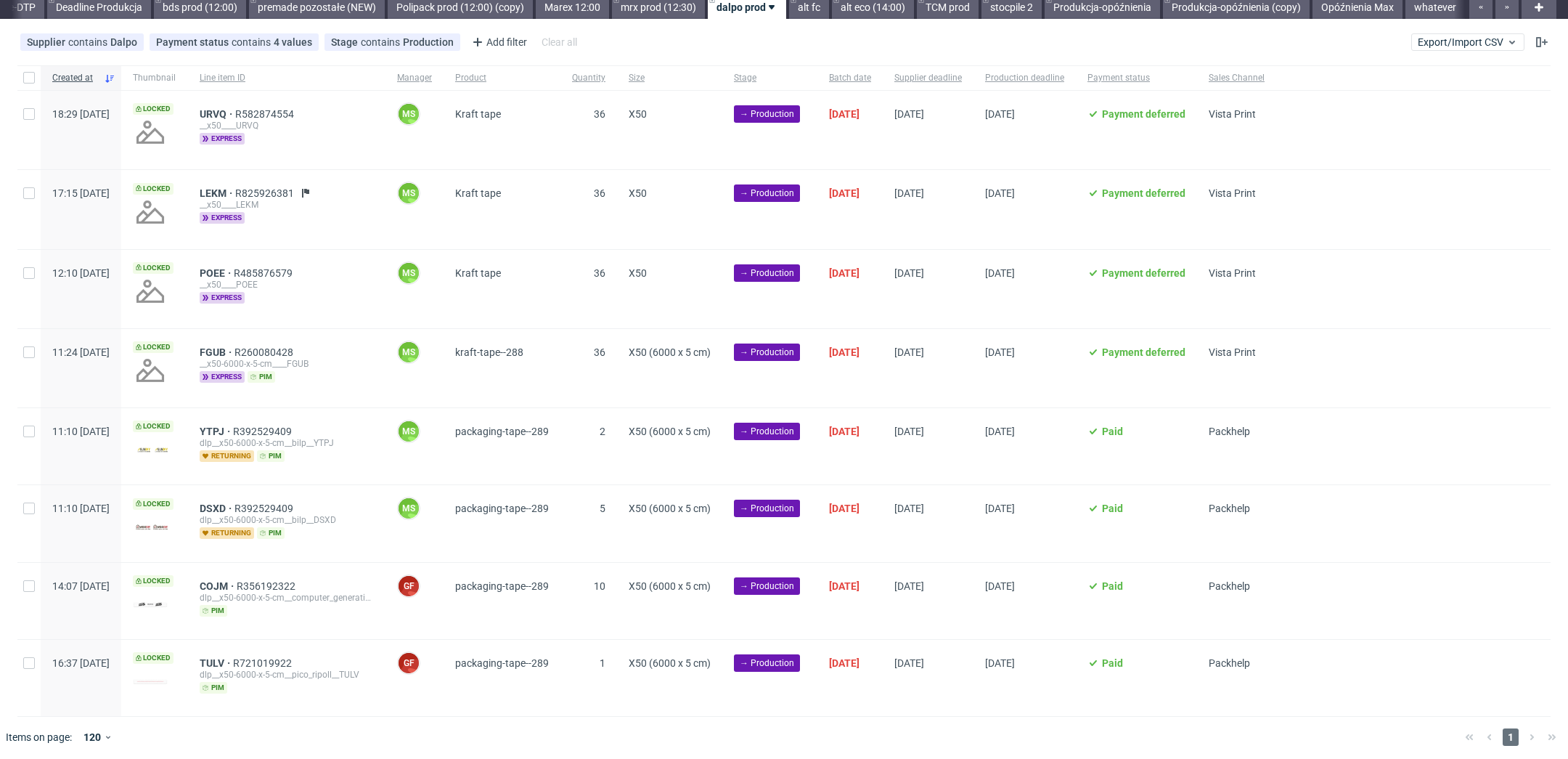
click at [35, 81] on div at bounding box center [29, 78] width 23 height 25
checkbox input "true"
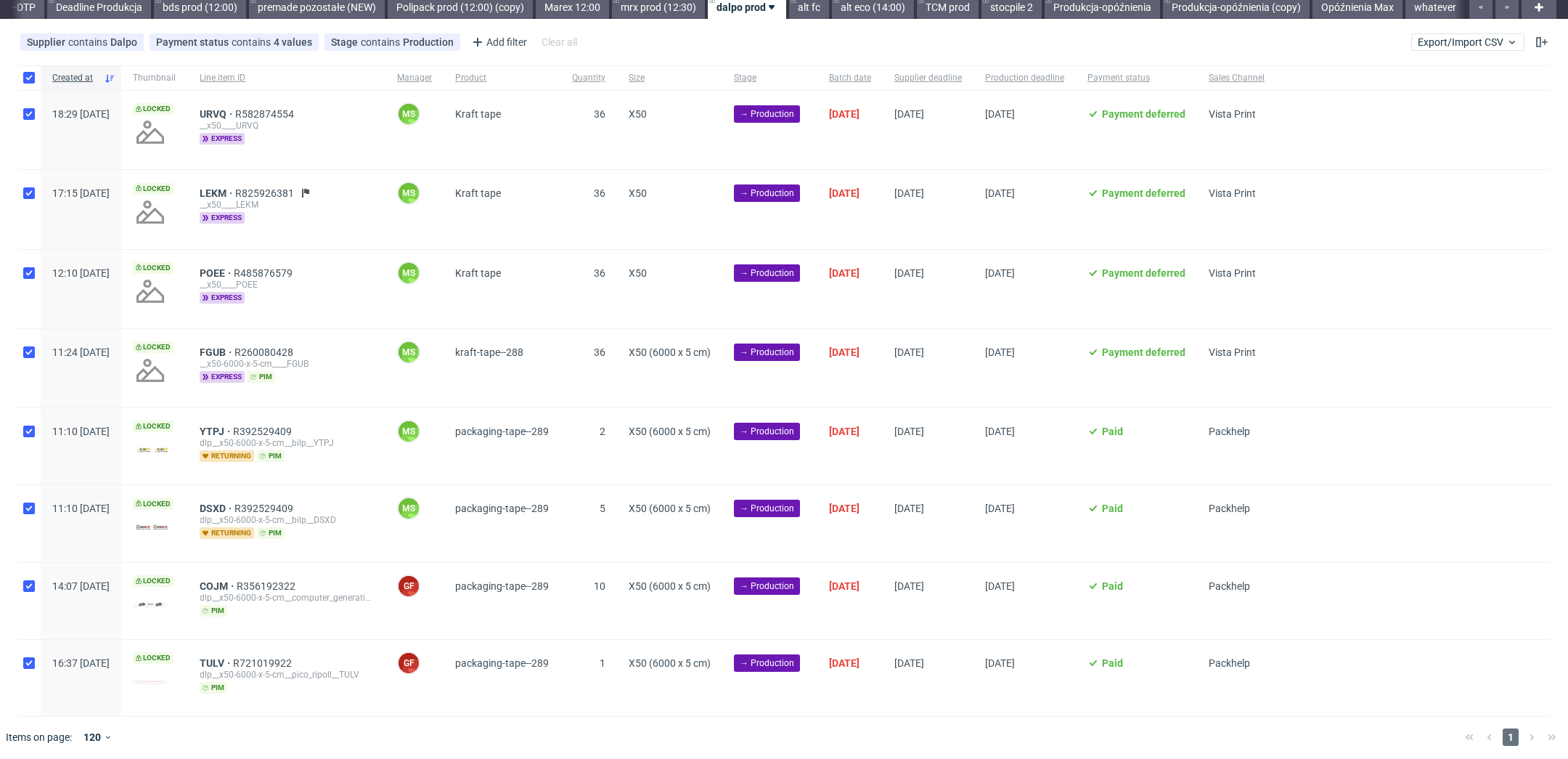
checkbox input "true"
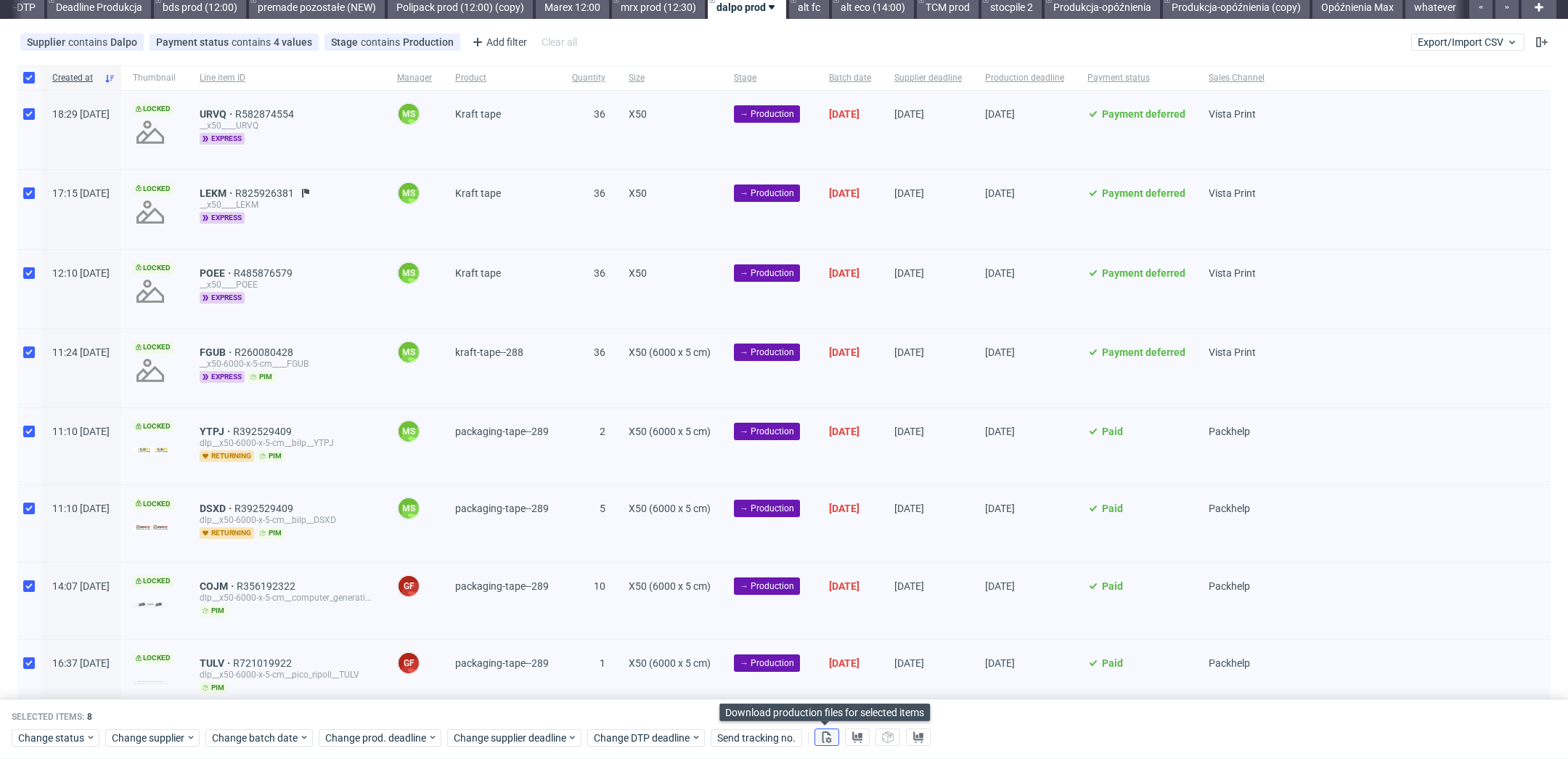
click at [829, 734] on icon at bounding box center [826, 737] width 11 height 11
click at [854, 737] on use at bounding box center [857, 737] width 11 height 11
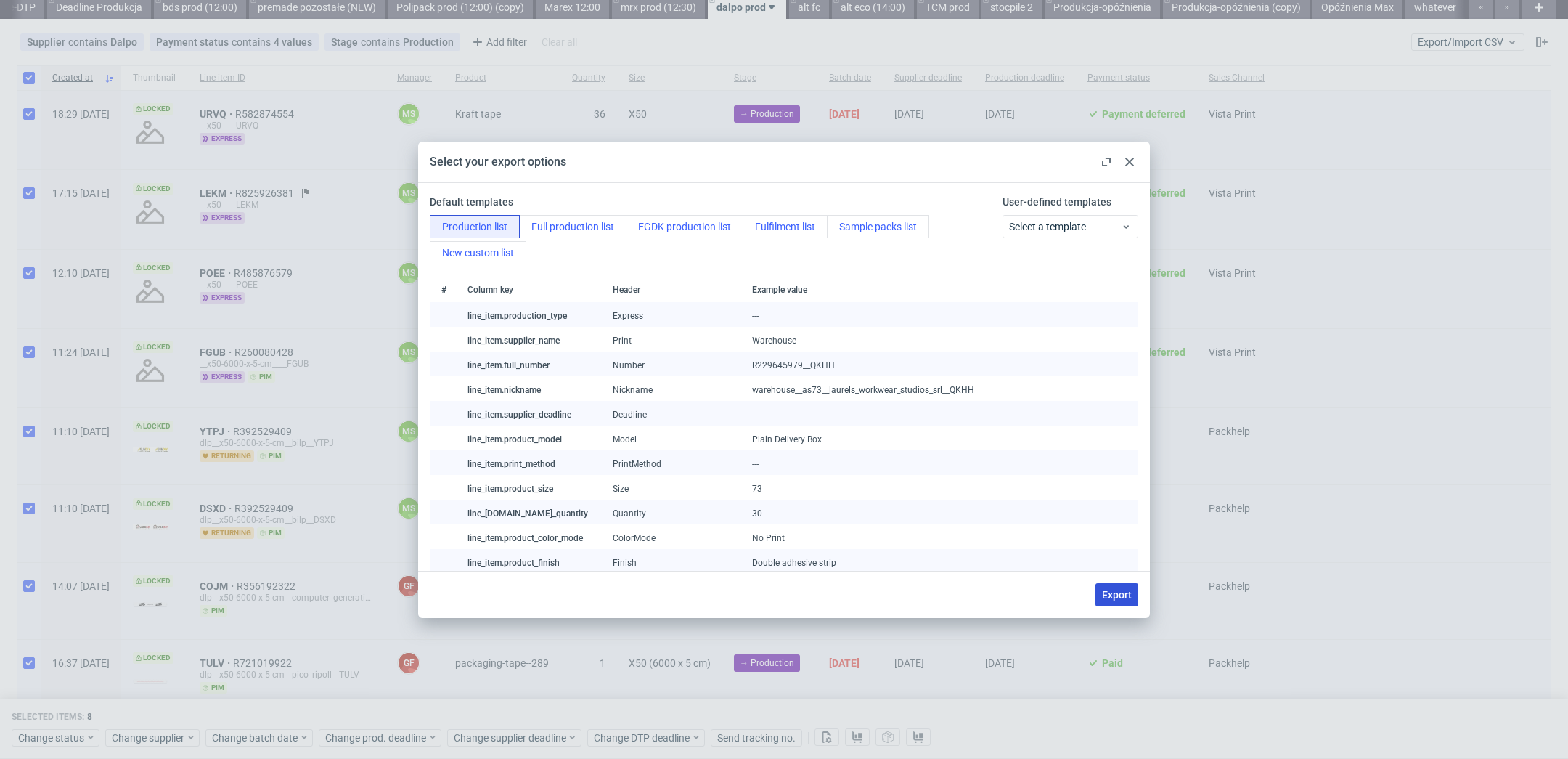
click at [1108, 599] on span "Export" at bounding box center [1116, 595] width 30 height 11
checkbox input "false"
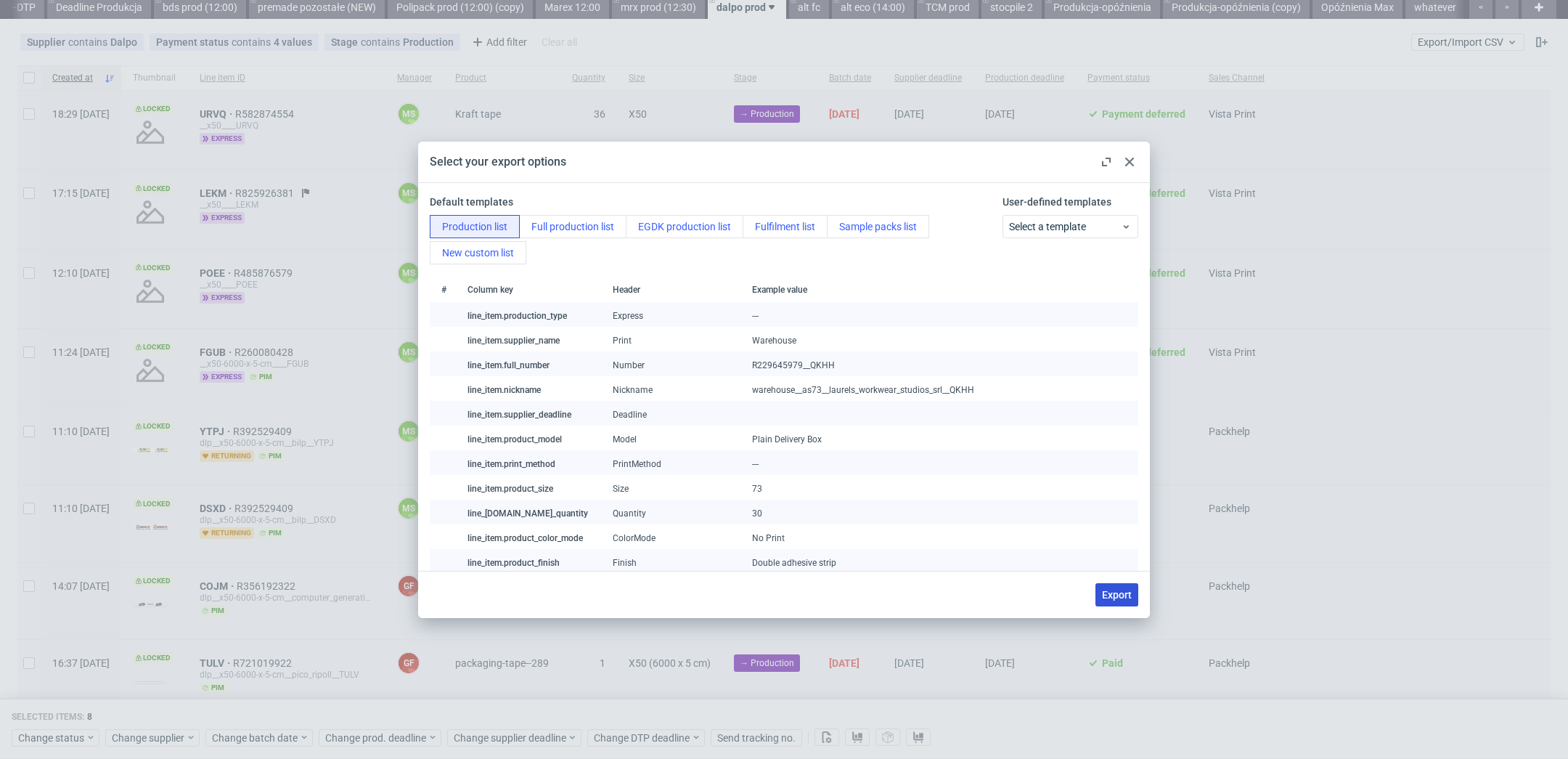
checkbox input "false"
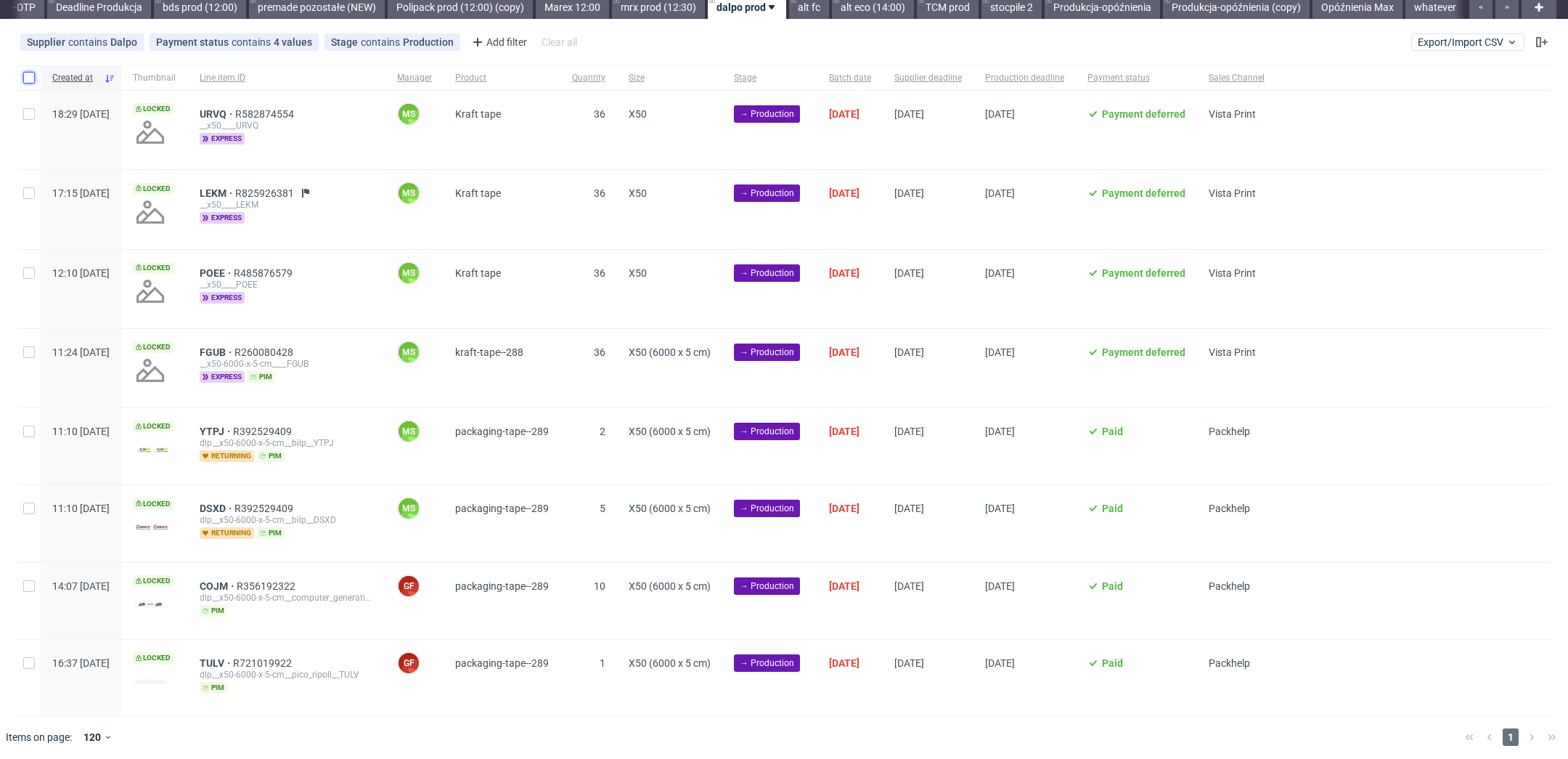
click at [29, 82] on input "checkbox" at bounding box center [29, 78] width 11 height 11
checkbox input "true"
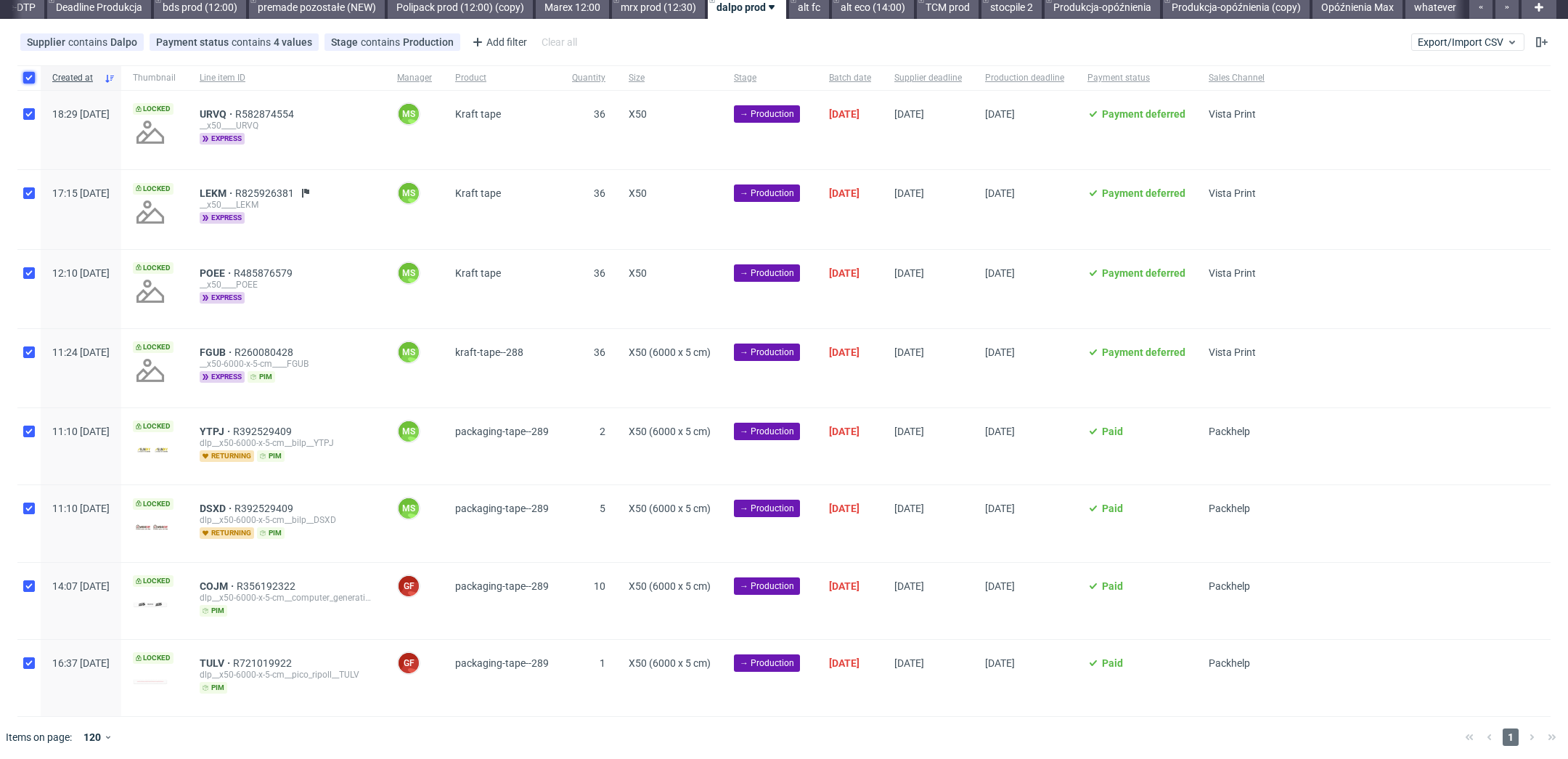
checkbox input "true"
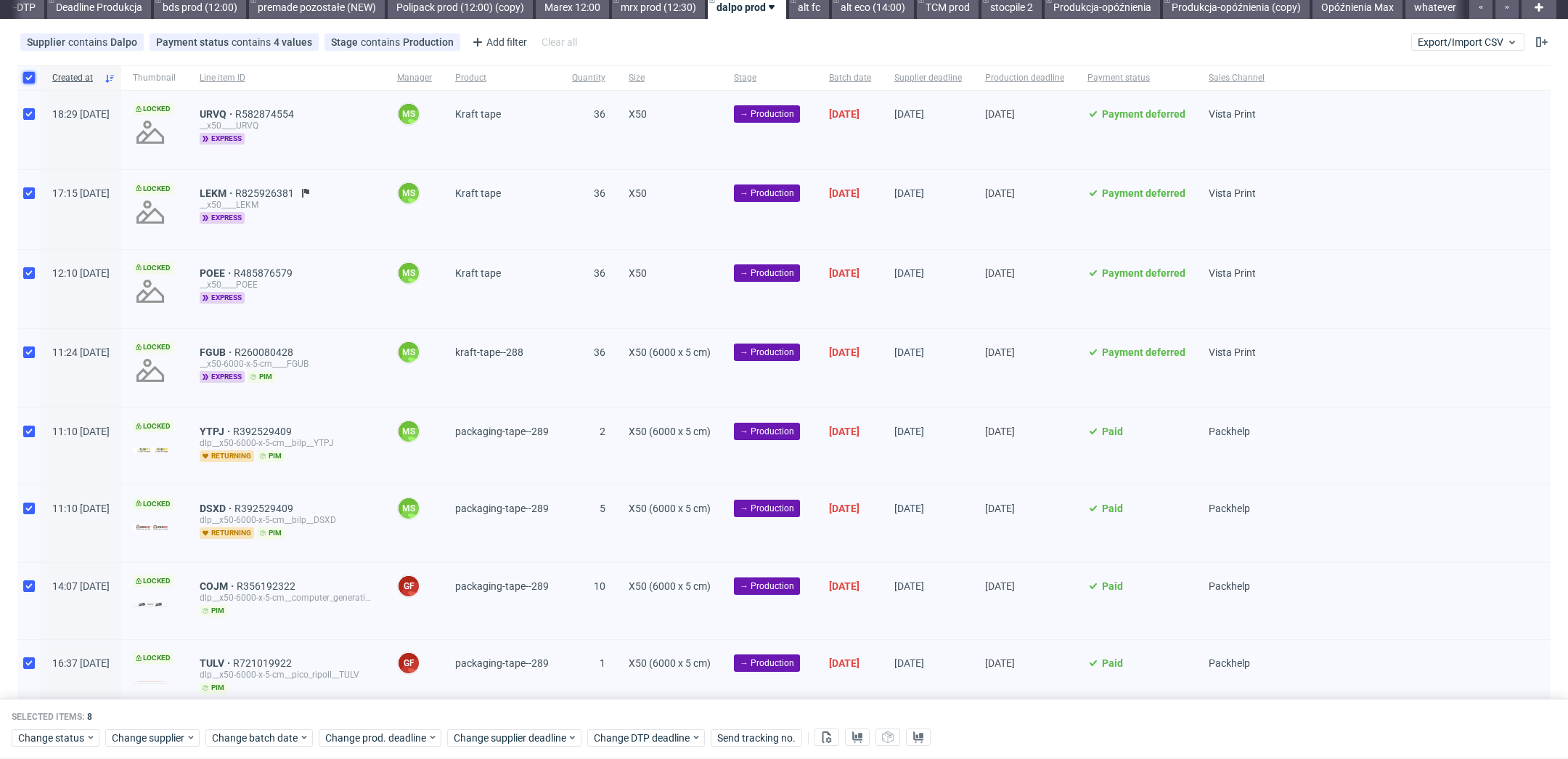
scroll to position [111, 0]
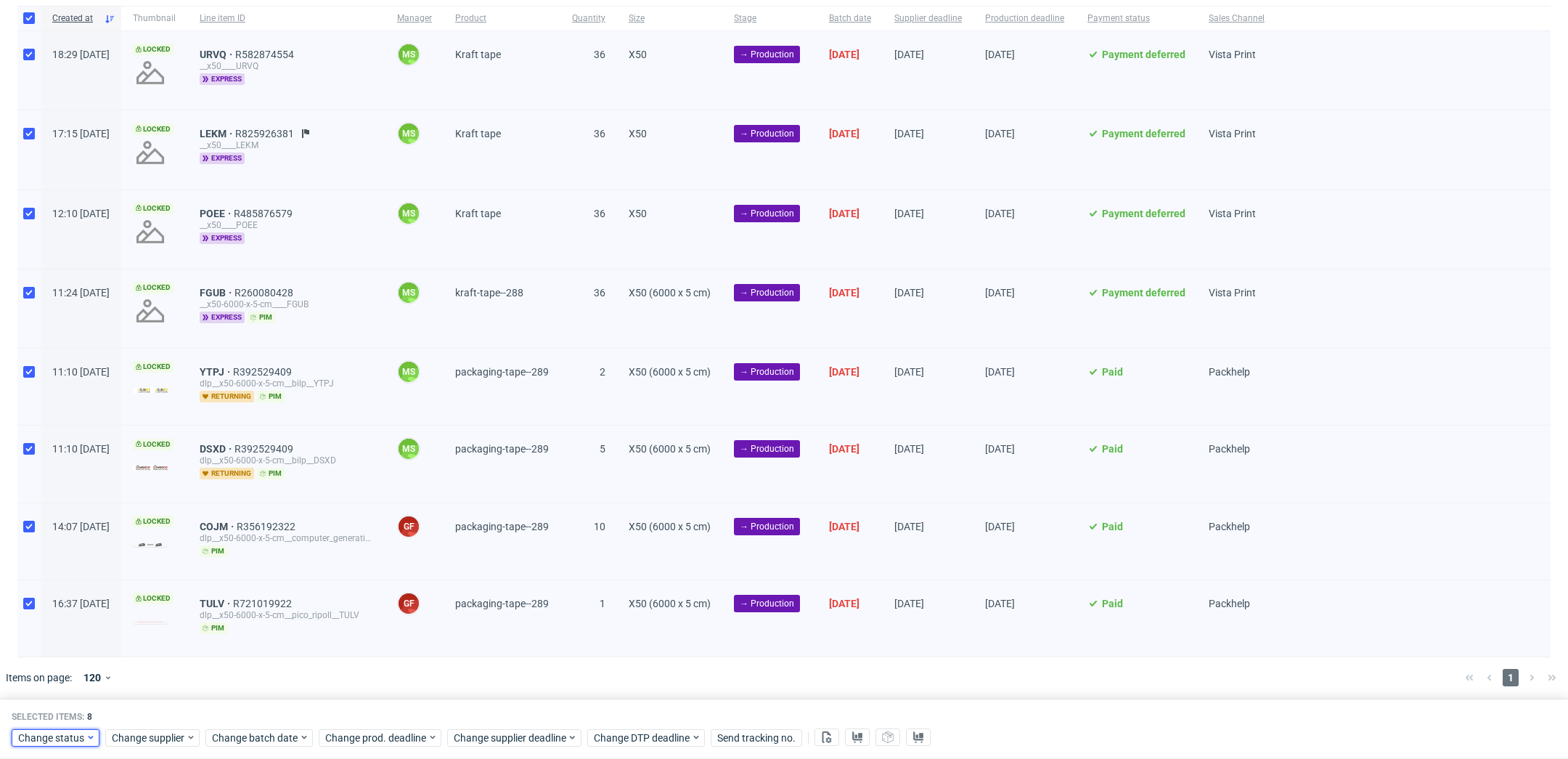
click at [86, 736] on icon at bounding box center [90, 737] width 11 height 11
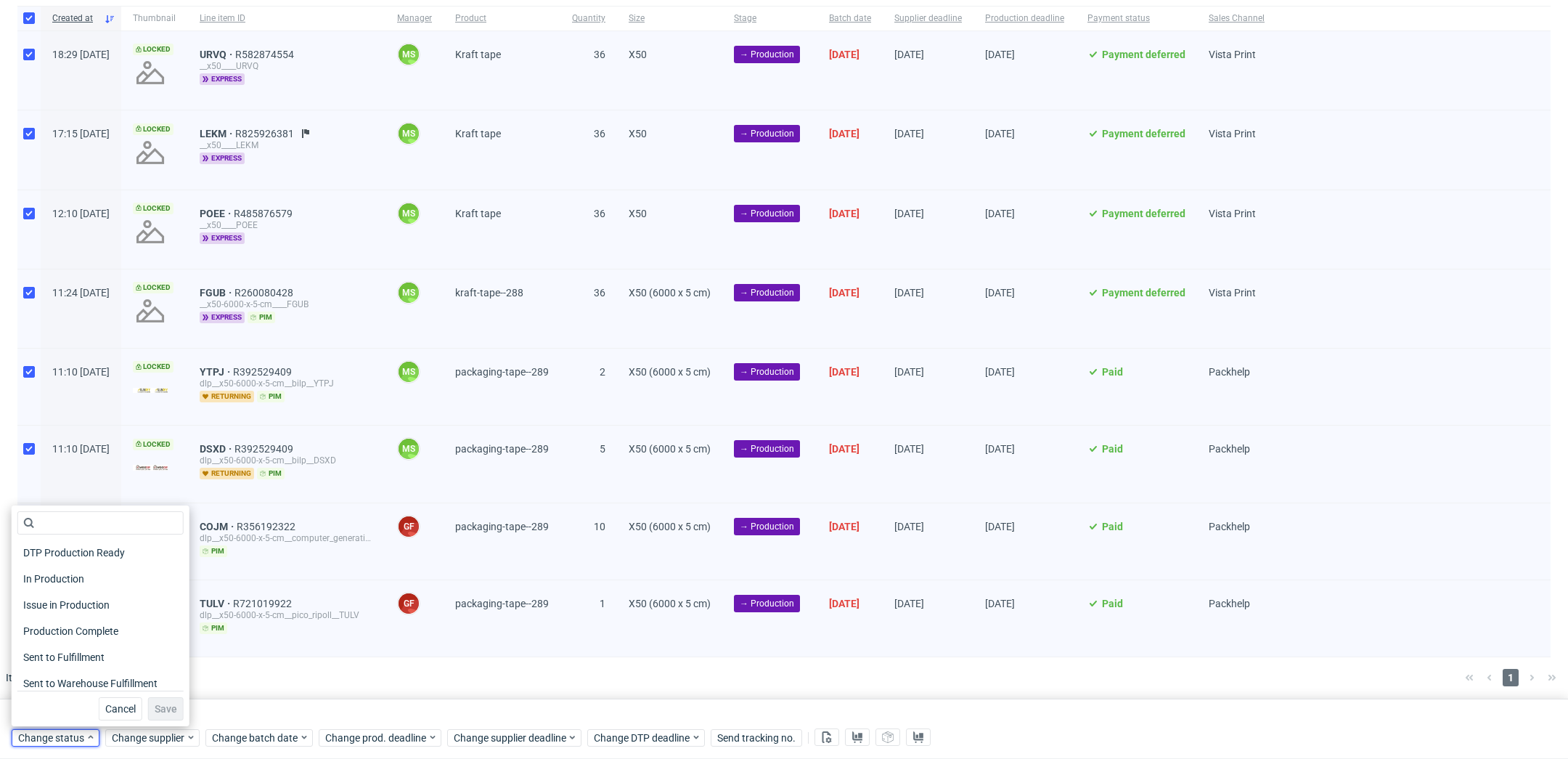
scroll to position [190, 0]
click at [114, 572] on div "In Production" at bounding box center [101, 572] width 166 height 20
click at [158, 711] on span "Save" at bounding box center [166, 709] width 23 height 11
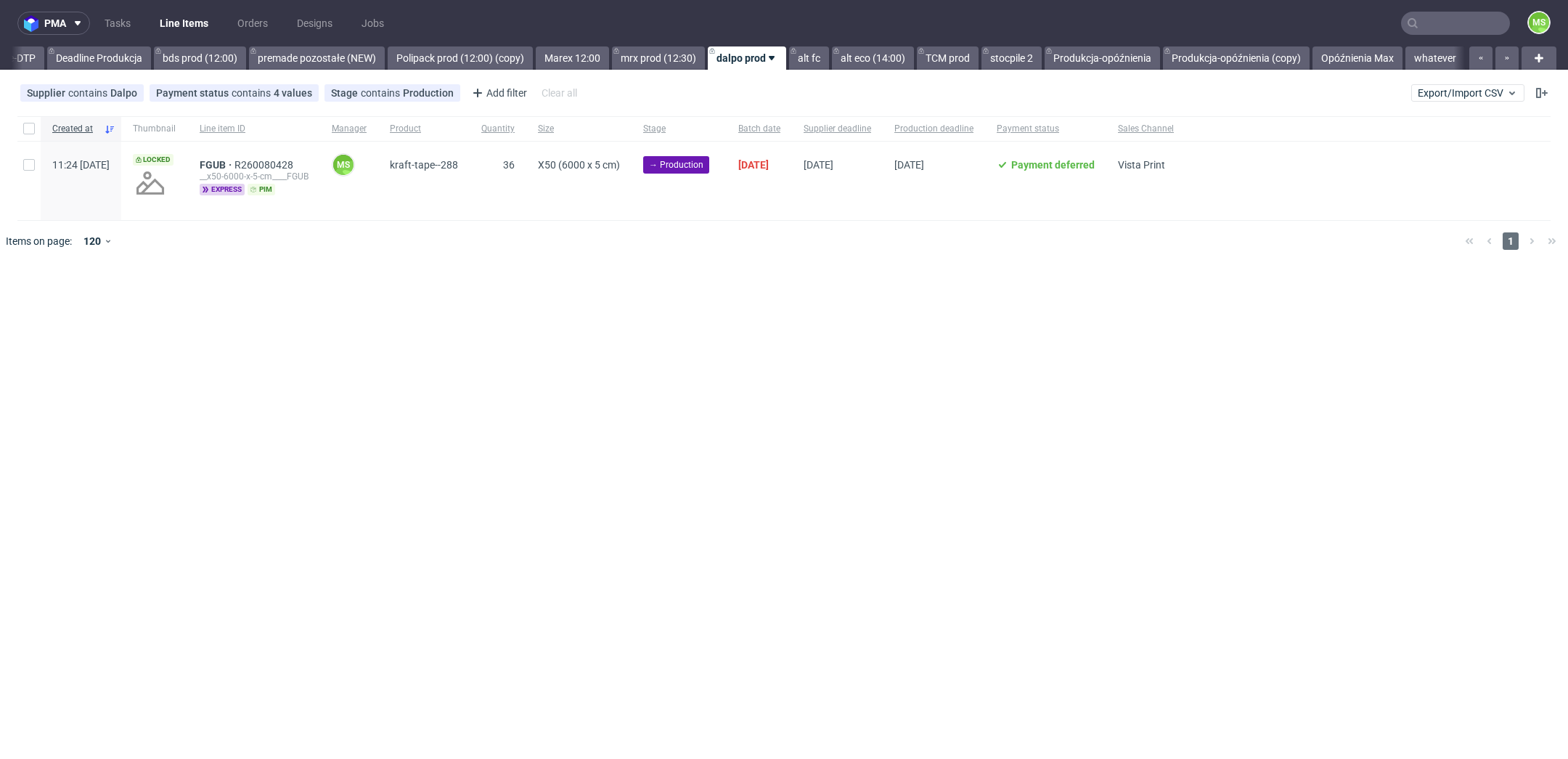
scroll to position [0, 2490]
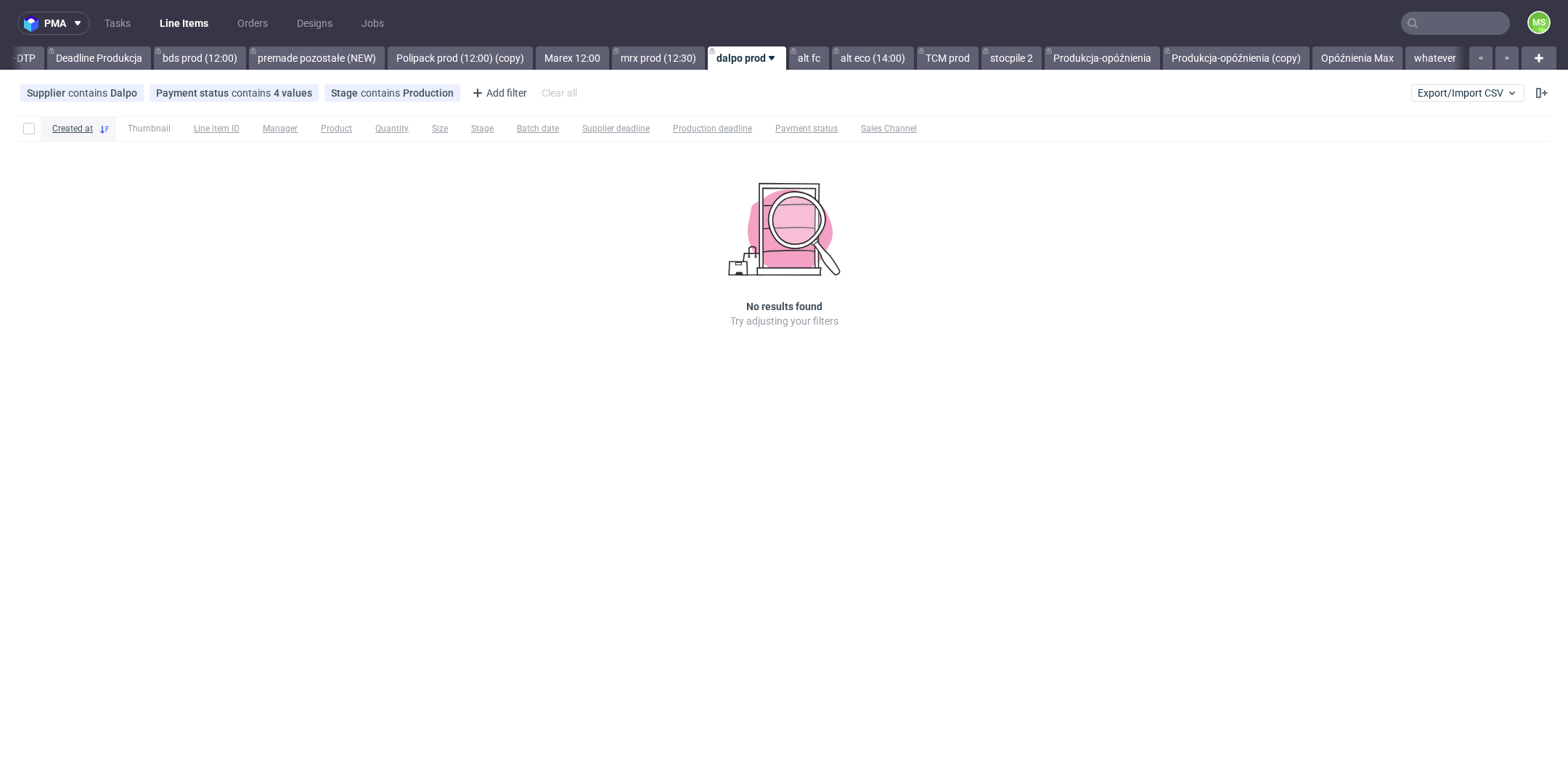
scroll to position [0, 2490]
click at [802, 65] on link "alt fc" at bounding box center [809, 58] width 40 height 23
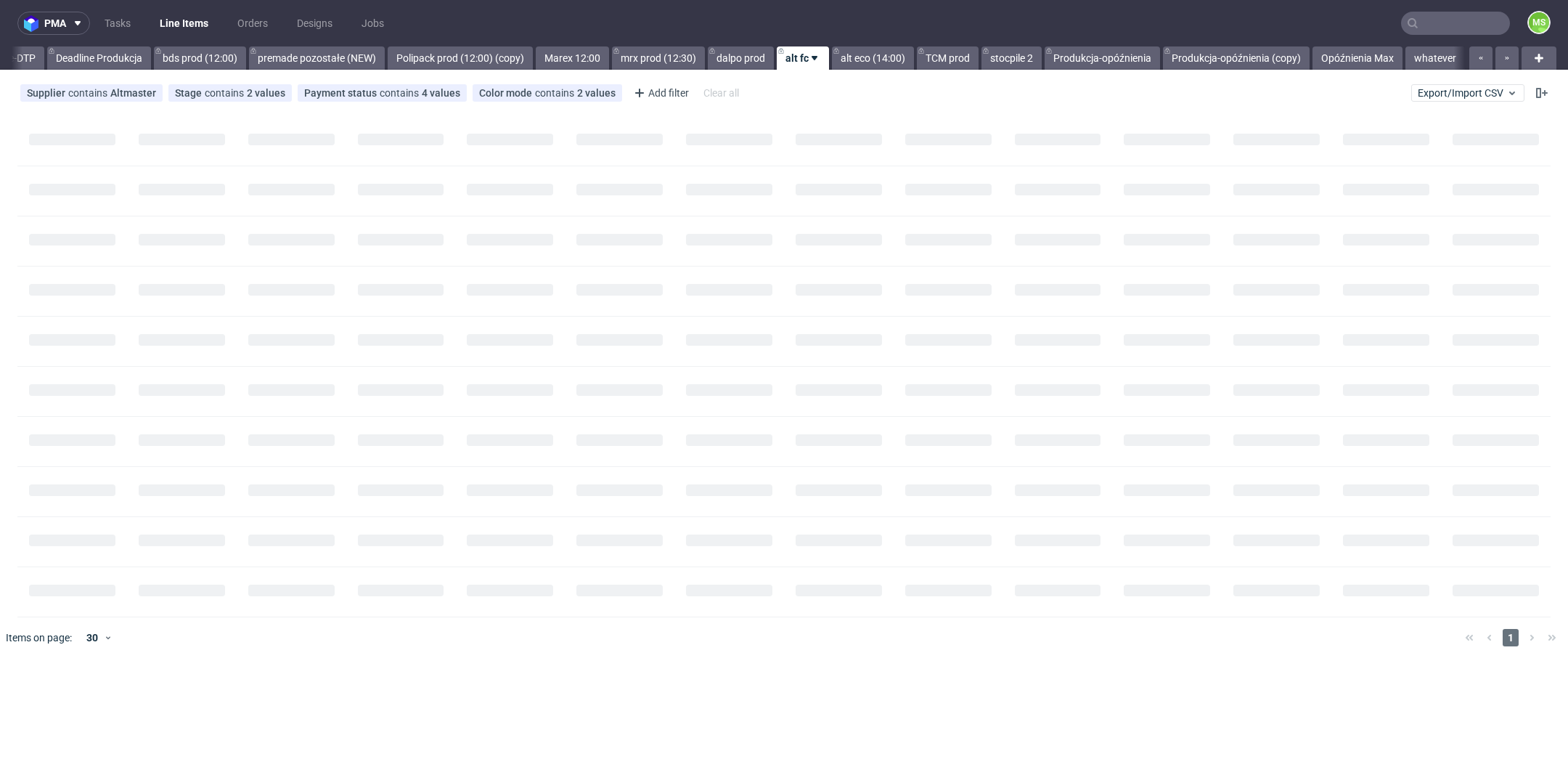
scroll to position [0, 2491]
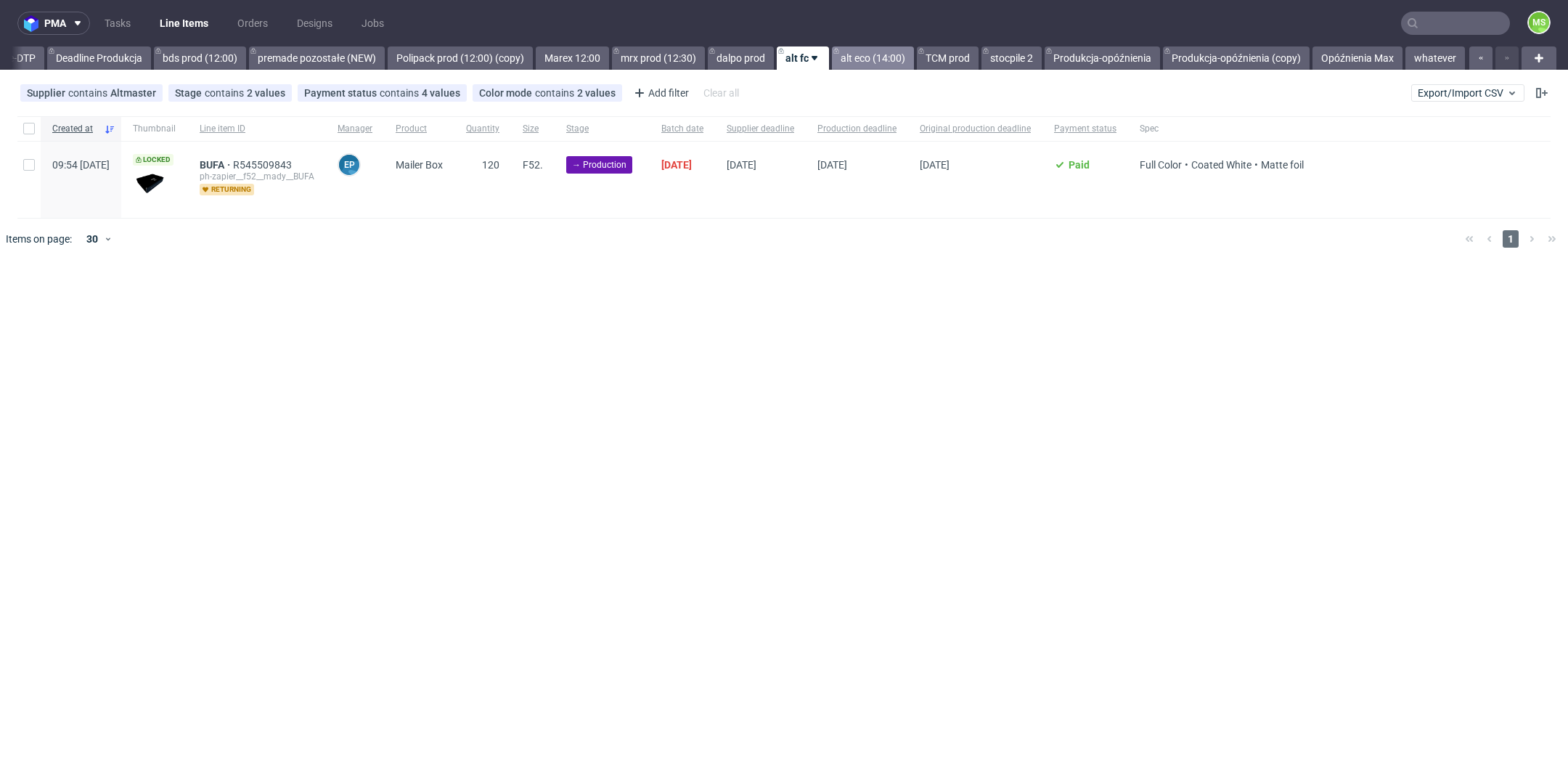
click at [872, 58] on link "alt eco (14:00)" at bounding box center [873, 58] width 82 height 23
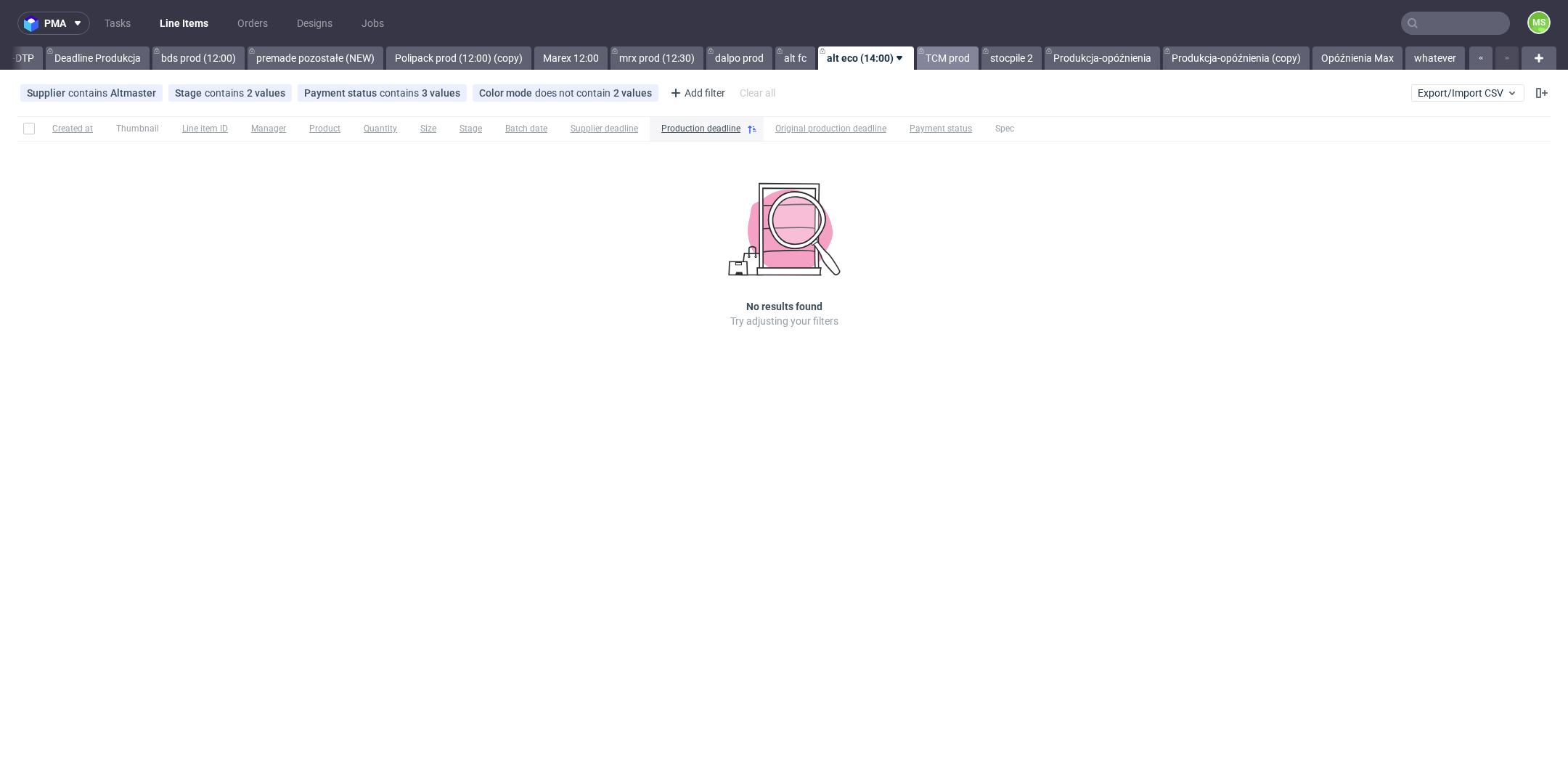
click at [944, 63] on link "TCM prod" at bounding box center [948, 58] width 61 height 23
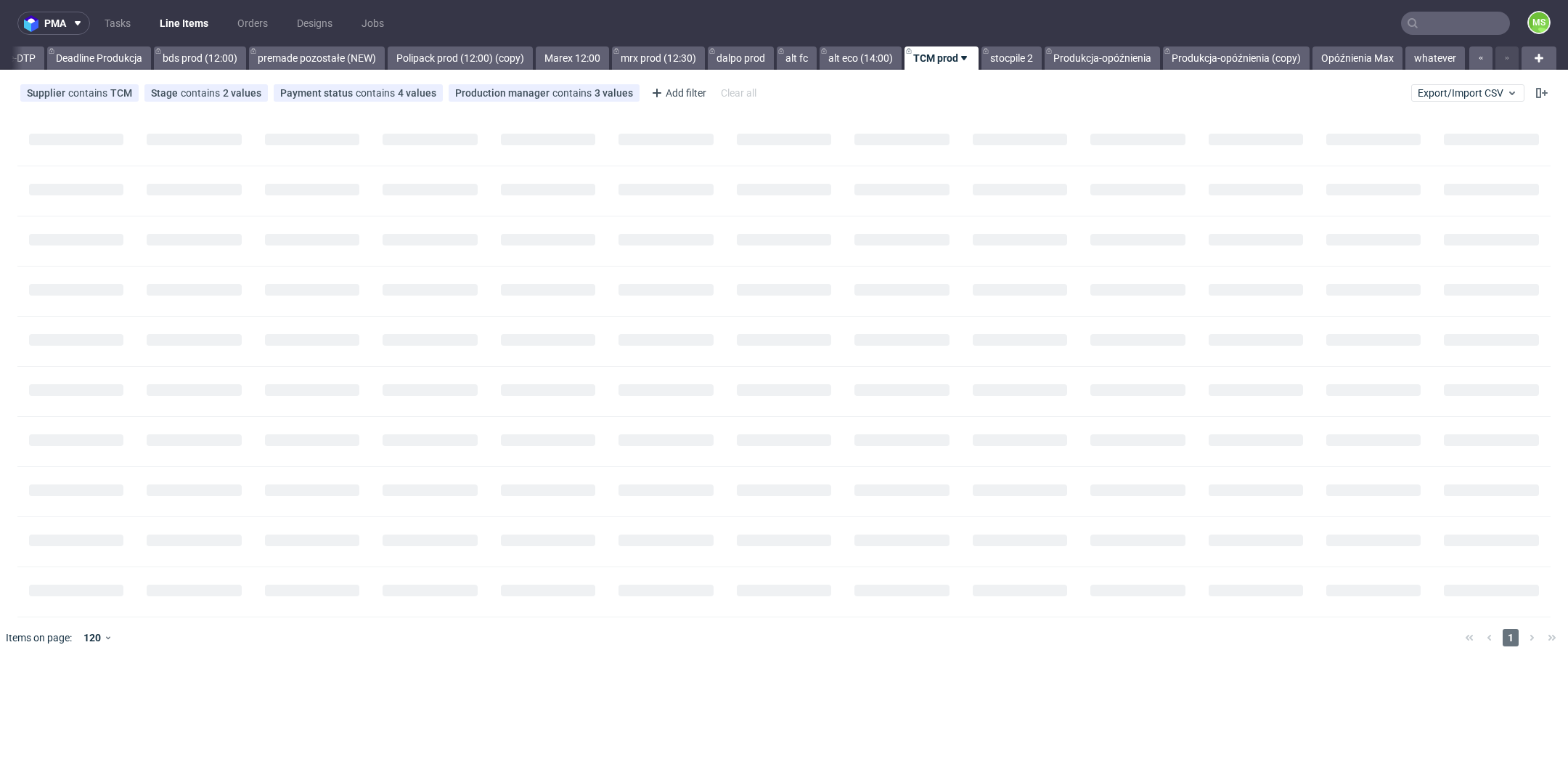
scroll to position [0, 2491]
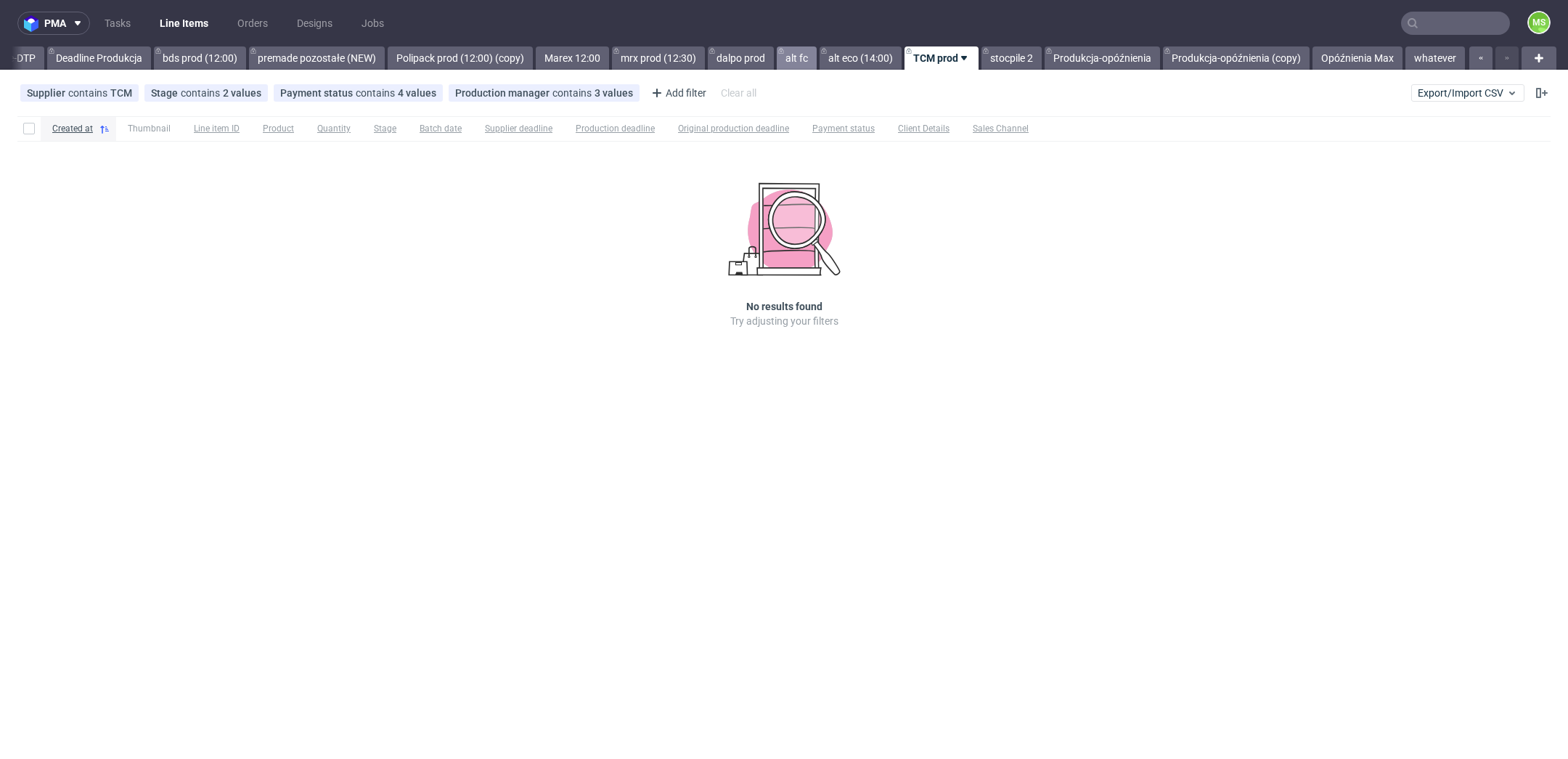
click at [799, 67] on link "alt fc" at bounding box center [797, 58] width 40 height 23
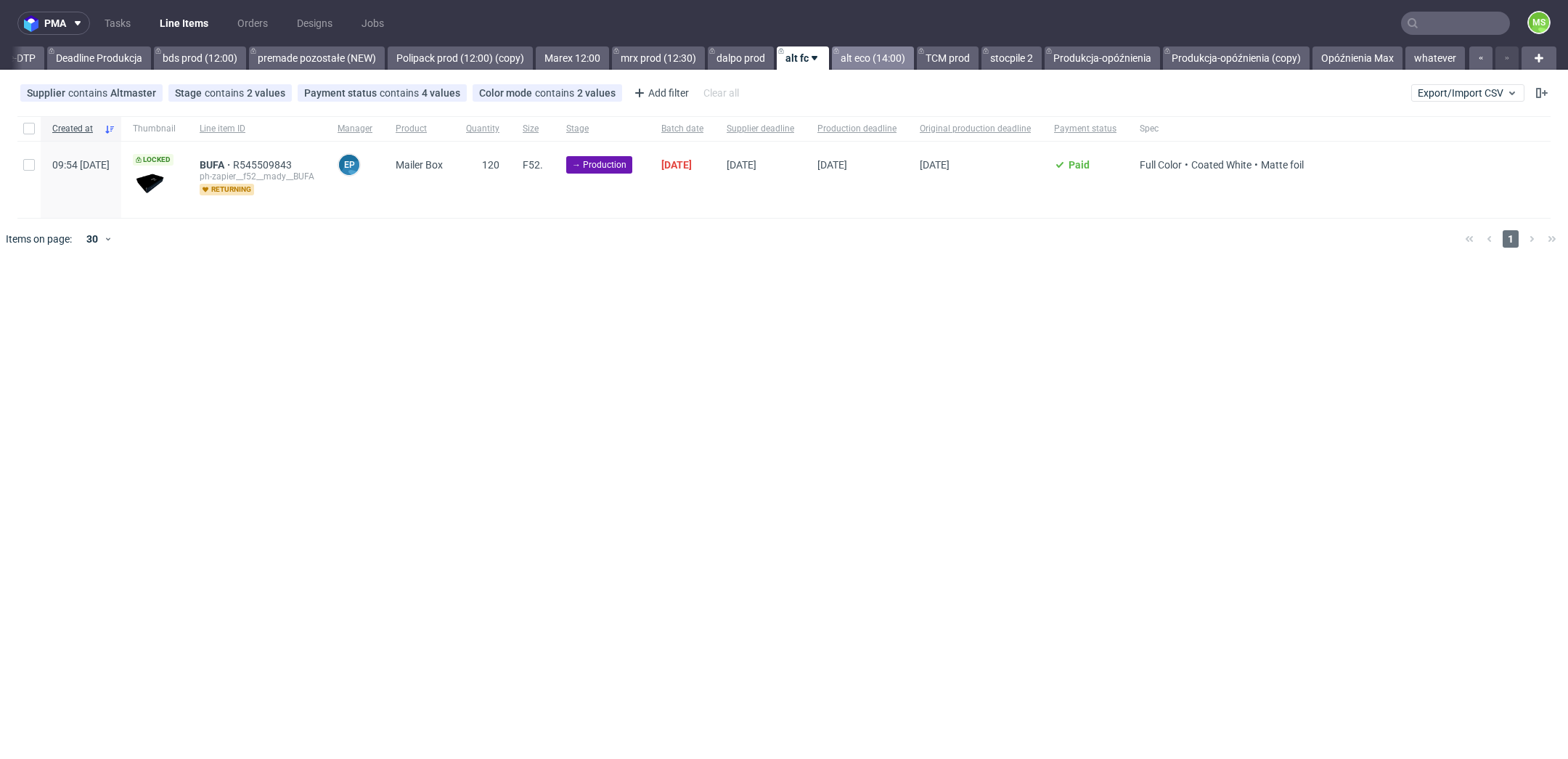
click at [881, 56] on link "alt eco (14:00)" at bounding box center [873, 58] width 82 height 23
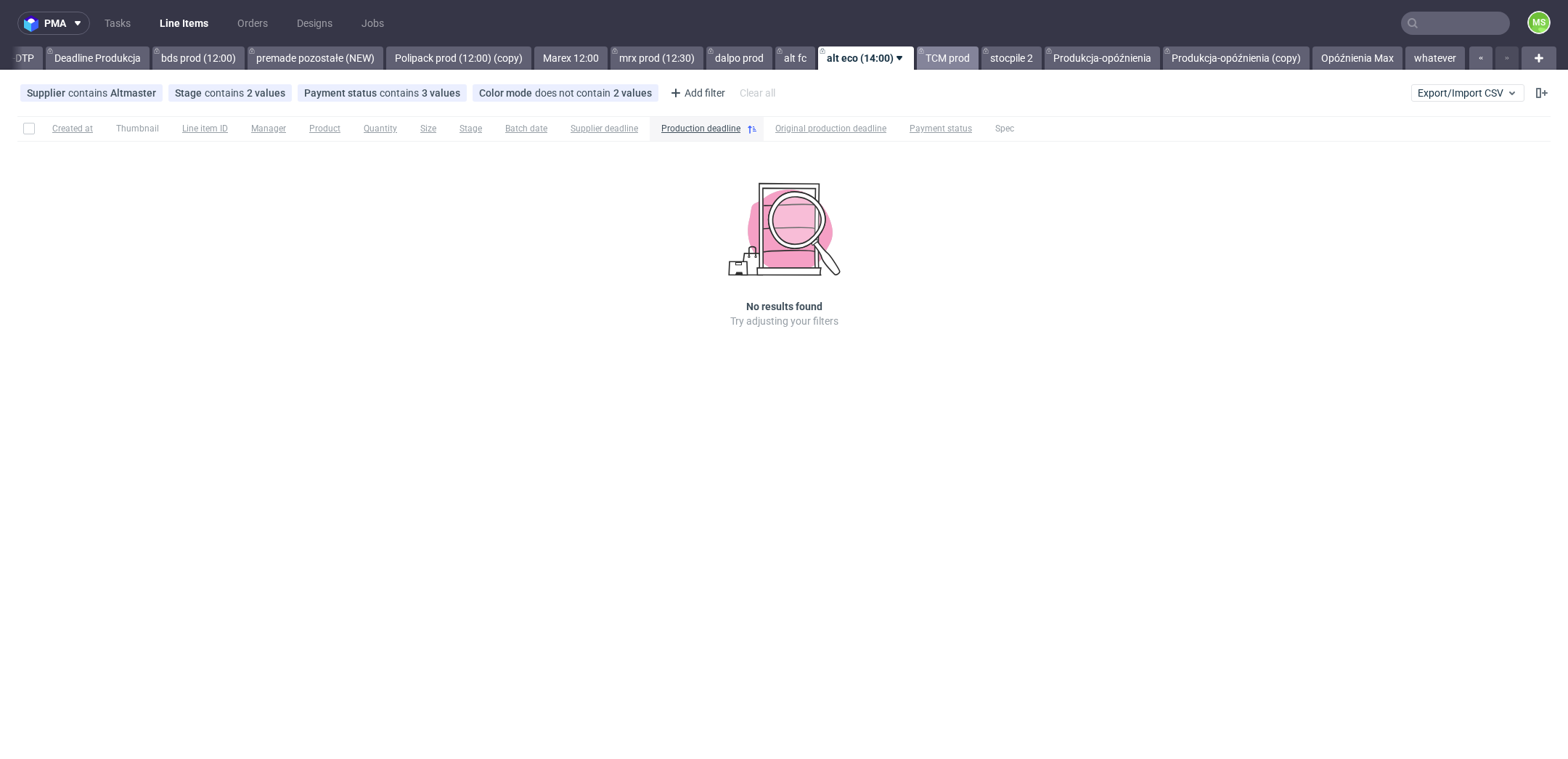
click at [958, 67] on link "TCM prod" at bounding box center [948, 58] width 61 height 23
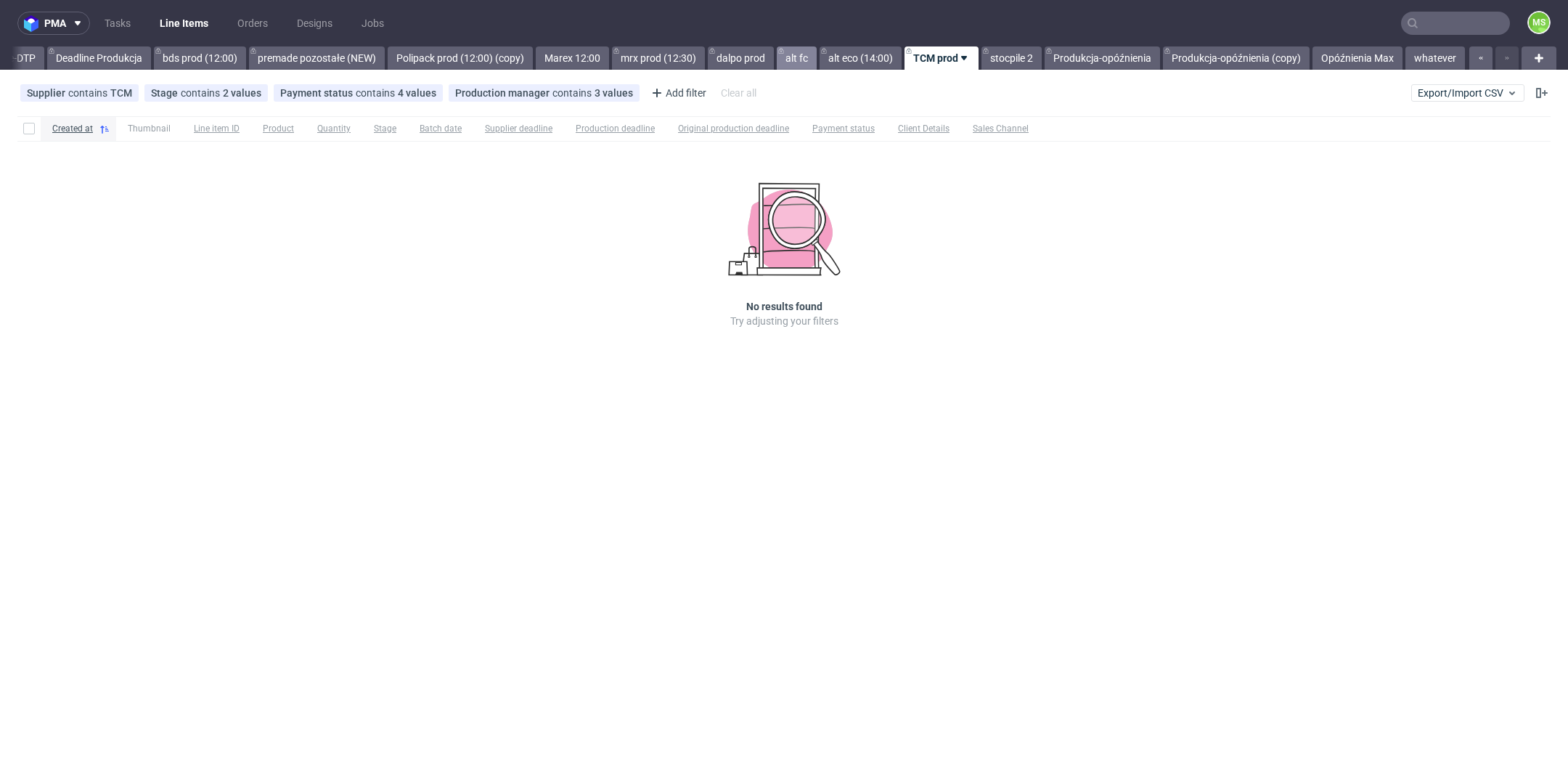
click at [792, 58] on link "alt fc" at bounding box center [797, 58] width 40 height 23
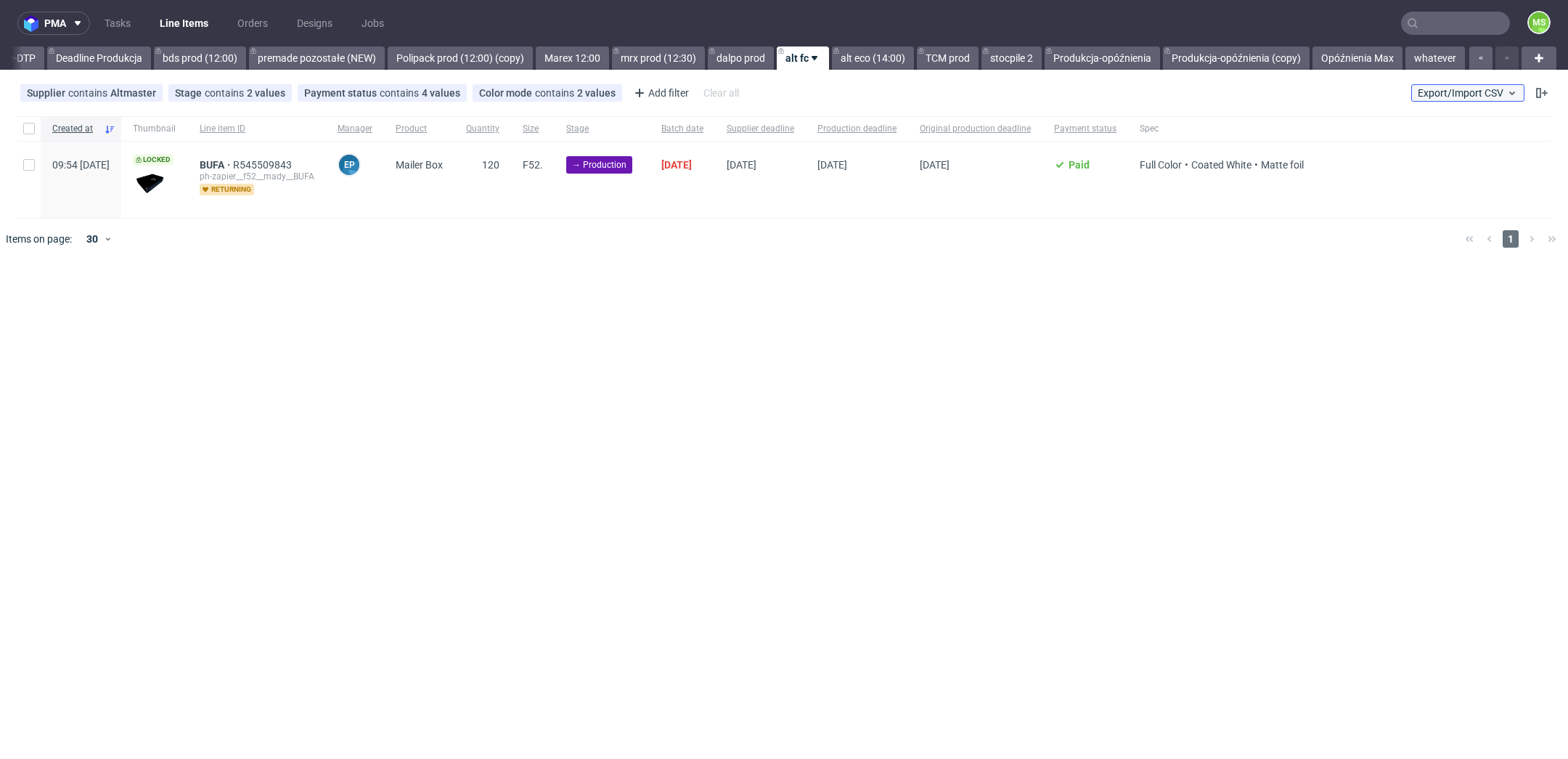
click at [1465, 94] on span "Export/Import CSV" at bounding box center [1468, 93] width 100 height 11
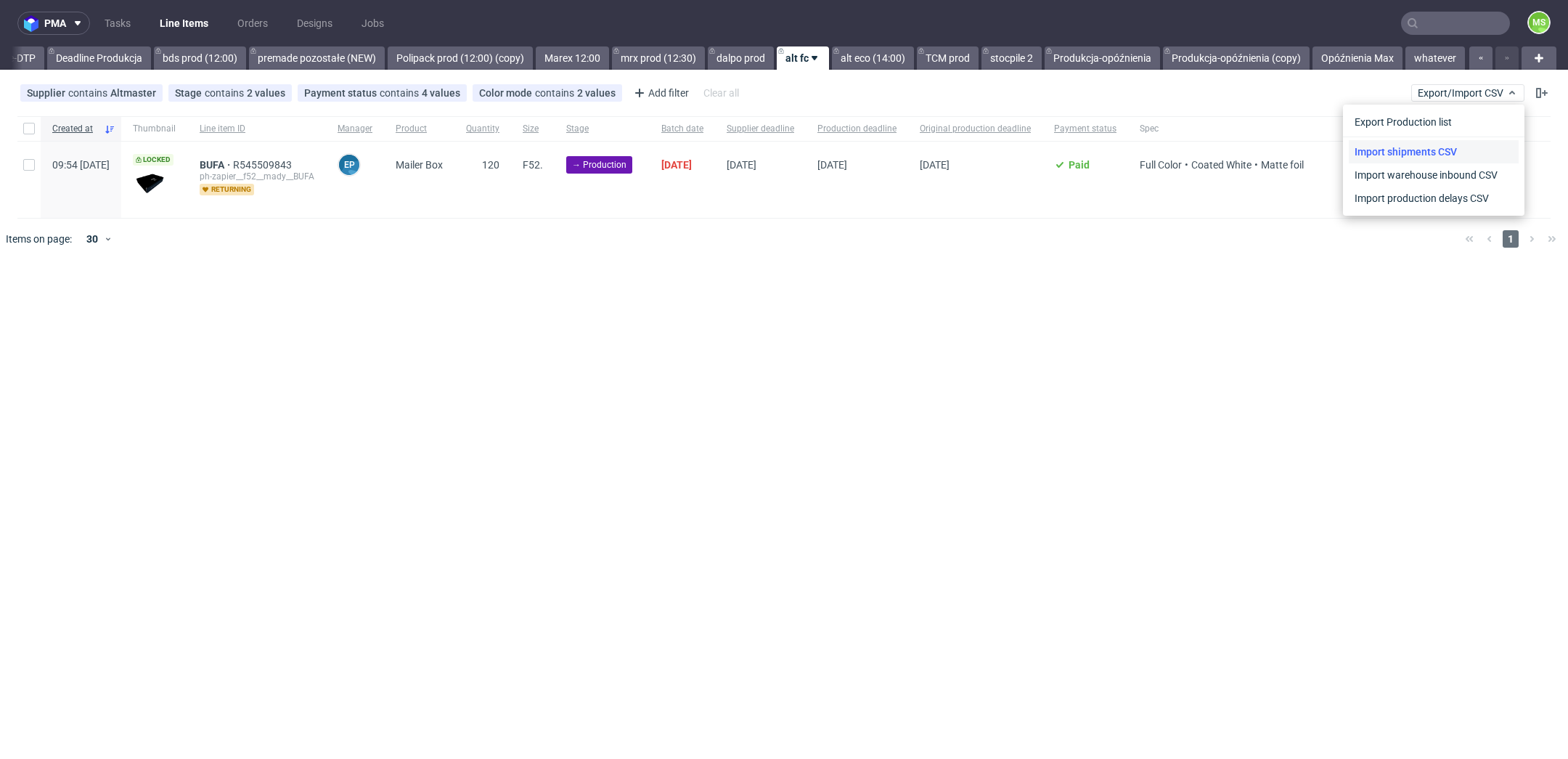
click at [1457, 149] on link "Import shipments CSV" at bounding box center [1434, 151] width 170 height 23
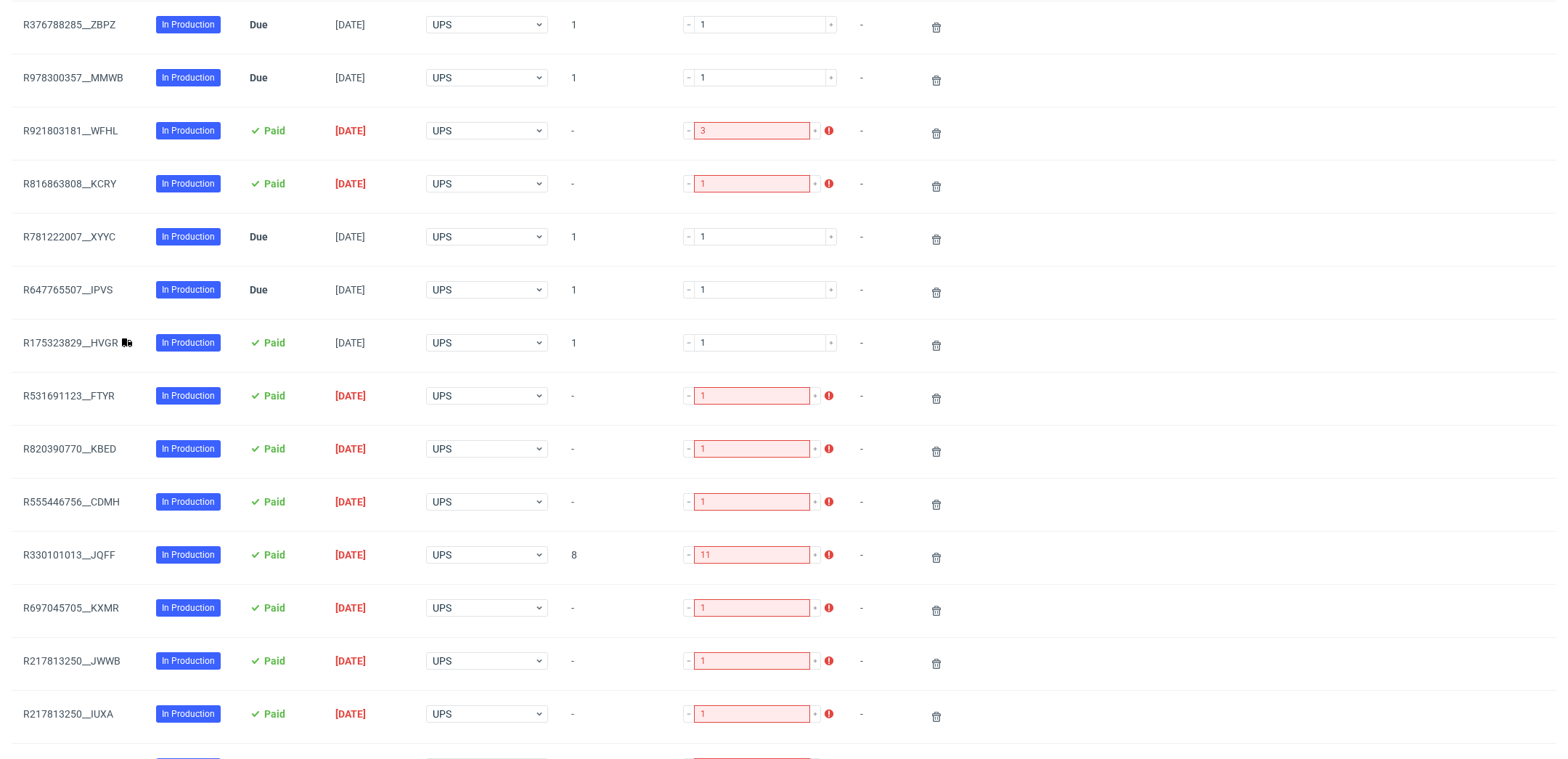
scroll to position [605, 0]
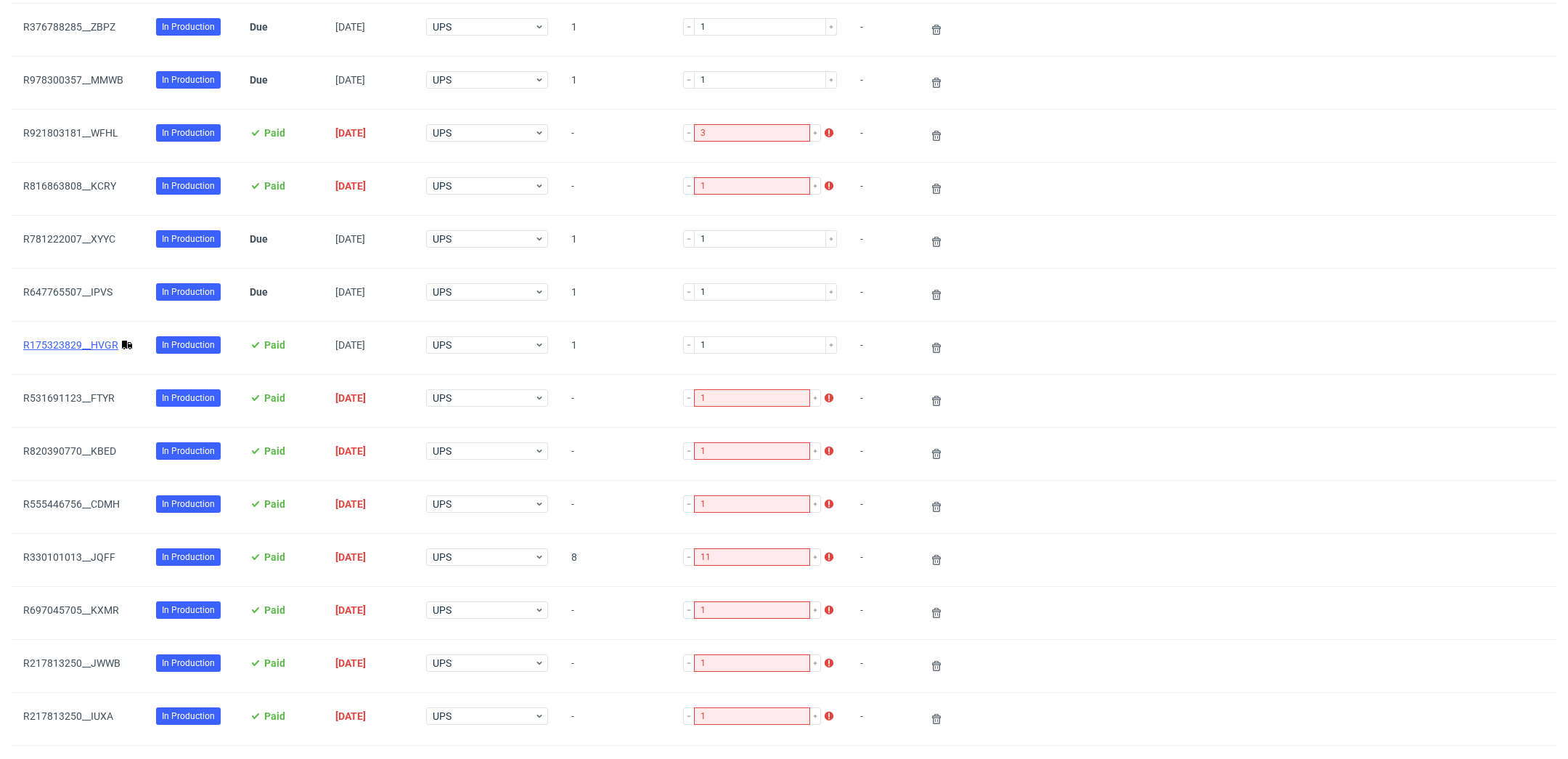
click at [64, 339] on link "R175323829__HVGR" at bounding box center [71, 345] width 95 height 11
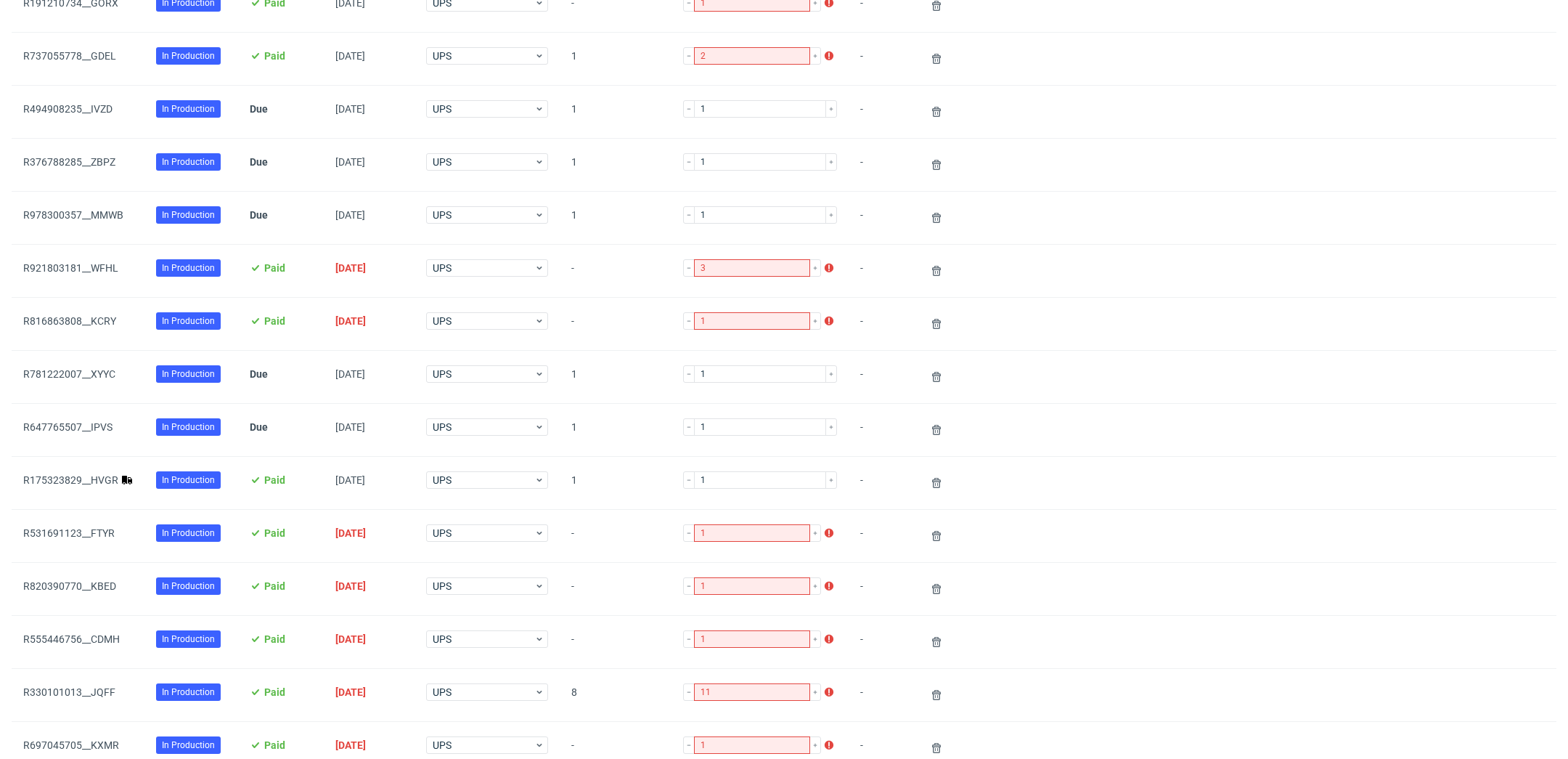
scroll to position [1066, 0]
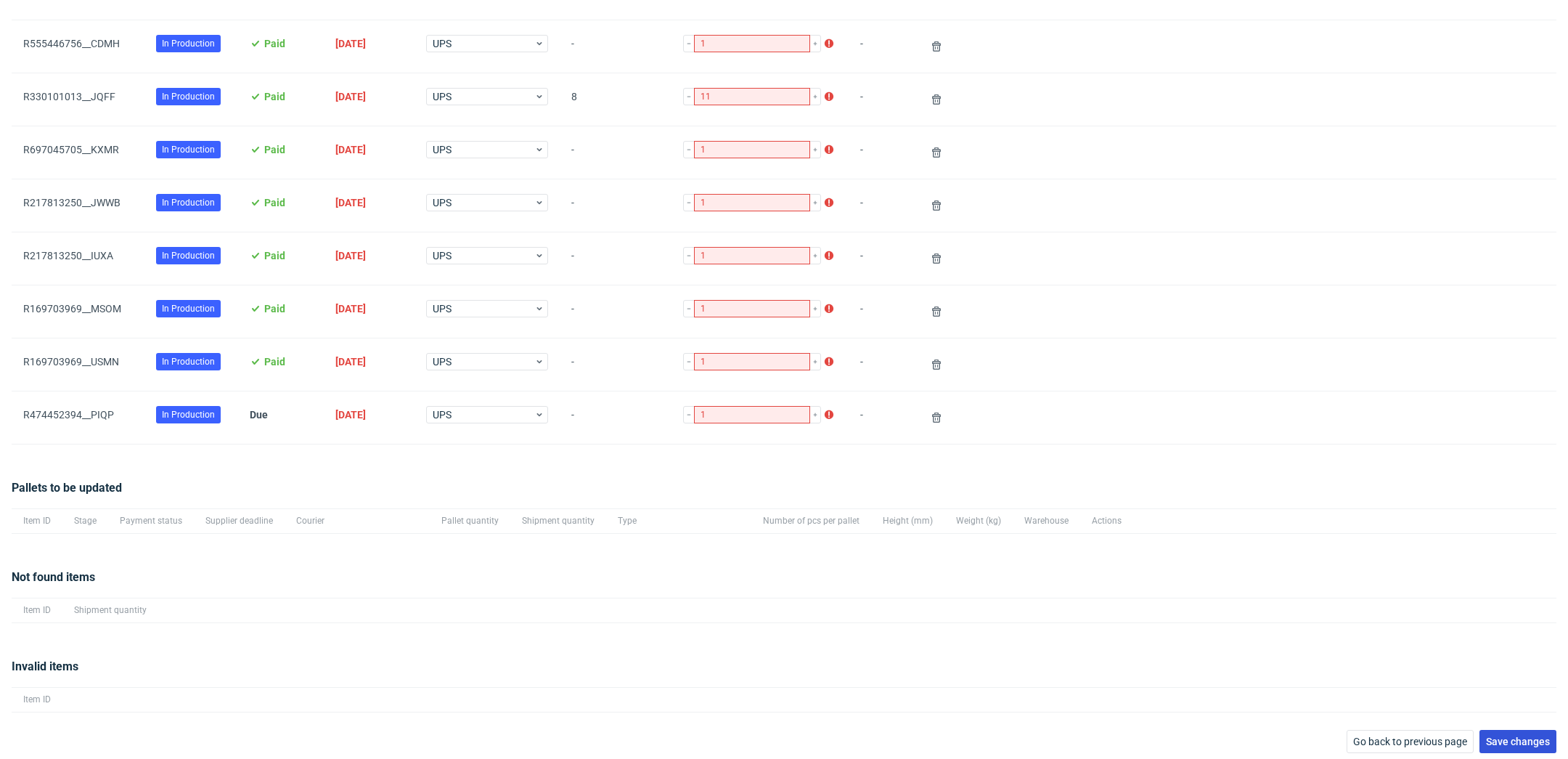
click at [1520, 736] on span "Save changes" at bounding box center [1518, 741] width 64 height 11
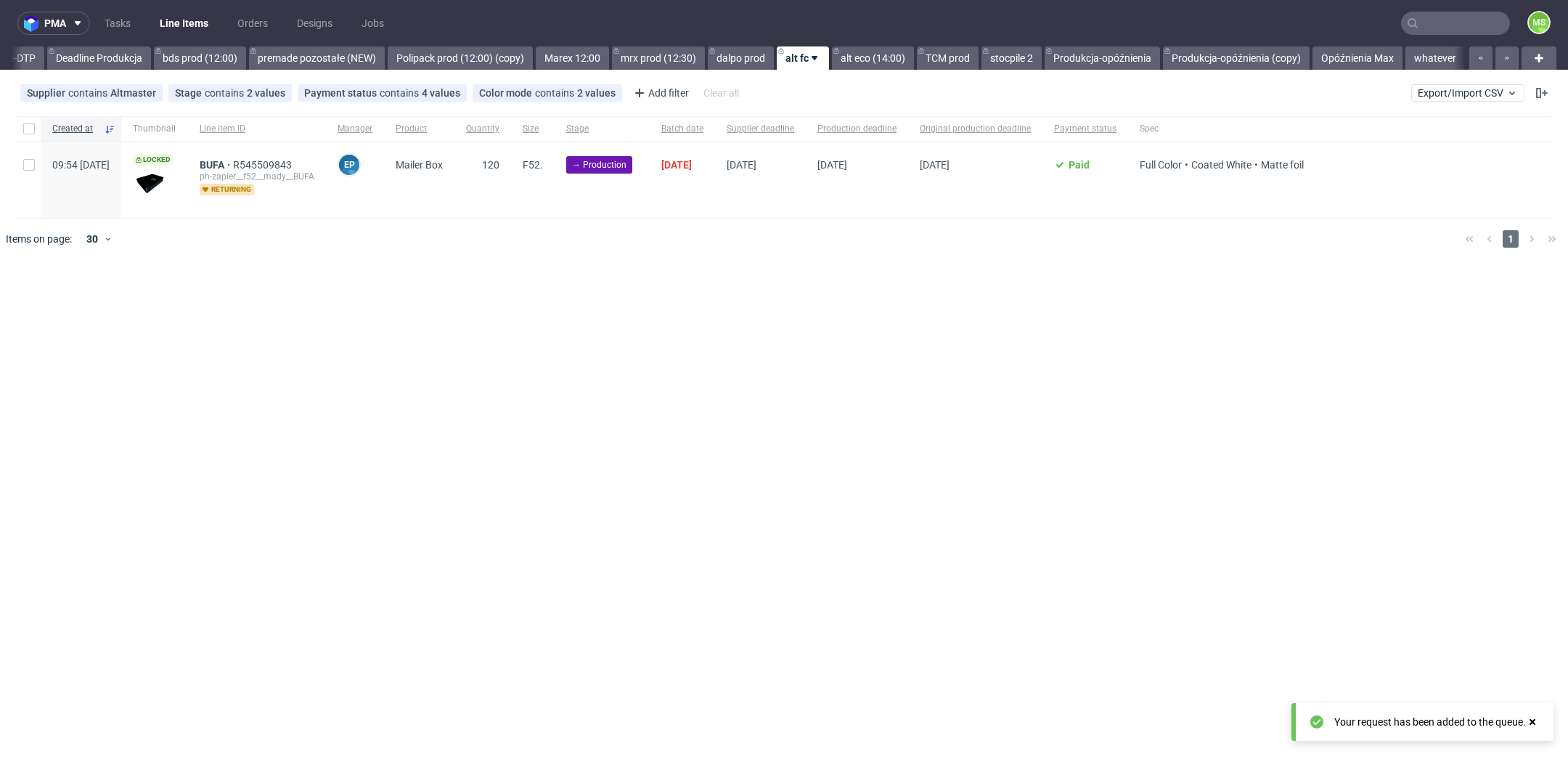
scroll to position [0, 2491]
click at [947, 61] on link "TCM prod" at bounding box center [948, 58] width 61 height 23
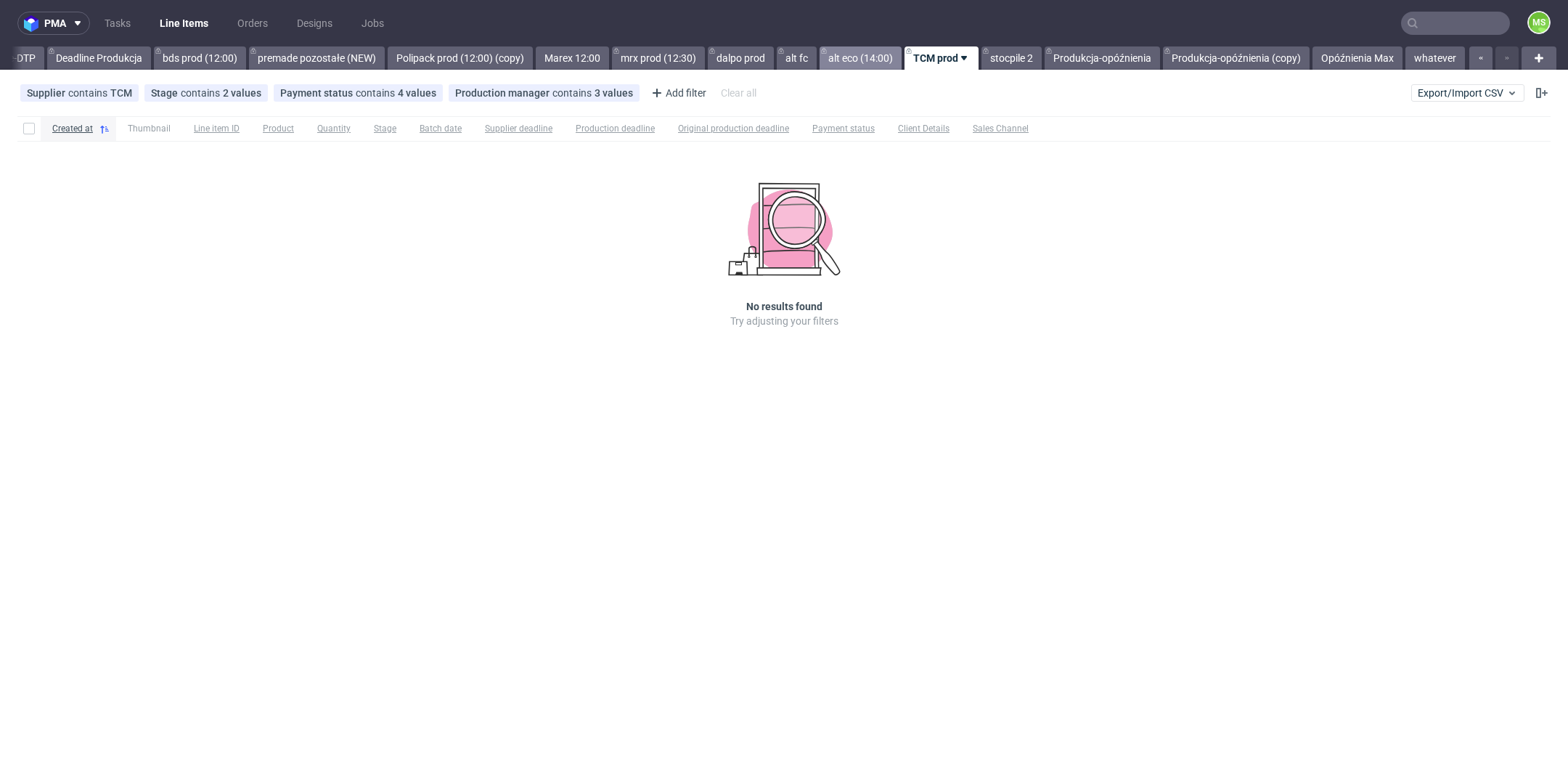
click at [851, 55] on link "alt eco (14:00)" at bounding box center [861, 58] width 82 height 23
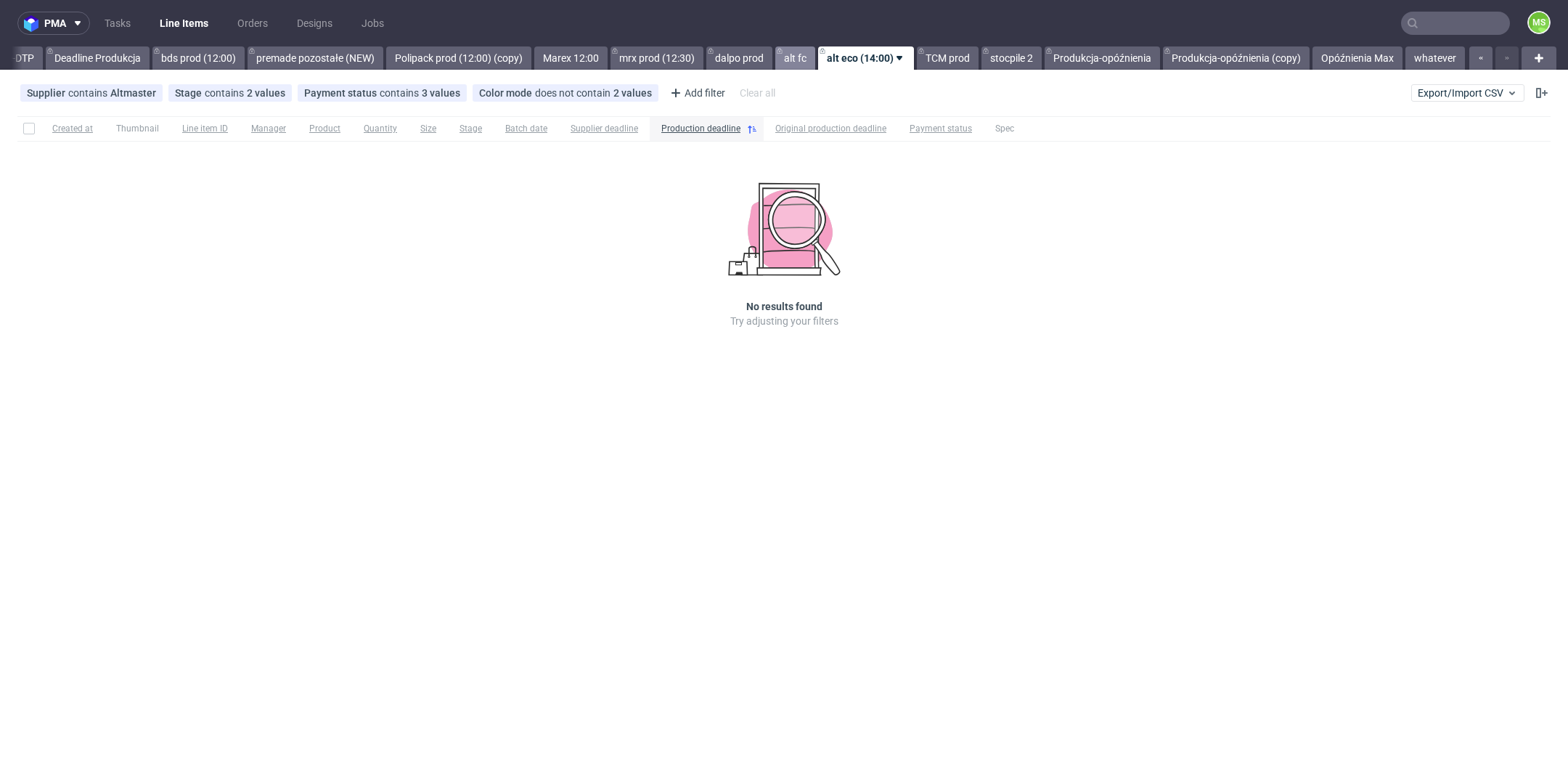
click at [796, 55] on link "alt fc" at bounding box center [795, 58] width 40 height 23
